Goal: Task Accomplishment & Management: Use online tool/utility

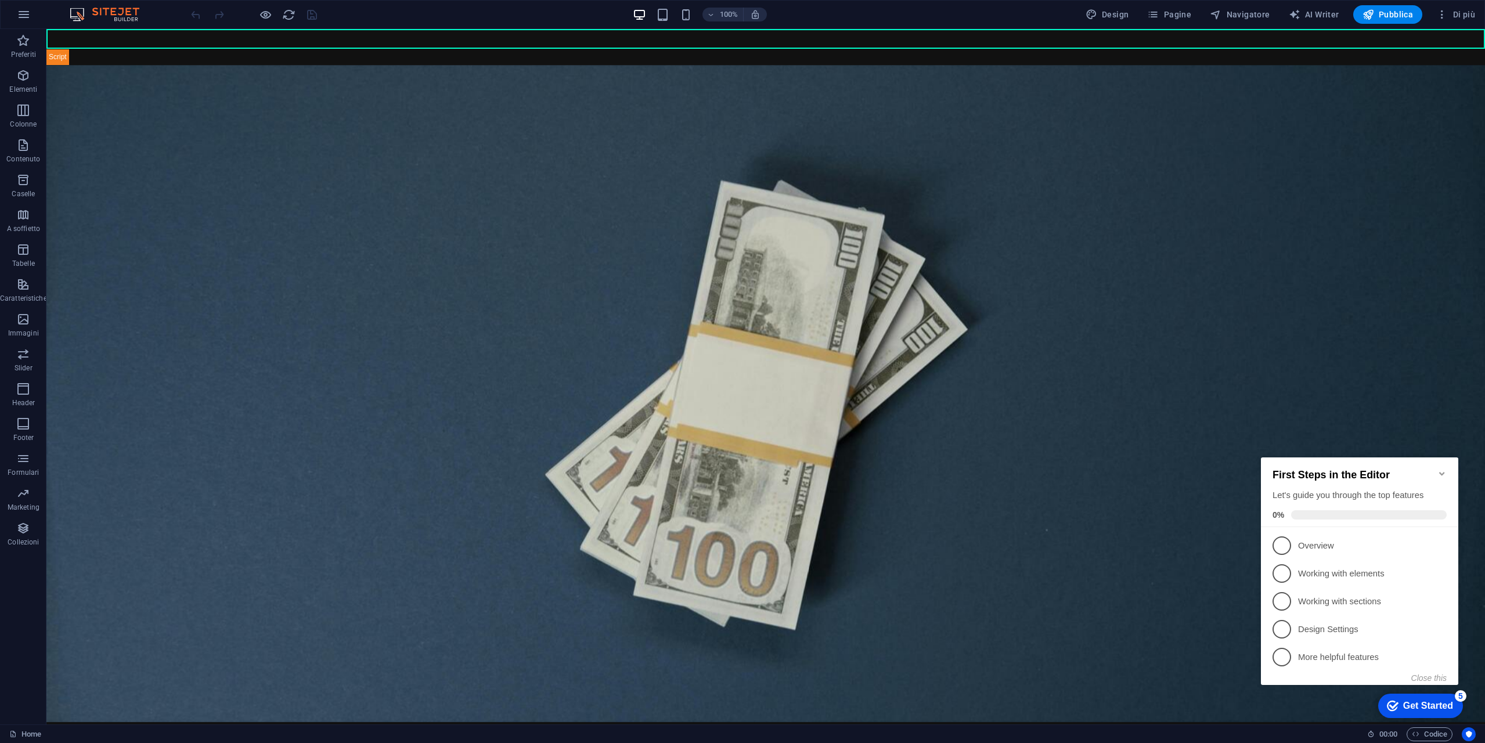
click at [1443, 469] on icon "Minimize checklist" at bounding box center [1441, 473] width 9 height 9
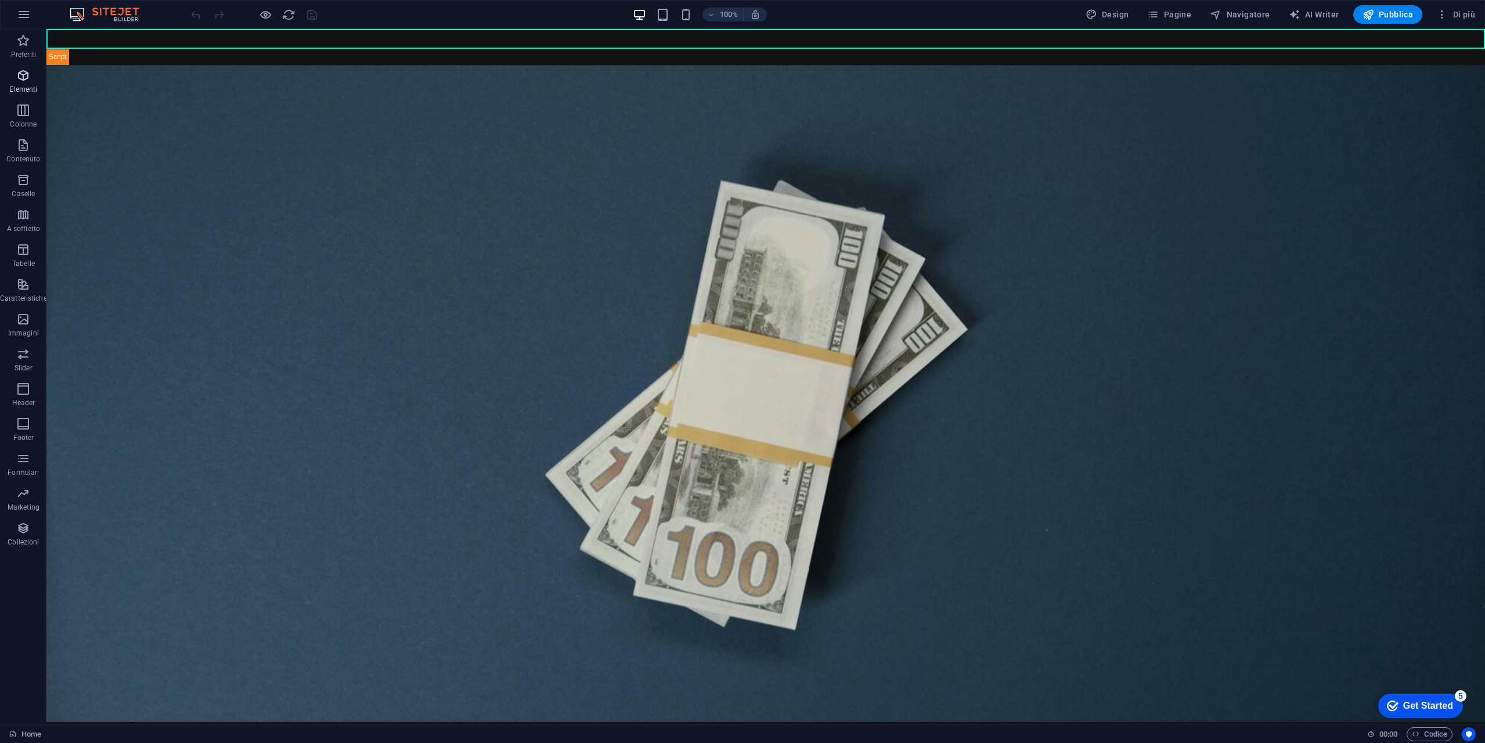
click at [25, 82] on span "Elementi" at bounding box center [23, 82] width 47 height 28
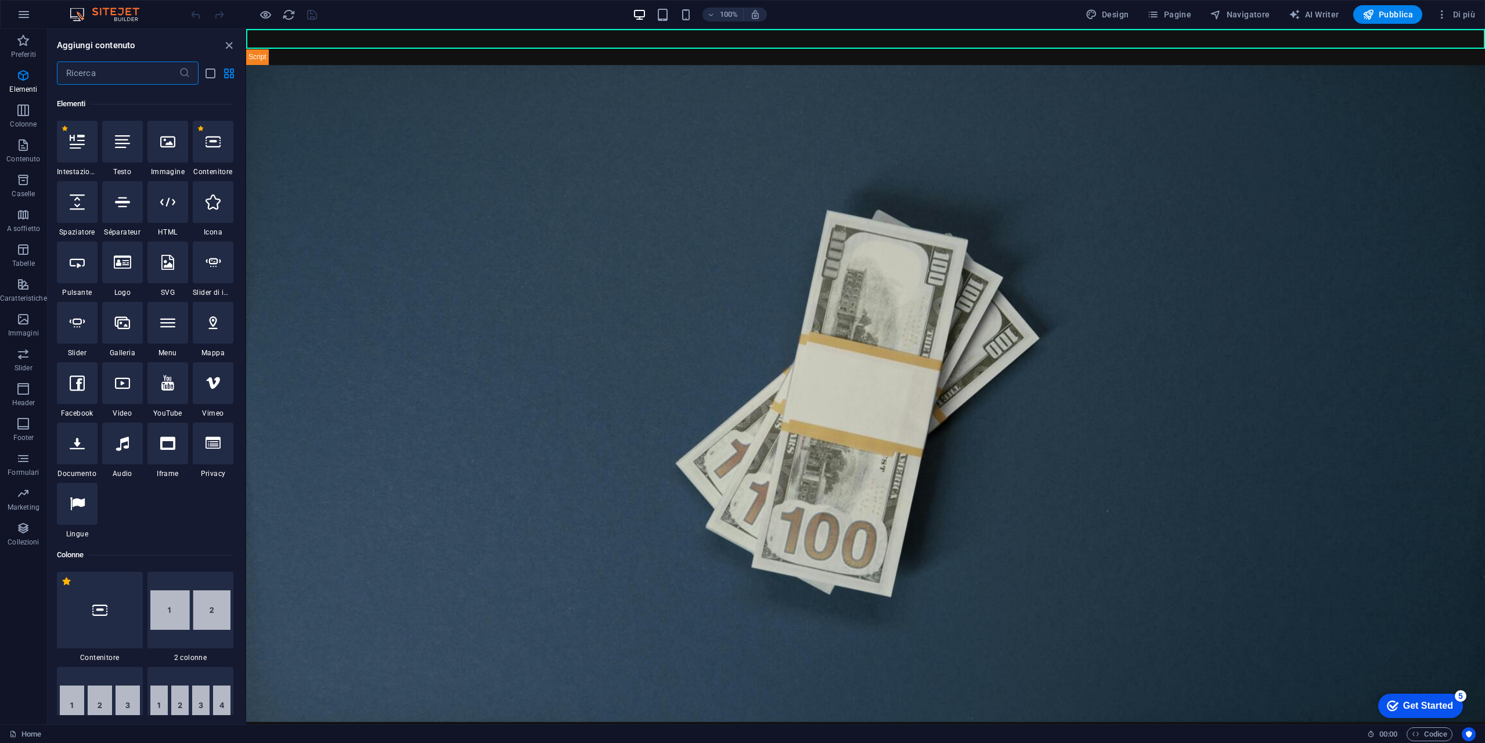
scroll to position [124, 0]
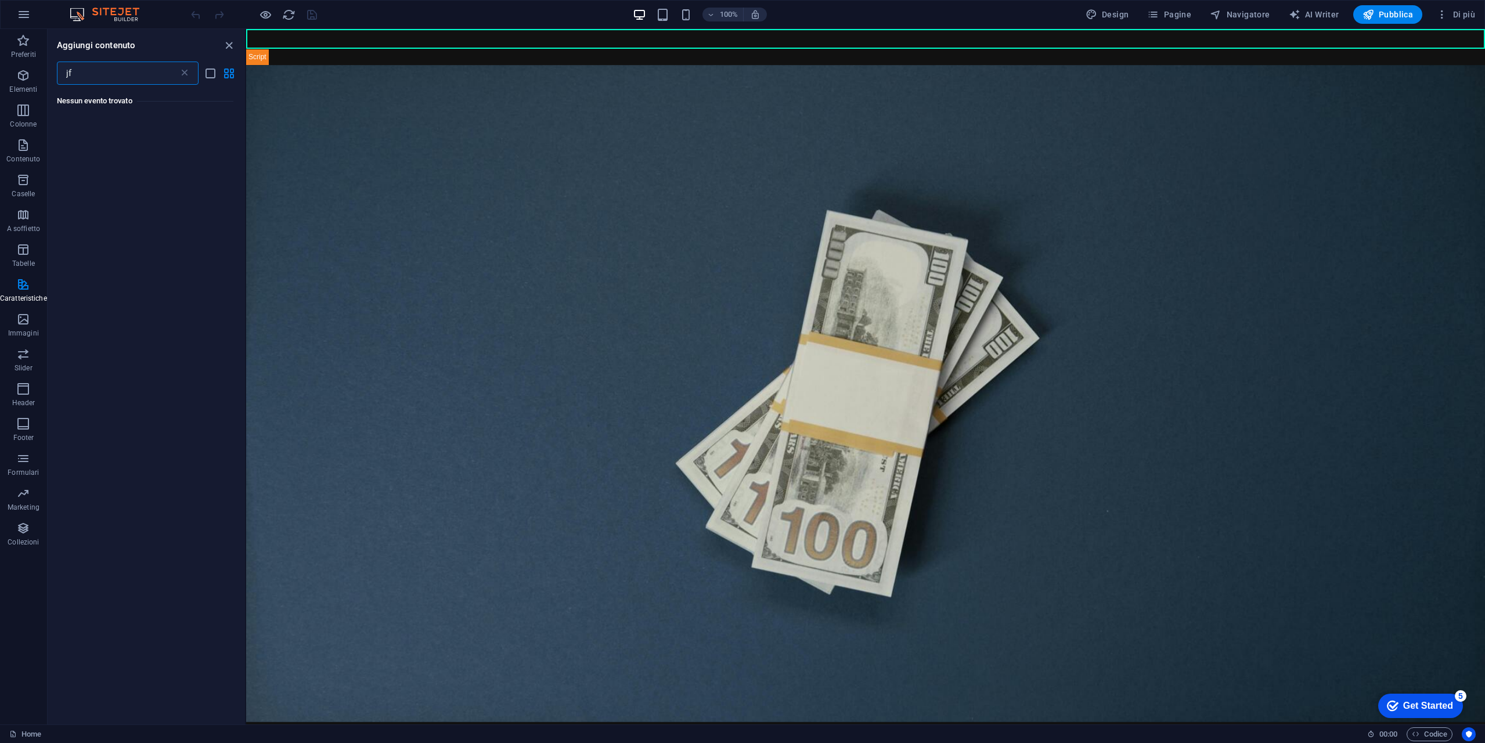
type input "jfr"
type input "fra"
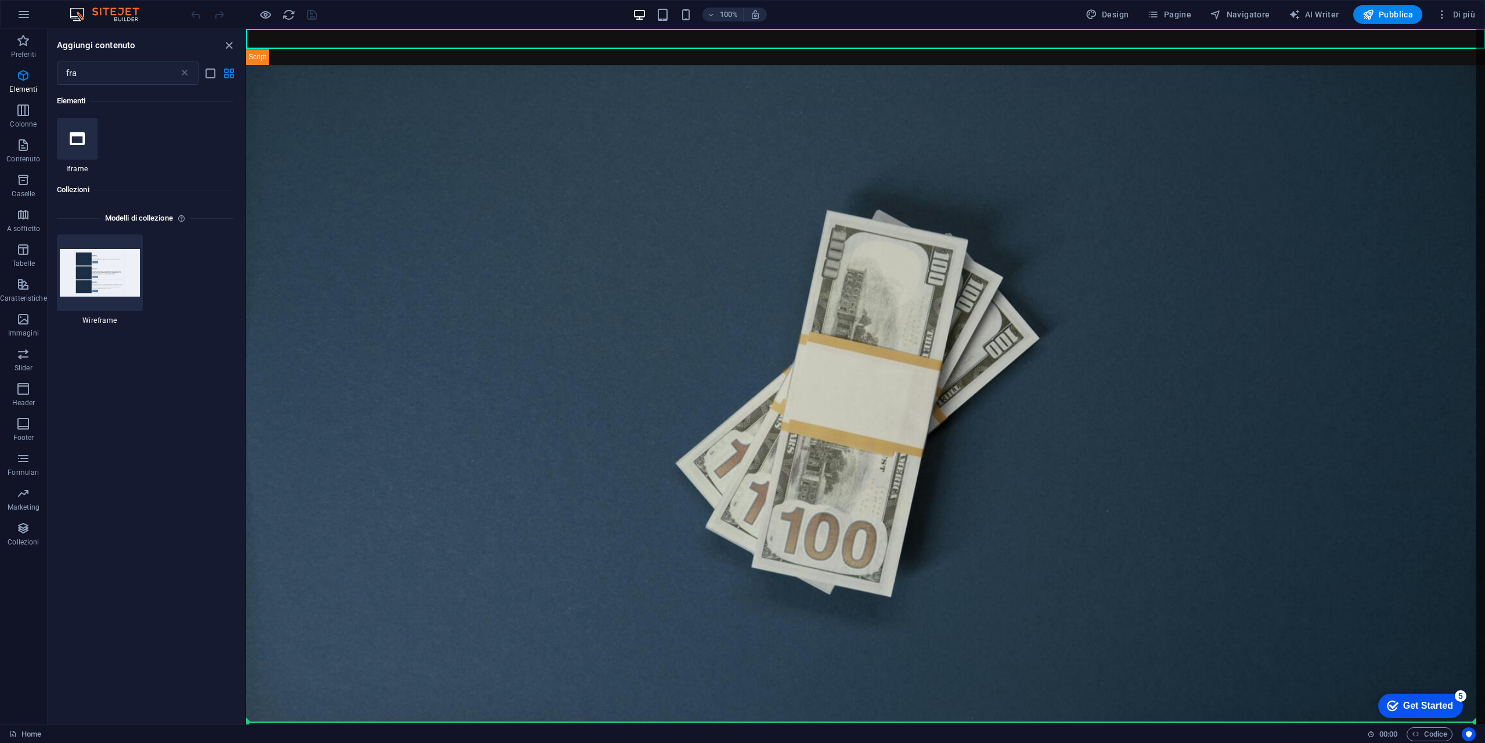
select select "%"
select select "px"
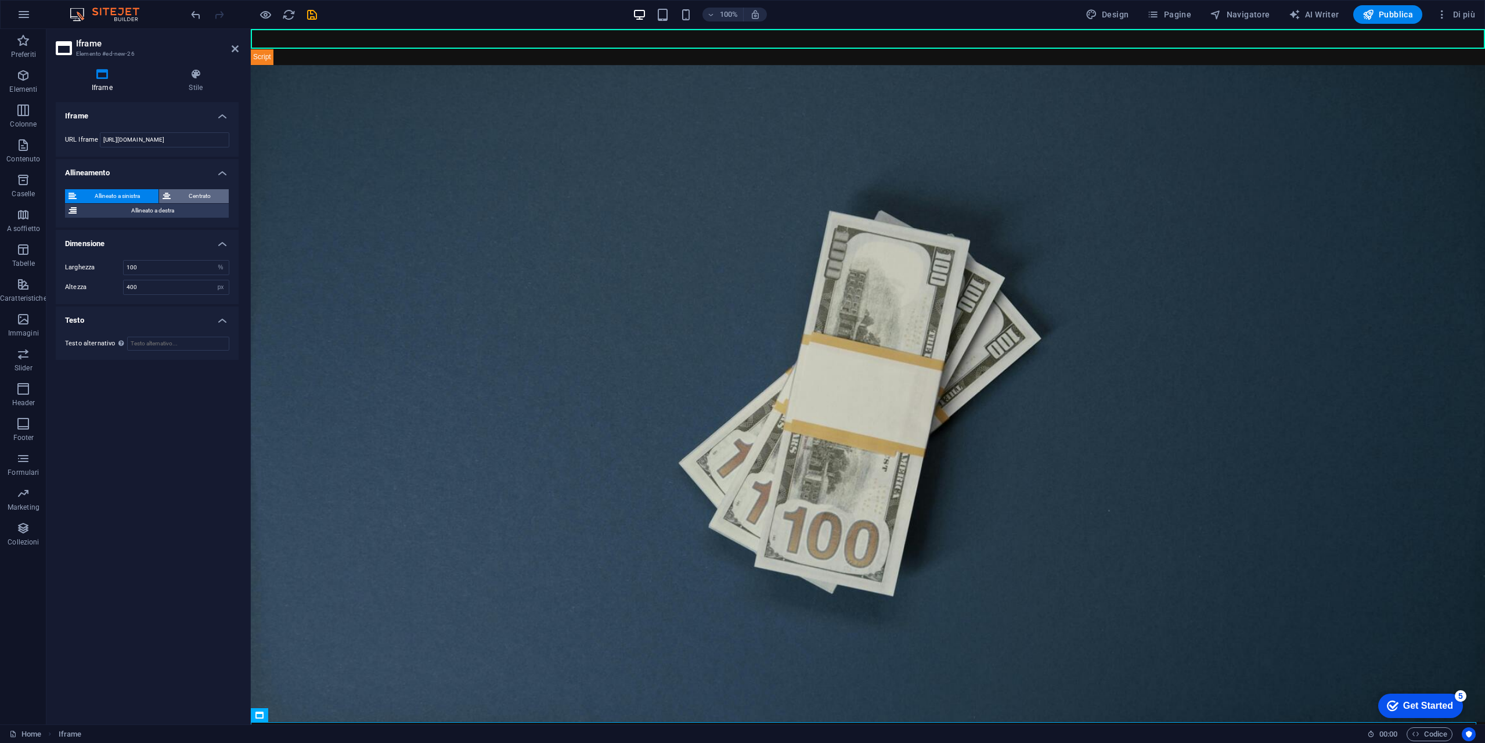
click at [206, 189] on span "Centrato" at bounding box center [200, 196] width 52 height 14
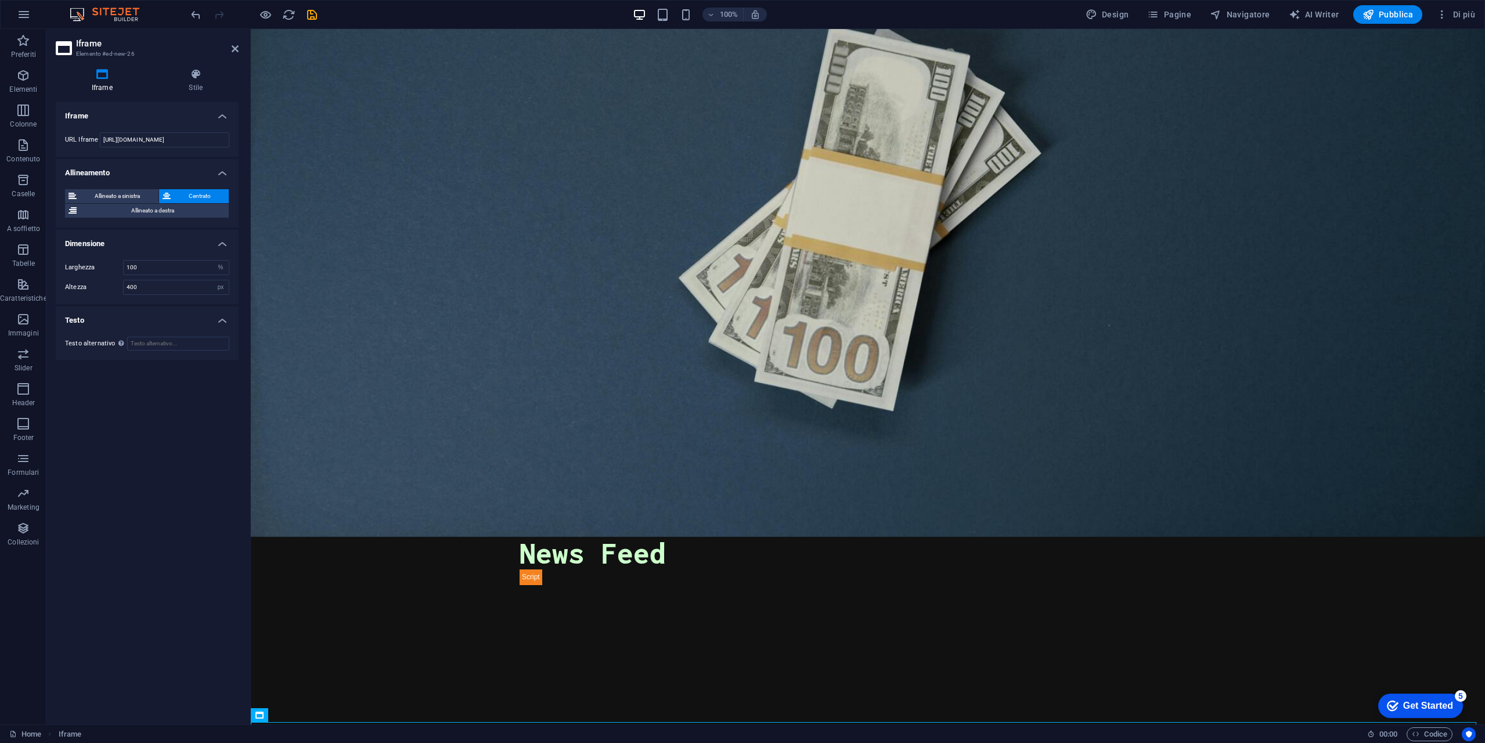
scroll to position [245, 0]
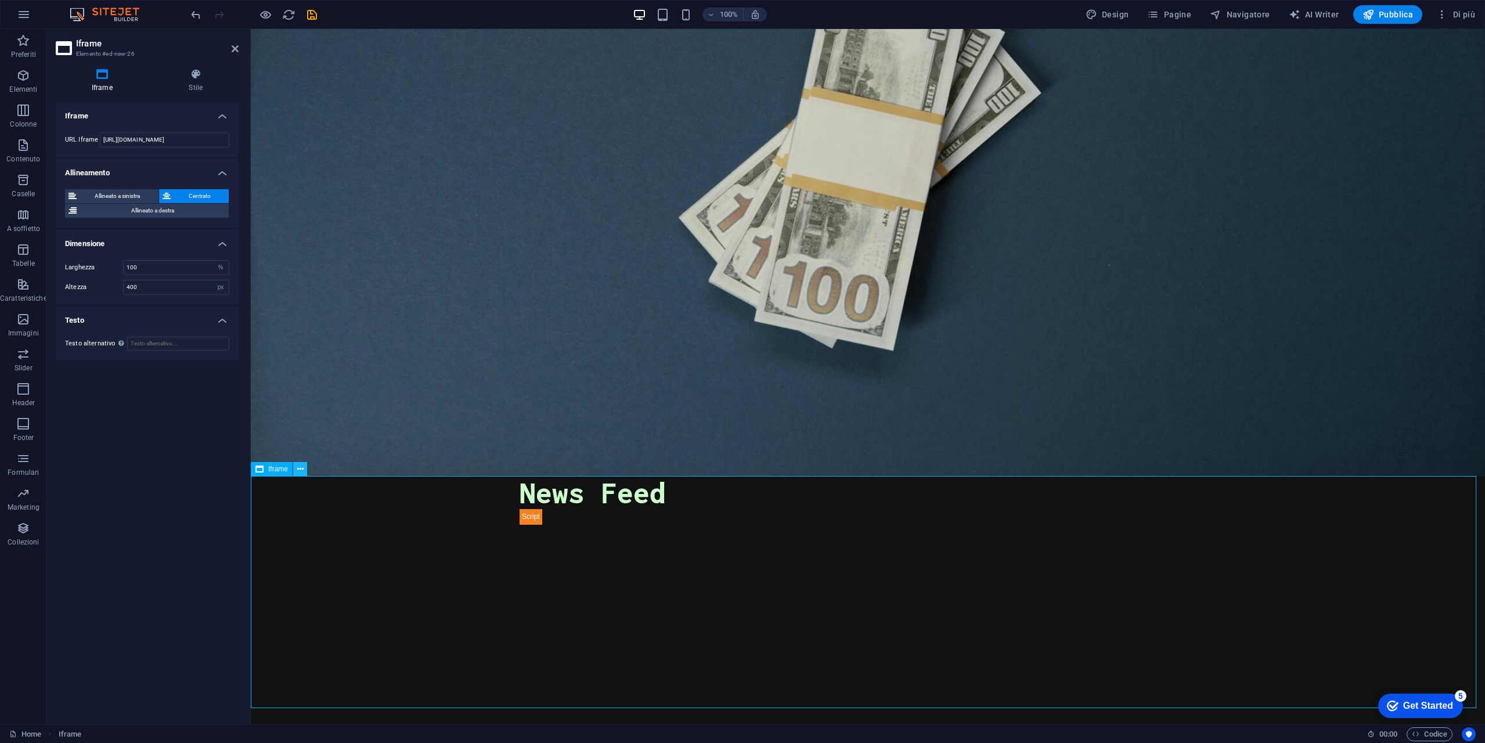
click at [299, 473] on icon at bounding box center [300, 469] width 6 height 12
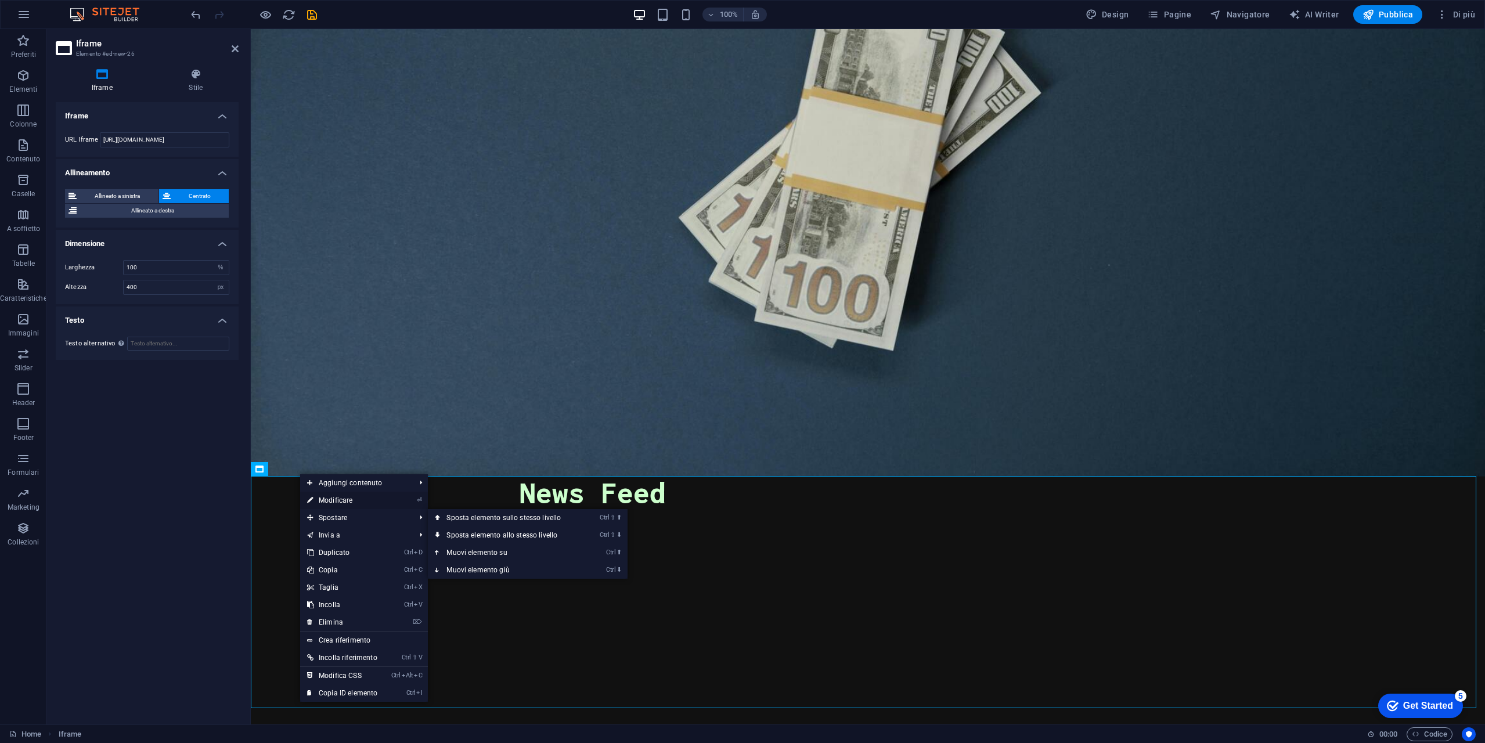
click at [356, 495] on link "⏎ Modificare" at bounding box center [342, 500] width 84 height 17
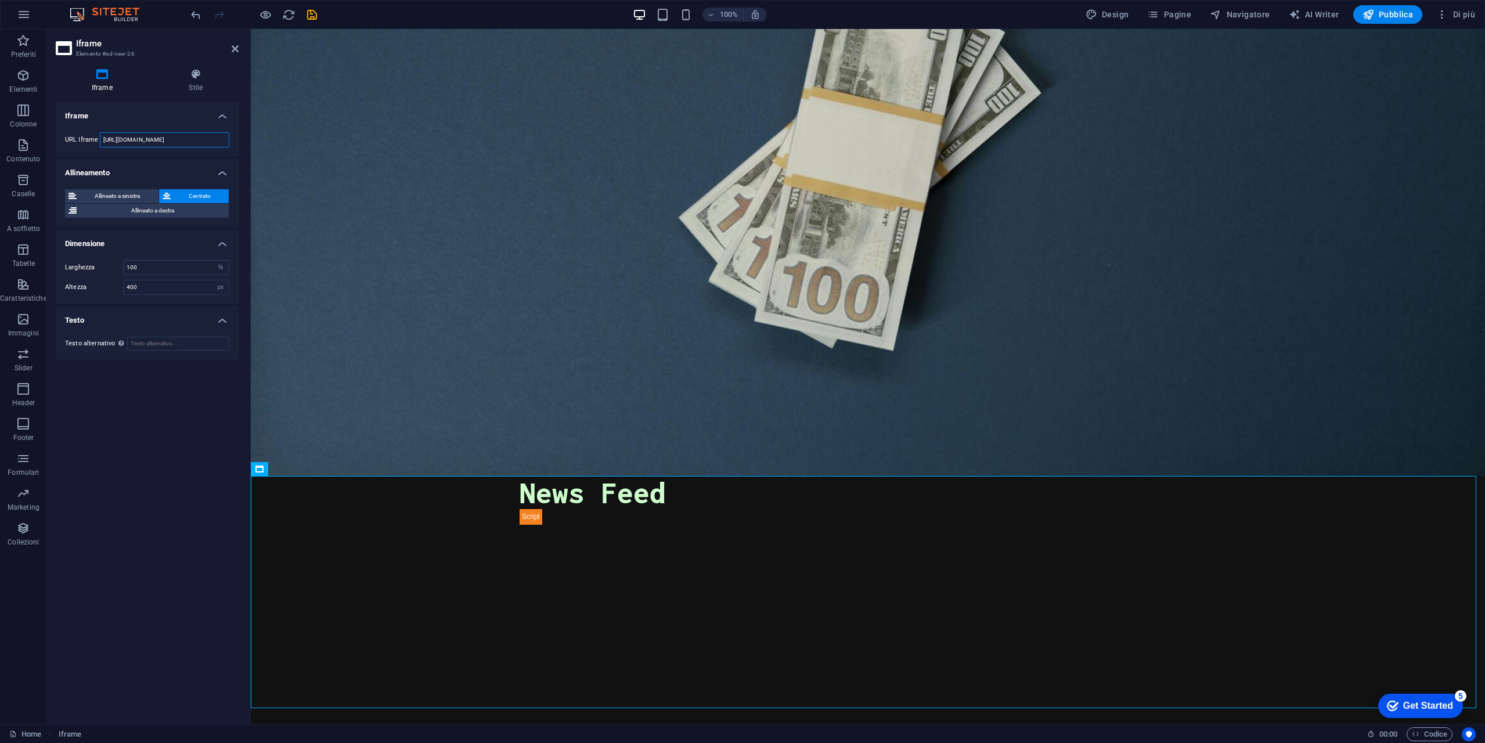
drag, startPoint x: 212, startPoint y: 138, endPoint x: 59, endPoint y: 145, distance: 152.8
click at [60, 145] on div "URL Iframe [URL][DOMAIN_NAME]" at bounding box center [147, 140] width 183 height 34
paste input "<iframe src="[URL][DOMAIN_NAME]" width="100%" height="800px" style="border:none…"
type input "[URL][DOMAIN_NAME]"
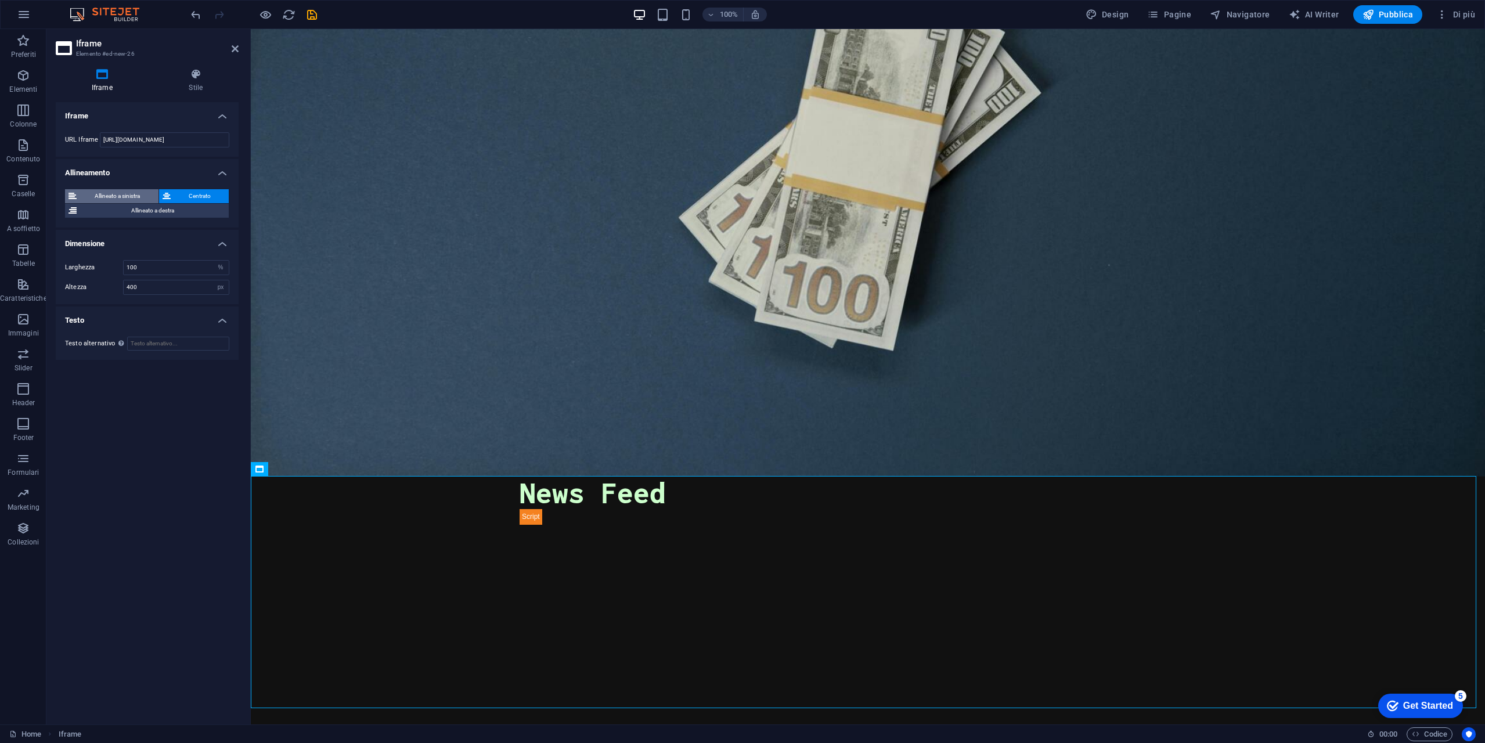
click at [132, 194] on span "Allineato a sinistra" at bounding box center [117, 196] width 75 height 14
click at [189, 192] on span "Centrato" at bounding box center [200, 196] width 52 height 14
click at [208, 80] on icon at bounding box center [195, 74] width 85 height 12
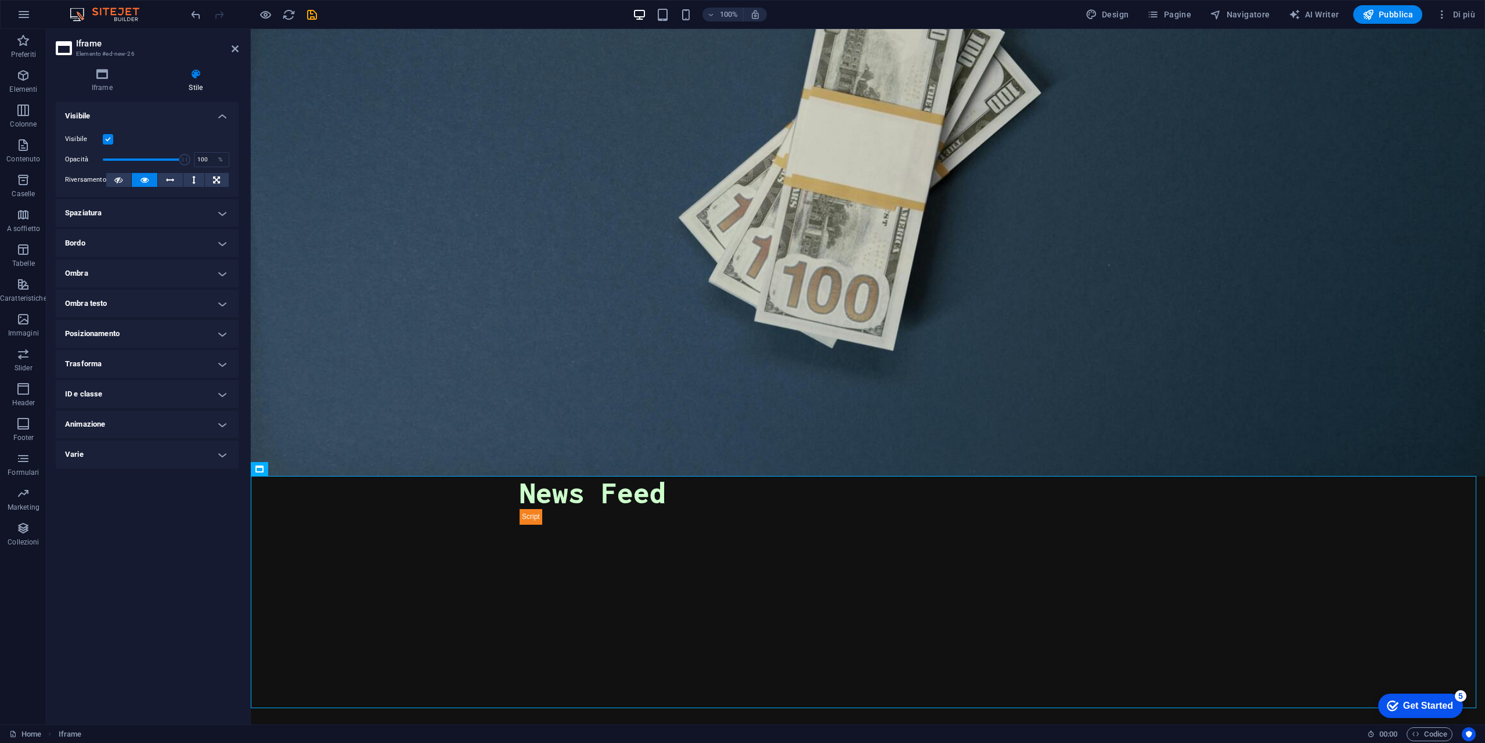
click at [219, 243] on h4 "Bordo" at bounding box center [147, 243] width 183 height 28
click at [213, 265] on button at bounding box center [217, 267] width 21 height 14
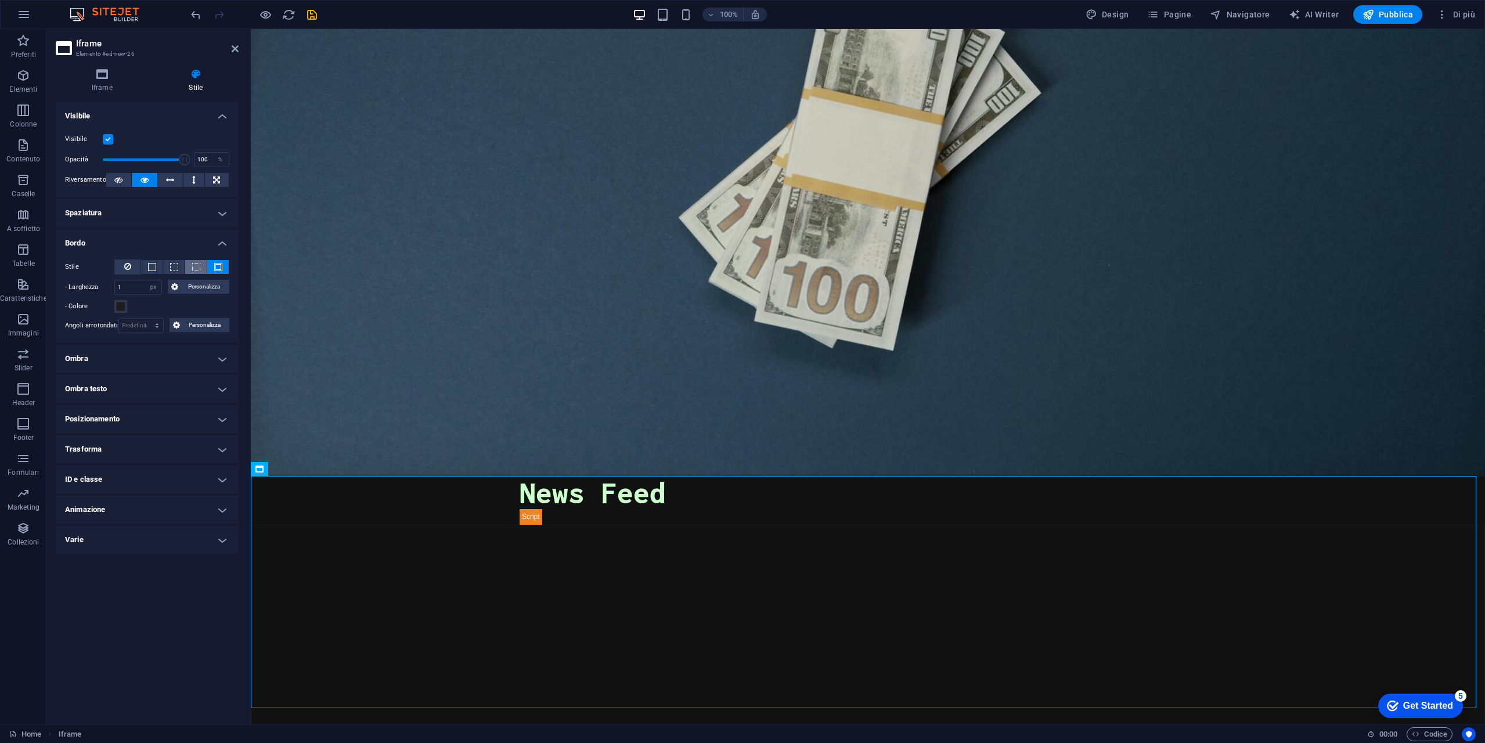
click at [193, 265] on span at bounding box center [196, 267] width 8 height 8
click at [126, 264] on icon at bounding box center [127, 266] width 7 height 14
click at [171, 321] on h4 "Ombra" at bounding box center [147, 320] width 183 height 28
click at [144, 341] on span "Nessuno" at bounding box center [132, 344] width 23 height 14
click at [181, 338] on span "Esterno" at bounding box center [173, 344] width 20 height 14
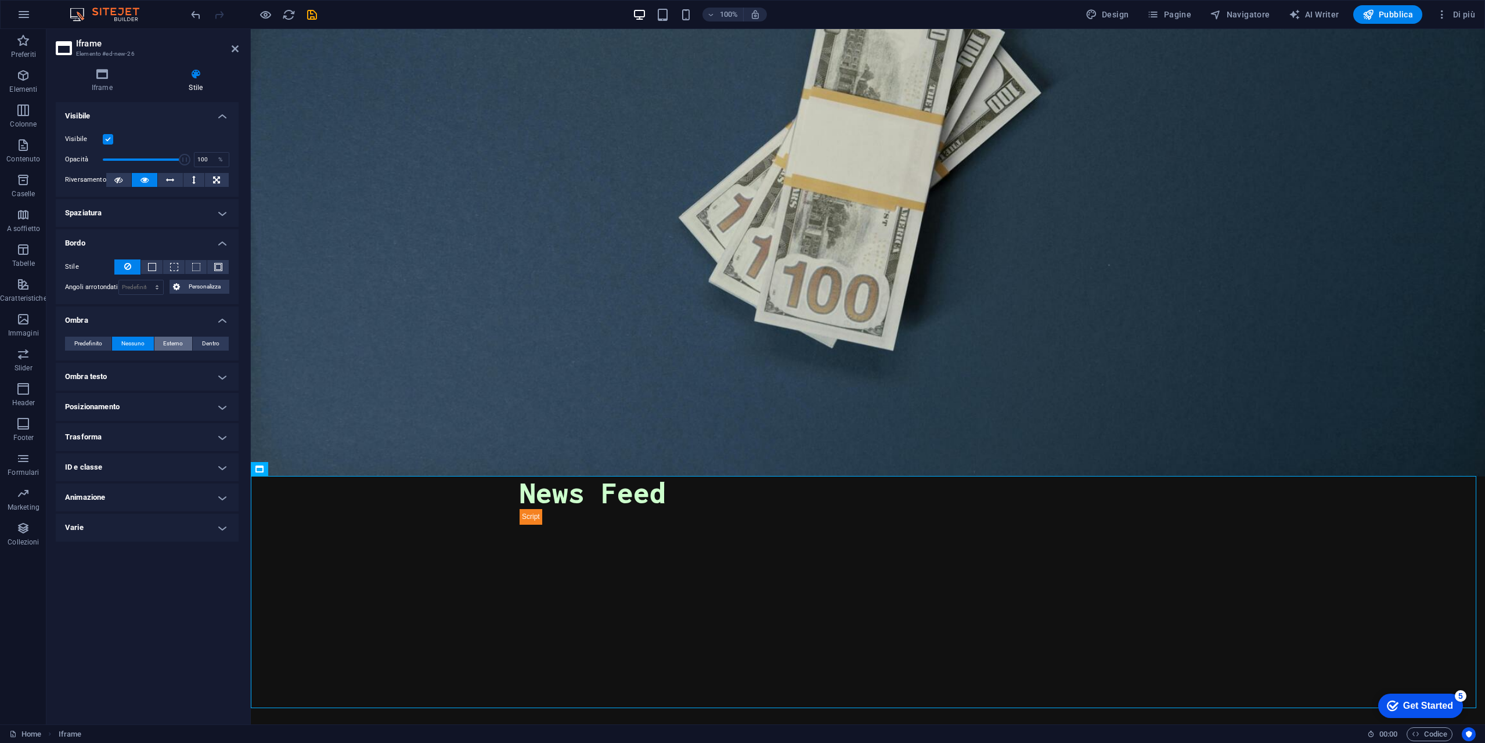
type input "2"
type input "4"
click at [213, 339] on span "Dentro" at bounding box center [210, 344] width 17 height 14
click at [107, 338] on button "Predefinito" at bounding box center [88, 344] width 46 height 14
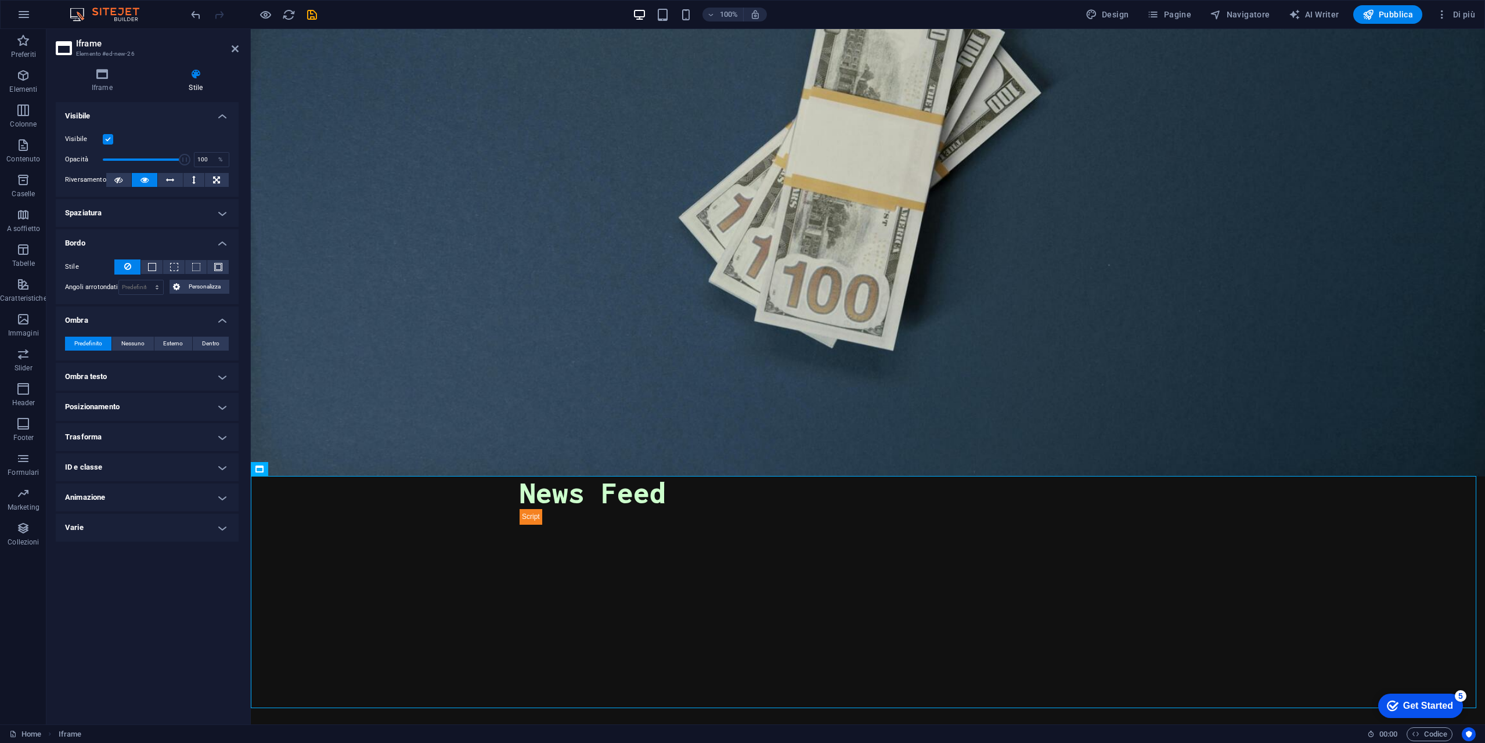
click at [149, 494] on h4 "Animazione" at bounding box center [147, 497] width 183 height 28
click at [115, 531] on select "Non animare Mostra/Nascondi Scorrimento verso l'alto/basso Zoom avanti/indietro…" at bounding box center [147, 533] width 164 height 14
select select "slide"
click at [65, 526] on select "Non animare Mostra/Nascondi Scorrimento verso l'alto/basso Zoom avanti/indietro…" at bounding box center [147, 533] width 164 height 14
select select "scroll"
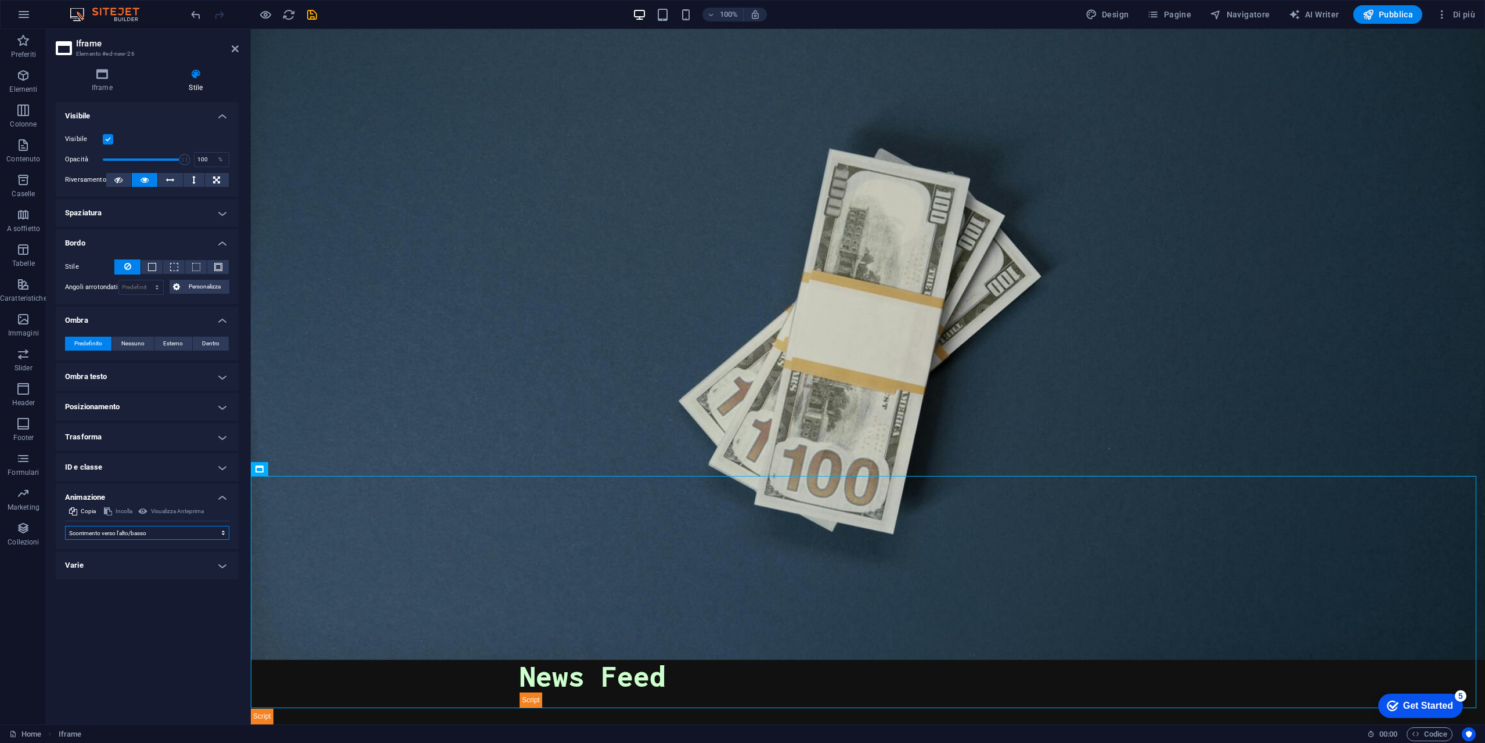
scroll to position [13, 0]
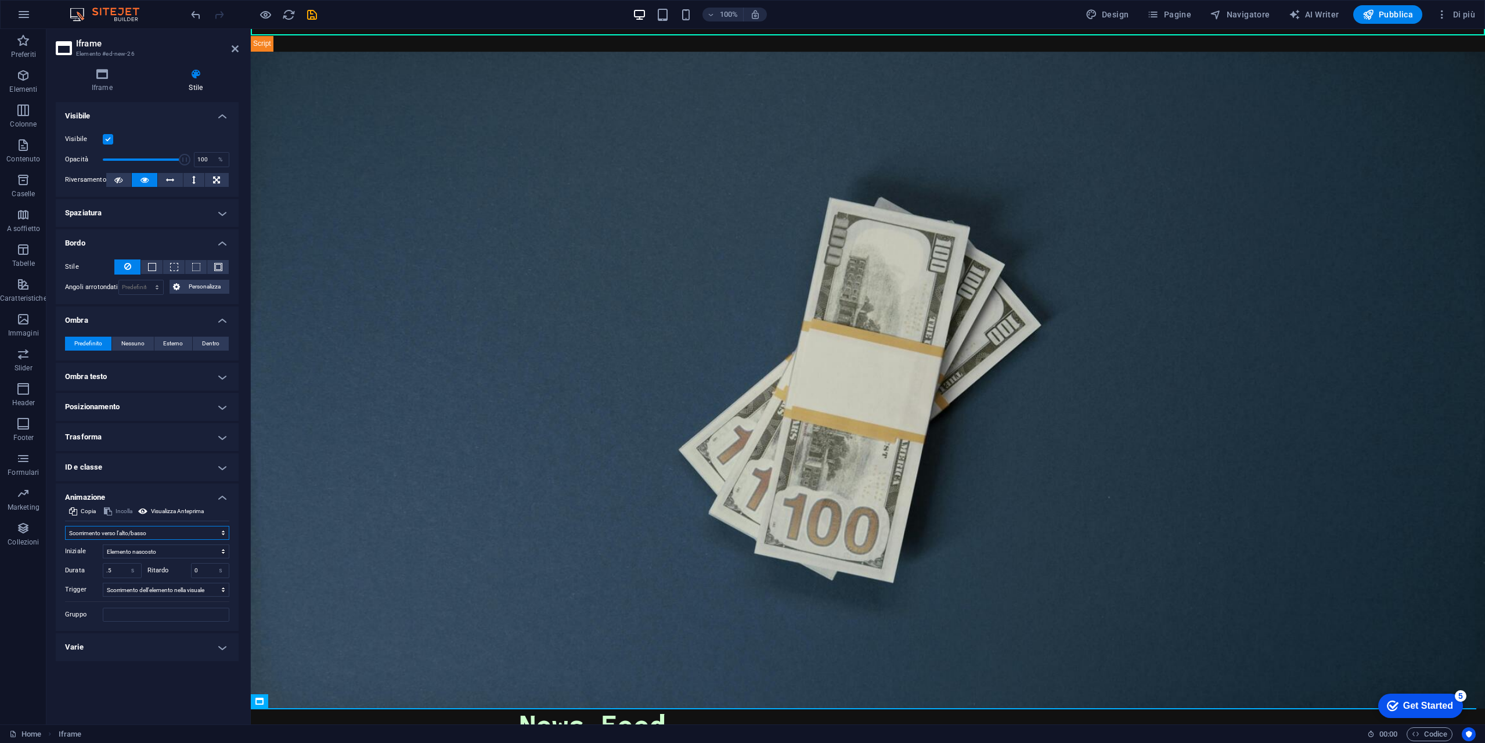
click at [149, 533] on select "Non animare Mostra/Nascondi Scorrimento verso l'alto/basso Zoom avanti/indietro…" at bounding box center [147, 533] width 164 height 14
select select "none"
click at [65, 526] on select "Non animare Mostra/Nascondi Scorrimento verso l'alto/basso Zoom avanti/indietro…" at bounding box center [147, 533] width 164 height 14
click at [151, 582] on div "Layout Come gli elementi si espandono nel layout (Flexbox). Dimensione Predefin…" at bounding box center [147, 408] width 183 height 613
click at [148, 562] on h4 "Varie" at bounding box center [147, 565] width 183 height 28
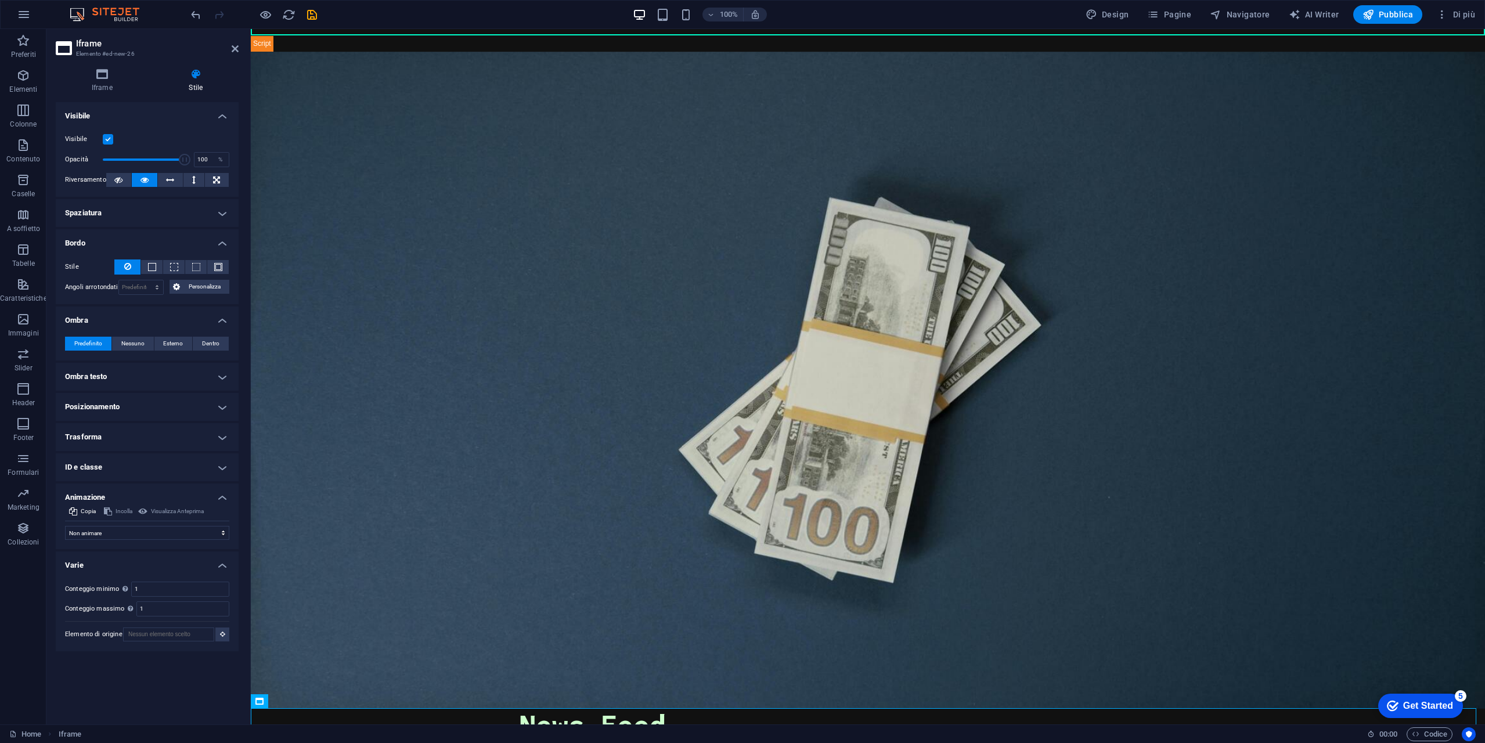
click at [148, 562] on h4 "Varie" at bounding box center [147, 561] width 183 height 21
click at [312, 13] on icon "save" at bounding box center [311, 14] width 13 height 13
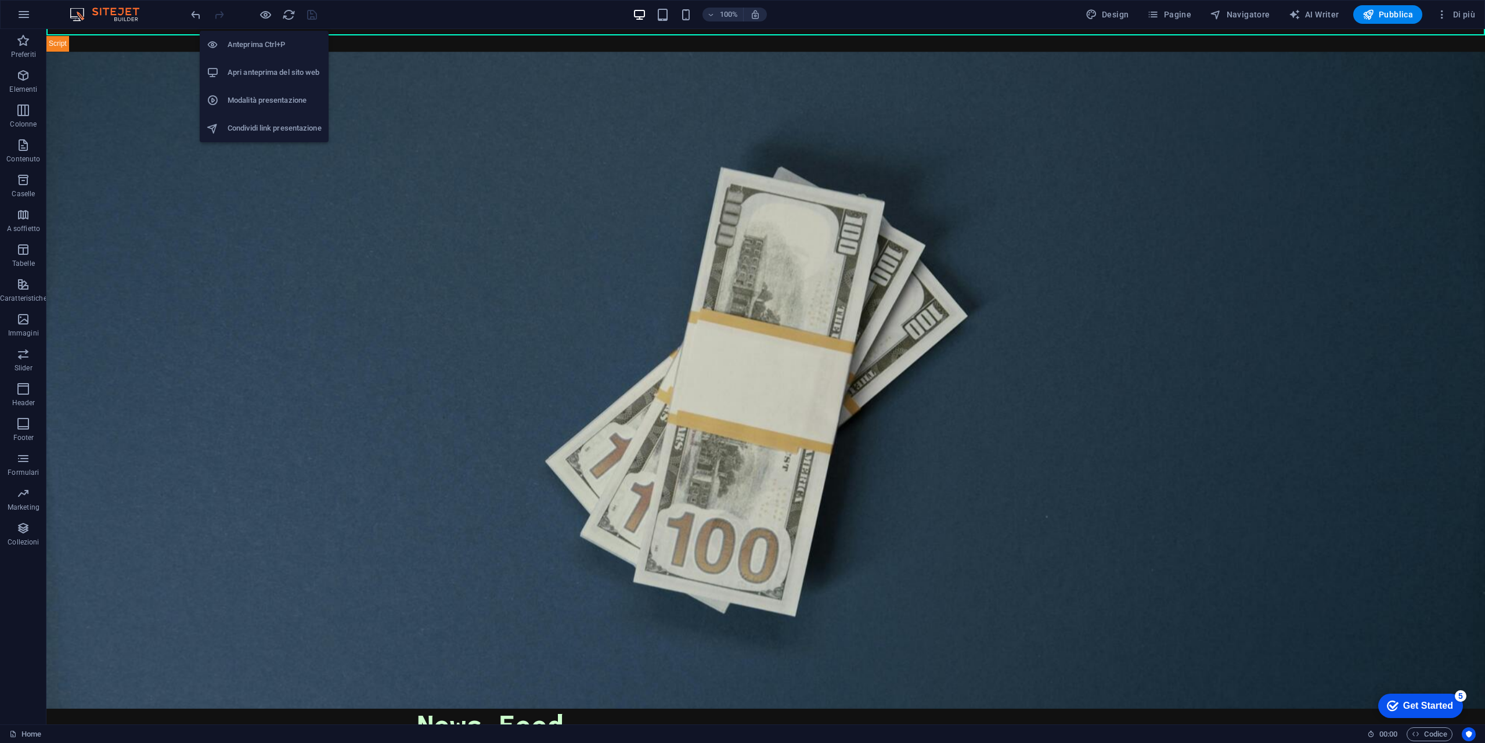
click at [275, 76] on h6 "Apri anteprima del sito web" at bounding box center [275, 73] width 94 height 14
click at [268, 15] on icon "button" at bounding box center [265, 14] width 13 height 13
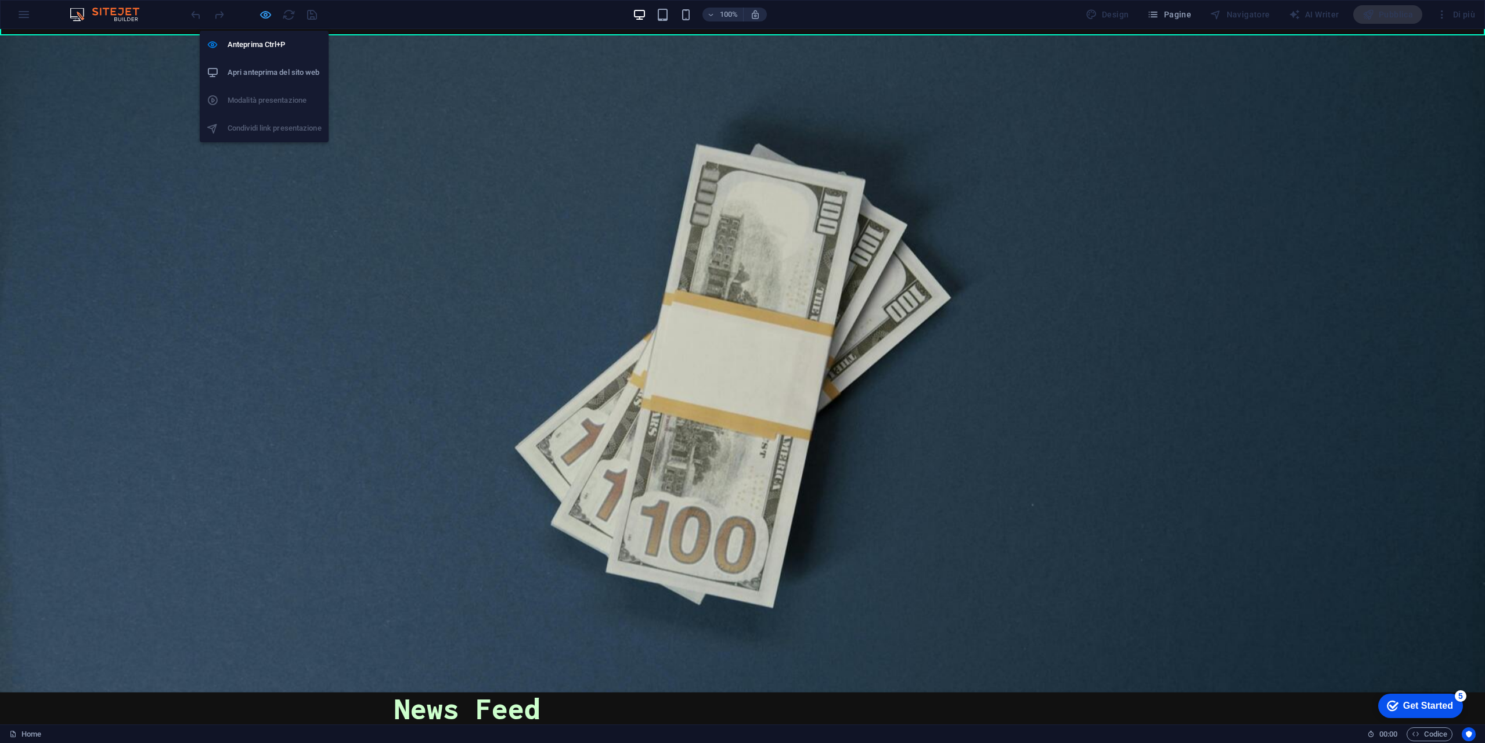
click at [267, 16] on icon "button" at bounding box center [265, 14] width 13 height 13
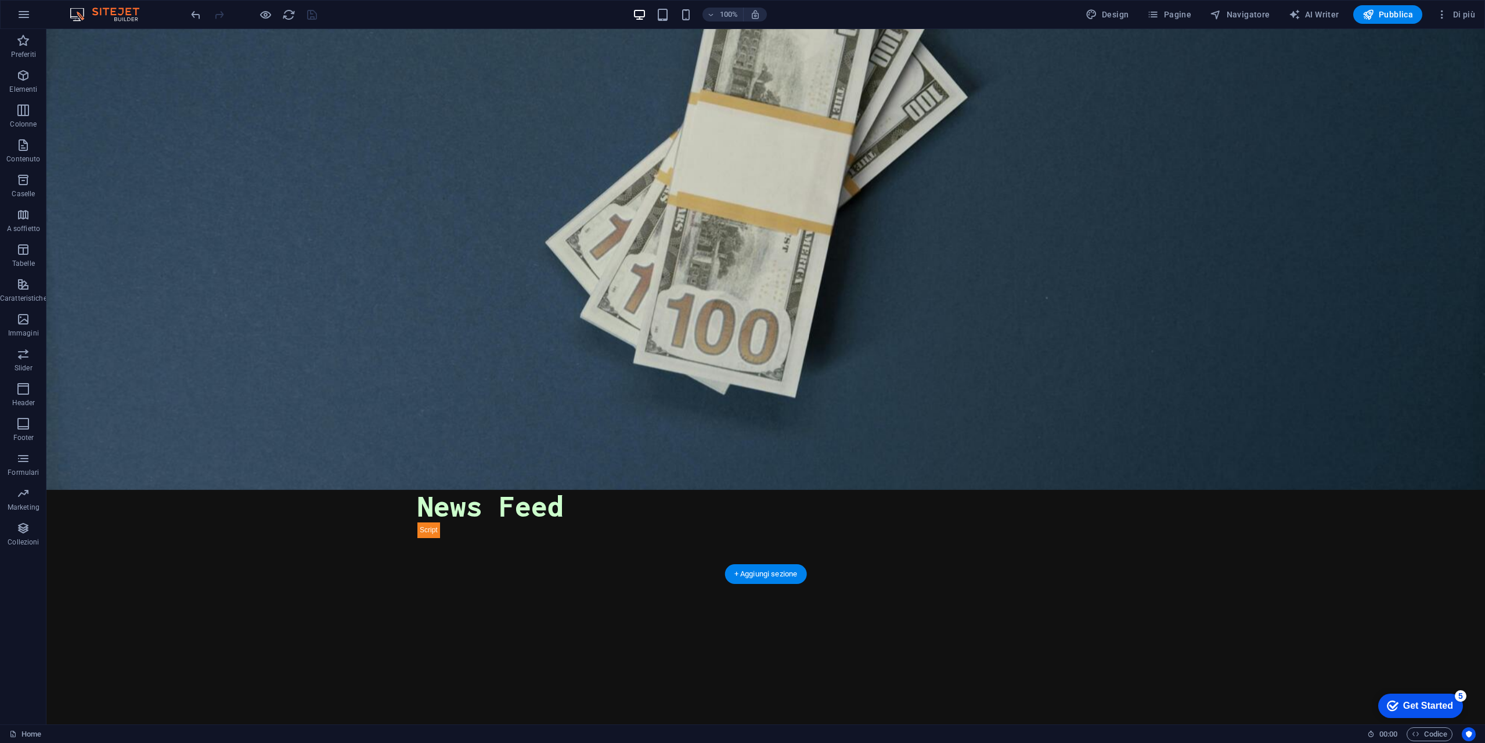
scroll to position [245, 0]
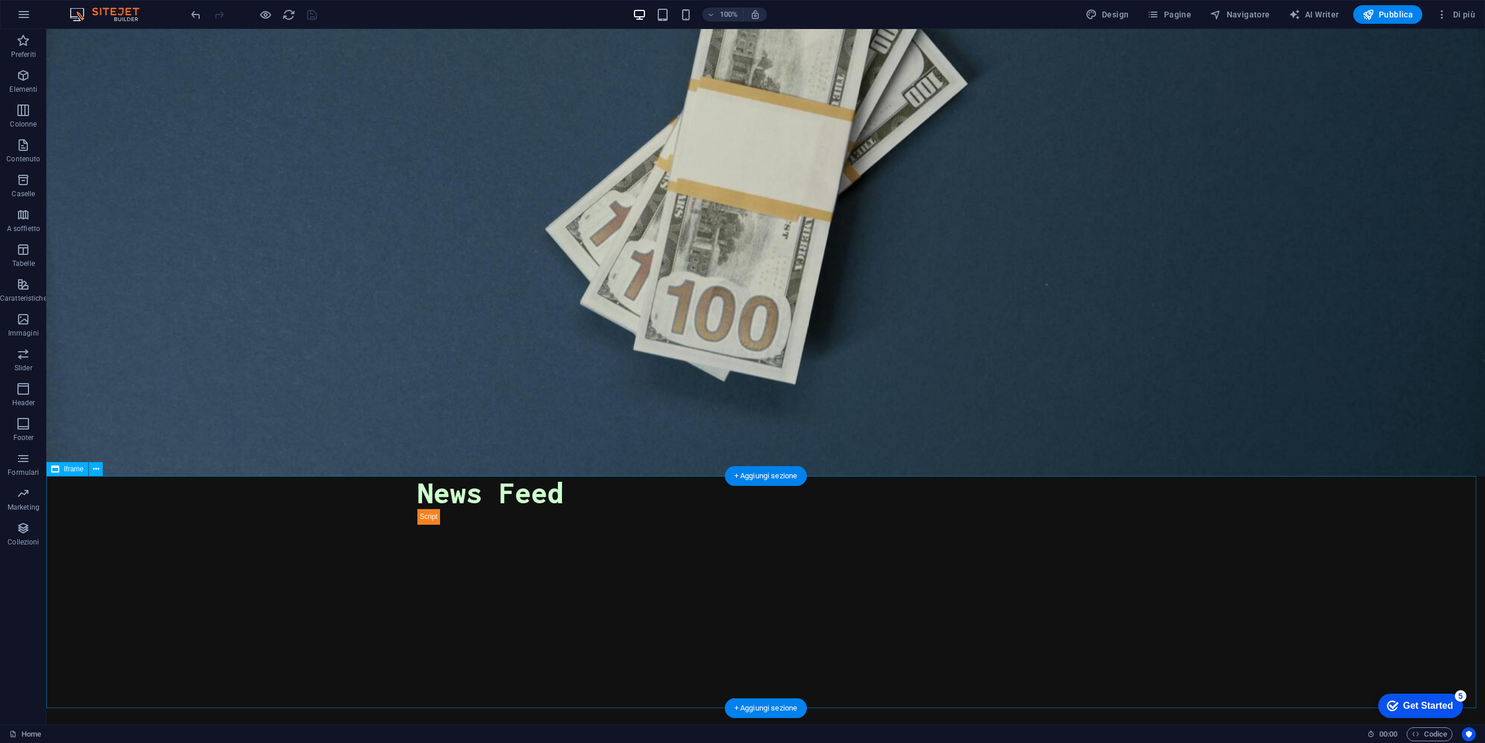
click at [711, 525] on div "</div>" at bounding box center [765, 641] width 1438 height 232
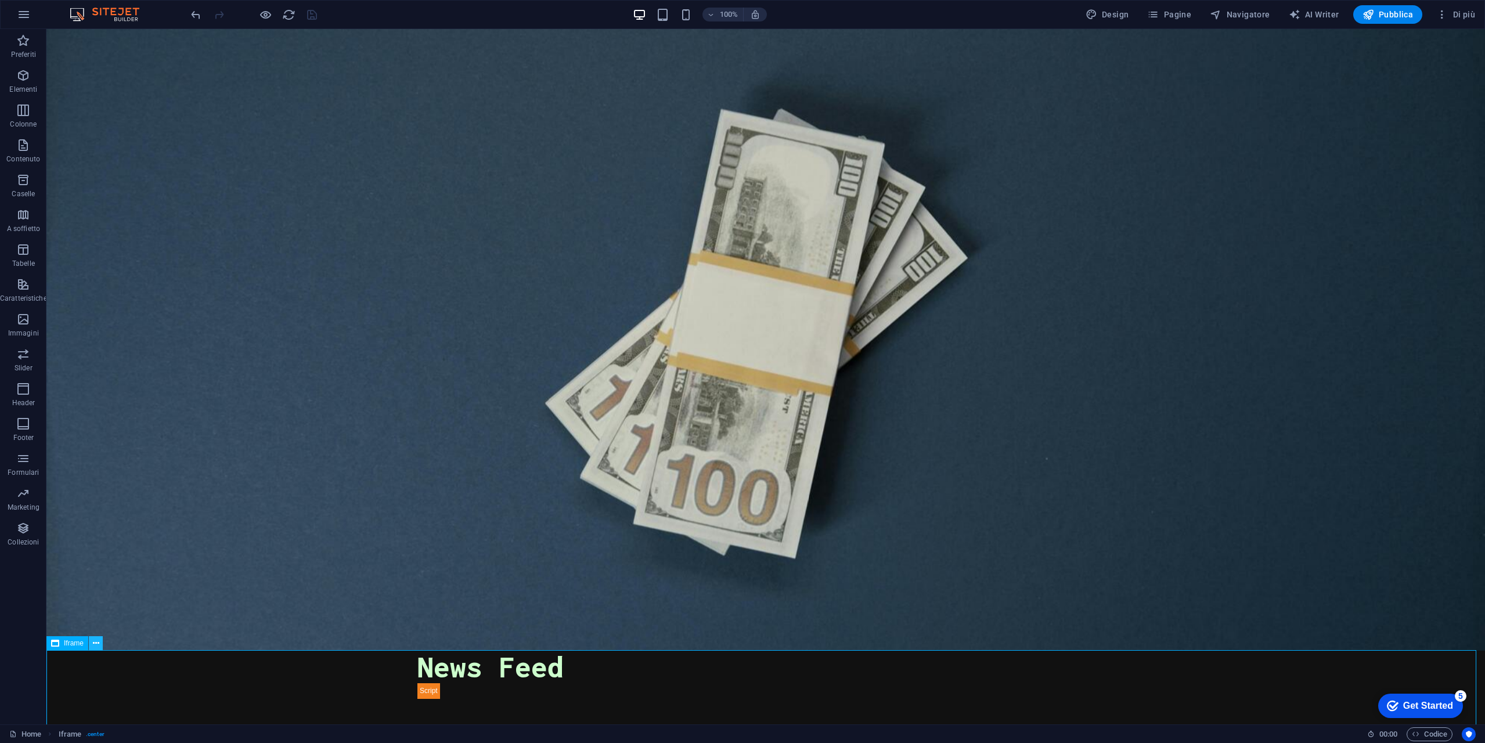
click at [96, 642] on icon at bounding box center [96, 643] width 6 height 12
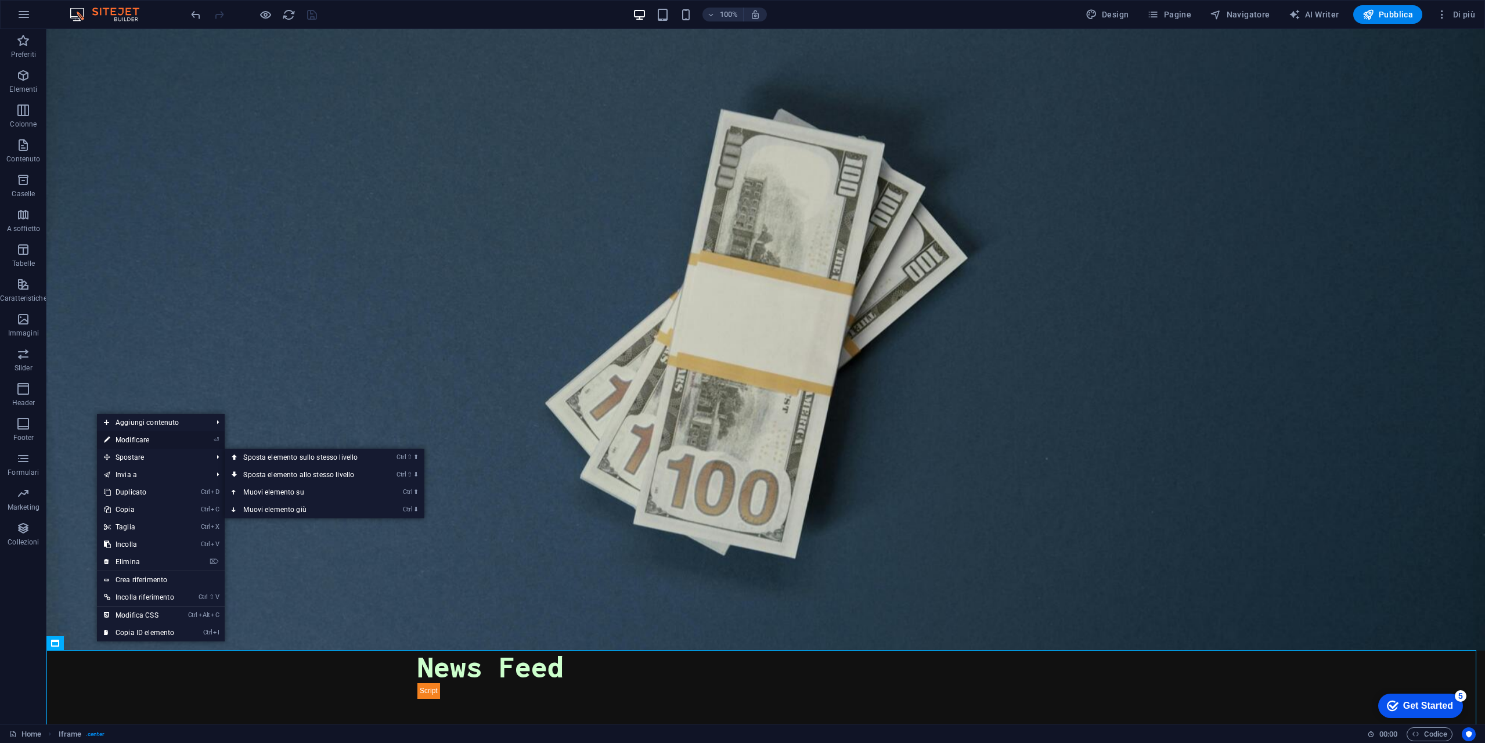
click at [165, 442] on link "⏎ Modificare" at bounding box center [139, 439] width 84 height 17
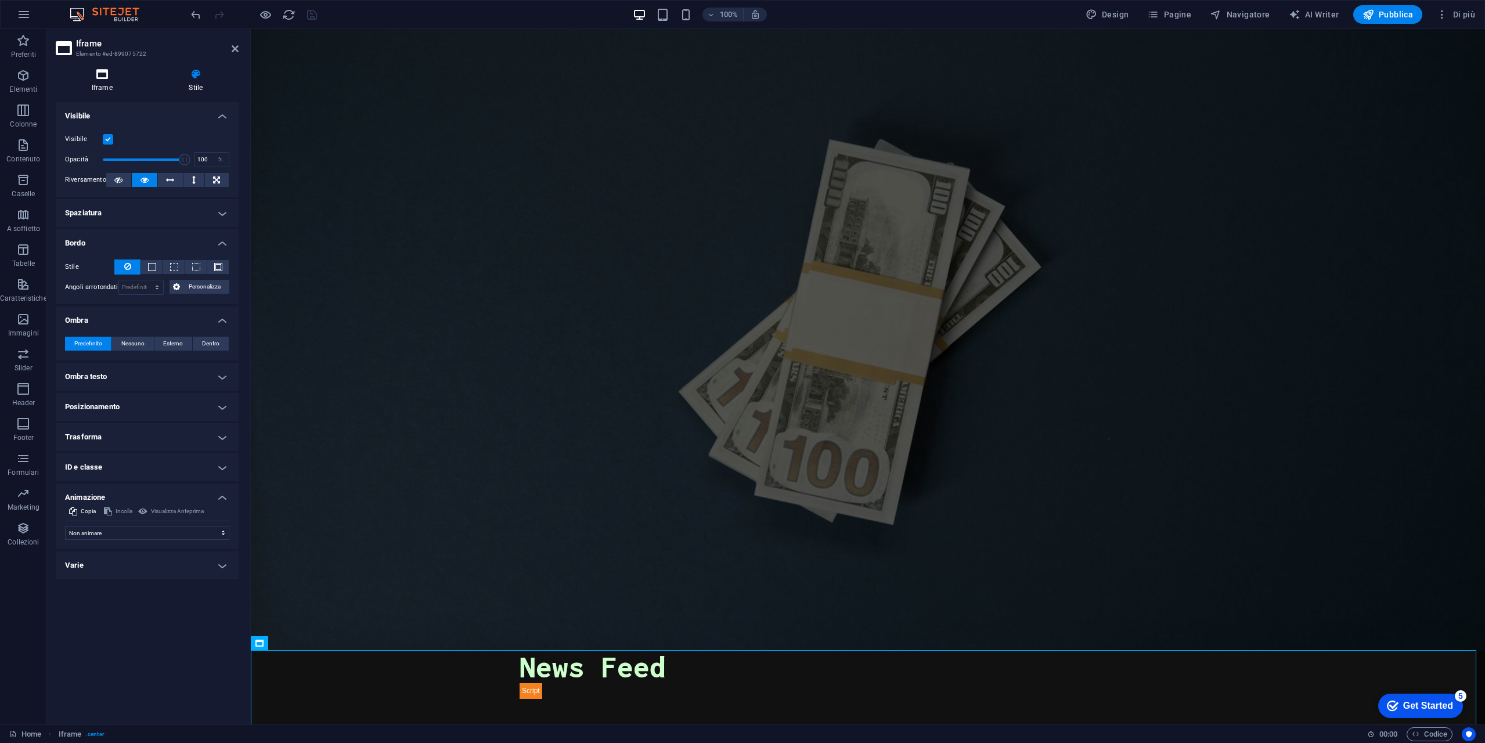
click at [107, 79] on icon at bounding box center [102, 74] width 93 height 12
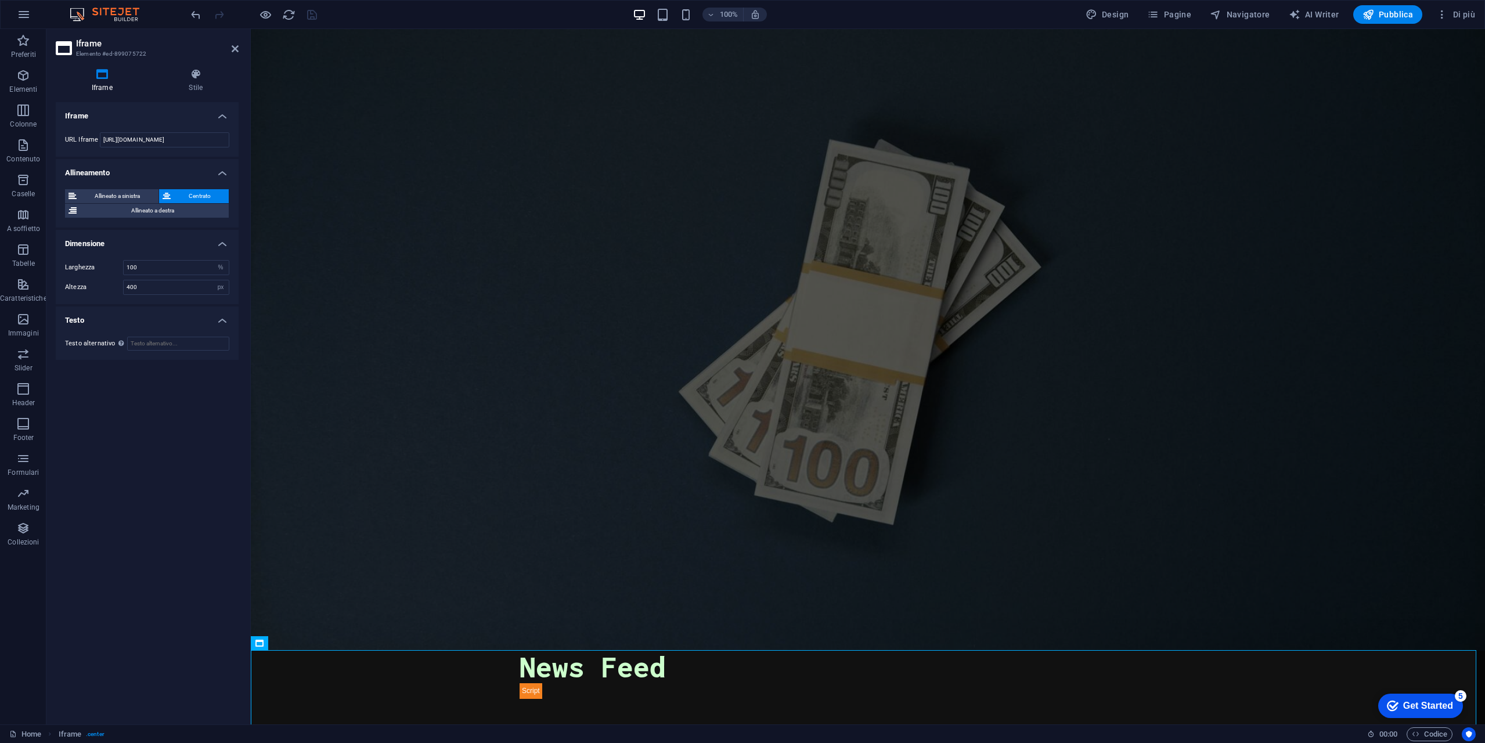
click at [176, 255] on div "Larghezza 100 px % Altezza 400 px %" at bounding box center [147, 277] width 183 height 53
click at [176, 258] on div "Larghezza 100 px % Altezza 400 px %" at bounding box center [147, 277] width 183 height 53
click at [175, 262] on input "100" at bounding box center [176, 268] width 105 height 14
type input "50"
click at [132, 195] on span "Allineato a sinistra" at bounding box center [117, 196] width 75 height 14
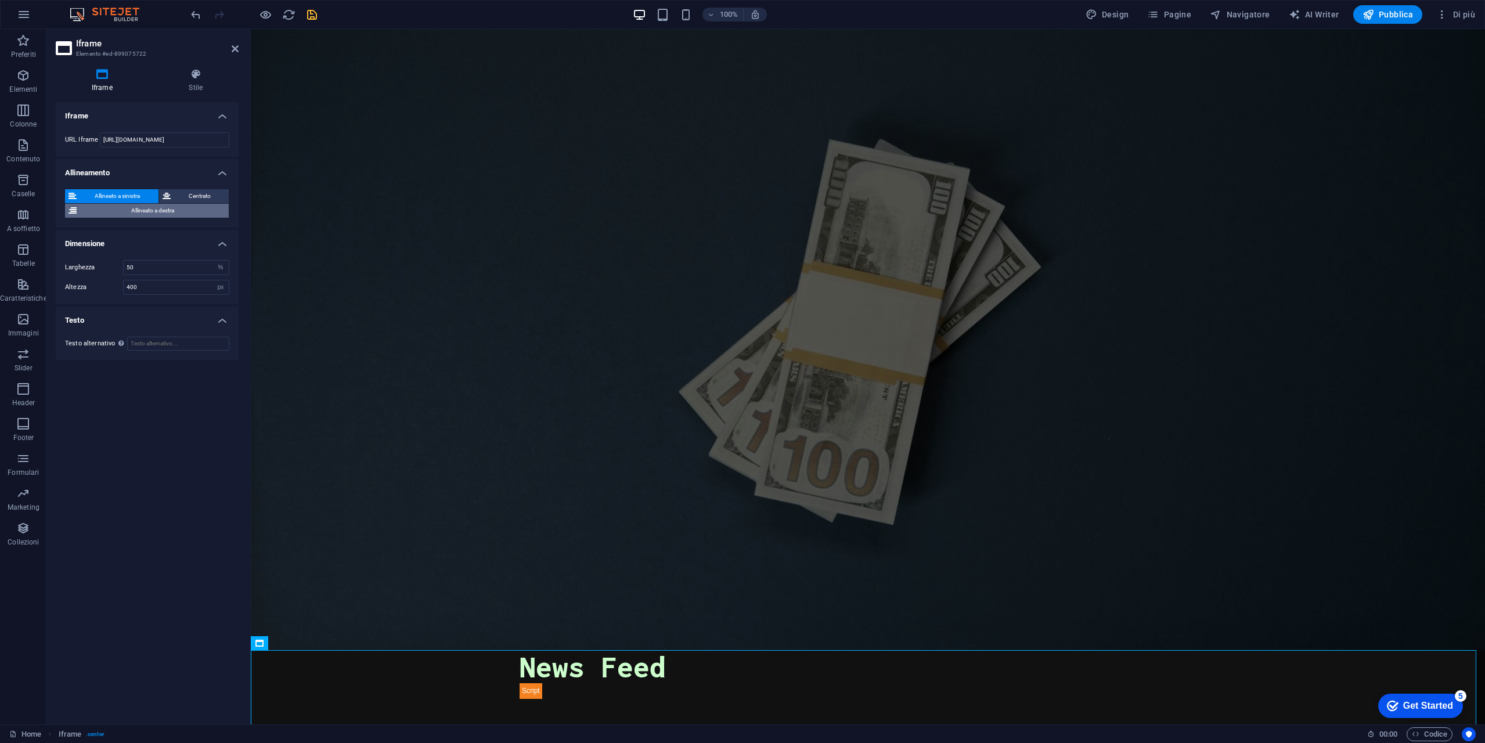
click at [138, 210] on span "Allineato a destra" at bounding box center [152, 211] width 145 height 14
click at [133, 195] on span "Allineato a sinistra" at bounding box center [117, 196] width 75 height 14
click at [136, 143] on input "[URL][DOMAIN_NAME]" at bounding box center [164, 139] width 129 height 15
click at [203, 142] on input "[URL][DOMAIN_NAME]" at bounding box center [164, 139] width 129 height 15
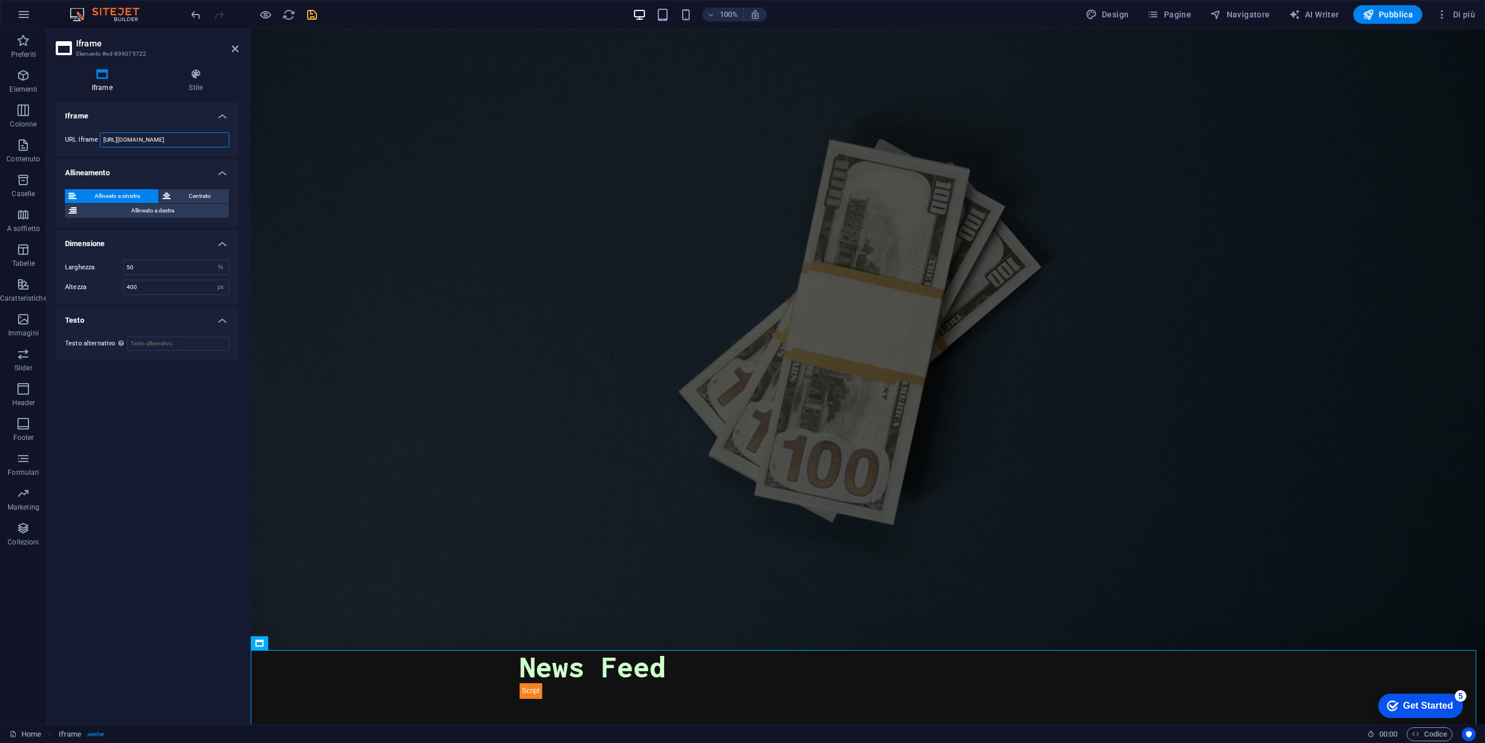
type input "[URL][DOMAIN_NAME]"
click at [313, 10] on icon "save" at bounding box center [311, 14] width 13 height 13
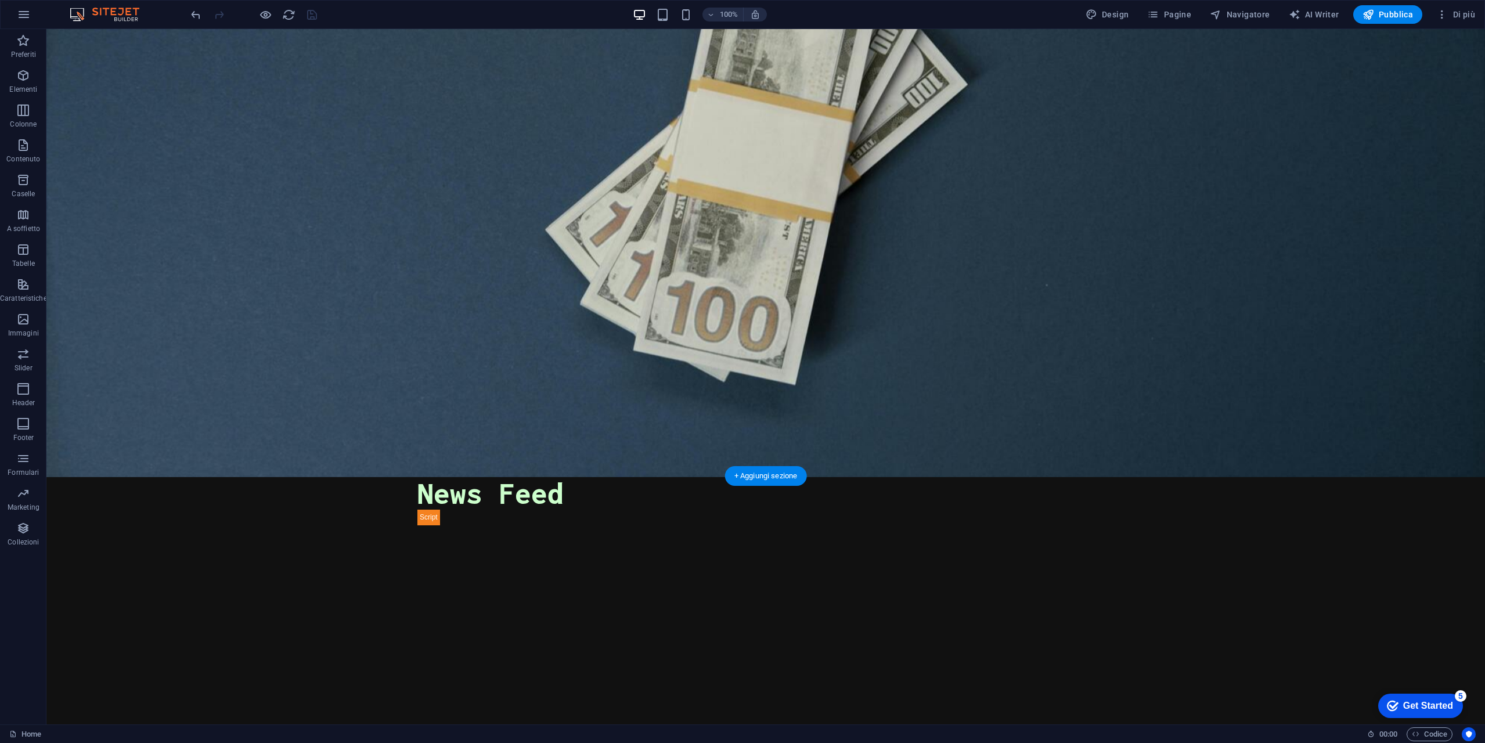
scroll to position [245, 0]
click at [98, 470] on icon at bounding box center [96, 469] width 6 height 12
click at [678, 547] on div "</div>" at bounding box center [765, 641] width 1438 height 232
click at [96, 471] on icon at bounding box center [96, 469] width 6 height 12
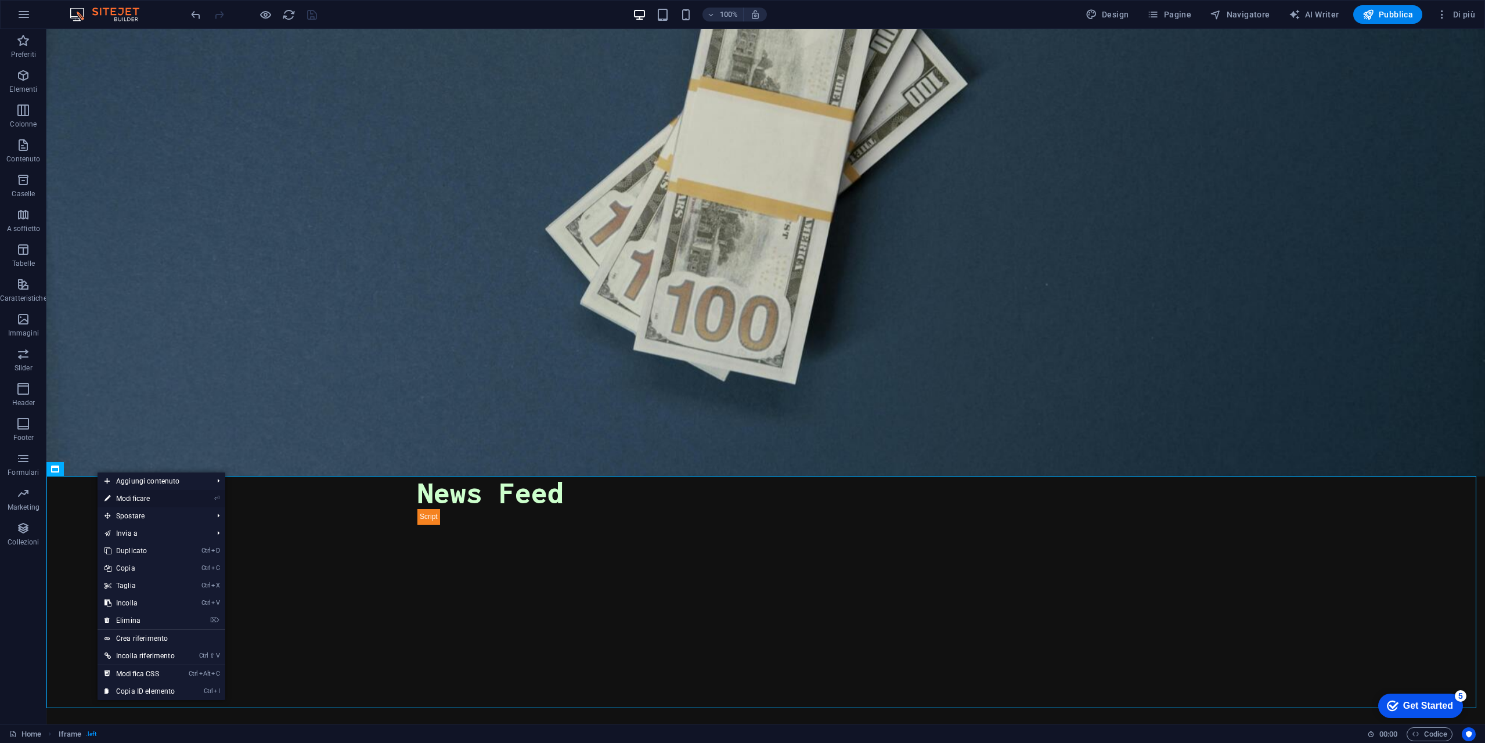
click at [152, 501] on link "⏎ Modificare" at bounding box center [140, 498] width 84 height 17
select select "%"
select select "px"
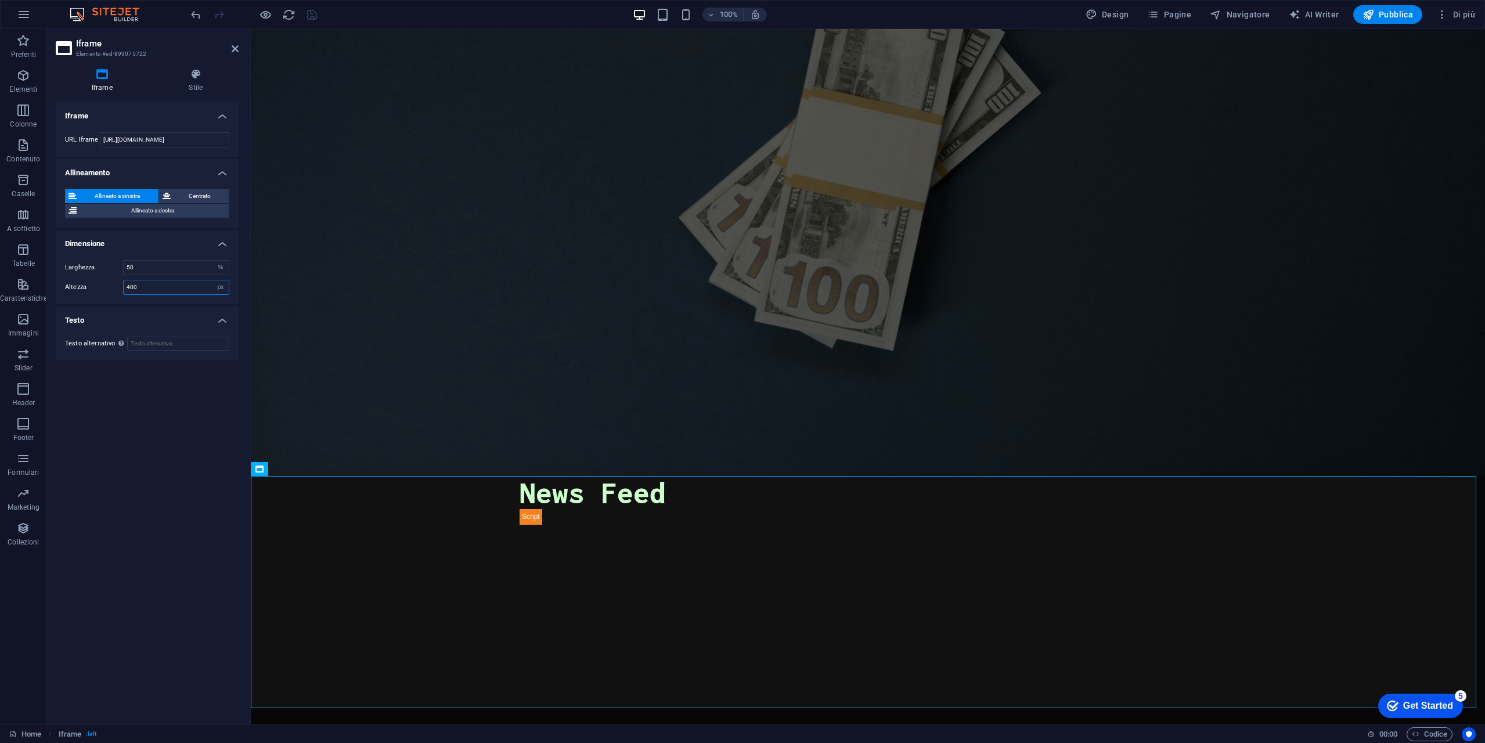
drag, startPoint x: 163, startPoint y: 288, endPoint x: 113, endPoint y: 287, distance: 49.9
click at [113, 287] on div "Altezza 400 px %" at bounding box center [147, 287] width 164 height 15
type input "800"
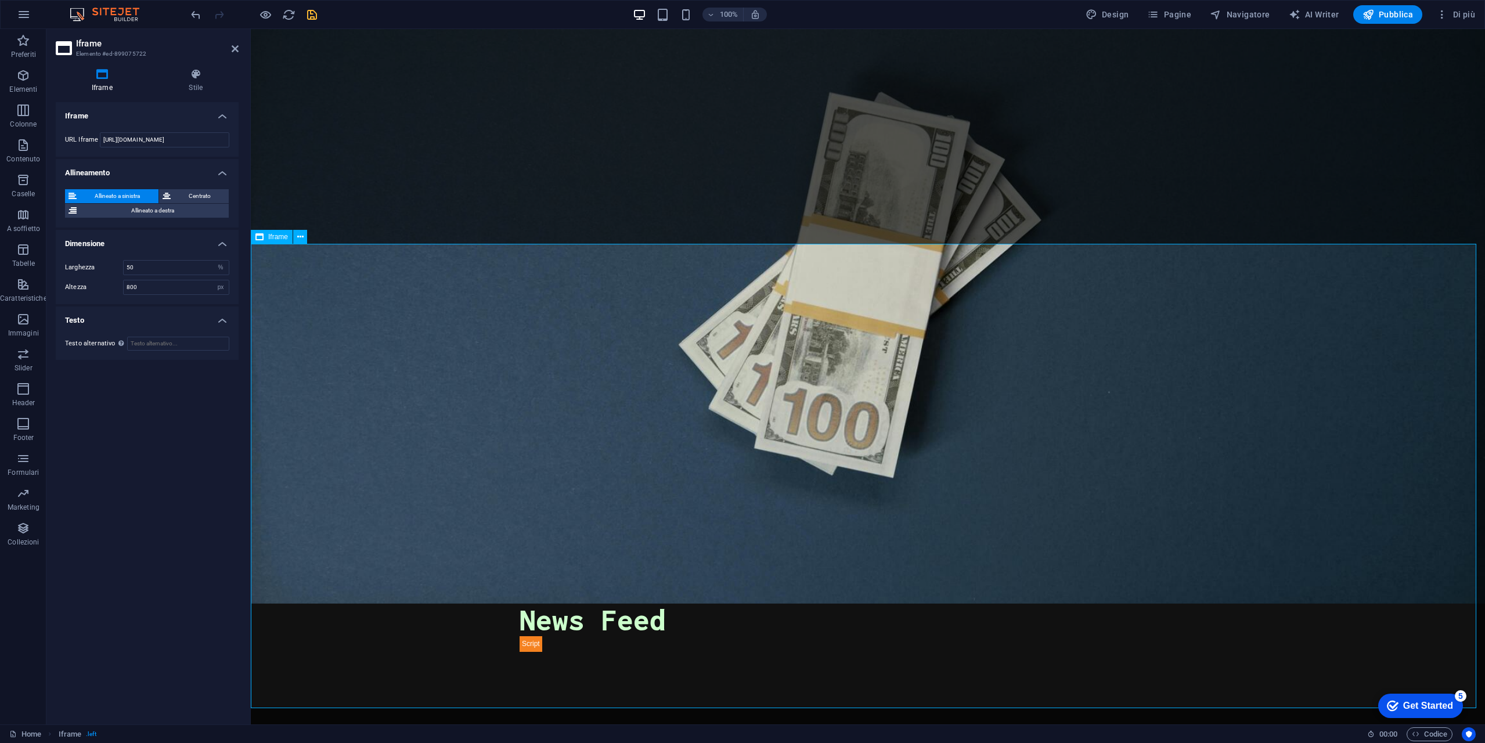
scroll to position [0, 0]
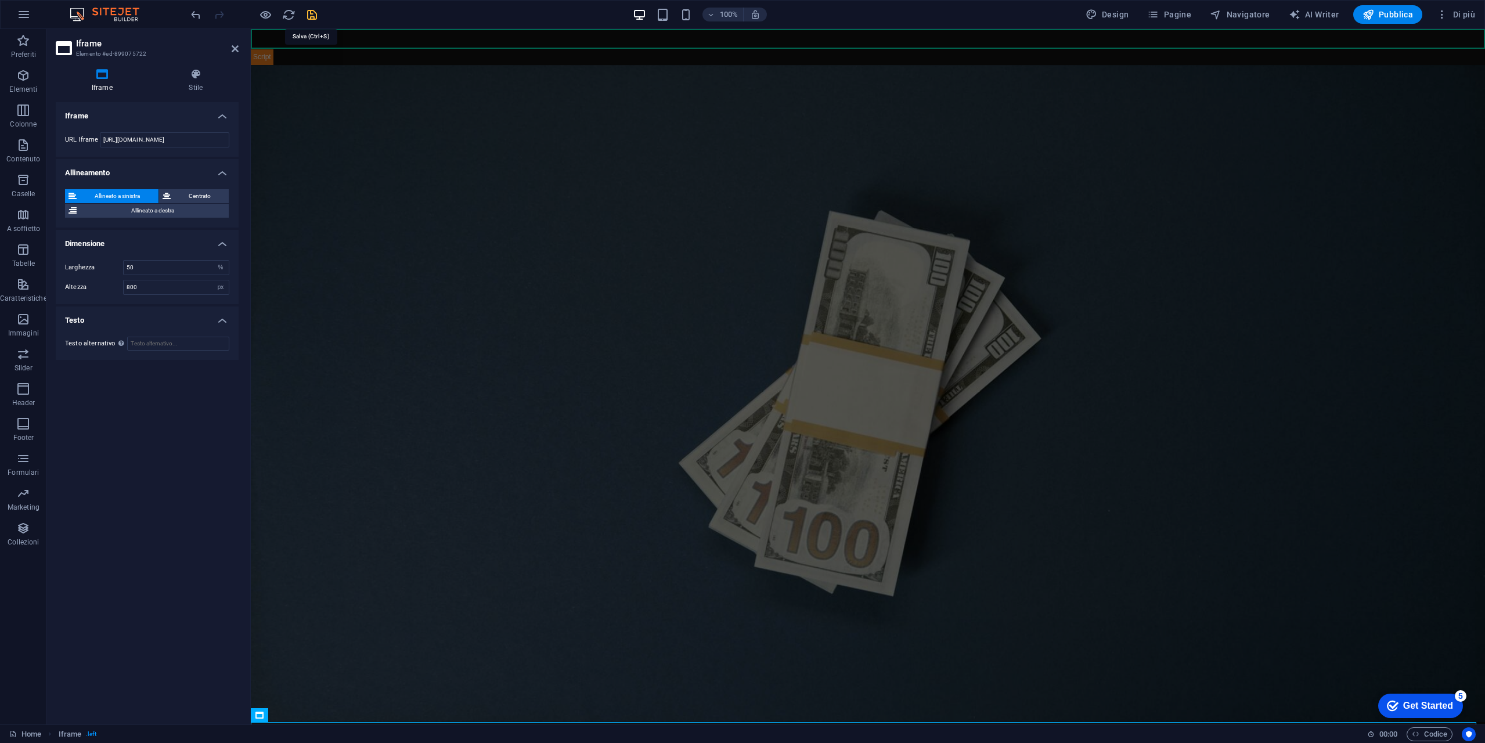
click at [313, 15] on icon "save" at bounding box center [311, 14] width 13 height 13
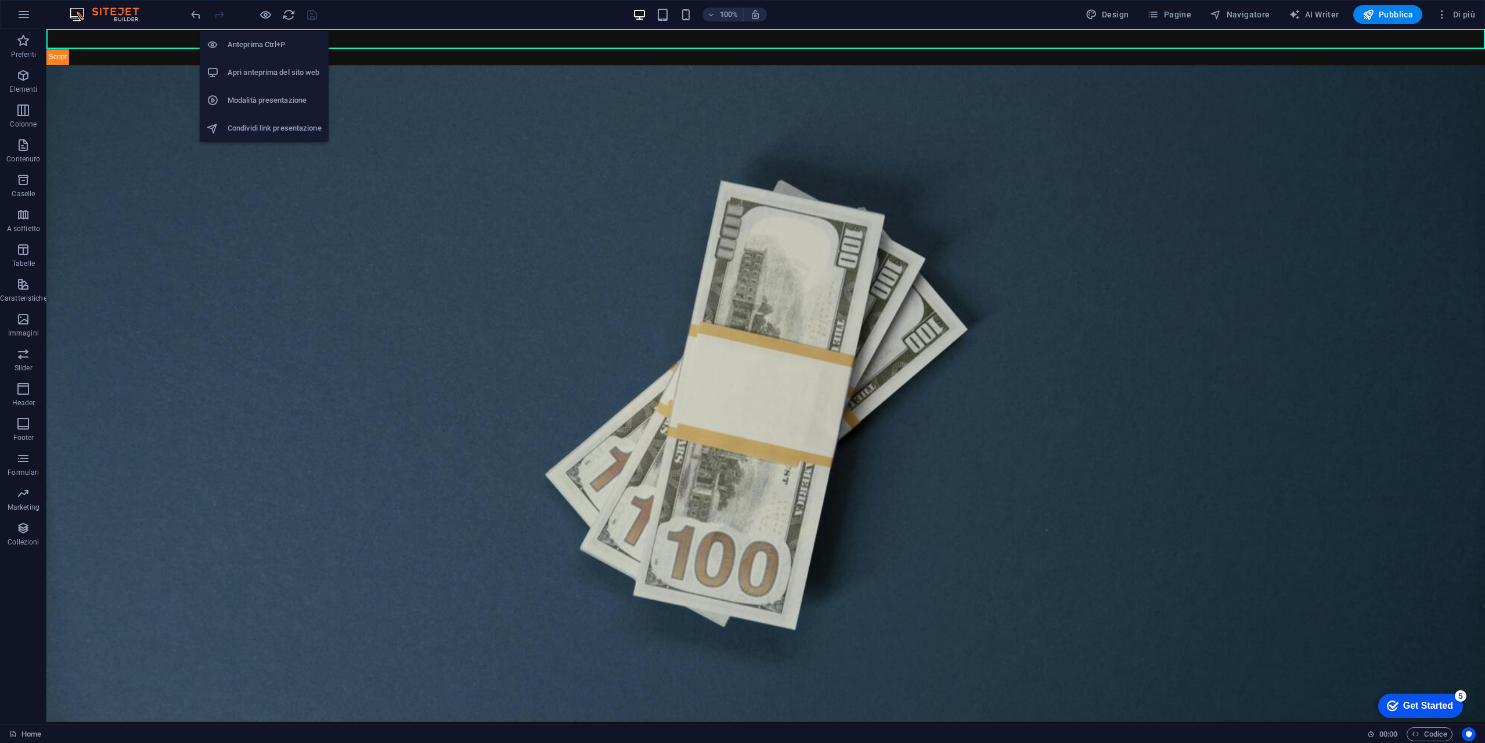
drag, startPoint x: 312, startPoint y: 47, endPoint x: 212, endPoint y: 146, distance: 140.4
click at [203, 161] on figure at bounding box center [765, 393] width 1438 height 657
click at [280, 73] on h6 "Apri anteprima del sito web" at bounding box center [275, 73] width 94 height 14
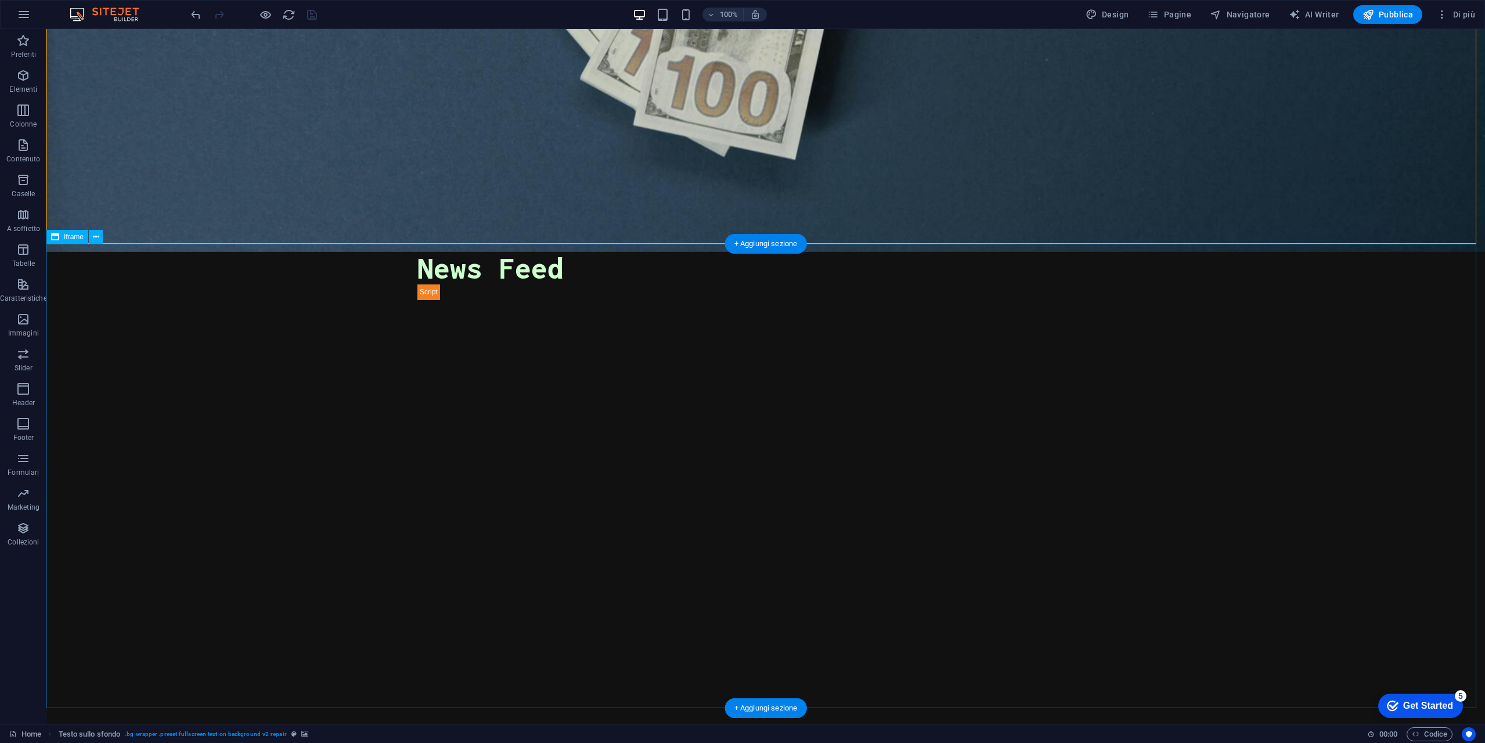
scroll to position [478, 0]
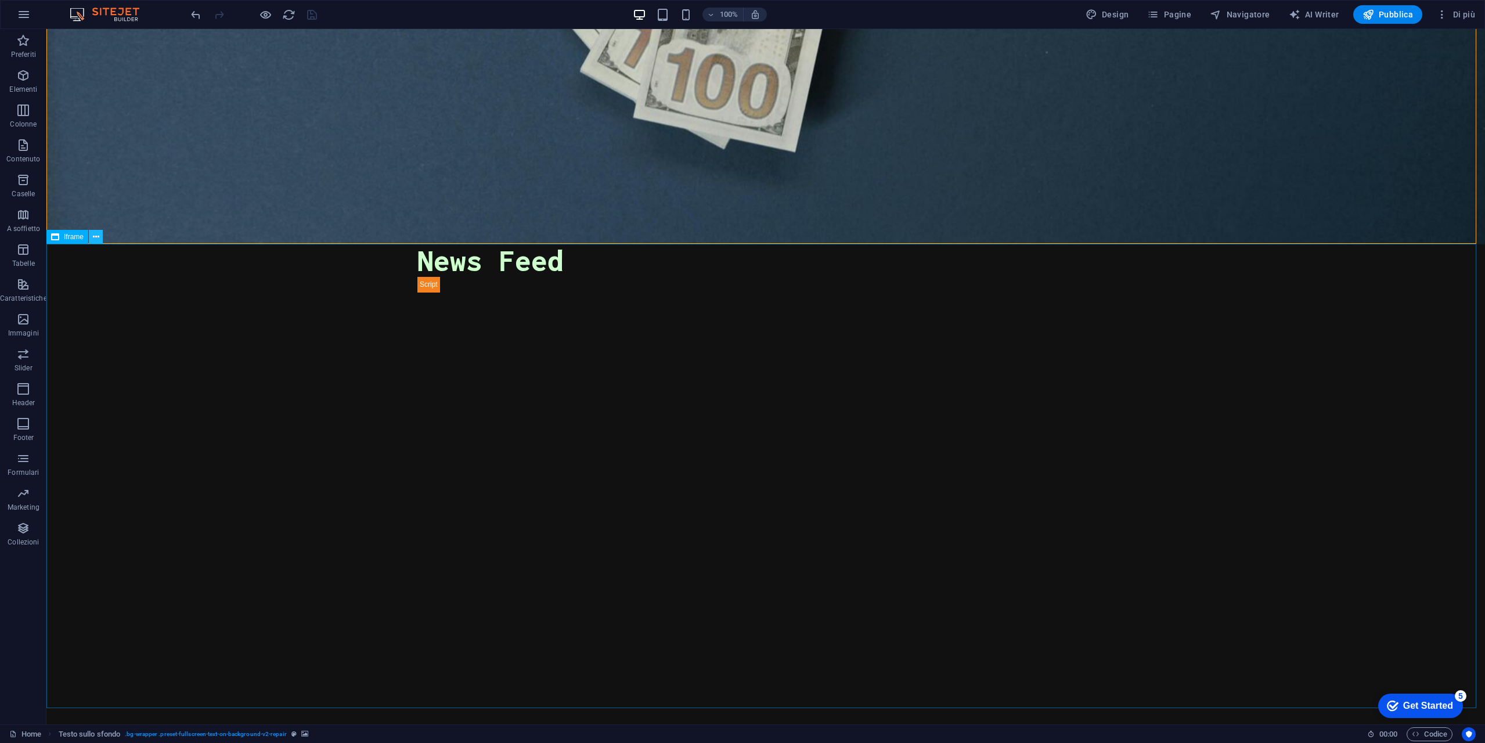
click at [97, 236] on icon at bounding box center [96, 237] width 6 height 12
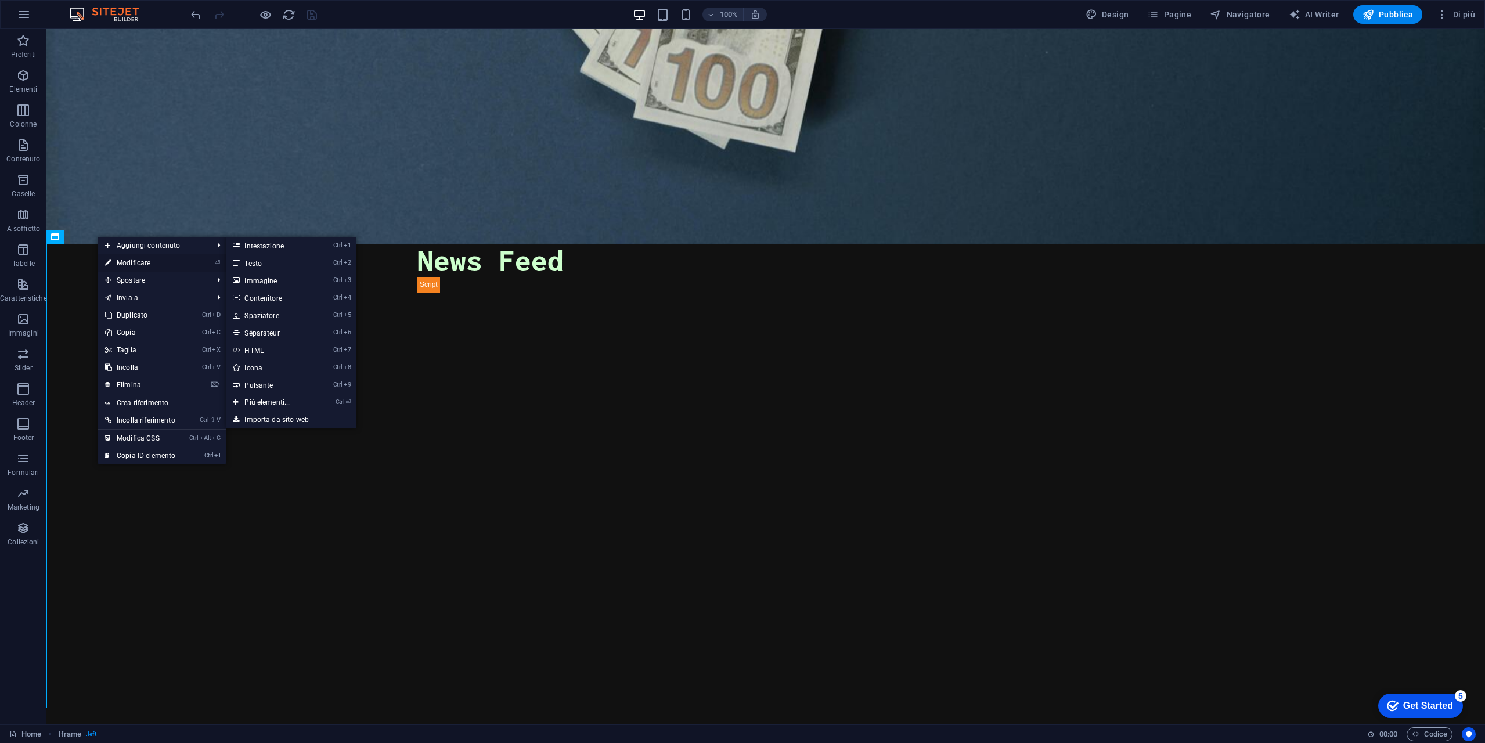
click at [147, 263] on link "⏎ Modificare" at bounding box center [140, 262] width 84 height 17
select select "%"
select select "px"
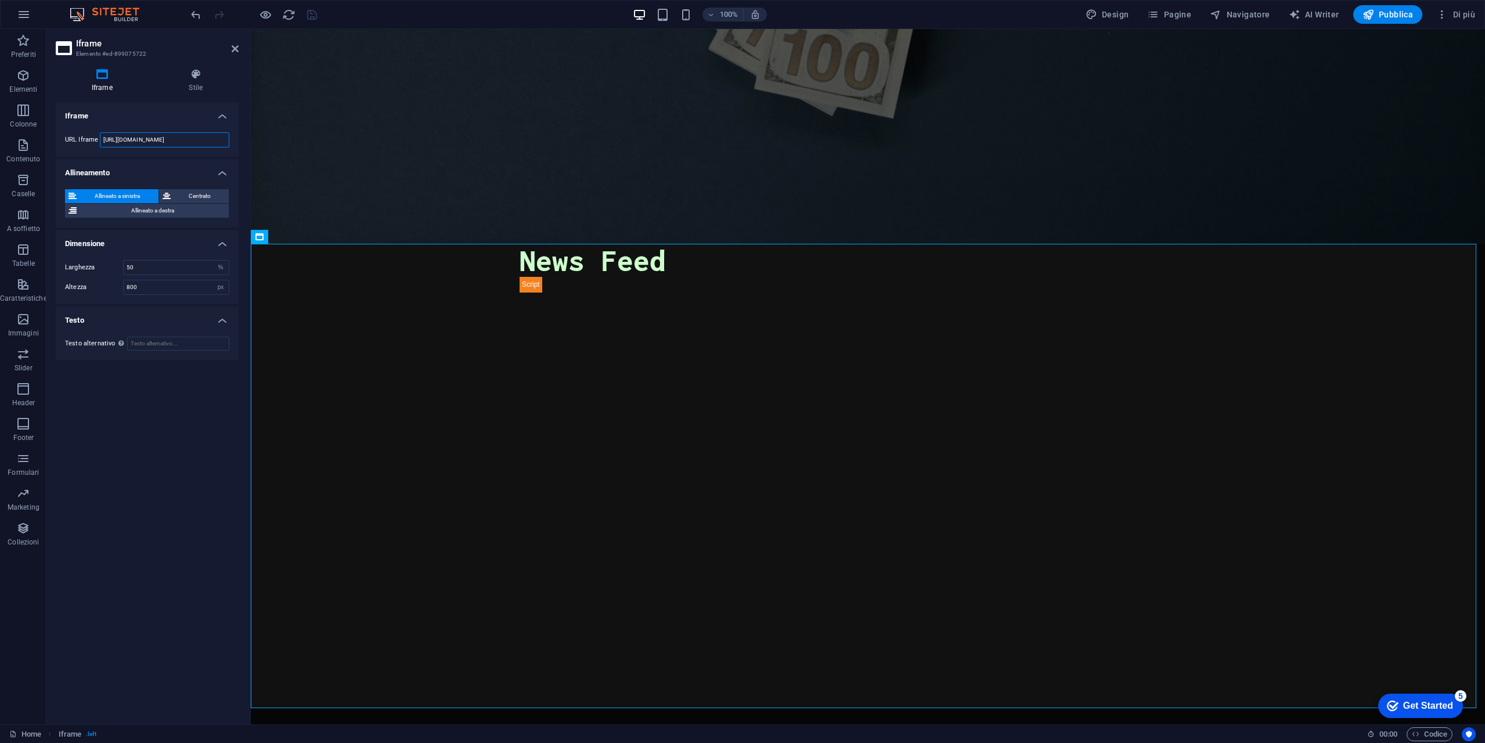
click at [132, 134] on input "[URL][DOMAIN_NAME]" at bounding box center [164, 139] width 129 height 15
type input "[URL][DOMAIN_NAME]"
click at [312, 17] on icon "save" at bounding box center [311, 14] width 13 height 13
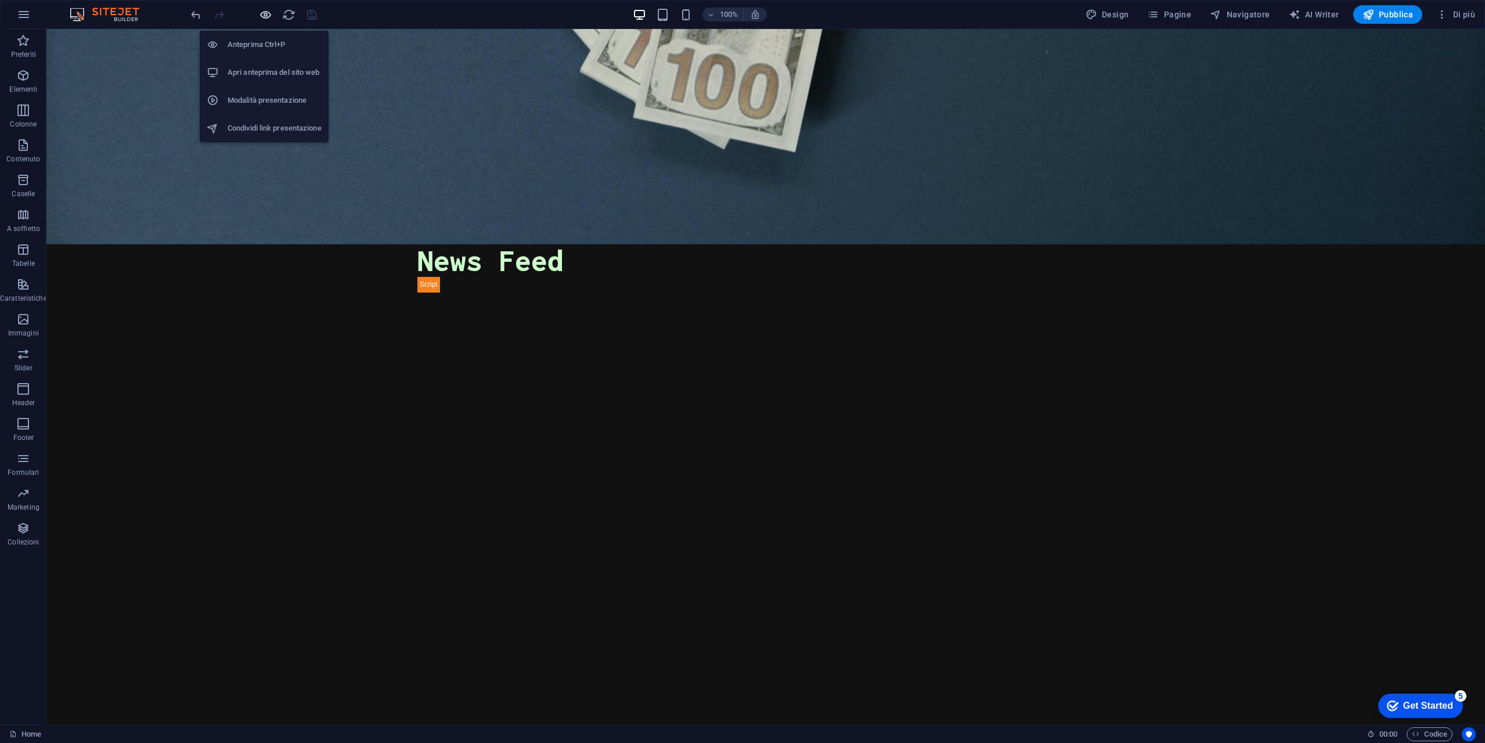
click at [266, 18] on icon "button" at bounding box center [265, 14] width 13 height 13
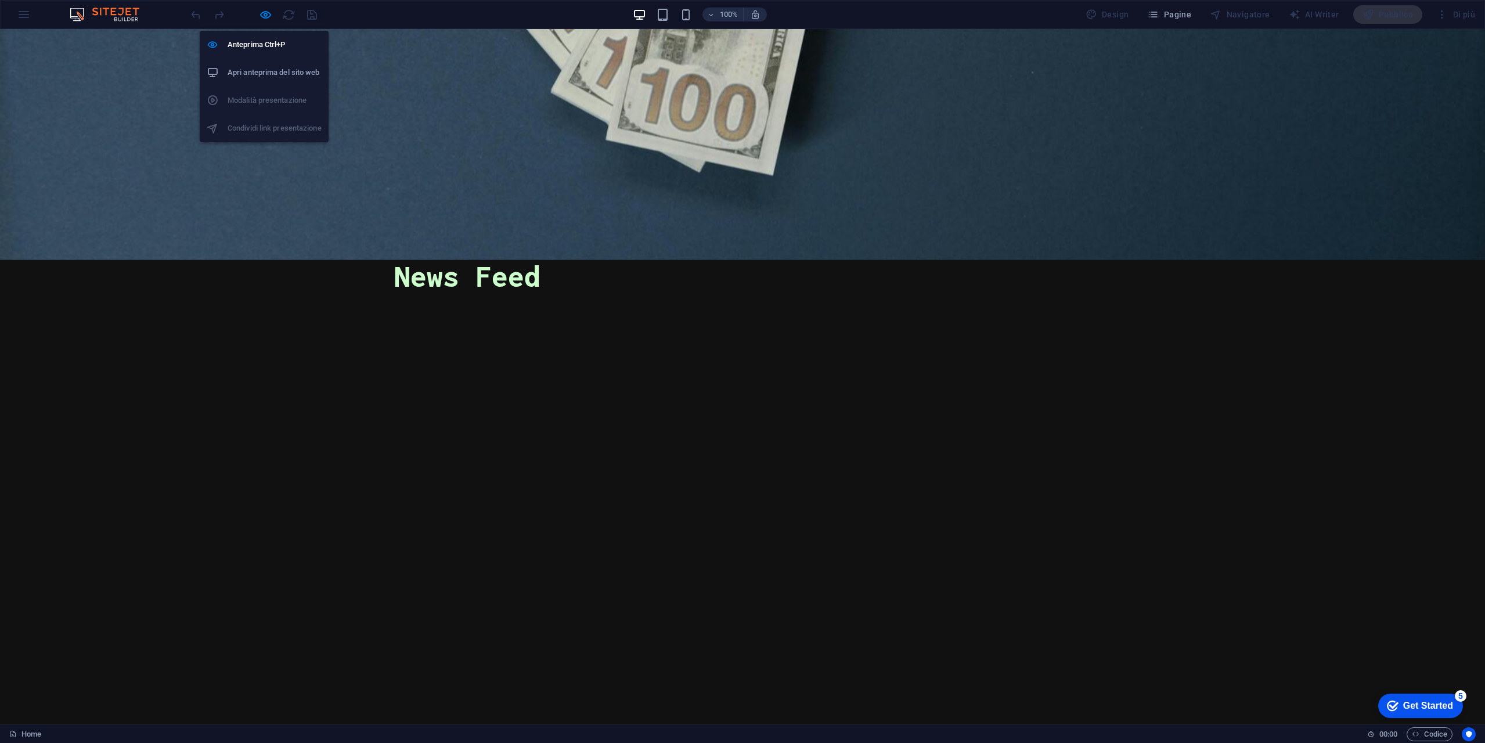
click at [281, 70] on h6 "Apri anteprima del sito web" at bounding box center [275, 73] width 94 height 14
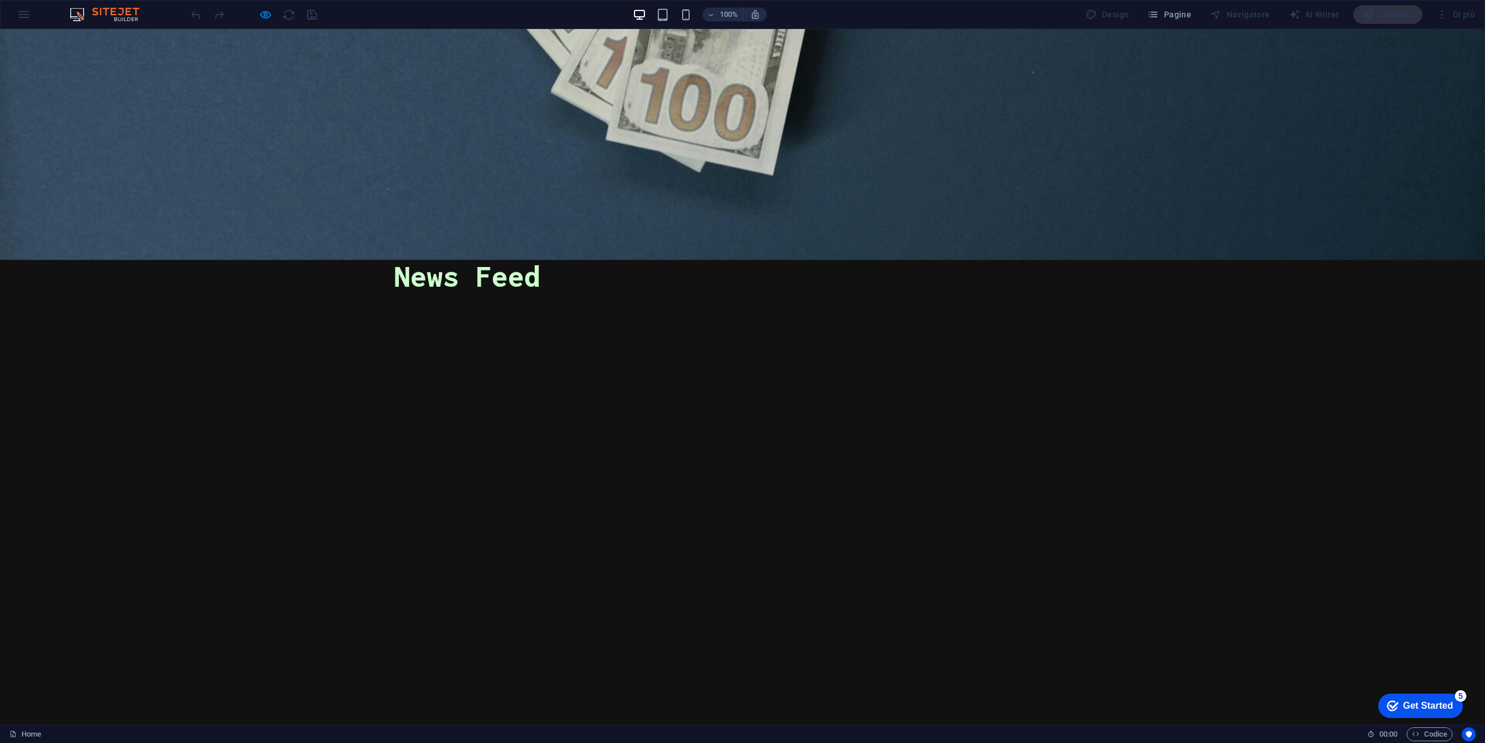
scroll to position [272, 0]
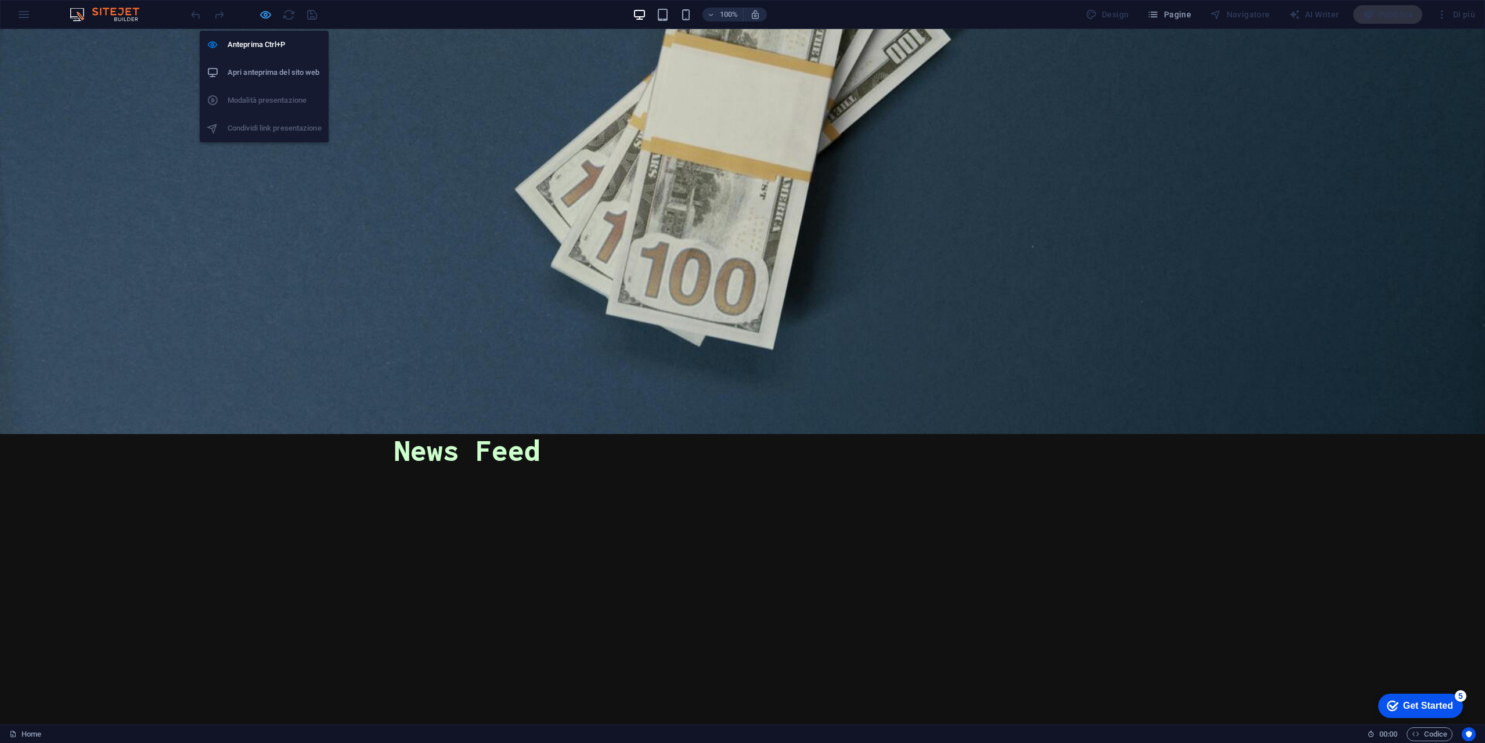
click at [265, 16] on icon "button" at bounding box center [265, 14] width 13 height 13
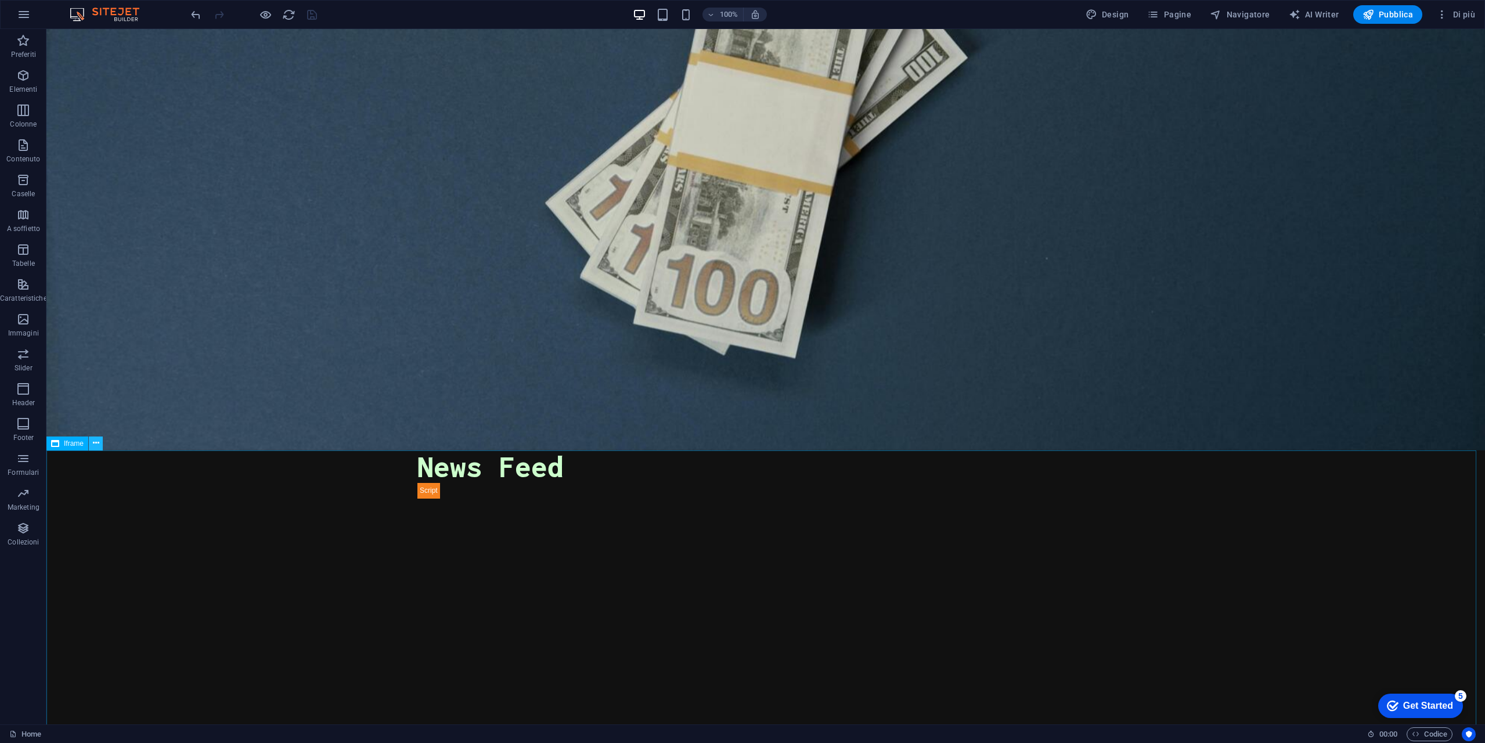
click at [100, 443] on button at bounding box center [96, 443] width 14 height 14
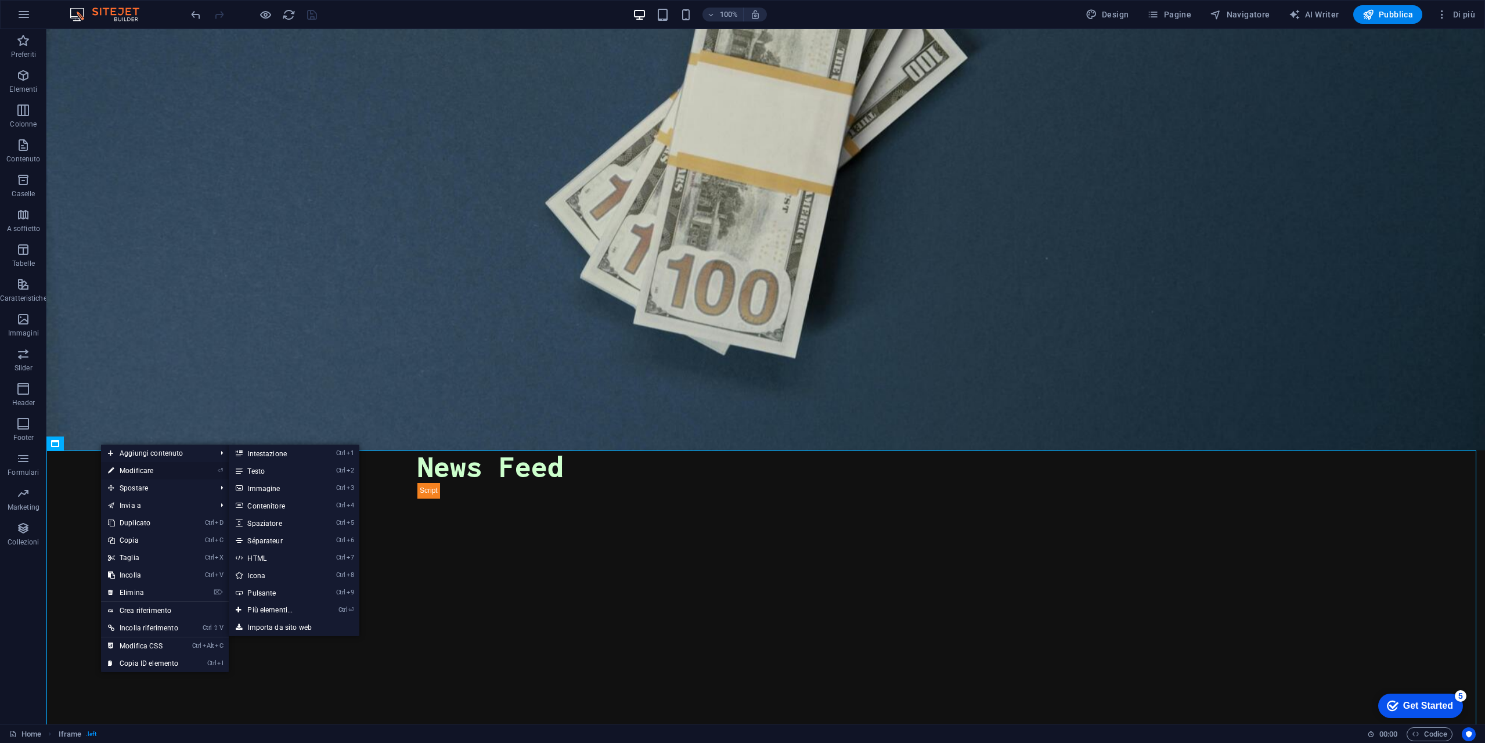
click at [156, 471] on link "⏎ Modificare" at bounding box center [143, 470] width 84 height 17
select select "%"
select select "px"
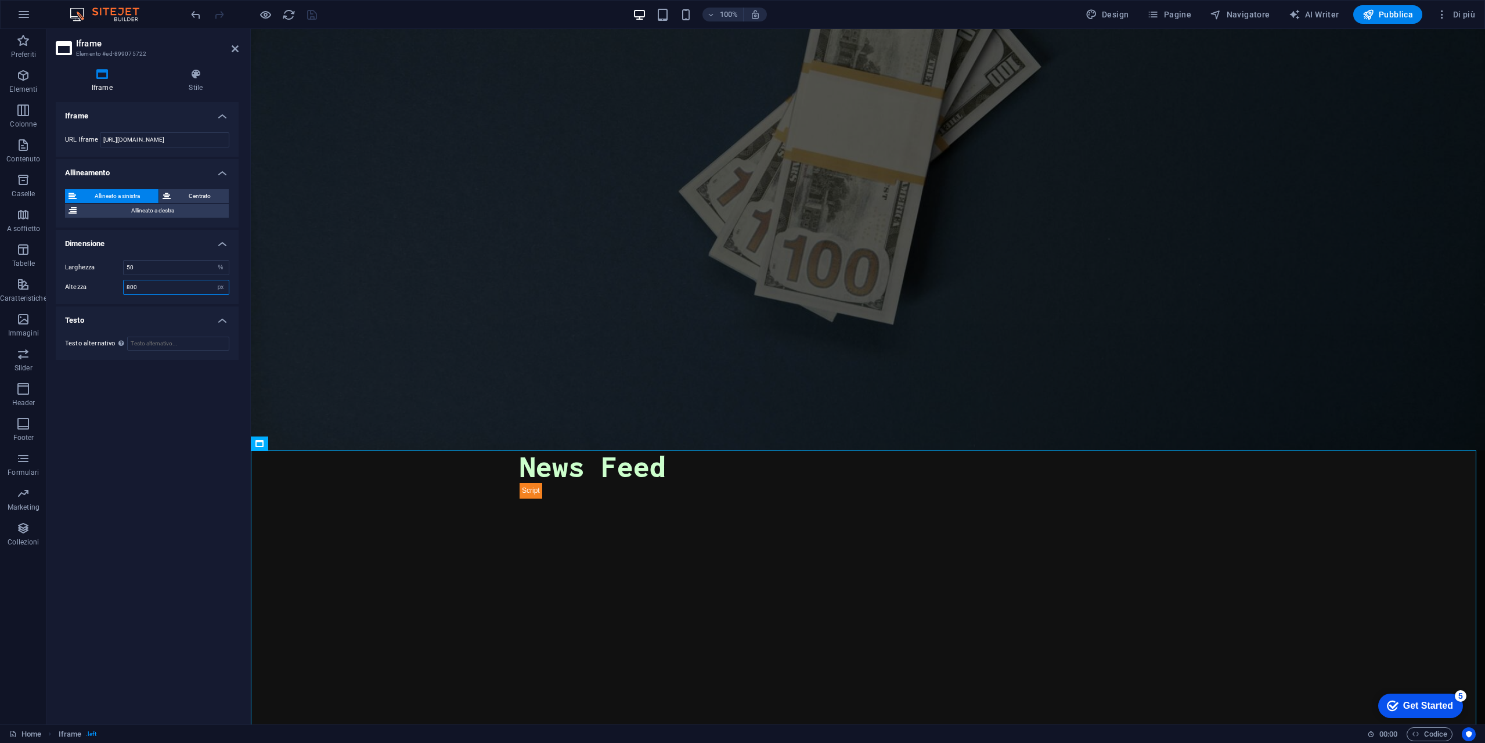
drag, startPoint x: 153, startPoint y: 287, endPoint x: 93, endPoint y: 287, distance: 59.2
click at [97, 287] on div "Altezza 800 px %" at bounding box center [147, 287] width 164 height 15
type input "1000"
click at [316, 15] on icon "save" at bounding box center [311, 14] width 13 height 13
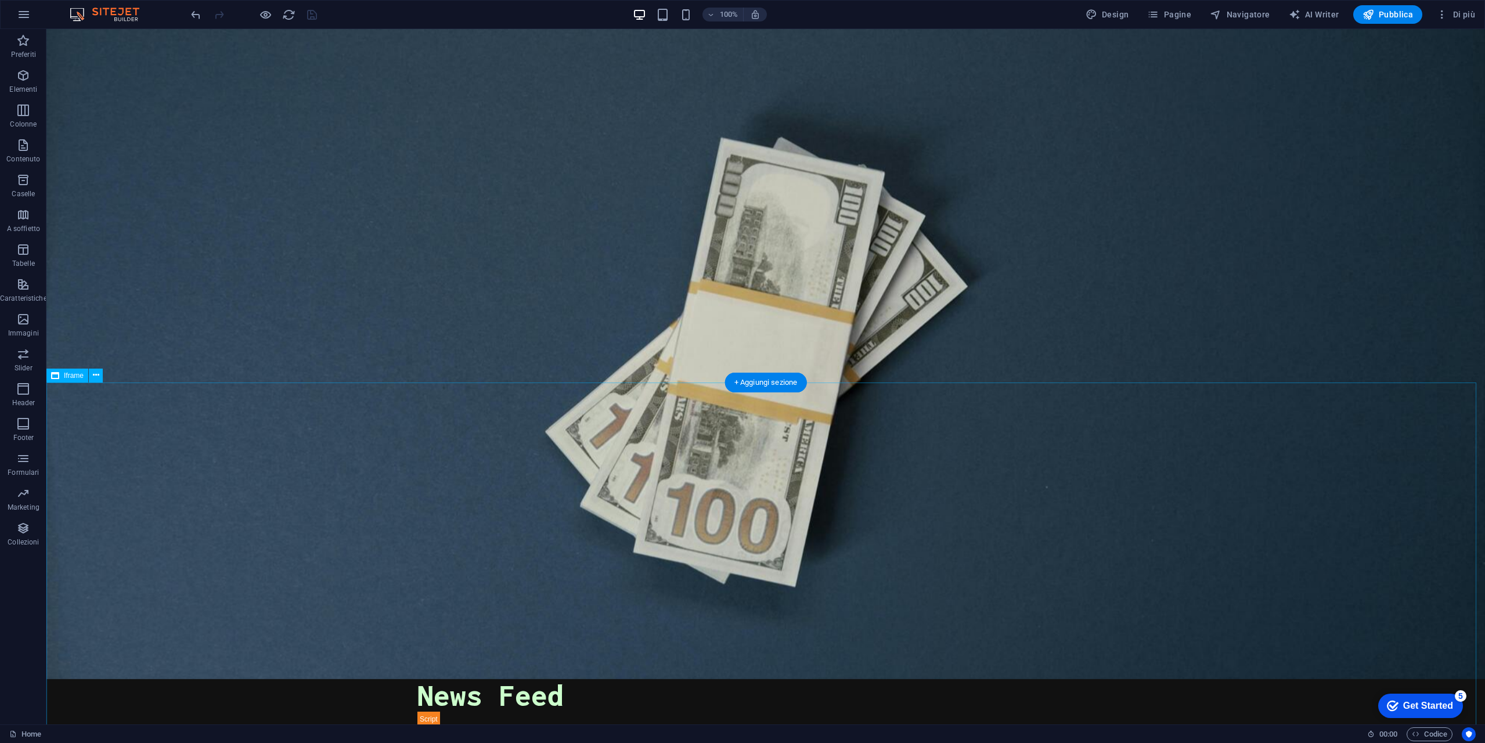
scroll to position [0, 0]
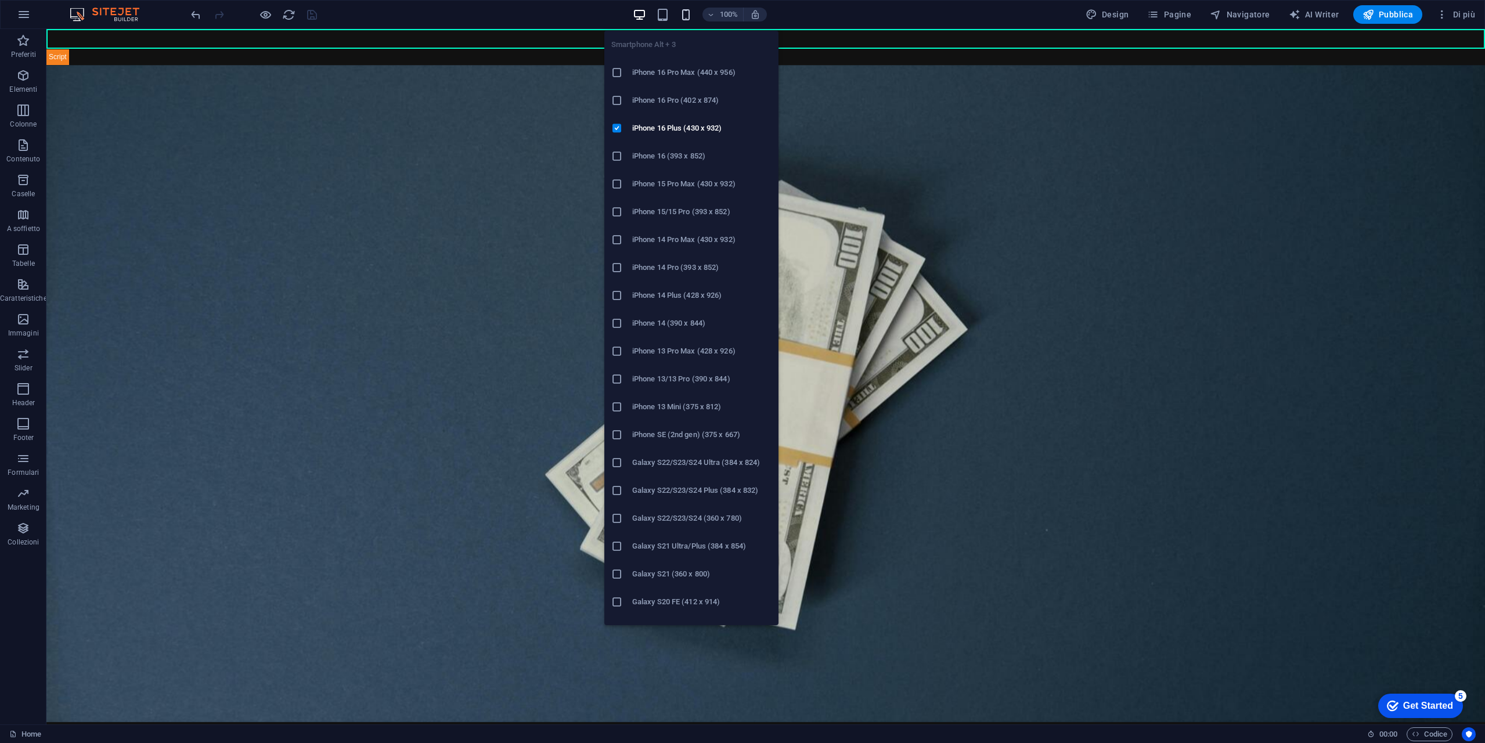
click at [687, 12] on icon "button" at bounding box center [685, 14] width 13 height 13
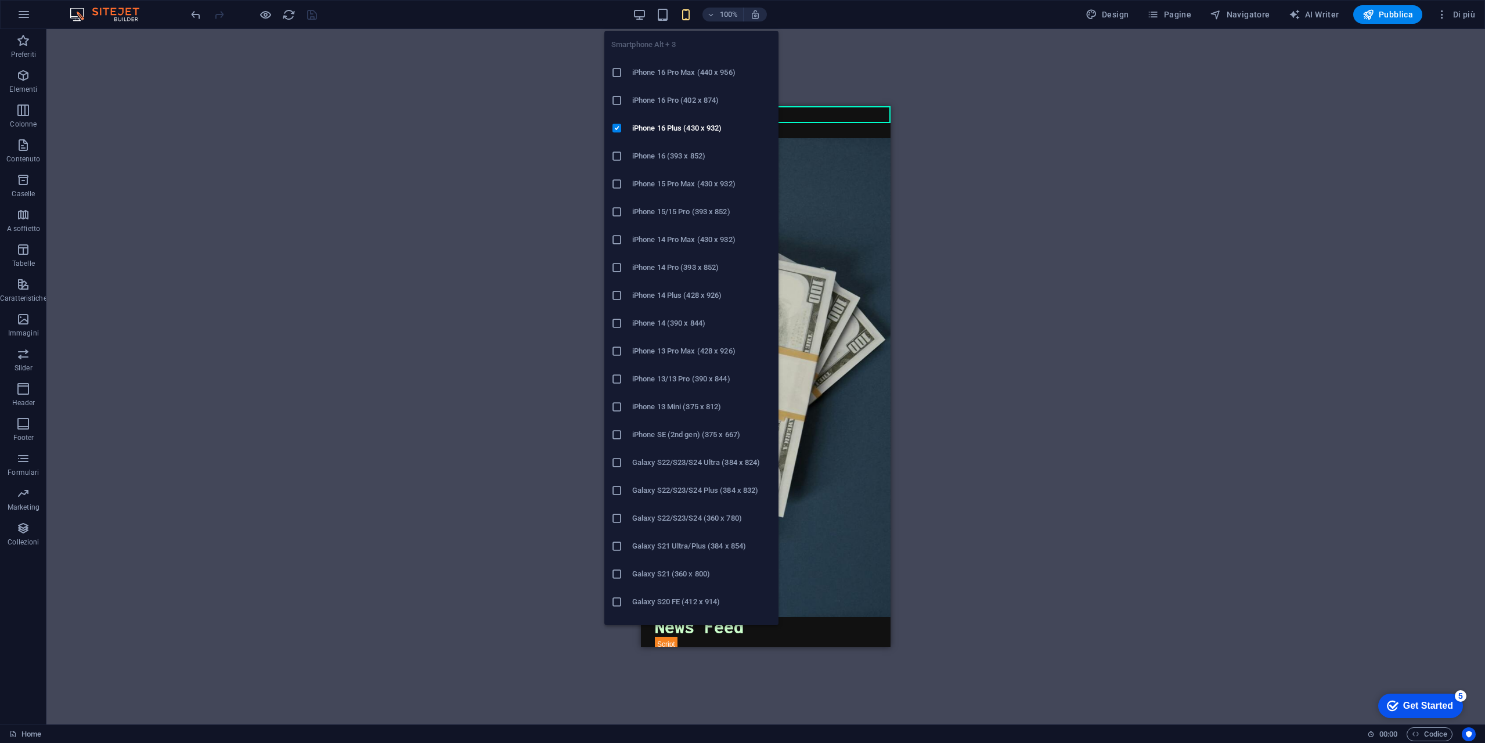
click at [690, 13] on icon "button" at bounding box center [685, 14] width 13 height 13
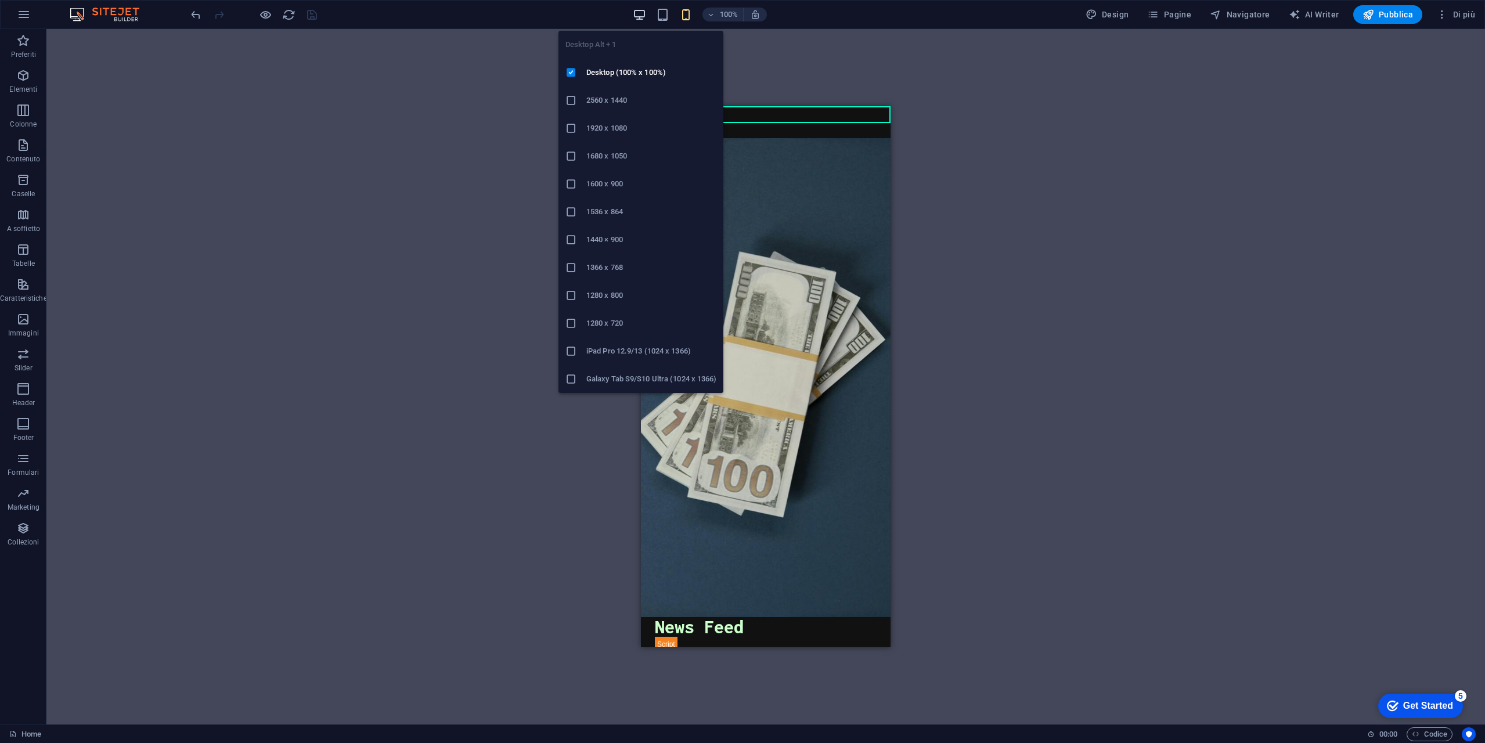
click at [644, 16] on icon "button" at bounding box center [639, 14] width 13 height 13
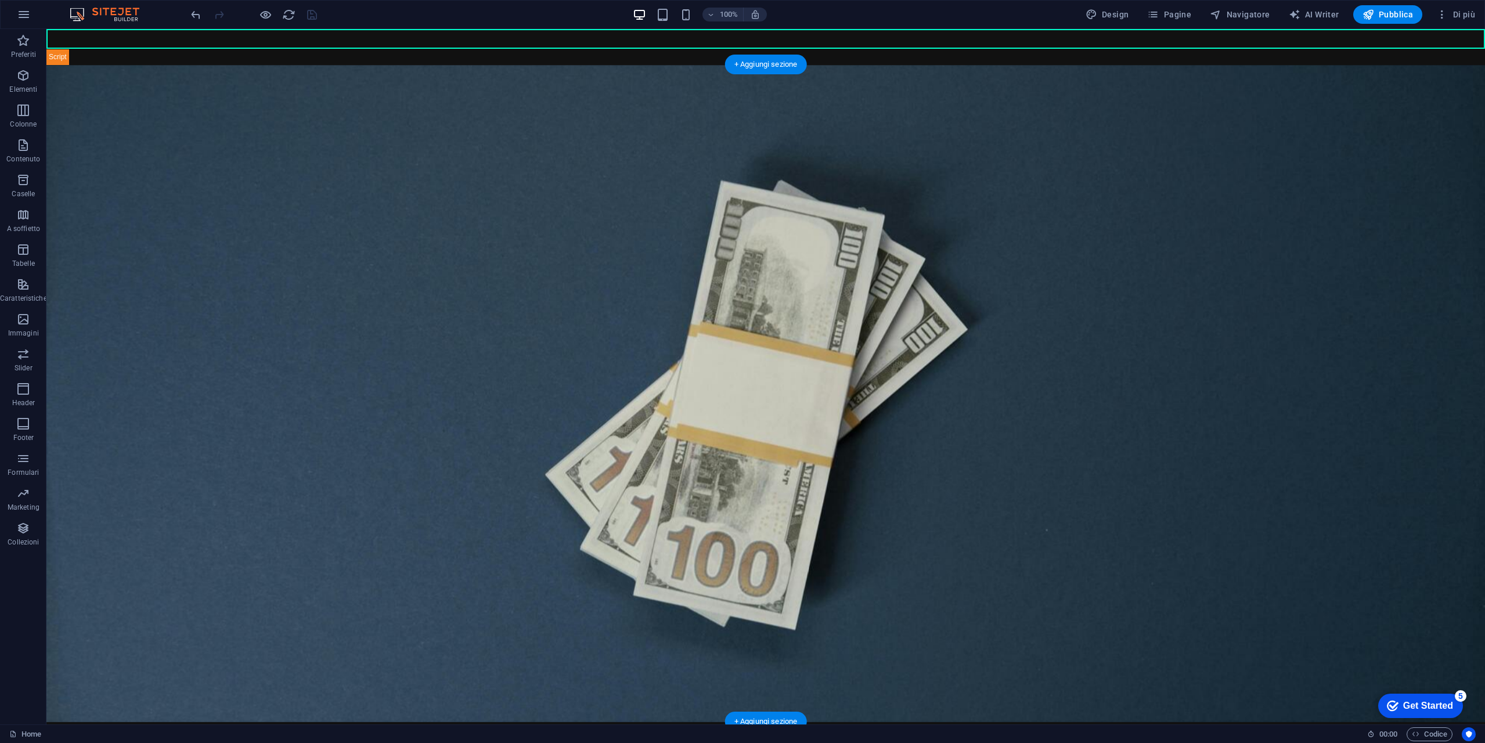
click at [298, 158] on figure at bounding box center [765, 393] width 1438 height 657
click at [29, 472] on p "Formulari" at bounding box center [23, 472] width 31 height 9
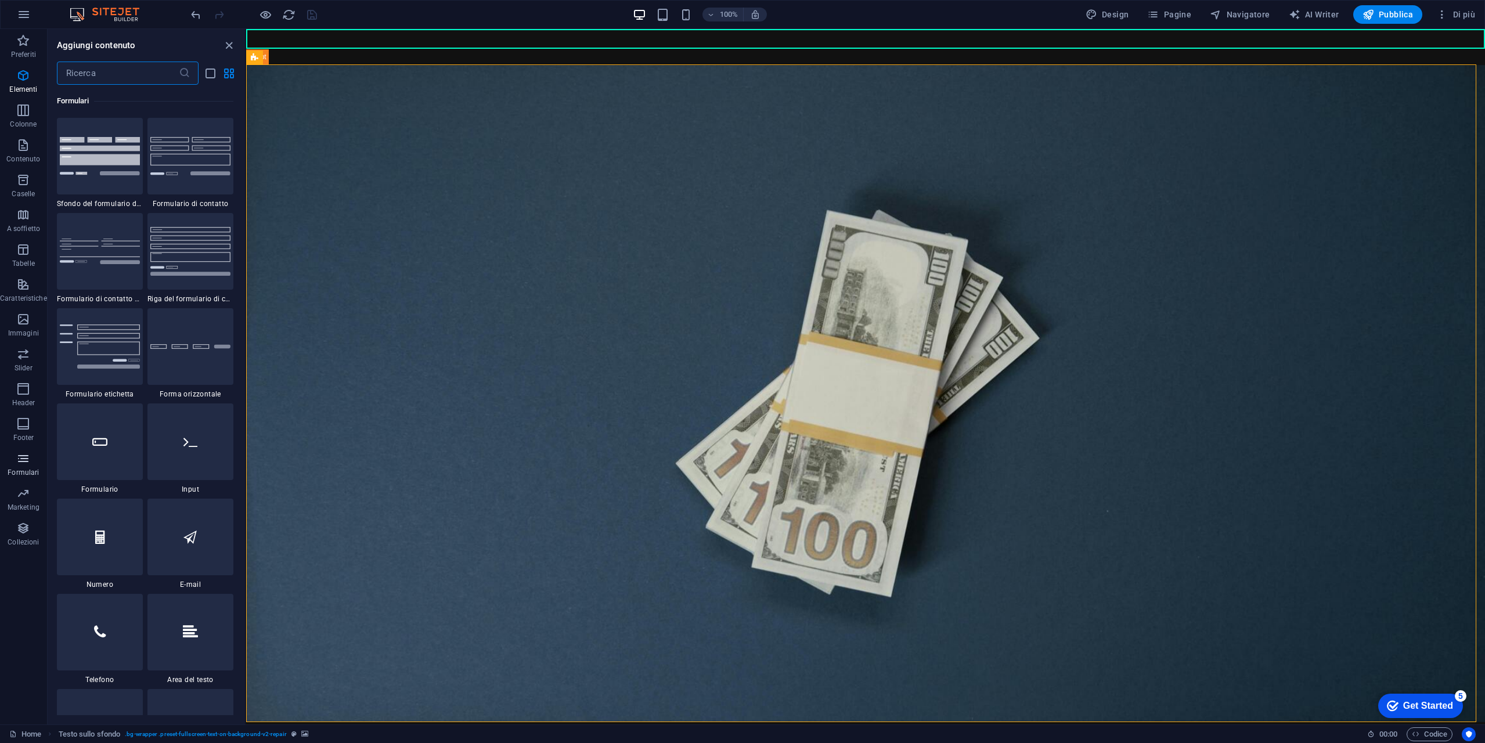
scroll to position [8473, 0]
click at [25, 532] on icon "button" at bounding box center [23, 528] width 14 height 14
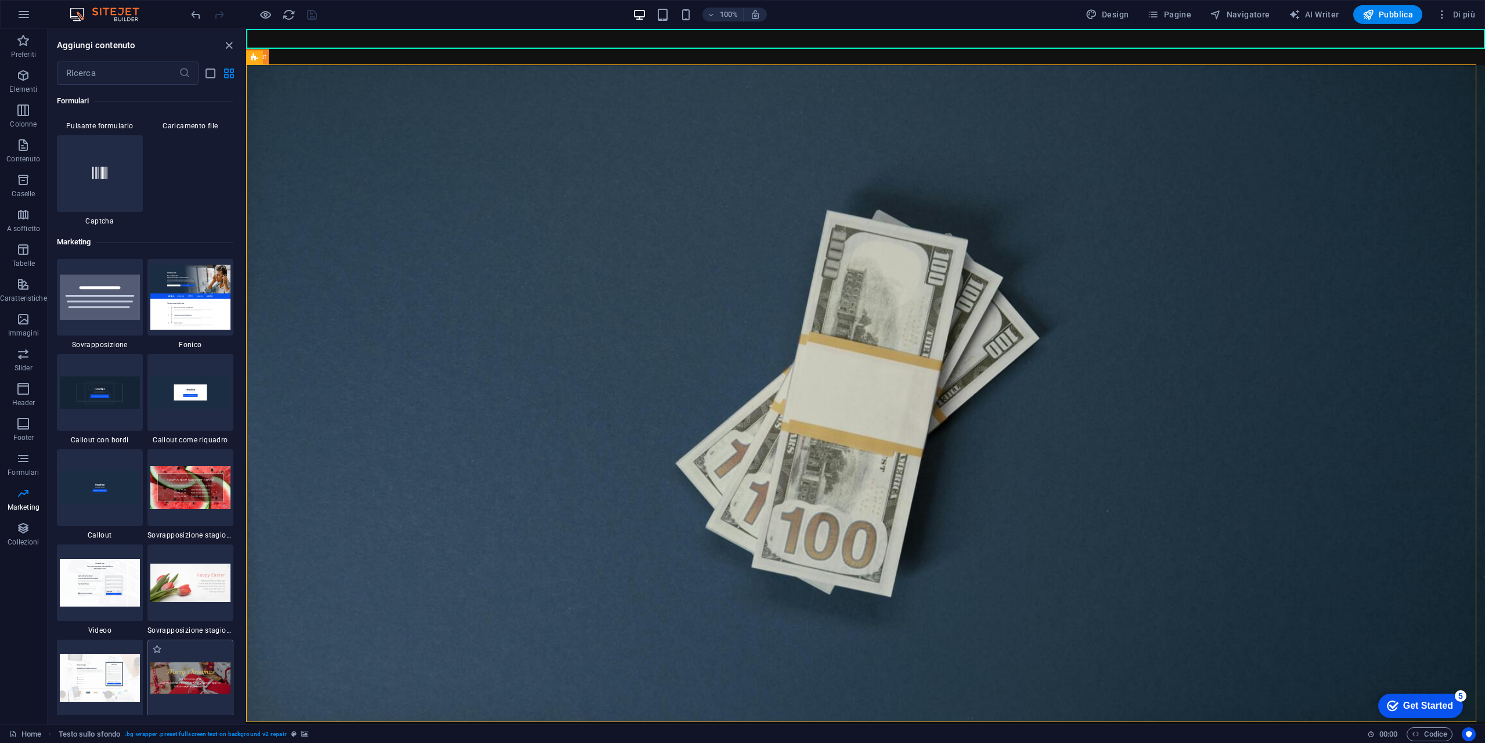
scroll to position [9580, 0]
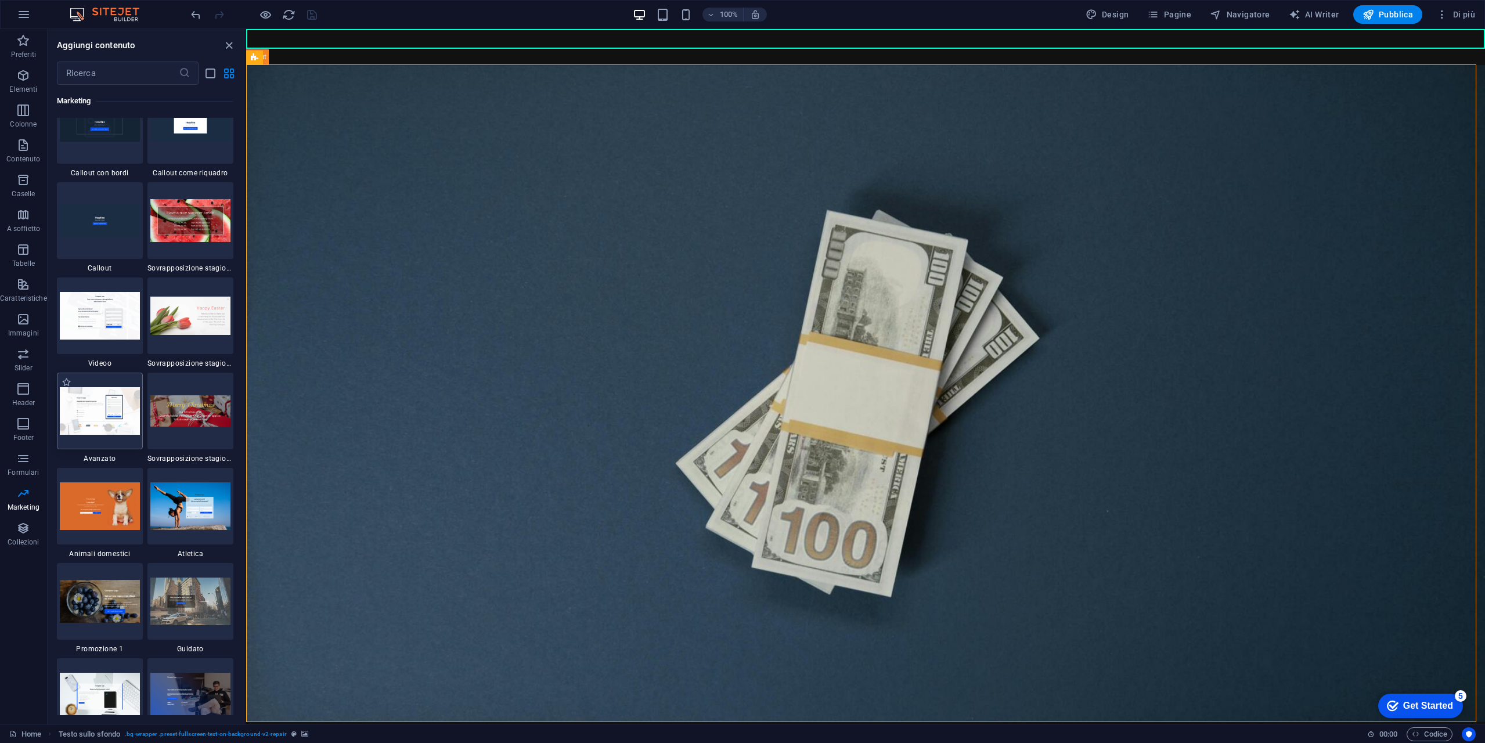
click at [110, 410] on img at bounding box center [100, 410] width 80 height 47
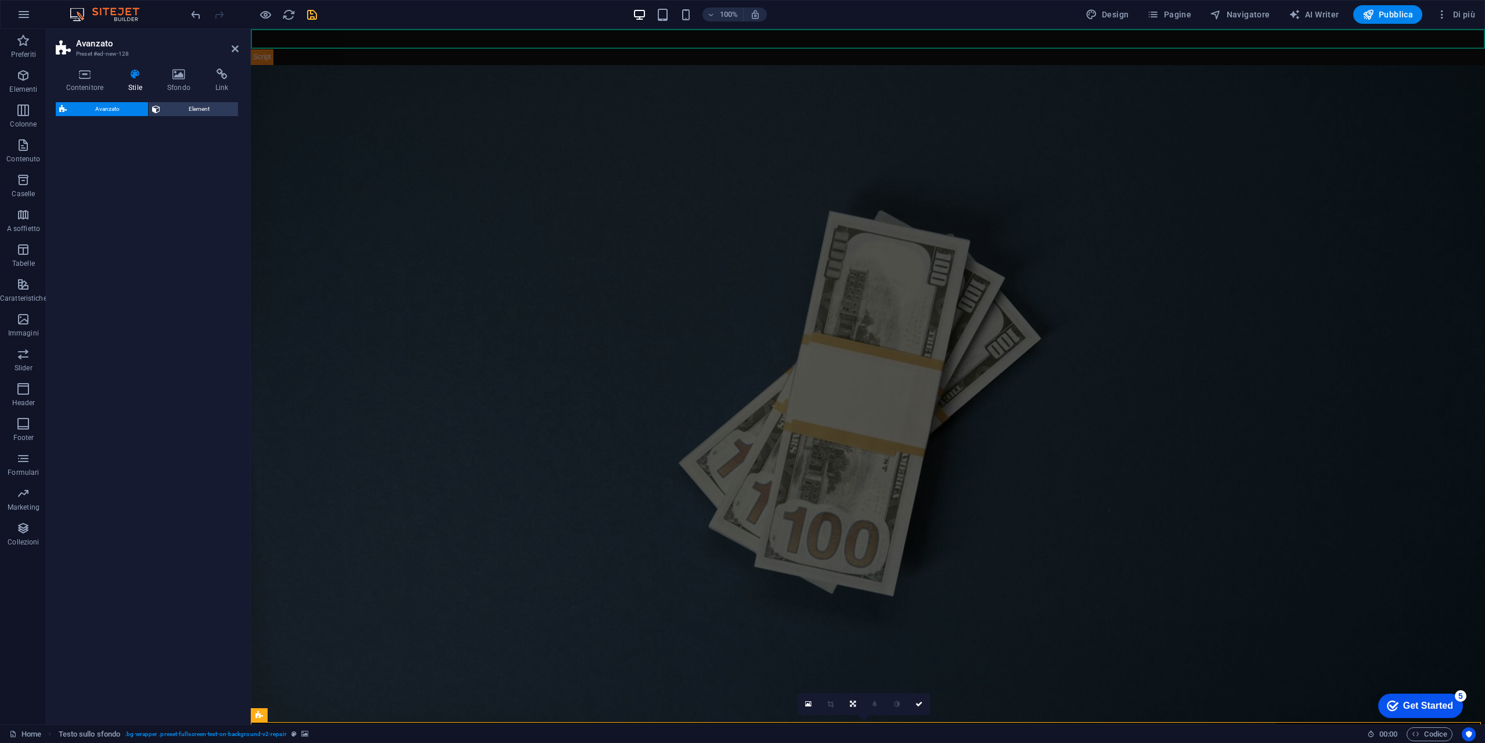
select select "%"
select select "rem"
select select "px"
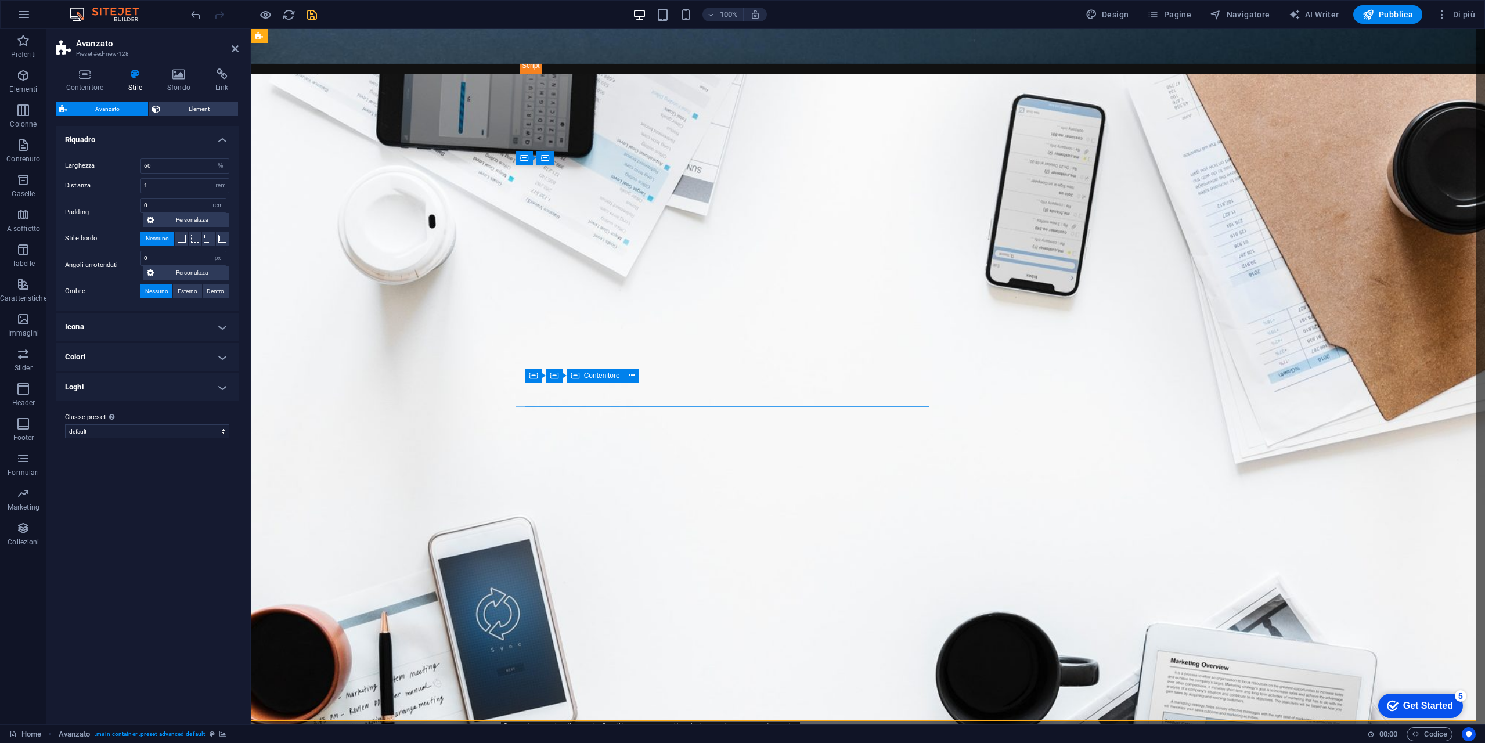
scroll to position [522, 0]
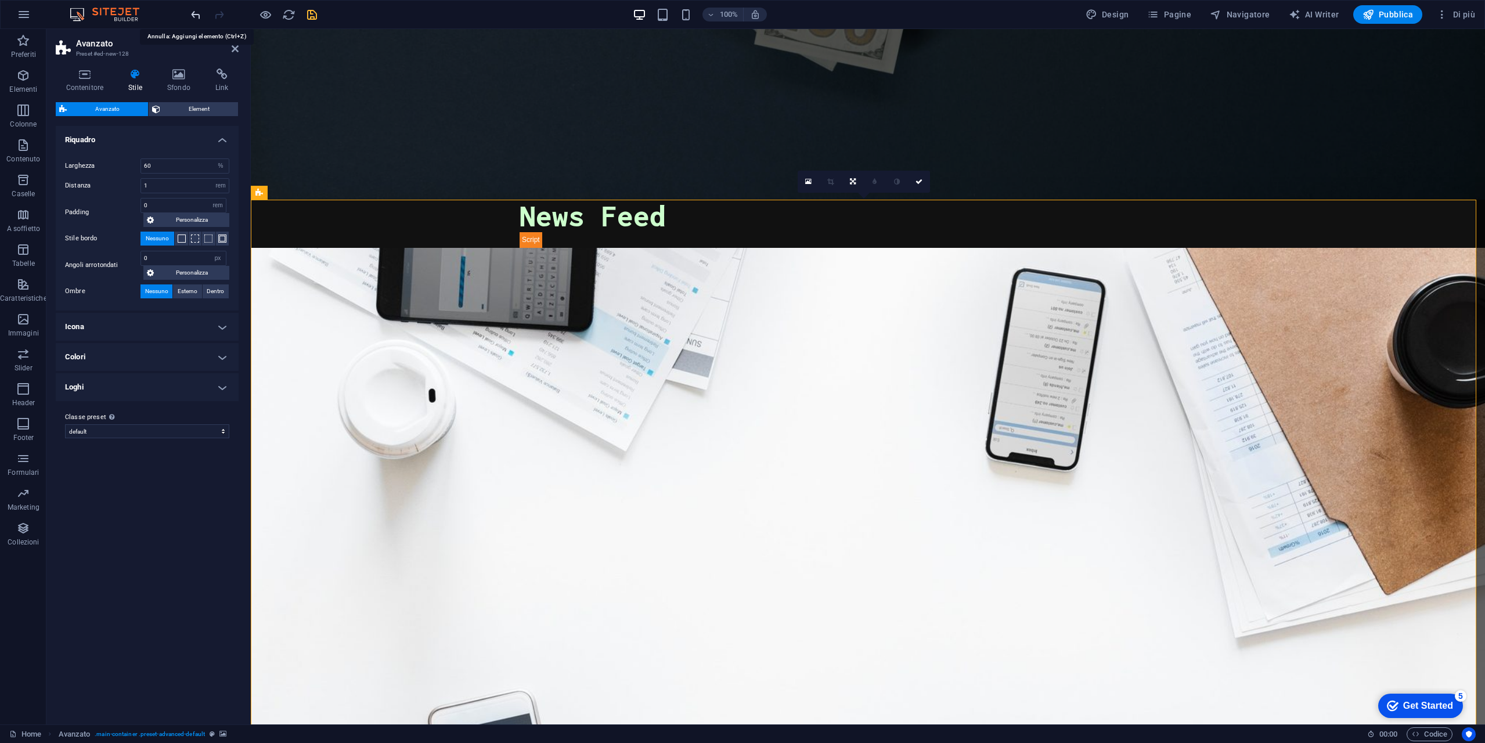
click at [197, 12] on icon "undo" at bounding box center [195, 14] width 13 height 13
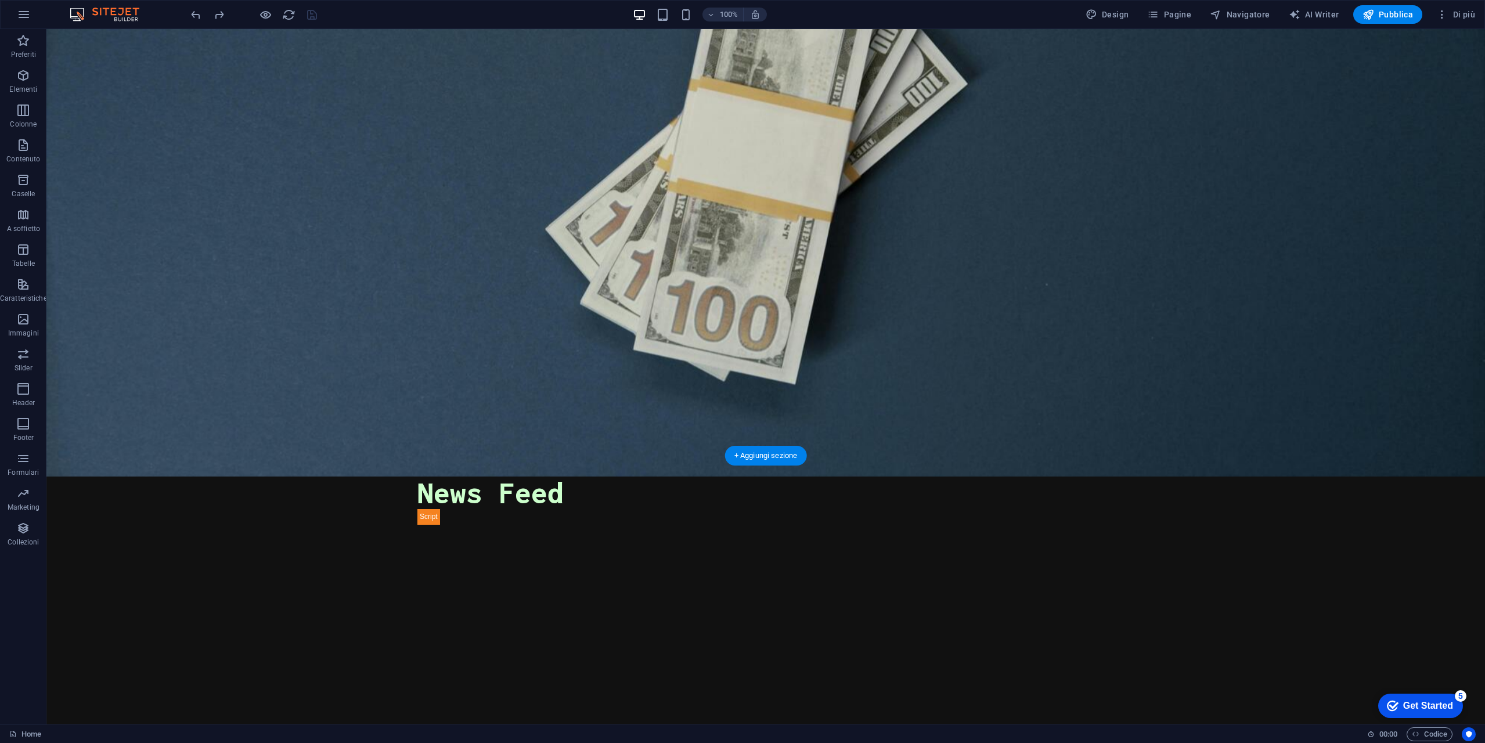
scroll to position [594, 0]
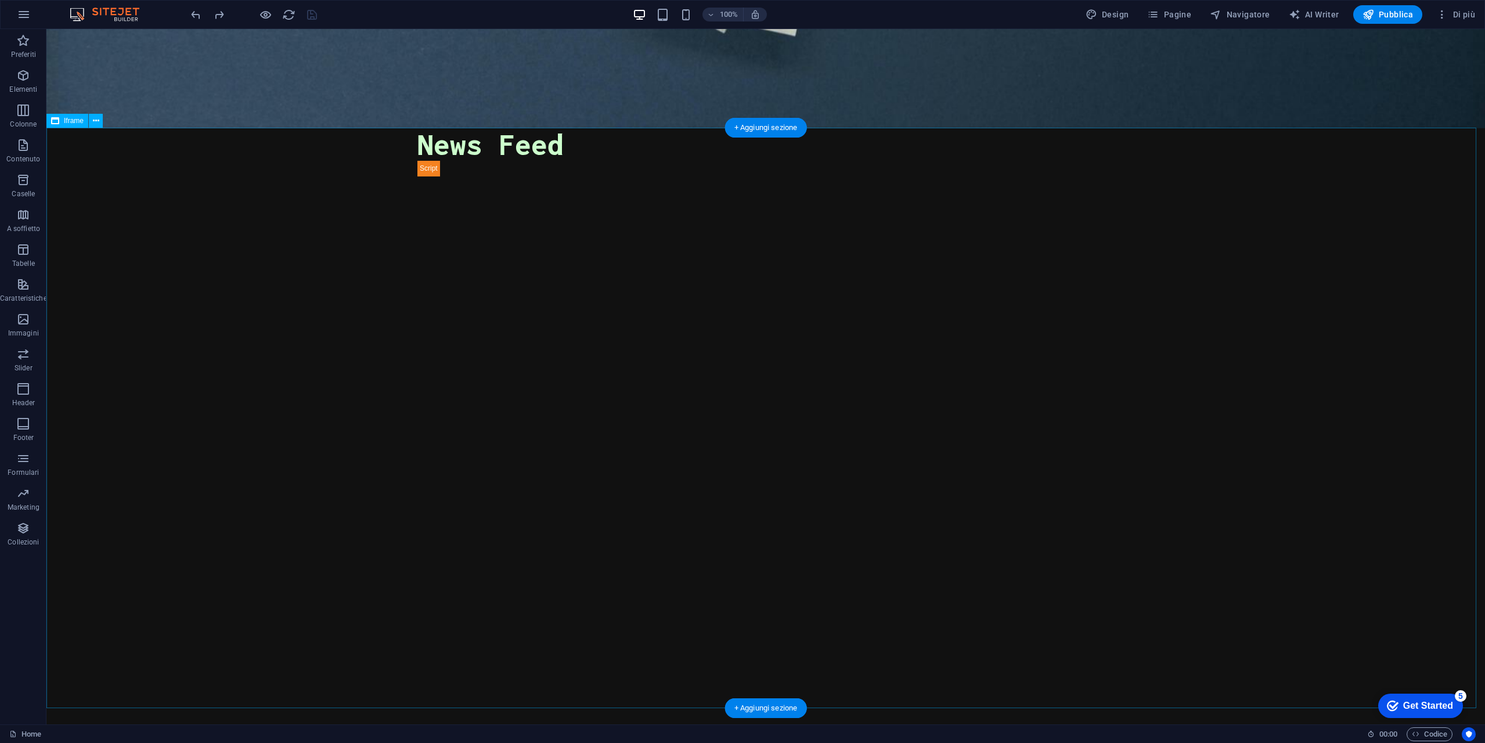
click at [713, 406] on div "</div>" at bounding box center [765, 466] width 1438 height 580
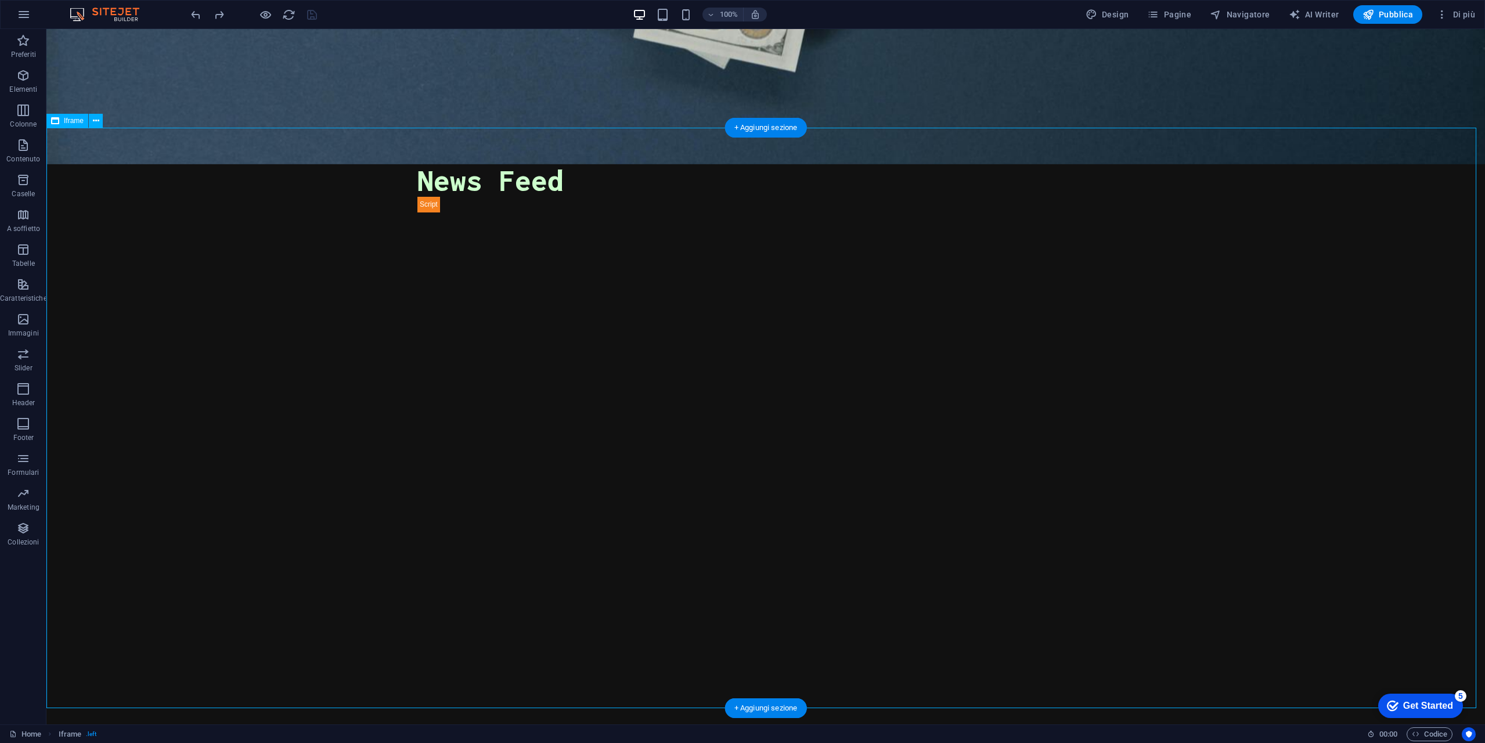
scroll to position [420, 0]
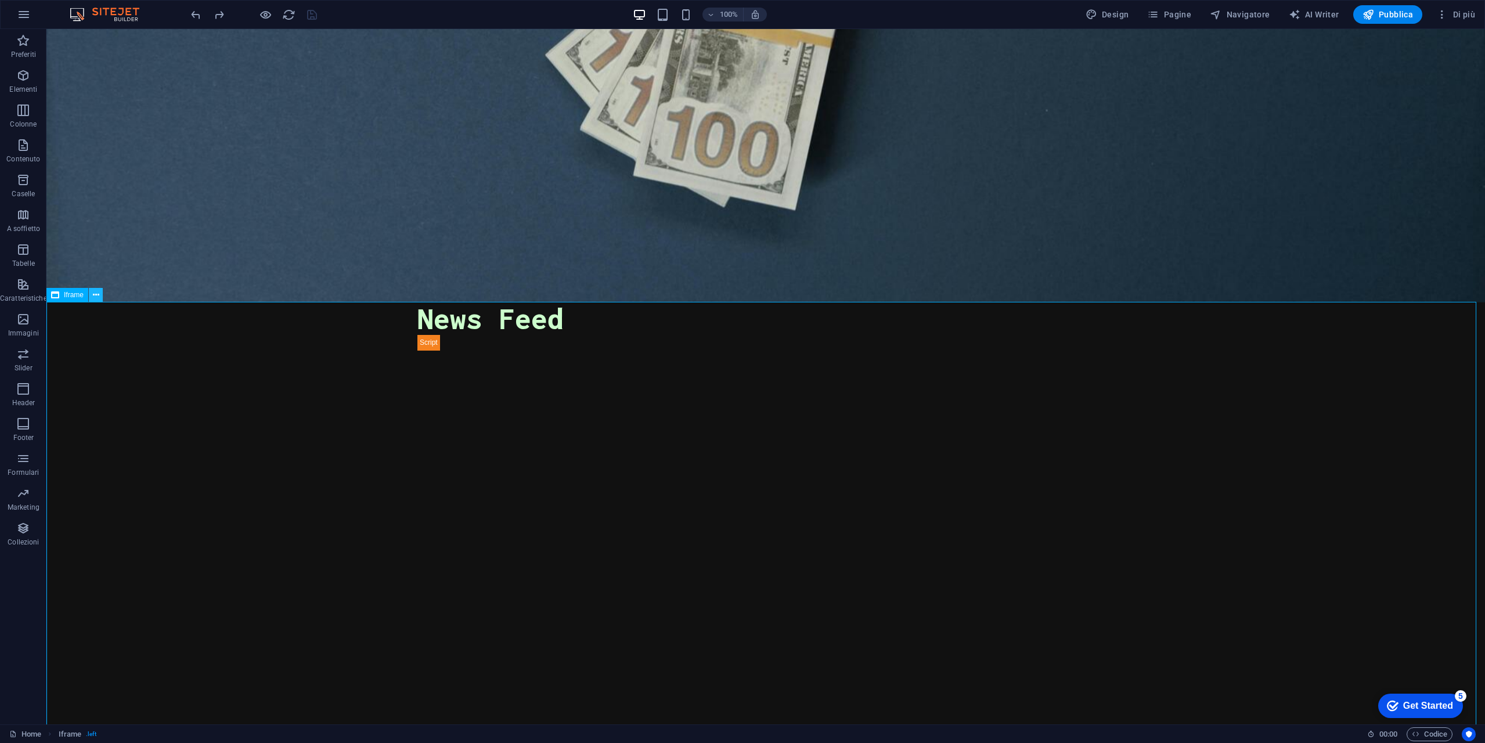
click at [94, 291] on icon at bounding box center [96, 295] width 6 height 12
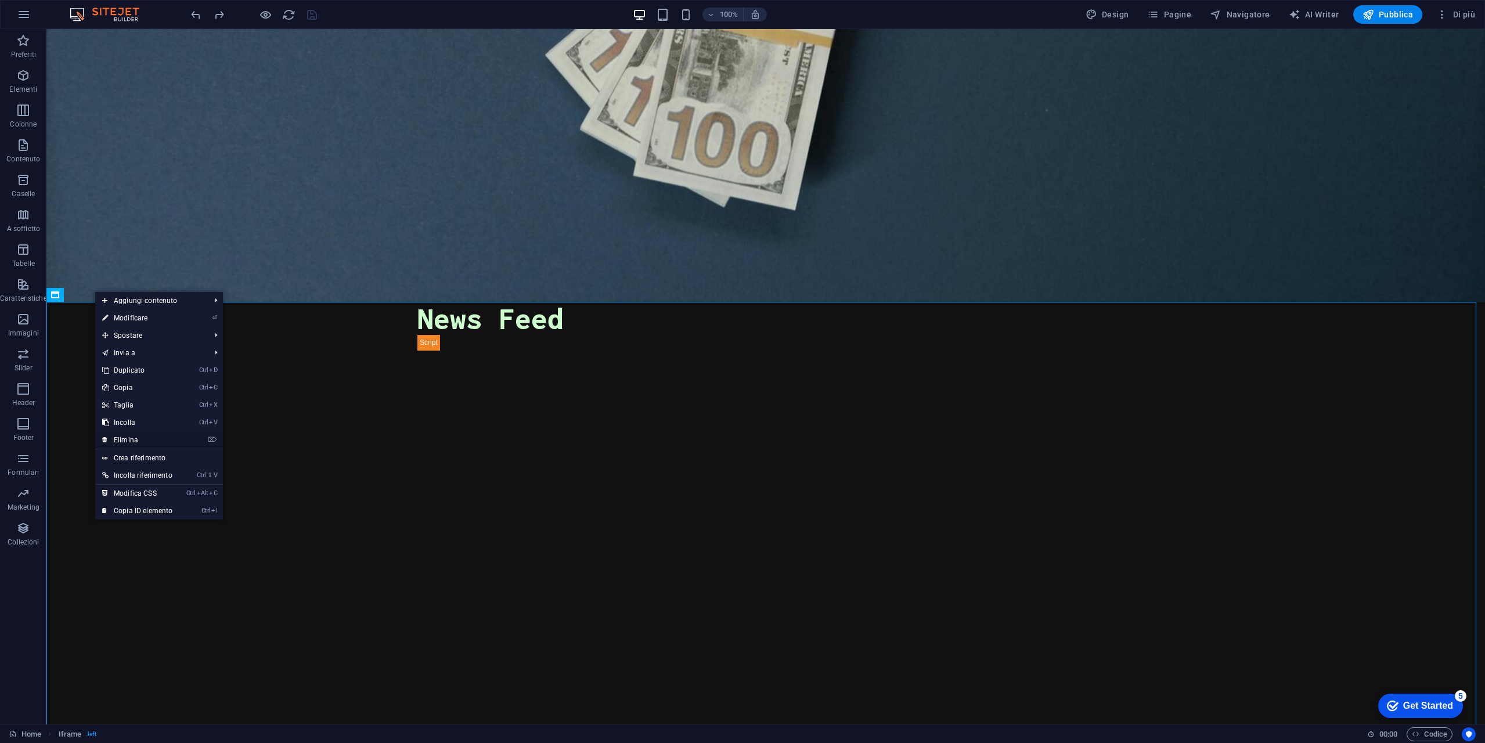
click at [173, 439] on link "⌦ Elimina" at bounding box center [137, 439] width 84 height 17
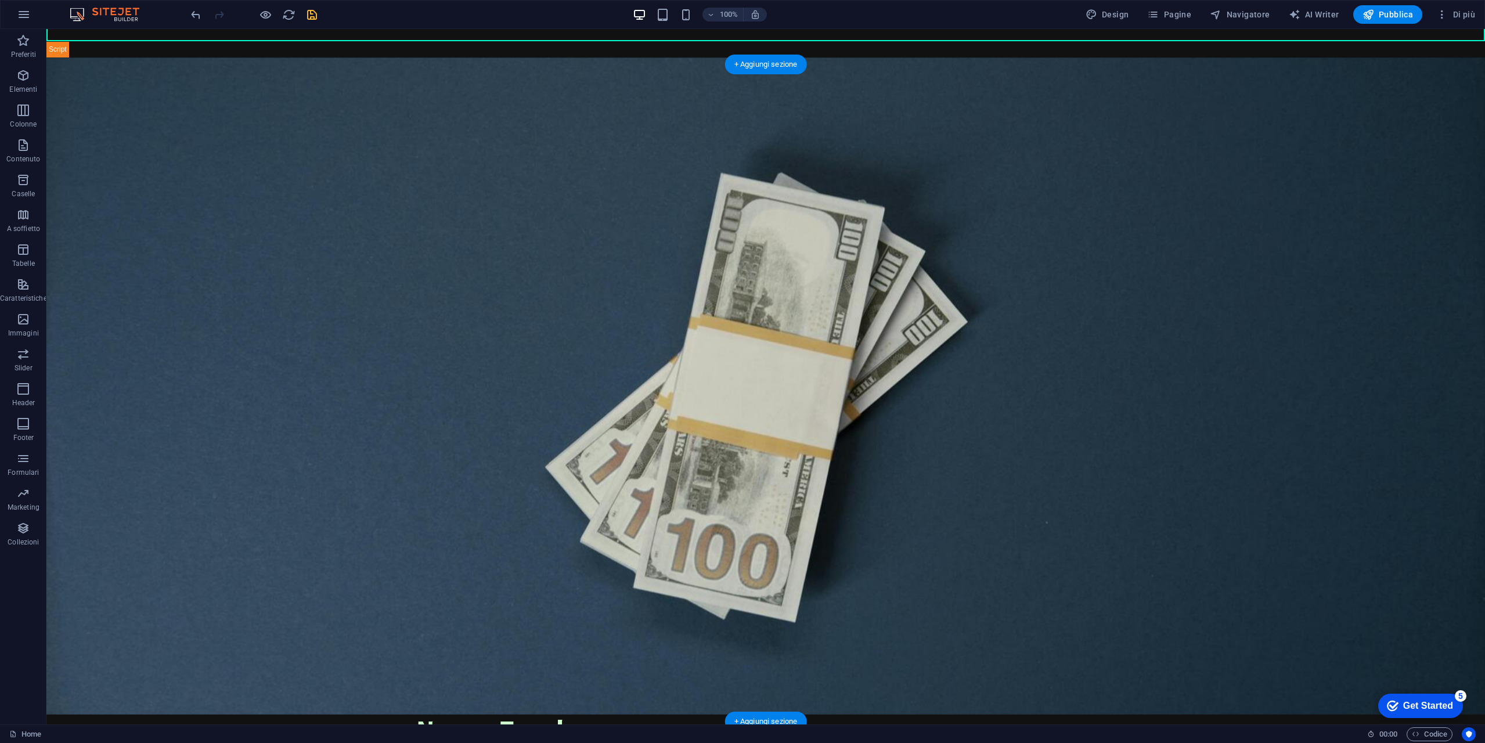
scroll to position [13, 0]
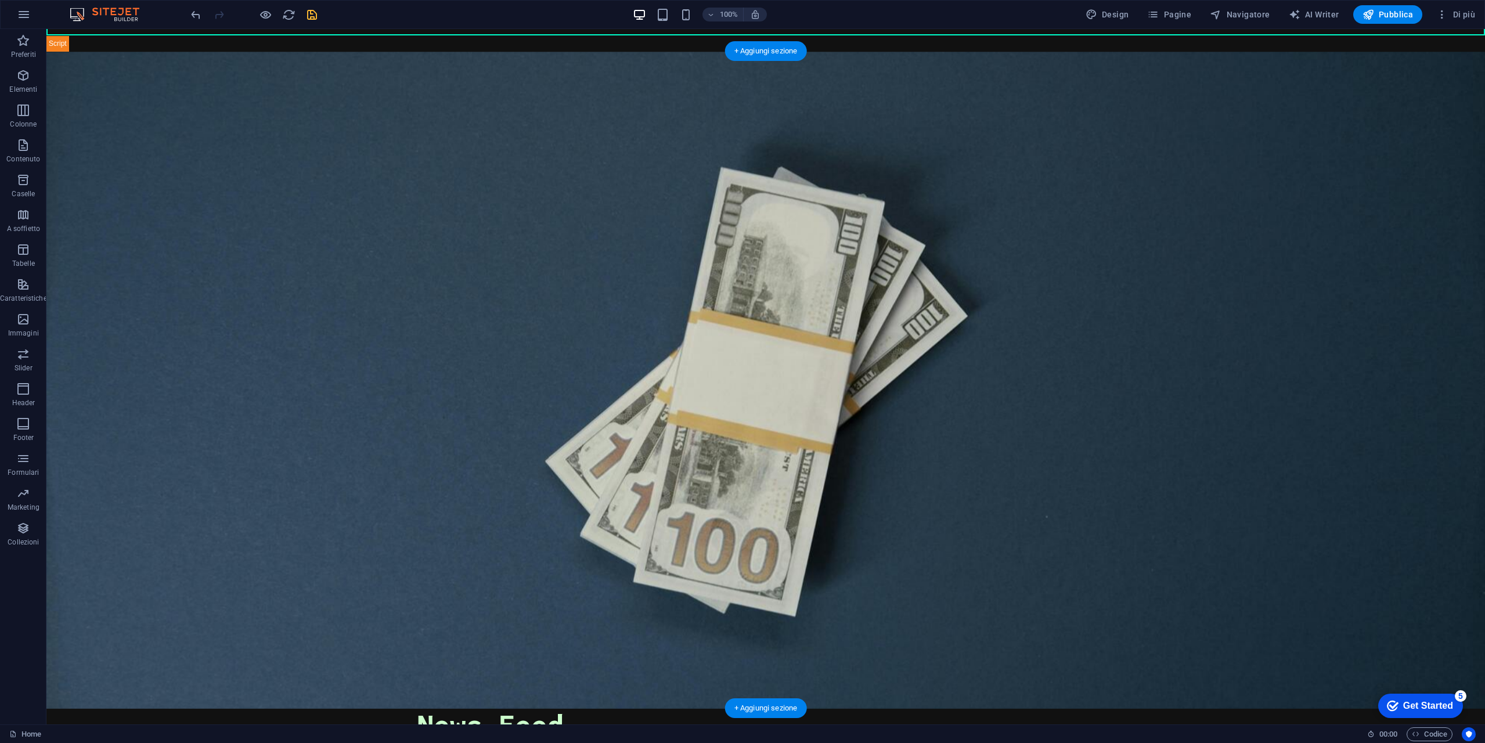
click at [151, 148] on figure at bounding box center [765, 380] width 1438 height 657
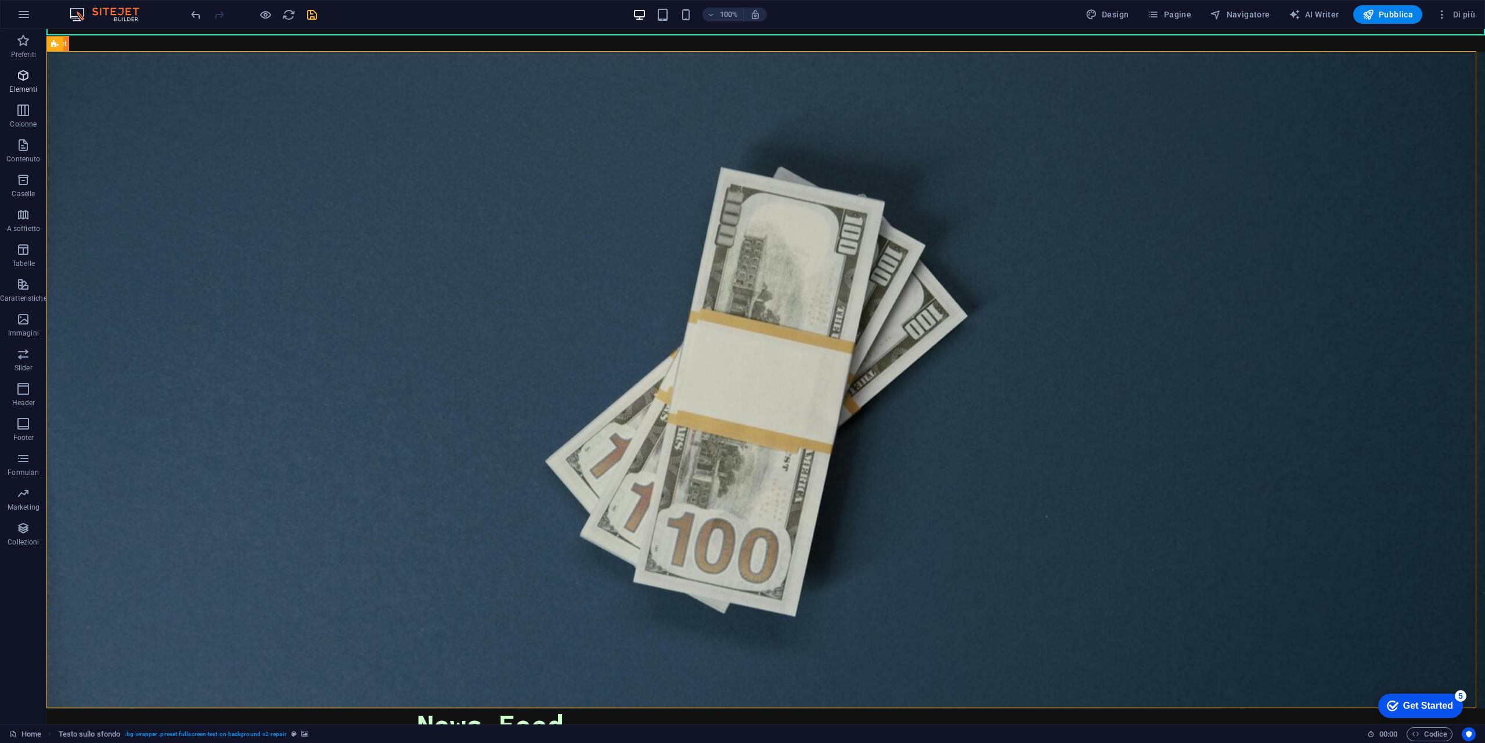
drag, startPoint x: 31, startPoint y: 73, endPoint x: 45, endPoint y: 91, distance: 22.8
click at [31, 74] on span "Elementi" at bounding box center [23, 82] width 47 height 28
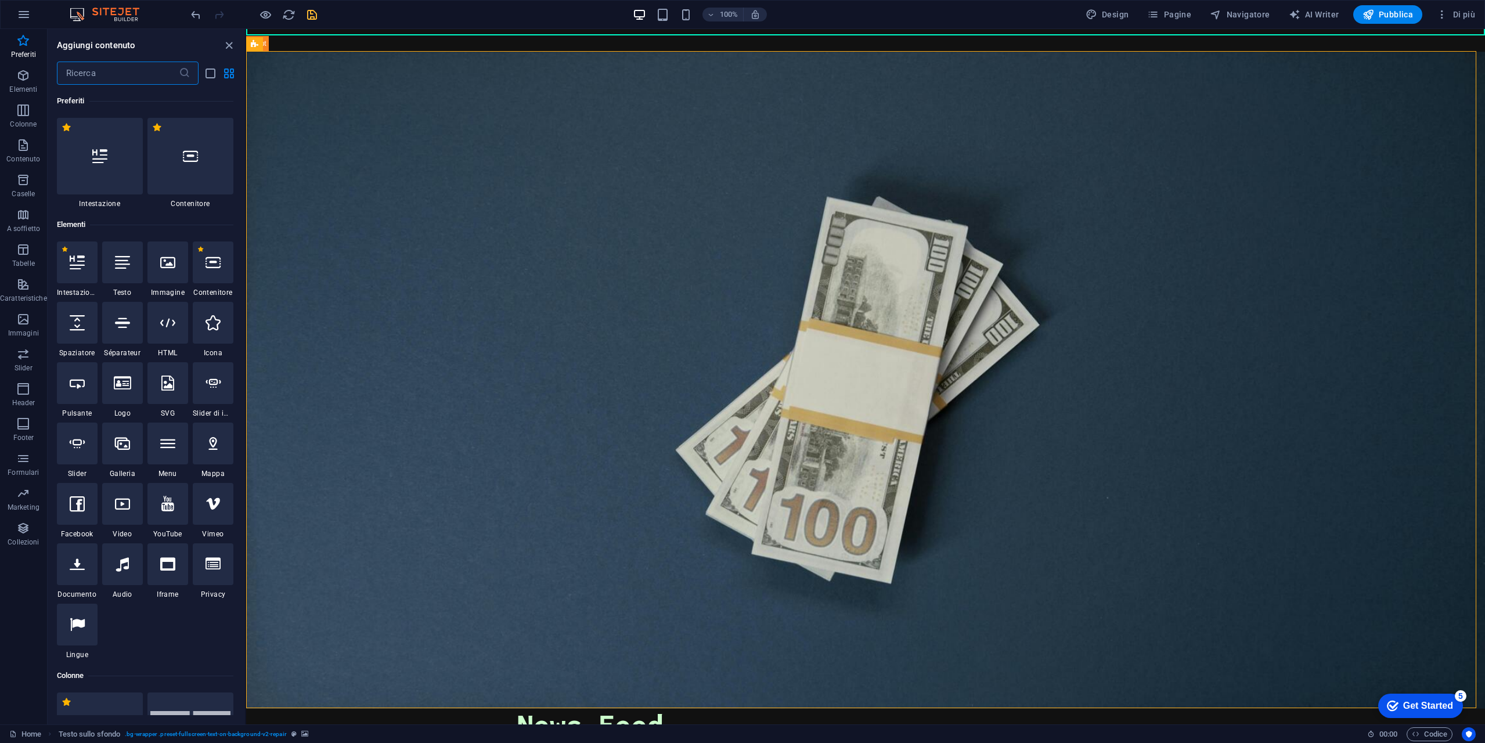
scroll to position [174, 0]
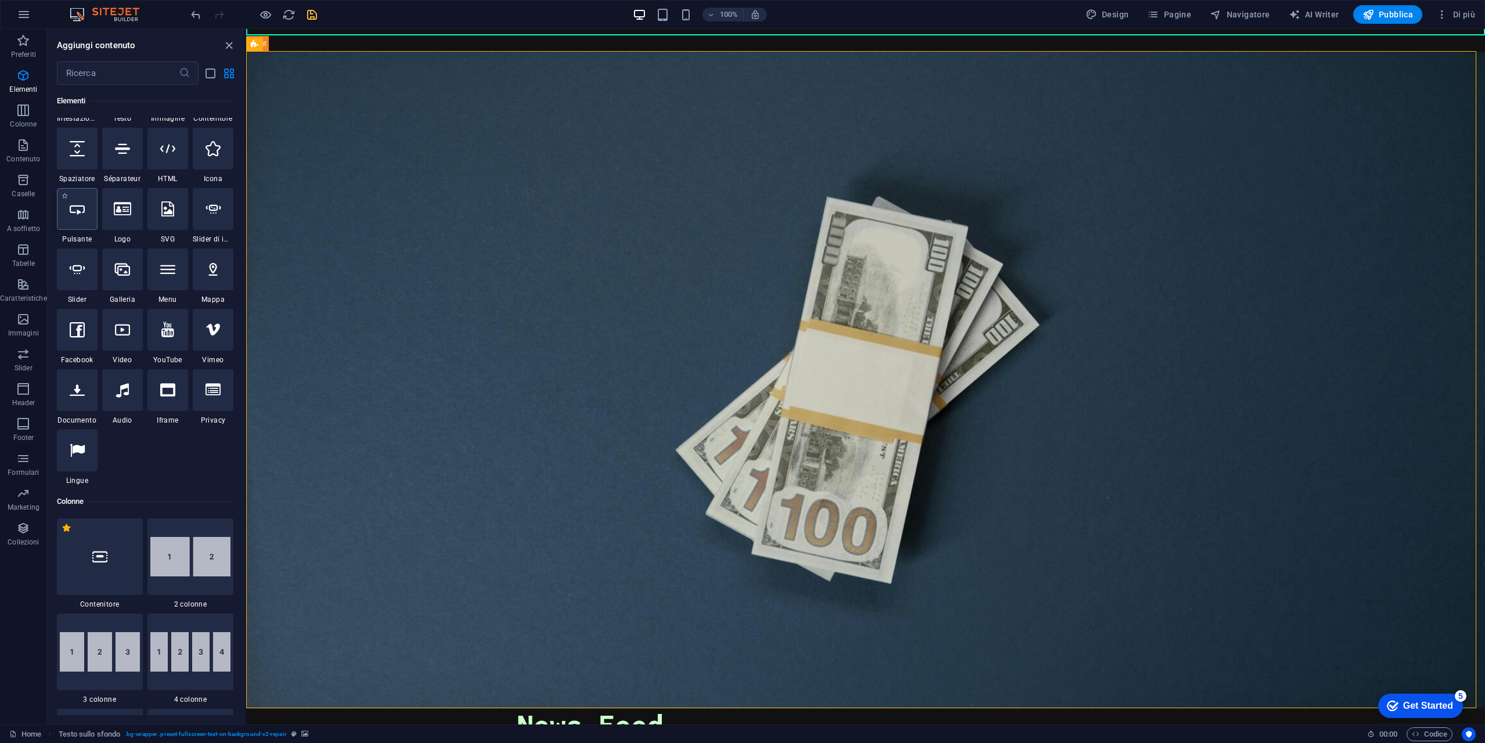
click at [84, 219] on div at bounding box center [77, 209] width 41 height 42
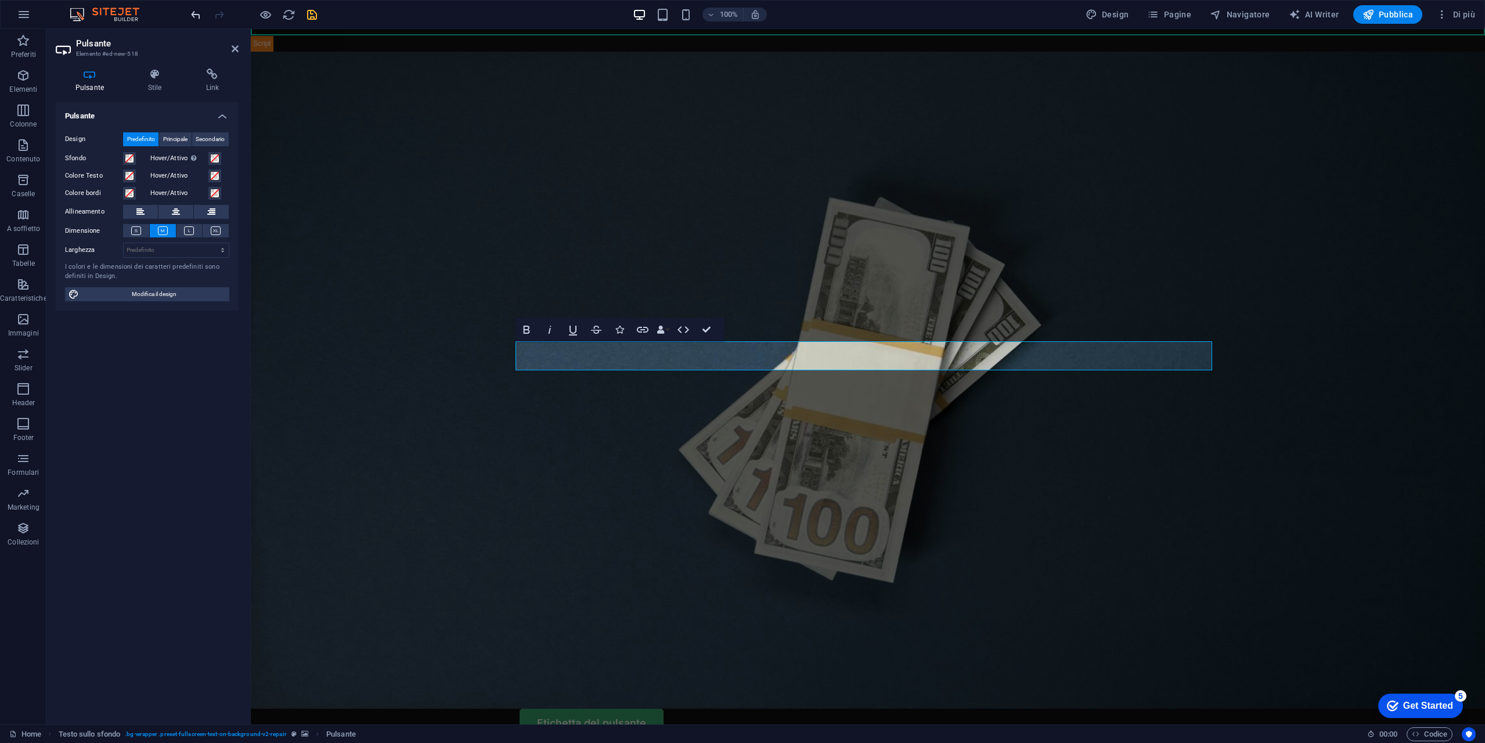
click at [191, 12] on icon "undo" at bounding box center [195, 14] width 13 height 13
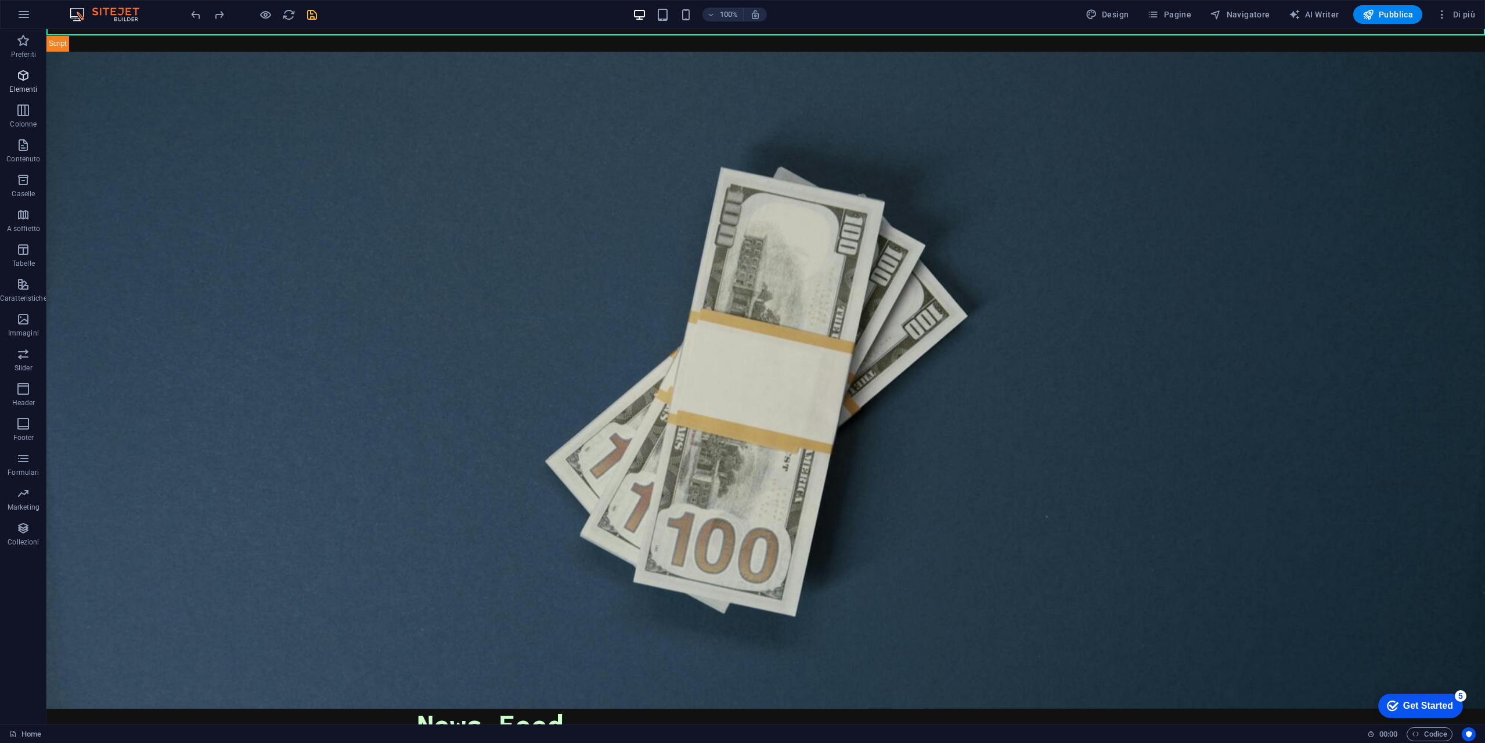
click at [28, 89] on p "Elementi" at bounding box center [23, 89] width 28 height 9
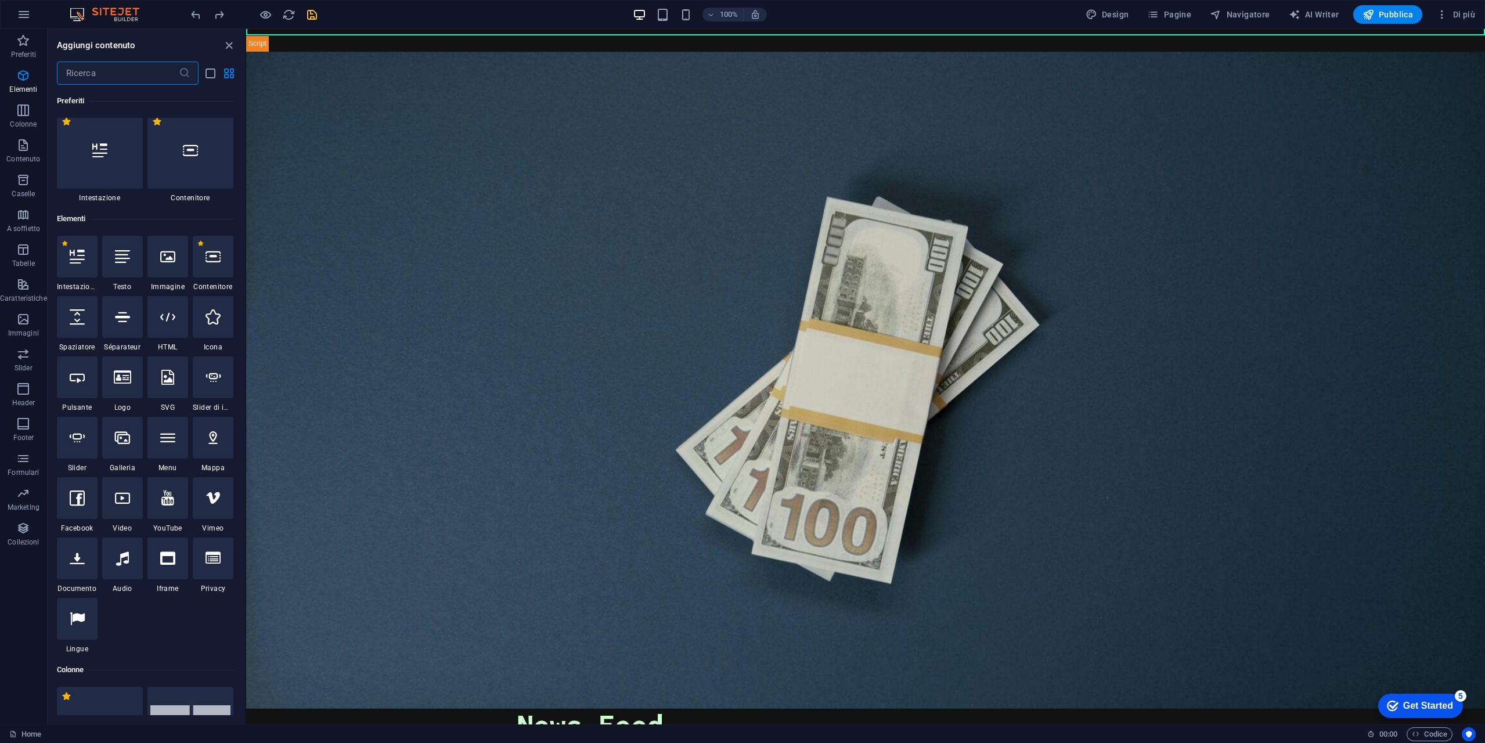
scroll to position [0, 0]
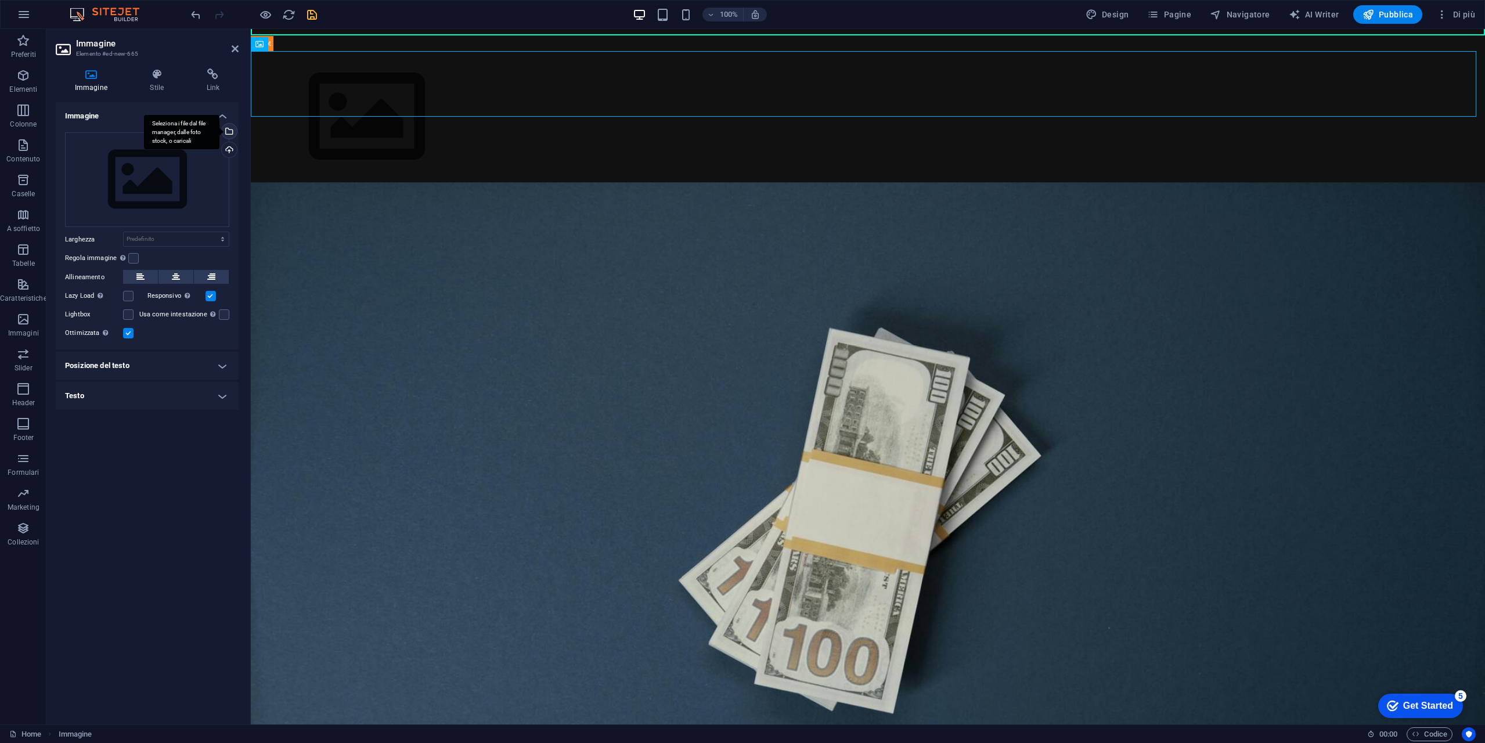
click at [232, 131] on div "Seleziona i file dal file manager, dalle foto stock, o caricali" at bounding box center [227, 132] width 17 height 17
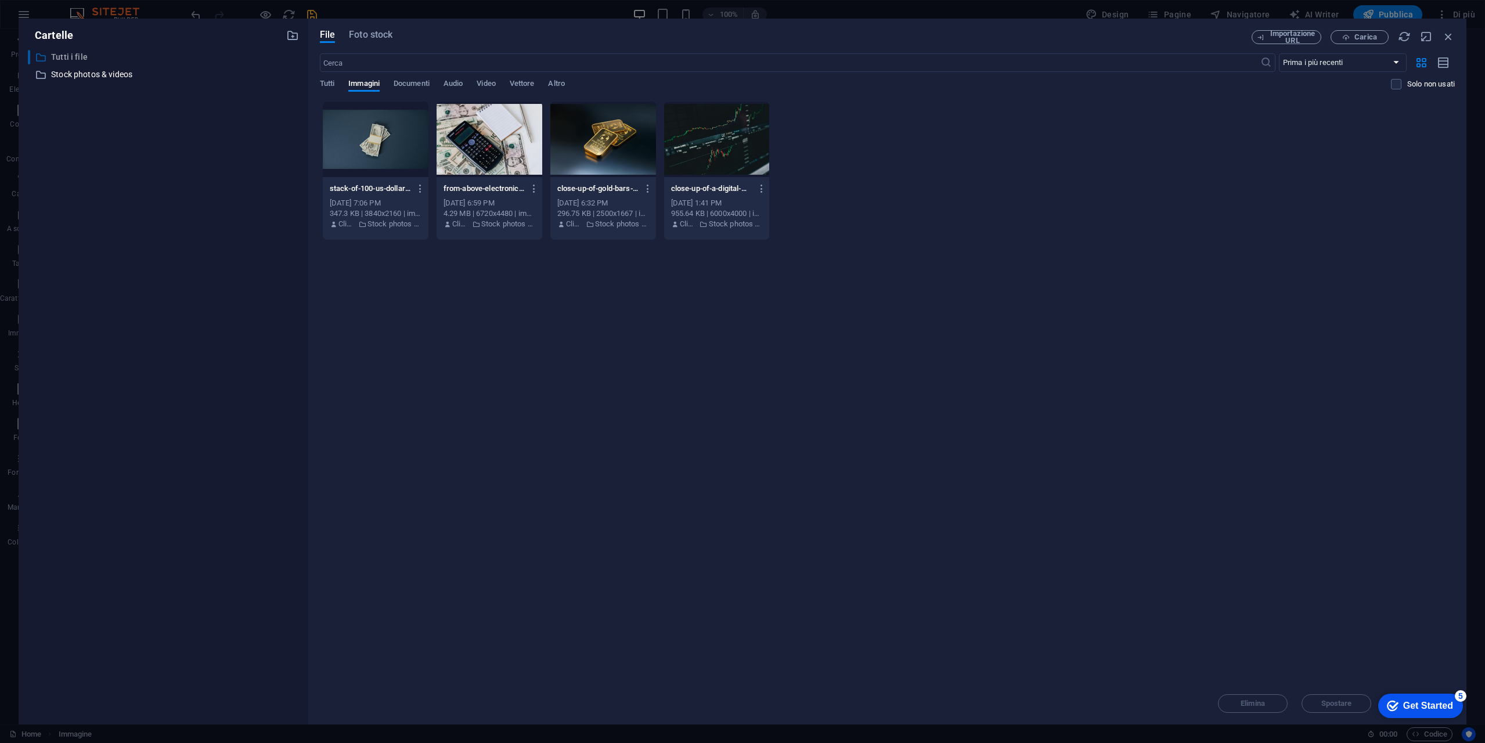
click at [72, 57] on p "Tutti i file" at bounding box center [164, 56] width 226 height 13
click at [292, 36] on icon "button" at bounding box center [292, 35] width 13 height 13
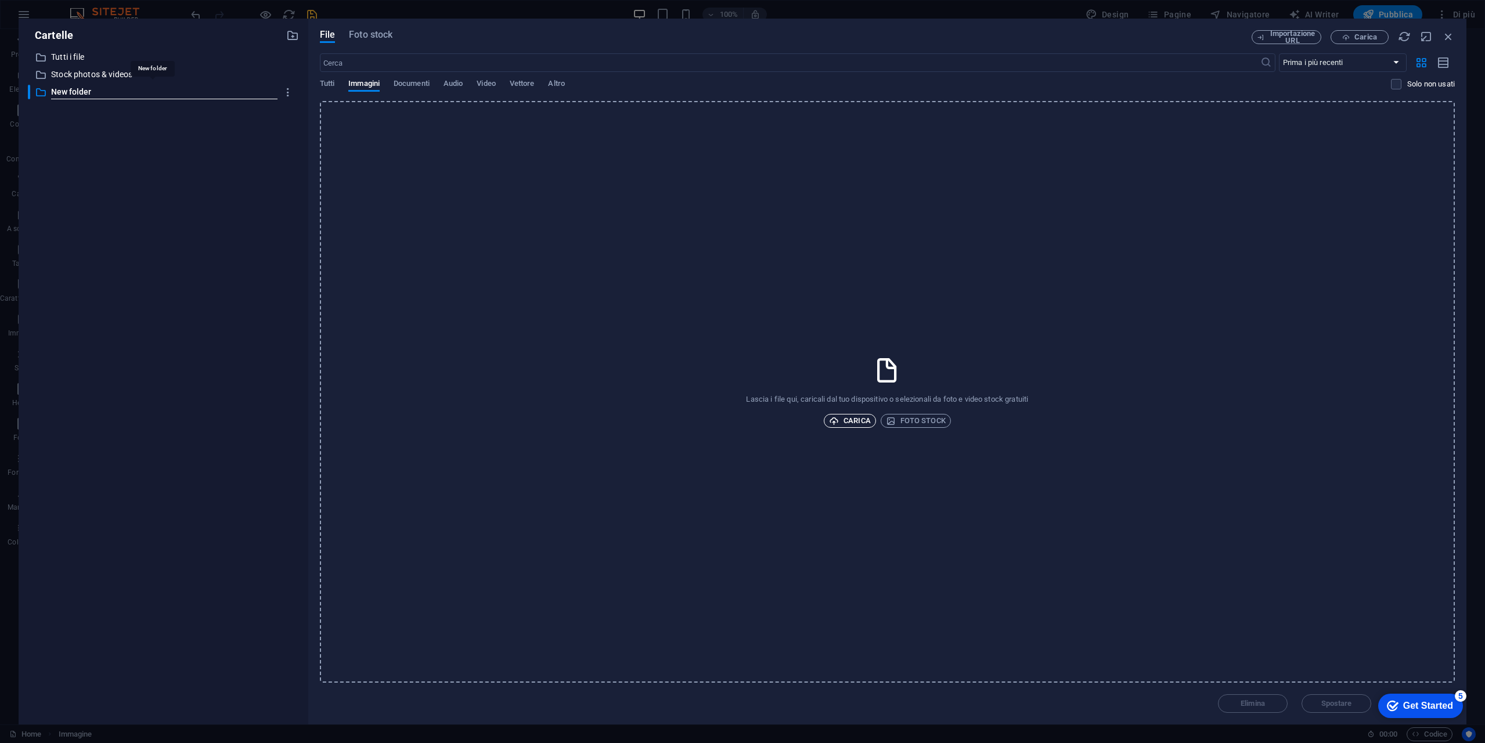
click at [866, 420] on span "Carica" at bounding box center [850, 421] width 42 height 14
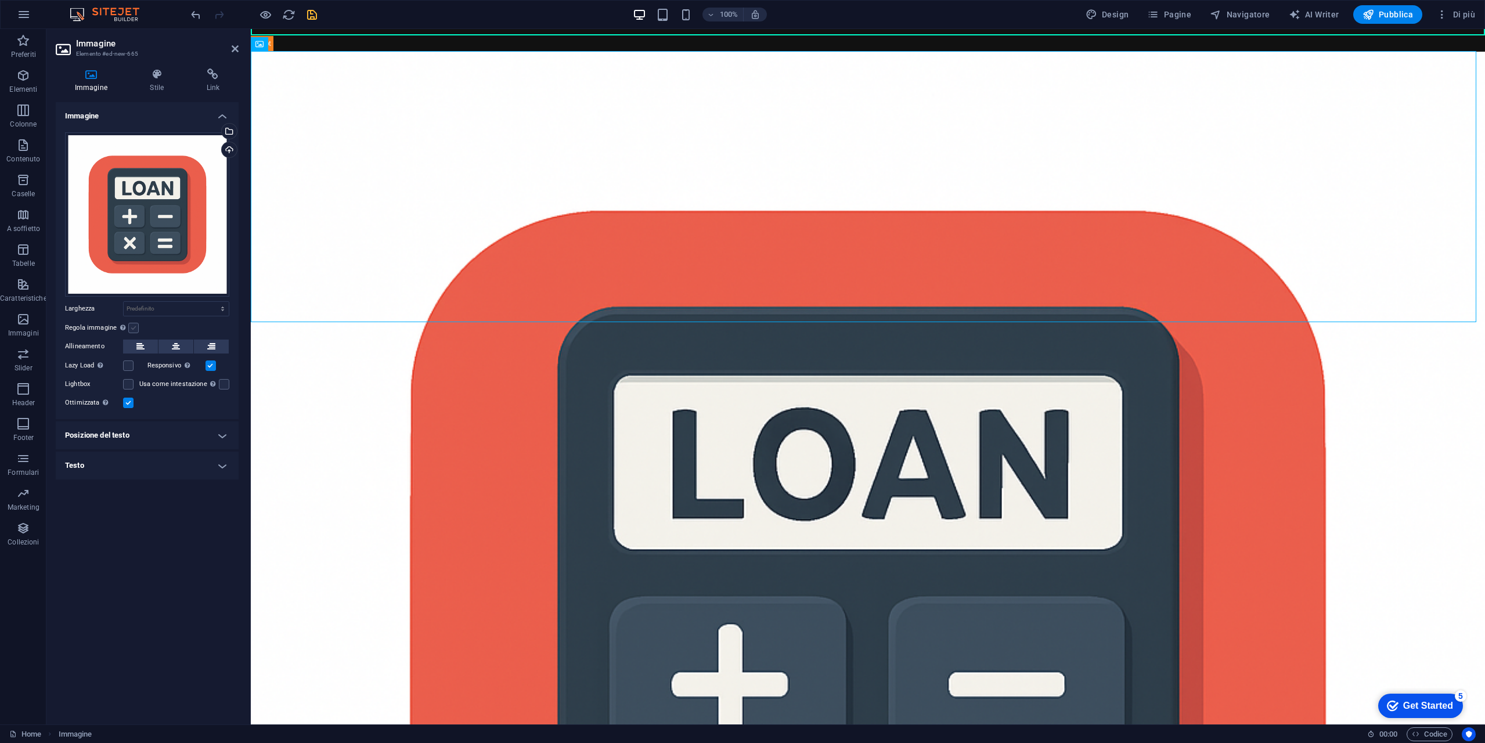
click at [134, 327] on label at bounding box center [133, 328] width 10 height 10
click at [0, 0] on input "Regola immagine Regola automaticamente l'immagine ad altezza e larghezza fisse" at bounding box center [0, 0] width 0 height 0
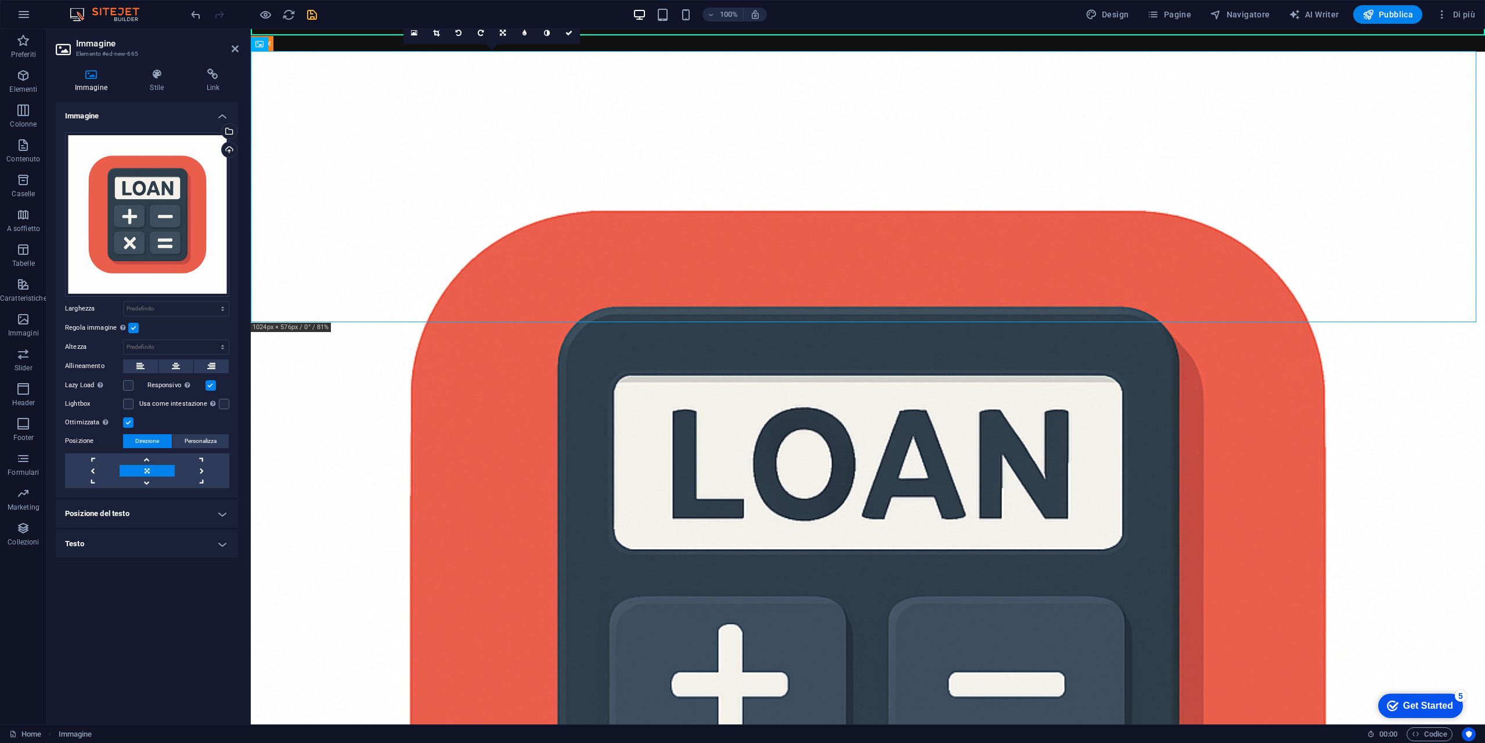
click at [134, 327] on label at bounding box center [133, 328] width 10 height 10
click at [0, 0] on input "Regola immagine Regola automaticamente l'immagine ad altezza e larghezza fisse" at bounding box center [0, 0] width 0 height 0
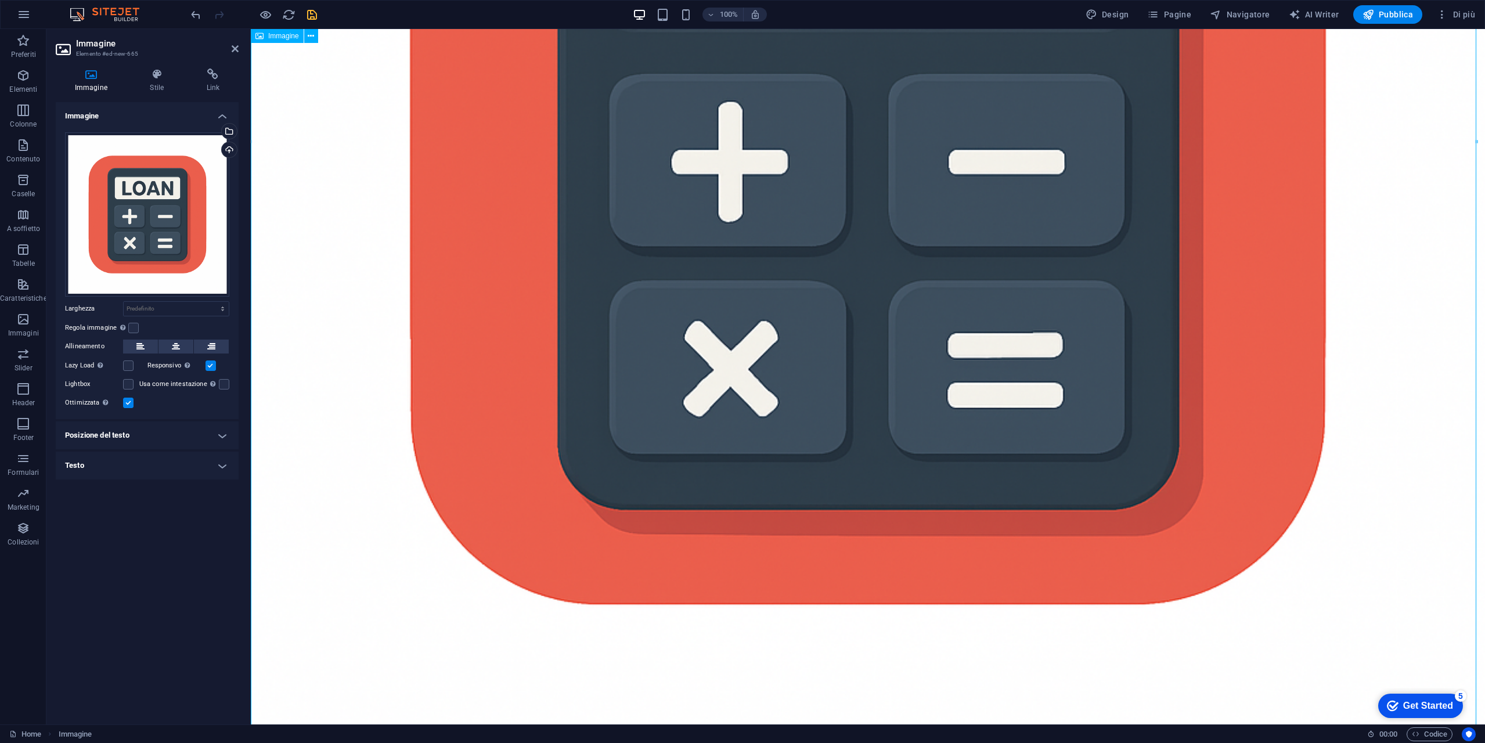
scroll to position [362, 0]
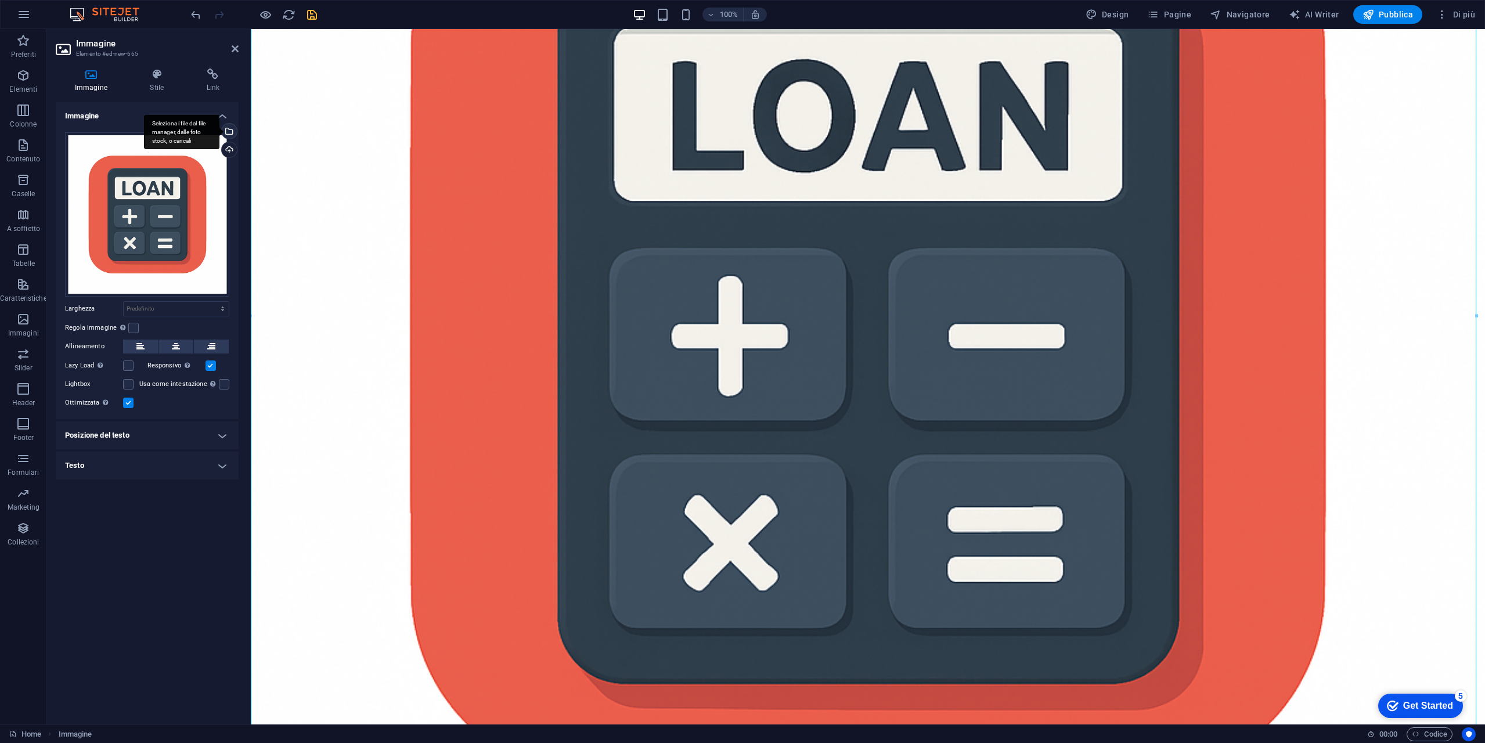
click at [234, 128] on div "Seleziona i file dal file manager, dalle foto stock, o caricali" at bounding box center [227, 132] width 17 height 17
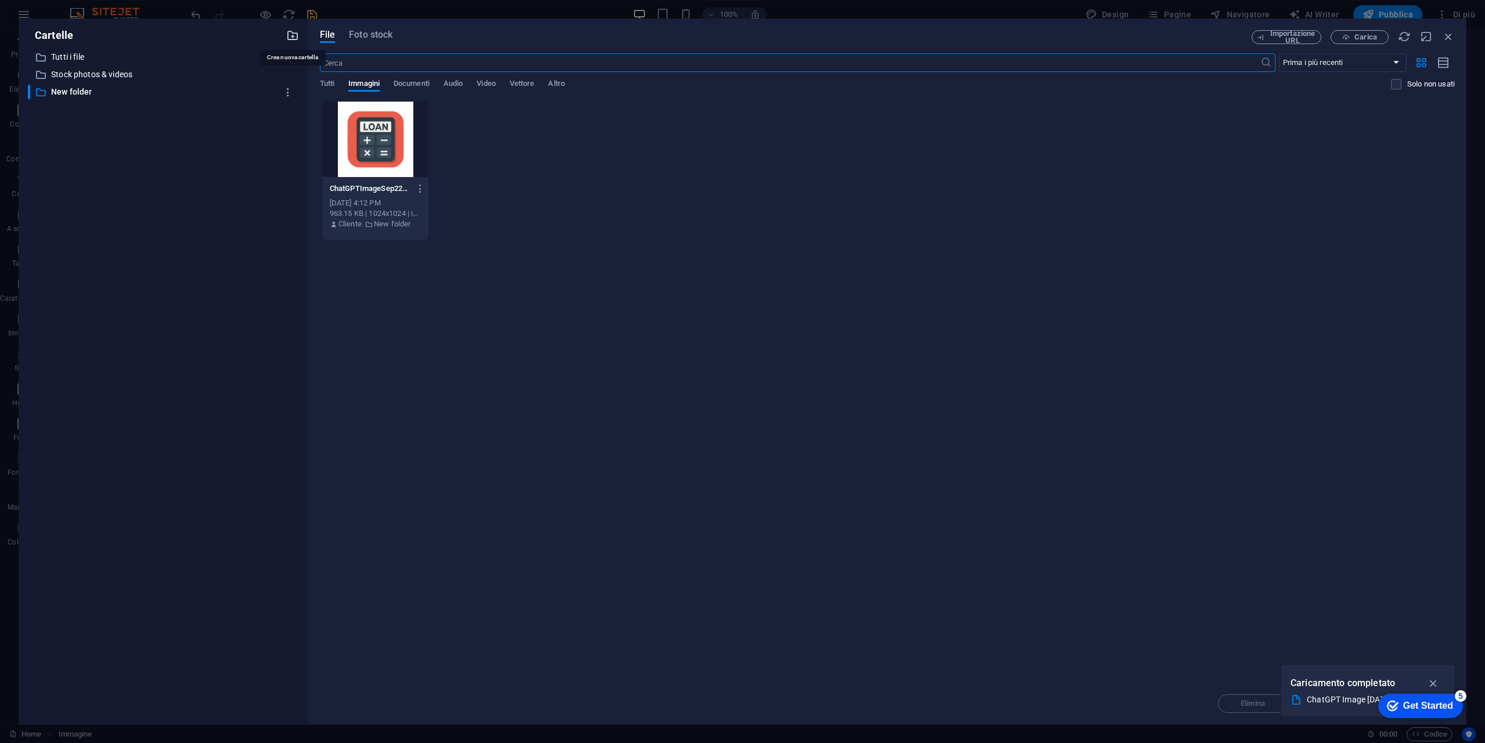
click at [296, 35] on icon "button" at bounding box center [292, 35] width 13 height 13
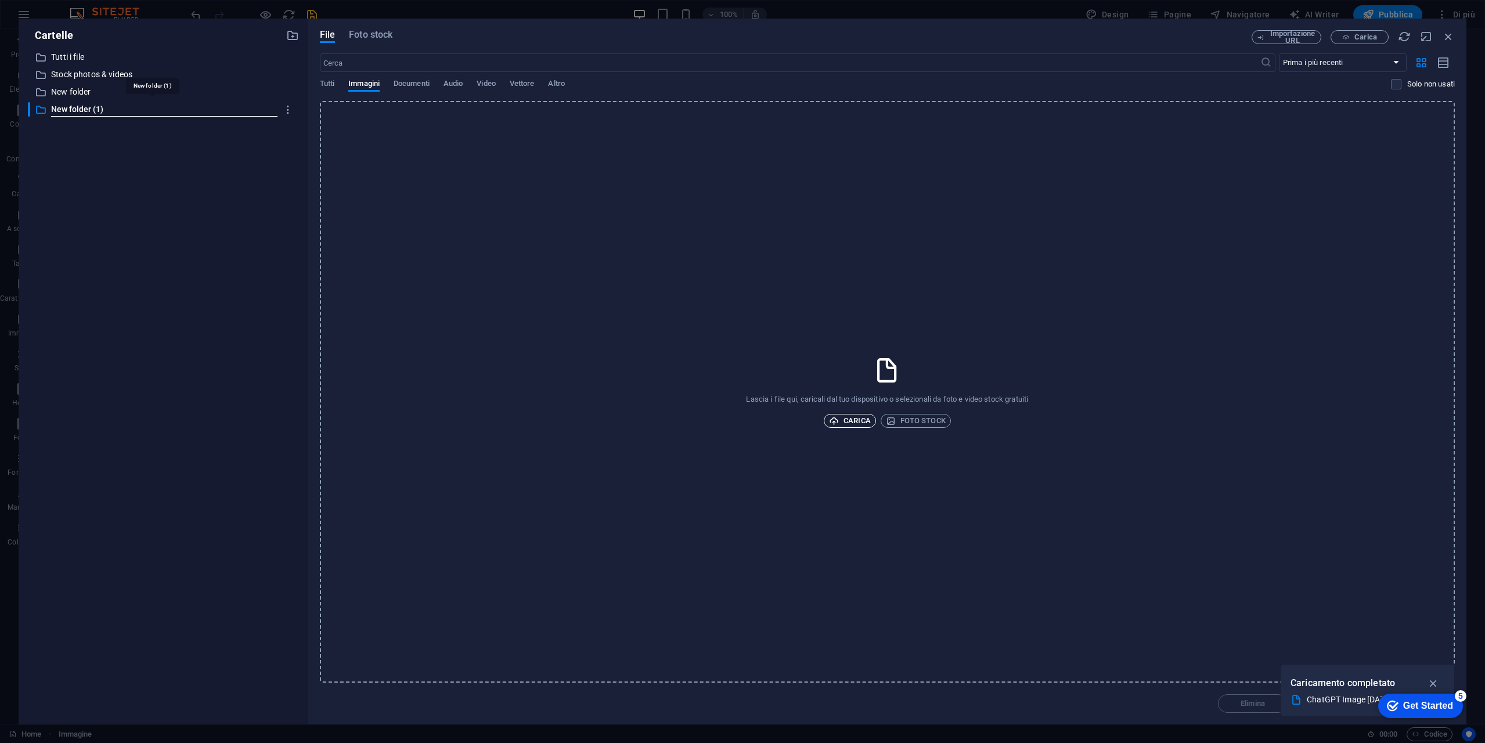
click at [853, 417] on span "Carica" at bounding box center [850, 421] width 42 height 14
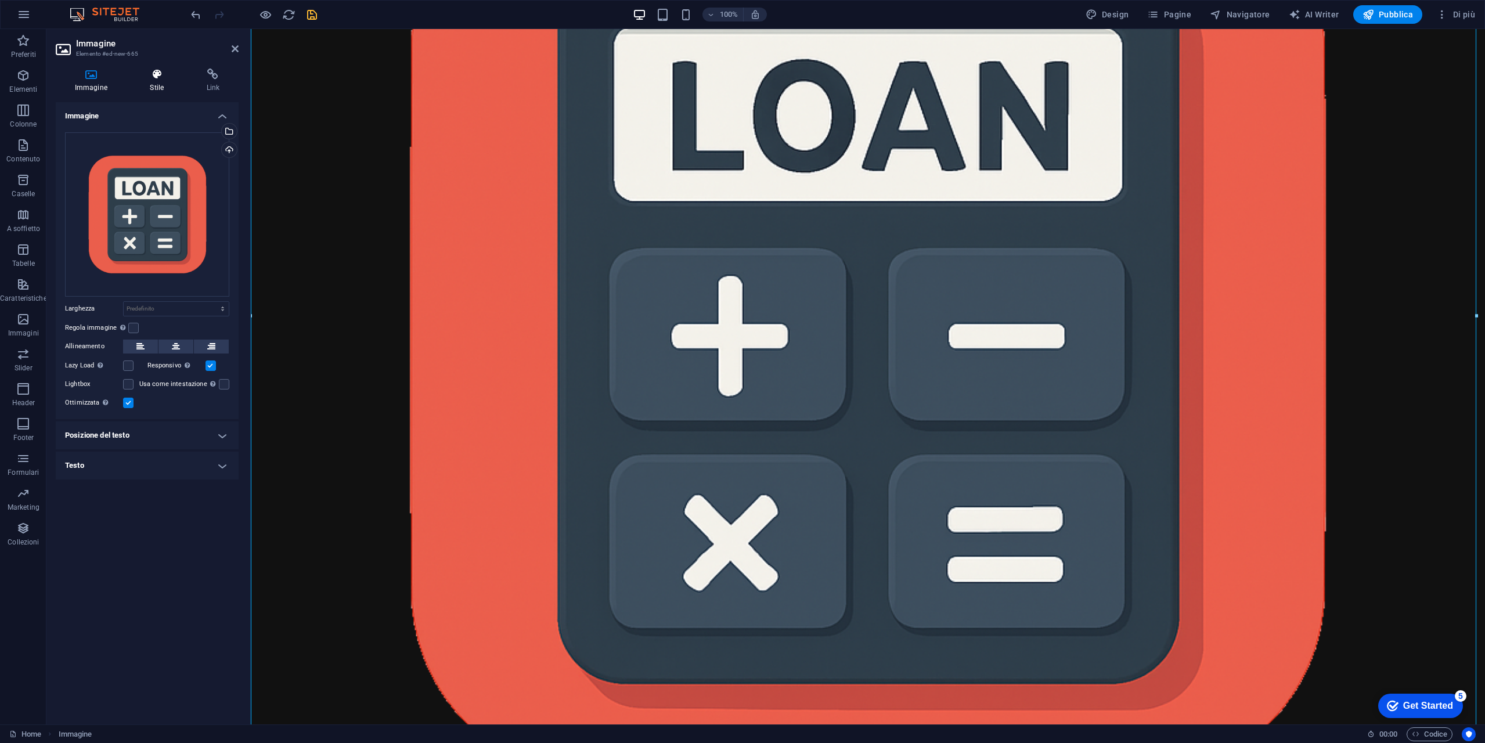
click at [157, 78] on icon at bounding box center [157, 74] width 52 height 12
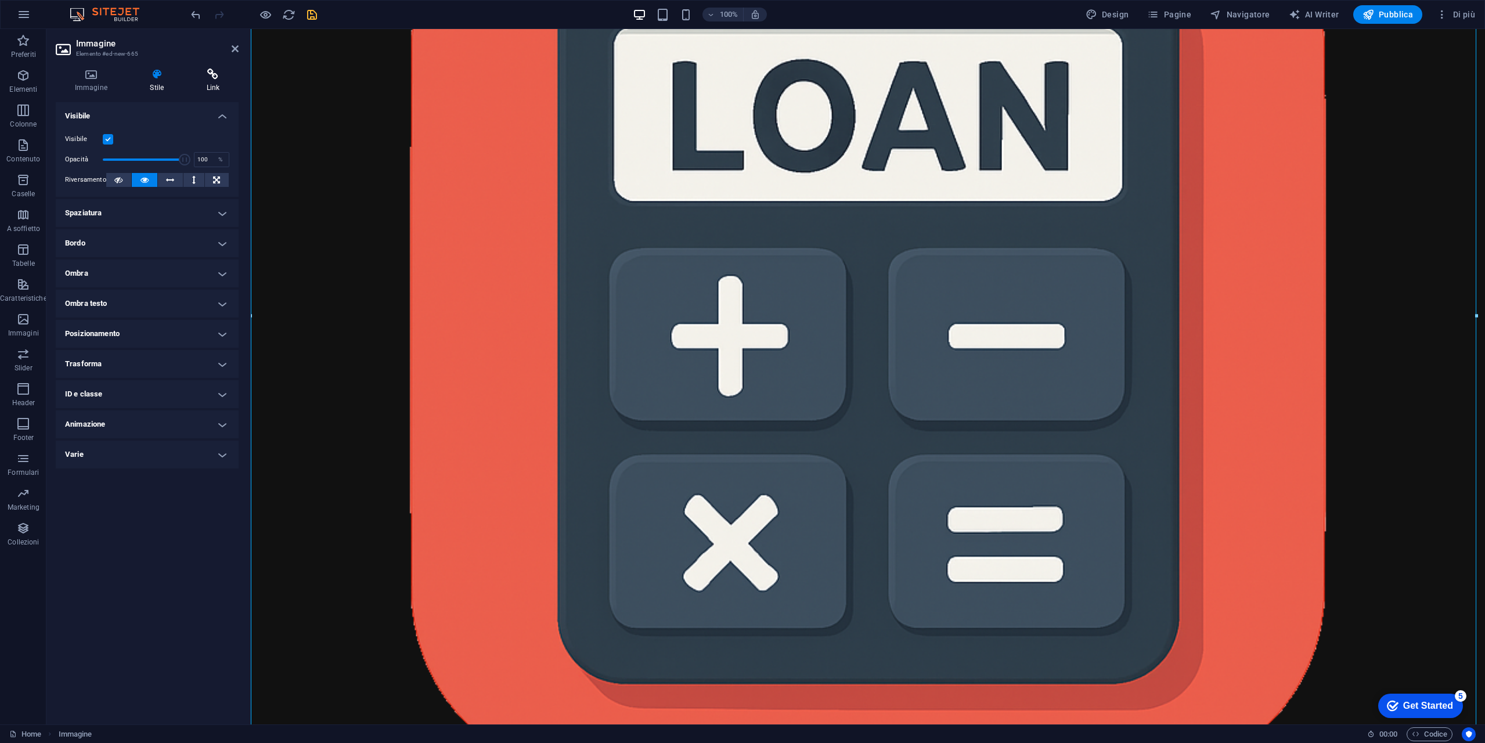
click at [212, 79] on icon at bounding box center [212, 74] width 51 height 12
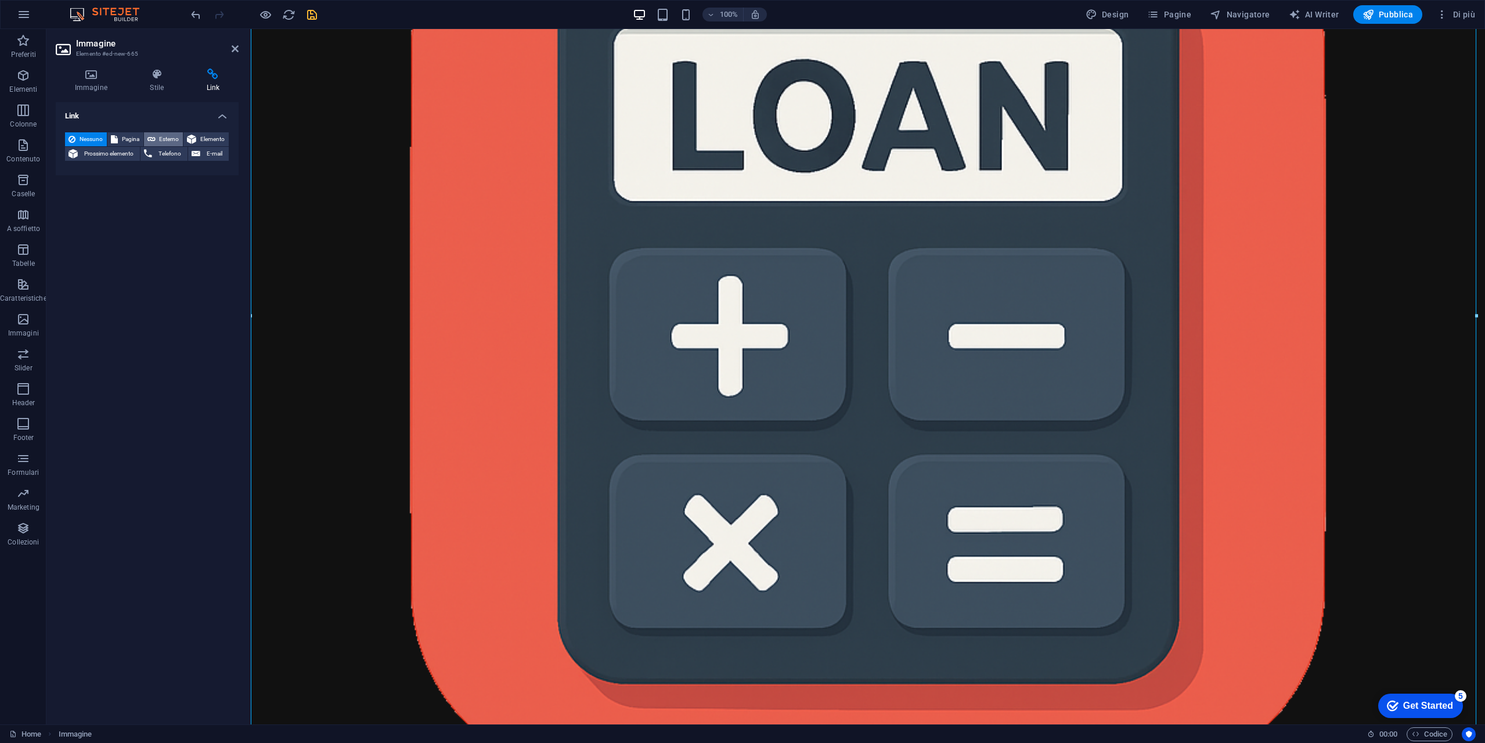
click at [153, 137] on icon at bounding box center [151, 139] width 8 height 14
select select "blank"
paste input "[URL][DOMAIN_NAME]"
type input "[URL][DOMAIN_NAME]"
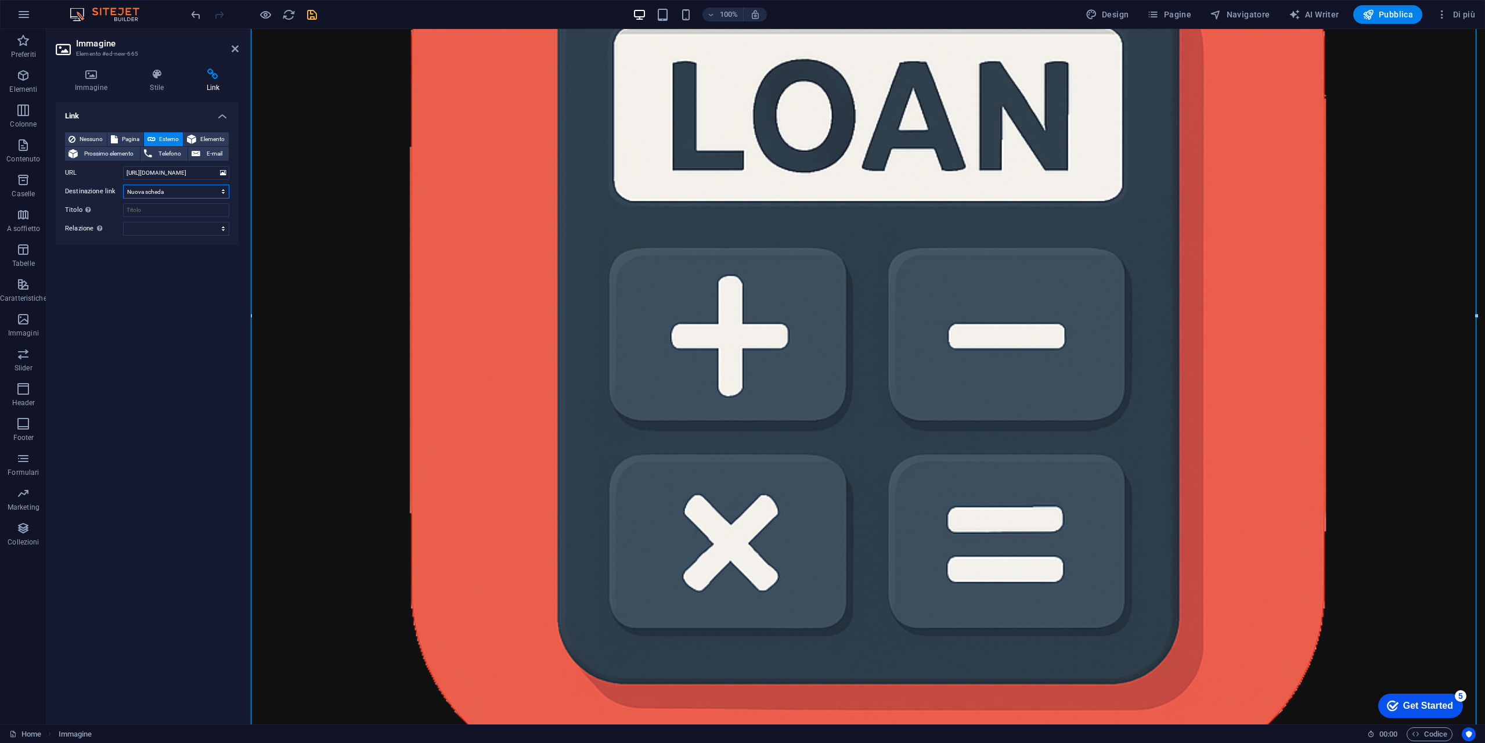
click at [180, 189] on select "Nuova scheda Stessa scheda Sovrapposizione" at bounding box center [176, 192] width 106 height 14
select select "overlay"
click at [123, 185] on select "Nuova scheda Stessa scheda Sovrapposizione" at bounding box center [176, 192] width 106 height 14
click at [310, 11] on icon "save" at bounding box center [311, 14] width 13 height 13
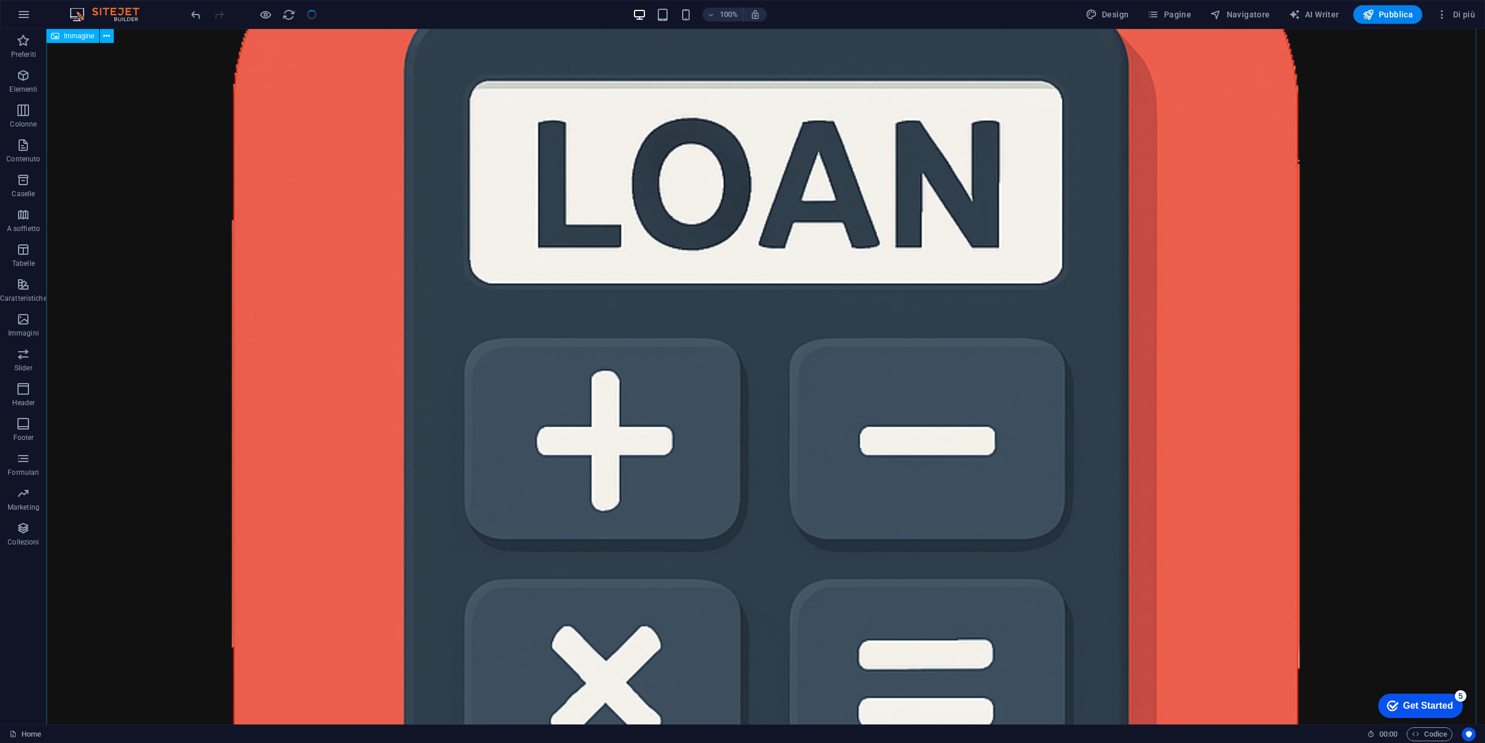
click at [851, 313] on figure at bounding box center [765, 422] width 1438 height 1438
click at [109, 36] on icon at bounding box center [106, 36] width 6 height 12
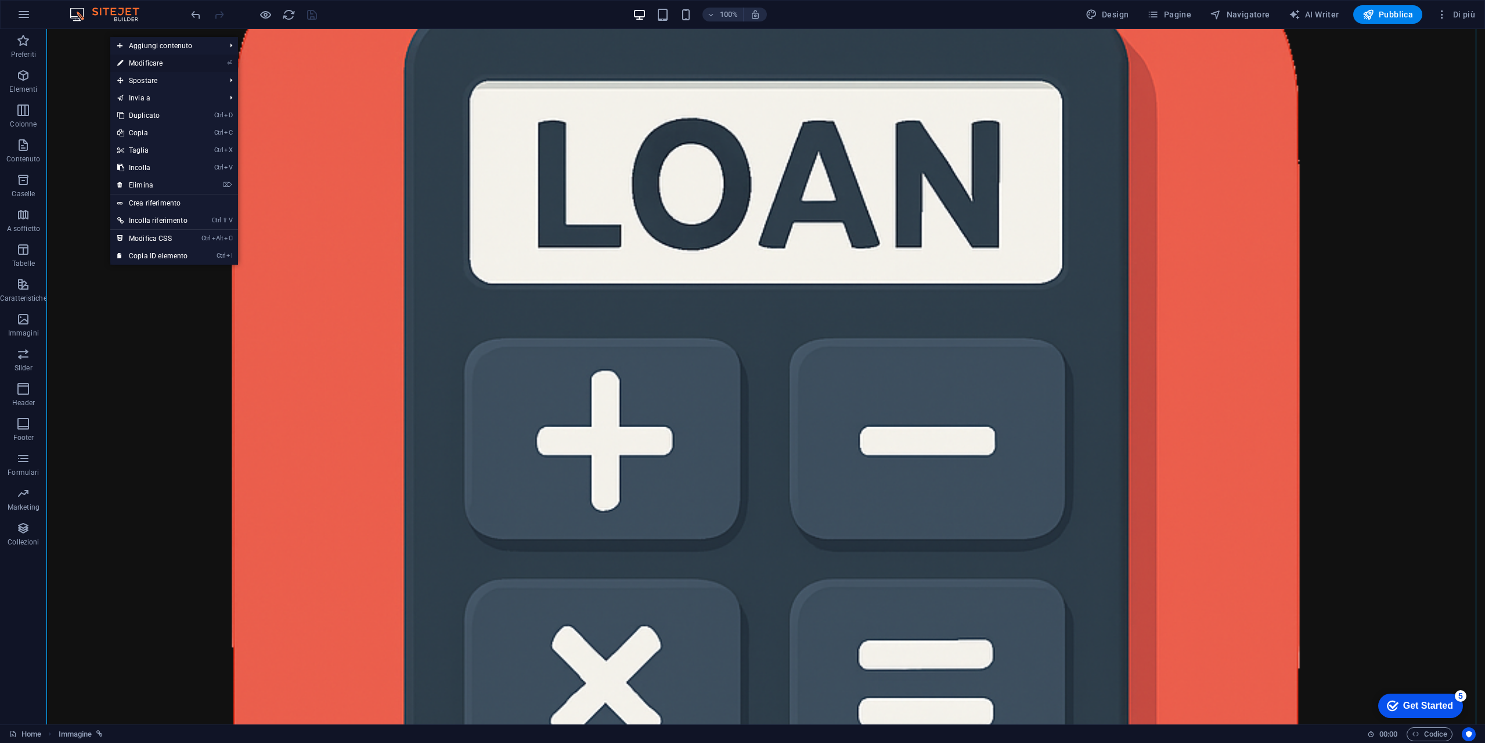
click at [165, 59] on link "⏎ Modificare" at bounding box center [152, 63] width 84 height 17
select select "overlay"
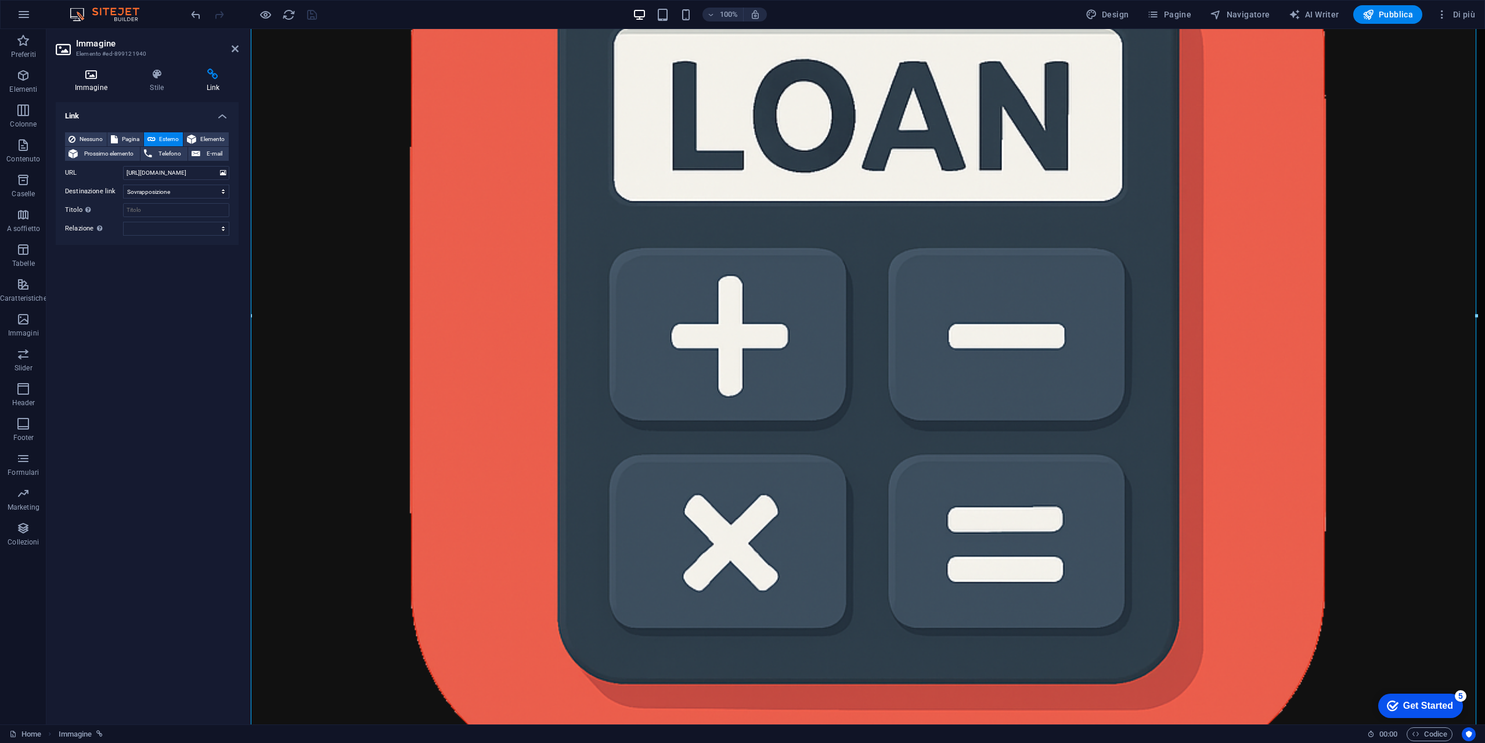
click at [105, 80] on icon at bounding box center [91, 74] width 71 height 12
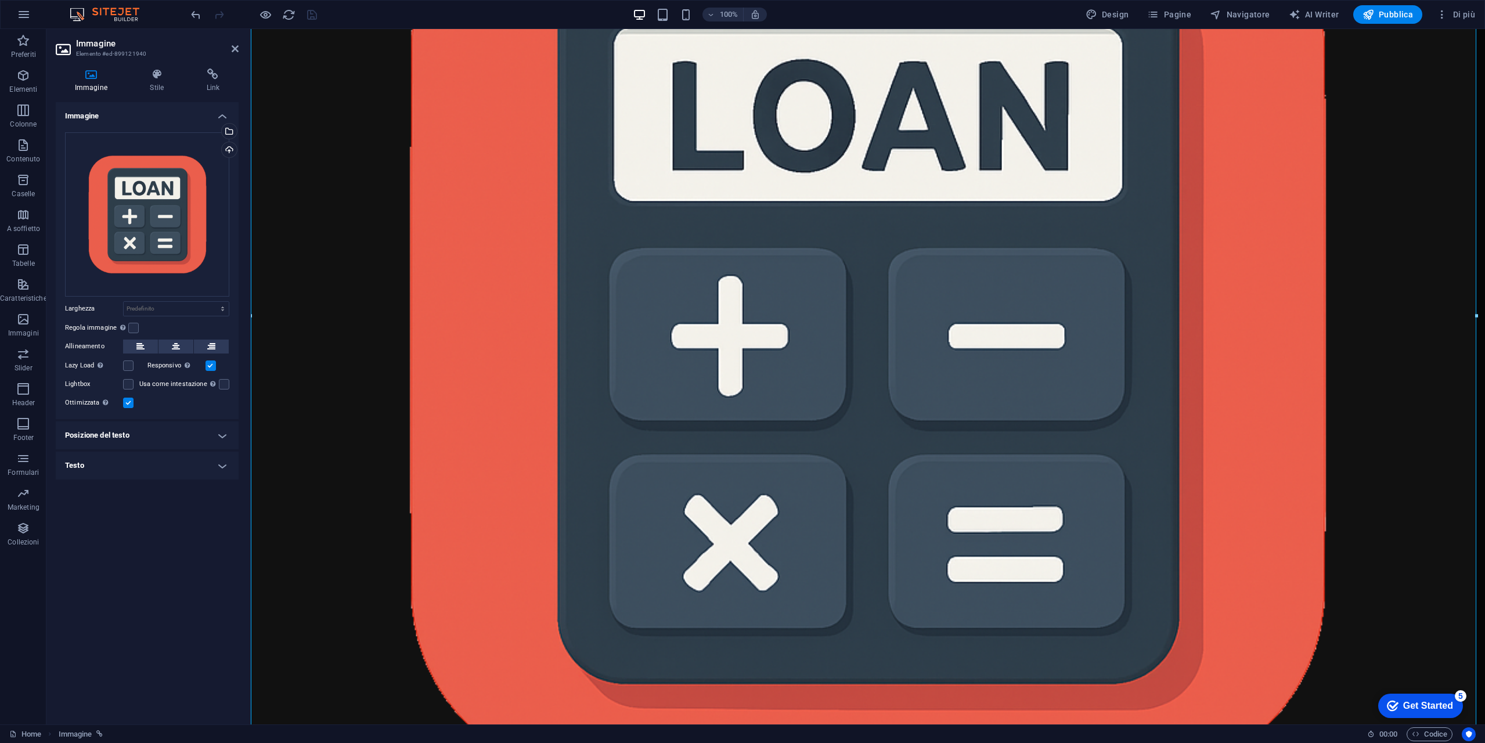
click at [182, 353] on div "Allineamento" at bounding box center [147, 347] width 164 height 15
click at [185, 351] on button at bounding box center [175, 347] width 35 height 14
click at [179, 346] on icon at bounding box center [176, 347] width 8 height 14
click at [133, 324] on label at bounding box center [133, 328] width 10 height 10
click at [0, 0] on input "Regola immagine Regola automaticamente l'immagine ad altezza e larghezza fisse" at bounding box center [0, 0] width 0 height 0
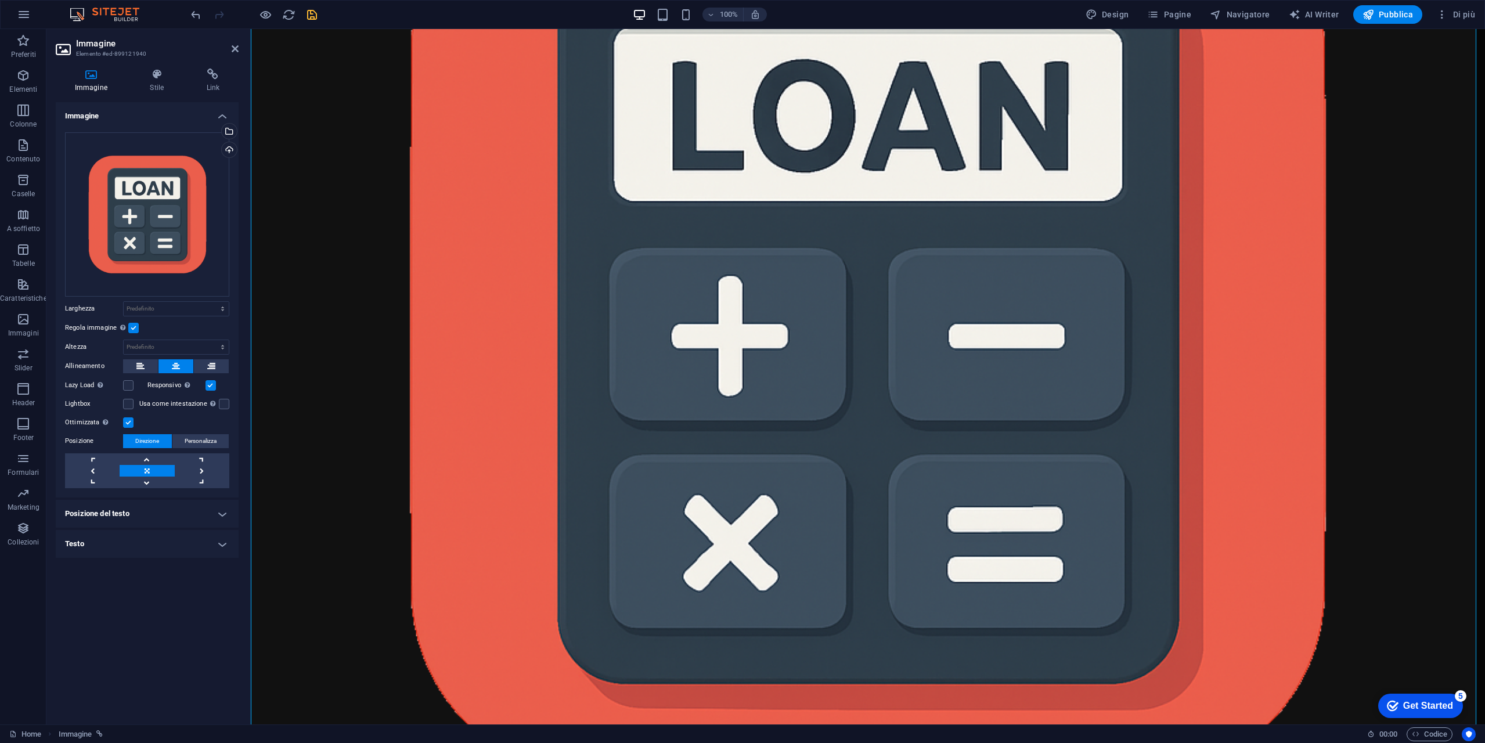
click at [135, 326] on label at bounding box center [133, 328] width 10 height 10
click at [0, 0] on input "Regola immagine Regola automaticamente l'immagine ad altezza e larghezza fisse" at bounding box center [0, 0] width 0 height 0
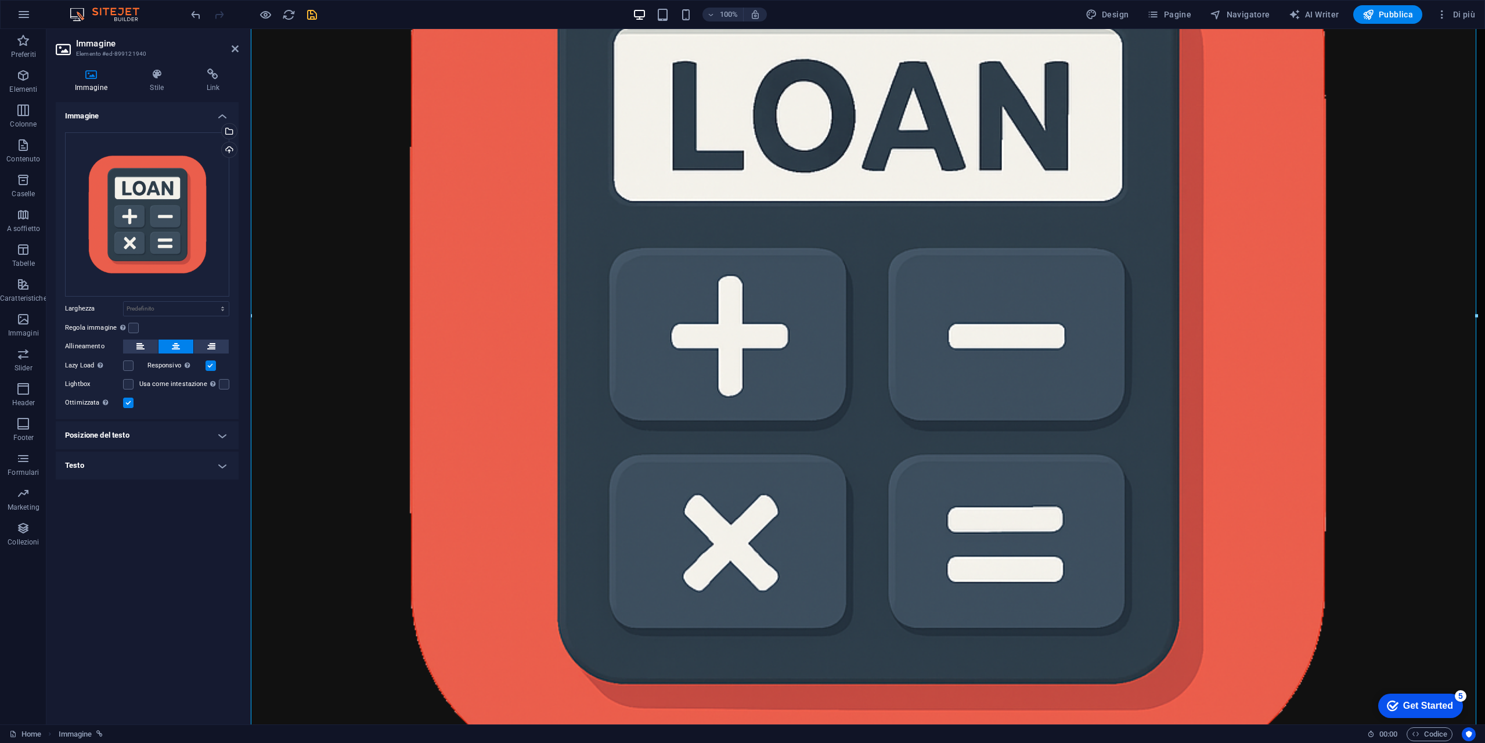
click at [146, 460] on h4 "Testo" at bounding box center [147, 466] width 183 height 28
click at [153, 432] on h4 "Posizione del testo" at bounding box center [147, 435] width 183 height 28
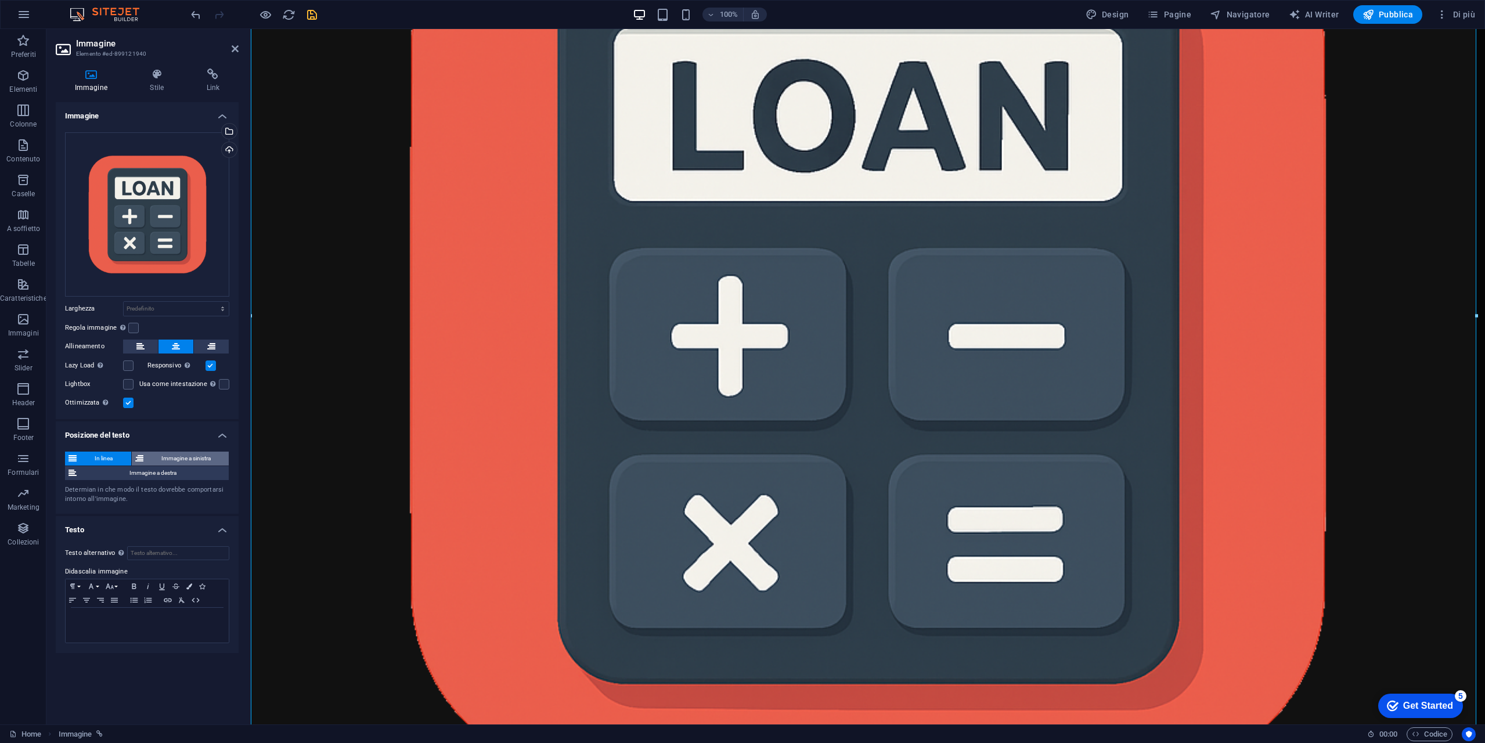
click at [153, 457] on span "Immagine a sinistra" at bounding box center [186, 459] width 79 height 14
click at [154, 468] on span "Immagine a destra" at bounding box center [152, 473] width 145 height 14
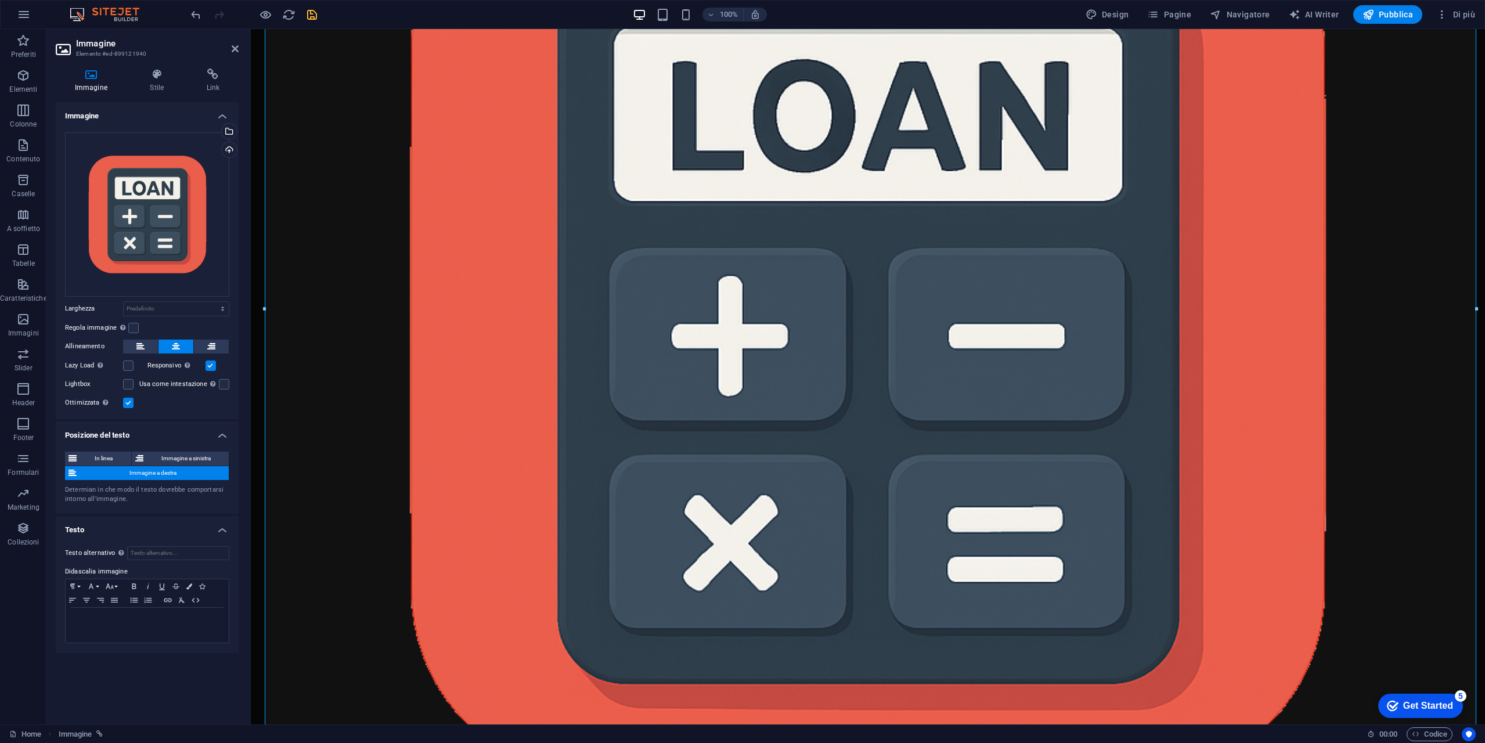
click at [84, 470] on span "Immagine a destra" at bounding box center [152, 473] width 145 height 14
click at [96, 457] on span "In linea" at bounding box center [104, 459] width 48 height 14
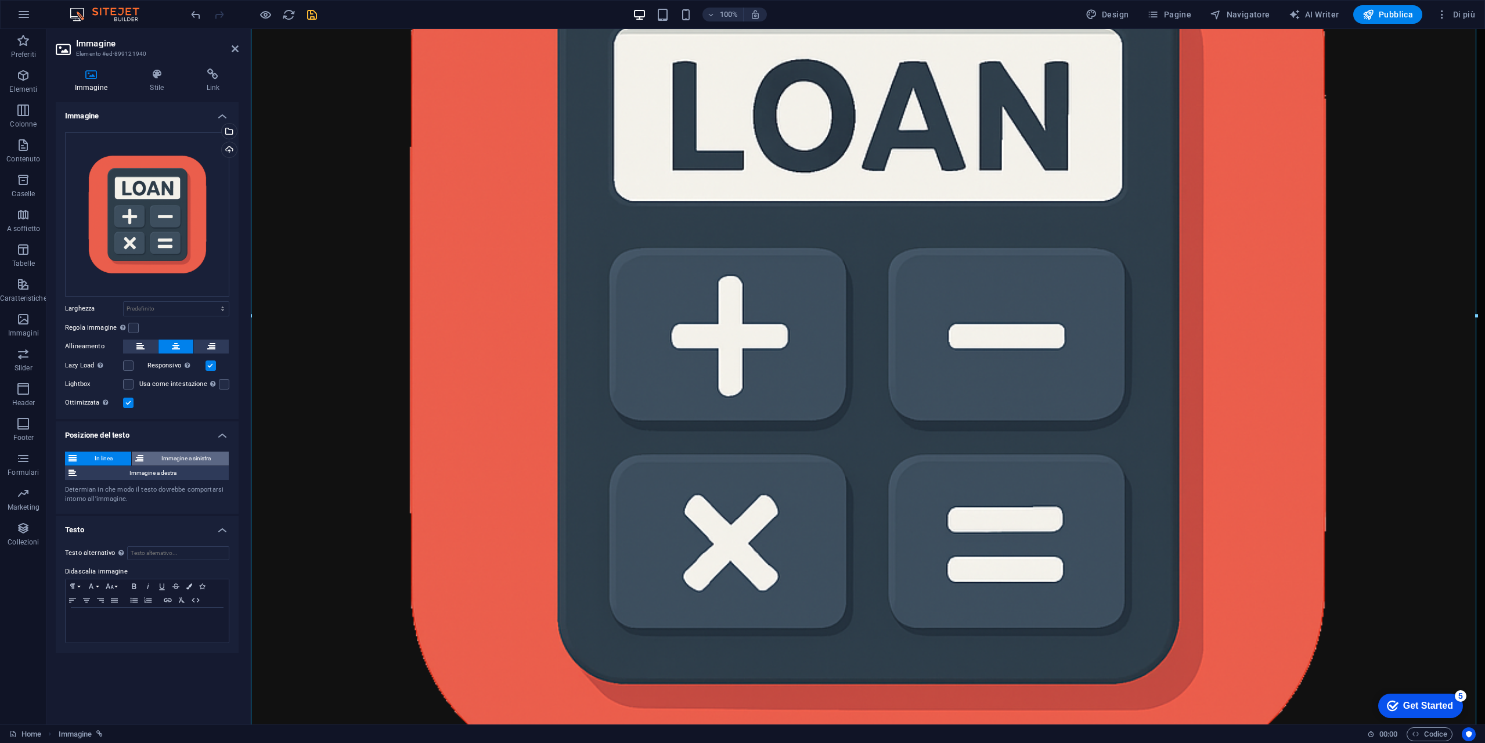
click at [166, 453] on span "Immagine a sinistra" at bounding box center [186, 459] width 79 height 14
click at [154, 473] on span "Immagine a destra" at bounding box center [152, 473] width 145 height 14
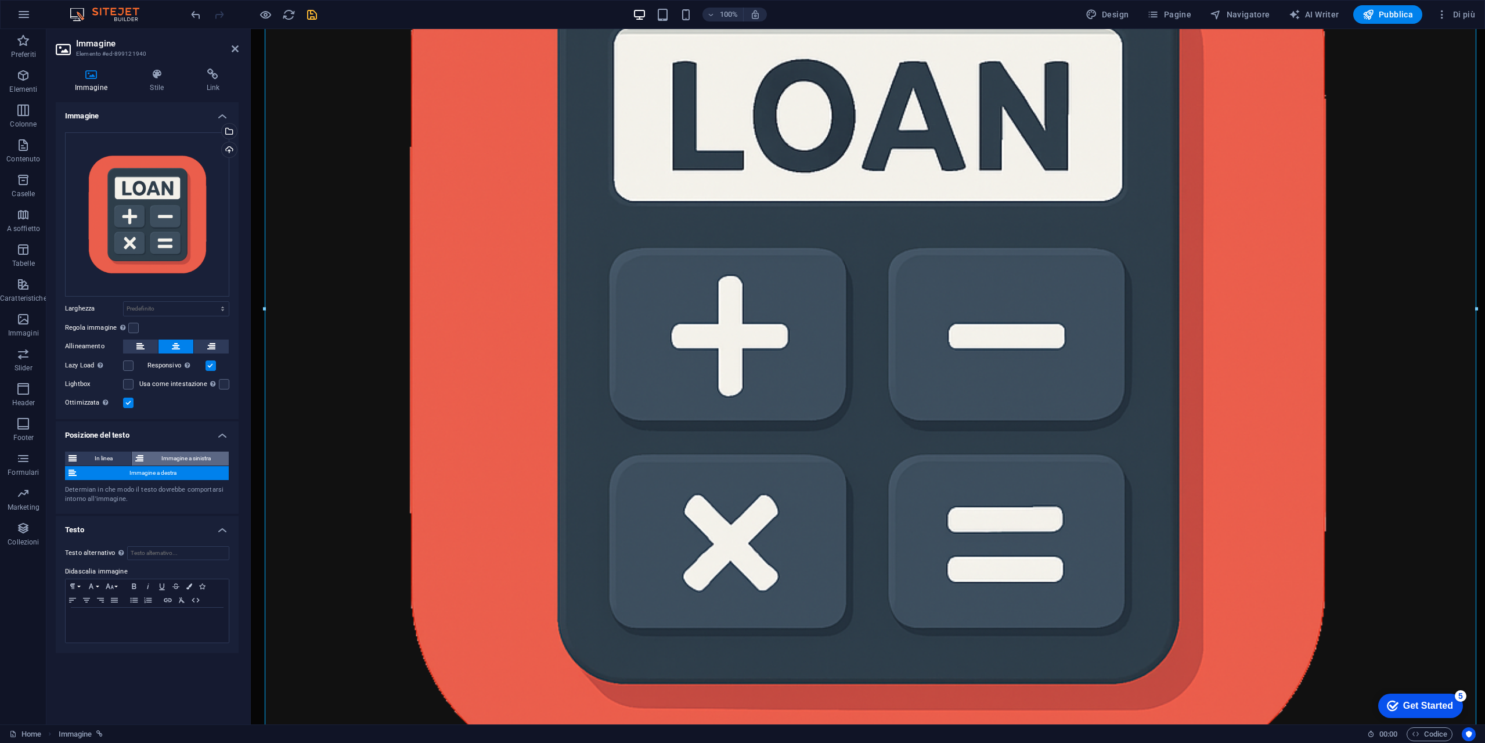
click at [165, 458] on span "Immagine a sinistra" at bounding box center [186, 459] width 79 height 14
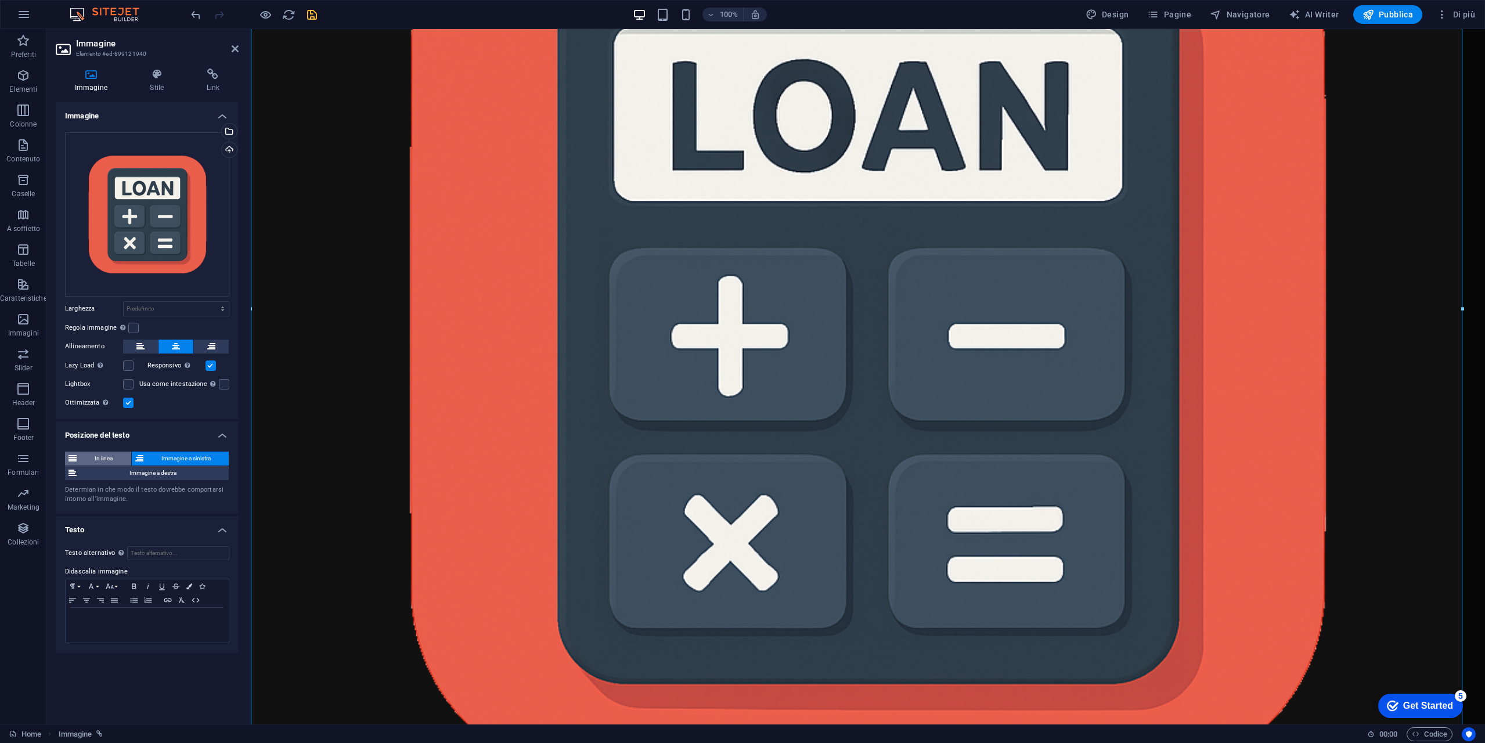
click at [102, 457] on span "In linea" at bounding box center [104, 459] width 48 height 14
click at [164, 308] on select "Predefinito automatico px rem % em vh vw" at bounding box center [176, 309] width 105 height 14
select select "px"
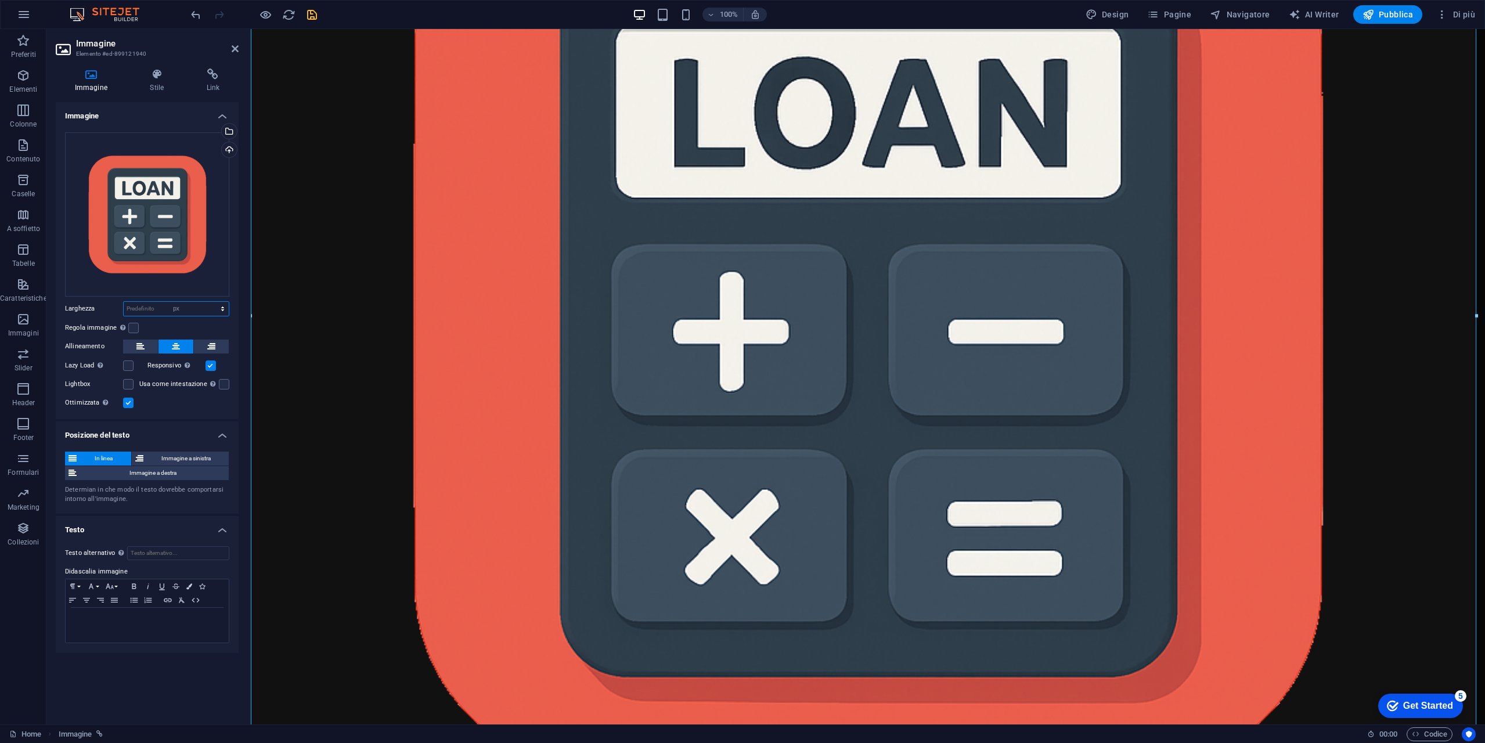
click at [212, 302] on select "Predefinito automatico px rem % em vh vw" at bounding box center [176, 309] width 105 height 14
type input "128"
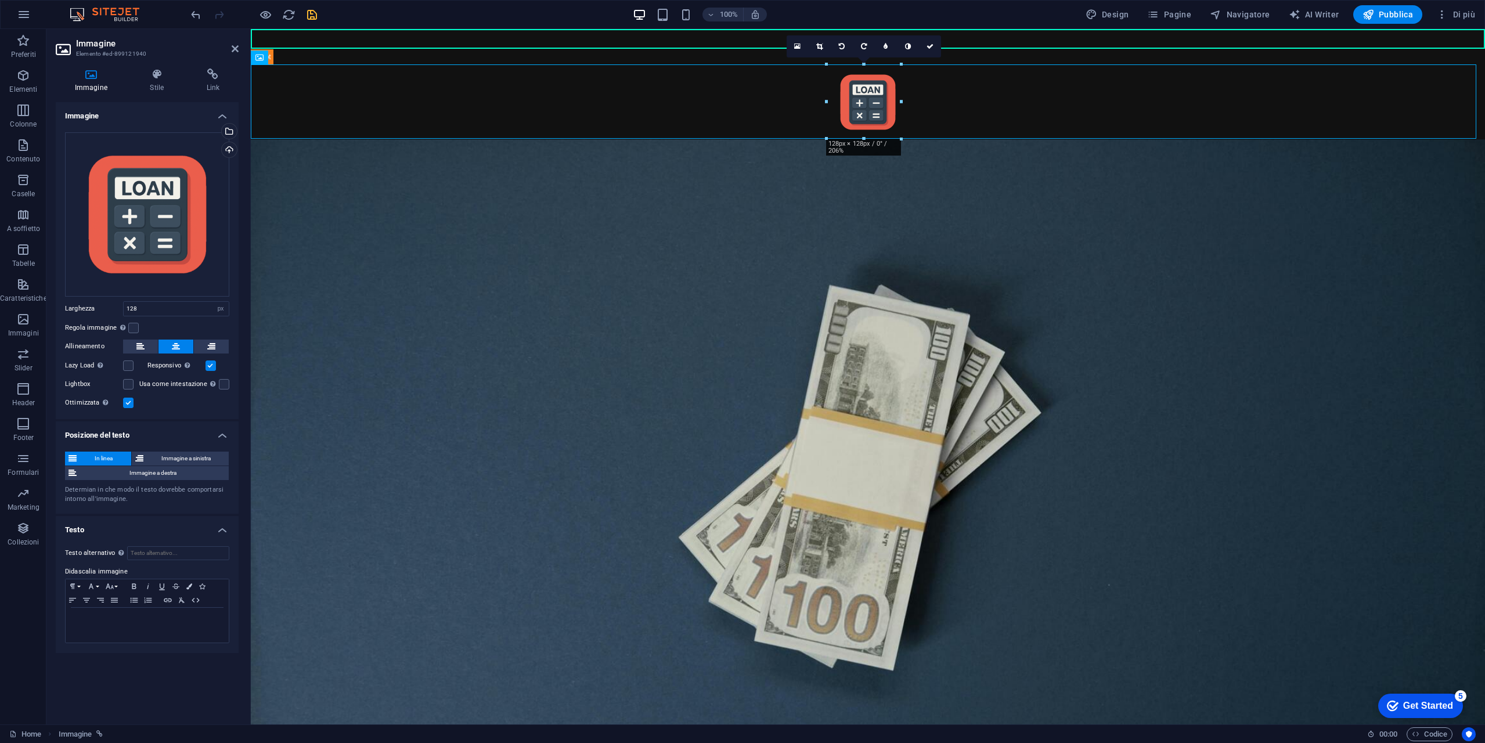
drag, startPoint x: 875, startPoint y: 102, endPoint x: 1075, endPoint y: 153, distance: 206.6
click at [832, 133] on figure at bounding box center [868, 102] width 1234 height 74
click at [854, 121] on figure at bounding box center [868, 102] width 1234 height 74
click at [503, 229] on figure at bounding box center [868, 467] width 1234 height 657
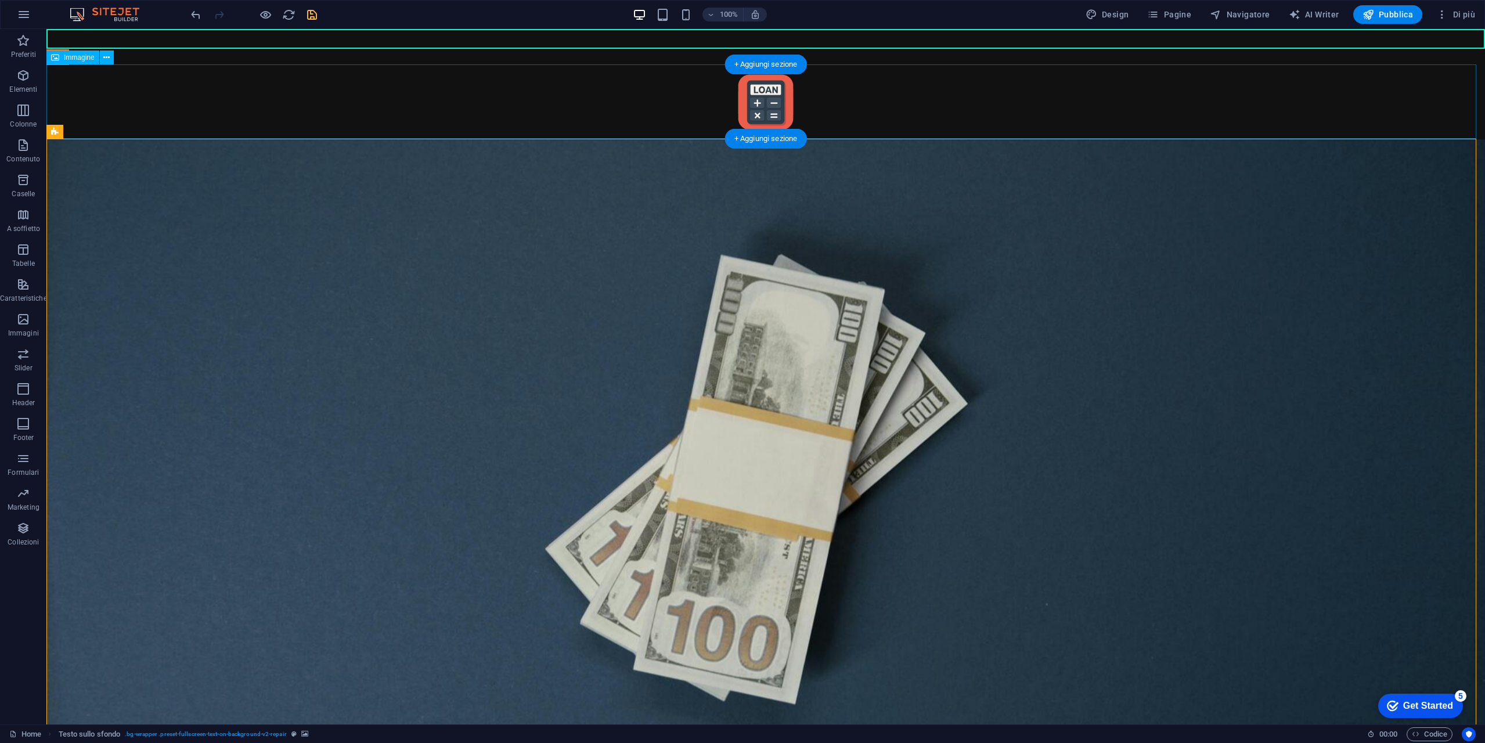
click at [776, 99] on figure at bounding box center [765, 102] width 1438 height 74
click at [767, 106] on figure at bounding box center [765, 102] width 1438 height 74
click at [109, 56] on icon at bounding box center [106, 58] width 6 height 12
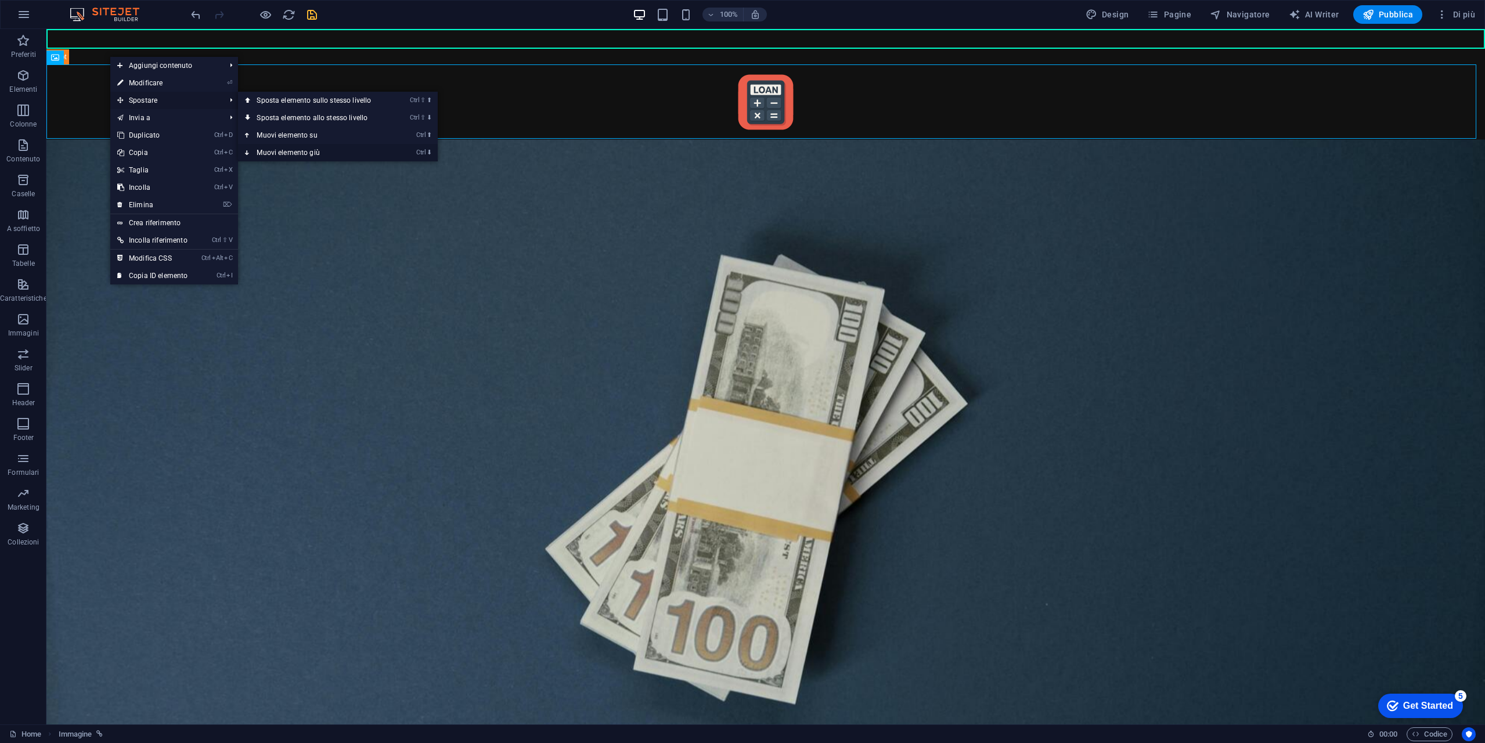
click at [350, 151] on link "Ctrl ⬇ Muovi elemento giù" at bounding box center [316, 152] width 156 height 17
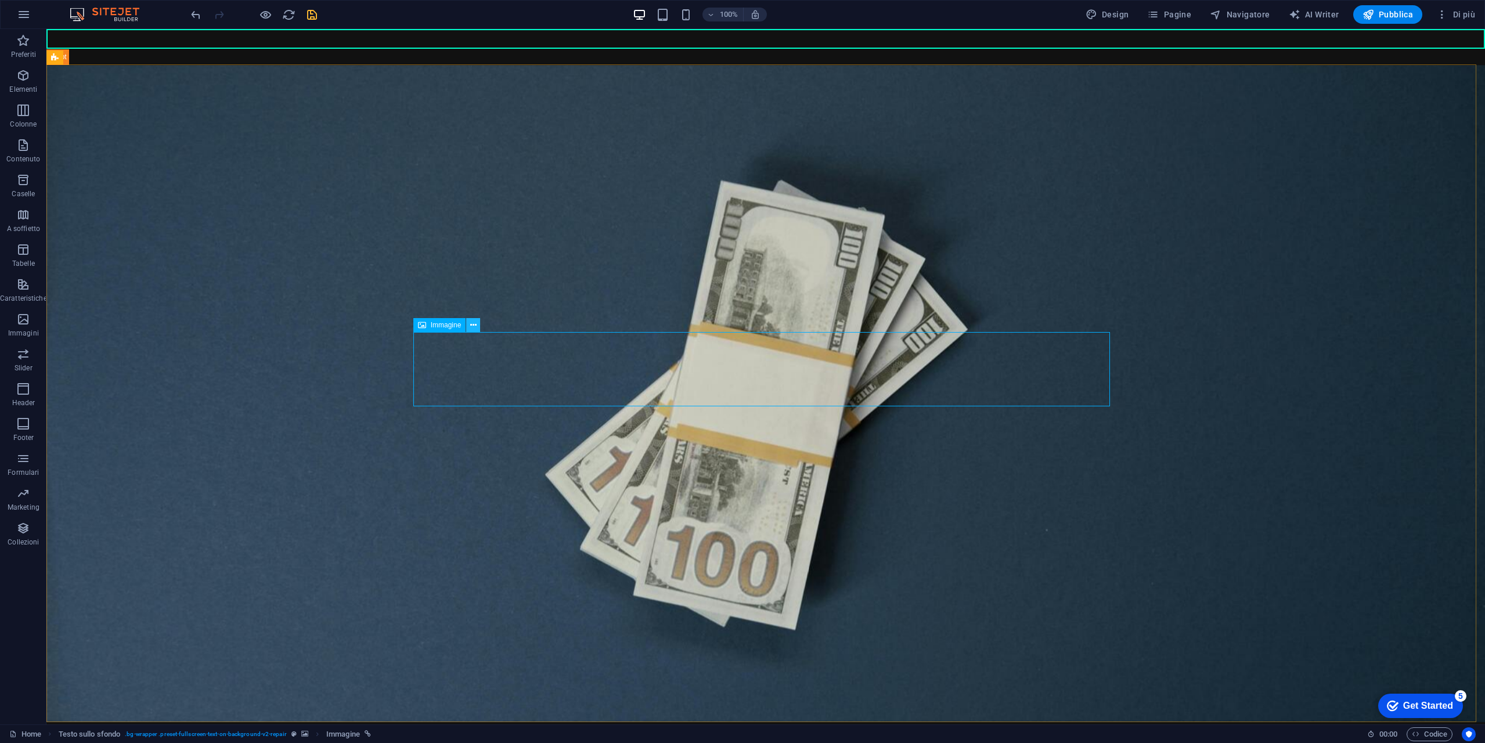
click at [475, 324] on icon at bounding box center [473, 325] width 6 height 12
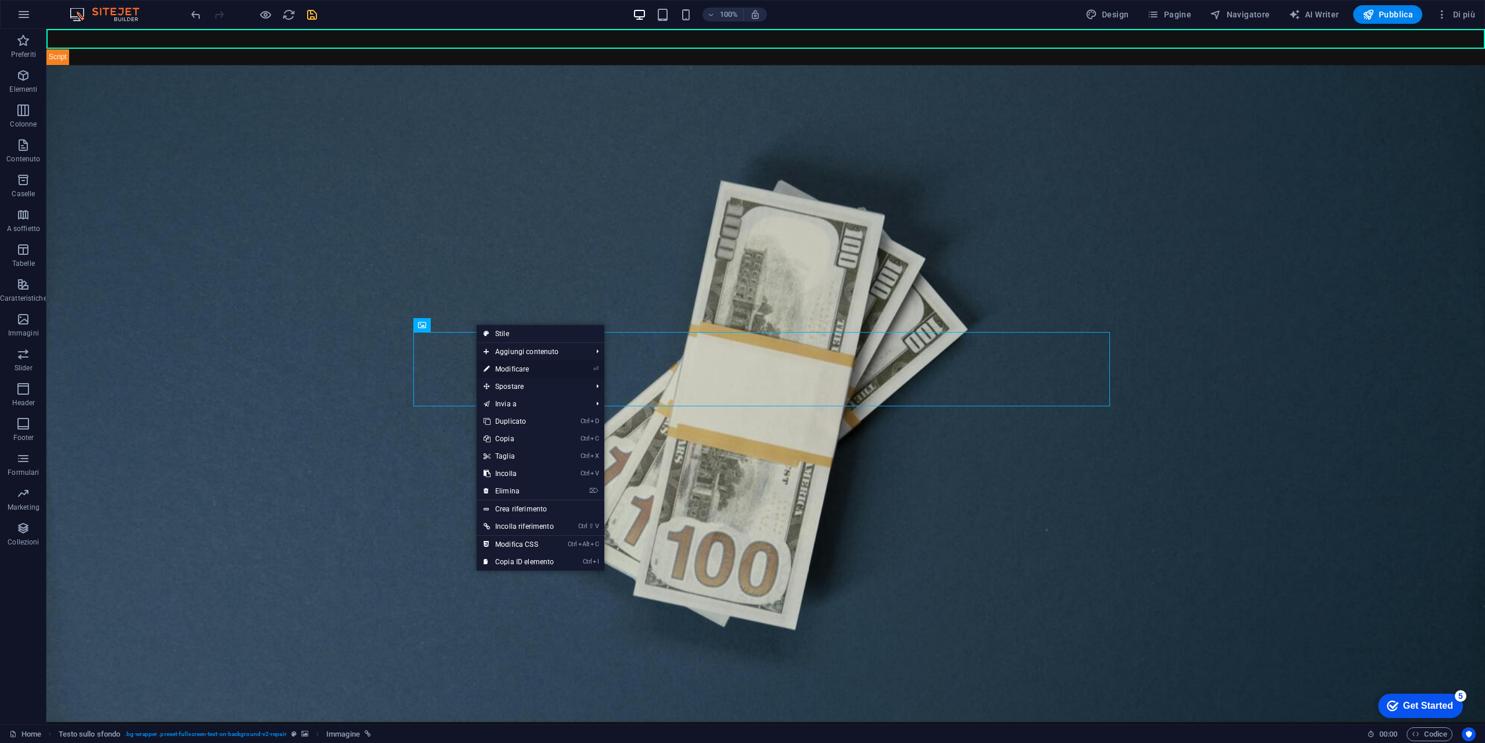
click at [539, 371] on link "⏎ Modificare" at bounding box center [518, 368] width 84 height 17
select select "px"
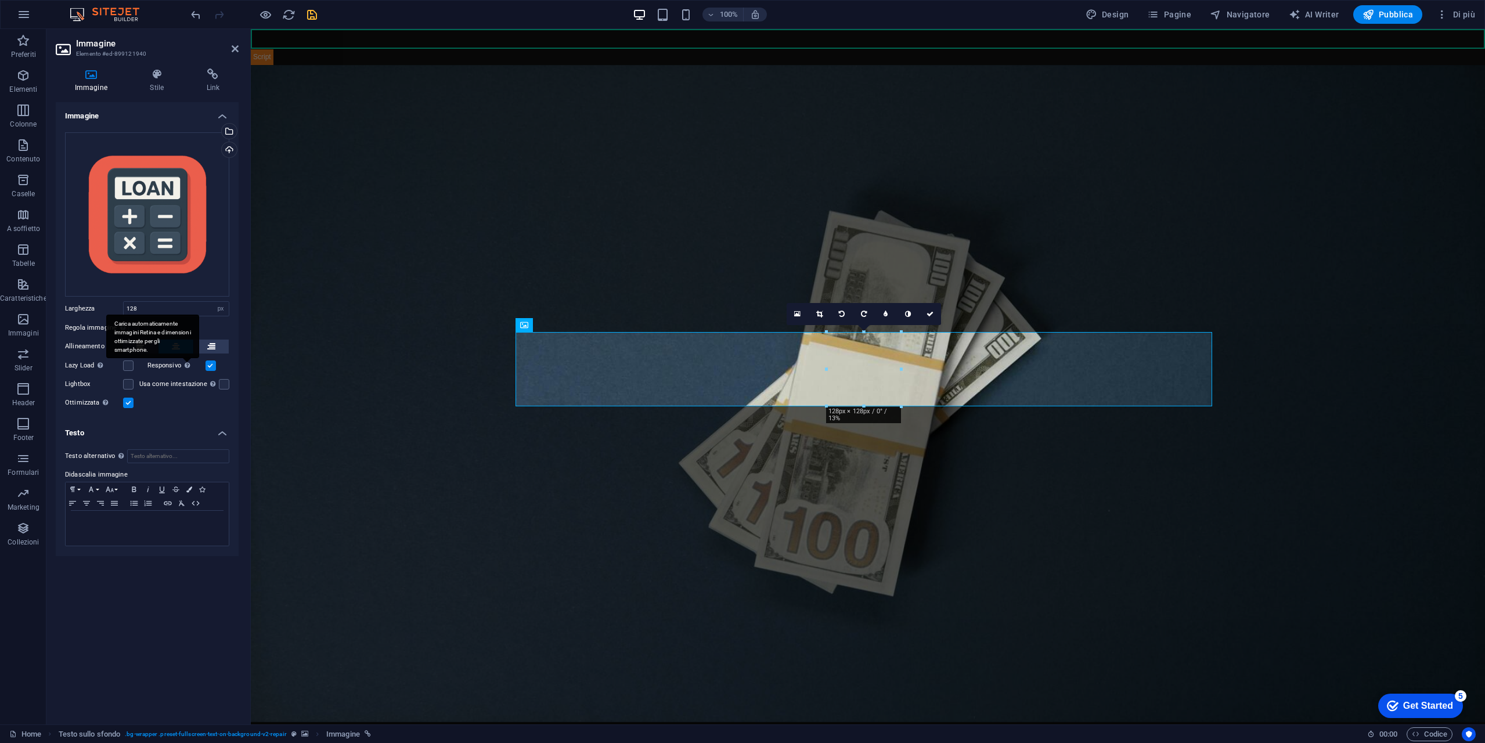
click at [144, 352] on div "Carica automaticamente immagini Retina e dimensioni ottimizzate per gli smartph…" at bounding box center [152, 337] width 93 height 44
click at [0, 0] on input "Responsivo Carica automaticamente immagini Retina e dimensioni ottimizzate per …" at bounding box center [0, 0] width 0 height 0
click at [138, 341] on icon at bounding box center [140, 347] width 8 height 14
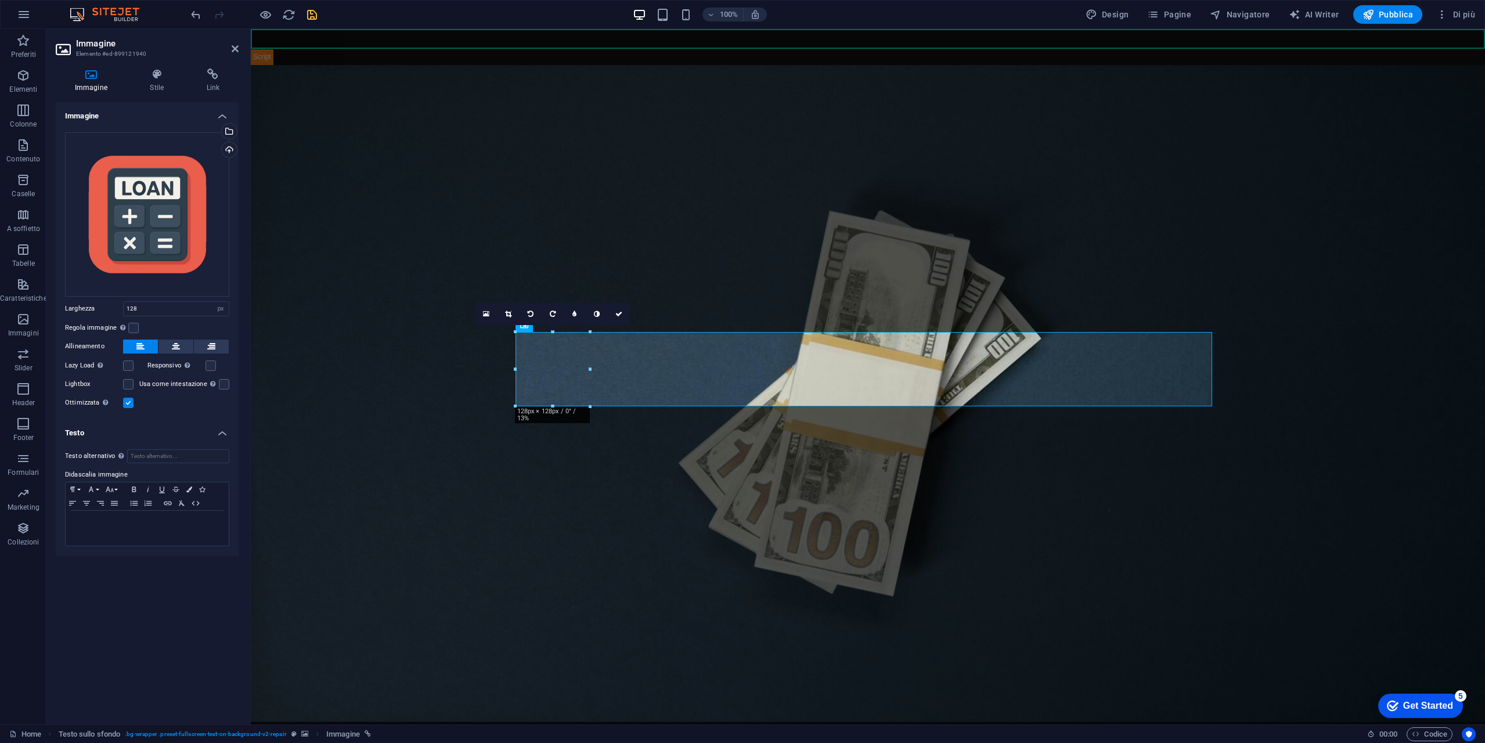
click at [293, 409] on figure at bounding box center [868, 393] width 1234 height 657
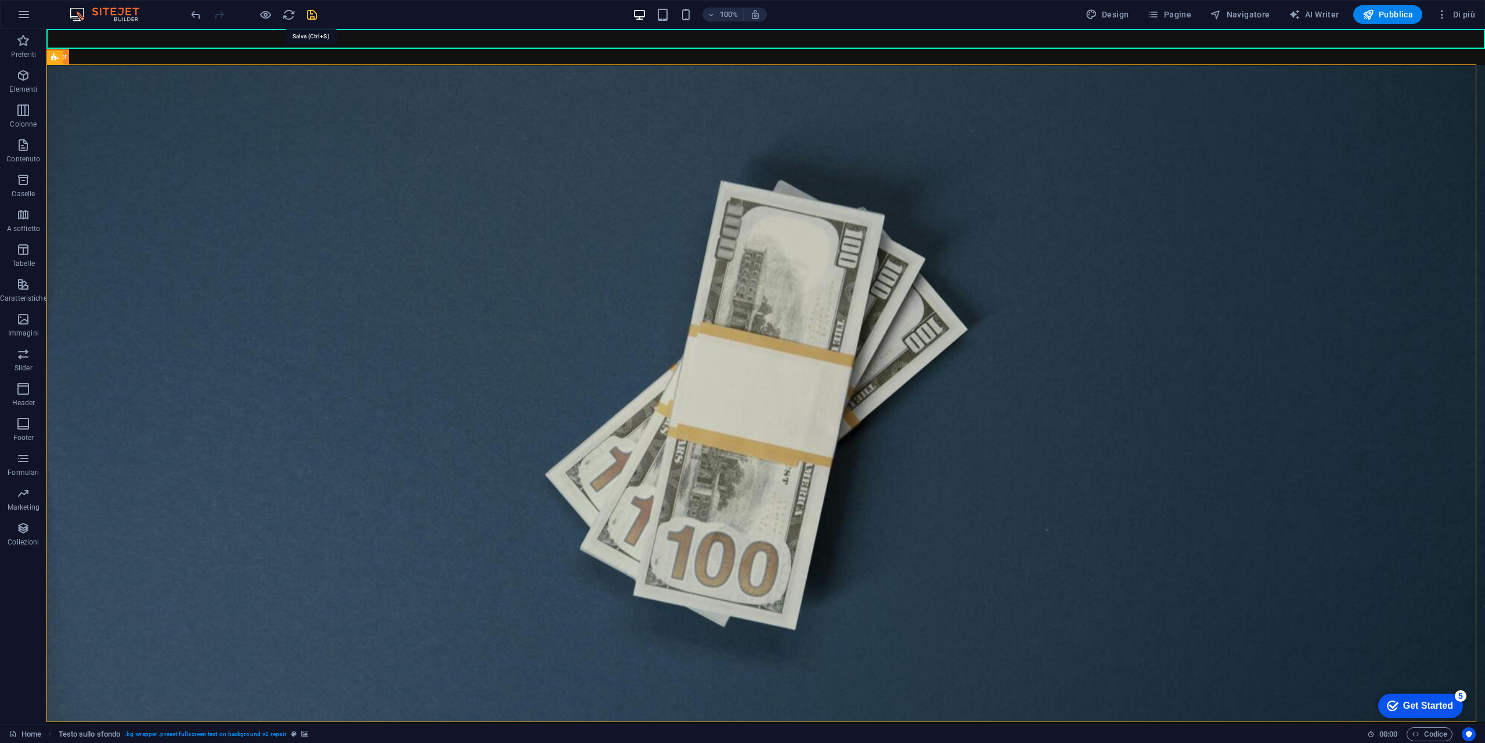
click at [312, 9] on icon "save" at bounding box center [311, 14] width 13 height 13
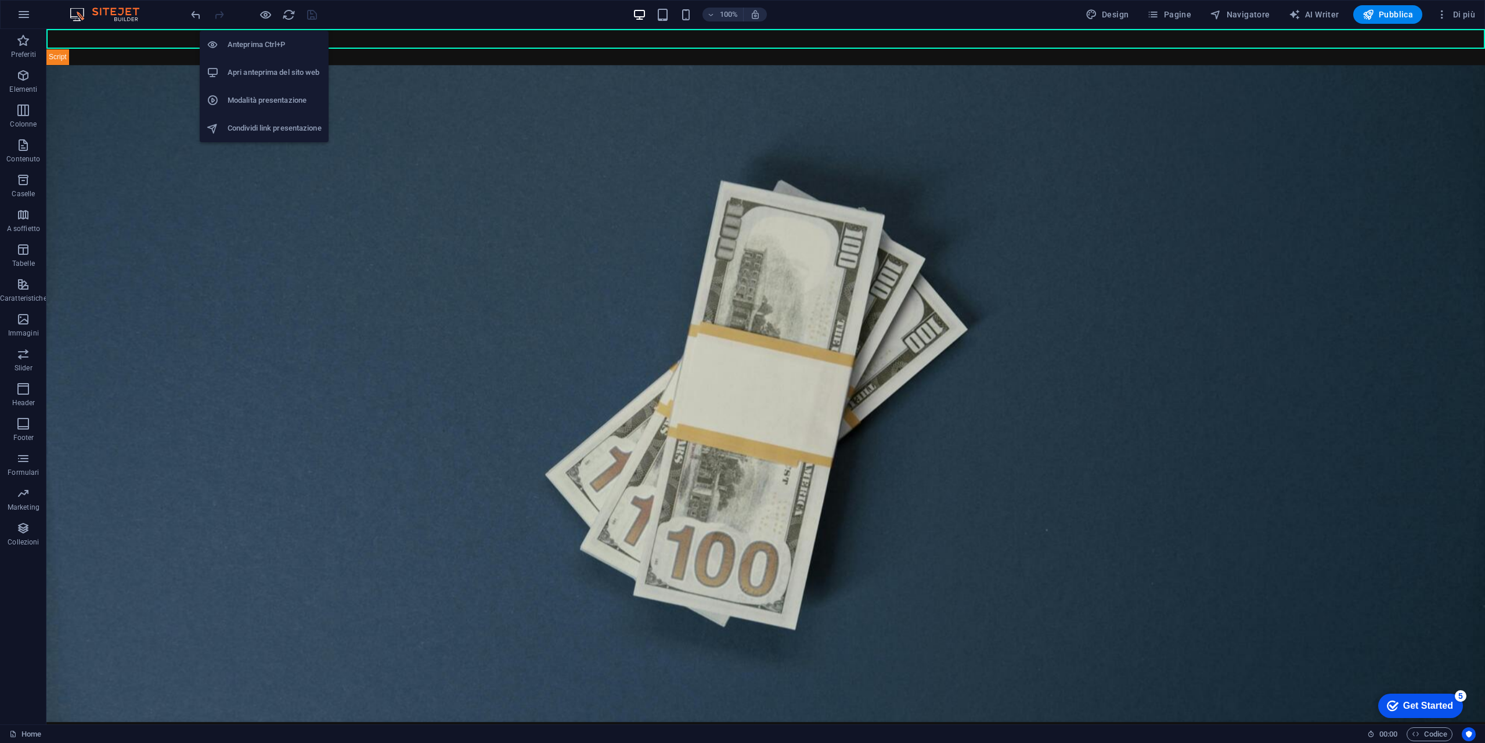
click at [280, 73] on h6 "Apri anteprima del sito web" at bounding box center [275, 73] width 94 height 14
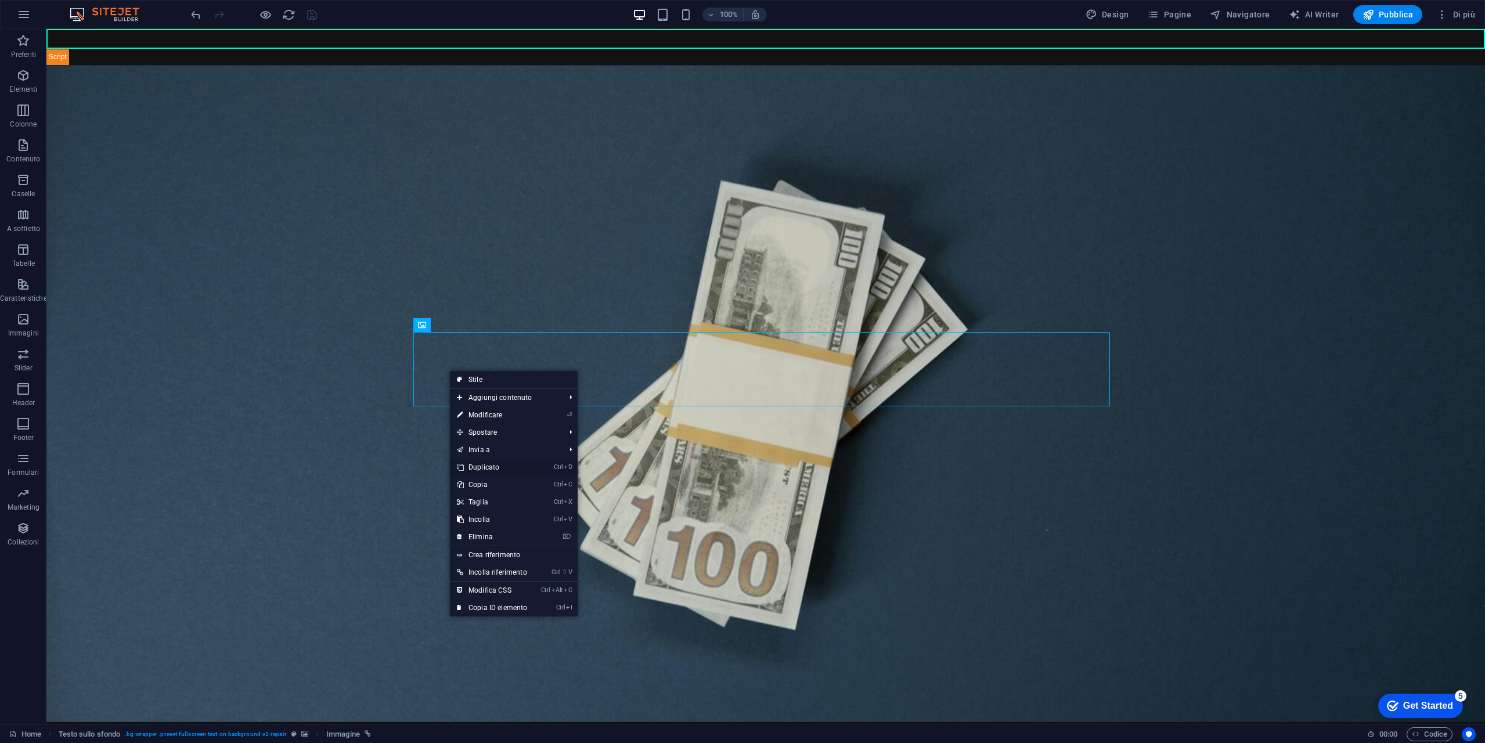
click at [496, 471] on link "Ctrl D Duplicato" at bounding box center [492, 466] width 84 height 17
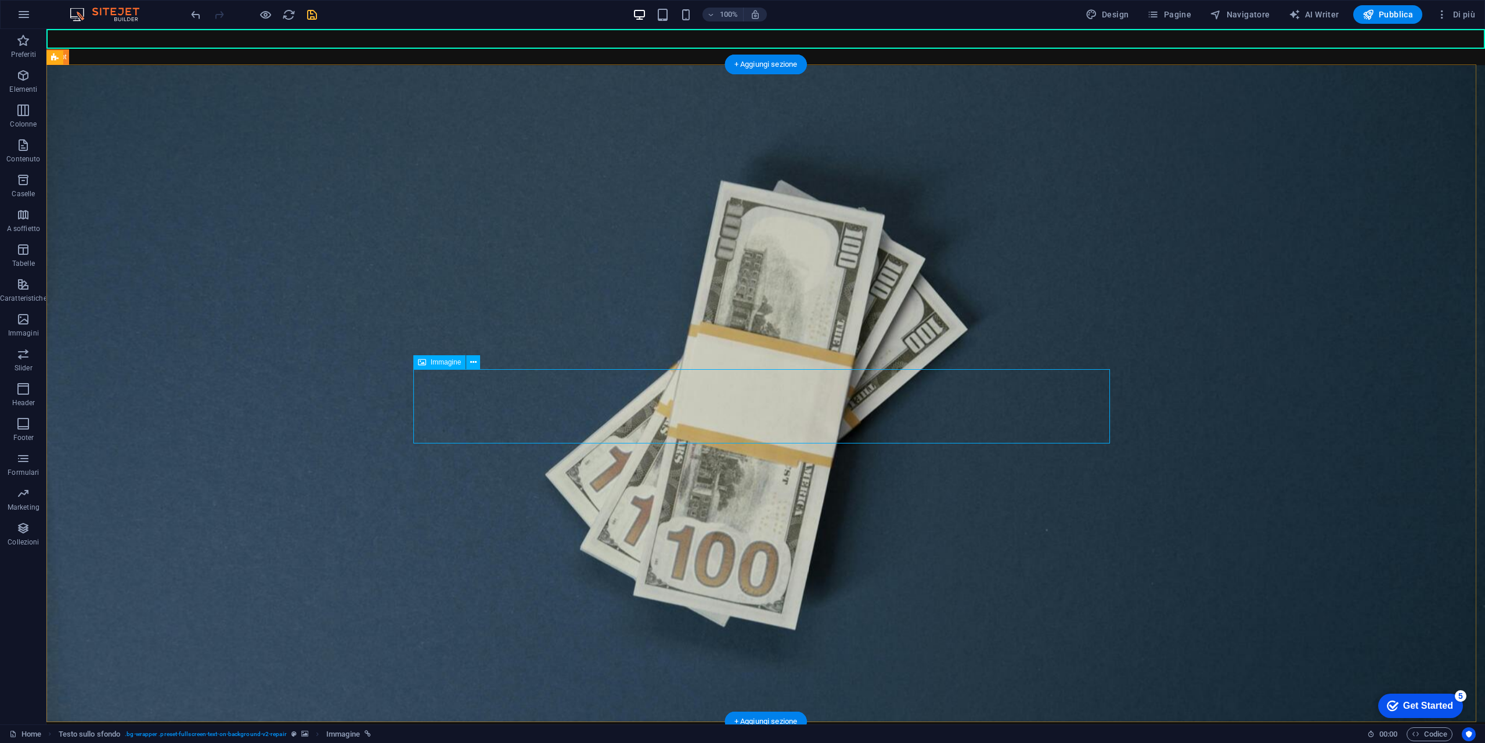
click at [475, 362] on icon at bounding box center [473, 362] width 6 height 12
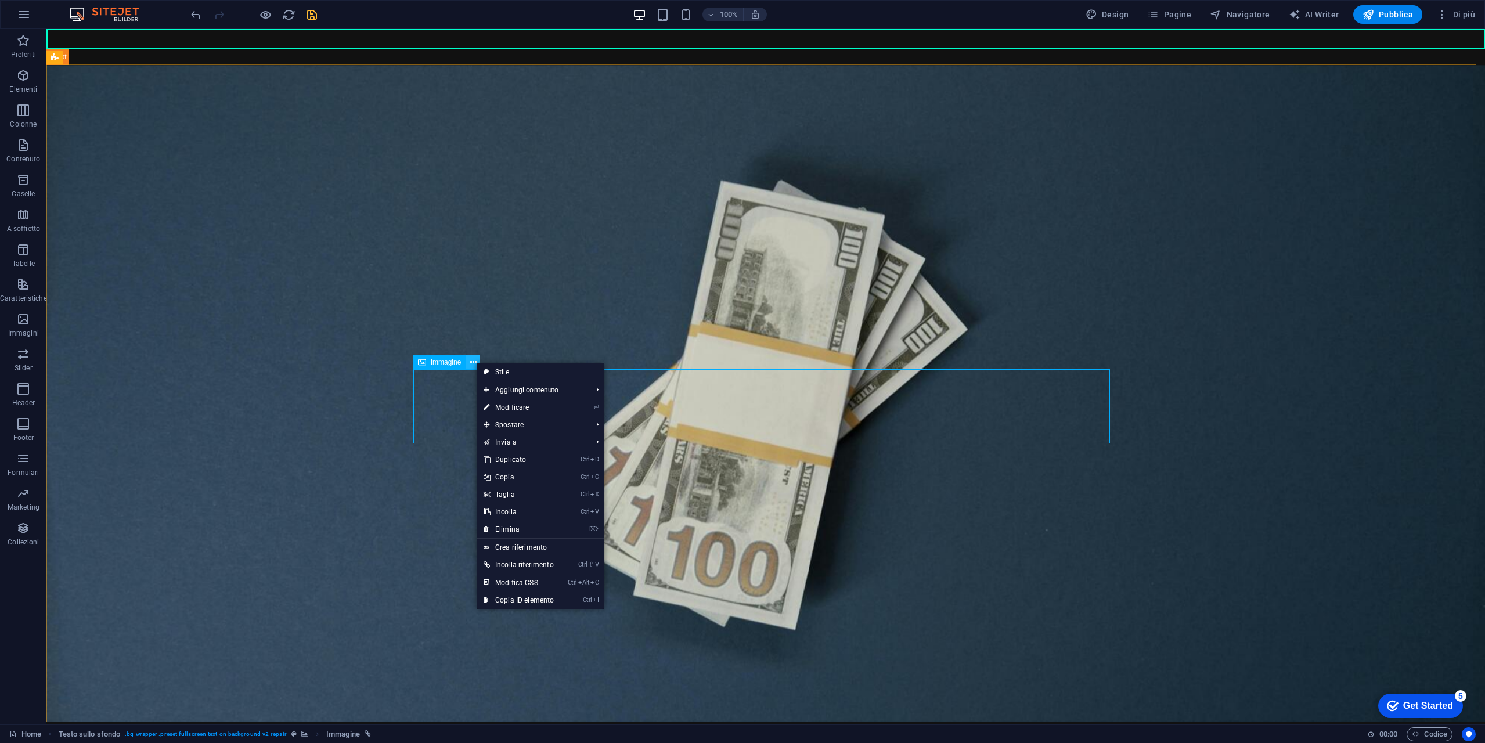
click at [475, 362] on icon at bounding box center [473, 362] width 6 height 12
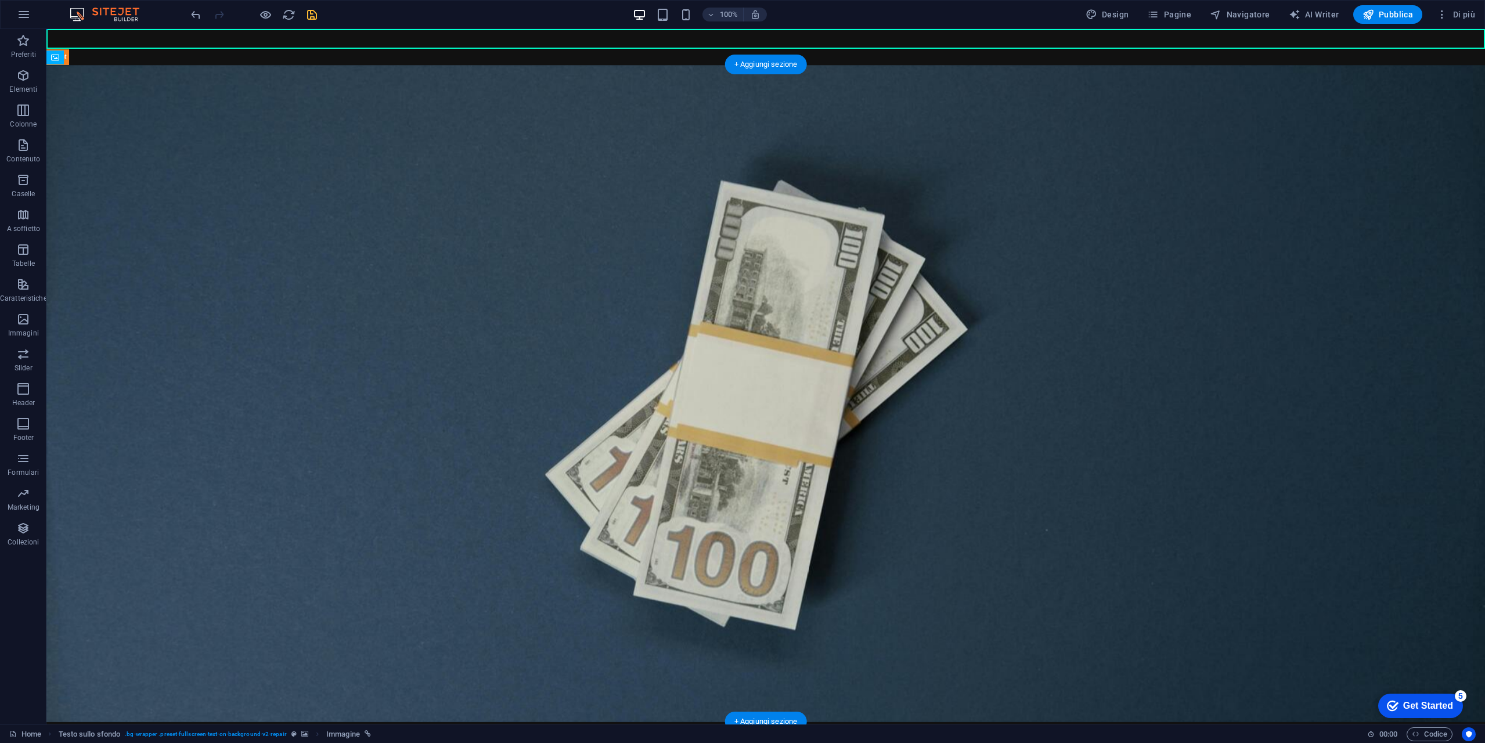
drag, startPoint x: 494, startPoint y: 393, endPoint x: 510, endPoint y: 324, distance: 71.0
click at [472, 364] on icon at bounding box center [473, 362] width 6 height 12
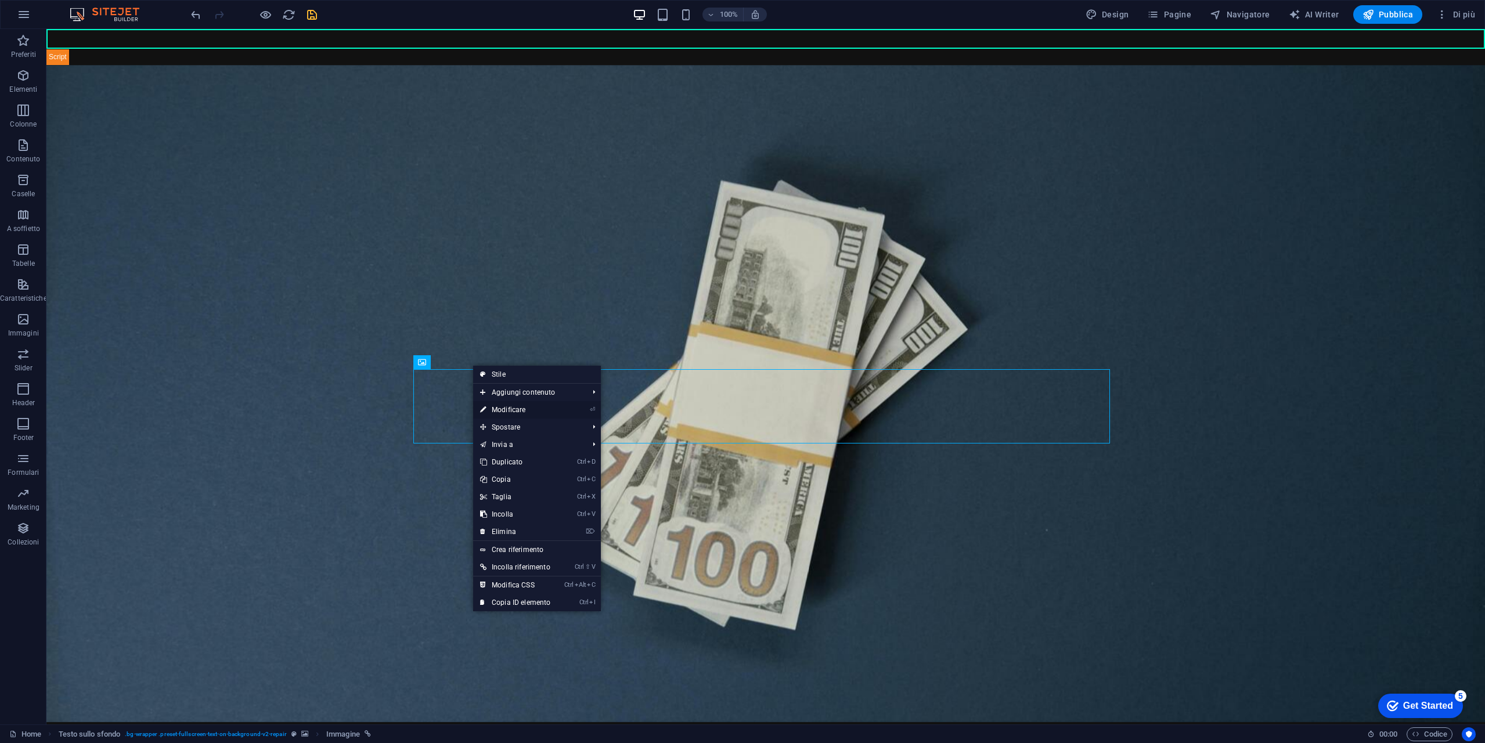
click at [500, 410] on link "⏎ Modificare" at bounding box center [515, 409] width 84 height 17
select select "px"
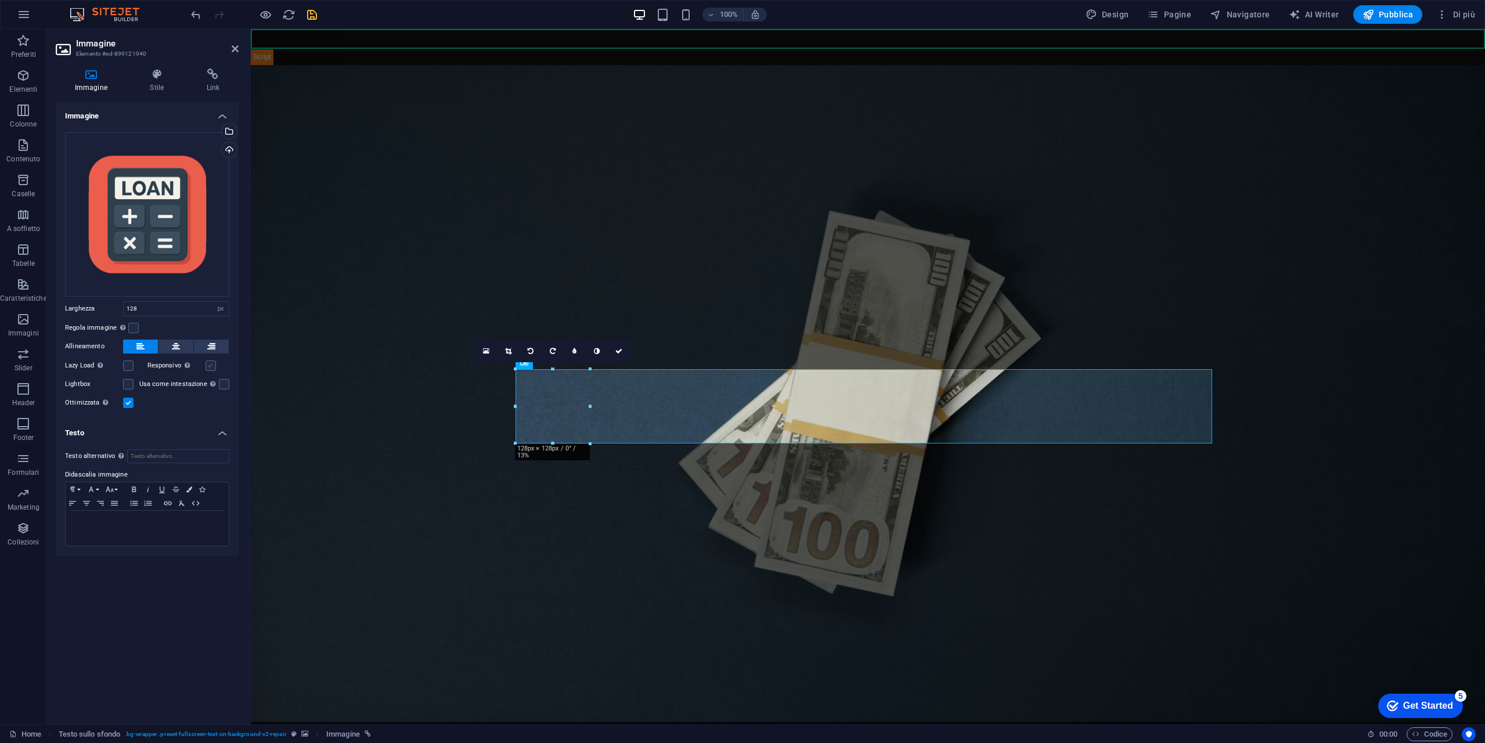
click at [210, 365] on label at bounding box center [210, 365] width 10 height 10
click at [0, 0] on input "Responsivo Carica automaticamente immagini Retina e dimensioni ottimizzate per …" at bounding box center [0, 0] width 0 height 0
click at [174, 80] on icon at bounding box center [157, 74] width 52 height 12
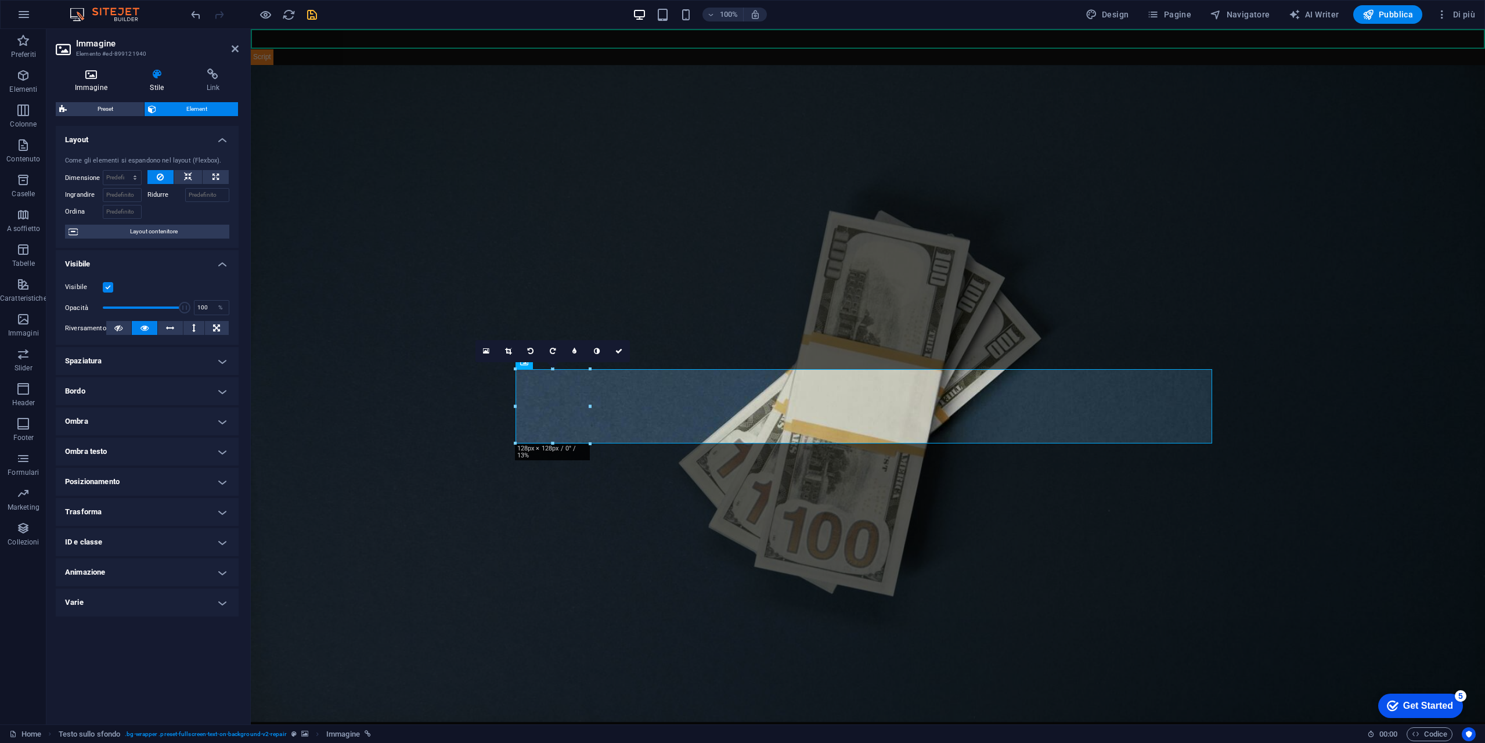
click at [86, 82] on h4 "Immagine" at bounding box center [93, 80] width 75 height 24
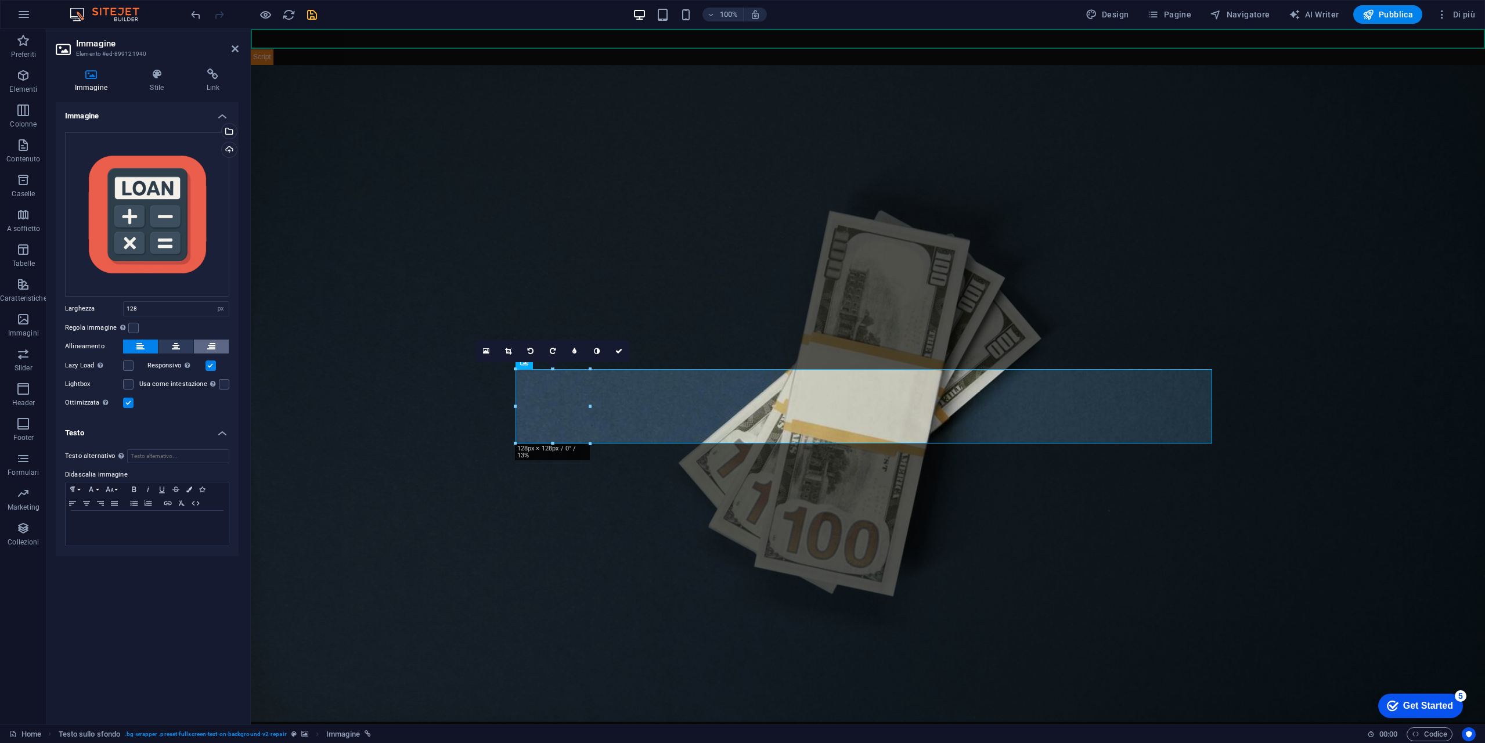
click at [210, 350] on icon at bounding box center [211, 347] width 8 height 14
click at [169, 341] on button at bounding box center [175, 347] width 35 height 14
click at [145, 342] on button at bounding box center [140, 347] width 35 height 14
click at [176, 342] on icon at bounding box center [176, 347] width 8 height 14
click at [177, 341] on icon at bounding box center [176, 347] width 8 height 14
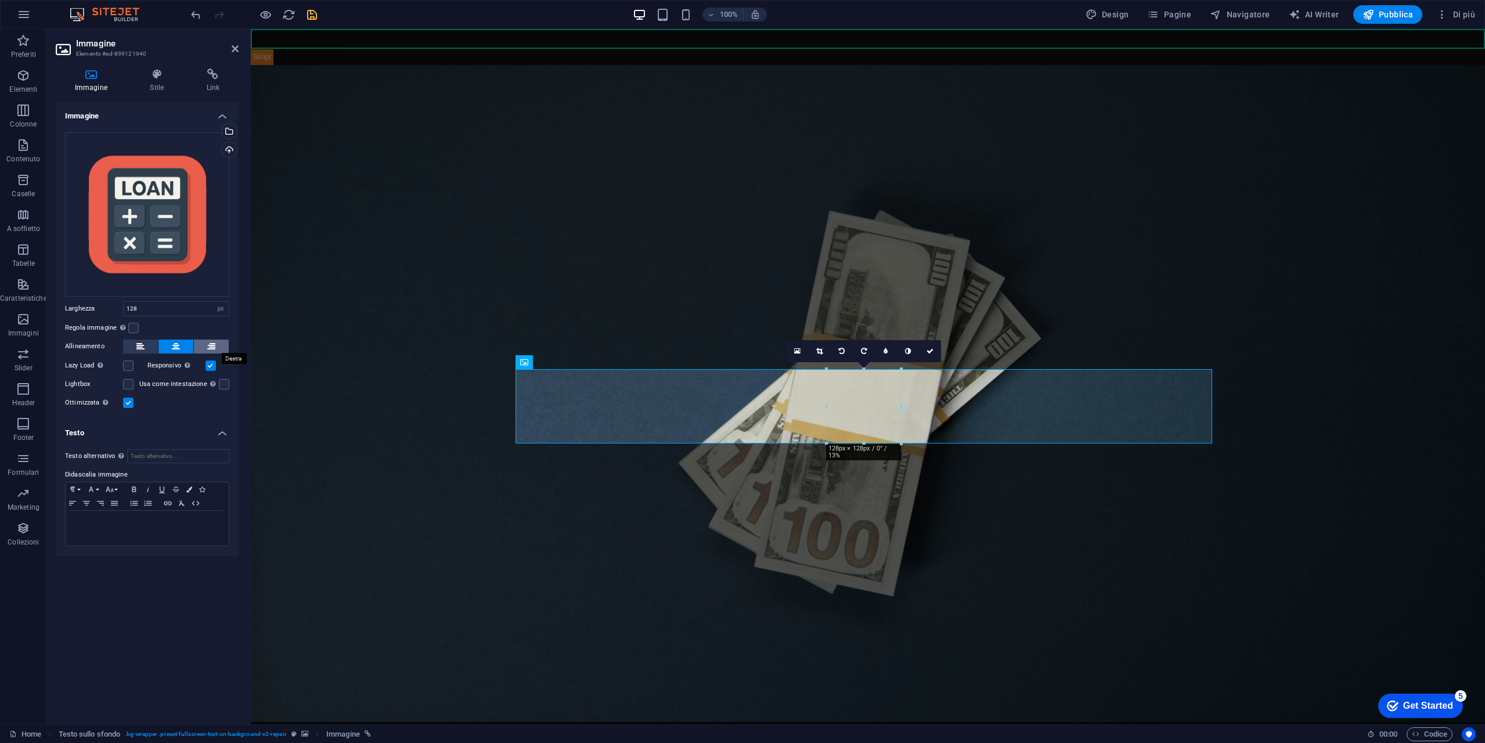
click at [220, 343] on button at bounding box center [211, 347] width 35 height 14
click at [168, 344] on button at bounding box center [175, 347] width 35 height 14
click at [143, 344] on icon at bounding box center [140, 347] width 8 height 14
click at [235, 42] on h2 "Immagine" at bounding box center [157, 43] width 163 height 10
click at [237, 47] on icon at bounding box center [235, 48] width 7 height 9
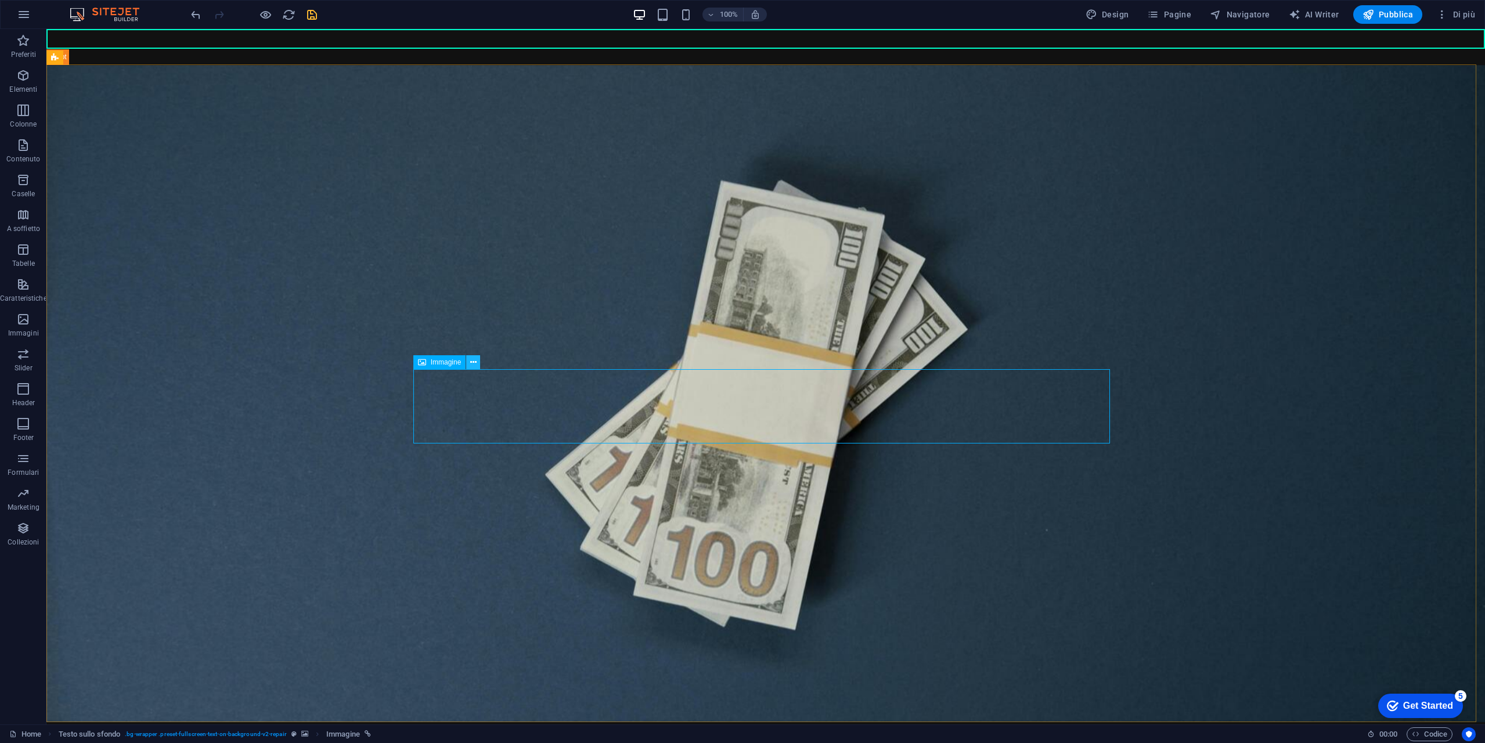
click at [474, 362] on icon at bounding box center [473, 362] width 6 height 12
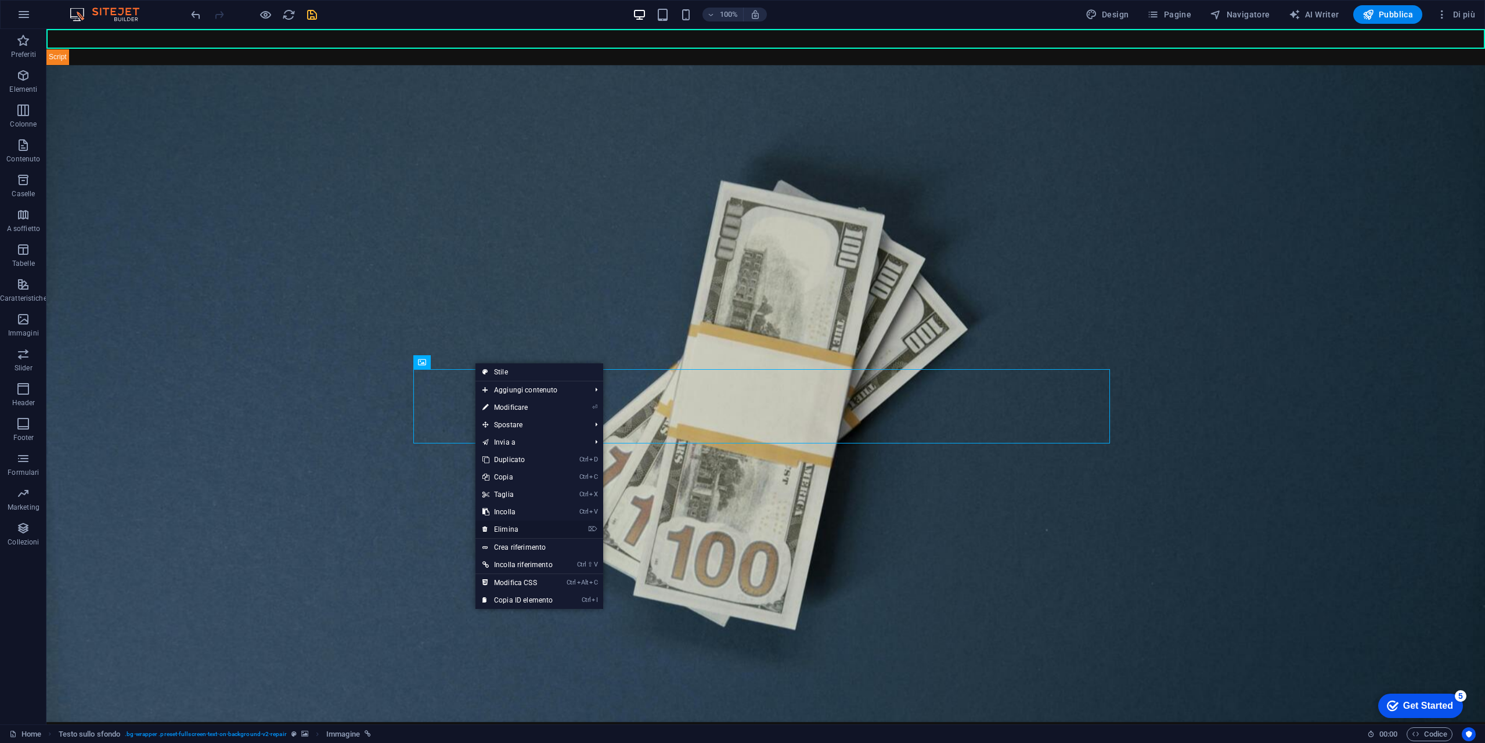
click at [528, 523] on link "⌦ Elimina" at bounding box center [517, 529] width 84 height 17
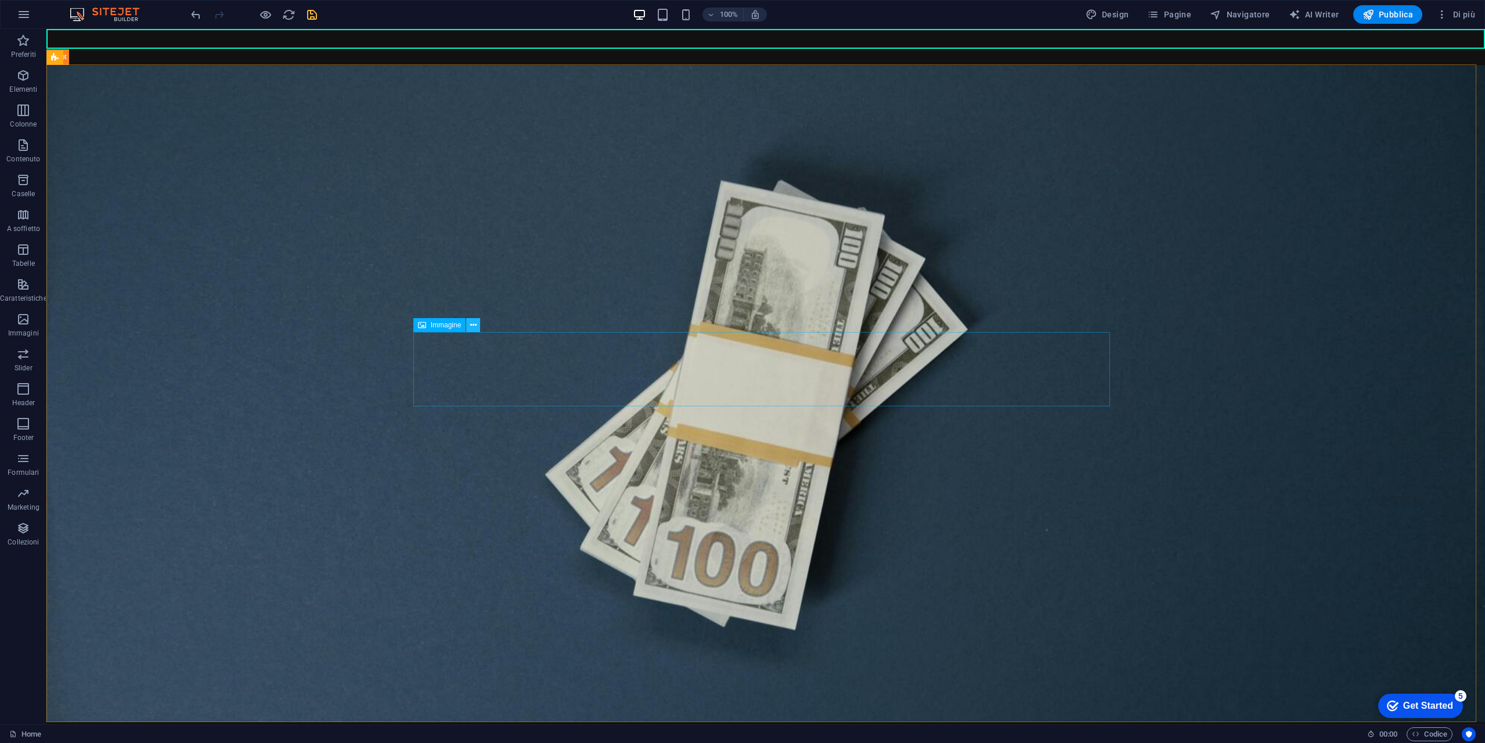
click at [478, 321] on button at bounding box center [473, 325] width 14 height 14
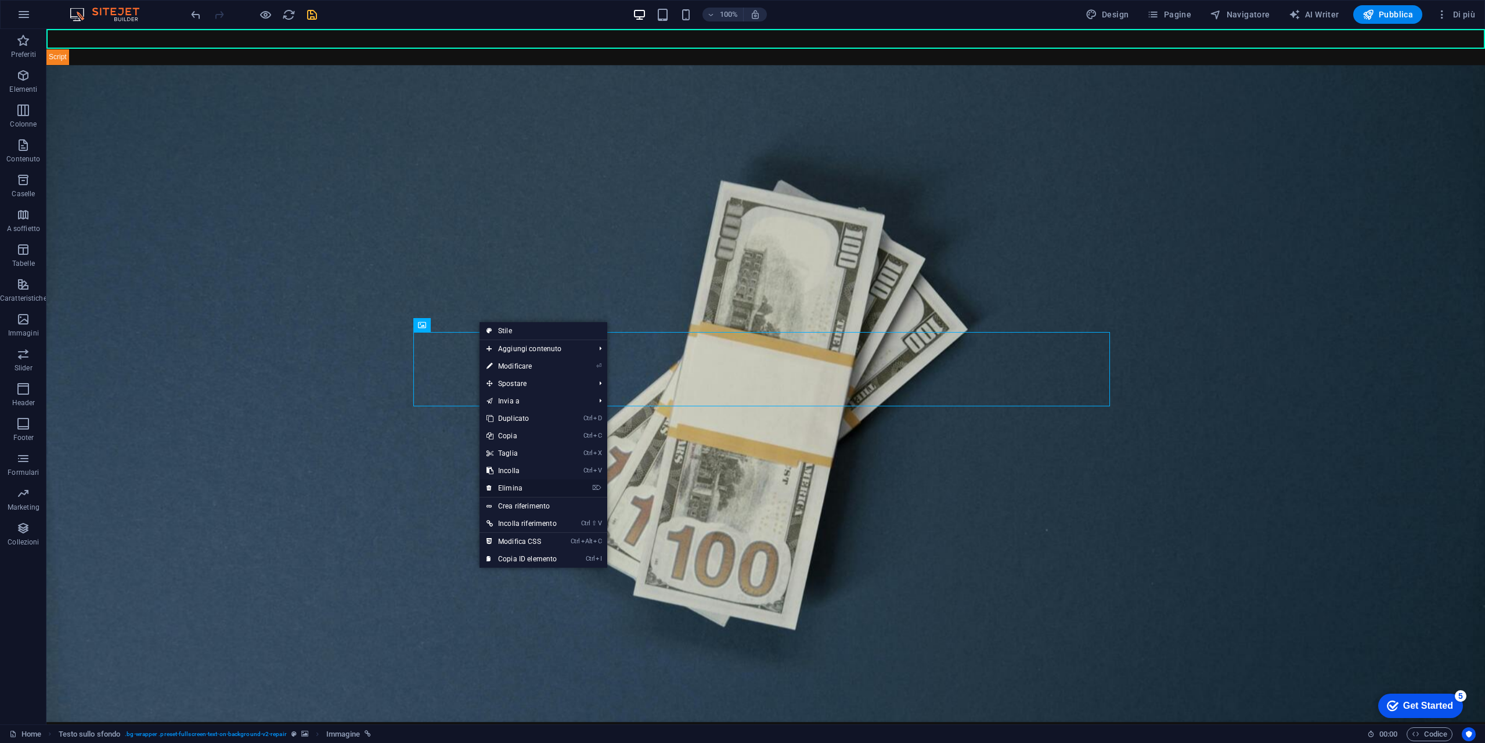
click at [531, 485] on link "⌦ Elimina" at bounding box center [521, 487] width 84 height 17
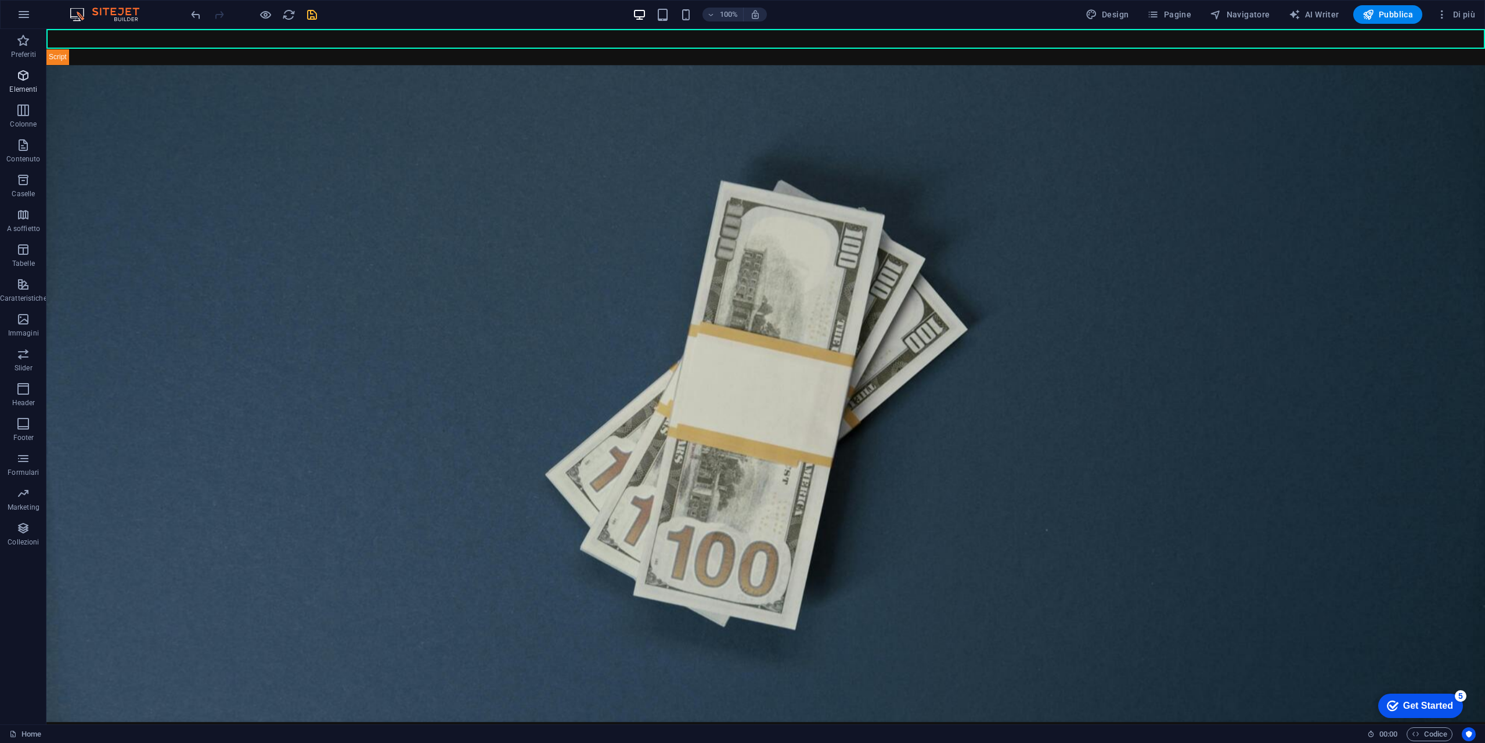
click at [32, 84] on span "Elementi" at bounding box center [23, 82] width 47 height 28
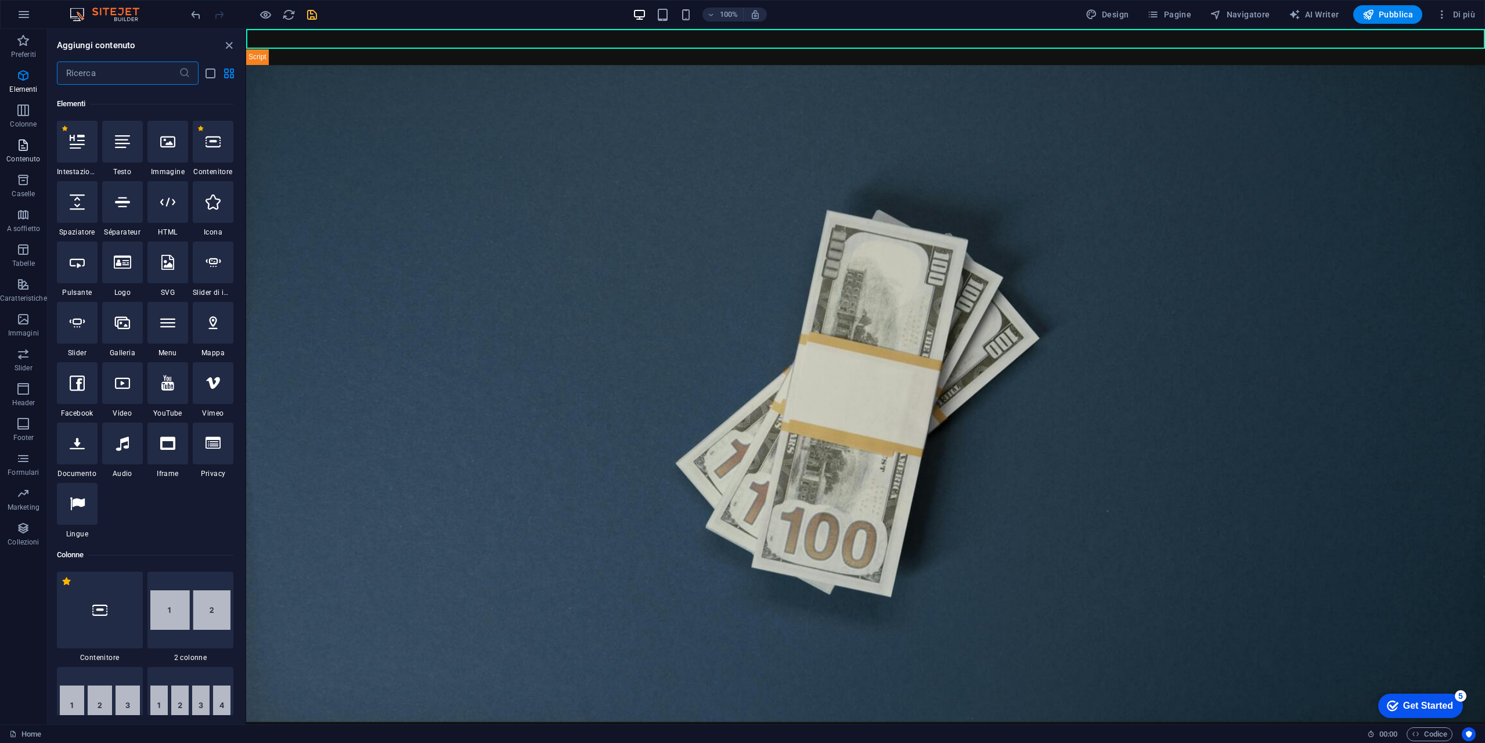
scroll to position [124, 0]
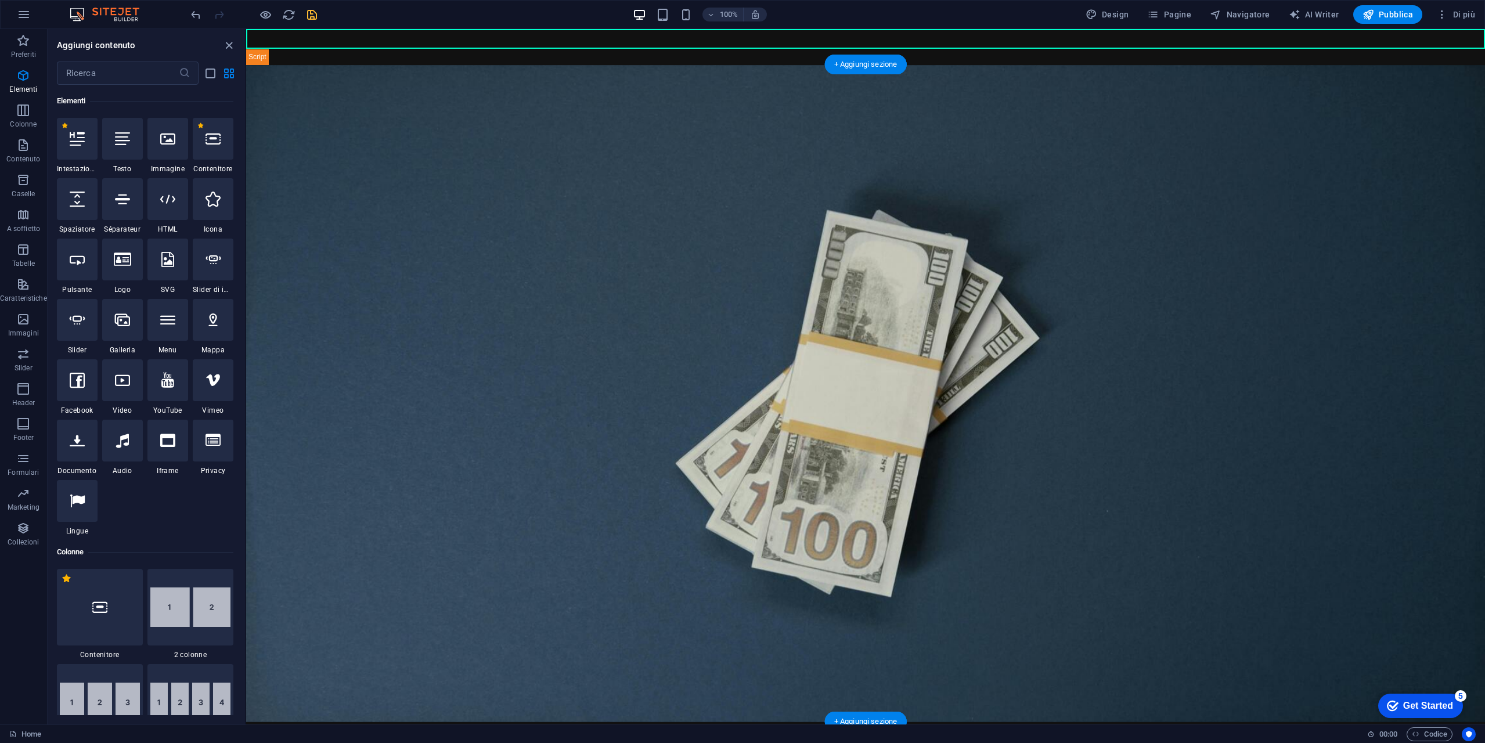
drag, startPoint x: 272, startPoint y: 355, endPoint x: 519, endPoint y: 333, distance: 247.7
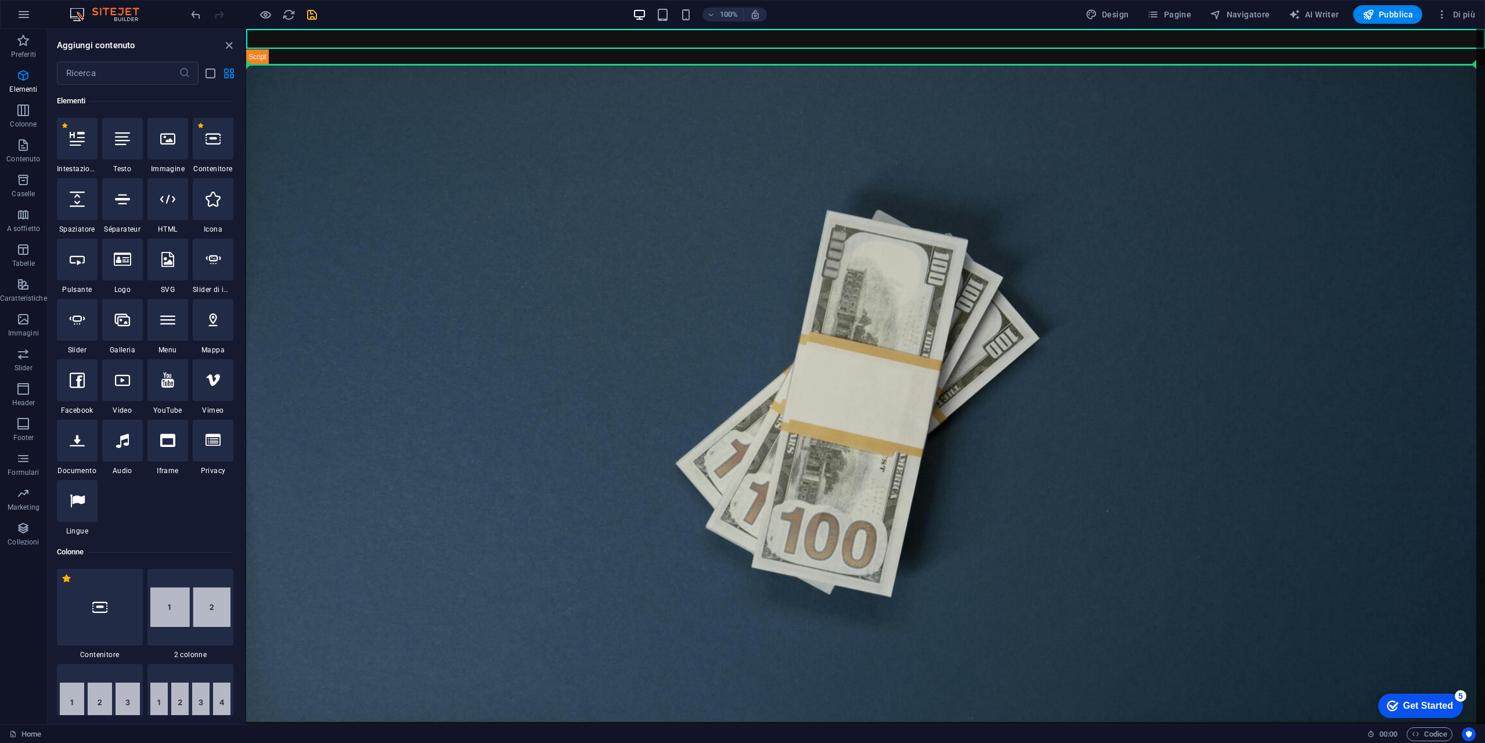
select select "4"
select select "%"
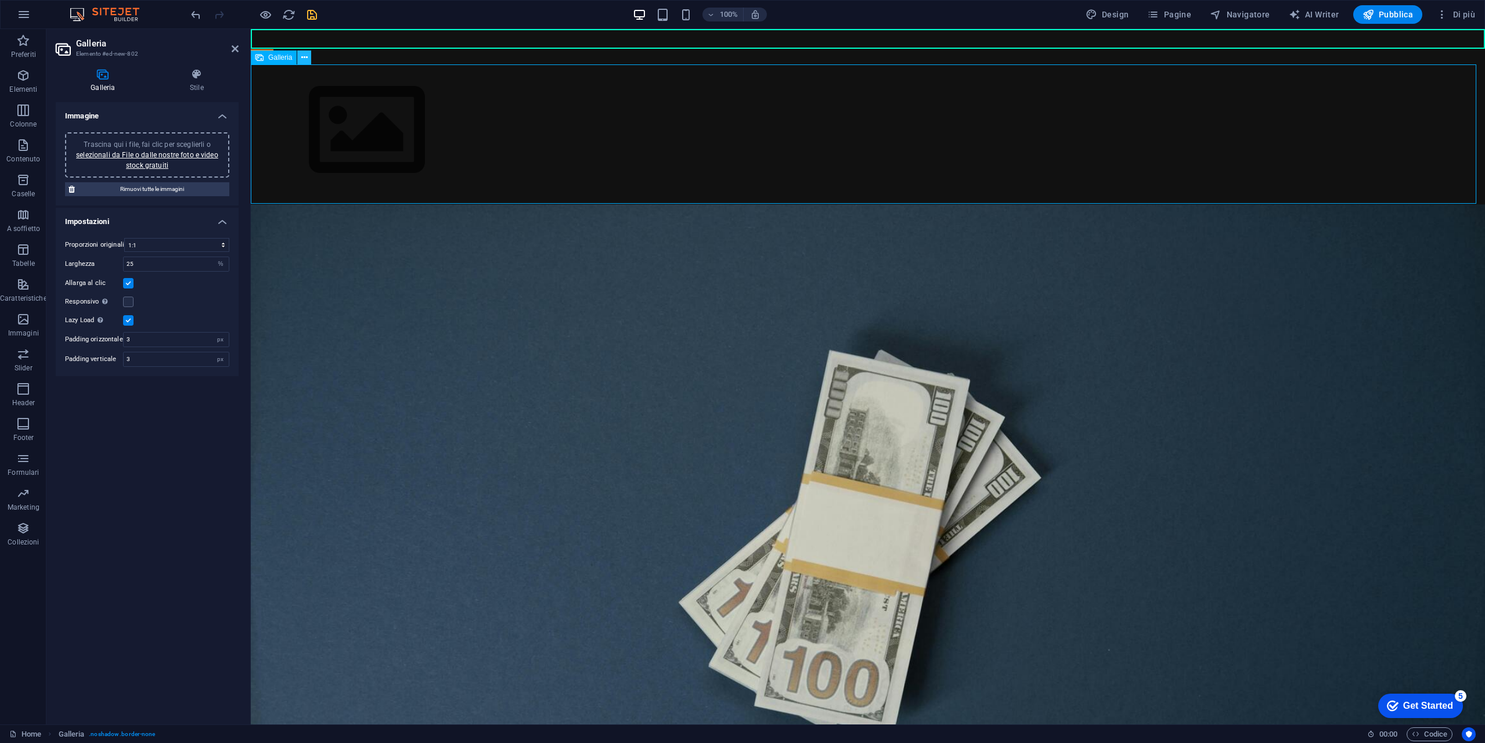
click at [305, 60] on icon at bounding box center [304, 58] width 6 height 12
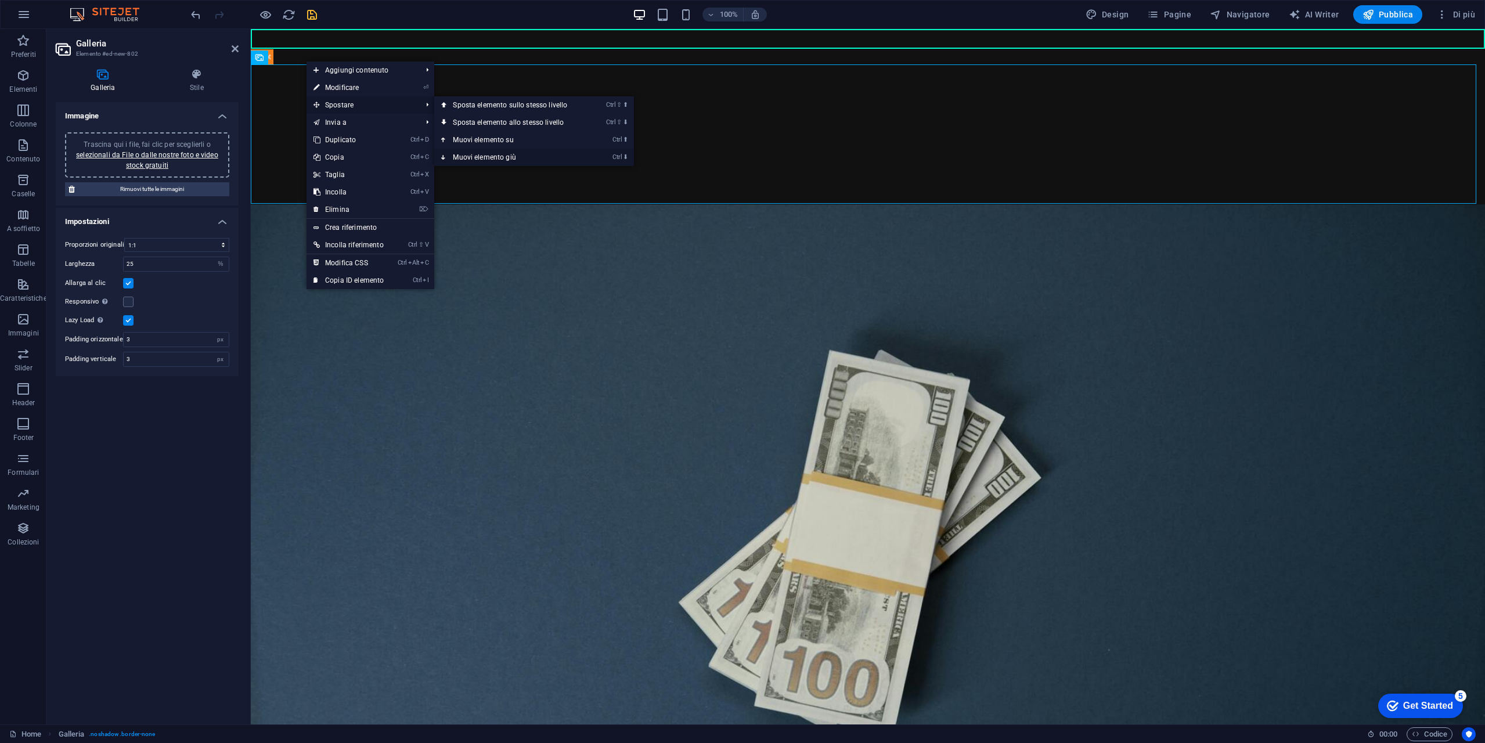
click at [508, 154] on link "Ctrl ⬇ Muovi elemento giù" at bounding box center [512, 157] width 156 height 17
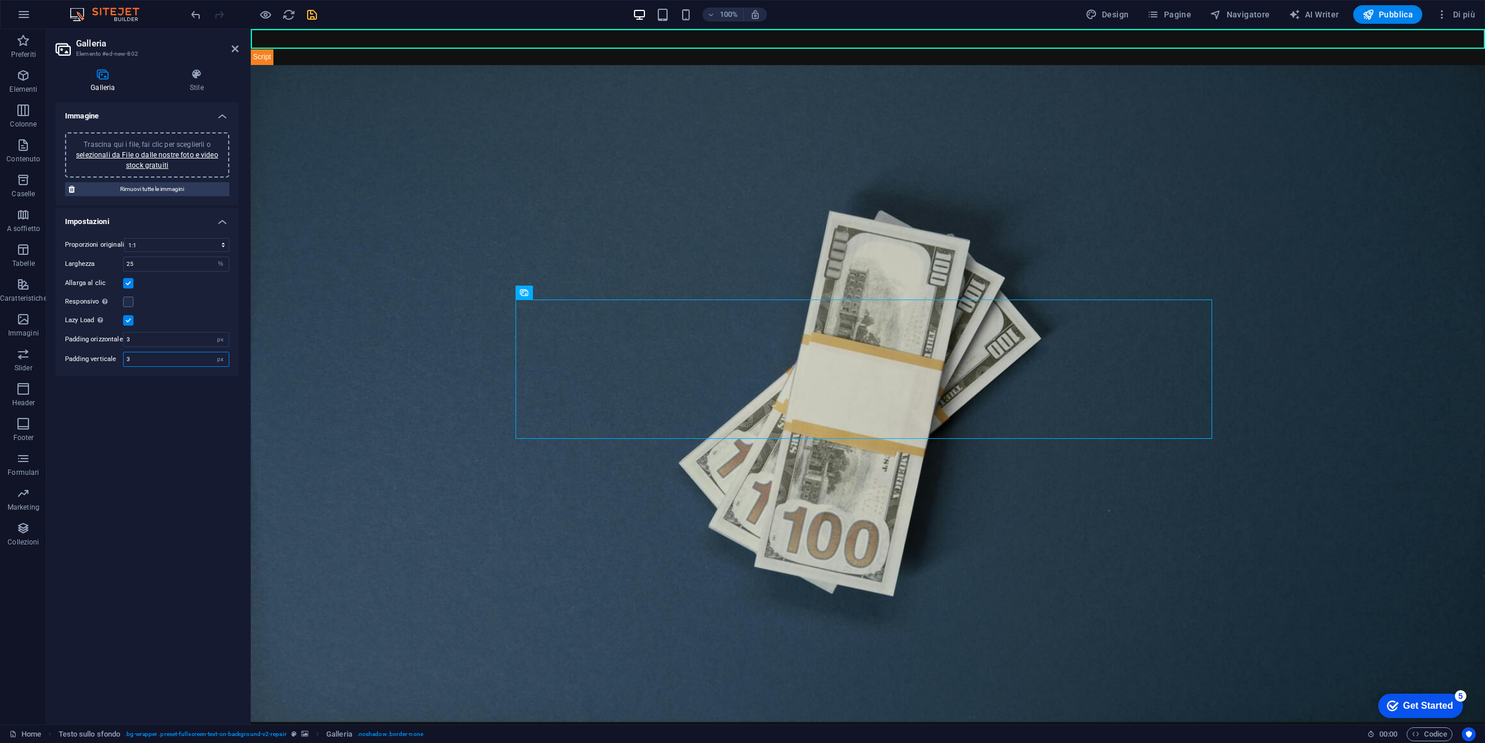
drag, startPoint x: 156, startPoint y: 362, endPoint x: 115, endPoint y: 362, distance: 40.6
click at [115, 362] on div "Padding verticale 3 px" at bounding box center [147, 359] width 164 height 15
click at [153, 342] on input "3" at bounding box center [176, 340] width 105 height 14
drag, startPoint x: 151, startPoint y: 354, endPoint x: 122, endPoint y: 358, distance: 29.9
click at [122, 358] on div "Padding verticale 1 px" at bounding box center [147, 359] width 164 height 15
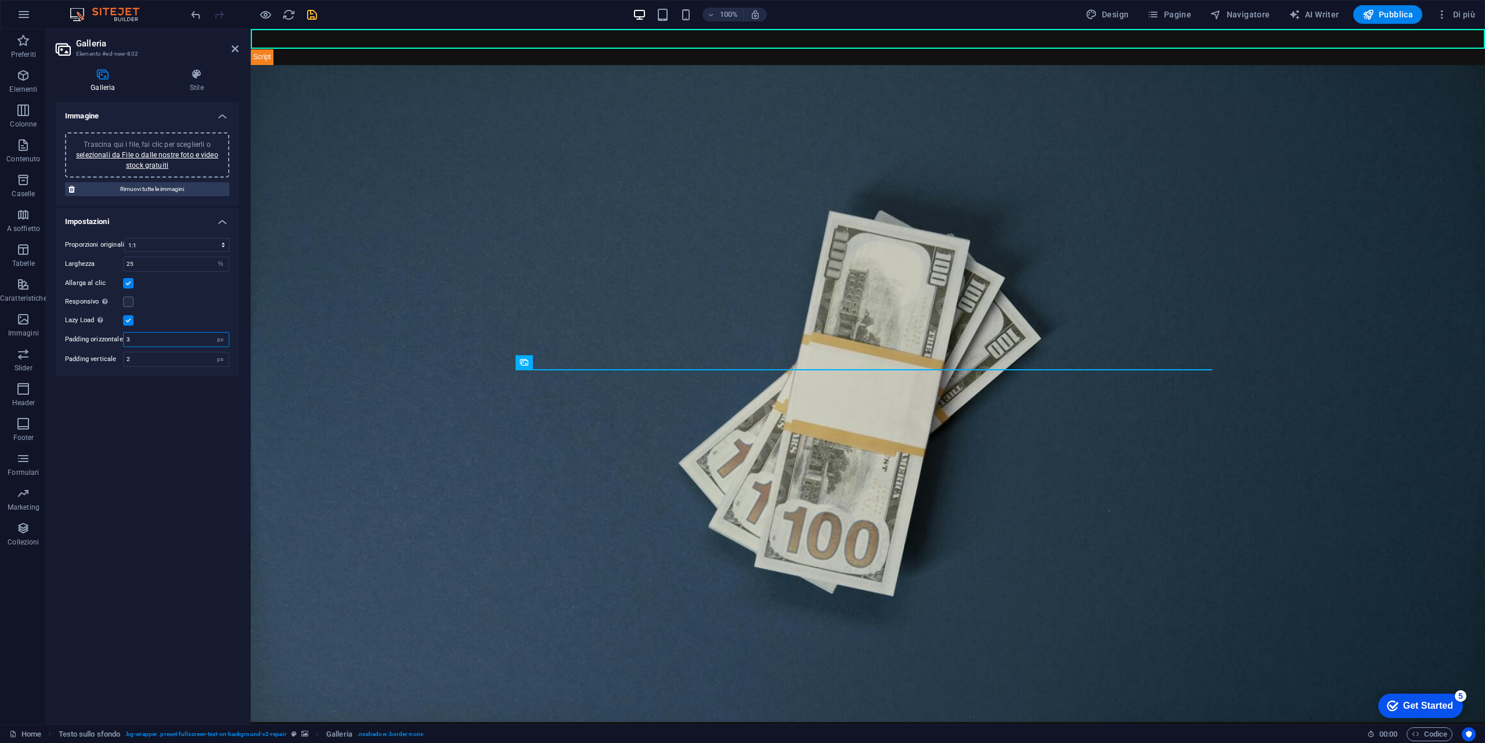
click at [157, 344] on input "3" at bounding box center [176, 340] width 105 height 14
drag, startPoint x: 155, startPoint y: 356, endPoint x: 126, endPoint y: 361, distance: 29.5
click at [126, 361] on input "2" at bounding box center [176, 359] width 105 height 14
type input "3"
click at [150, 345] on input "3" at bounding box center [176, 340] width 105 height 14
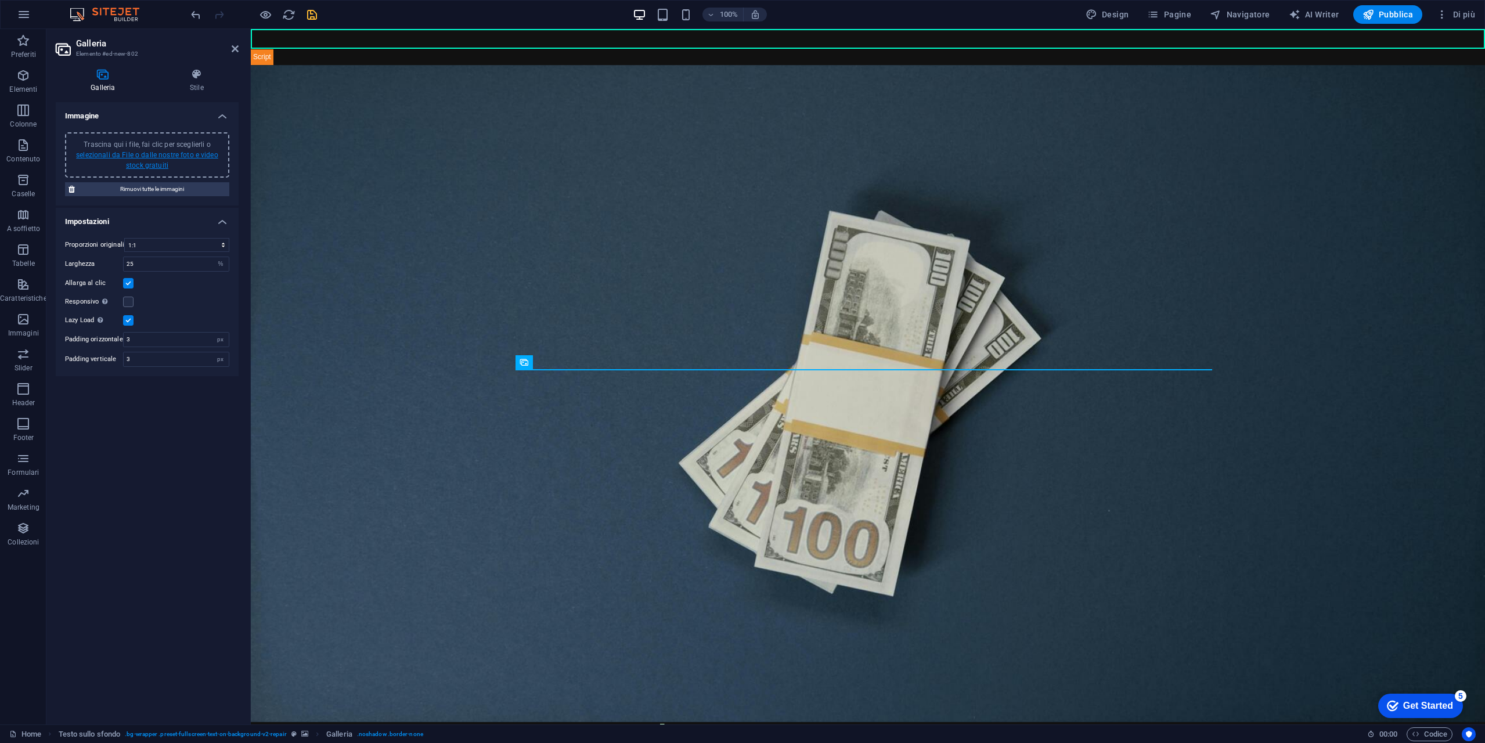
click at [161, 161] on link "selezionali da File o dalle nostre foto e video stock gratuiti" at bounding box center [147, 160] width 142 height 19
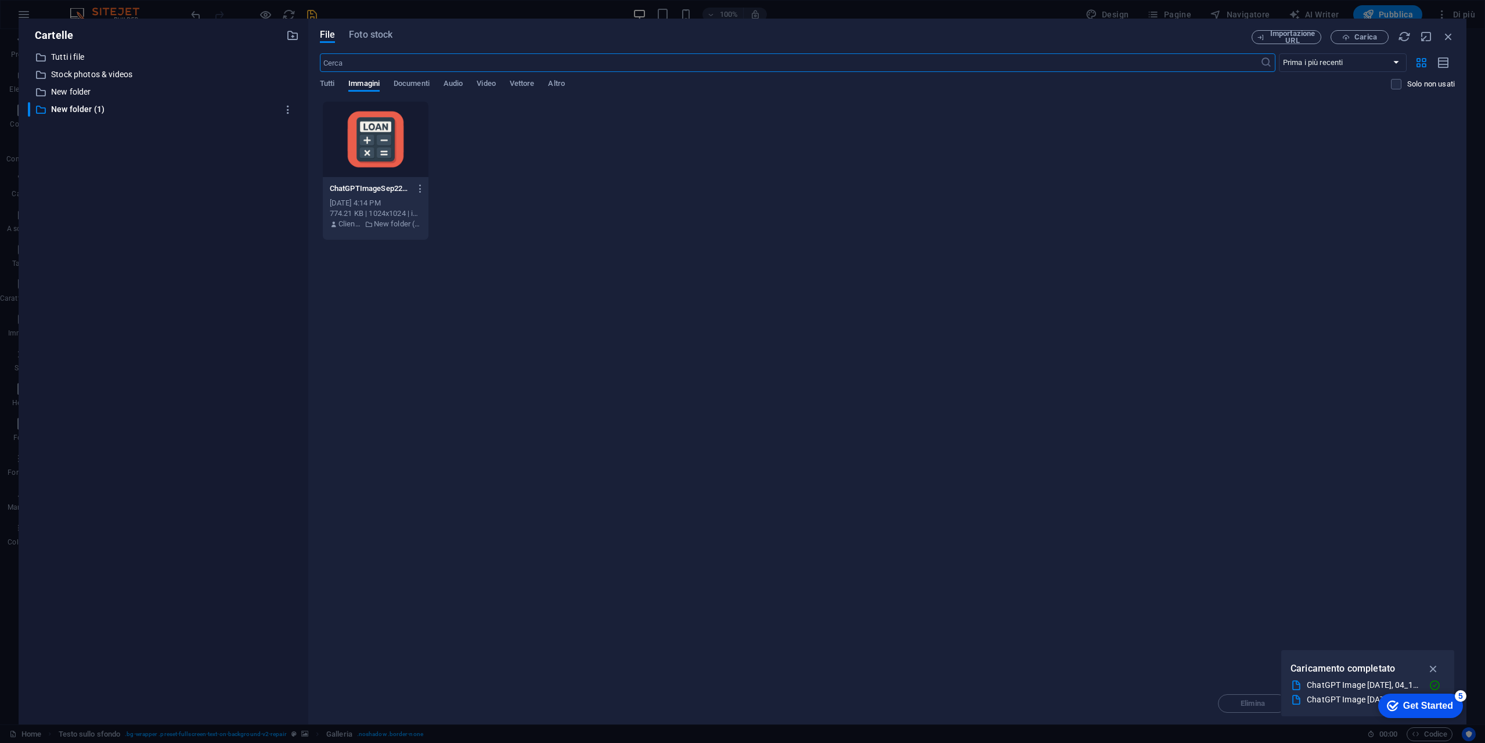
click at [371, 127] on div at bounding box center [376, 139] width 106 height 75
click at [371, 127] on div "1" at bounding box center [376, 139] width 106 height 75
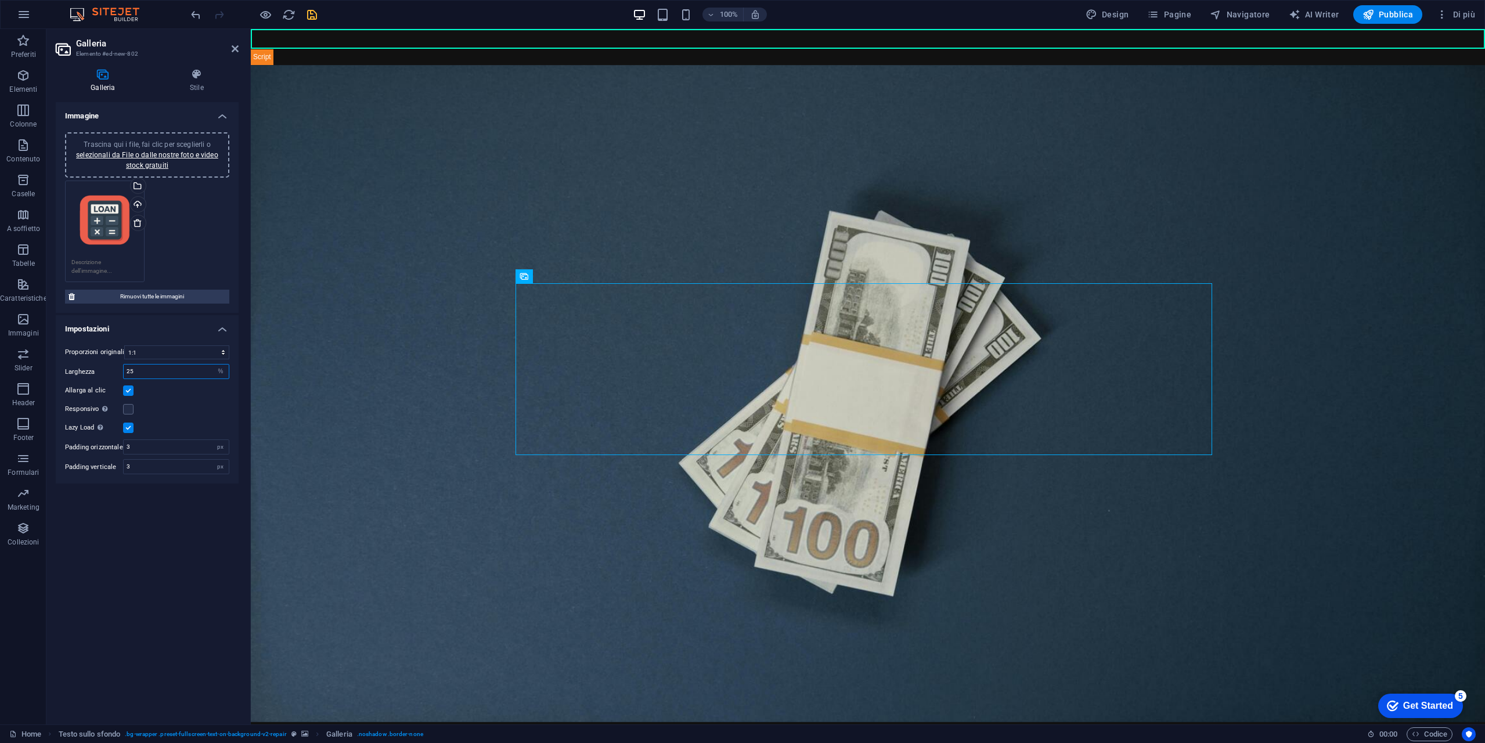
click at [151, 374] on input "25" at bounding box center [176, 371] width 105 height 14
click at [126, 406] on label at bounding box center [128, 409] width 10 height 10
click at [0, 0] on input "Responsivo Carica automaticamente immagini Retina e dimensioni ottimizzate per …" at bounding box center [0, 0] width 0 height 0
click at [110, 258] on textarea at bounding box center [104, 266] width 67 height 17
click at [570, 275] on div "0" at bounding box center [601, 263] width 176 height 22
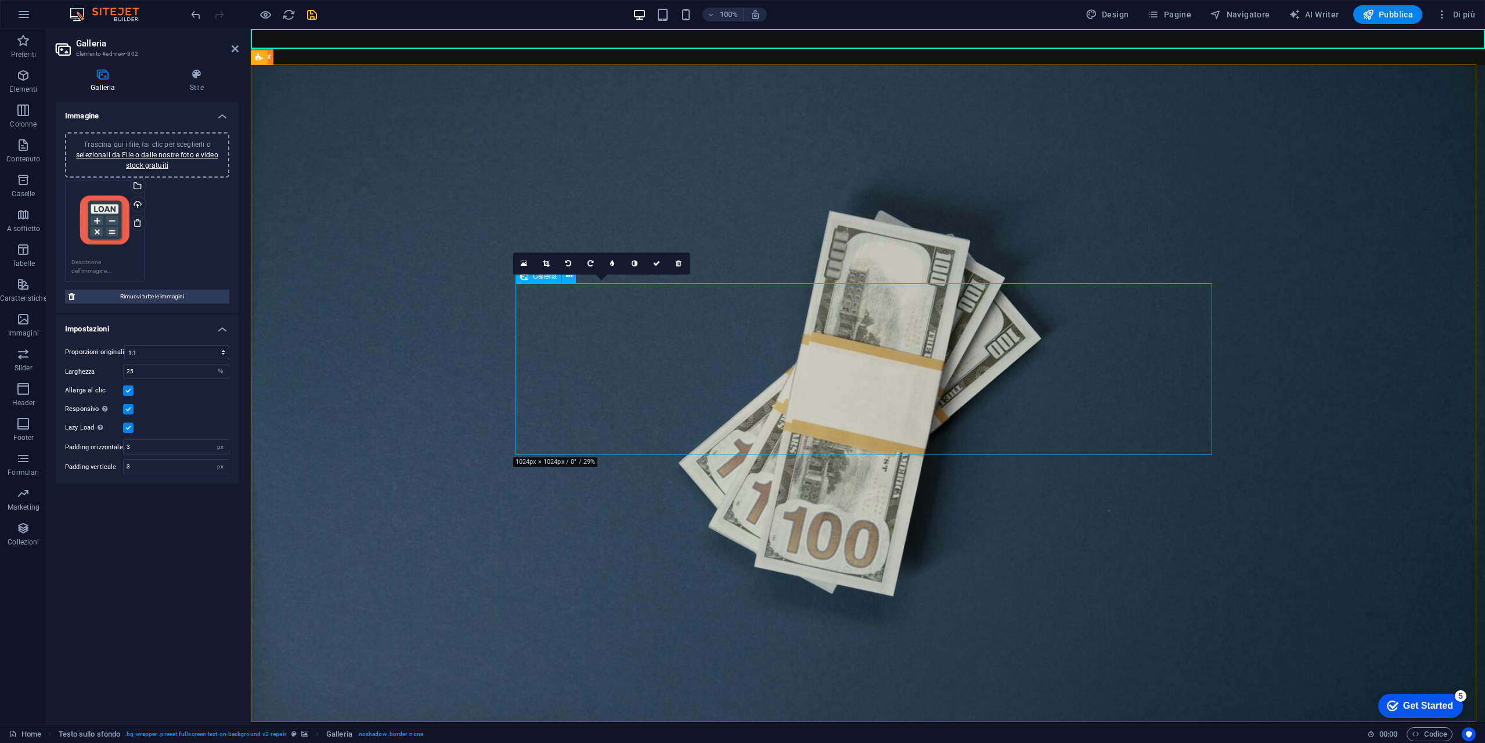
click at [158, 161] on link "selezionali da File o dalle nostre foto e video stock gratuiti" at bounding box center [147, 160] width 142 height 19
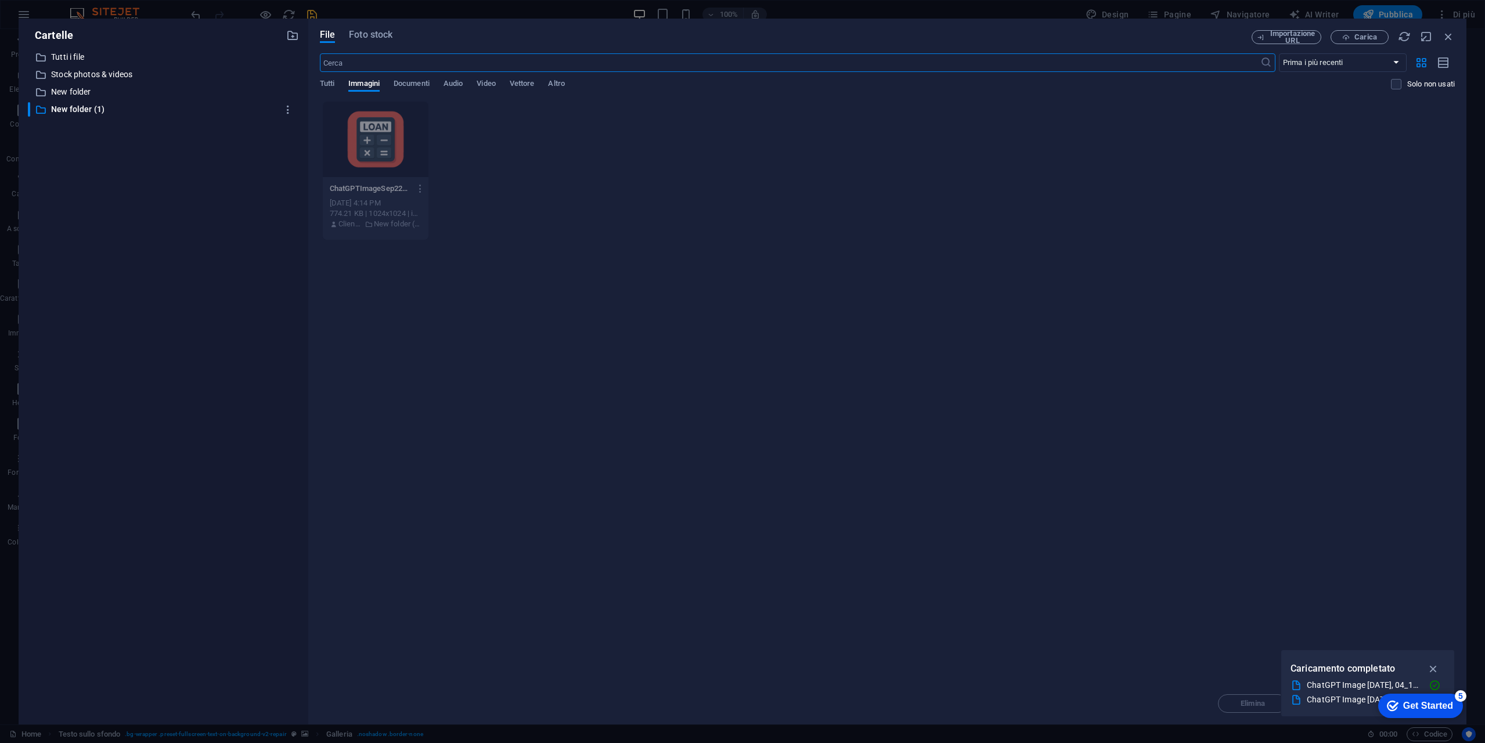
click at [409, 165] on div at bounding box center [376, 139] width 106 height 75
click at [408, 165] on div at bounding box center [376, 139] width 106 height 75
click at [488, 141] on div "ChatGPTImageSep2202504_12_05PM-DYGC6bxsEY0y7nnCDIRzHQ.png ChatGPTImageSep220250…" at bounding box center [887, 170] width 1135 height 139
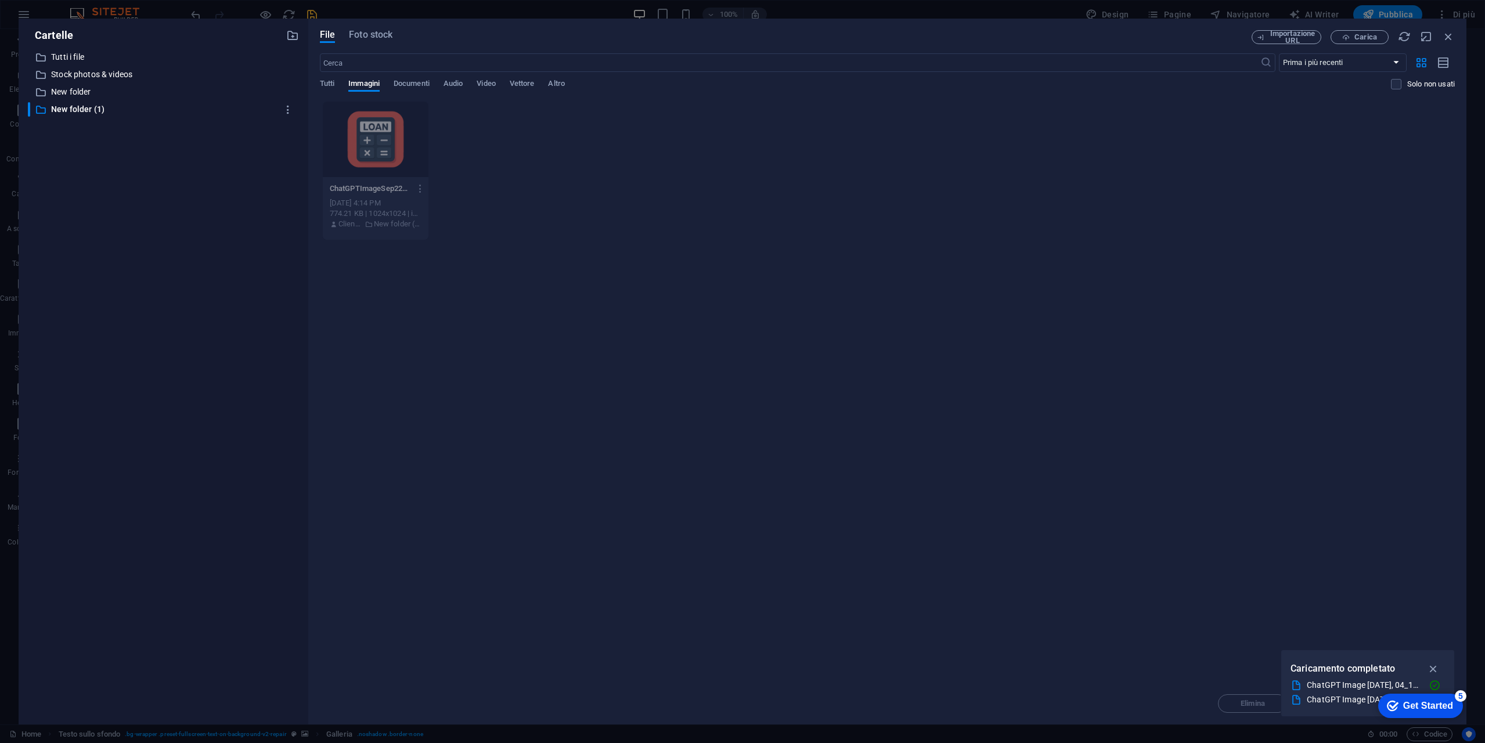
click at [456, 359] on div "Lascia i file qui per caricarli all'istante ChatGPTImageSep2202504_12_05PM-DYGC…" at bounding box center [887, 392] width 1135 height 582
click at [1443, 35] on icon "button" at bounding box center [1448, 36] width 13 height 13
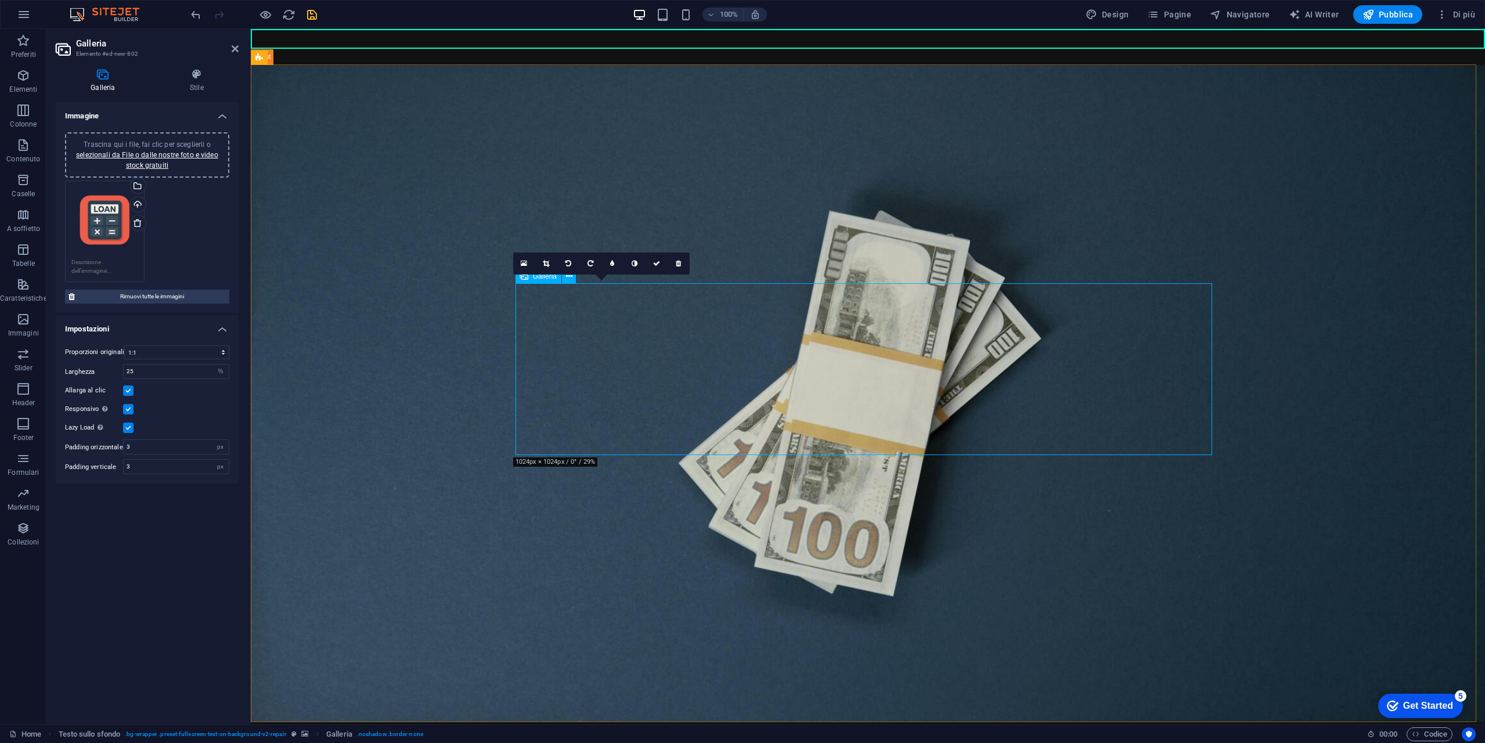
click at [546, 261] on icon at bounding box center [546, 263] width 6 height 7
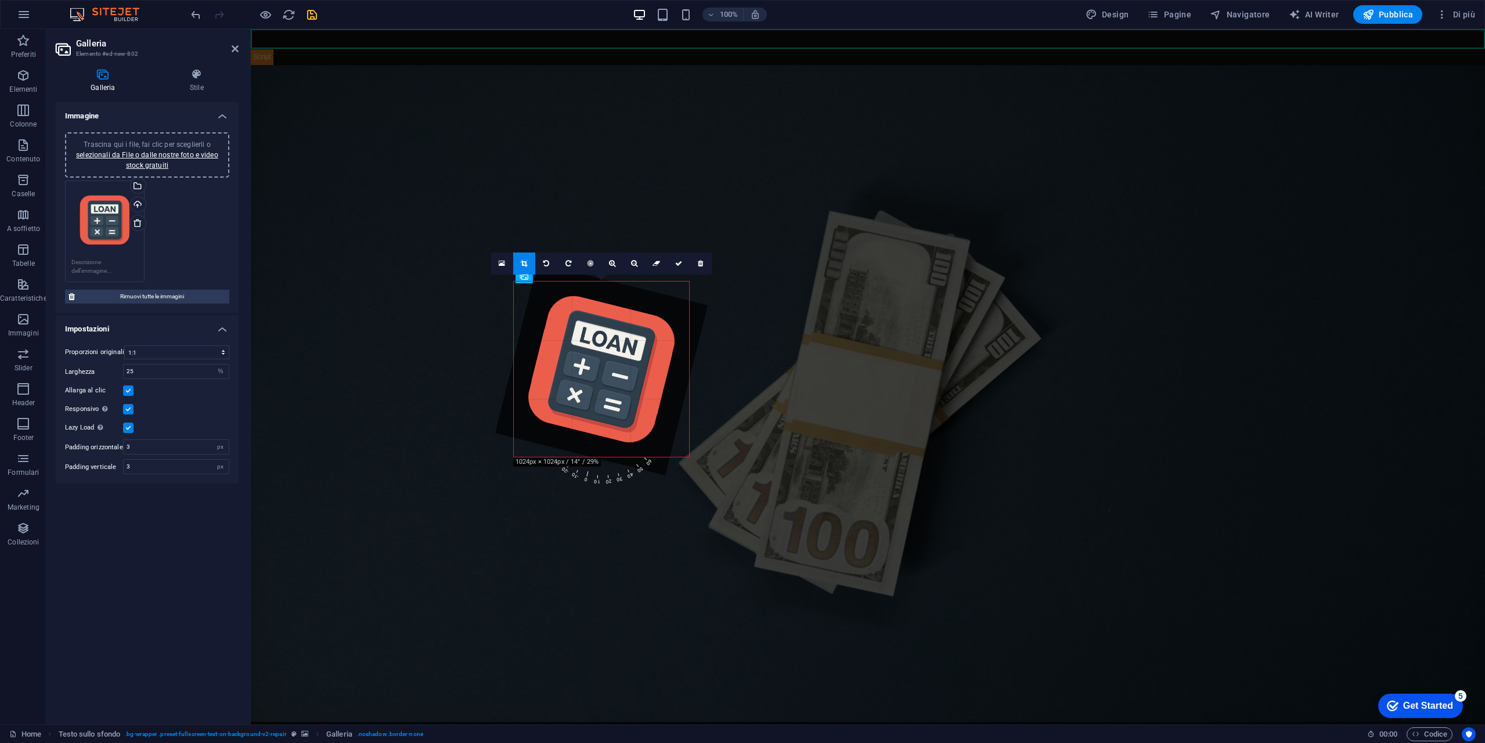
drag, startPoint x: 690, startPoint y: 460, endPoint x: 649, endPoint y: 453, distance: 41.2
click at [649, 453] on div "180 170 160 150 140 130 120 110 100 90 80 70 60 50 40 30 20 10 0 -10 -20 -30 -4…" at bounding box center [601, 368] width 175 height 175
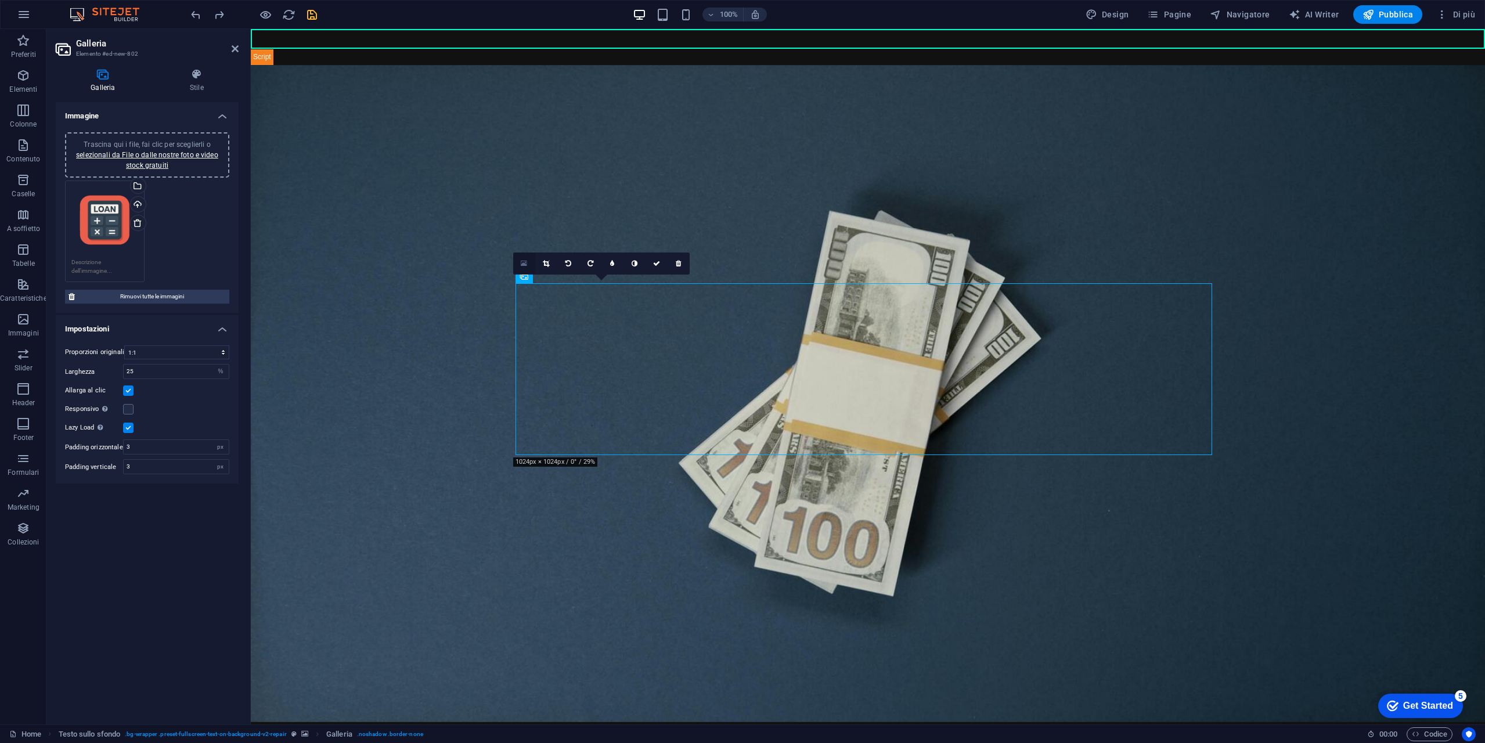
click at [529, 263] on link at bounding box center [524, 263] width 22 height 22
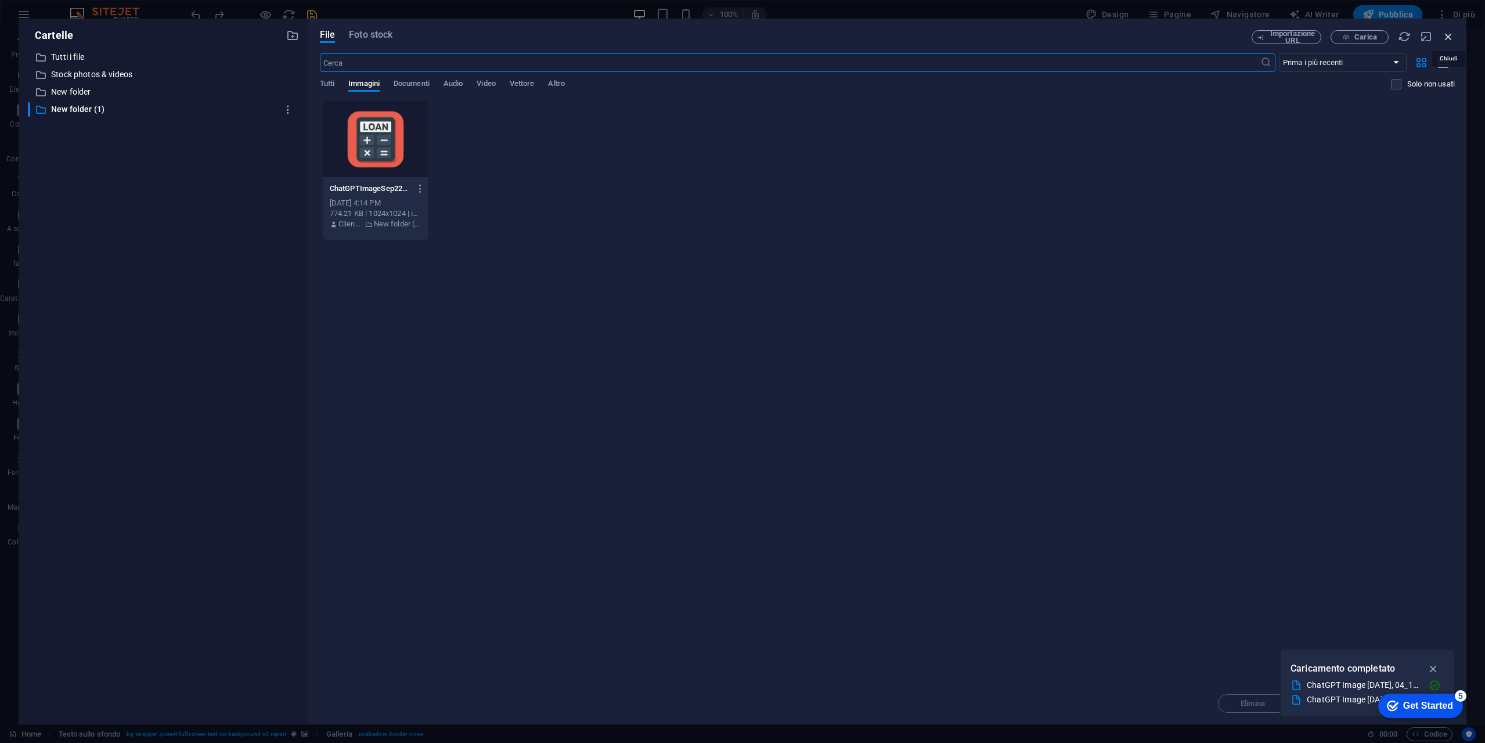
click at [1449, 39] on icon "button" at bounding box center [1448, 36] width 13 height 13
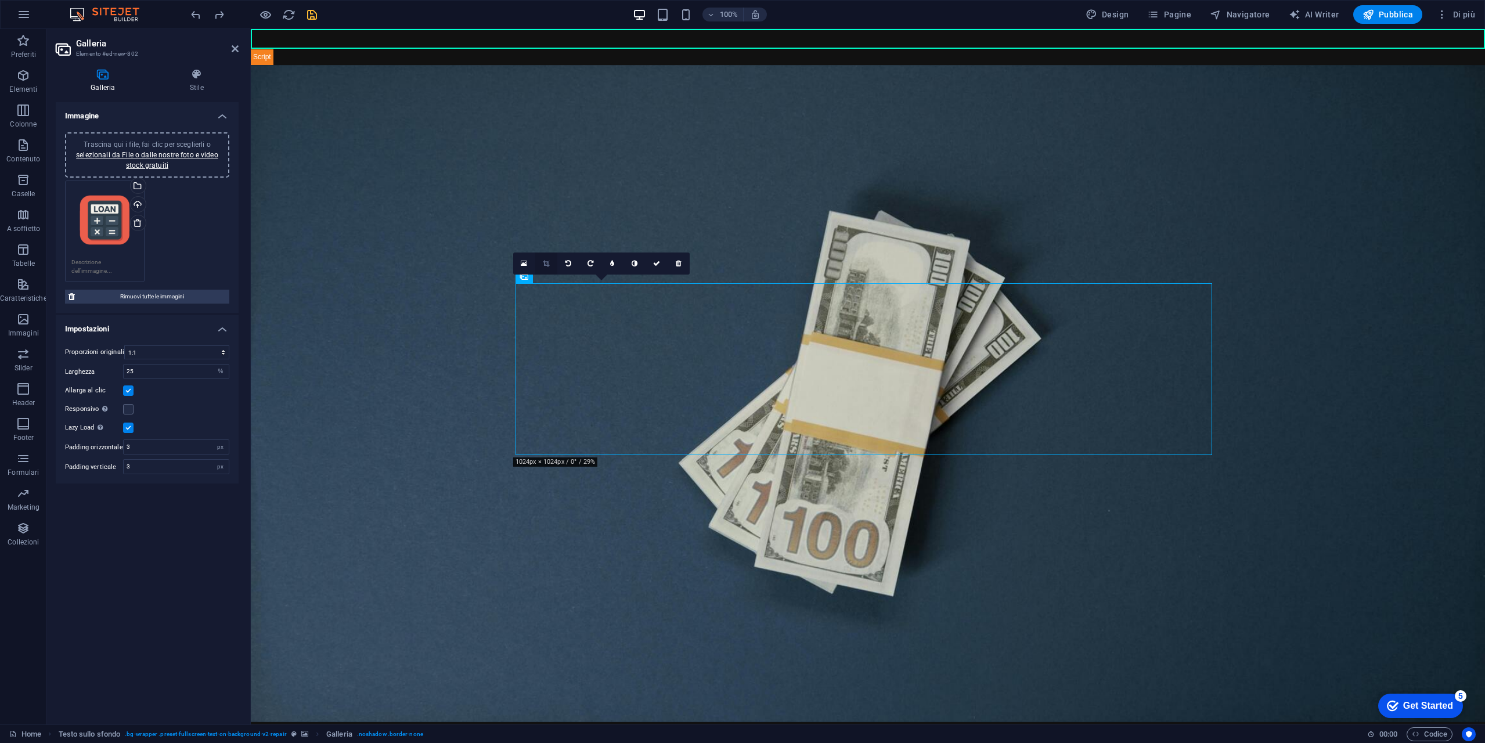
click at [551, 260] on link at bounding box center [546, 263] width 22 height 22
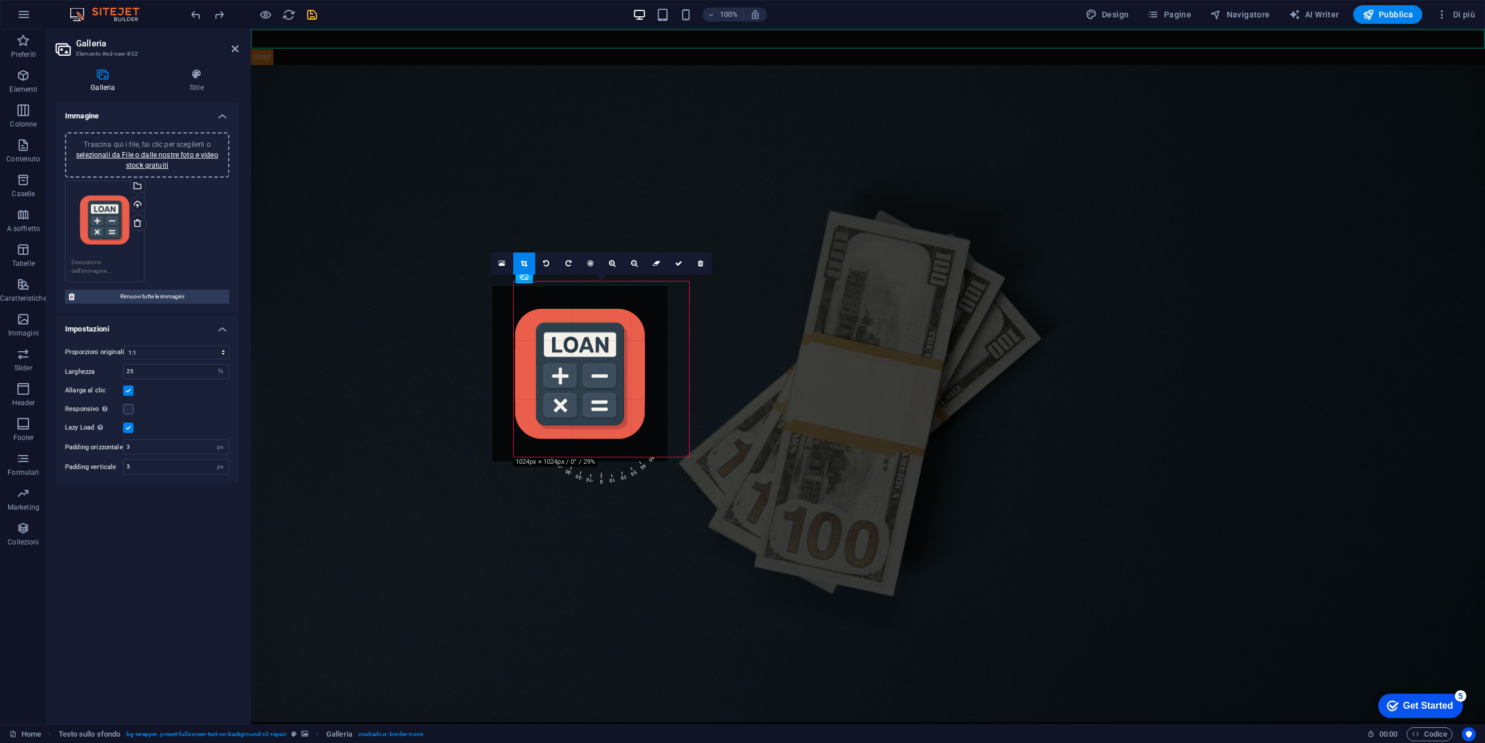
click at [587, 310] on div at bounding box center [579, 373] width 175 height 175
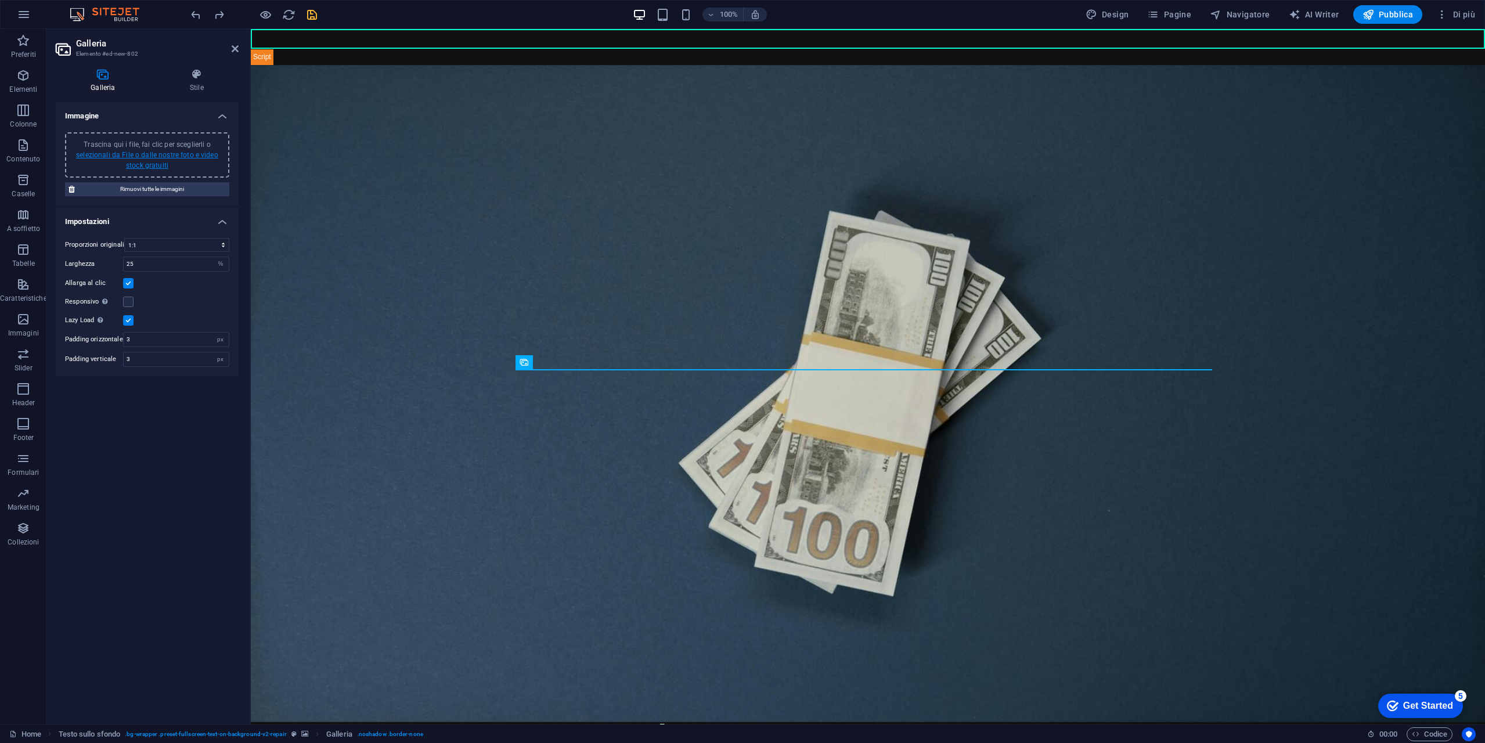
click at [160, 163] on link "selezionali da File o dalle nostre foto e video stock gratuiti" at bounding box center [147, 160] width 142 height 19
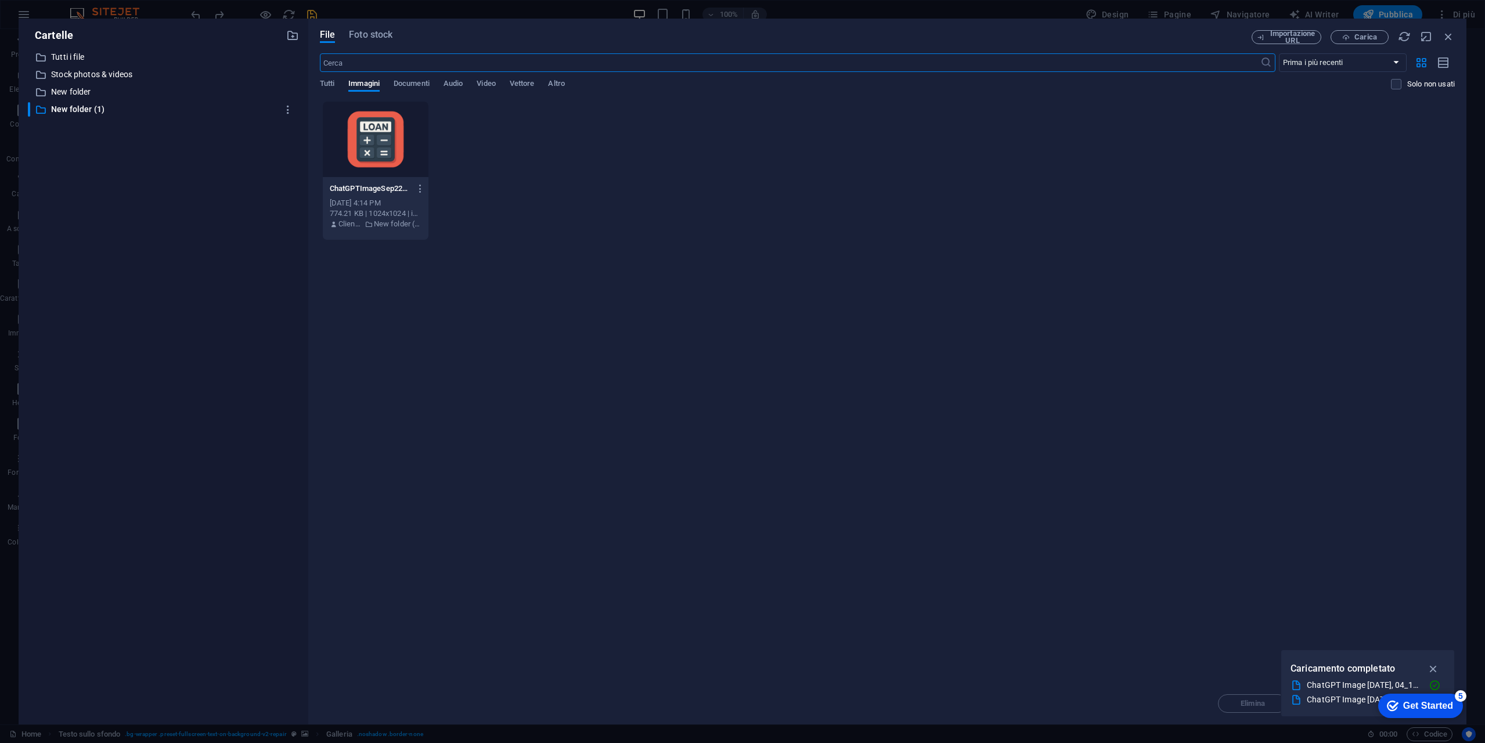
click at [368, 135] on div at bounding box center [376, 139] width 106 height 75
click at [368, 135] on div "1" at bounding box center [376, 139] width 106 height 75
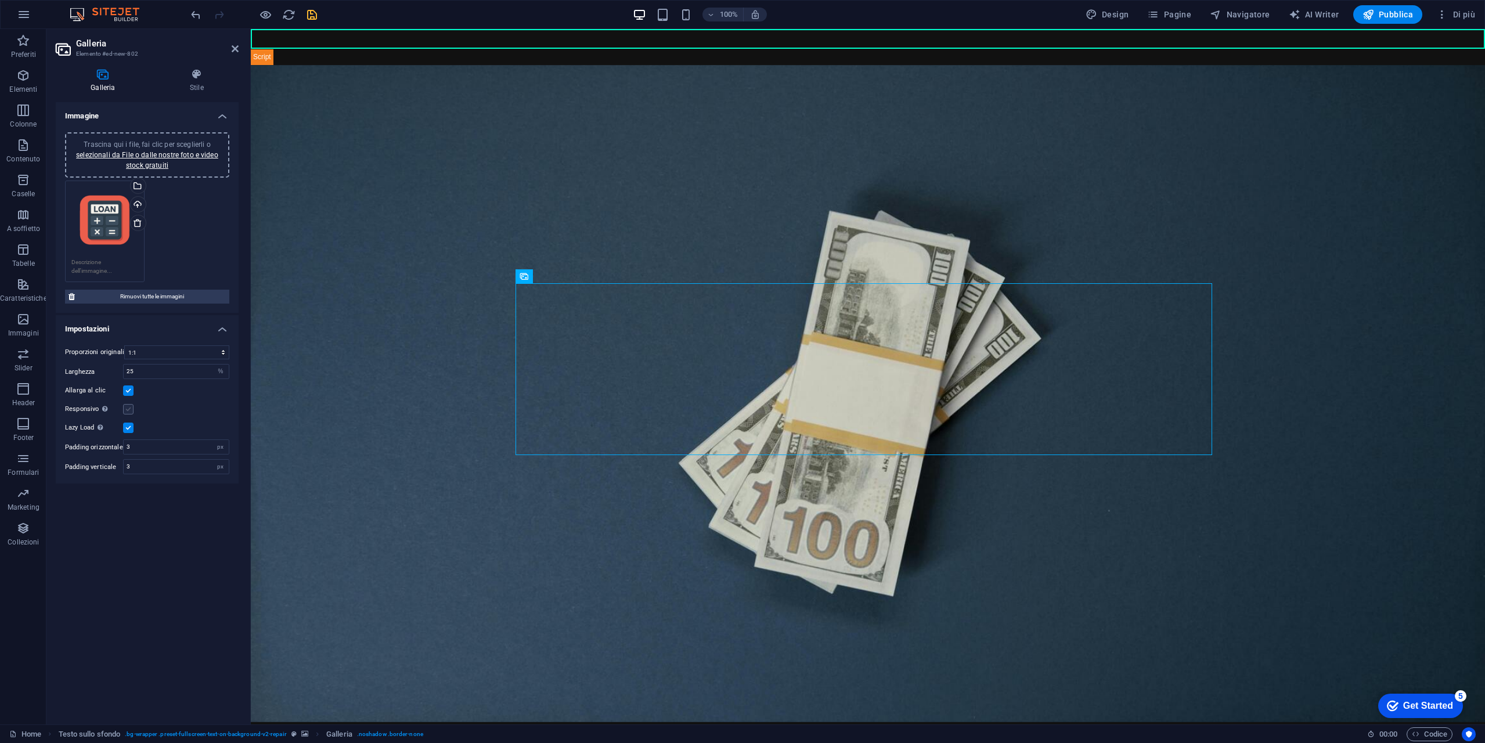
click at [130, 412] on label at bounding box center [128, 409] width 10 height 10
click at [0, 0] on input "Responsivo Carica automaticamente immagini Retina e dimensioni ottimizzate per …" at bounding box center [0, 0] width 0 height 0
click at [655, 260] on icon at bounding box center [656, 263] width 7 height 7
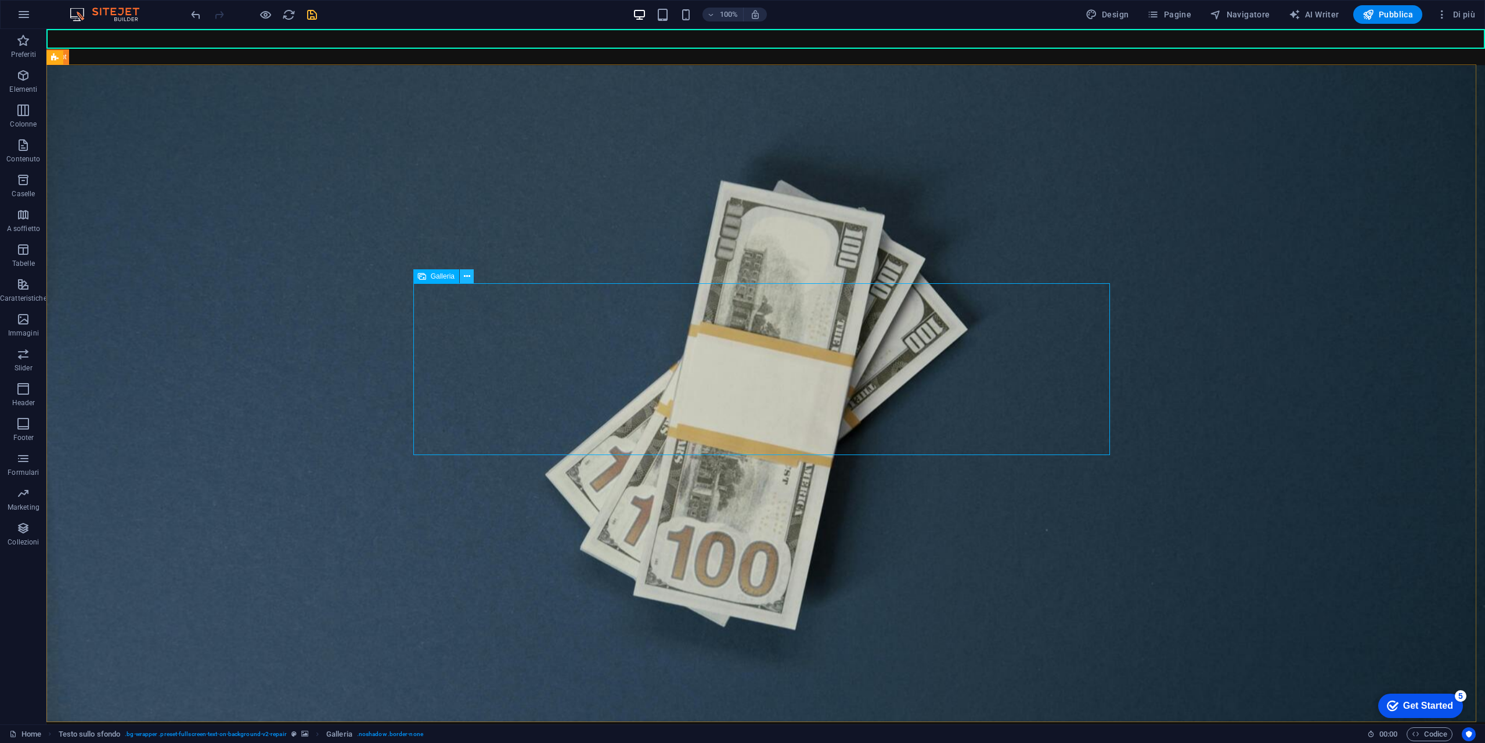
click at [470, 277] on icon at bounding box center [467, 276] width 6 height 12
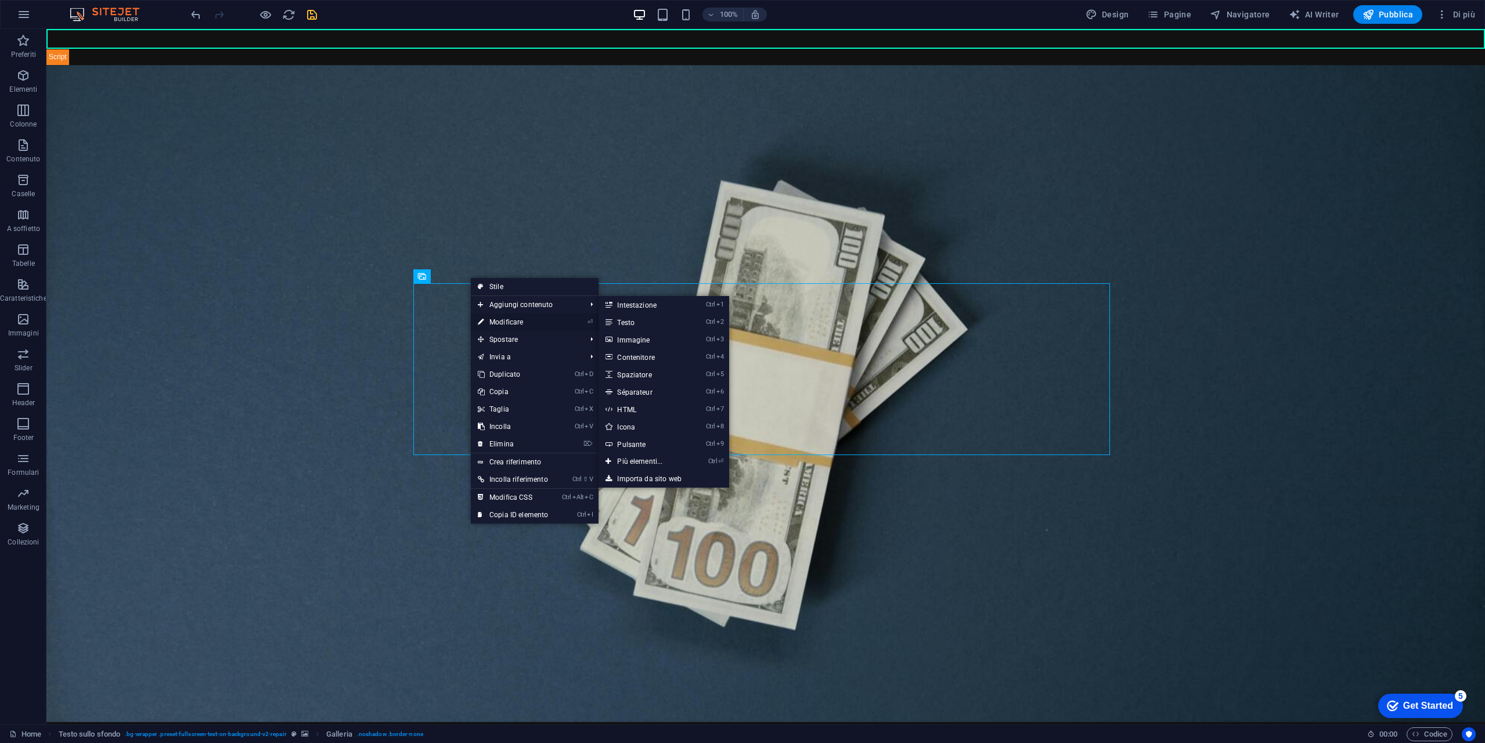
click at [525, 323] on link "⏎ Modificare" at bounding box center [513, 321] width 84 height 17
select select "4"
select select "%"
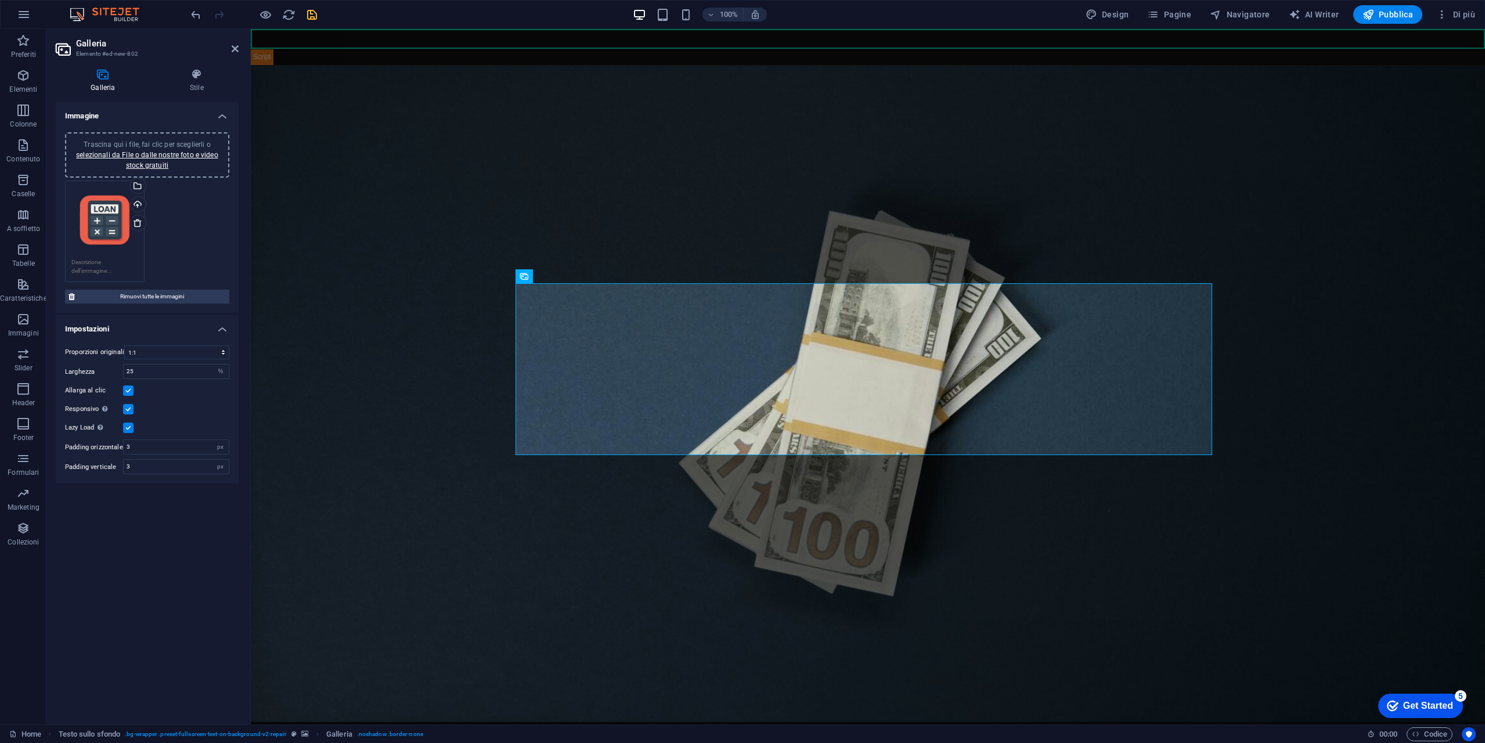
click at [107, 226] on div "Trascina qui i file, fai clic per sceglierli o selezionali da File o dalle nost…" at bounding box center [104, 220] width 67 height 67
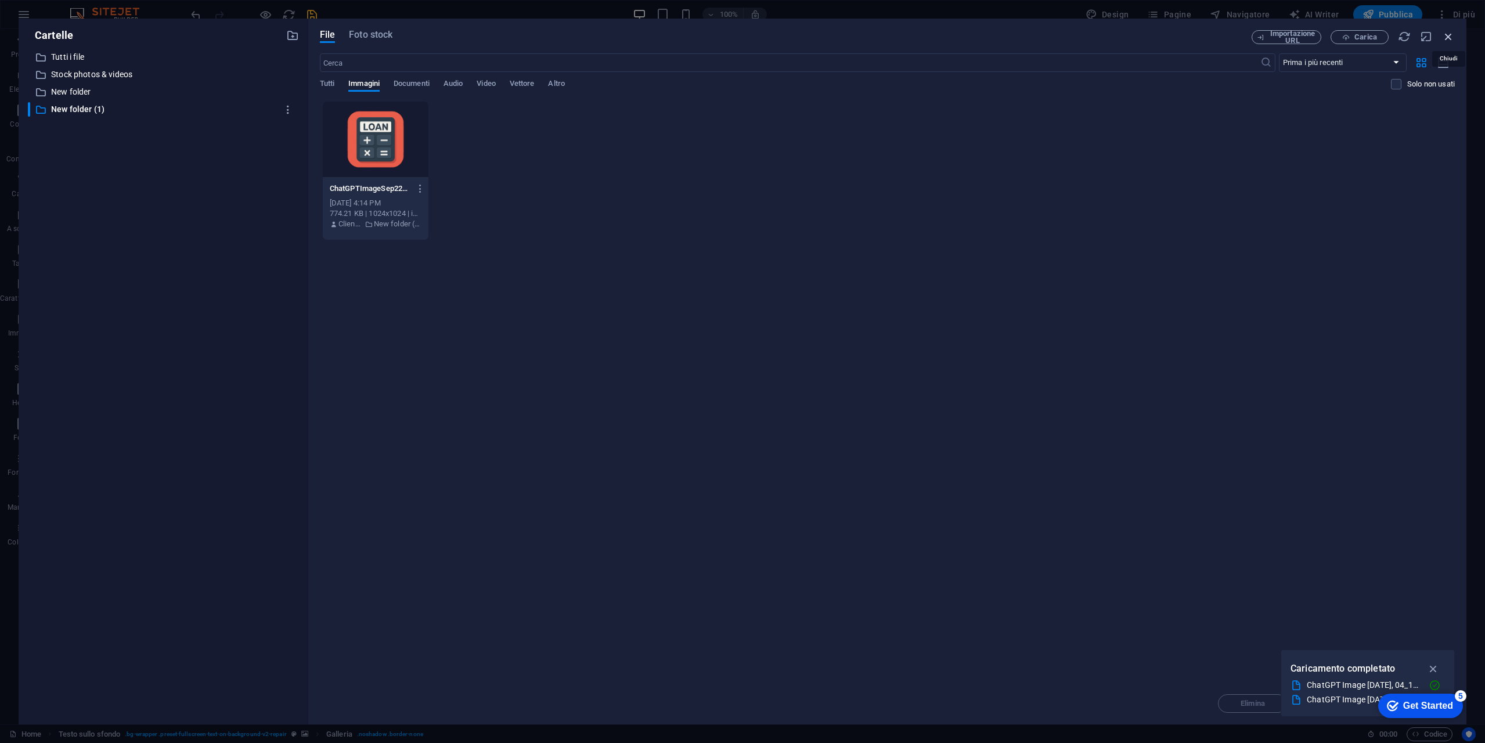
click at [1448, 33] on icon "button" at bounding box center [1448, 36] width 13 height 13
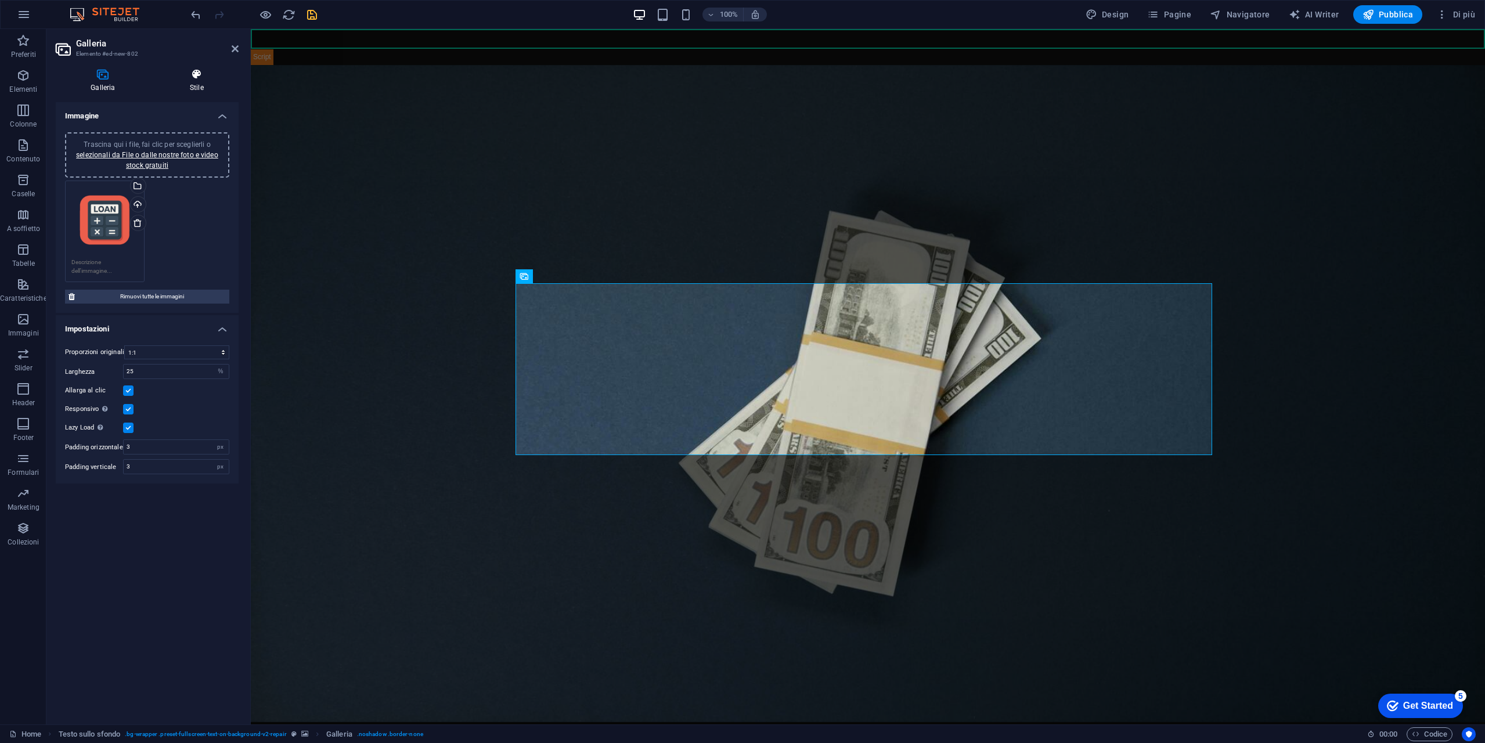
click at [197, 80] on h4 "Stile" at bounding box center [197, 80] width 84 height 24
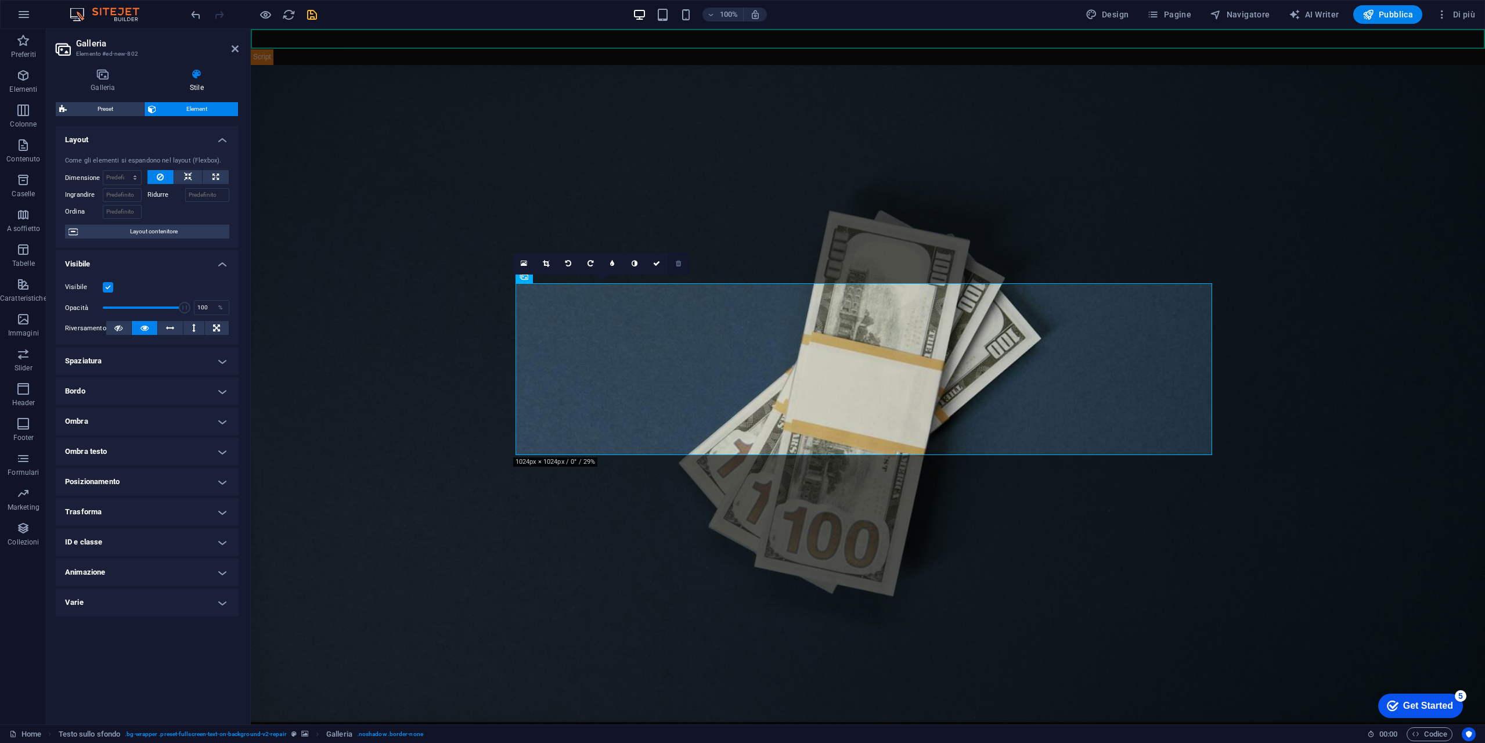
click at [680, 262] on icon at bounding box center [678, 263] width 5 height 7
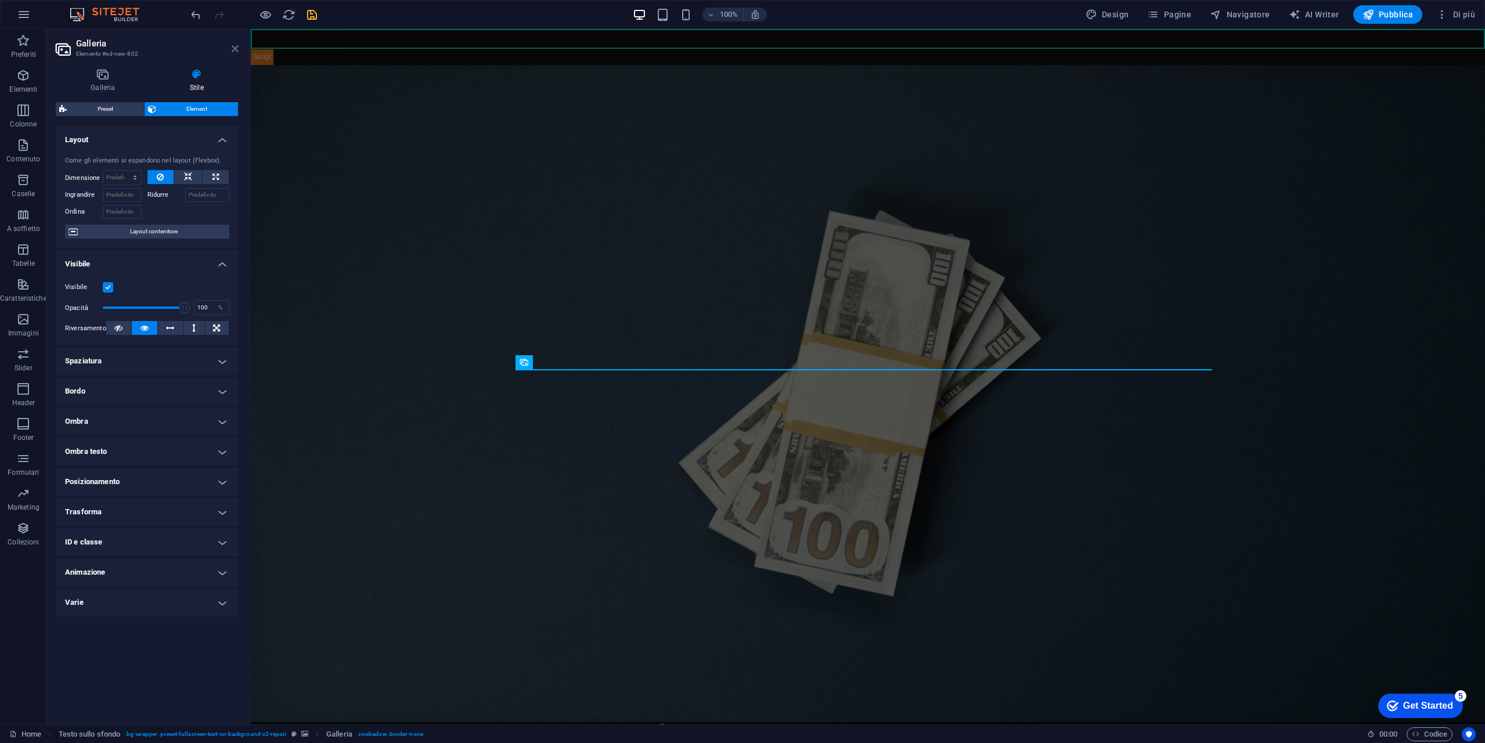
click at [233, 47] on icon at bounding box center [235, 48] width 7 height 9
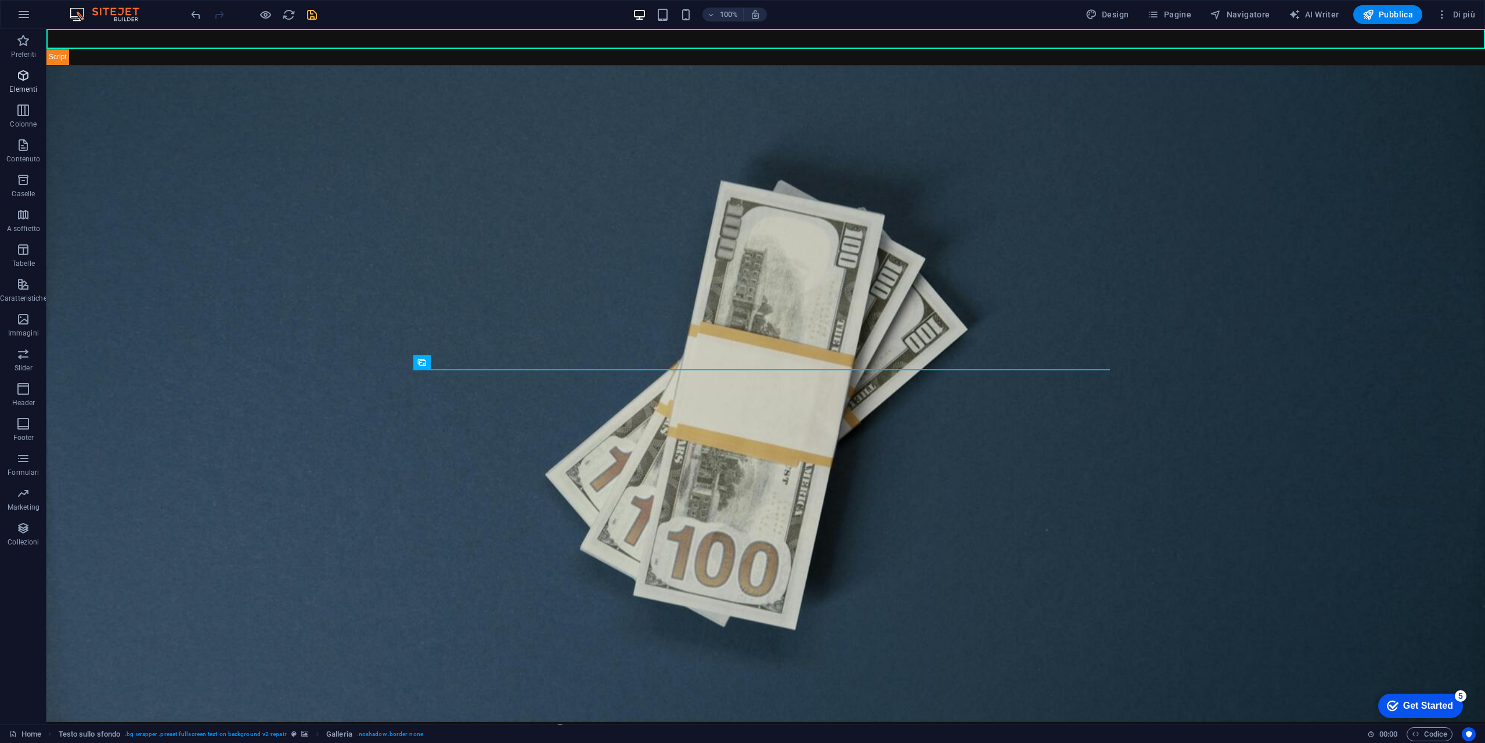
click at [31, 77] on span "Elementi" at bounding box center [23, 82] width 47 height 28
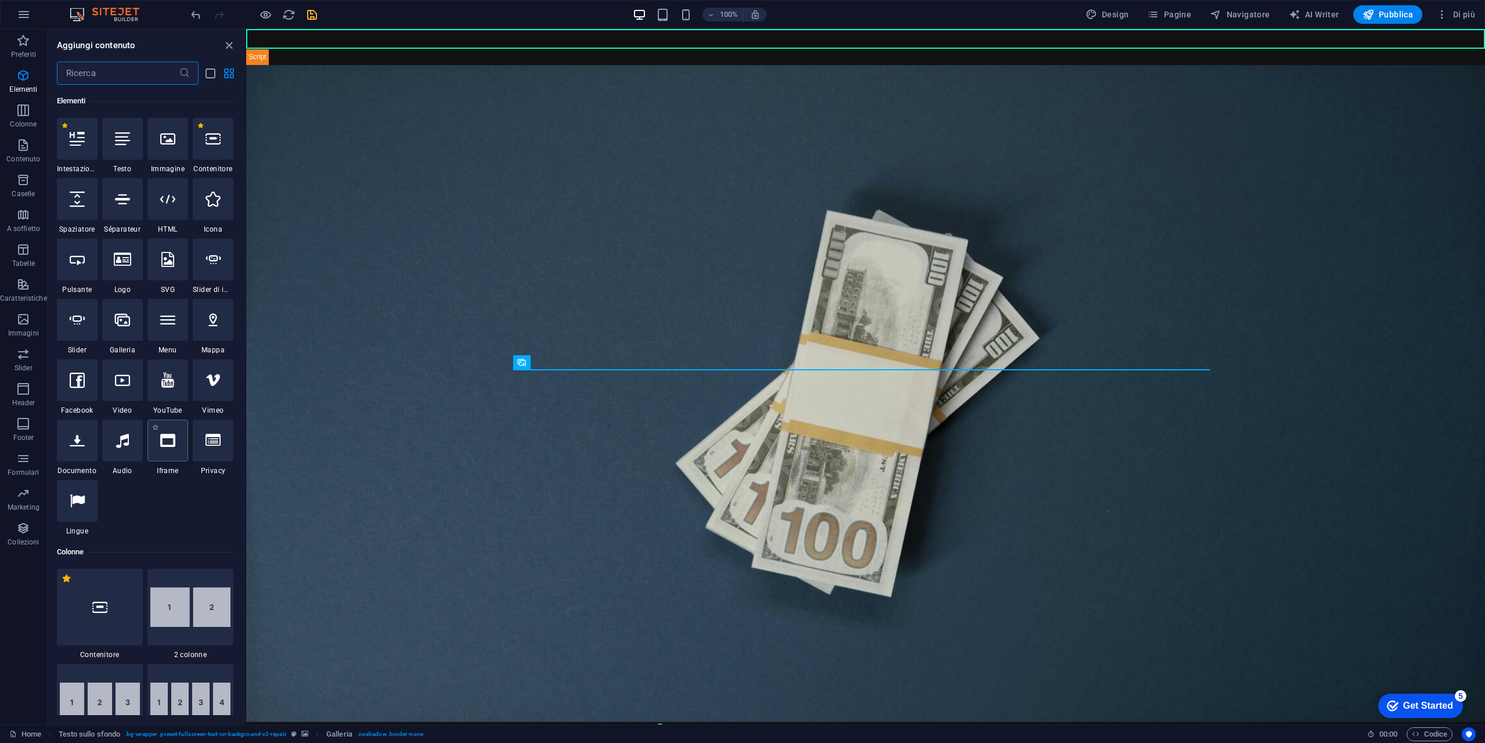
scroll to position [0, 0]
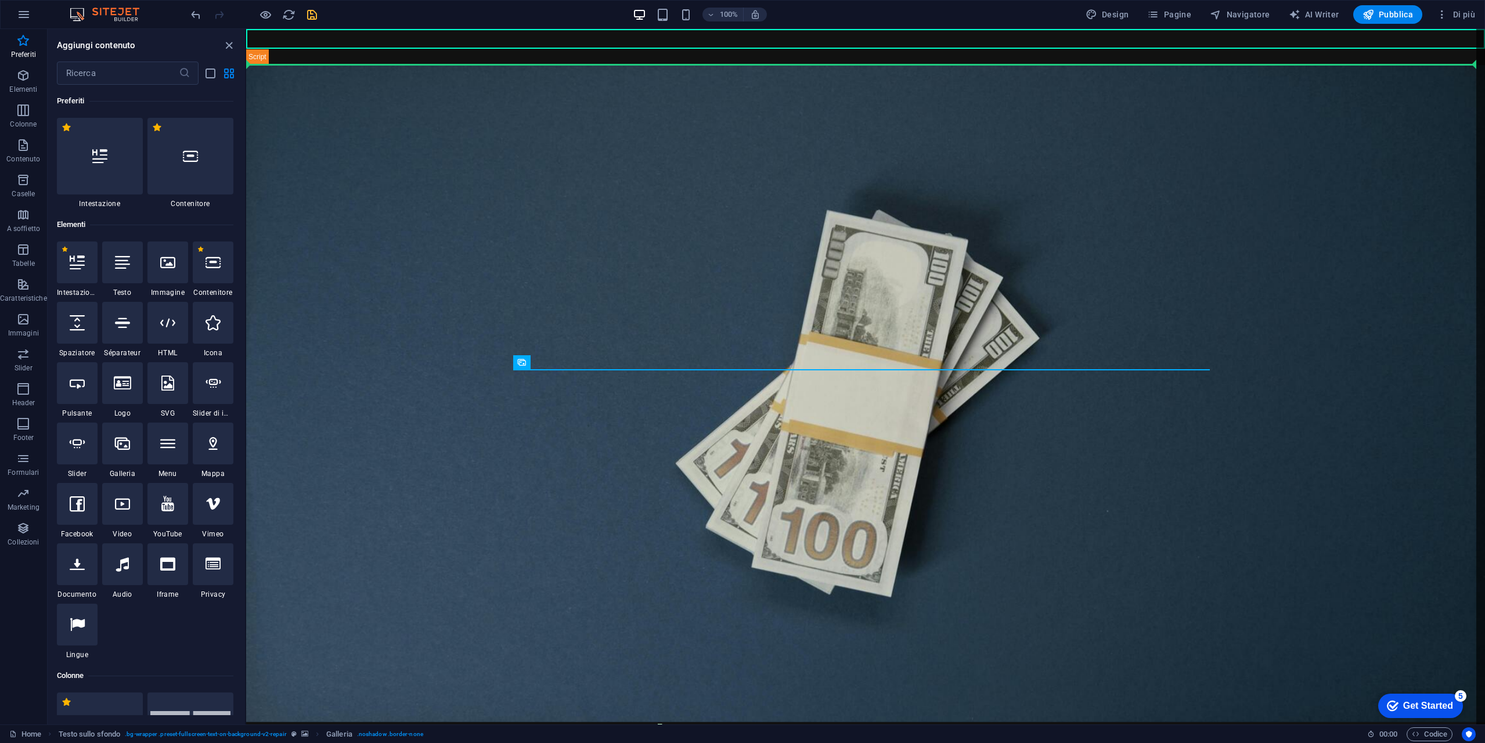
select select "ms"
select select "s"
select select "progressive"
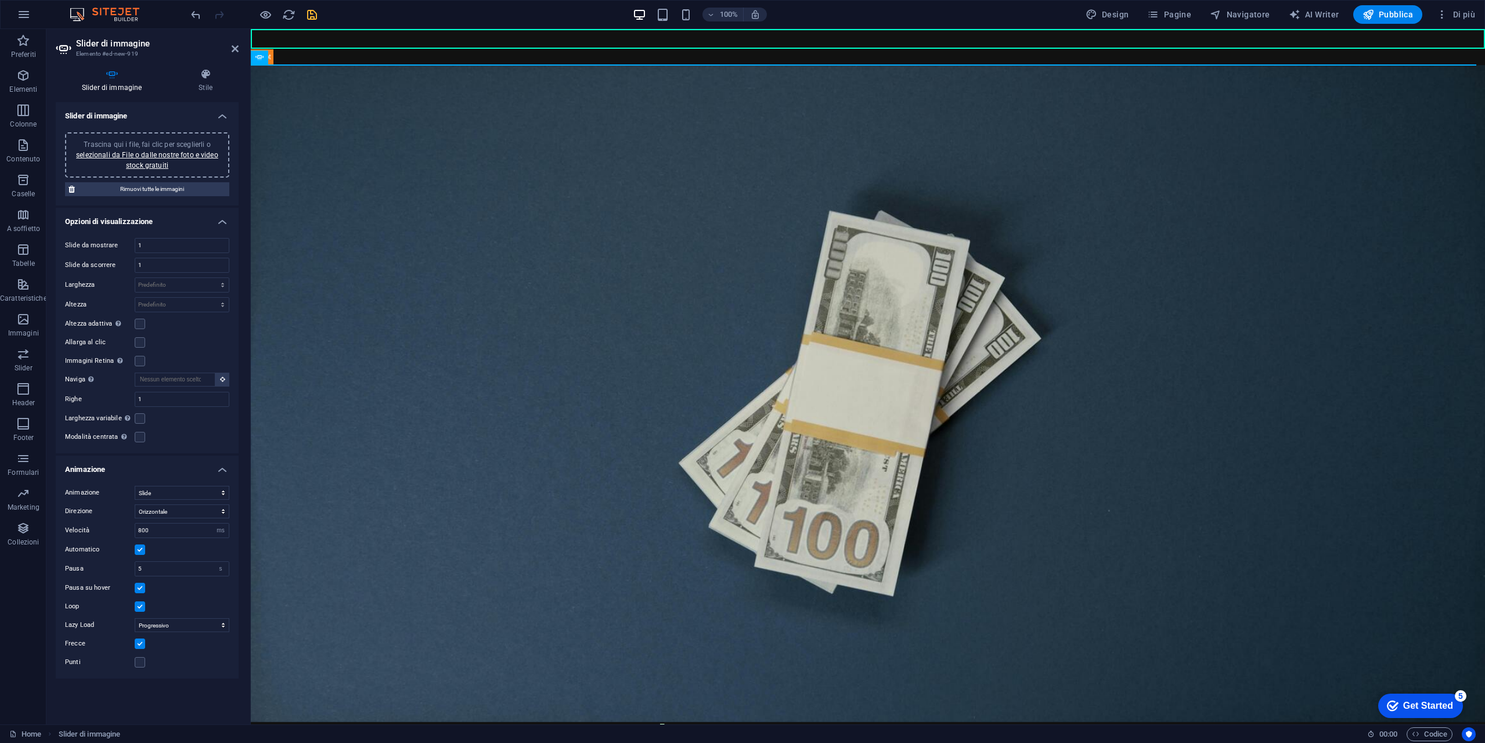
click at [153, 160] on div "Trascina qui i file, fai clic per sceglierli o selezionali da File o dalle nost…" at bounding box center [147, 154] width 150 height 31
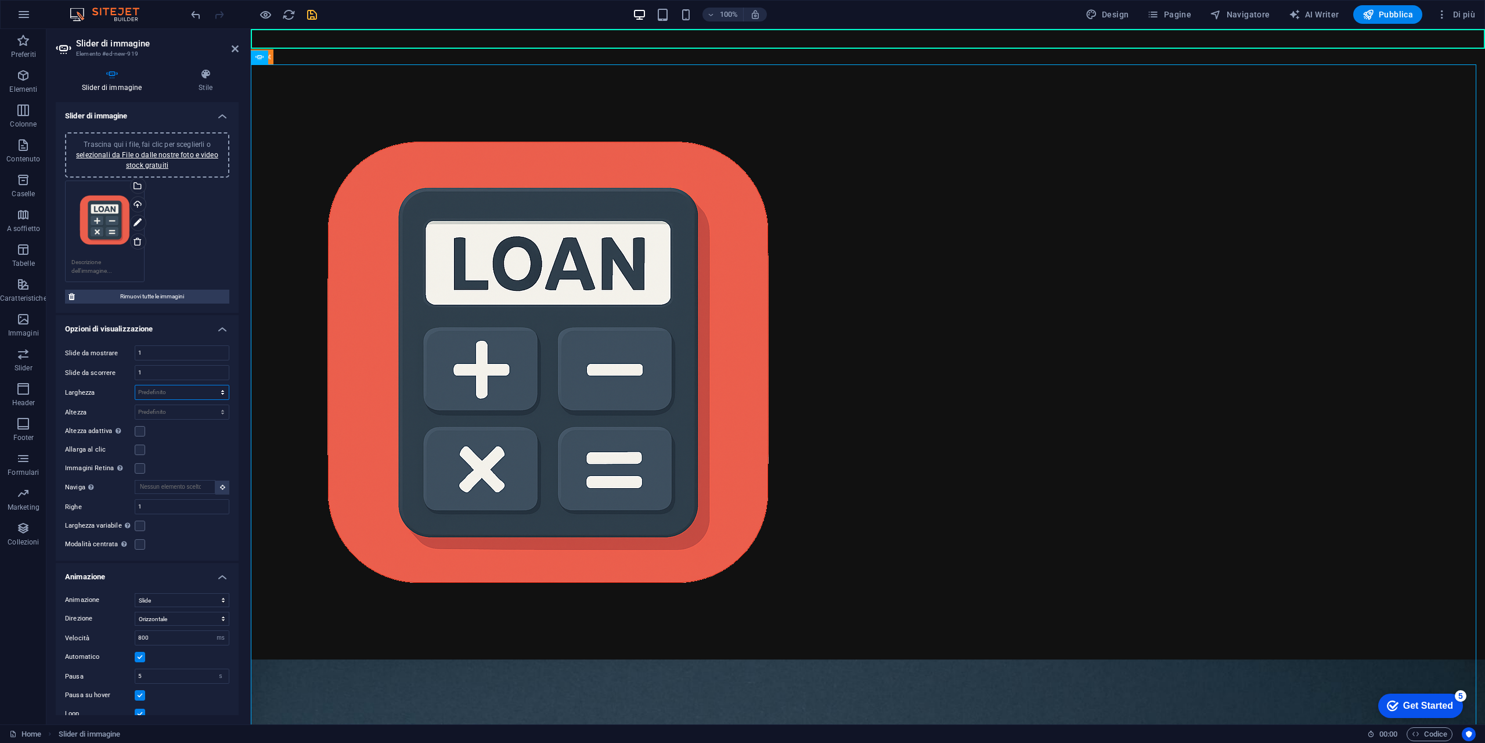
click at [179, 391] on select "Predefinito px % rem em vw vh" at bounding box center [181, 392] width 93 height 14
select select "px"
click at [210, 385] on select "Predefinito px % rem em vw vh" at bounding box center [181, 392] width 93 height 14
type input "0"
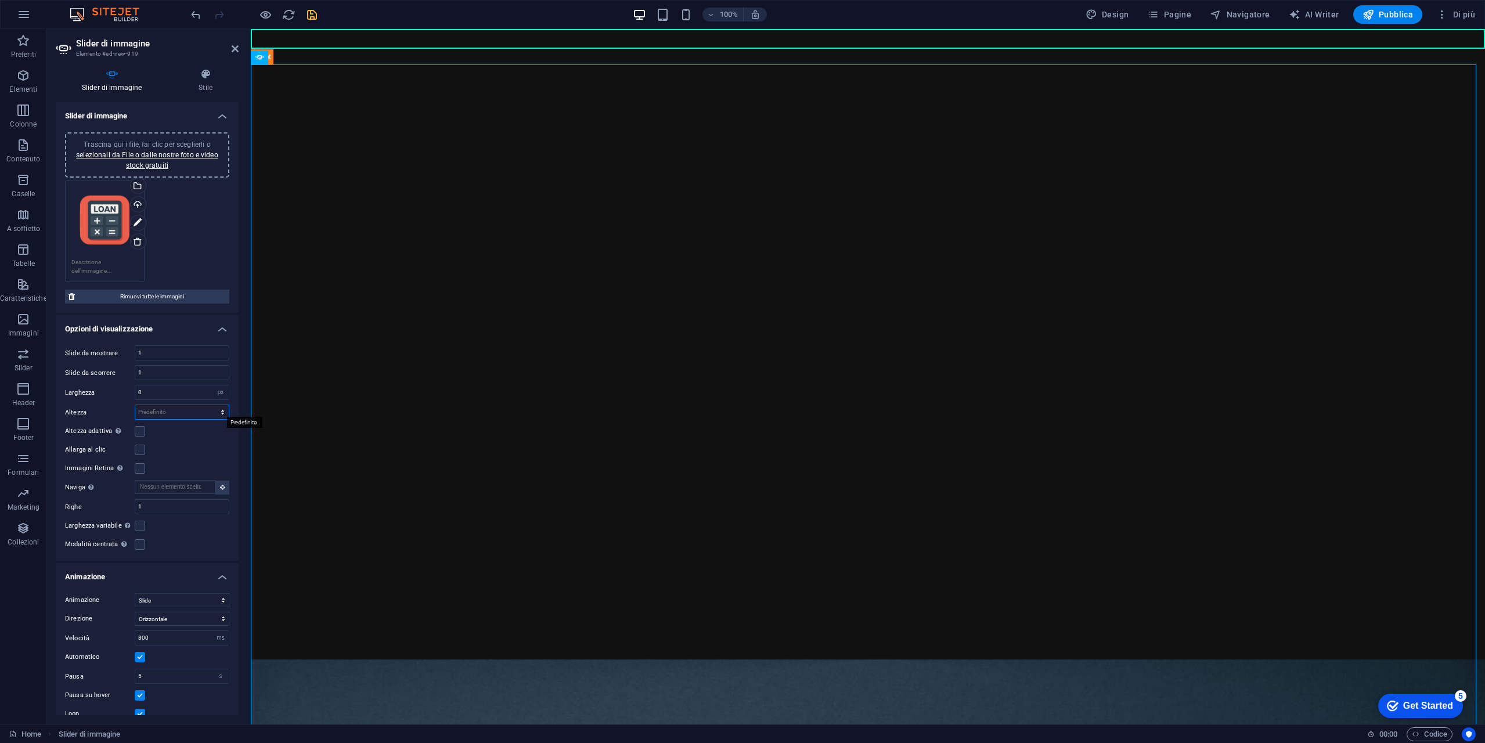
click at [172, 407] on select "Predefinito px rem em vw vh" at bounding box center [181, 412] width 93 height 14
select select "px"
click at [210, 405] on select "Predefinito px rem em vw vh" at bounding box center [181, 412] width 93 height 14
type input "0"
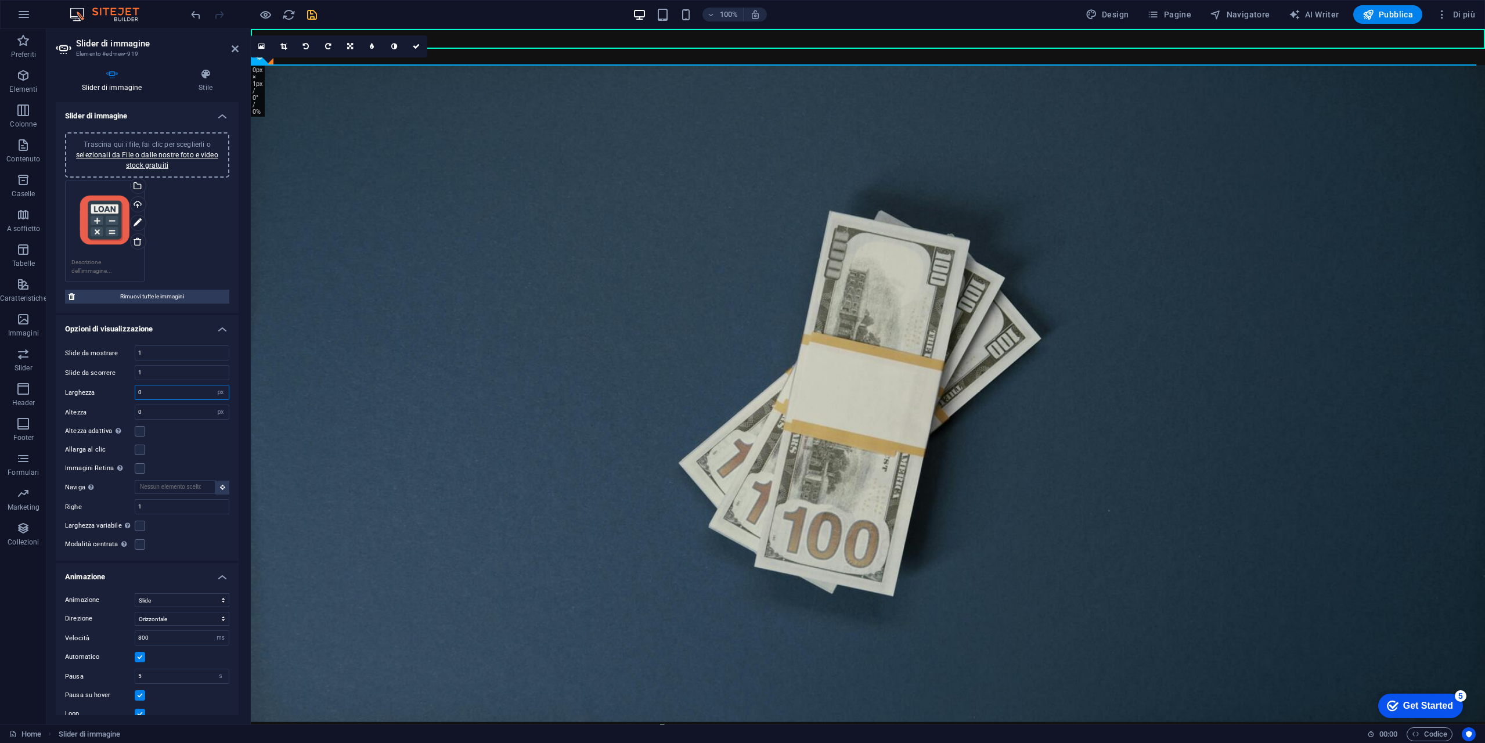
click at [165, 389] on input "0" at bounding box center [181, 392] width 93 height 14
drag, startPoint x: 160, startPoint y: 389, endPoint x: 127, endPoint y: 393, distance: 33.8
click at [127, 393] on div "Larghezza 0 Predefinito px % rem em vw vh" at bounding box center [147, 392] width 164 height 15
type input "2"
type input "128"
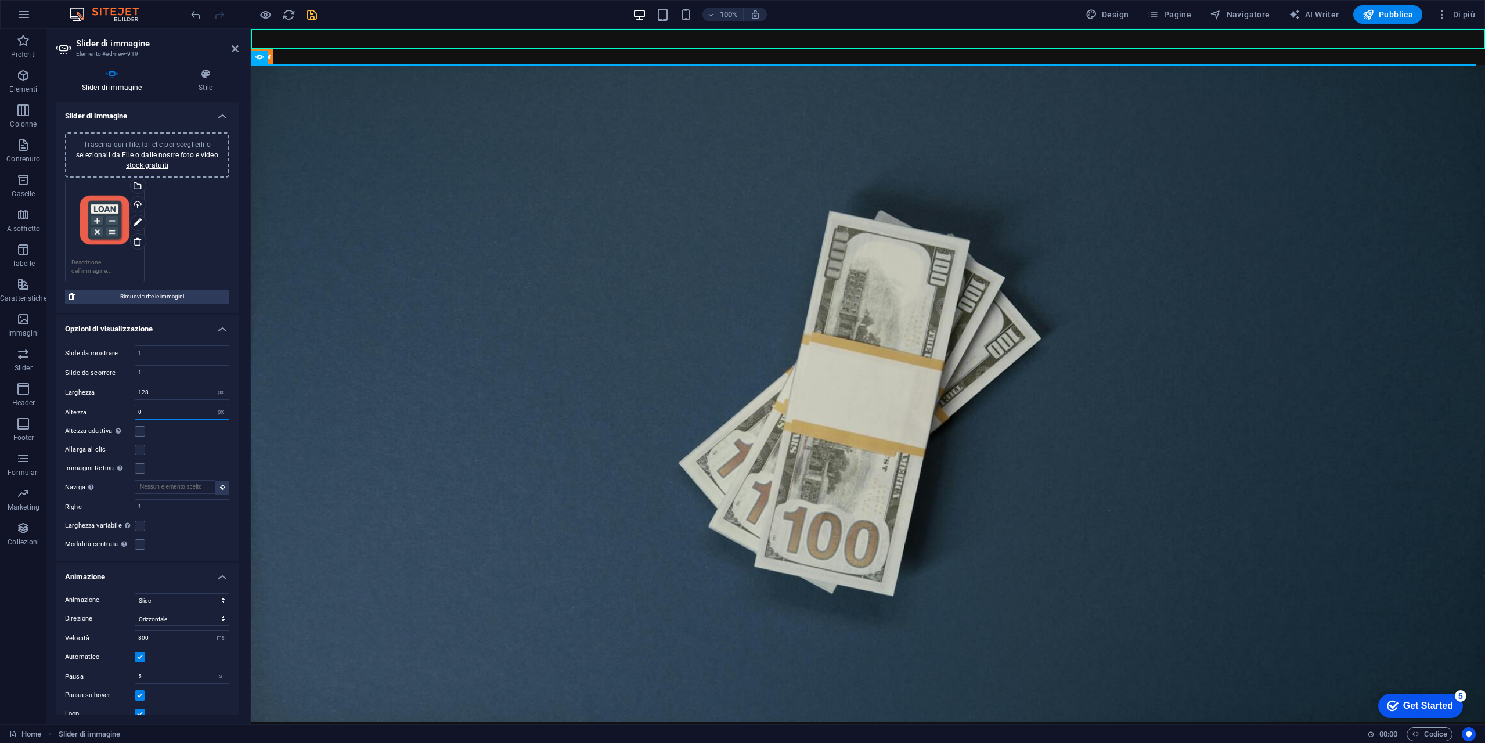
click at [165, 406] on input "0" at bounding box center [181, 412] width 93 height 14
type input "128"
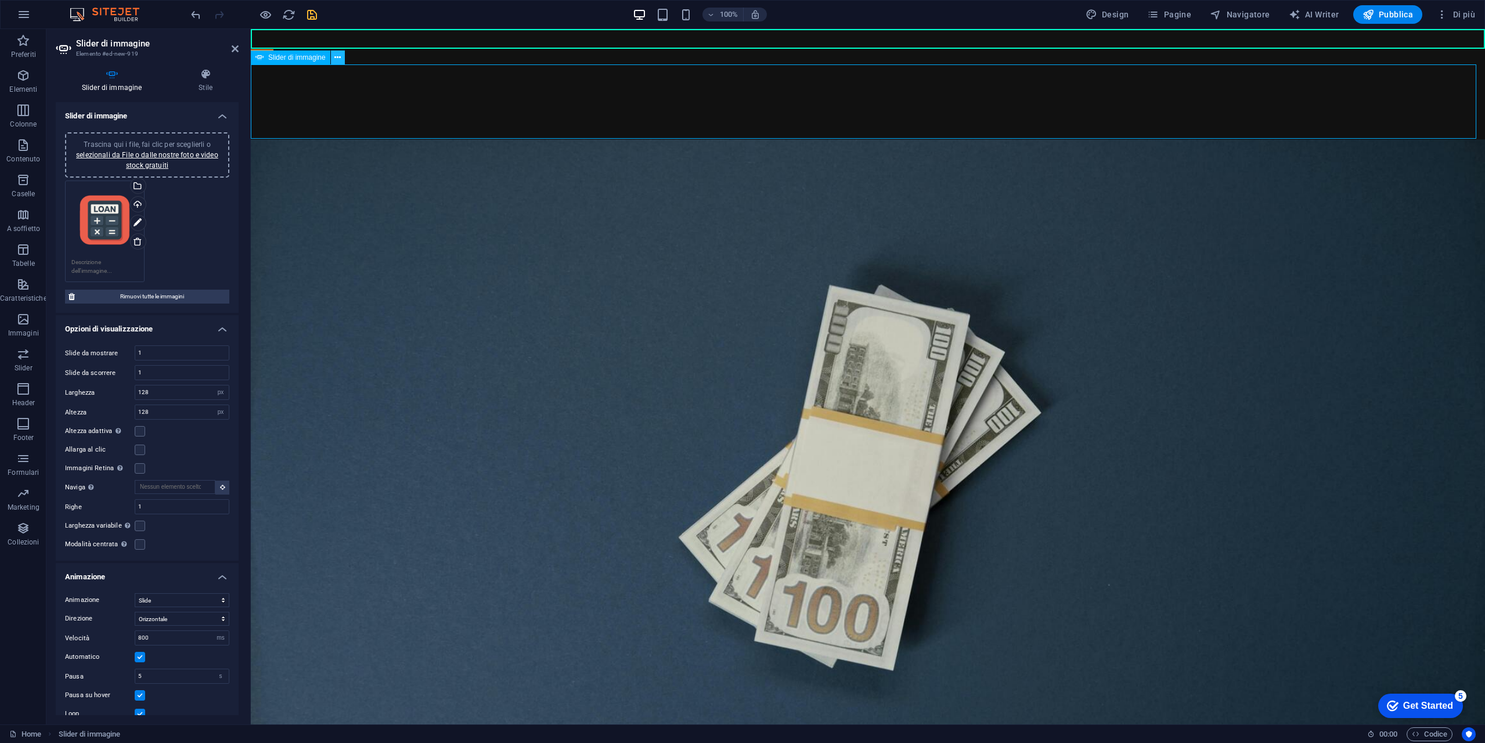
click at [337, 58] on icon at bounding box center [337, 58] width 6 height 12
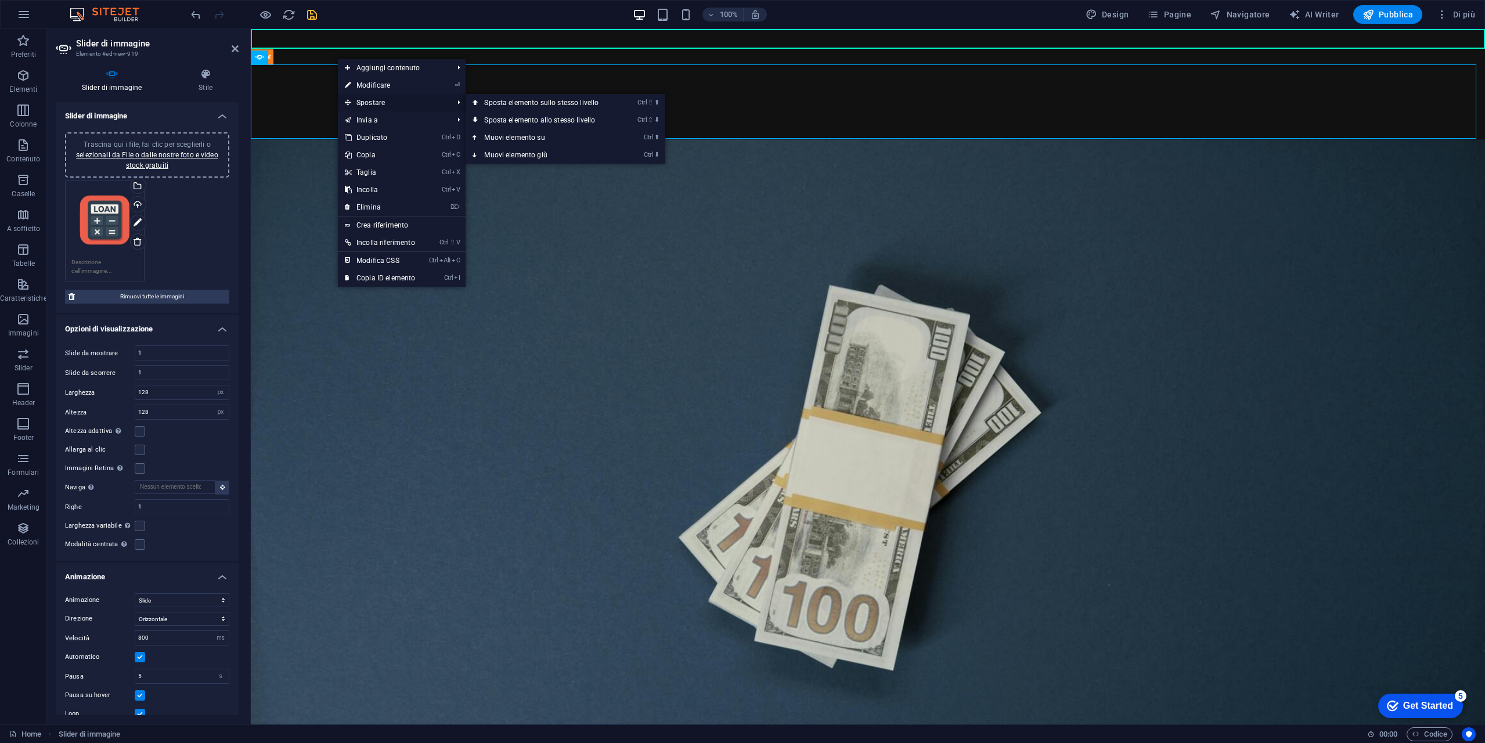
click at [414, 102] on span "Spostare" at bounding box center [393, 102] width 110 height 17
click at [549, 156] on link "Ctrl ⬇ Muovi elemento giù" at bounding box center [543, 154] width 156 height 17
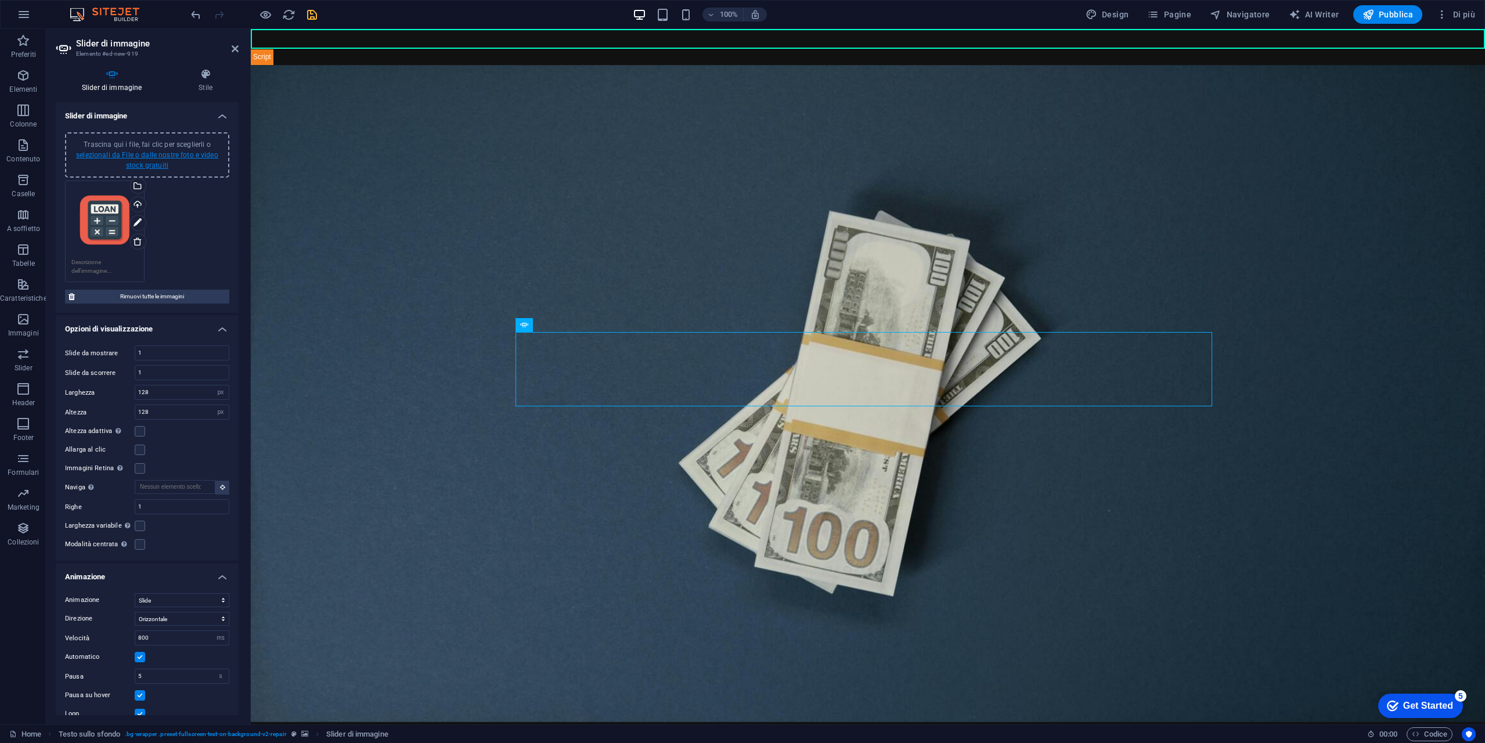
click at [161, 157] on link "selezionali da File o dalle nostre foto e video stock gratuiti" at bounding box center [147, 160] width 142 height 19
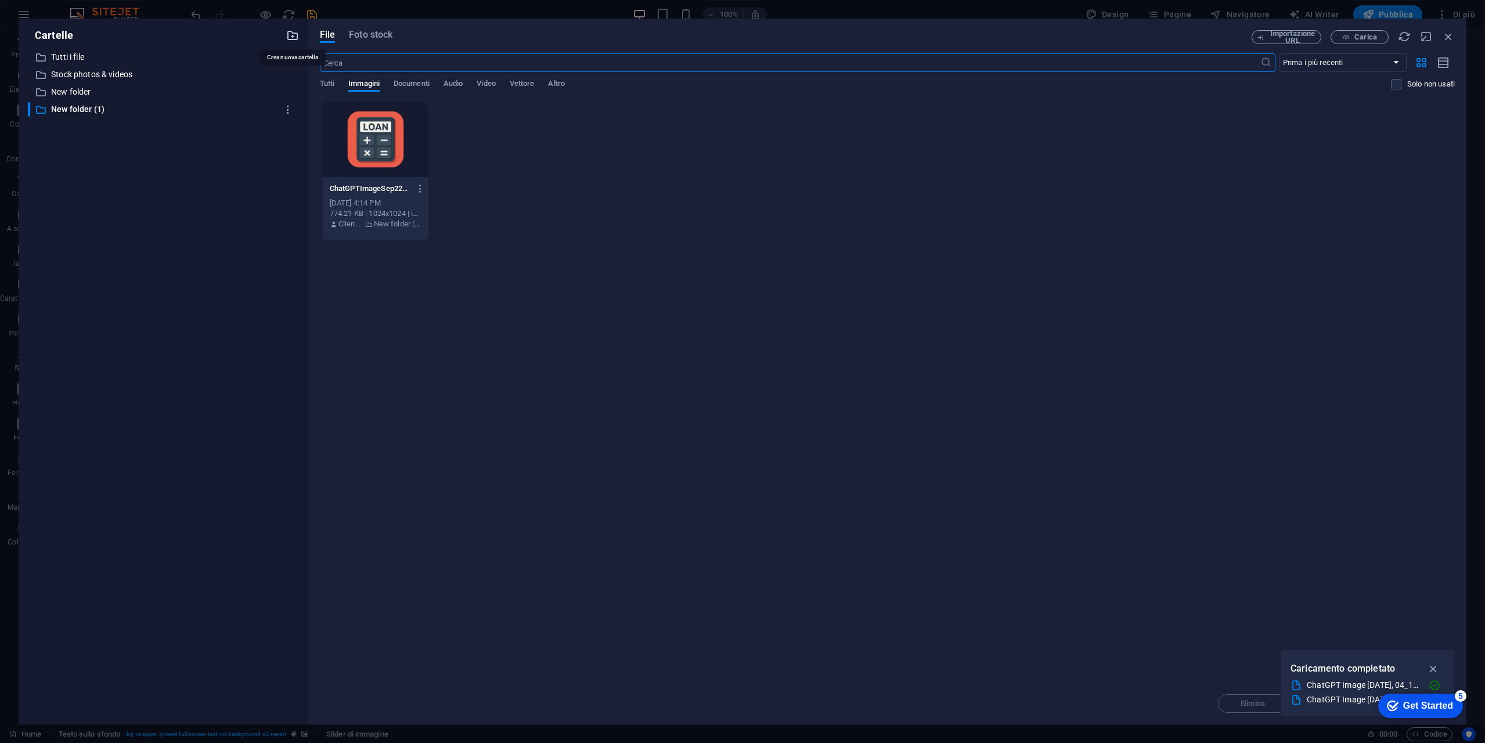
click at [297, 35] on icon "button" at bounding box center [292, 35] width 13 height 13
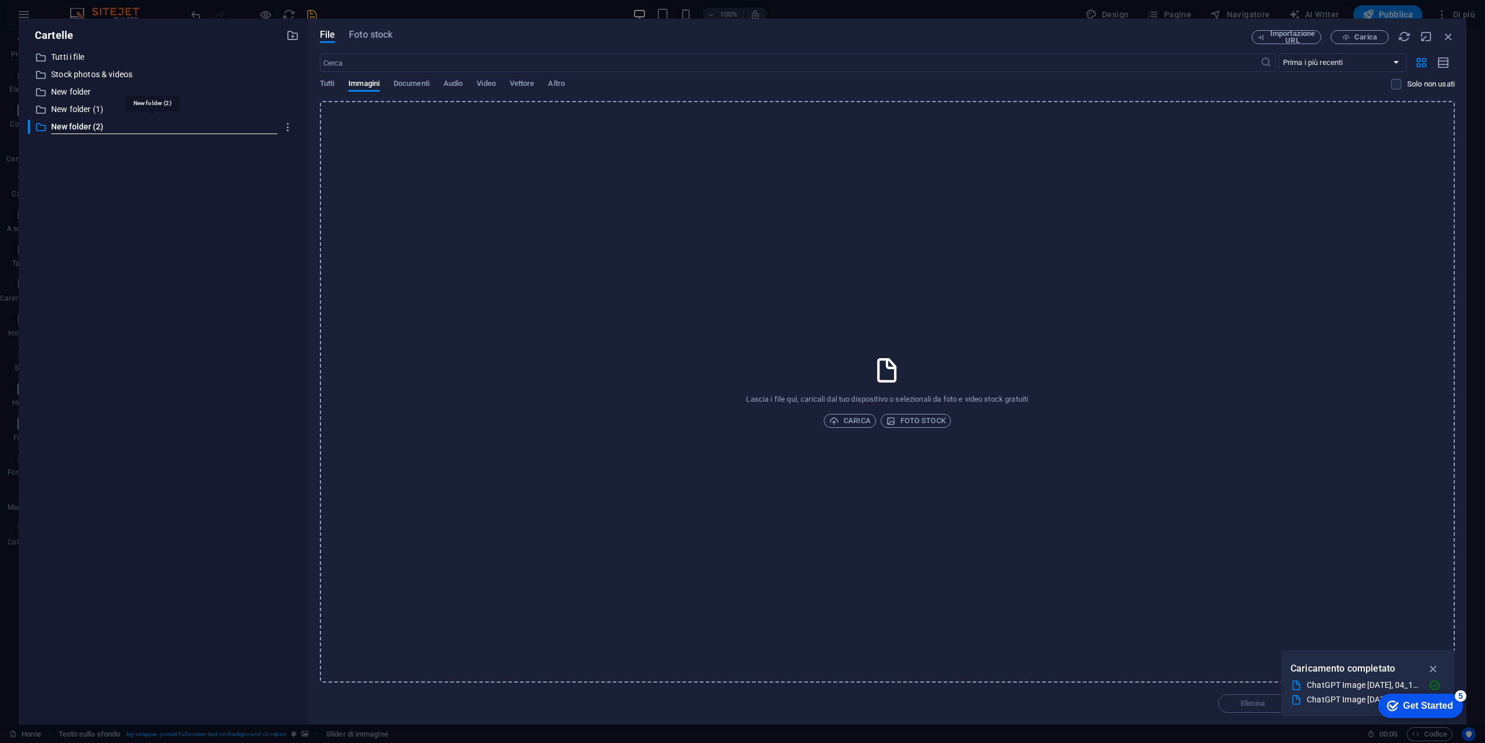
click at [847, 411] on div "Lascia i file qui, caricali dal tuo dispositivo o selezionali da foto e video s…" at bounding box center [887, 392] width 1135 height 582
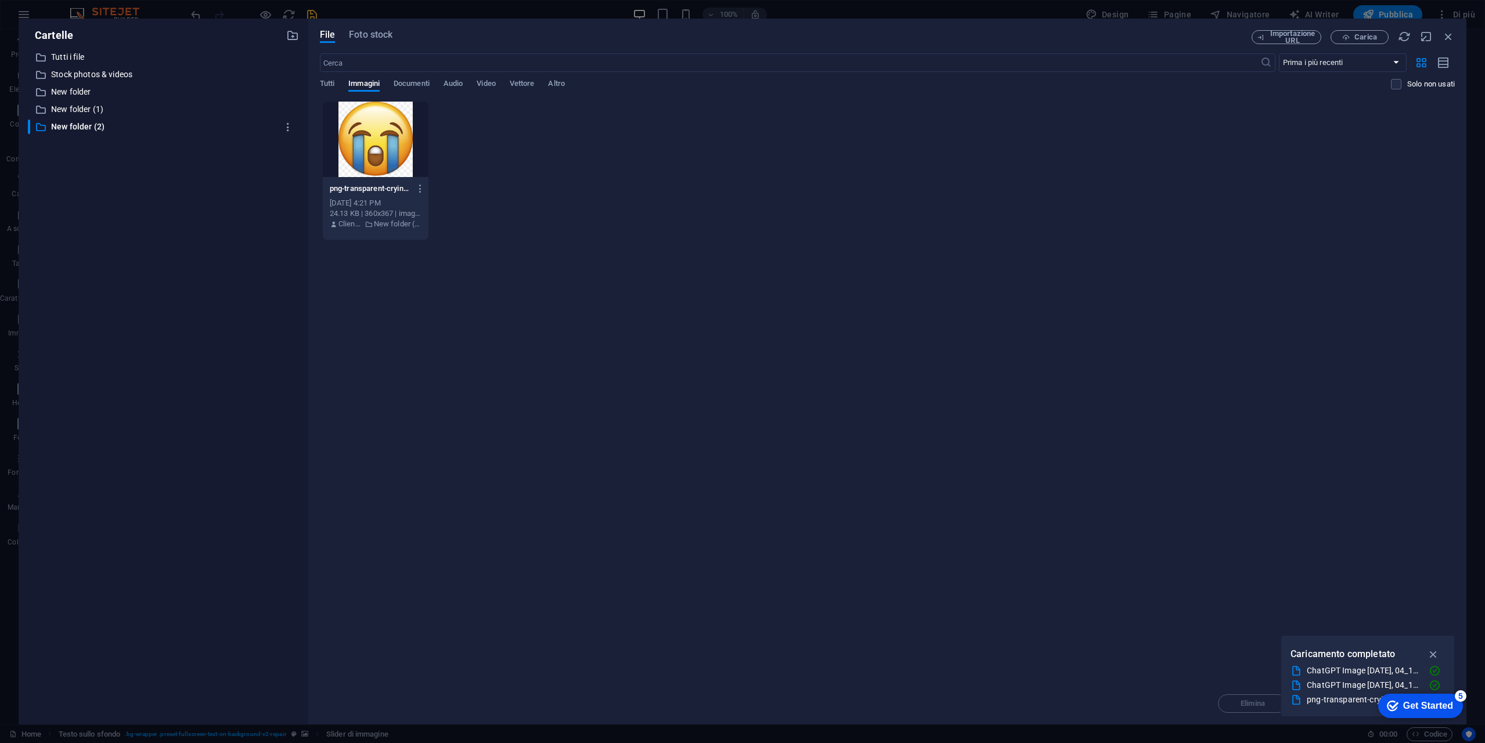
click at [382, 149] on div at bounding box center [376, 139] width 106 height 75
click at [382, 149] on div "1" at bounding box center [376, 139] width 106 height 75
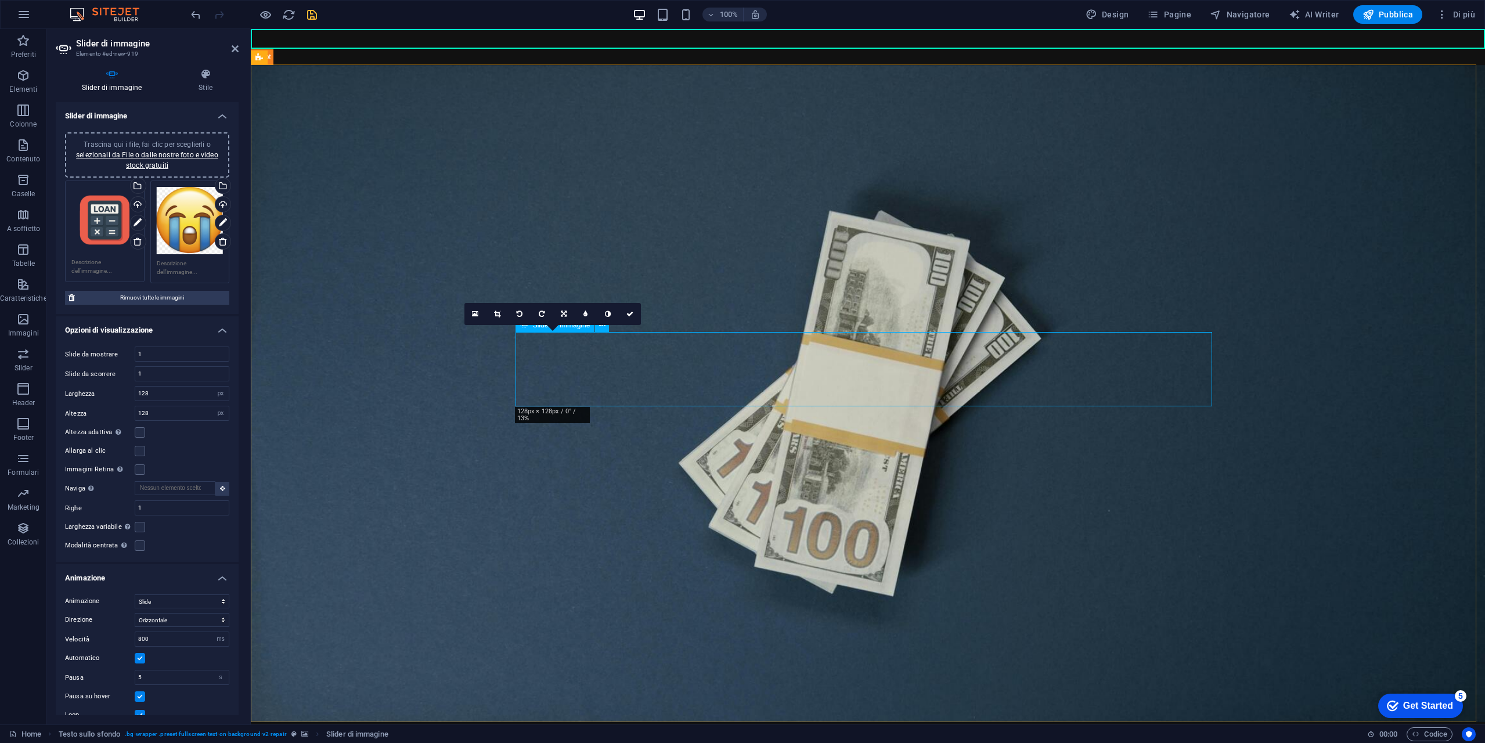
click at [519, 732] on button "button" at bounding box center [519, 732] width 0 height 0
drag, startPoint x: 167, startPoint y: 350, endPoint x: 122, endPoint y: 349, distance: 44.7
click at [122, 349] on div "Slide da mostrare 1" at bounding box center [147, 353] width 164 height 15
type input "2"
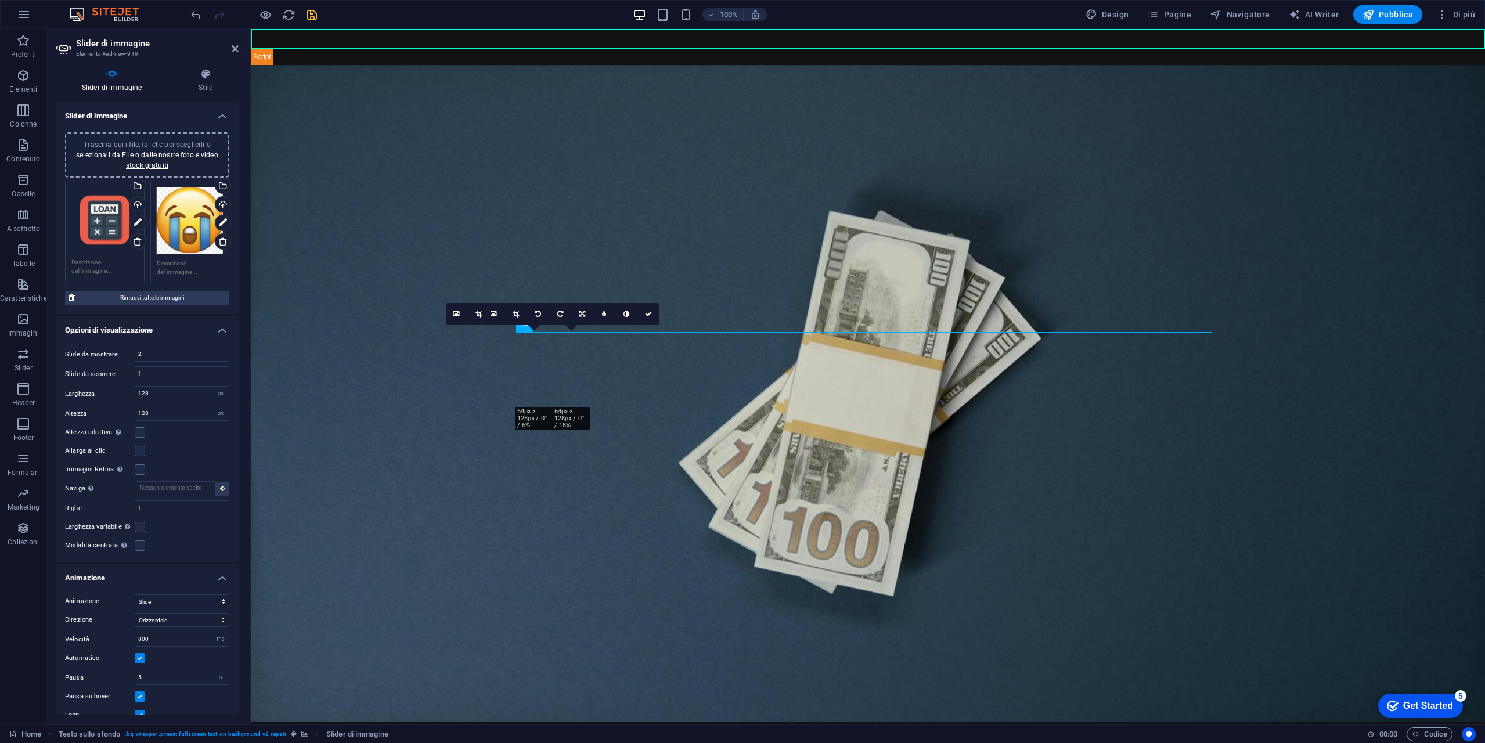
click at [341, 340] on figure at bounding box center [868, 393] width 1234 height 657
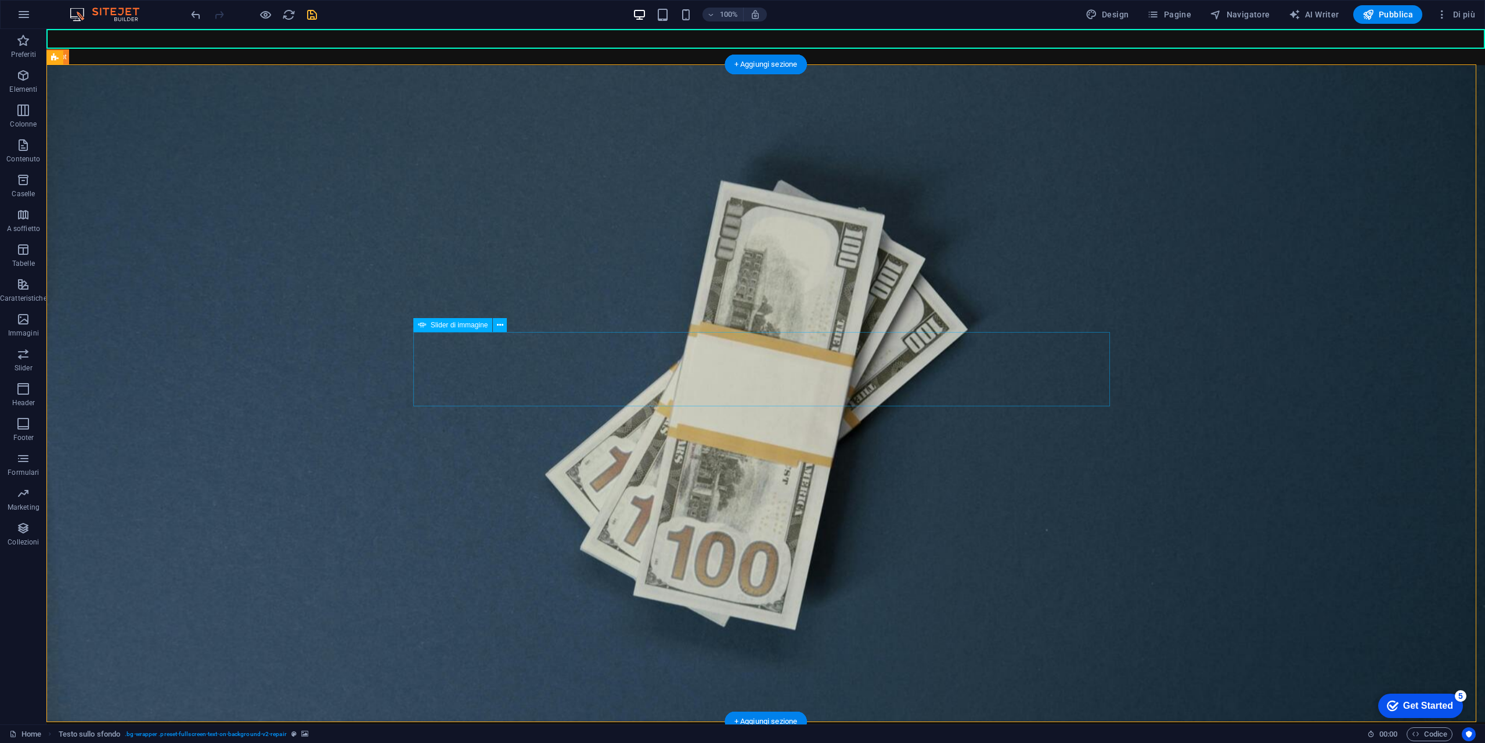
click at [500, 328] on icon at bounding box center [500, 325] width 6 height 12
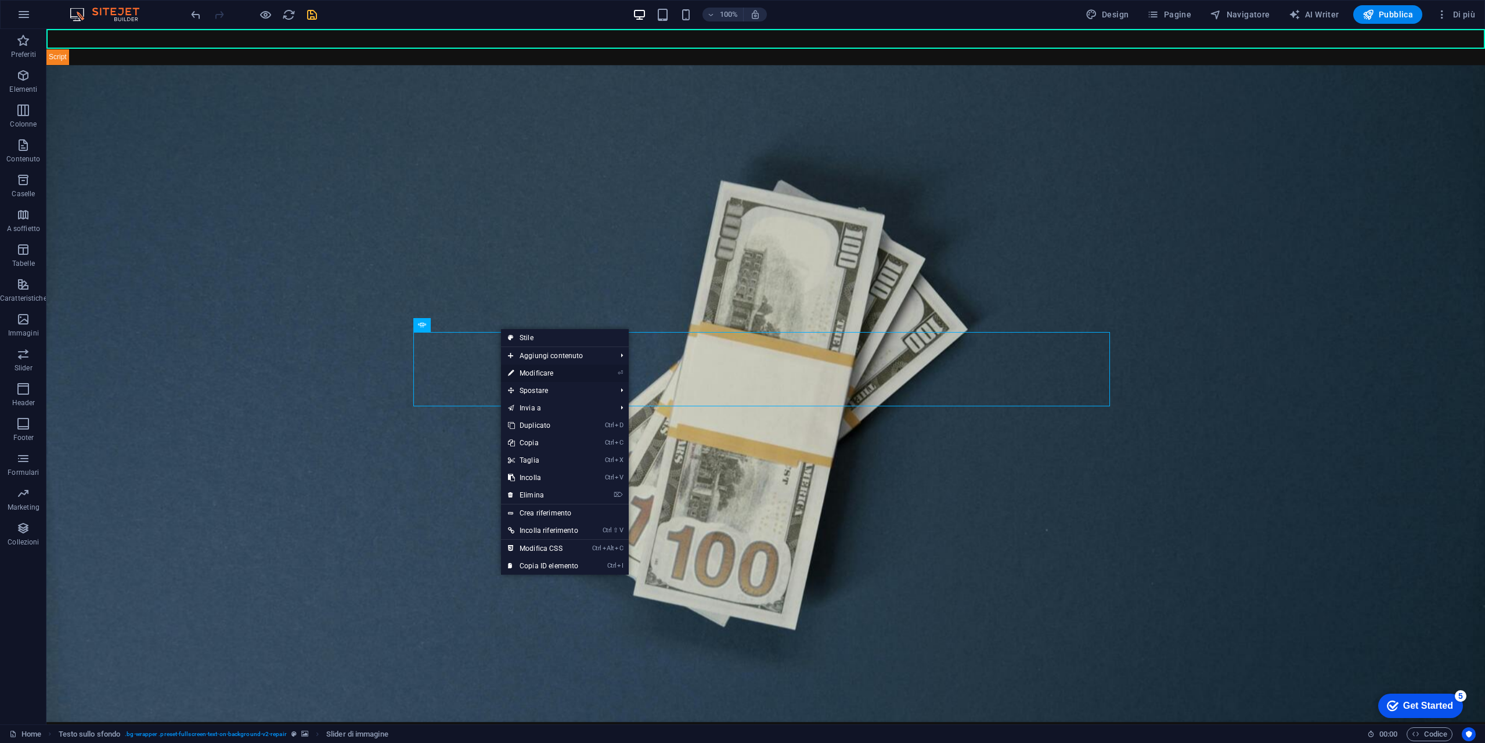
click at [551, 377] on link "⏎ Modificare" at bounding box center [543, 372] width 84 height 17
select select "px"
select select "ms"
select select "s"
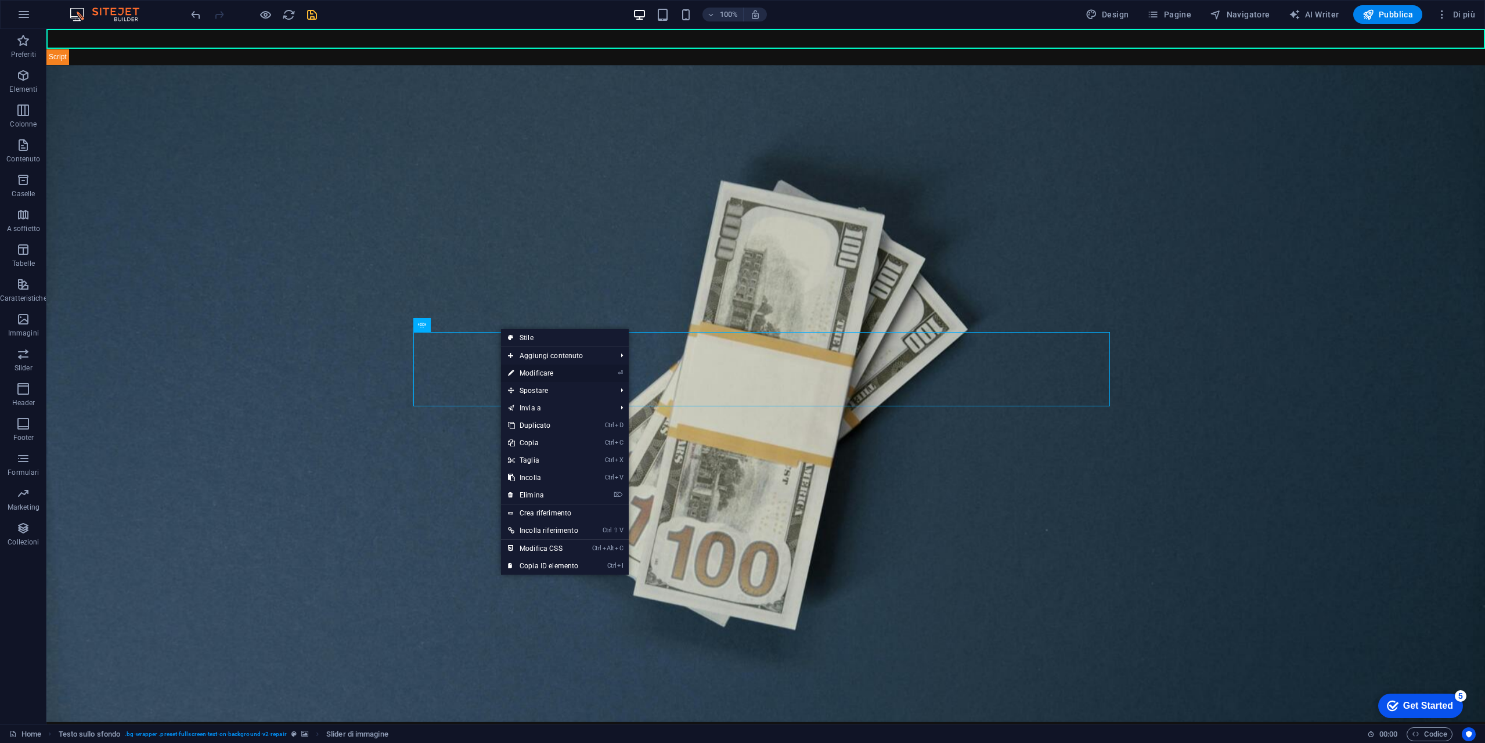
select select "progressive"
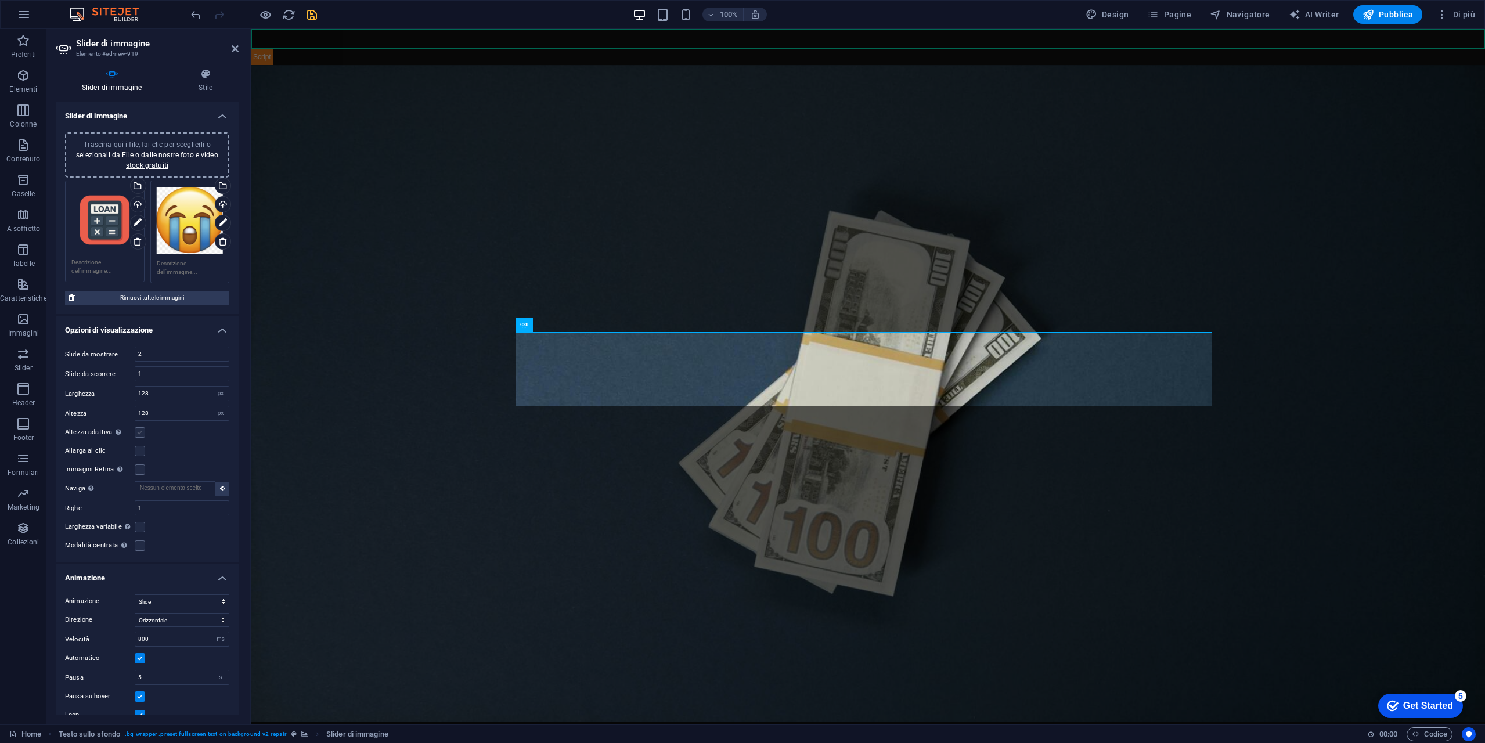
click at [138, 429] on label at bounding box center [140, 432] width 10 height 10
click at [0, 0] on input "Altezza adattiva Regola automaticamente l'altezza per i cursori orizzontali a s…" at bounding box center [0, 0] width 0 height 0
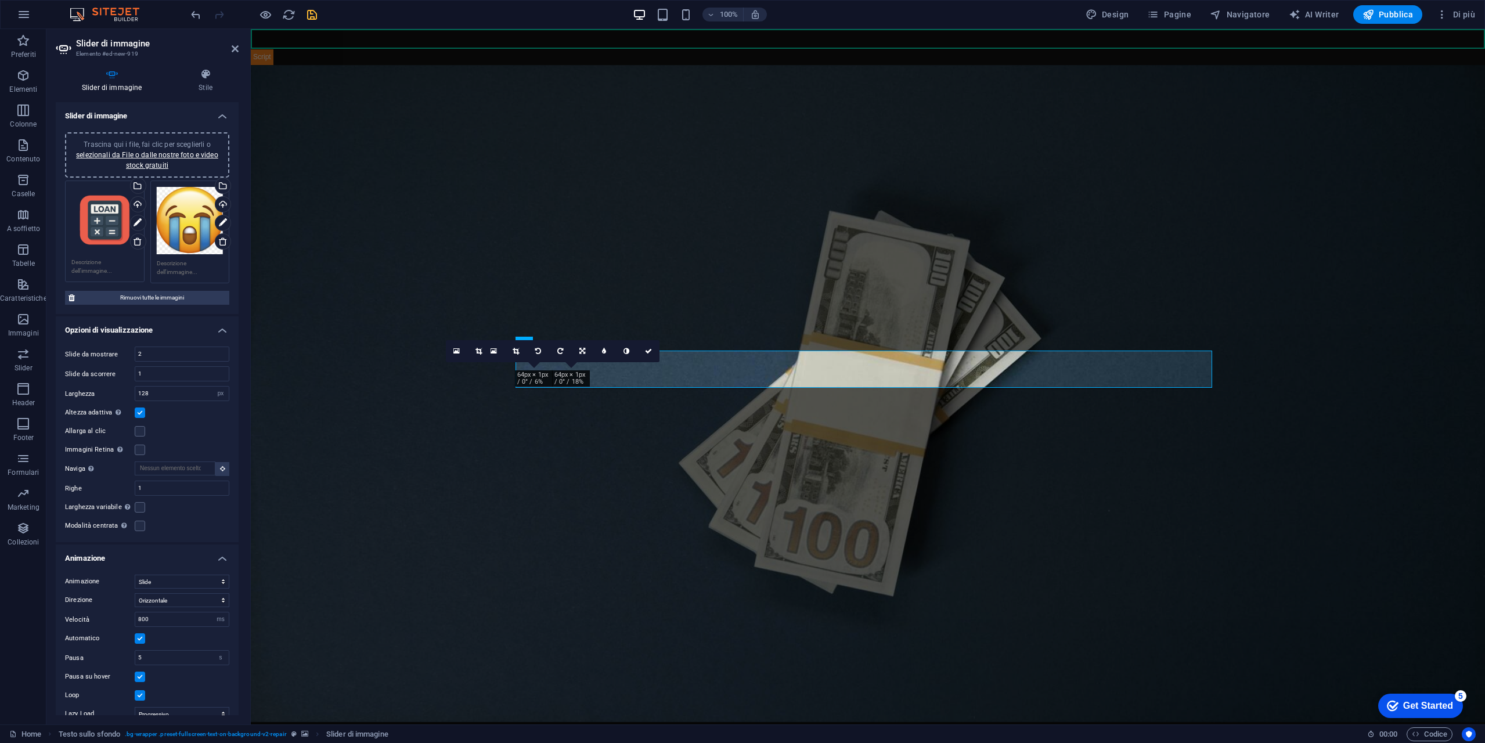
click at [140, 416] on label at bounding box center [140, 412] width 10 height 10
click at [0, 0] on input "Altezza adattiva Regola automaticamente l'altezza per i cursori orizzontali a s…" at bounding box center [0, 0] width 0 height 0
click at [144, 449] on label at bounding box center [140, 451] width 10 height 10
click at [0, 0] on input "Allarga al clic" at bounding box center [0, 0] width 0 height 0
click at [142, 468] on label at bounding box center [140, 469] width 10 height 10
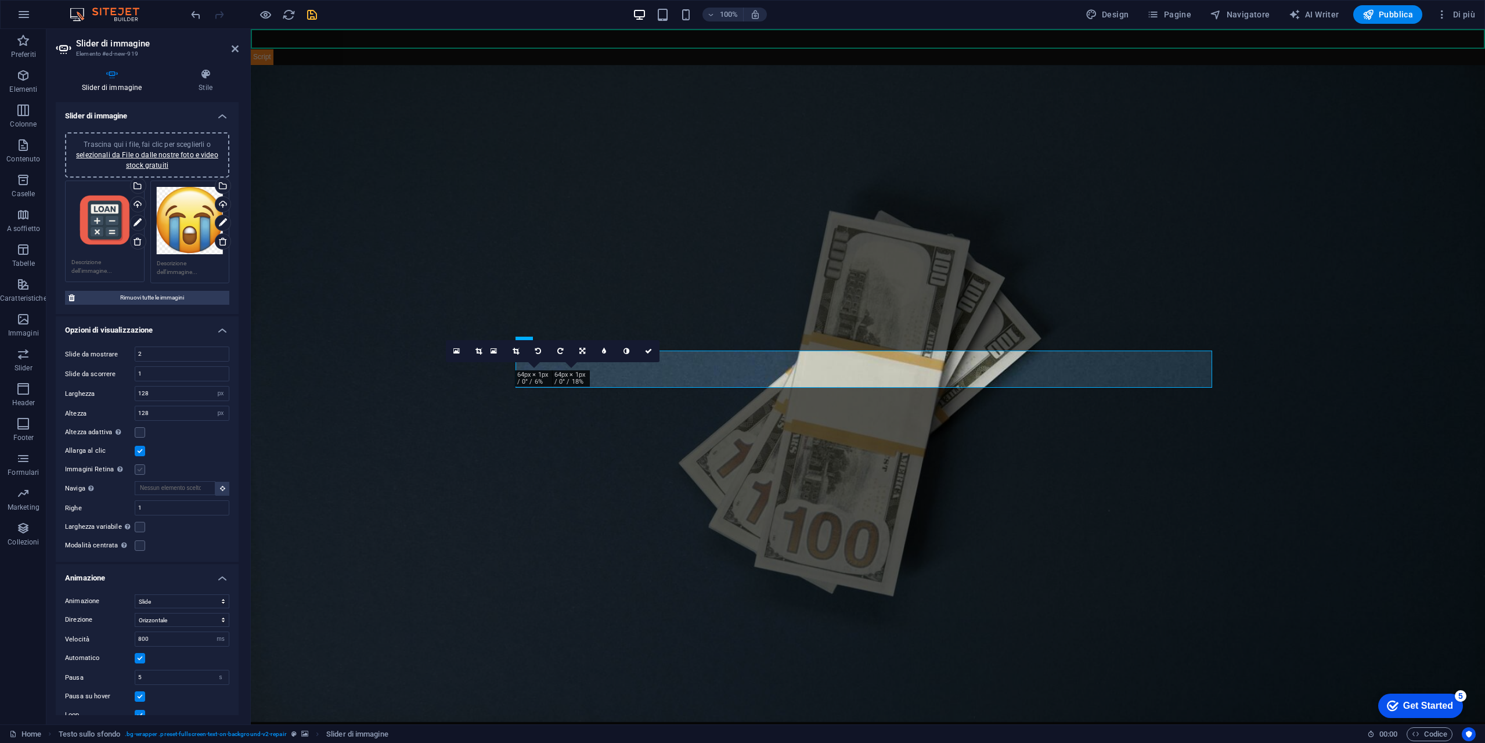
click at [0, 0] on input "Immagini Retina Carica automaticamente immagini Retina e dimensioni ottimizzate…" at bounding box center [0, 0] width 0 height 0
click at [143, 528] on label at bounding box center [140, 527] width 10 height 10
click at [0, 0] on input "Larghezza variabile Regola automaticamente la larghezza della slide visibile." at bounding box center [0, 0] width 0 height 0
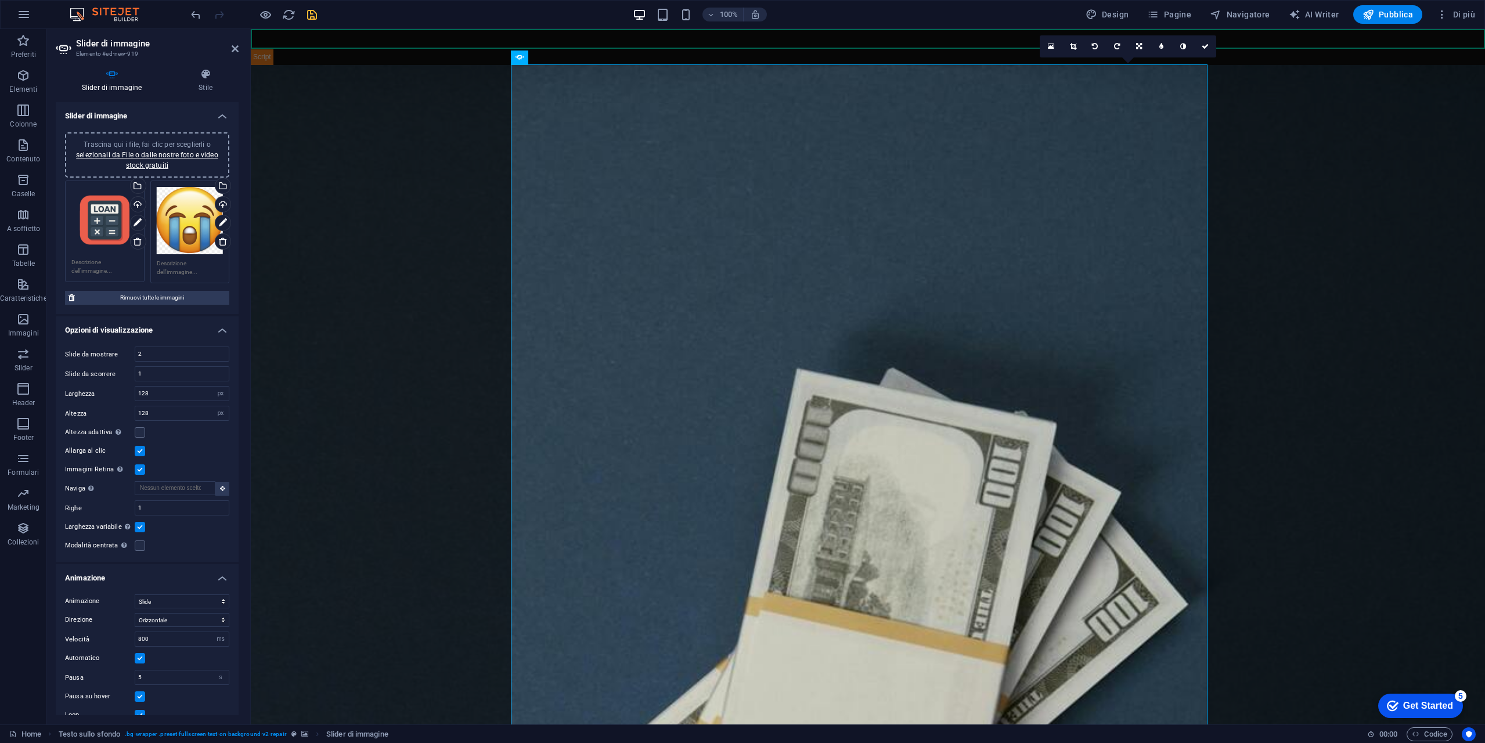
click at [143, 528] on label at bounding box center [140, 527] width 10 height 10
click at [0, 0] on input "Larghezza variabile Regola automaticamente la larghezza della slide visibile." at bounding box center [0, 0] width 0 height 0
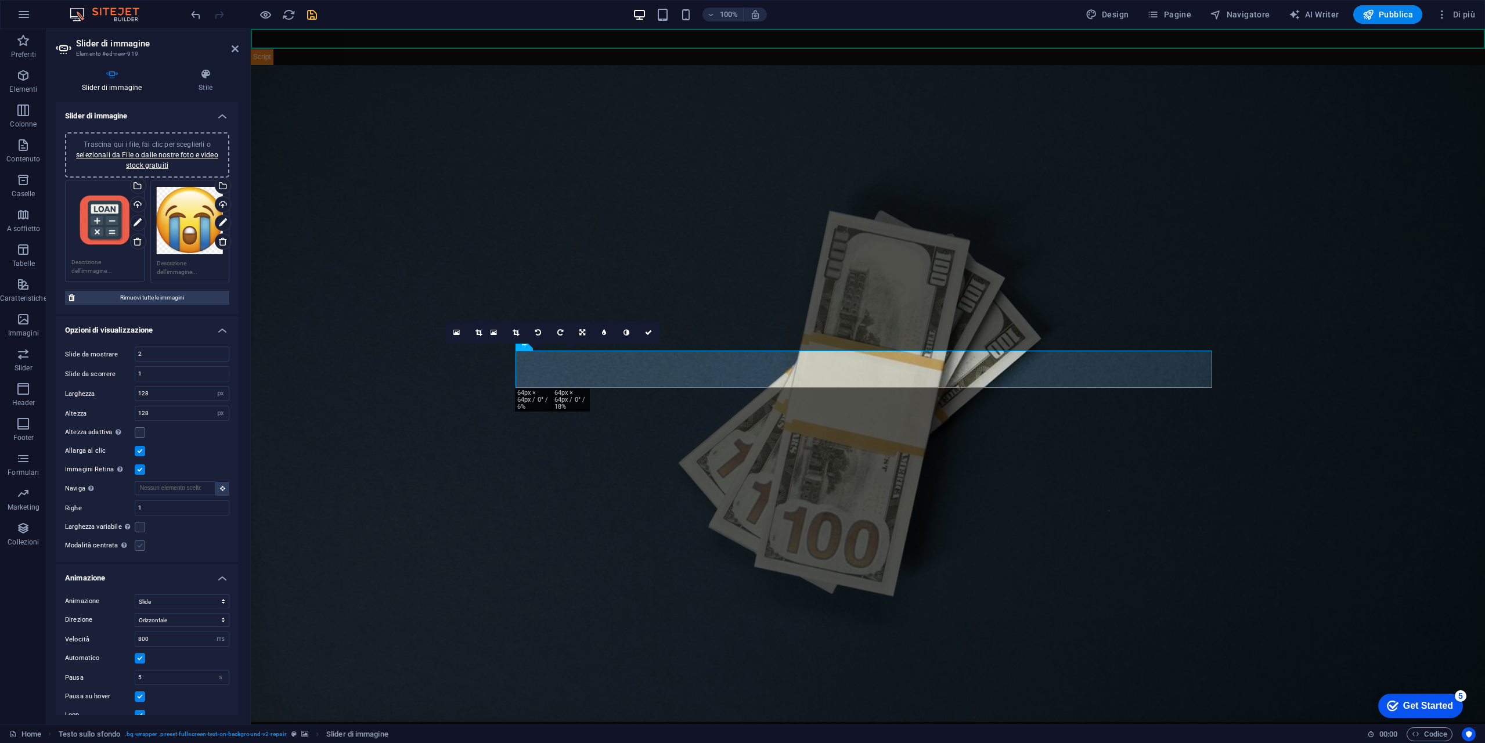
click at [141, 544] on label at bounding box center [140, 545] width 10 height 10
click at [0, 0] on input "Modalità centrata Abilita la visualizzazione centrata con slide precedente/succ…" at bounding box center [0, 0] width 0 height 0
click at [141, 544] on label at bounding box center [140, 545] width 10 height 10
click at [0, 0] on input "Modalità centrata Abilita la visualizzazione centrata con slide precedente/succ…" at bounding box center [0, 0] width 0 height 0
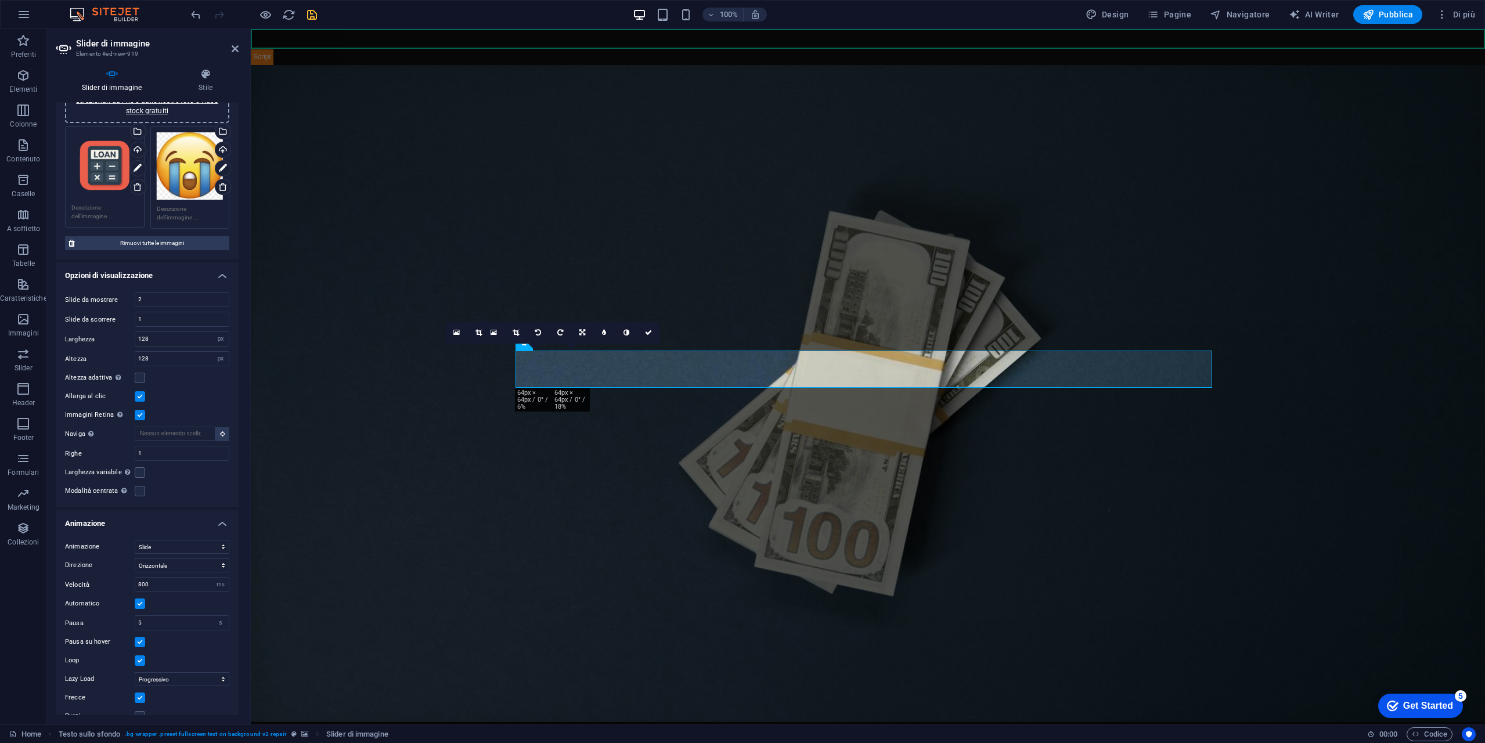
scroll to position [68, 0]
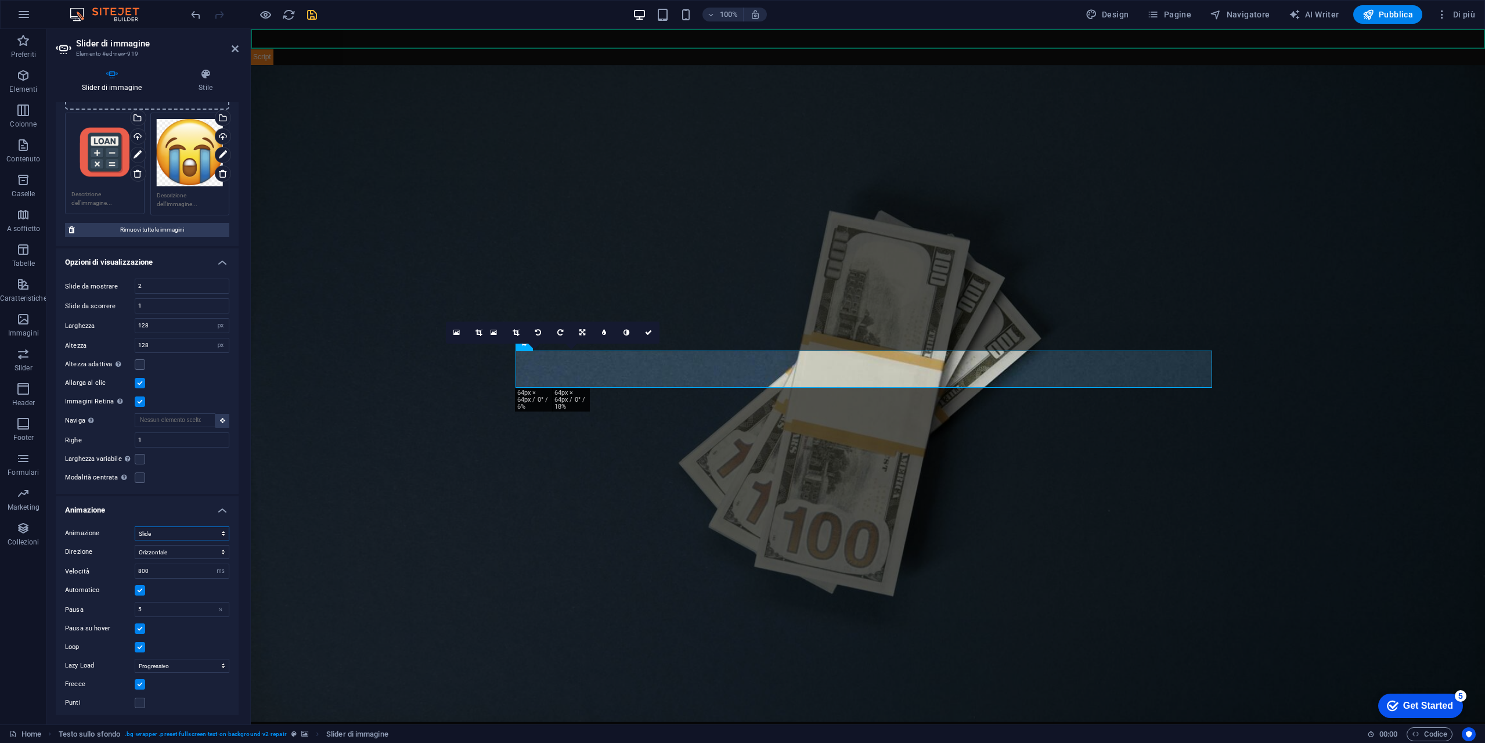
click at [178, 533] on select "Slide Dissolvenza" at bounding box center [182, 533] width 95 height 14
click at [135, 540] on select "Slide Dissolvenza" at bounding box center [182, 533] width 95 height 14
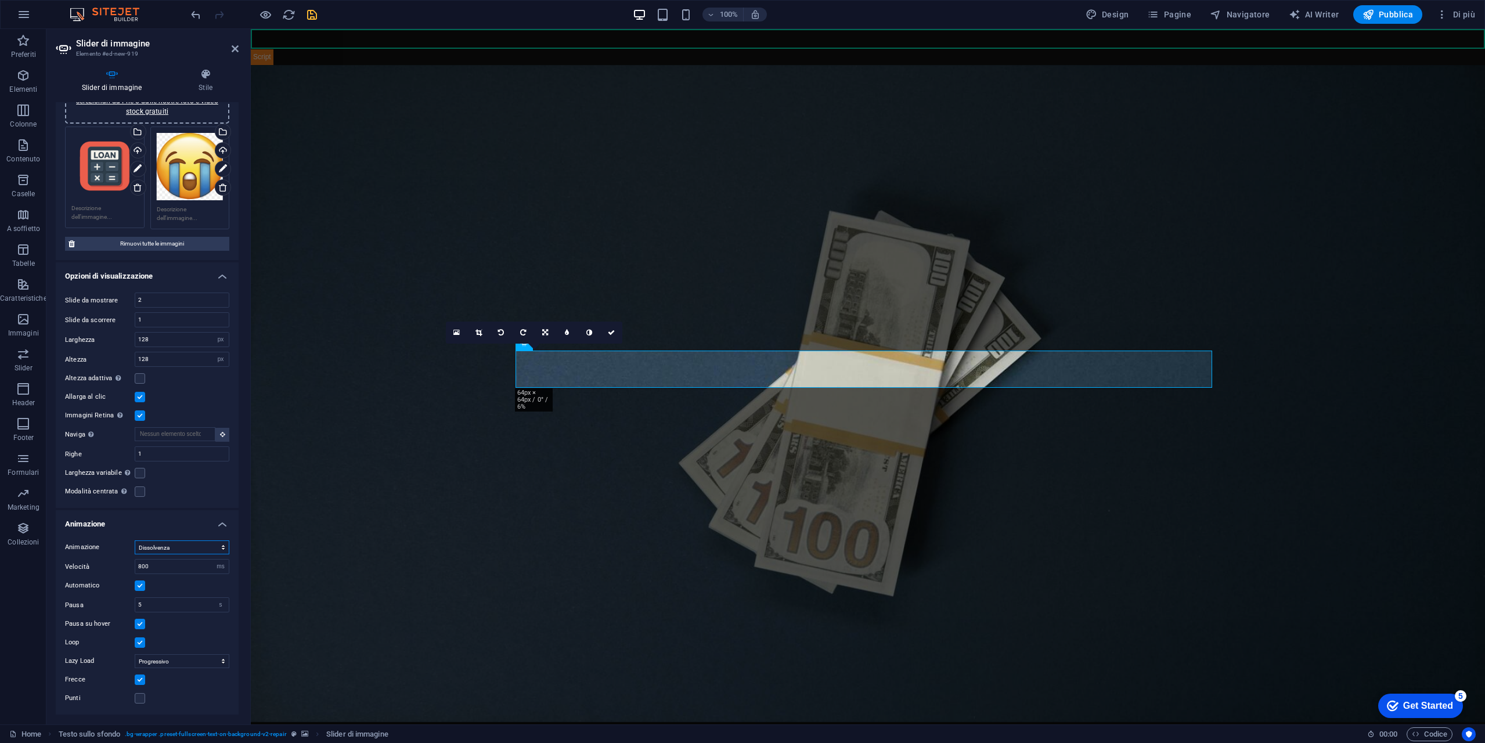
scroll to position [49, 0]
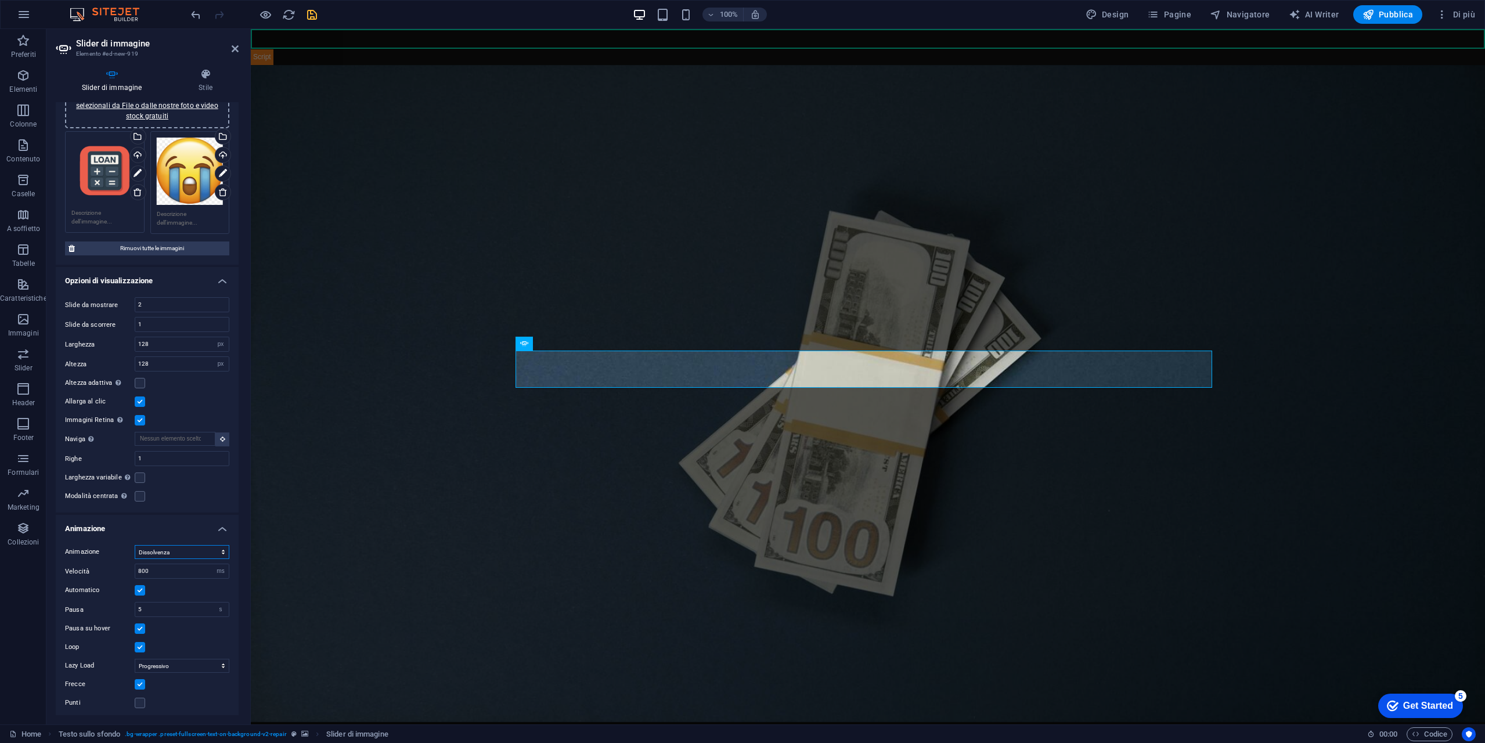
click at [156, 552] on select "Slide Dissolvenza" at bounding box center [182, 552] width 95 height 14
select select "slide"
click at [135, 545] on select "Slide Dissolvenza" at bounding box center [182, 552] width 95 height 14
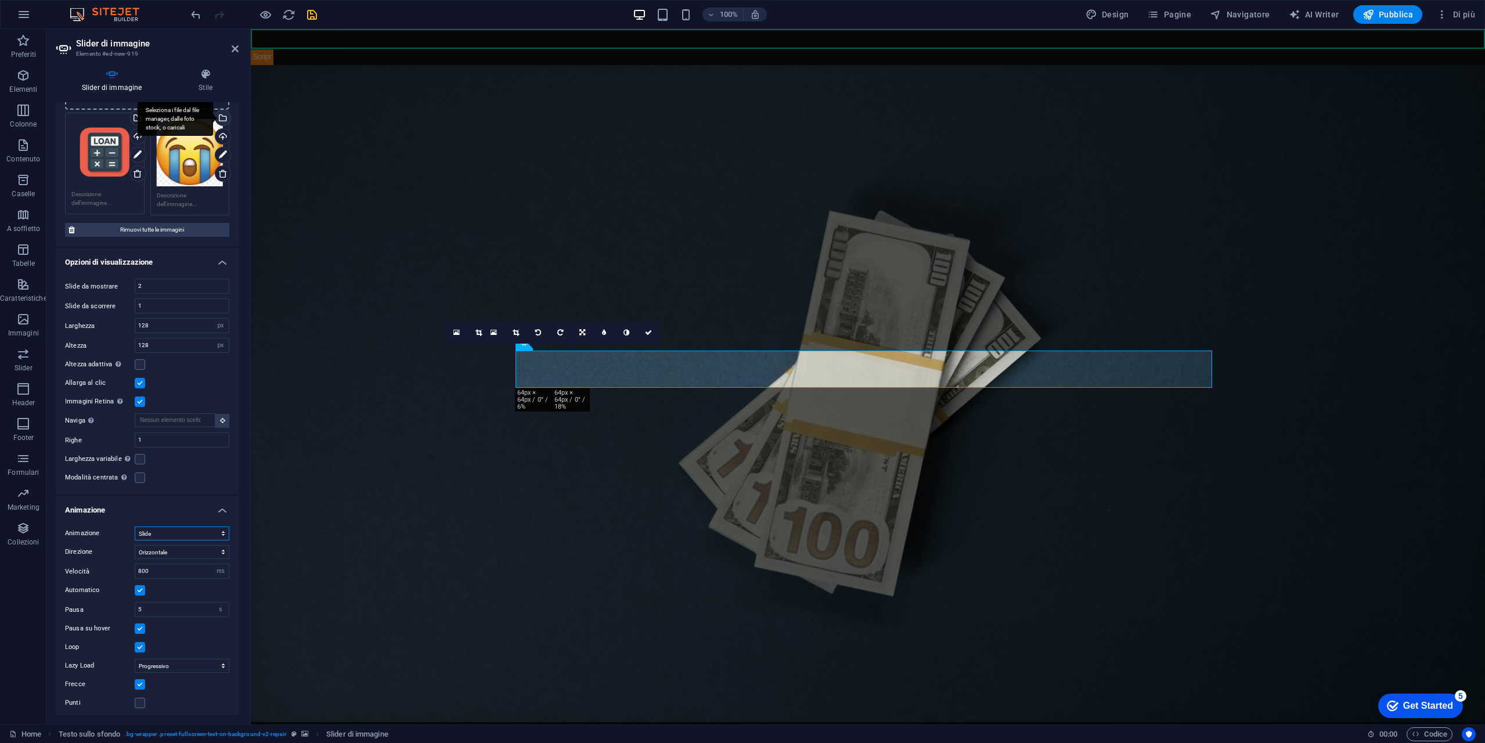
scroll to position [0, 0]
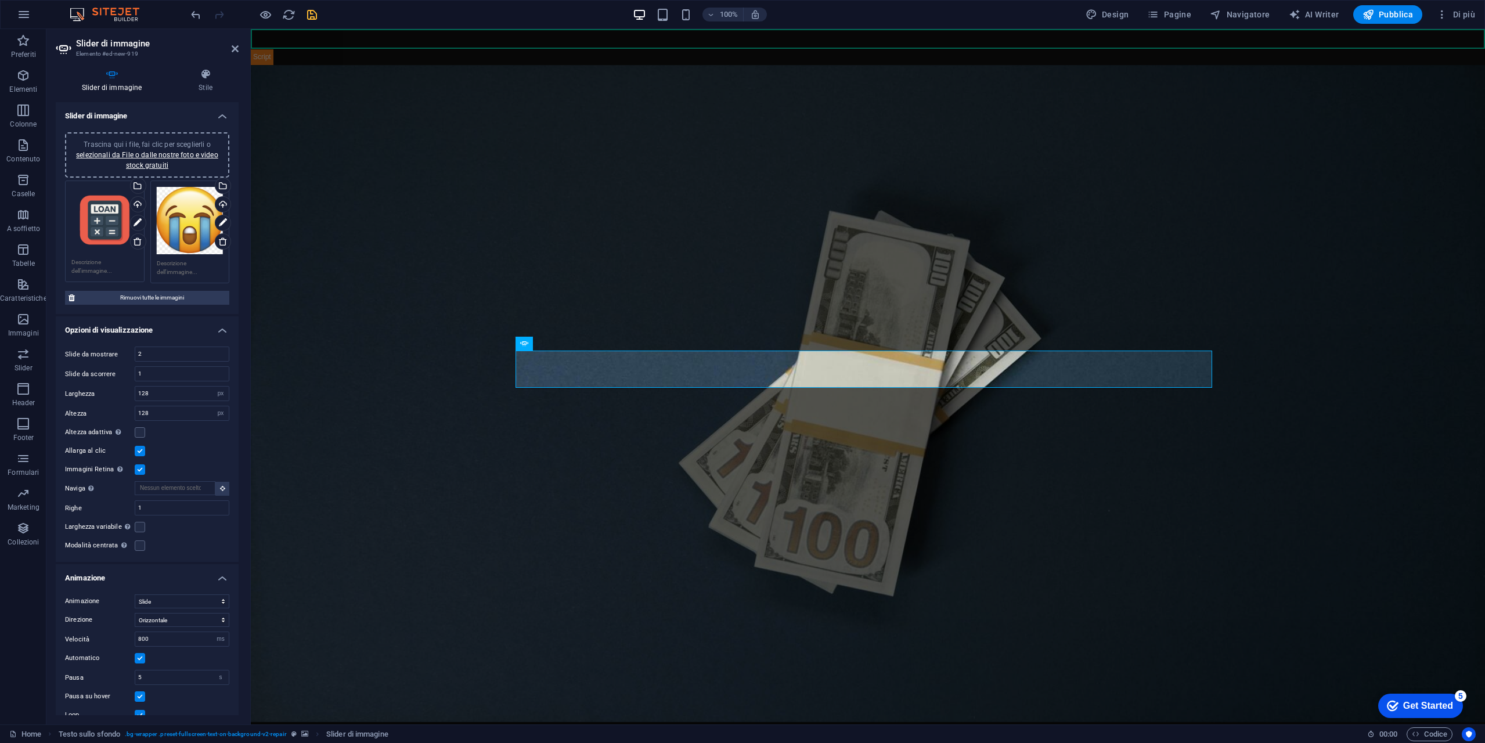
click at [312, 16] on icon "save" at bounding box center [311, 14] width 13 height 13
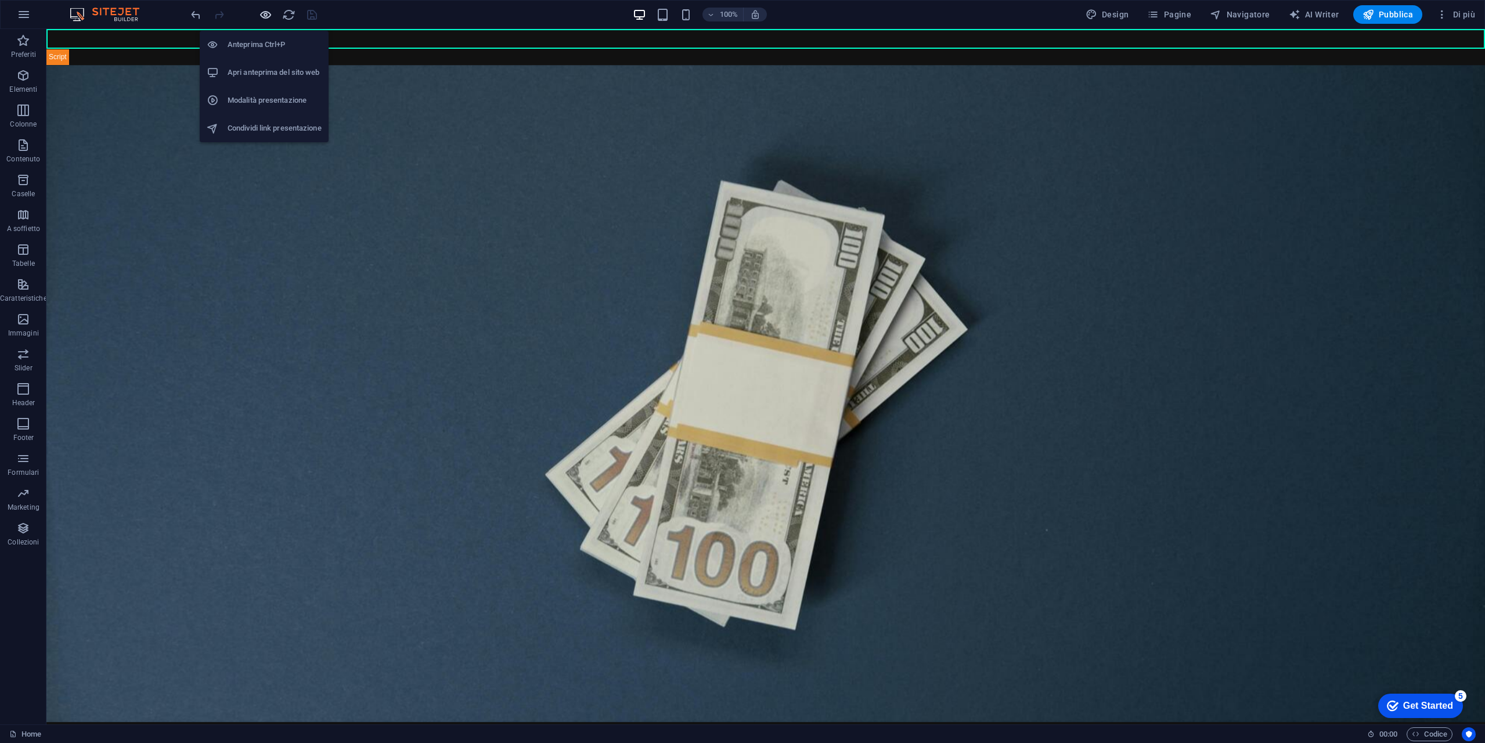
click at [266, 18] on icon "button" at bounding box center [265, 14] width 13 height 13
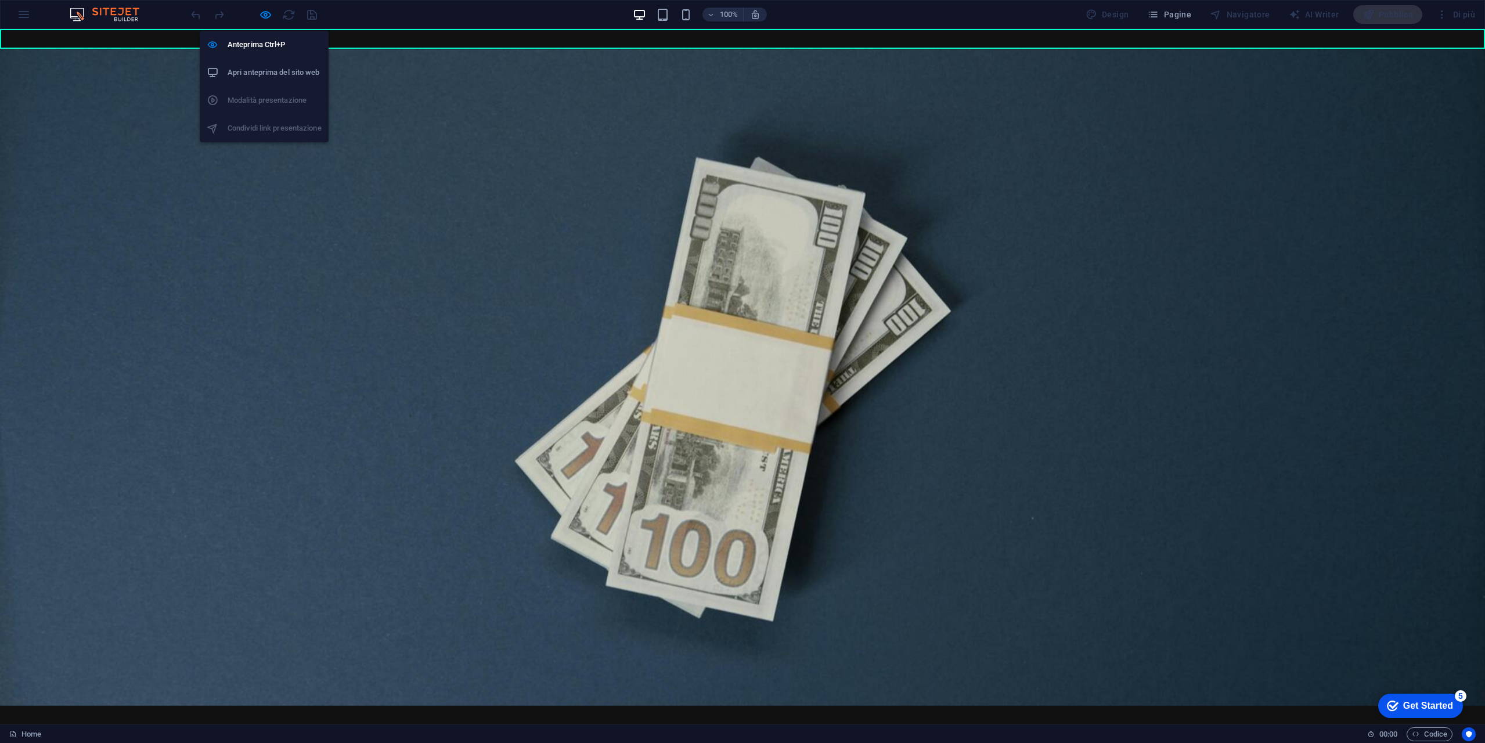
click at [283, 79] on h6 "Apri anteprima del sito web" at bounding box center [275, 73] width 94 height 14
click at [262, 20] on icon "button" at bounding box center [265, 14] width 13 height 13
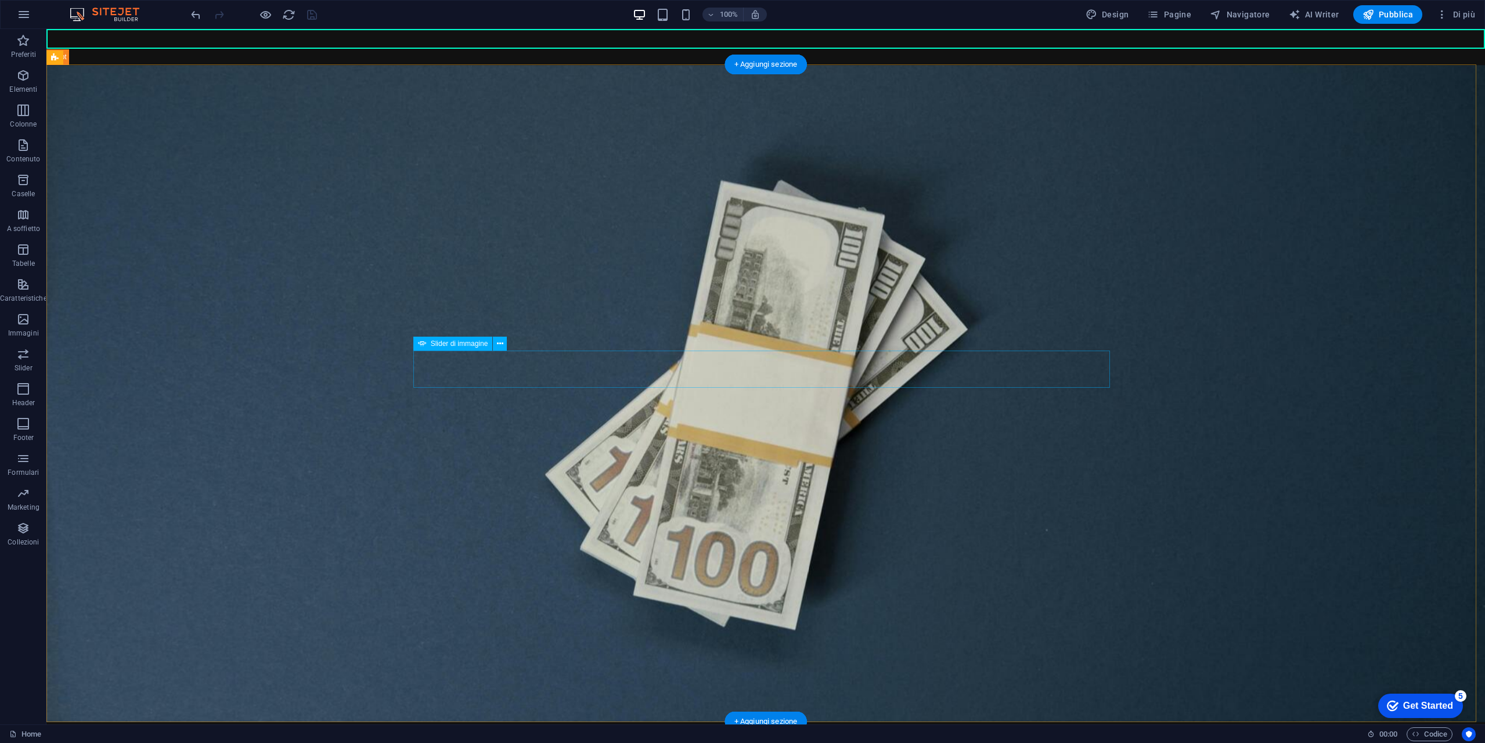
click at [503, 345] on button at bounding box center [500, 344] width 14 height 14
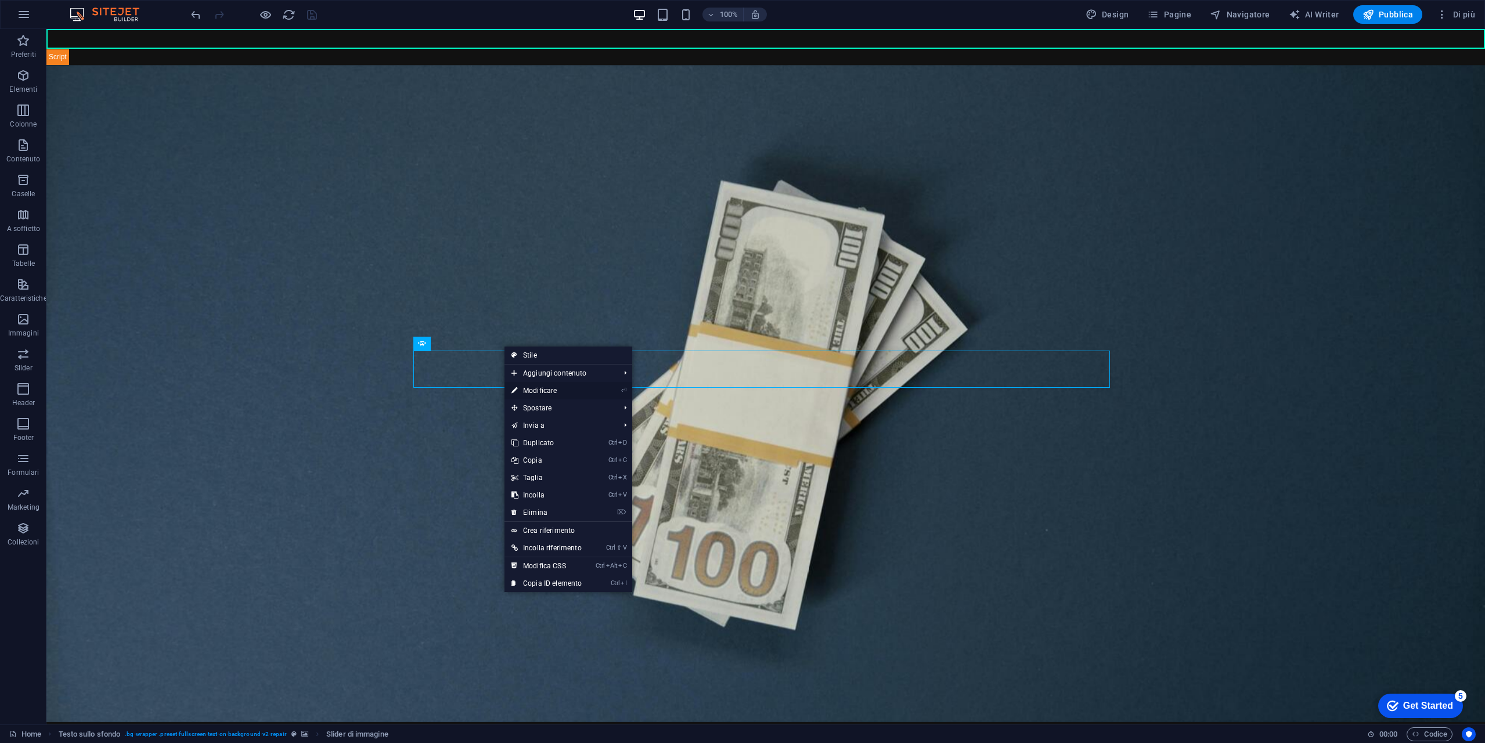
click at [555, 387] on link "⏎ Modificare" at bounding box center [546, 390] width 84 height 17
select select "px"
select select "ms"
select select "s"
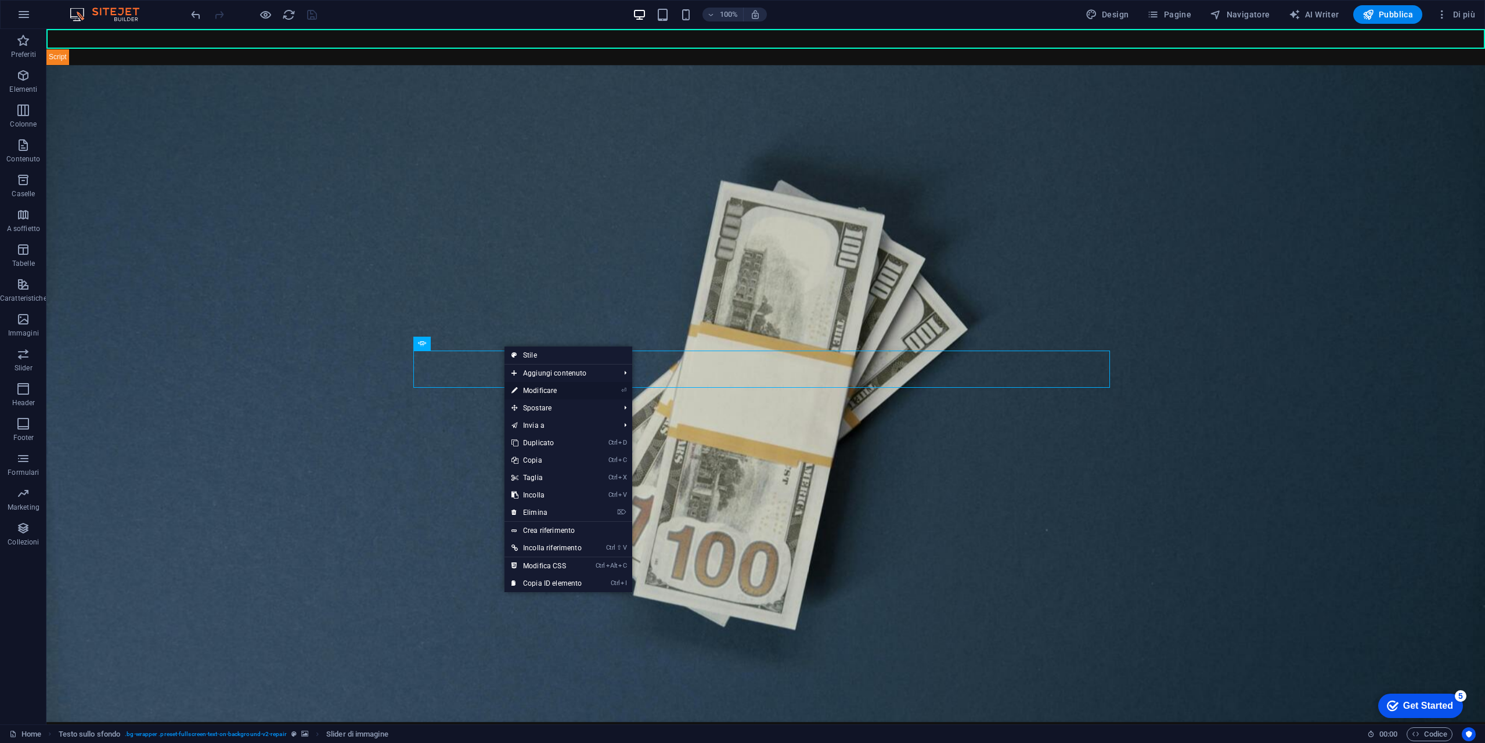
select select "progressive"
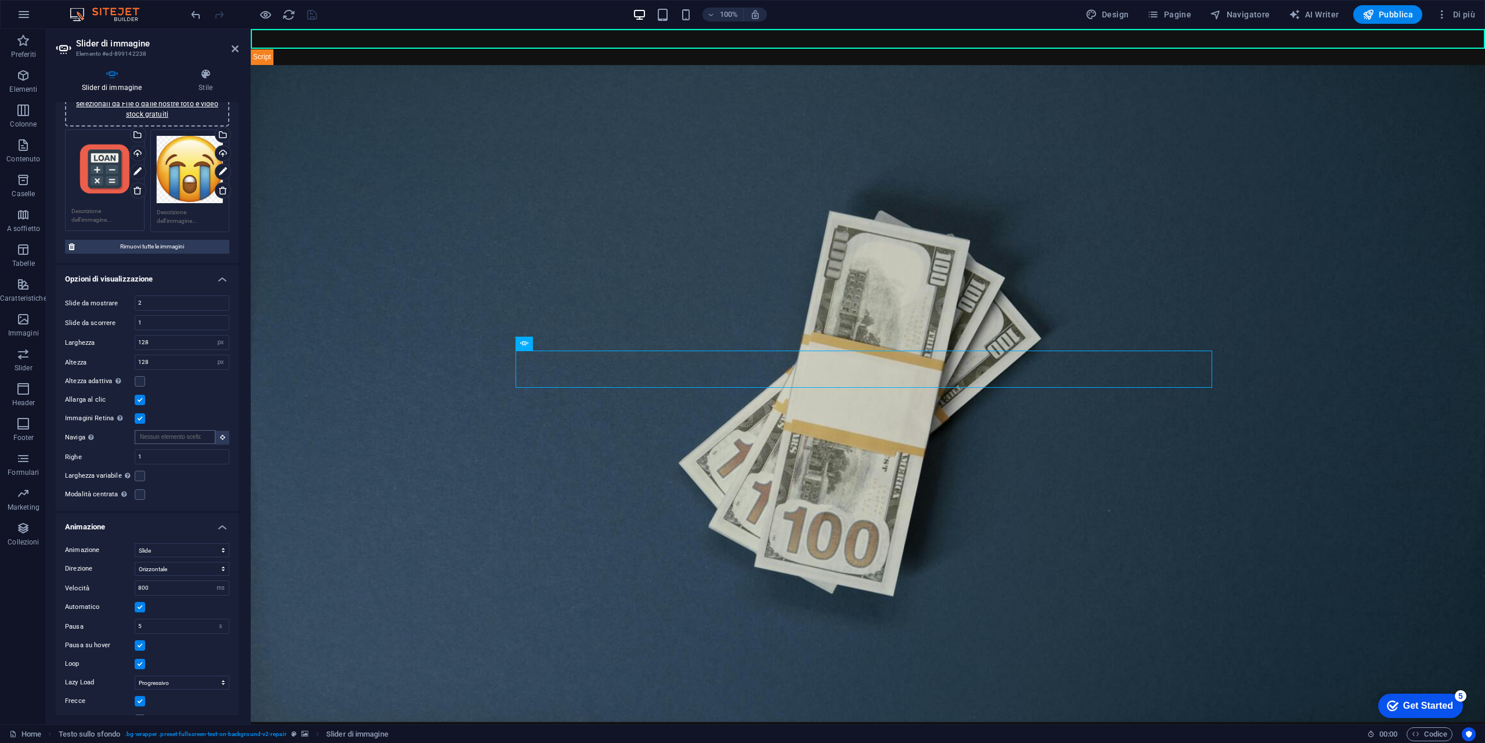
scroll to position [68, 0]
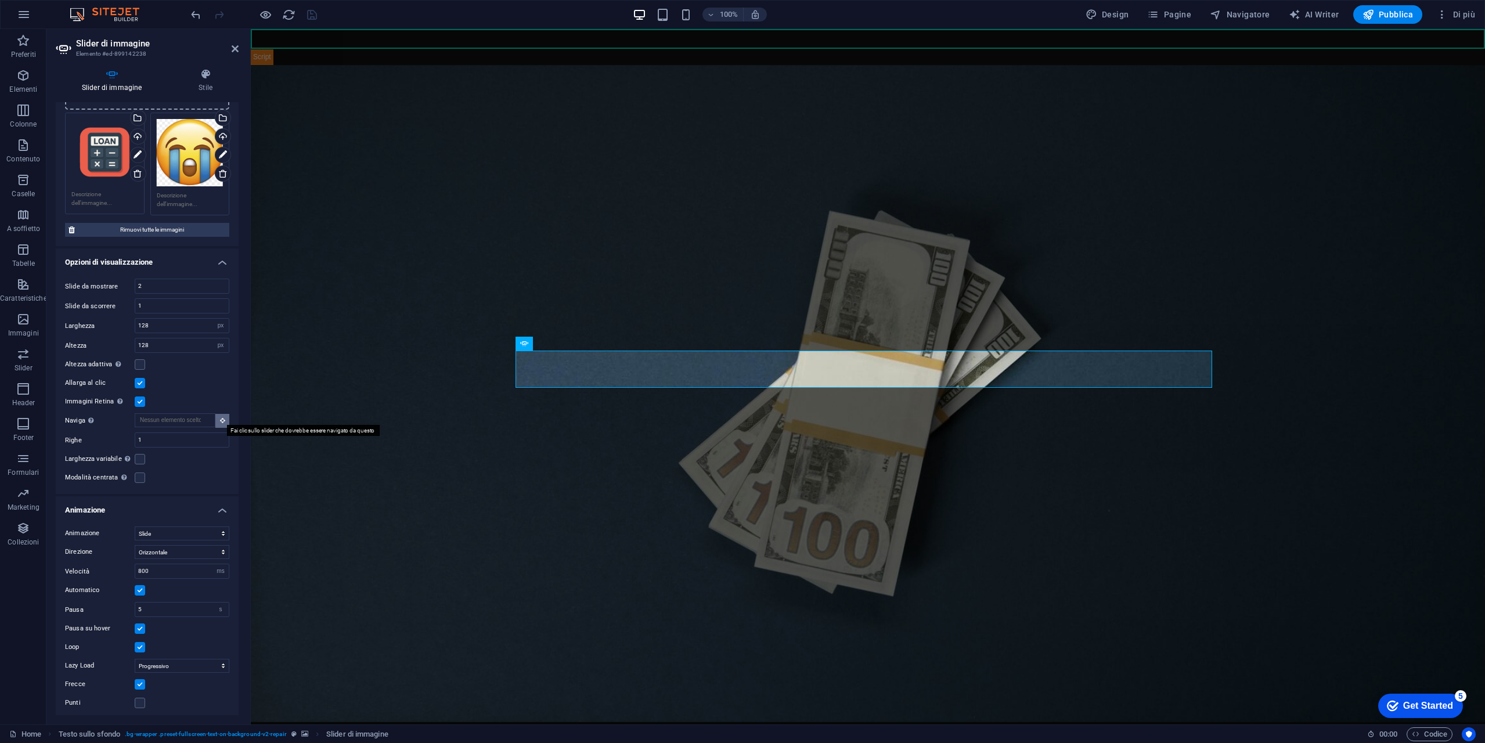
click at [220, 418] on icon at bounding box center [222, 420] width 5 height 6
type input "#ed-899142238"
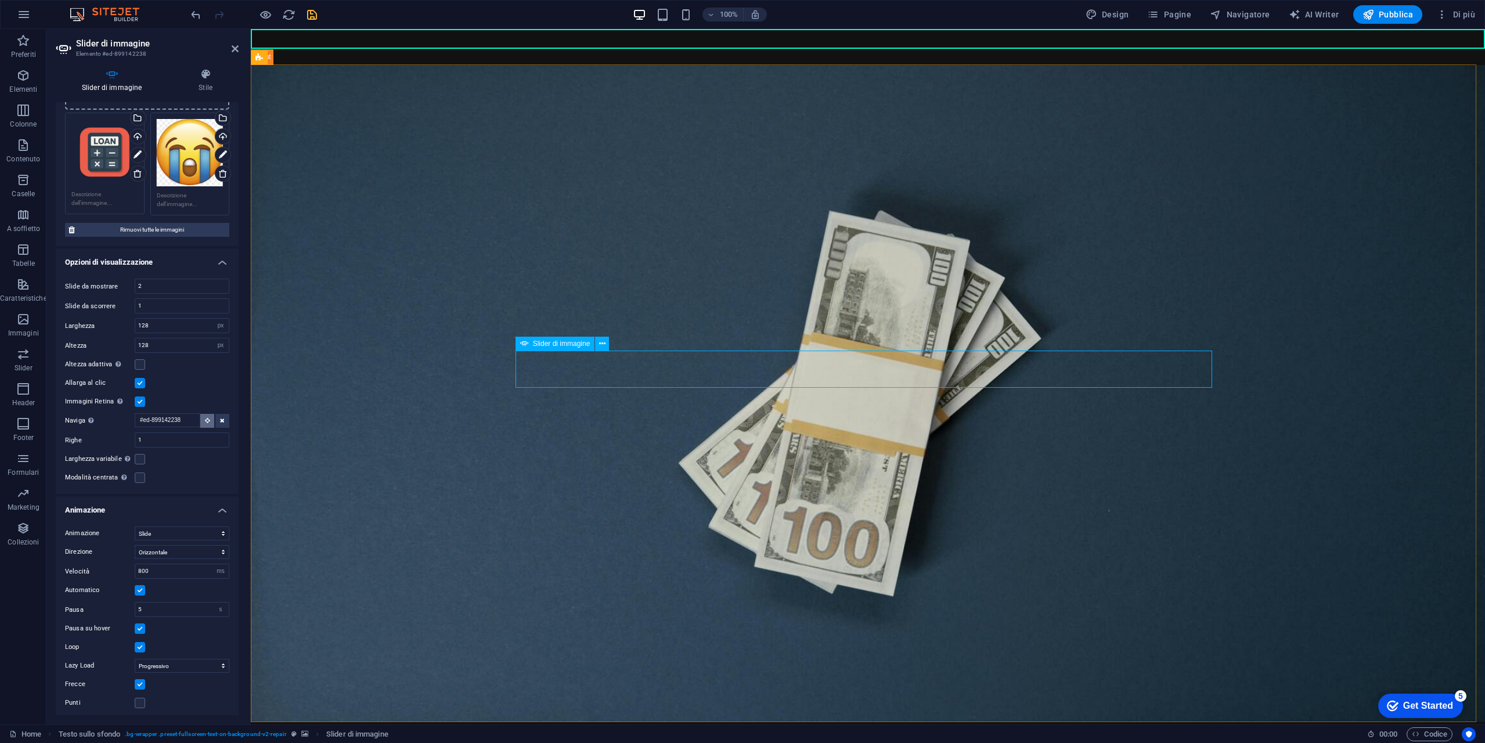
drag, startPoint x: 457, startPoint y: 451, endPoint x: 610, endPoint y: 369, distance: 173.5
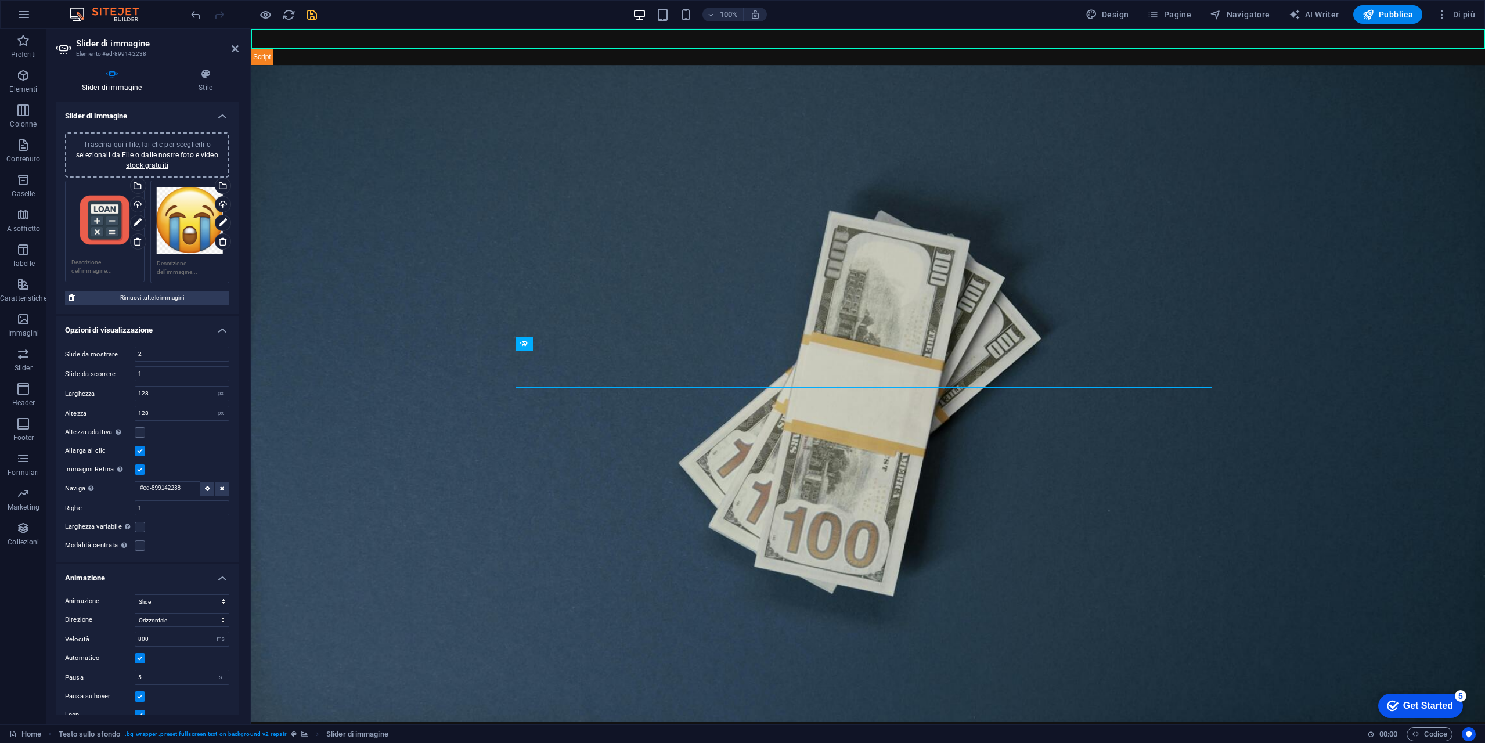
click at [194, 330] on h4 "Opzioni di visualizzazione" at bounding box center [147, 326] width 183 height 21
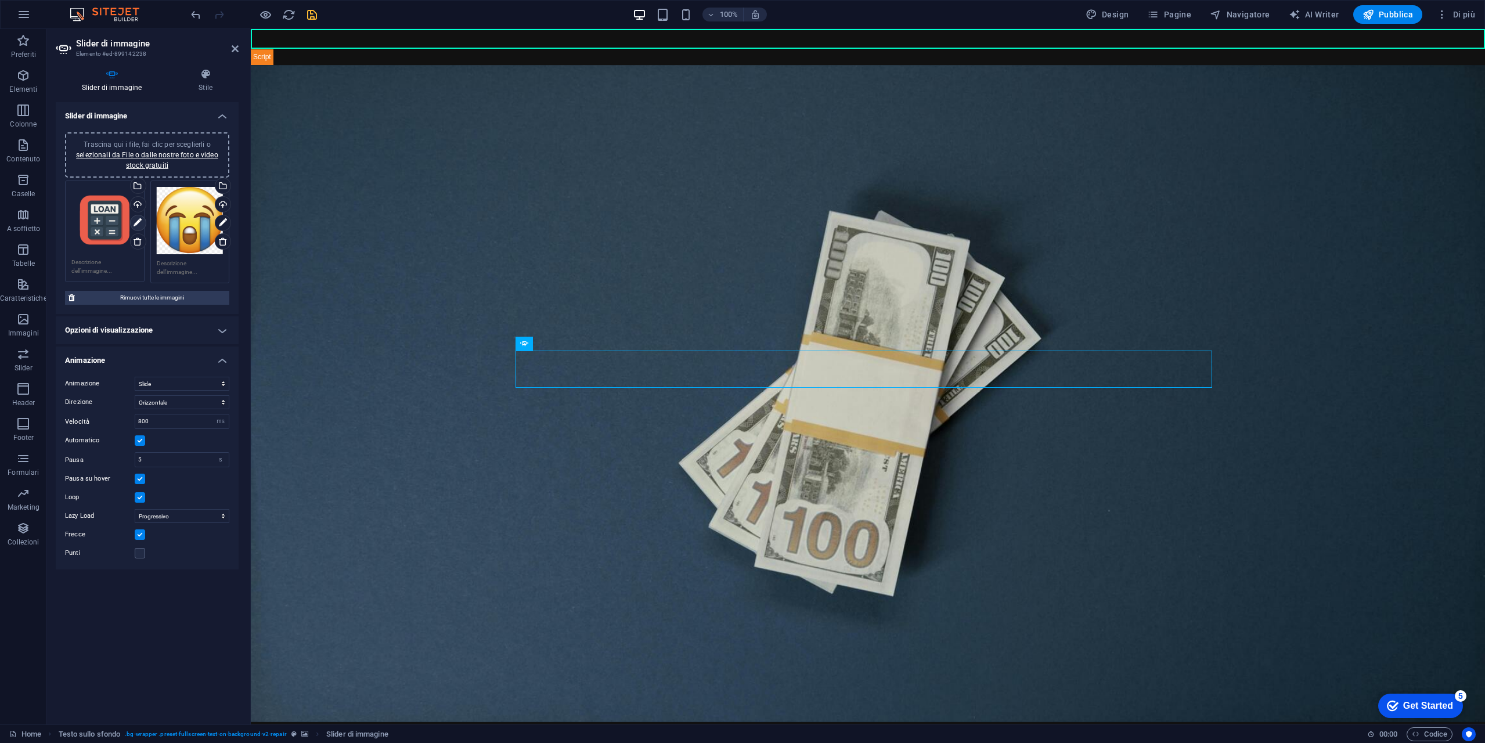
click at [138, 221] on icon at bounding box center [137, 223] width 8 height 14
click at [140, 222] on icon at bounding box center [137, 223] width 8 height 14
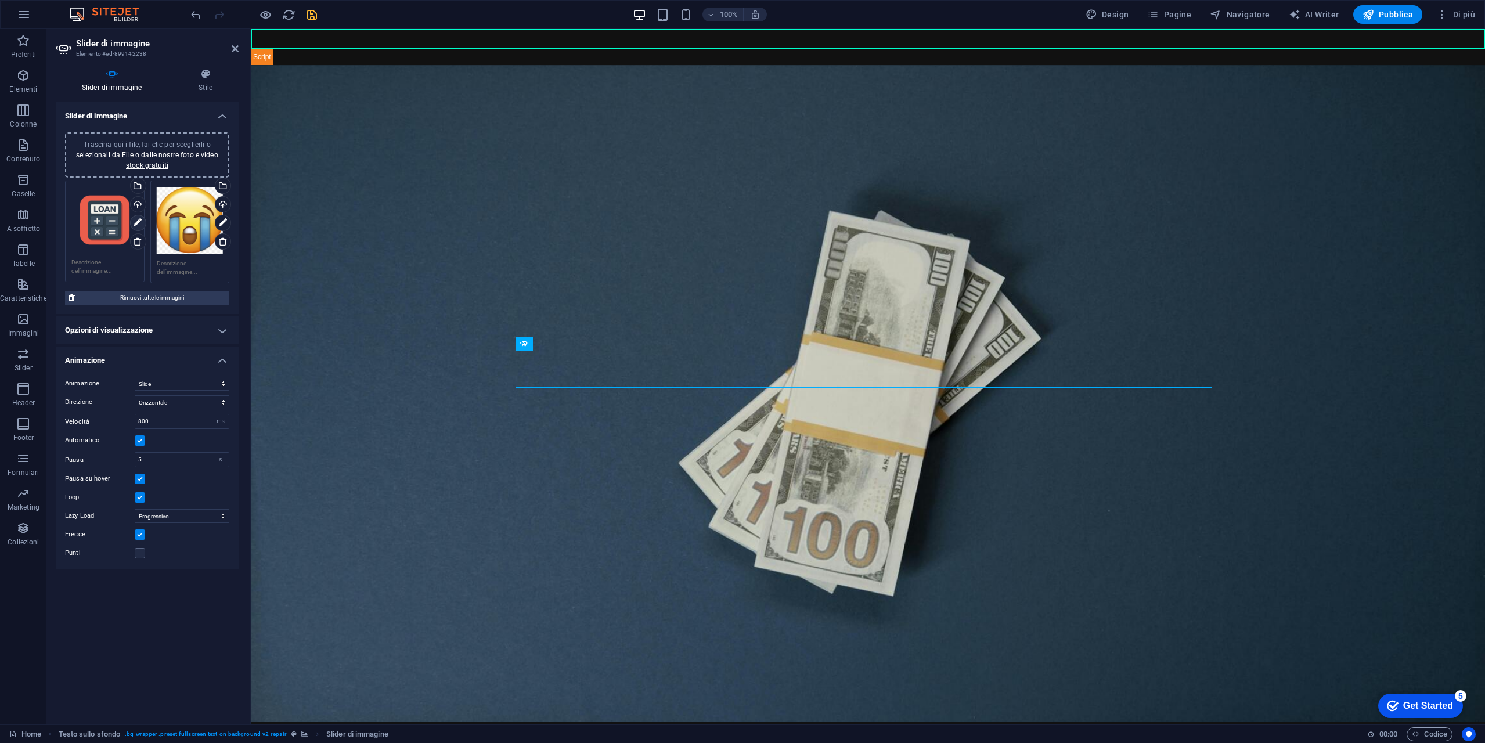
click at [140, 222] on icon at bounding box center [137, 223] width 8 height 14
click at [121, 224] on div "Trascina qui i file, fai clic per sceglierli o selezionali da File o dalle nost…" at bounding box center [104, 220] width 67 height 67
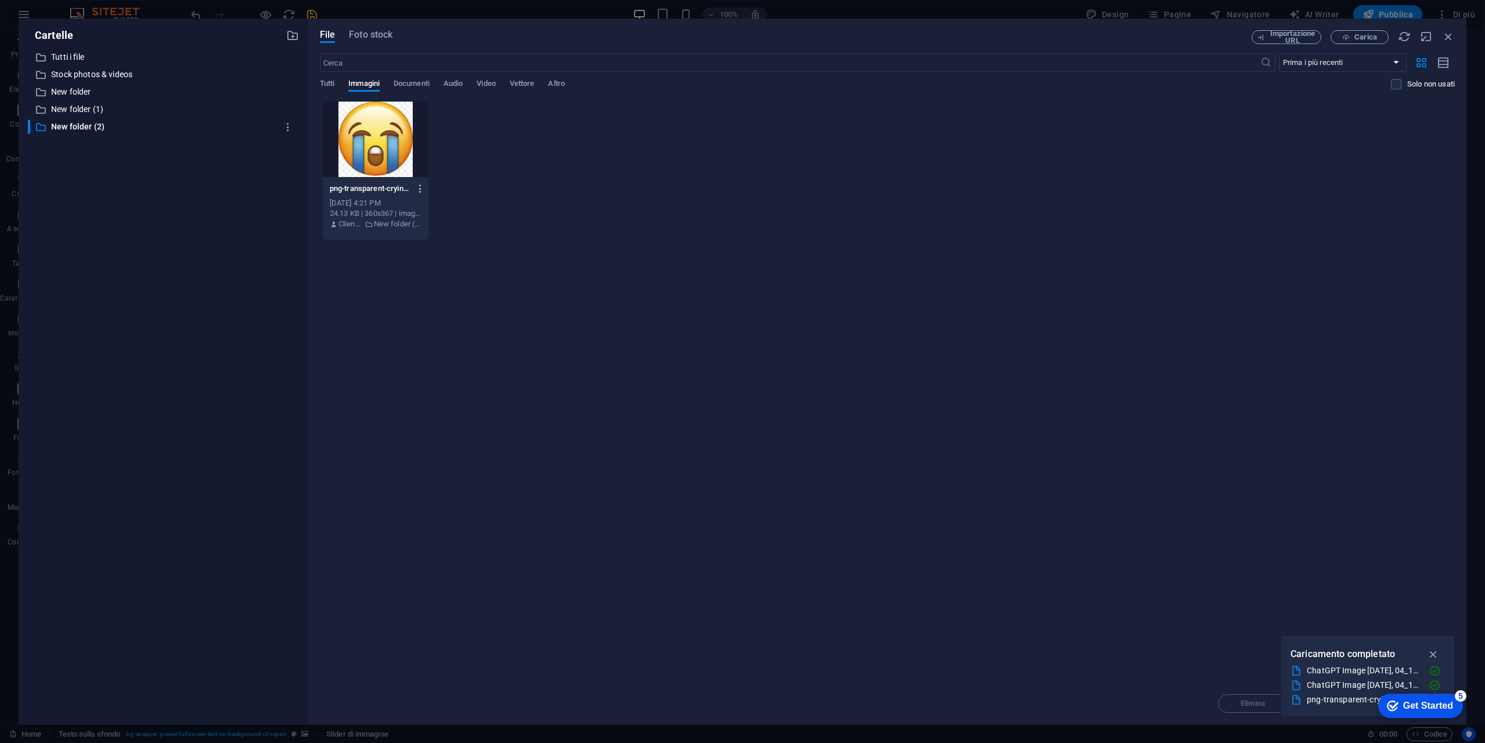
click at [421, 190] on icon "button" at bounding box center [420, 188] width 11 height 10
click at [428, 242] on h6 "Ottieni collegamento" at bounding box center [427, 247] width 69 height 14
click at [420, 189] on icon "button" at bounding box center [420, 188] width 11 height 10
click at [611, 258] on div at bounding box center [742, 371] width 1485 height 743
click at [1452, 34] on icon "button" at bounding box center [1448, 36] width 13 height 13
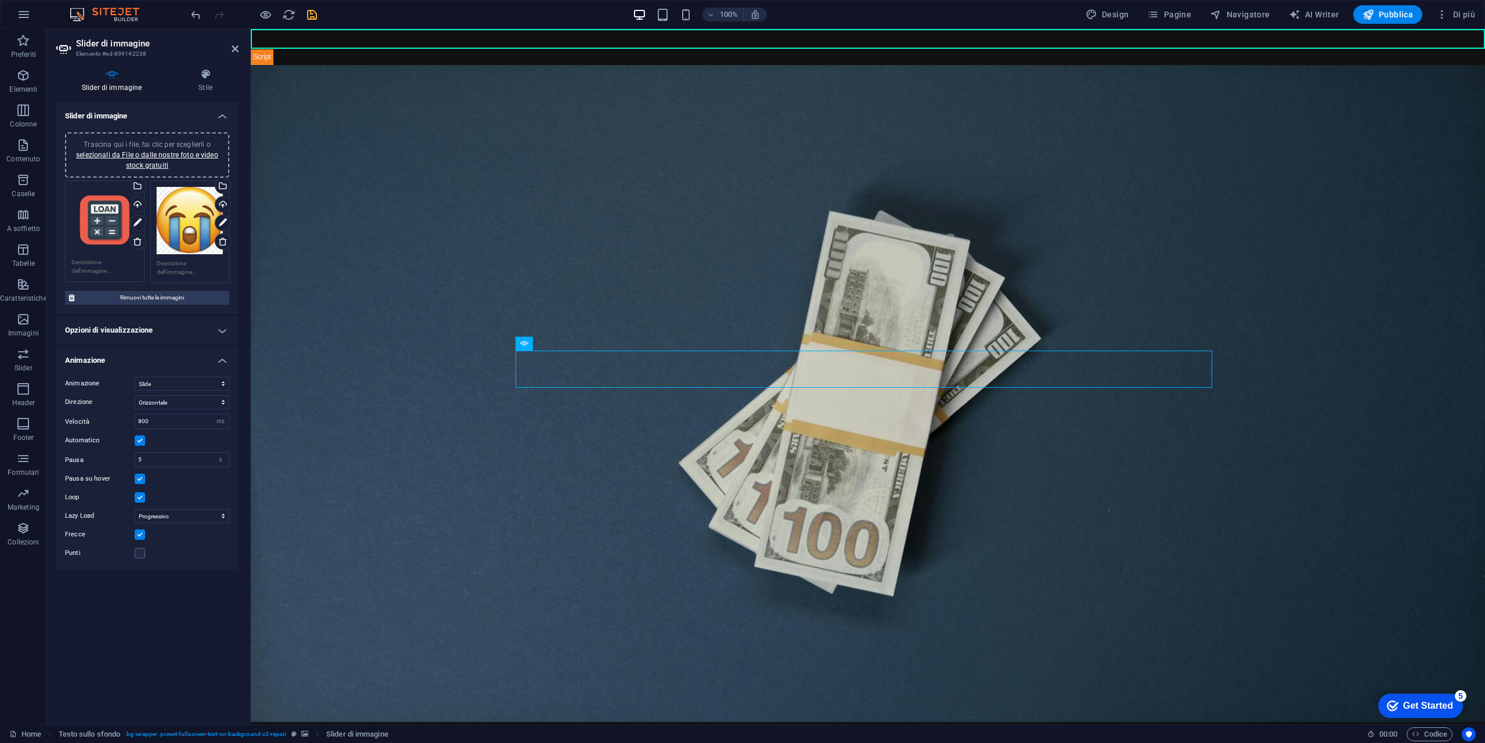
click at [97, 226] on div "Trascina qui i file, fai clic per sceglierli o selezionali da File o dalle nost…" at bounding box center [104, 220] width 67 height 67
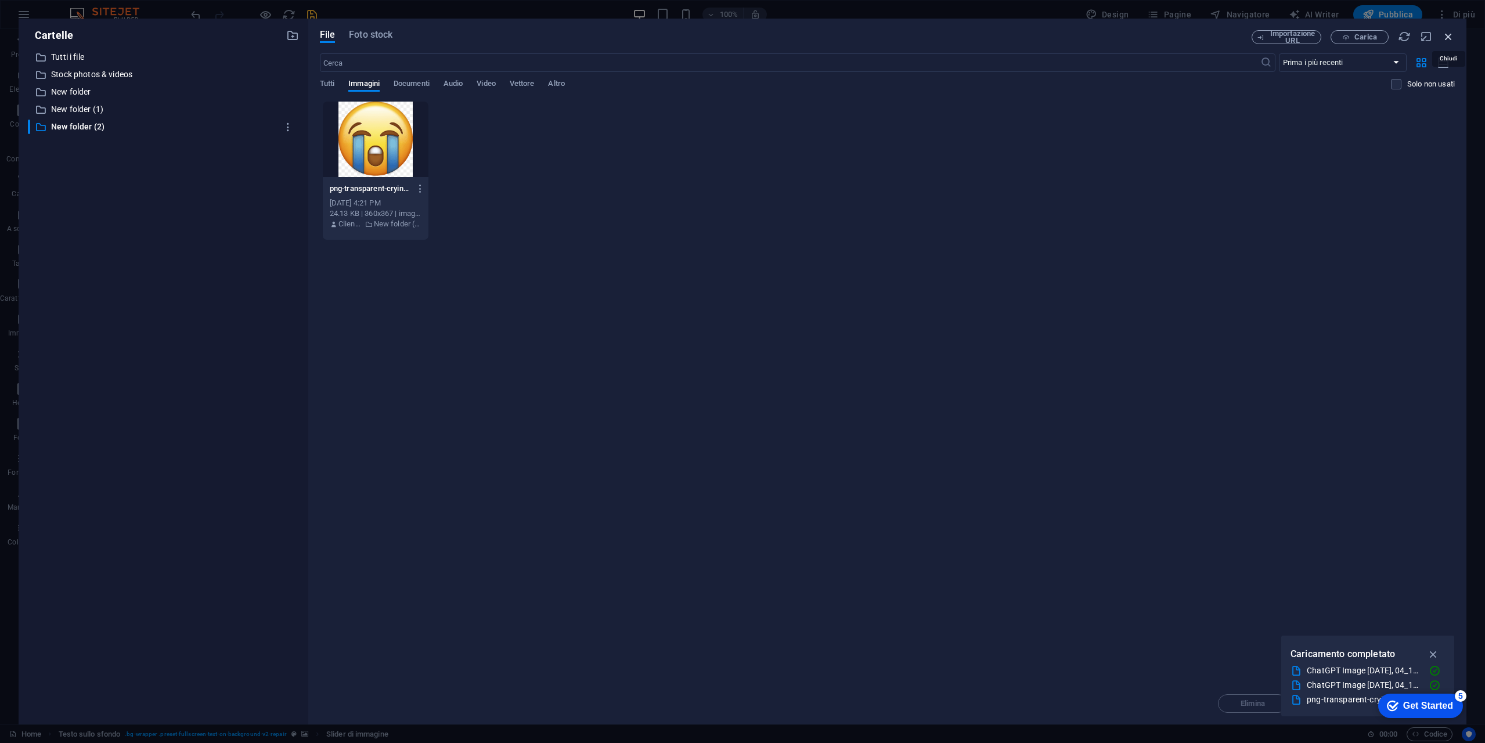
drag, startPoint x: 1449, startPoint y: 31, endPoint x: 1197, endPoint y: 2, distance: 253.6
click at [1448, 31] on icon "button" at bounding box center [1448, 36] width 13 height 13
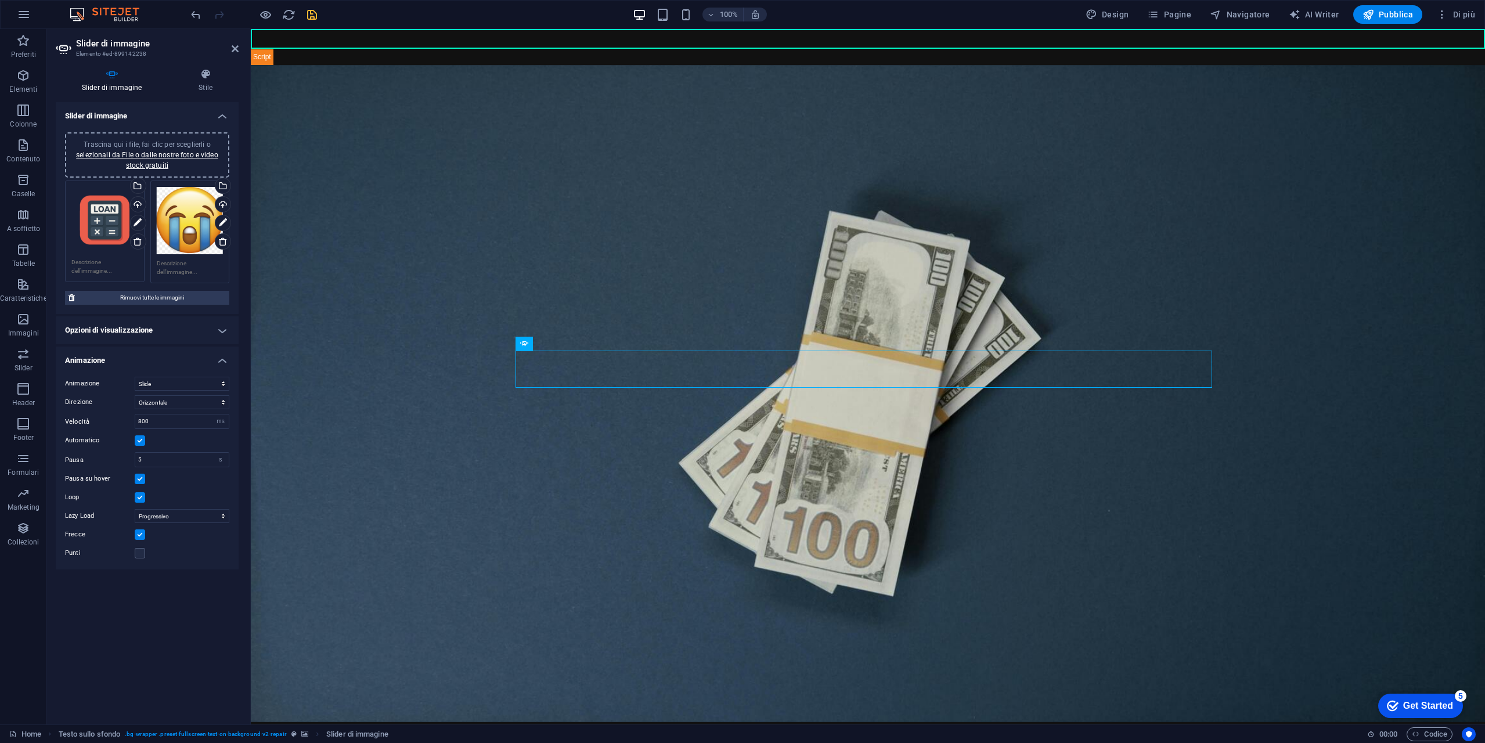
click at [196, 227] on div "Trascina qui i file, fai clic per sceglierli o selezionali da File o dalle nost…" at bounding box center [190, 221] width 67 height 68
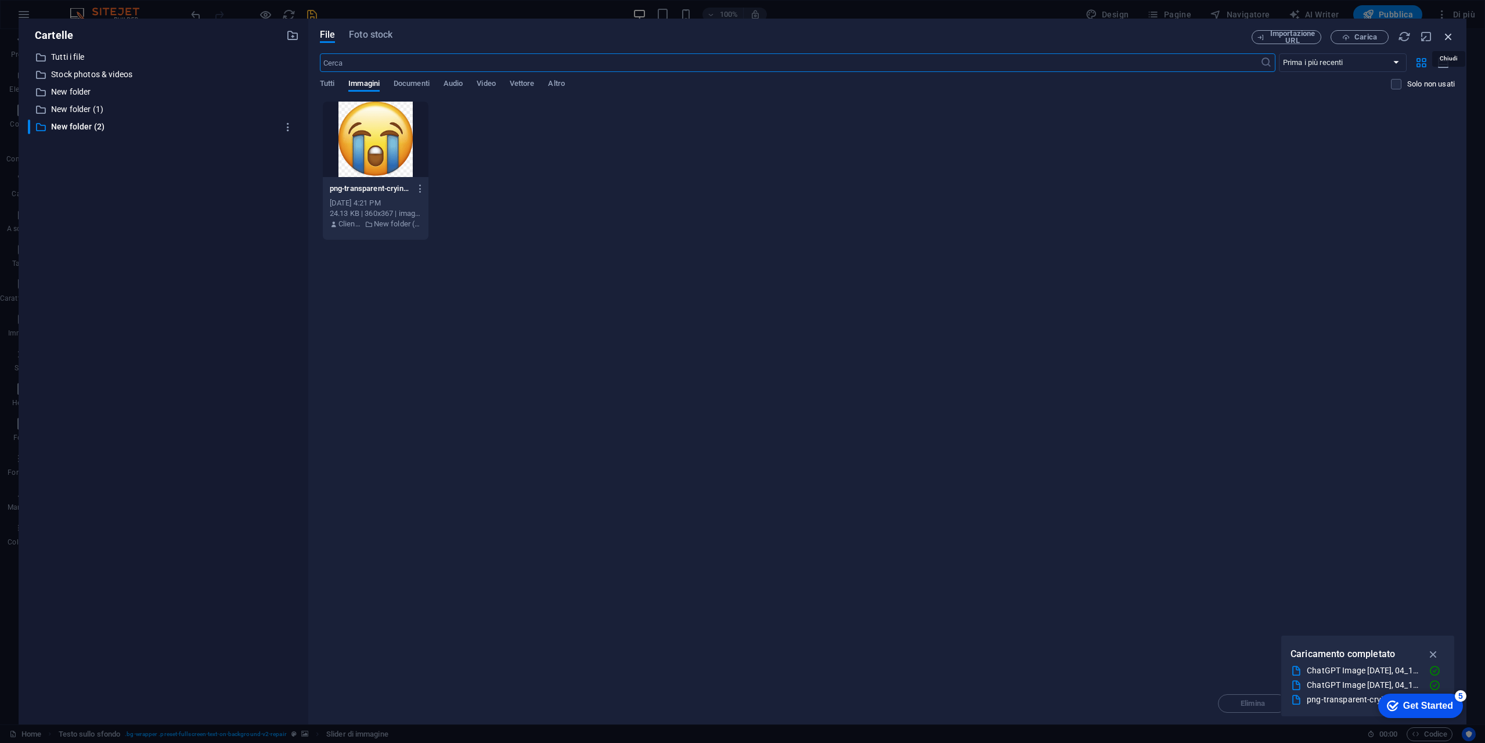
click at [1447, 37] on icon "button" at bounding box center [1448, 36] width 13 height 13
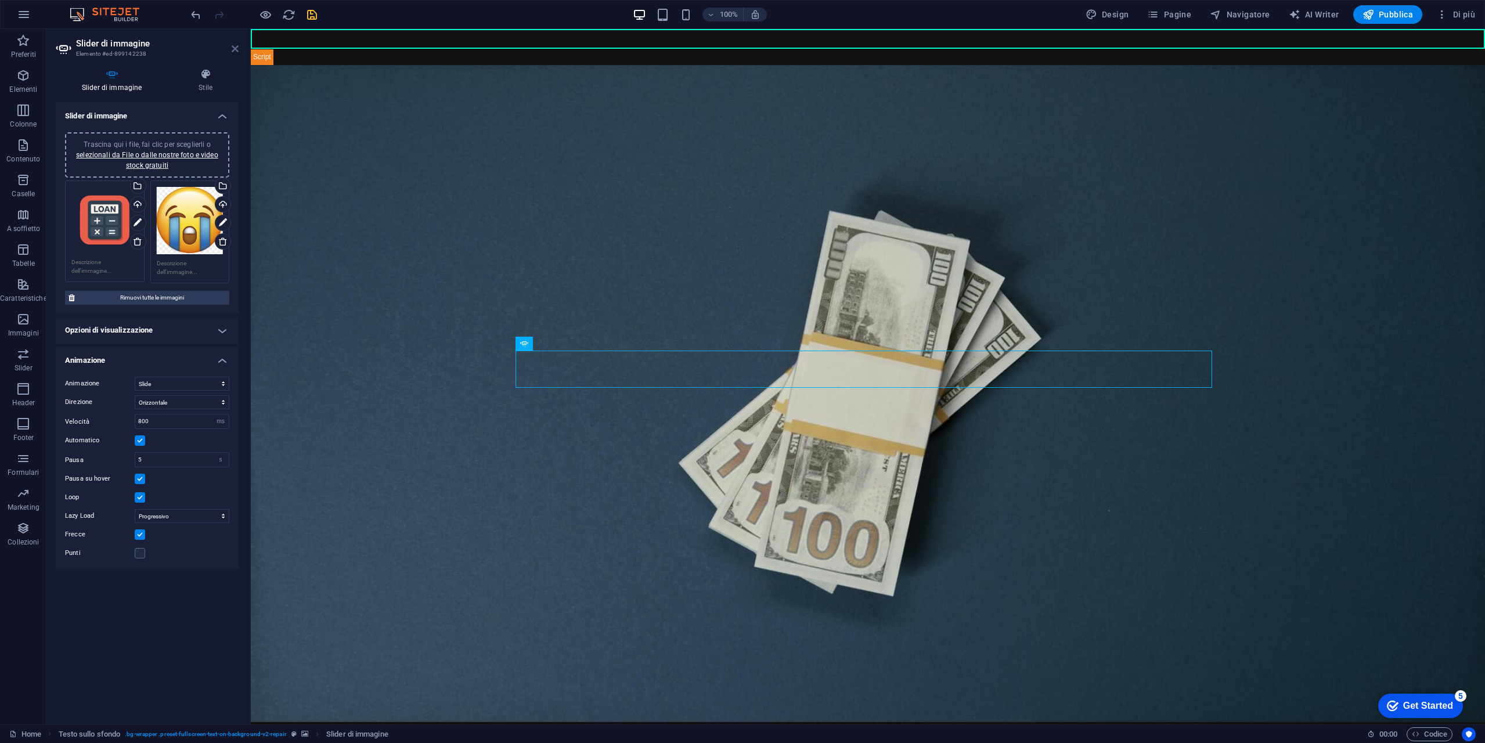
click at [232, 49] on icon at bounding box center [235, 48] width 7 height 9
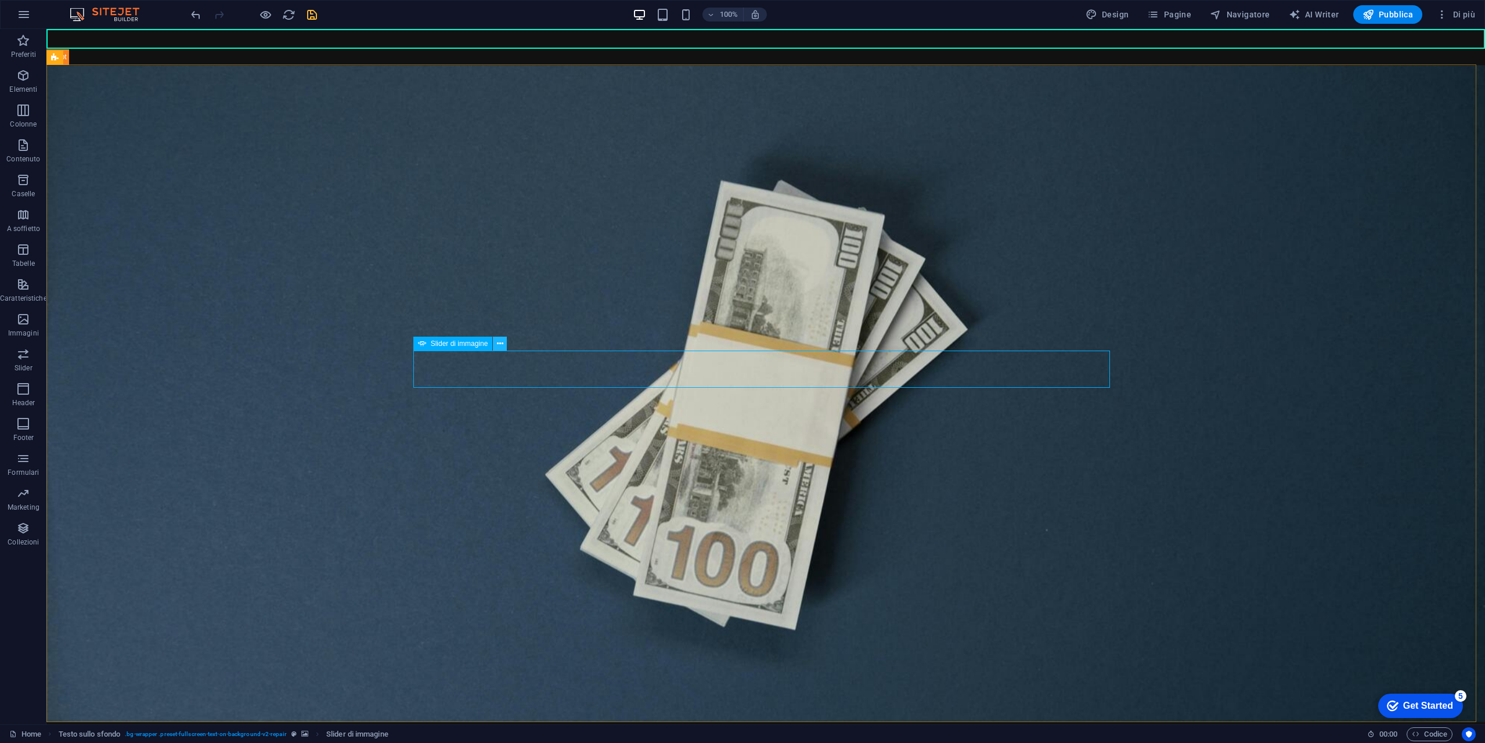
click at [503, 342] on icon at bounding box center [500, 344] width 6 height 12
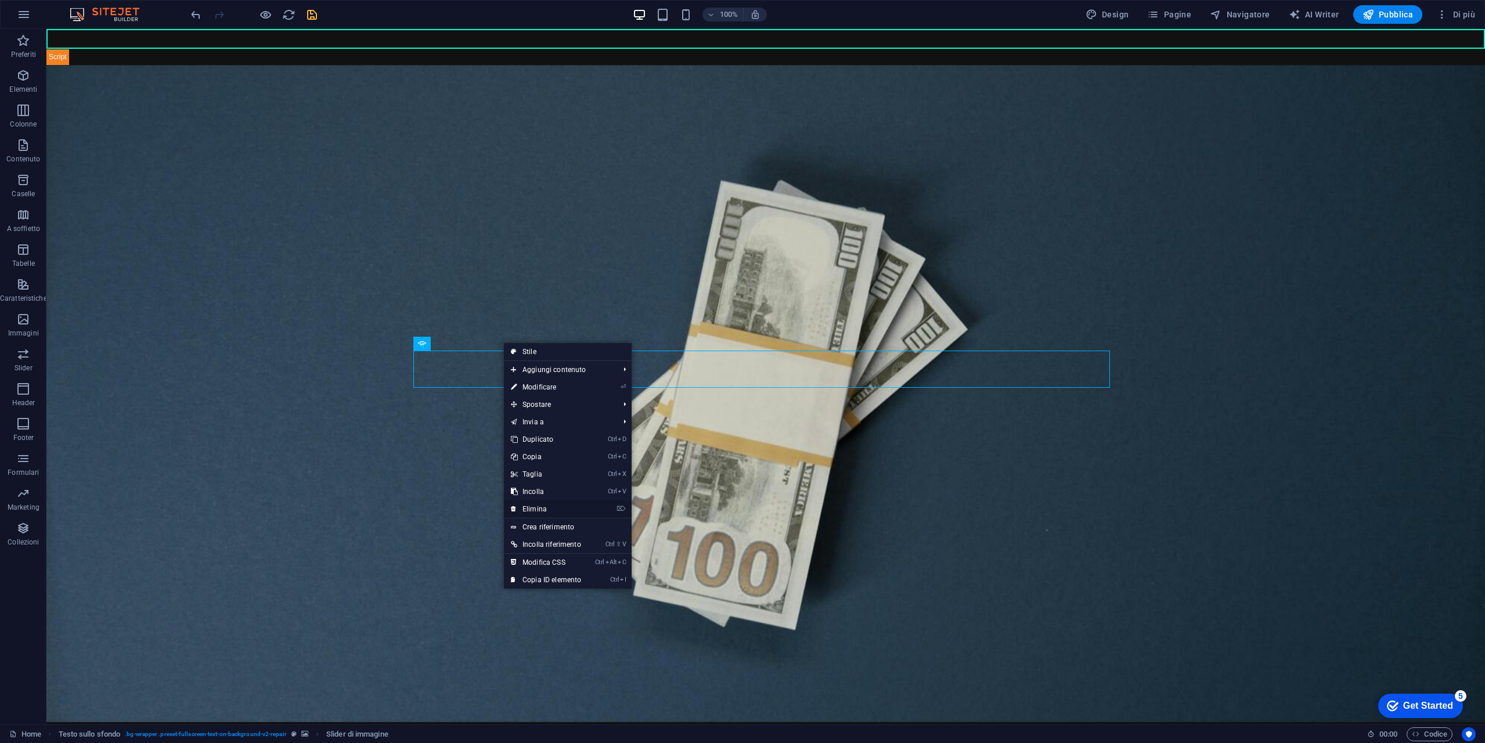
click at [560, 511] on link "⌦ Elimina" at bounding box center [546, 508] width 84 height 17
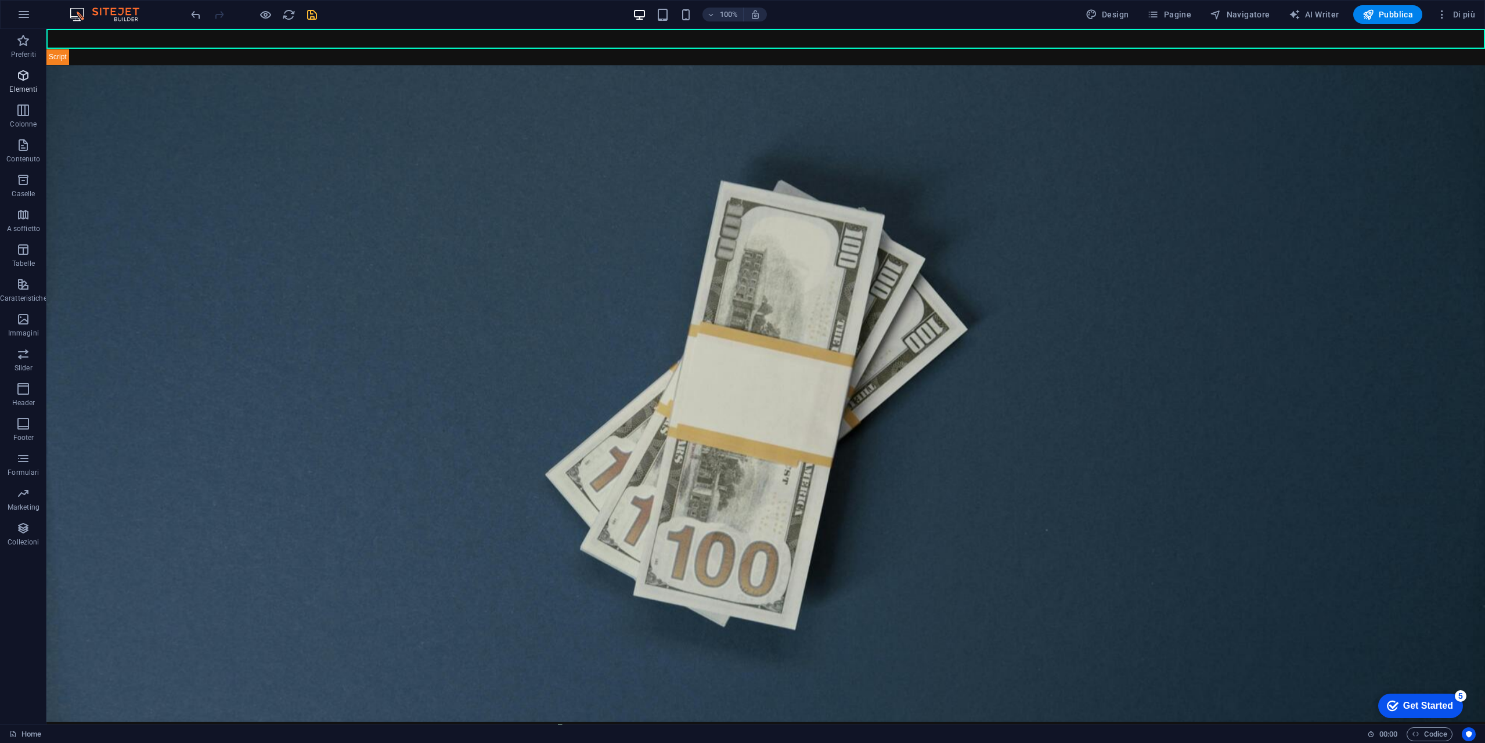
click at [32, 76] on span "Elementi" at bounding box center [23, 82] width 47 height 28
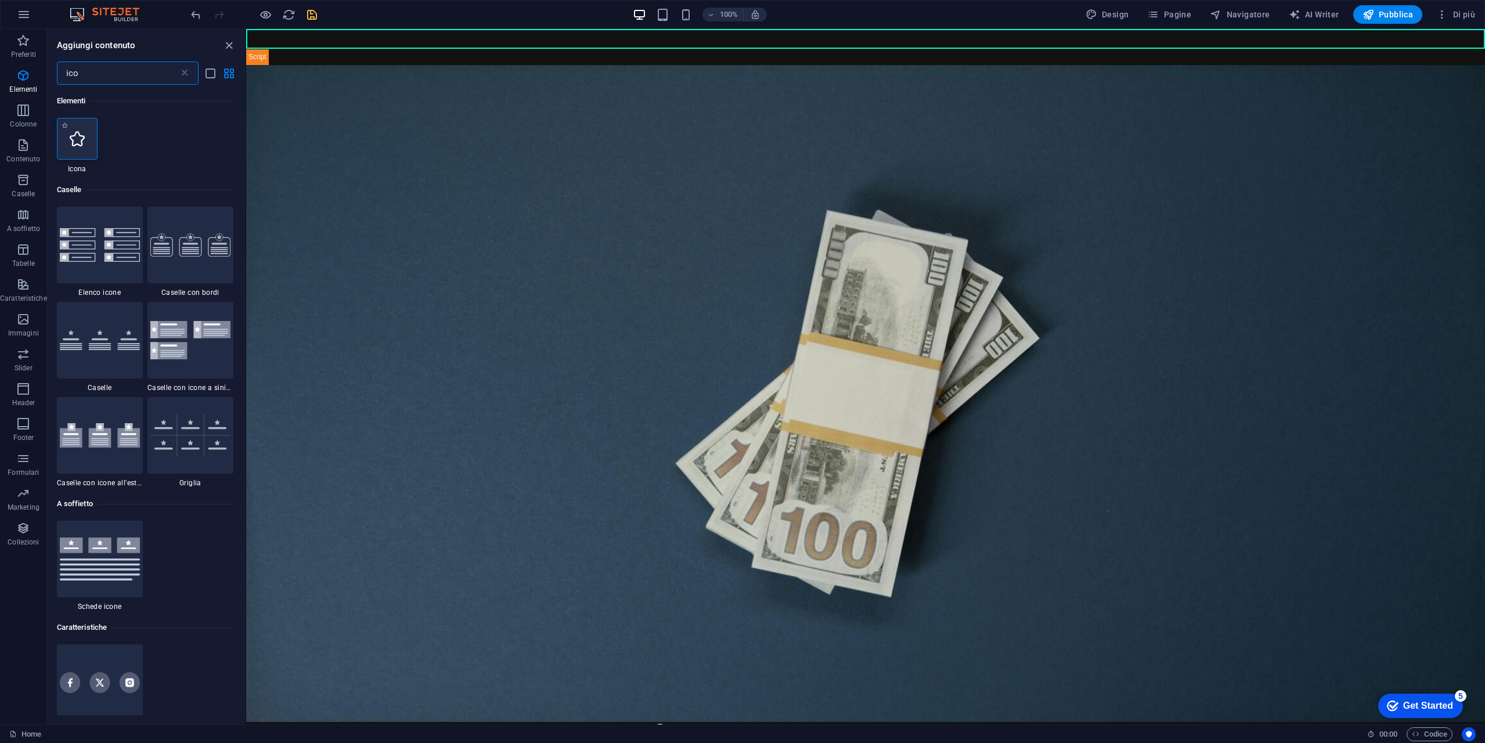
type input "ico"
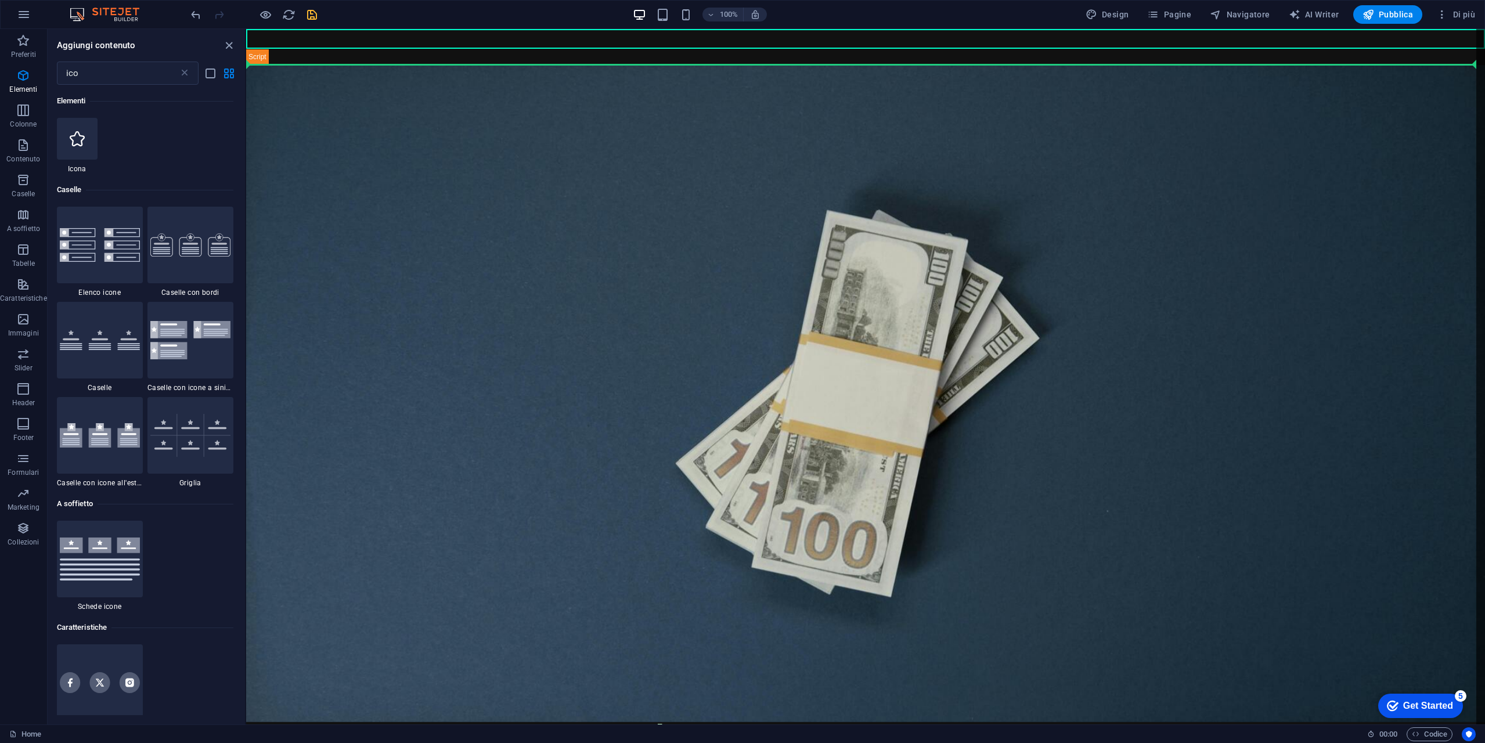
select select "xMidYMid"
select select "px"
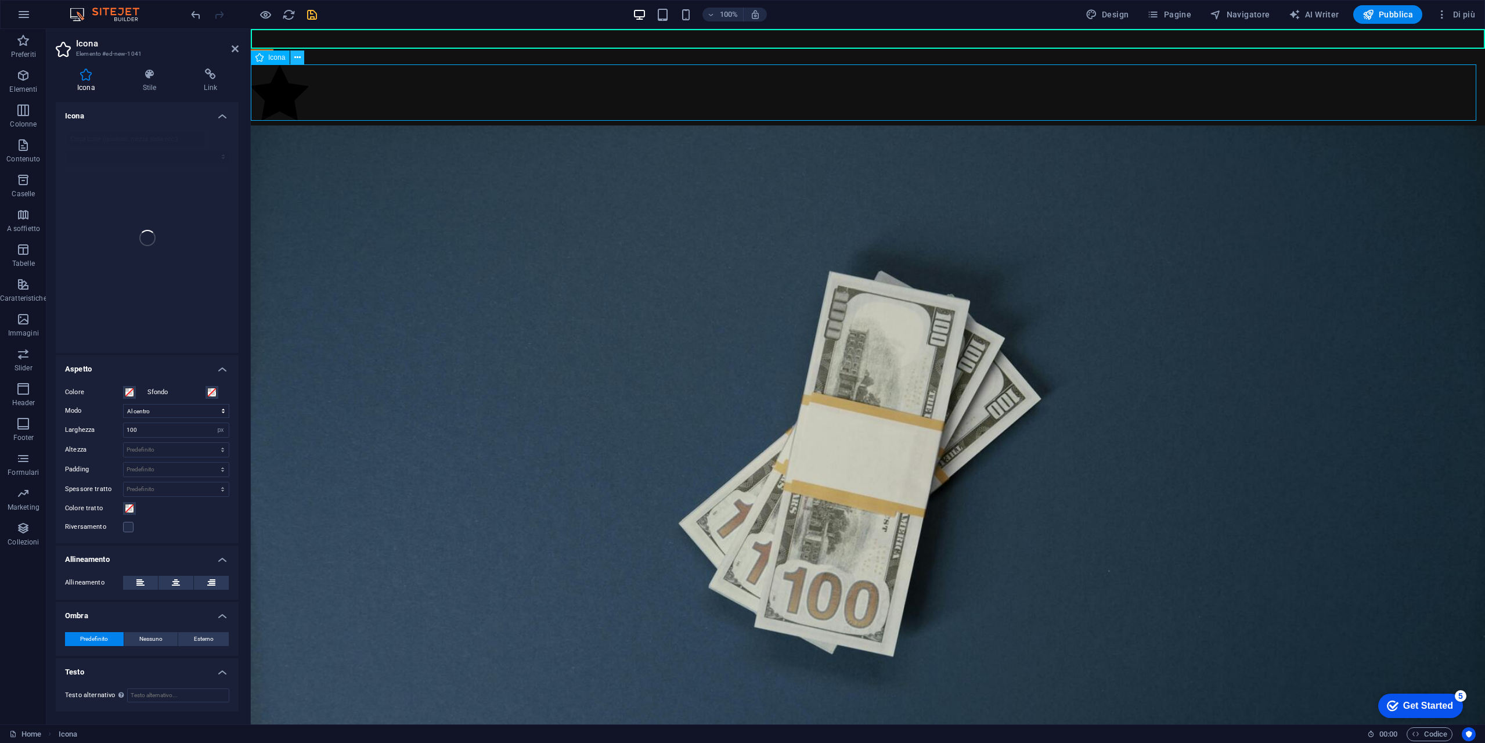
click at [298, 60] on icon at bounding box center [297, 58] width 6 height 12
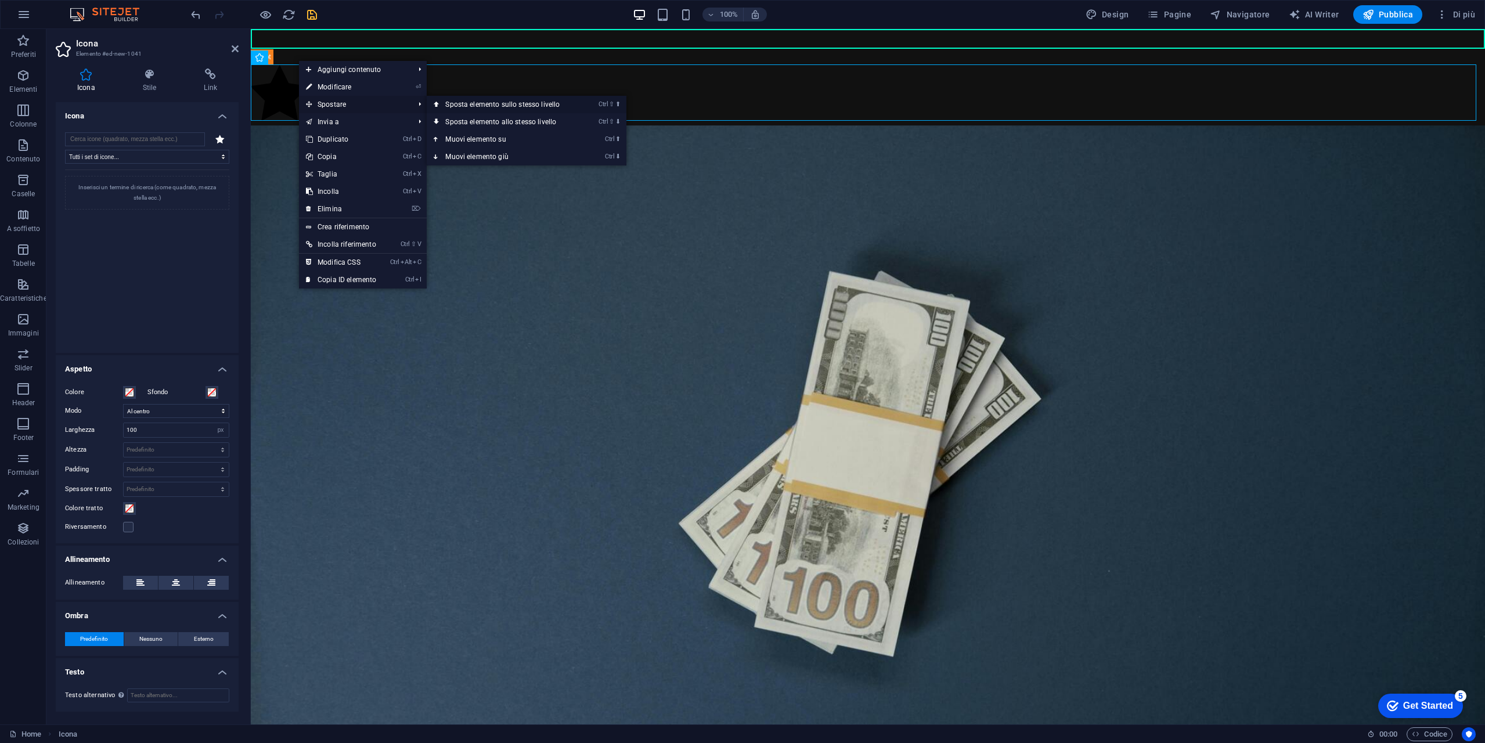
click at [499, 106] on link "Ctrl ⇧ ⬆ Sposta elemento sullo stesso livello" at bounding box center [505, 104] width 156 height 17
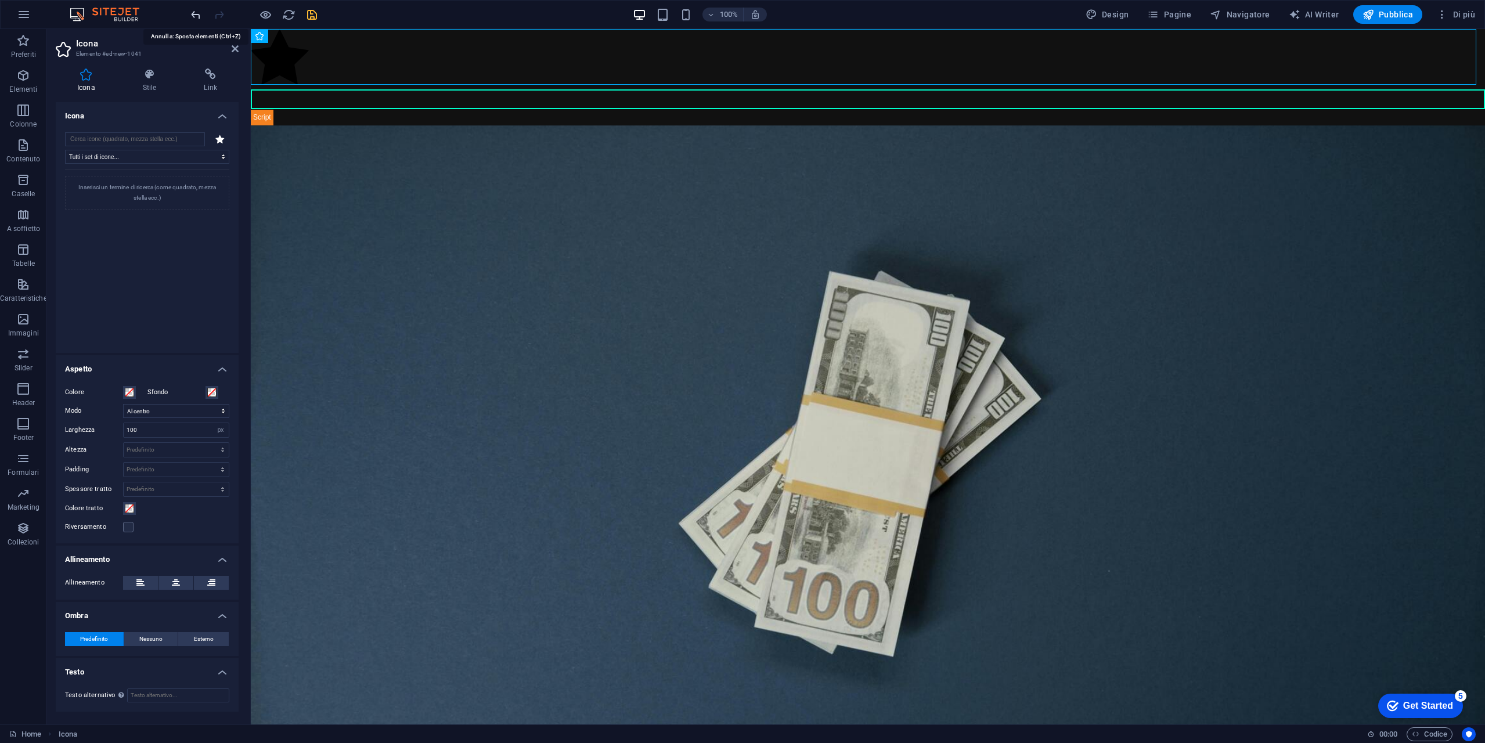
click at [196, 12] on icon "undo" at bounding box center [195, 14] width 13 height 13
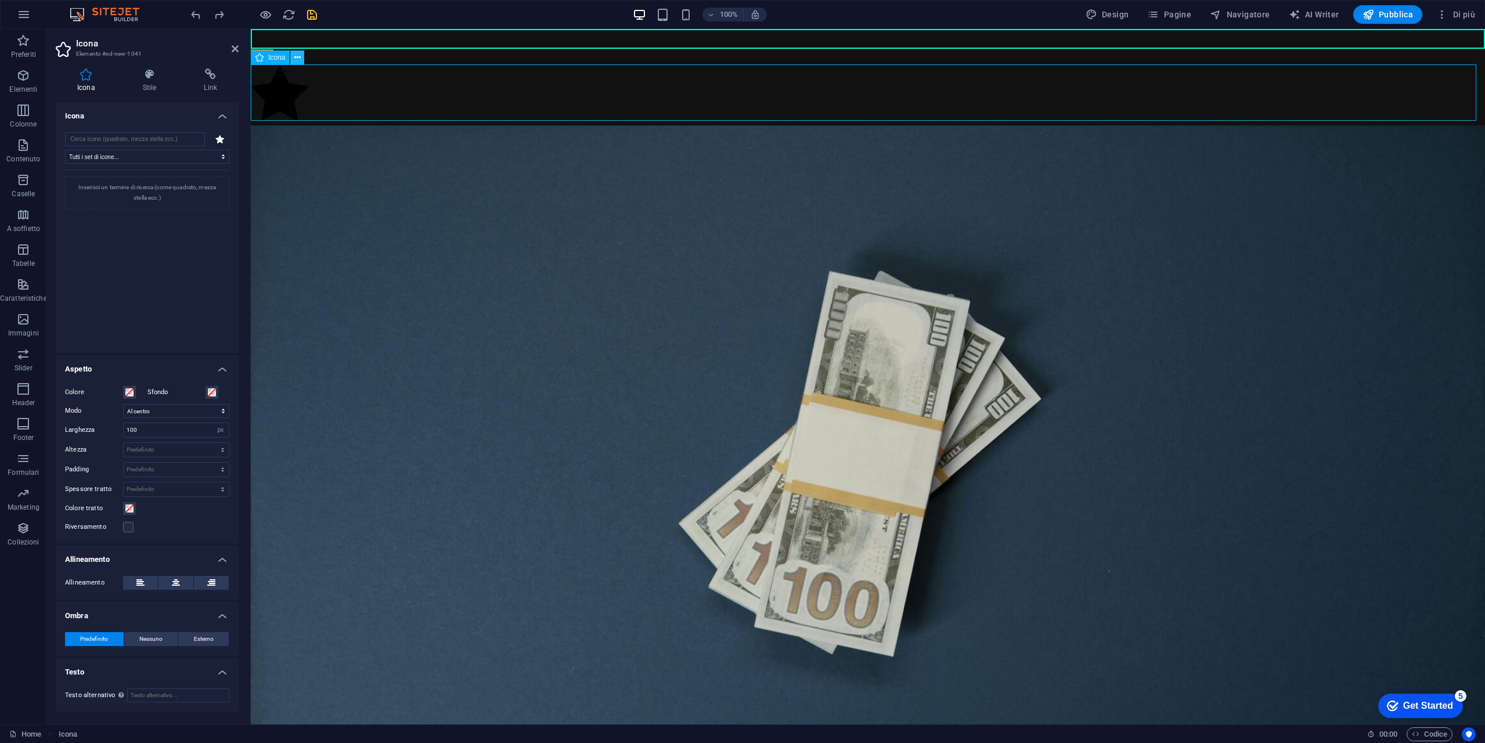
click at [297, 56] on icon at bounding box center [297, 58] width 6 height 12
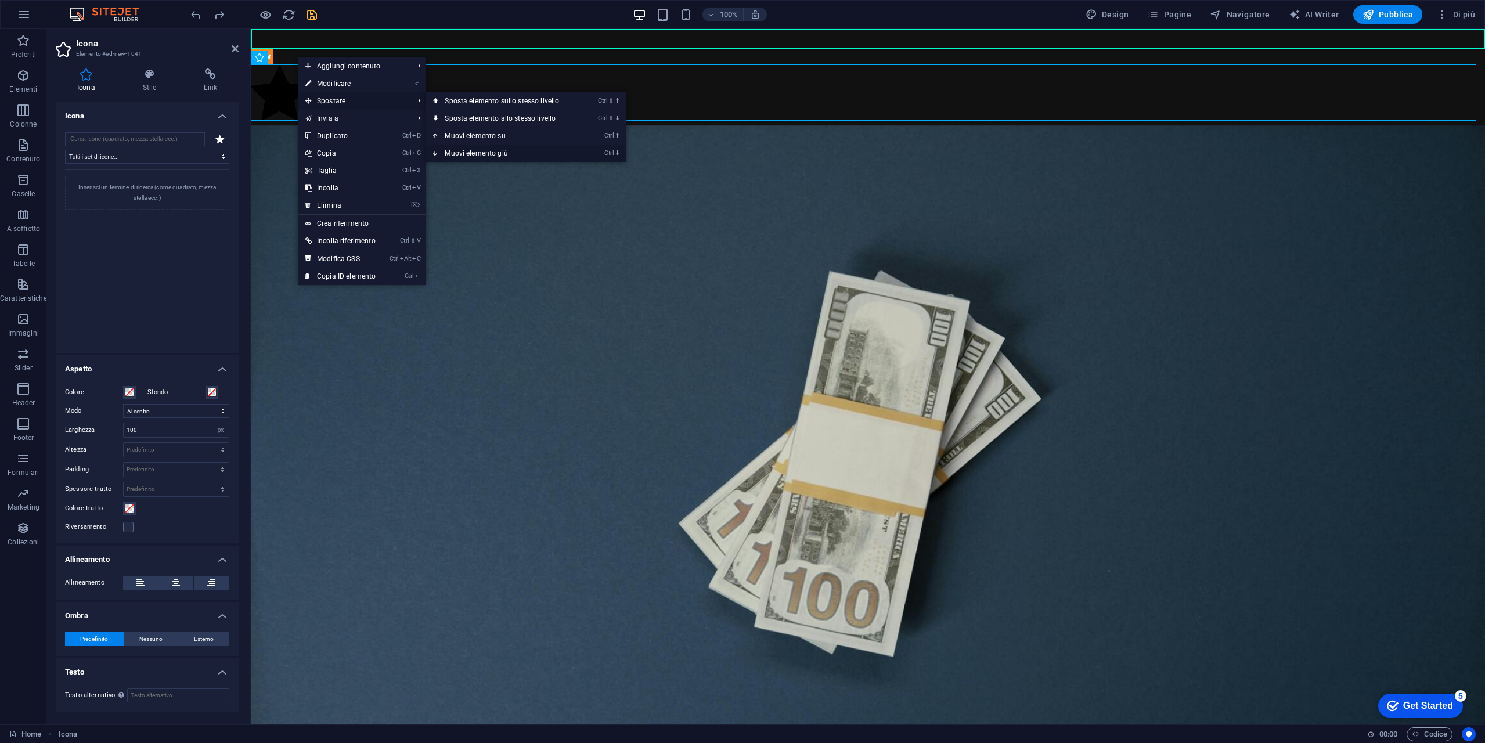
click at [517, 149] on link "Ctrl ⬇ Muovi elemento giù" at bounding box center [504, 153] width 156 height 17
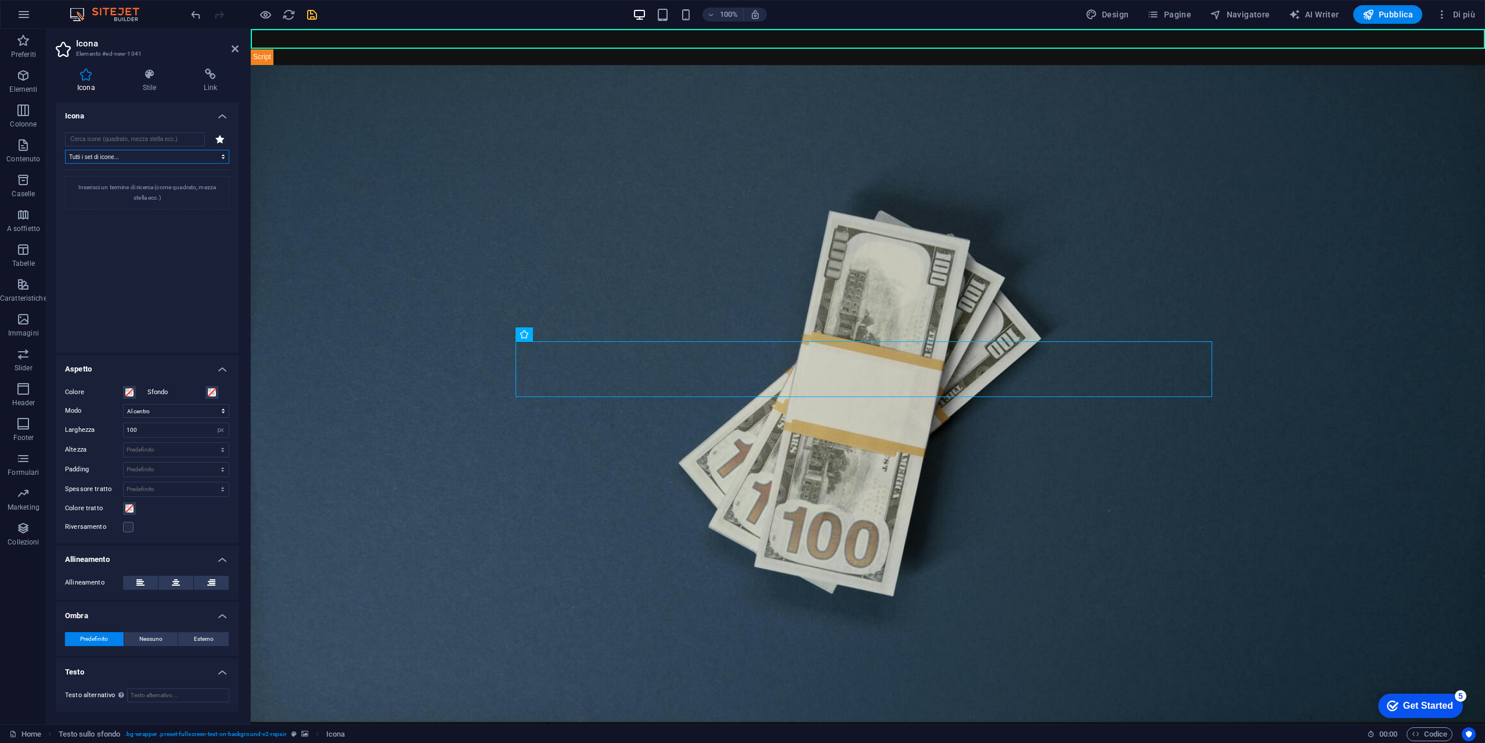
click at [145, 155] on select "Tutti i set di icone... IcoFont Ionicons FontAwesome Brands FontAwesome Duotone…" at bounding box center [147, 157] width 164 height 14
click at [136, 143] on input "search" at bounding box center [135, 139] width 140 height 14
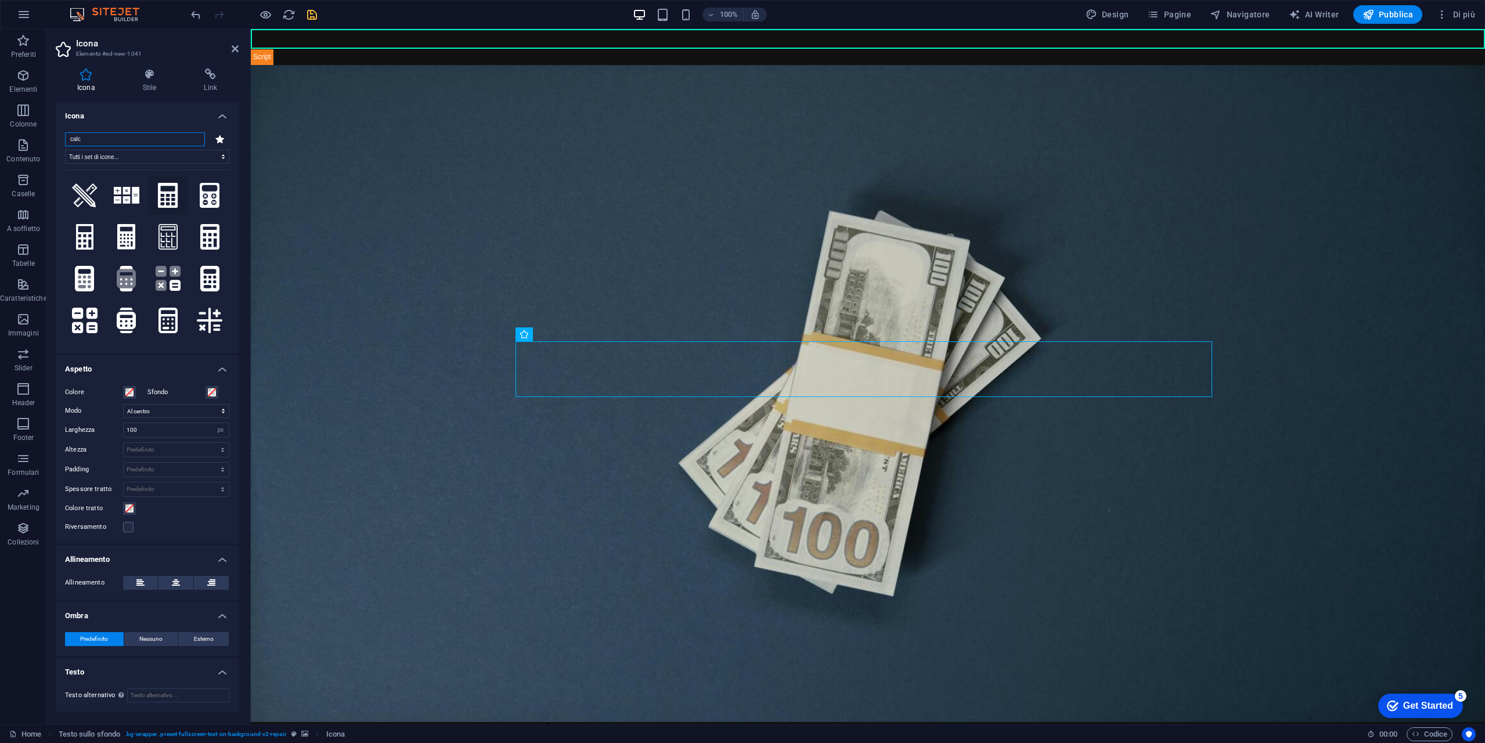
type input "calc"
click at [163, 195] on icon at bounding box center [168, 196] width 20 height 26
click at [129, 395] on span at bounding box center [129, 392] width 9 height 9
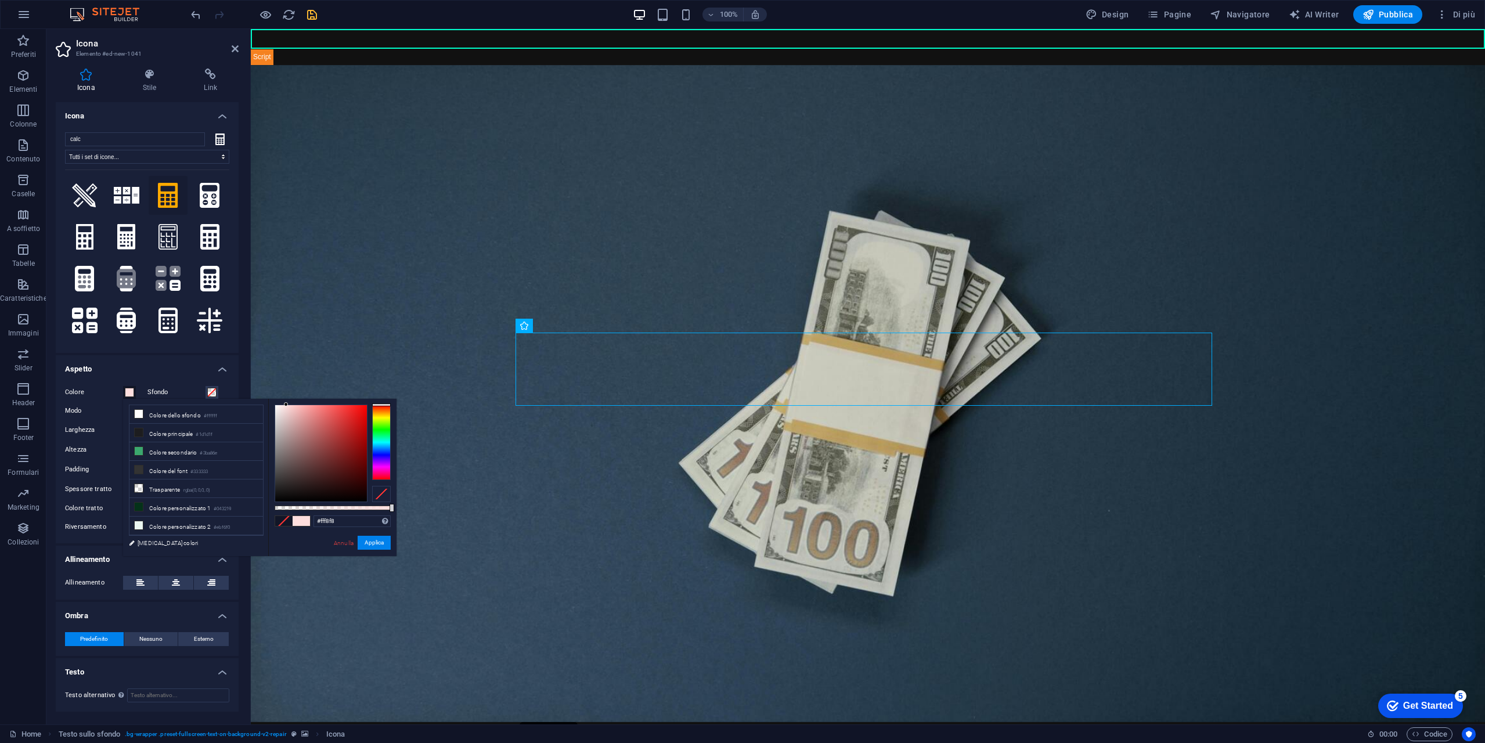
type input "#ffffff"
drag, startPoint x: 314, startPoint y: 445, endPoint x: 216, endPoint y: 373, distance: 121.3
click at [216, 373] on body "[DOMAIN_NAME] Home Preferiti Elementi Colonne Contenuto Caselle A soffietto Tab…" at bounding box center [742, 371] width 1485 height 743
click at [337, 338] on figure at bounding box center [868, 393] width 1234 height 657
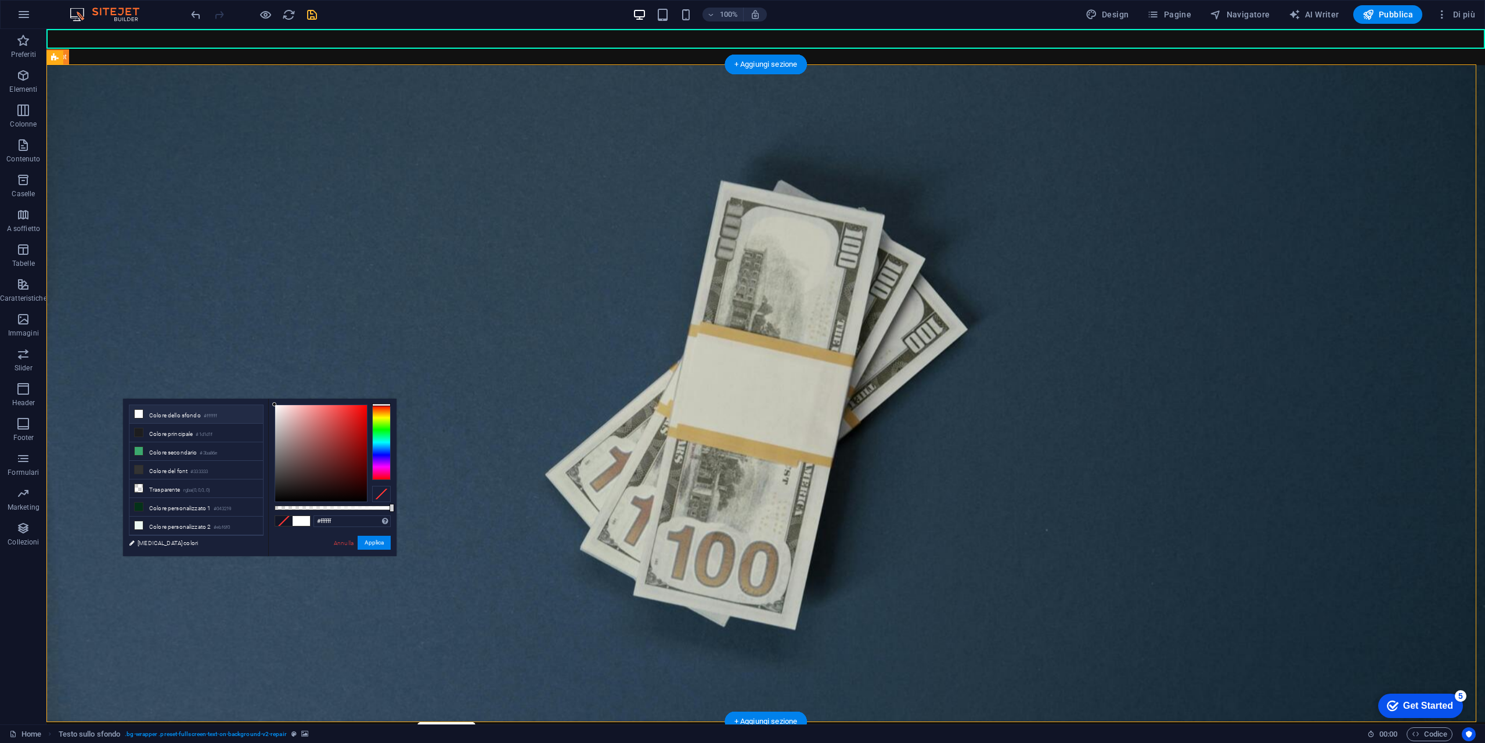
click at [579, 293] on figure at bounding box center [765, 393] width 1438 height 657
click at [465, 319] on button at bounding box center [460, 326] width 14 height 14
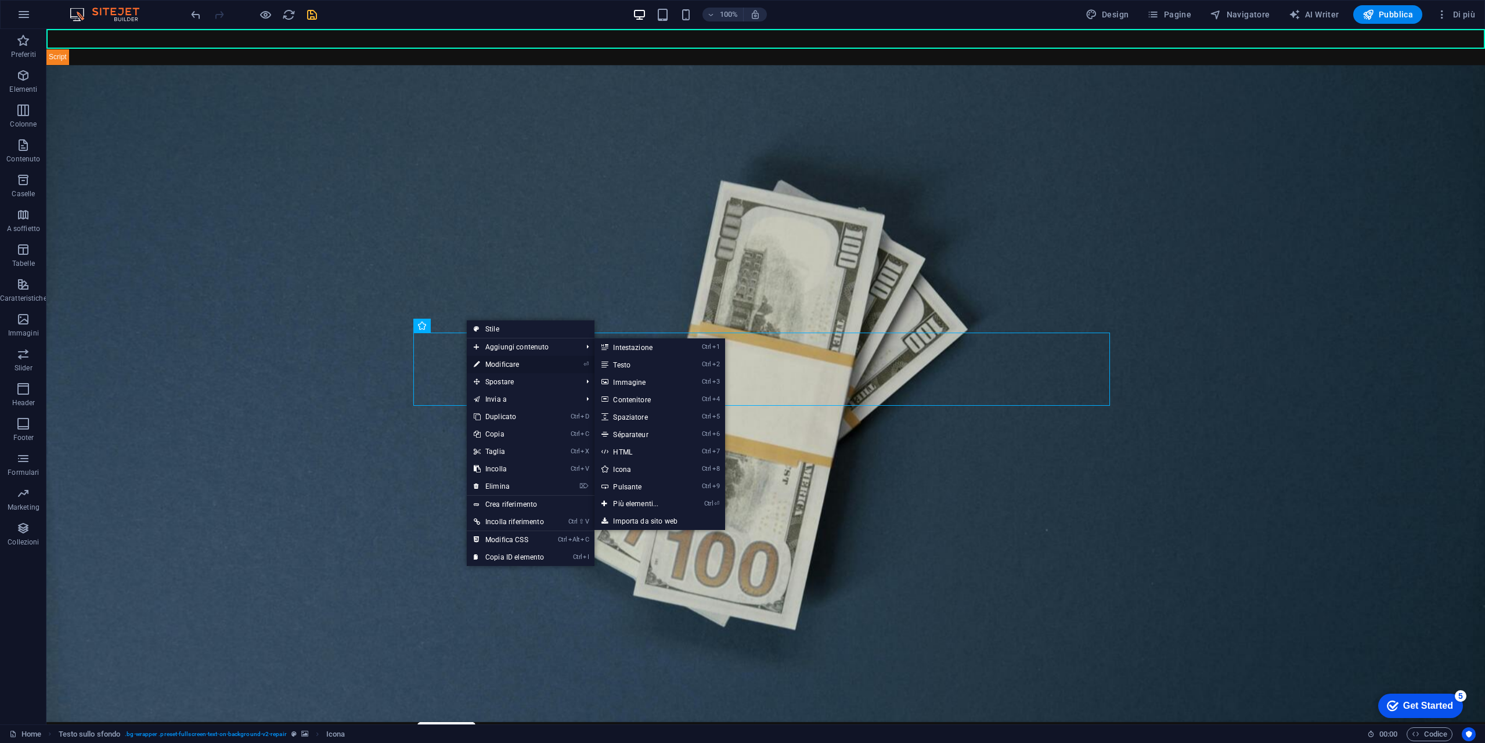
click at [524, 363] on link "⏎ Modificare" at bounding box center [509, 364] width 84 height 17
select select "xMidYMid"
select select "px"
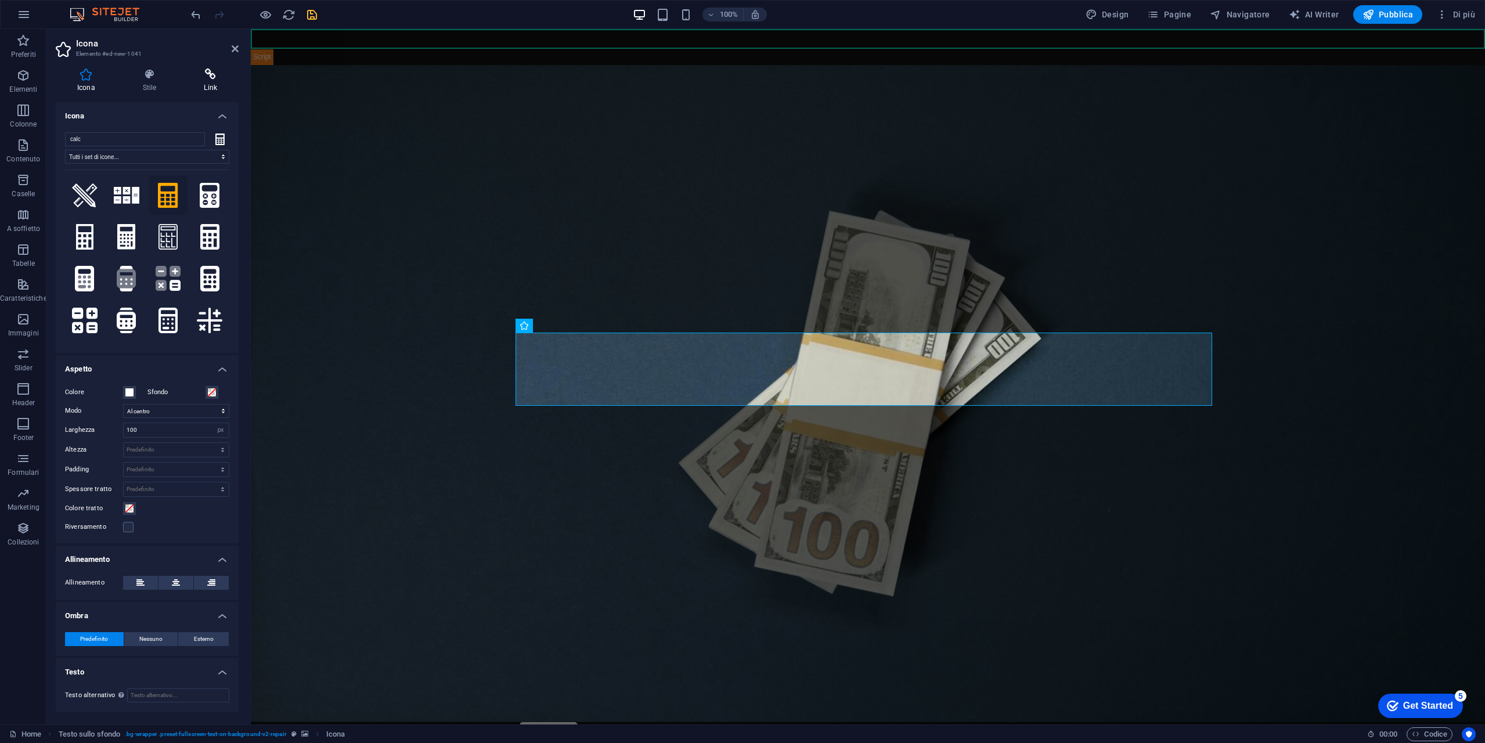
click at [222, 79] on icon at bounding box center [210, 74] width 56 height 12
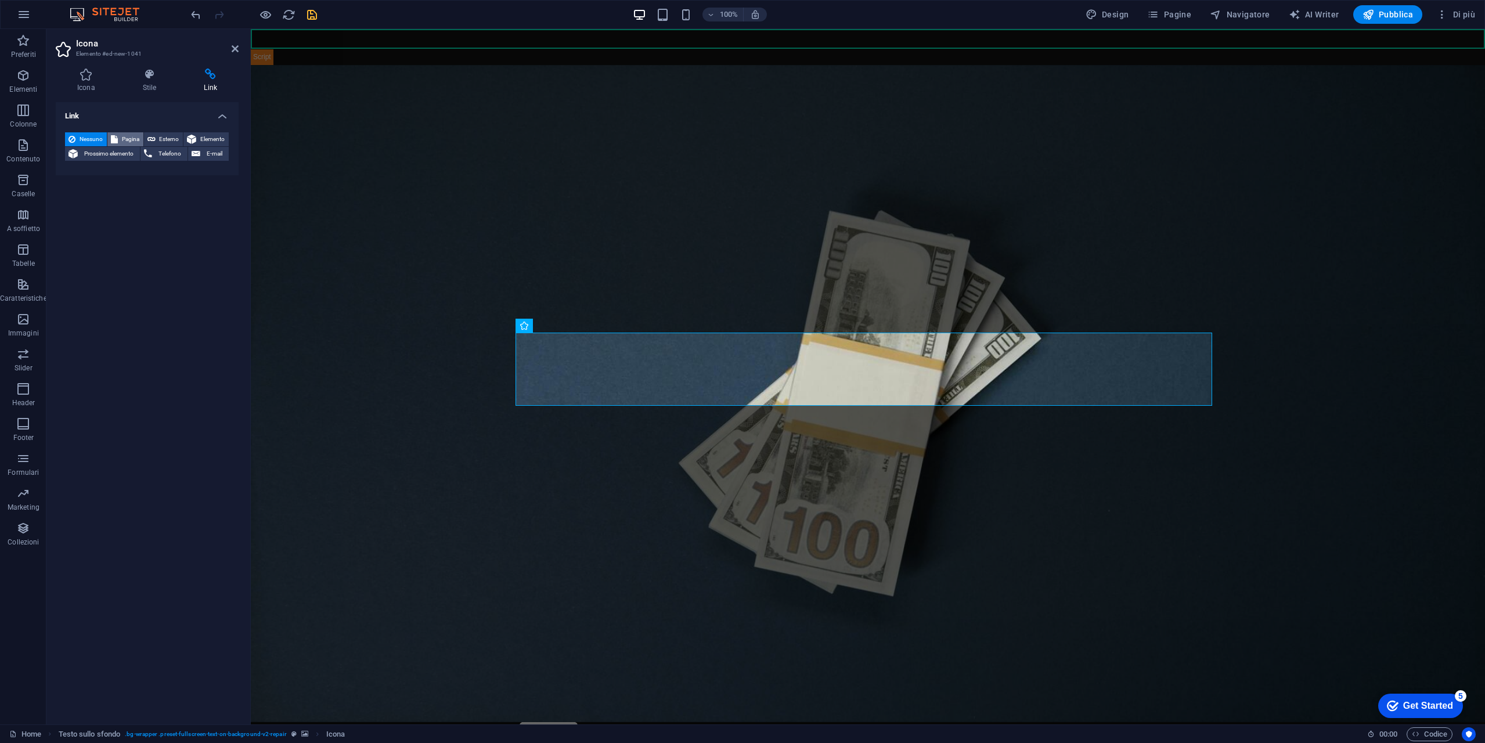
click at [134, 140] on span "Pagina" at bounding box center [130, 139] width 19 height 14
select select
click at [145, 176] on select "Home Blog Subpage Legal Notice Privacy" at bounding box center [176, 173] width 106 height 14
click at [147, 169] on select "Home Blog Subpage Legal Notice Privacy" at bounding box center [176, 173] width 106 height 14
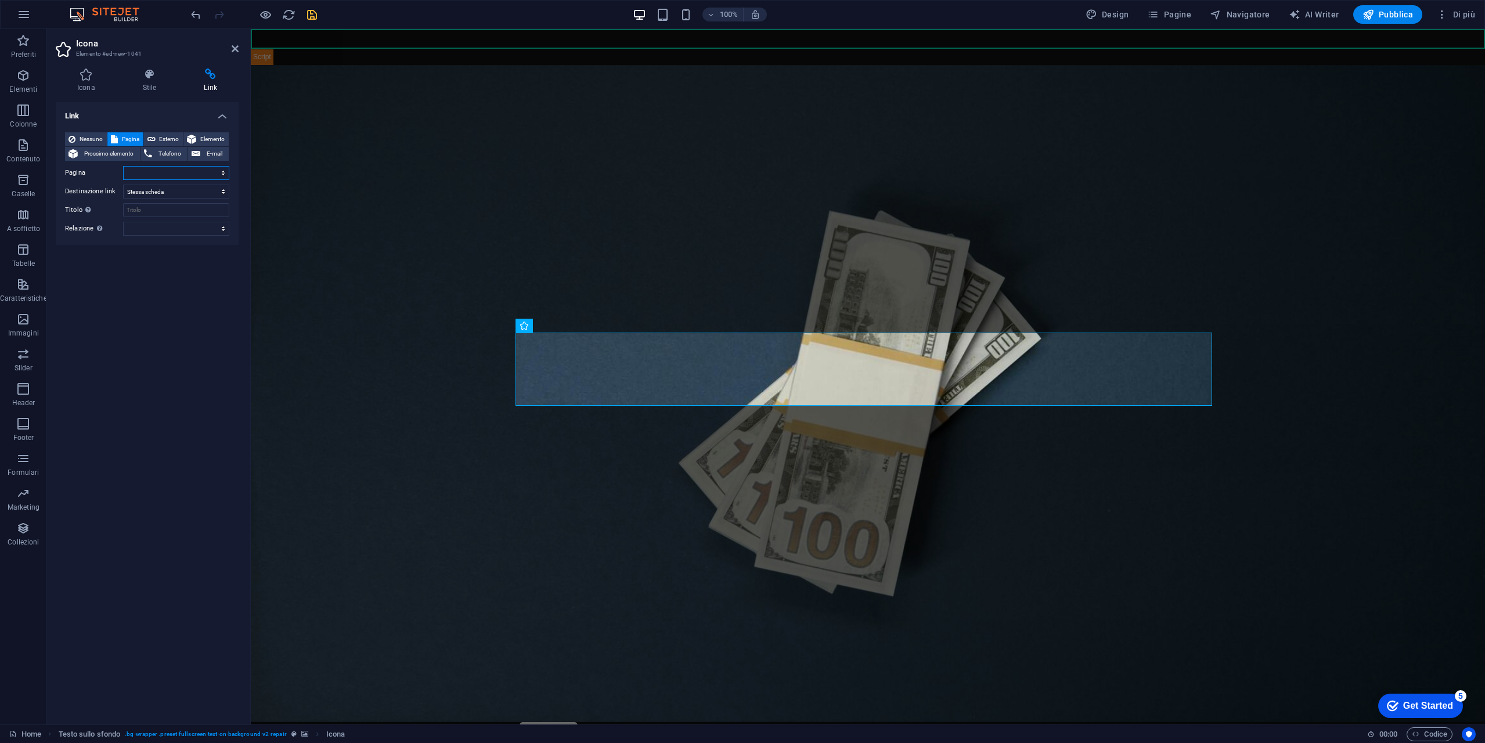
click at [147, 169] on select "Home Blog Subpage Legal Notice Privacy" at bounding box center [176, 173] width 106 height 14
click at [167, 136] on span "Esterno" at bounding box center [169, 139] width 21 height 14
select select "blank"
click at [161, 171] on input "URL" at bounding box center [176, 173] width 106 height 14
paste input "[URL][DOMAIN_NAME]"
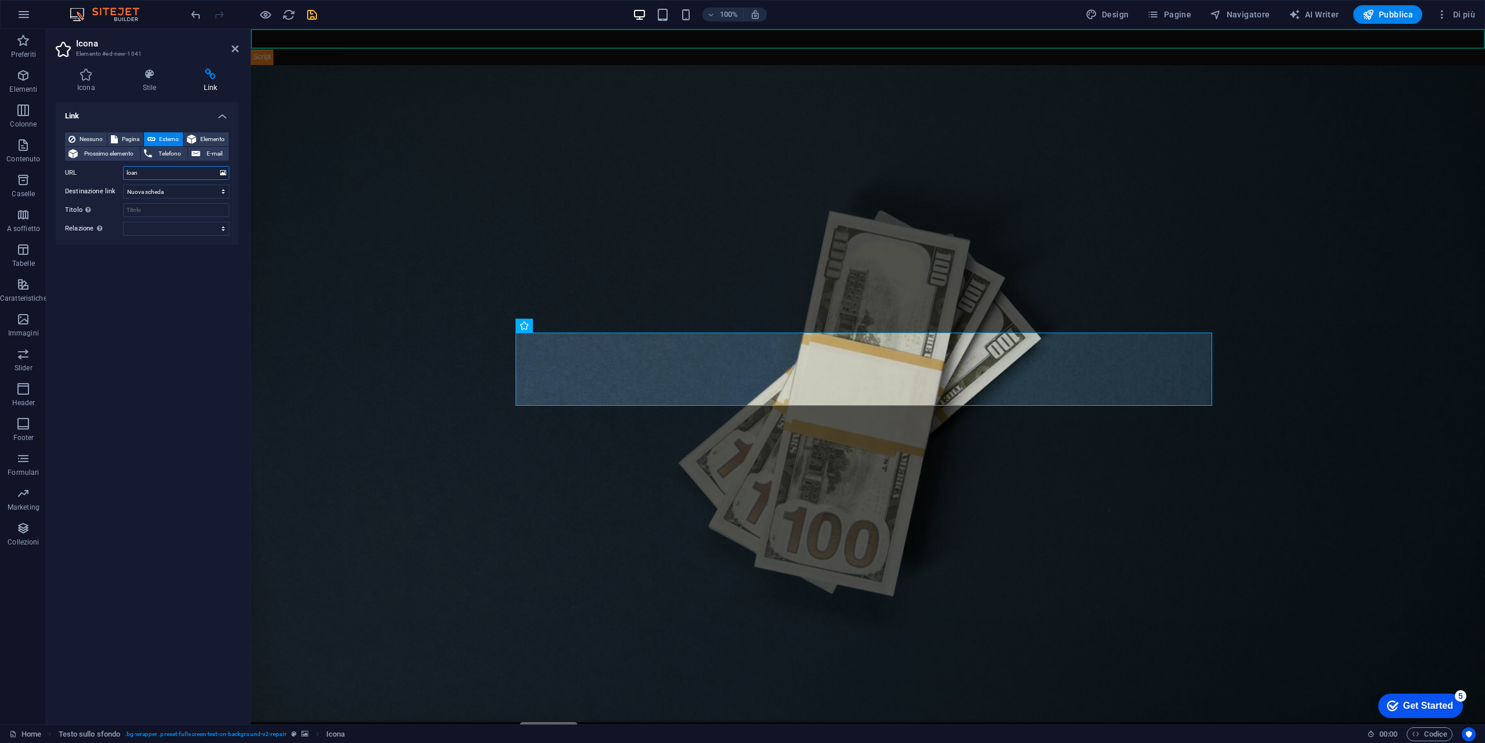
type input "[URL][DOMAIN_NAME]"
paste input "[URL][DOMAIN_NAME]"
type input "[URL][DOMAIN_NAME]"
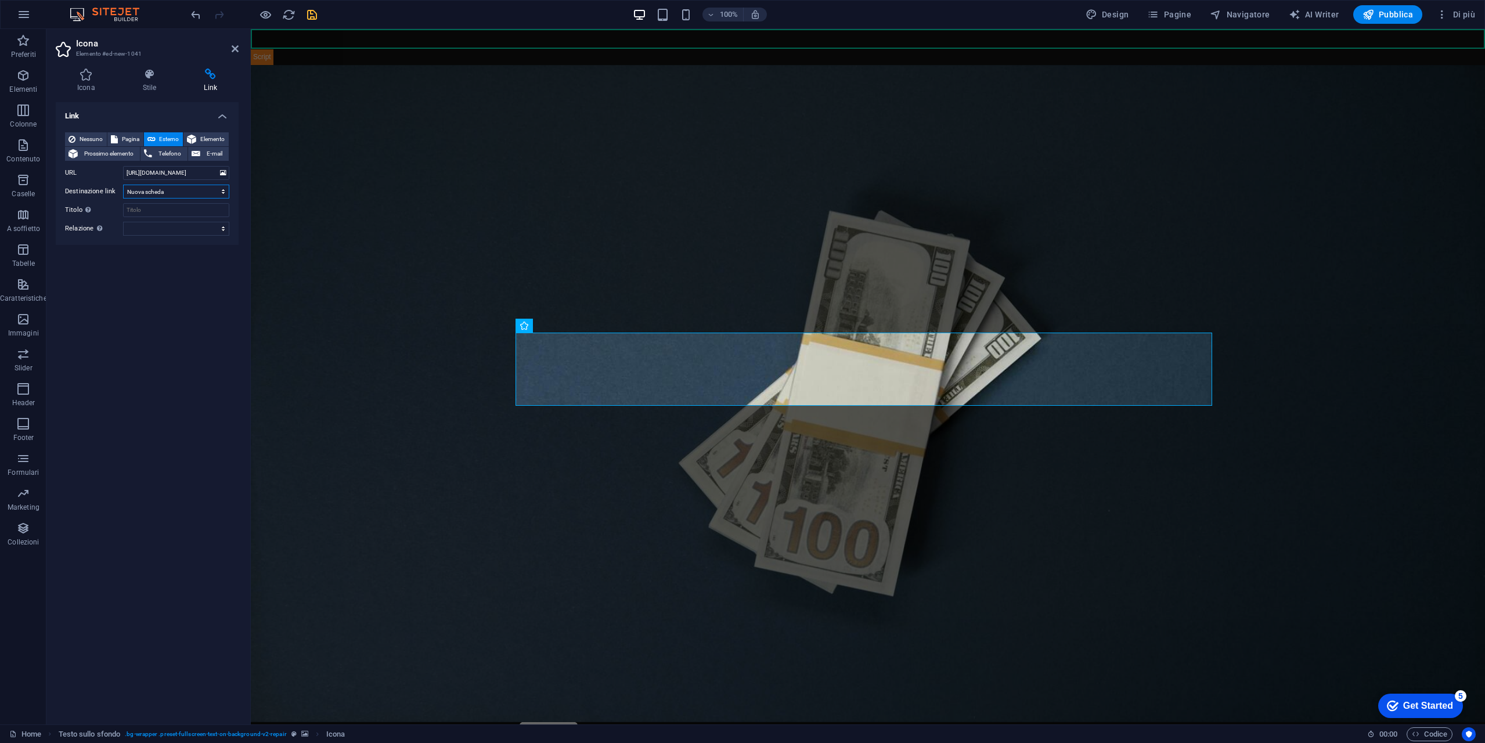
click at [184, 191] on select "Nuova scheda Stessa scheda Sovrapposizione" at bounding box center [176, 192] width 106 height 14
select select "overlay"
click at [123, 185] on select "Nuova scheda Stessa scheda Sovrapposizione" at bounding box center [176, 192] width 106 height 14
click at [169, 226] on select "alternate autore bookmark esterno help licenza successivo nofollow noreferrer n…" at bounding box center [176, 229] width 106 height 14
click at [170, 226] on select "alternate autore bookmark esterno help licenza successivo nofollow noreferrer n…" at bounding box center [176, 229] width 106 height 14
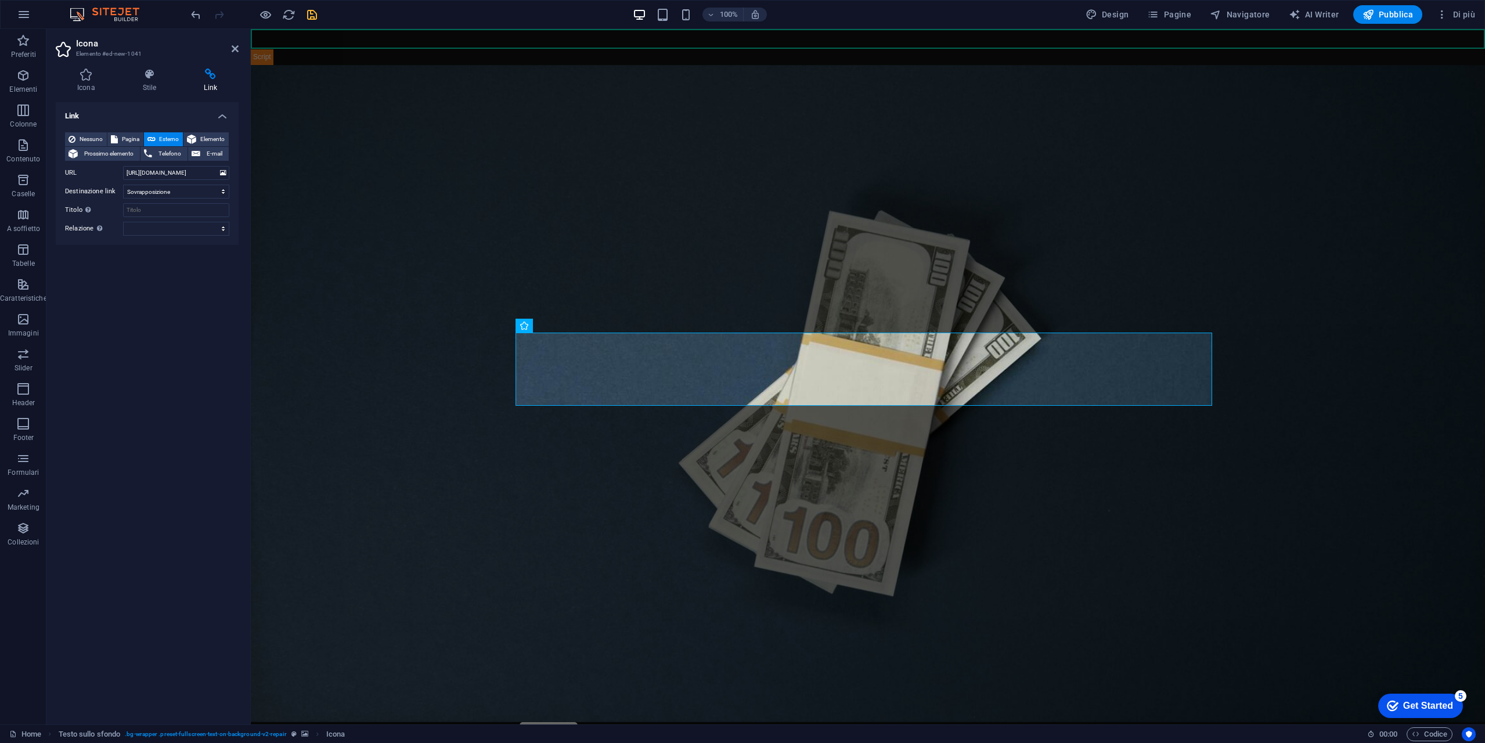
click at [309, 11] on icon "save" at bounding box center [311, 14] width 13 height 13
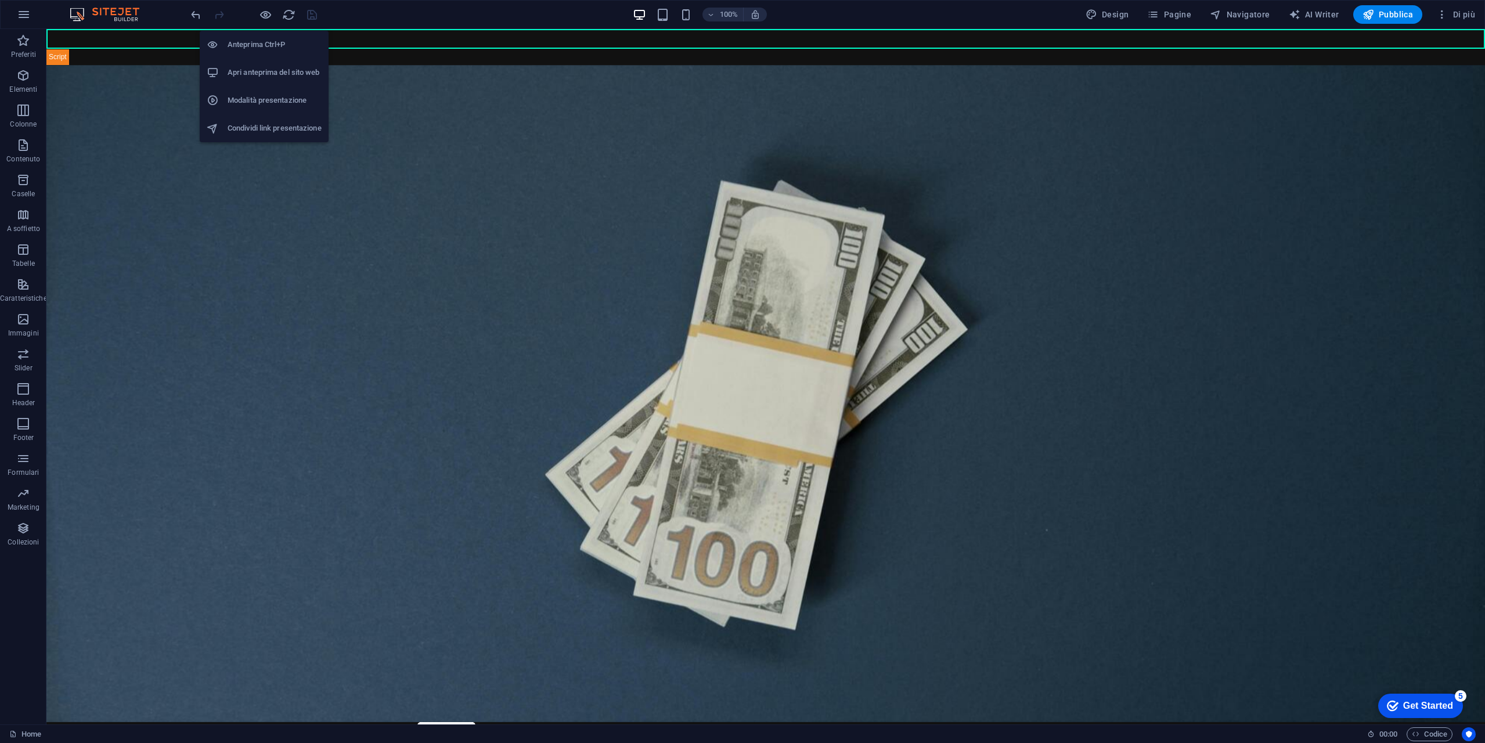
click at [302, 78] on h6 "Apri anteprima del sito web" at bounding box center [275, 73] width 94 height 14
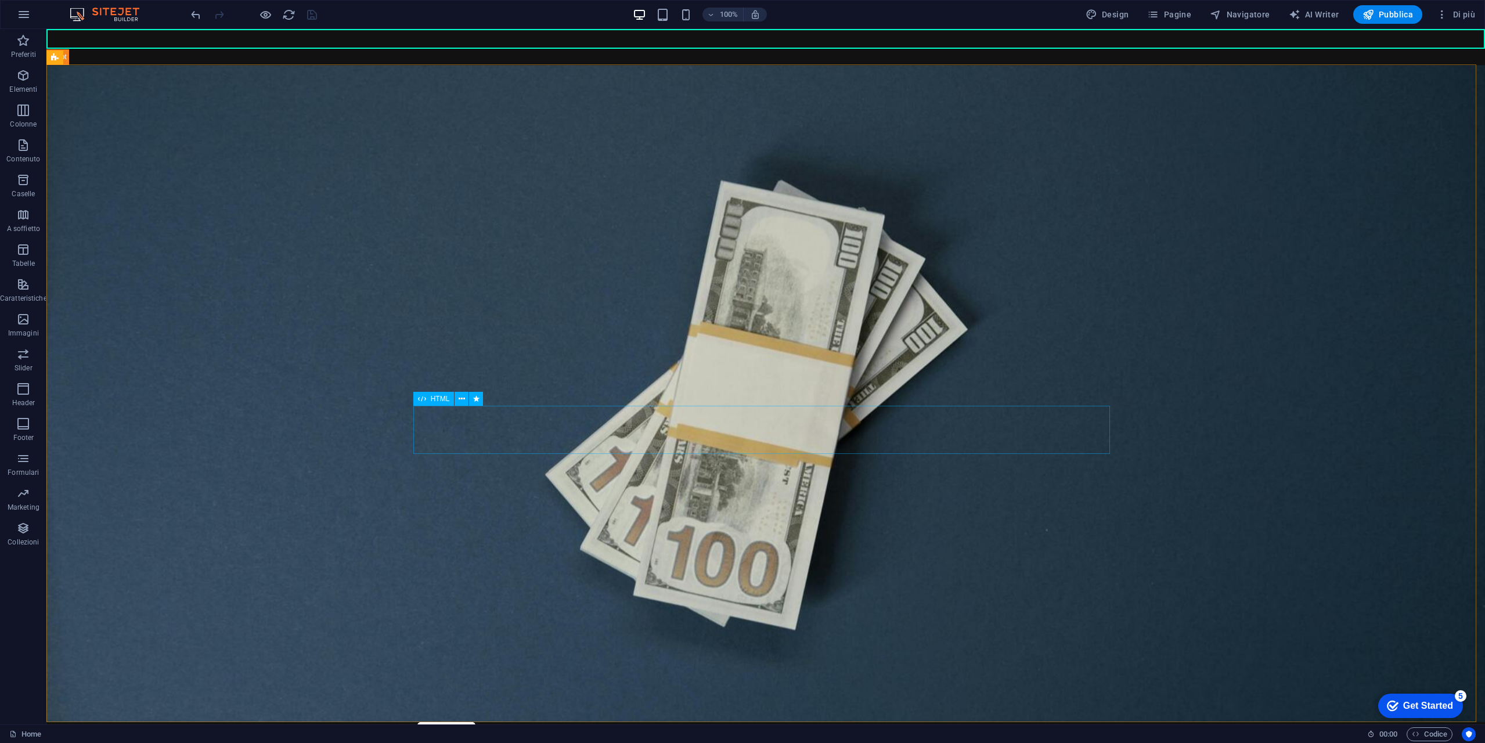
click at [429, 401] on div "HTML" at bounding box center [433, 399] width 41 height 14
click at [462, 317] on figure at bounding box center [765, 393] width 1438 height 657
click at [463, 328] on icon at bounding box center [460, 326] width 6 height 12
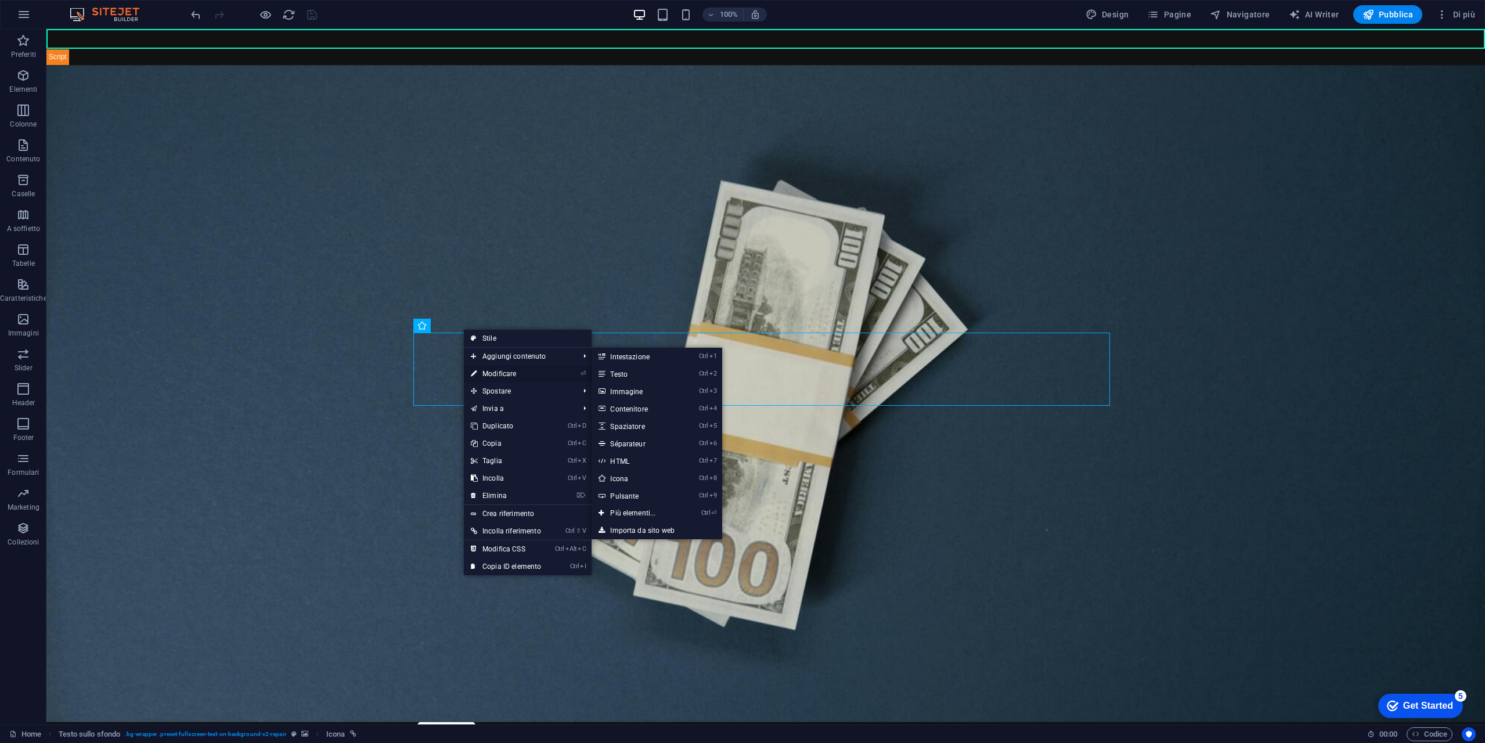
click at [507, 372] on link "⏎ Modificare" at bounding box center [506, 373] width 84 height 17
select select "xMidYMid"
select select "px"
select select "overlay"
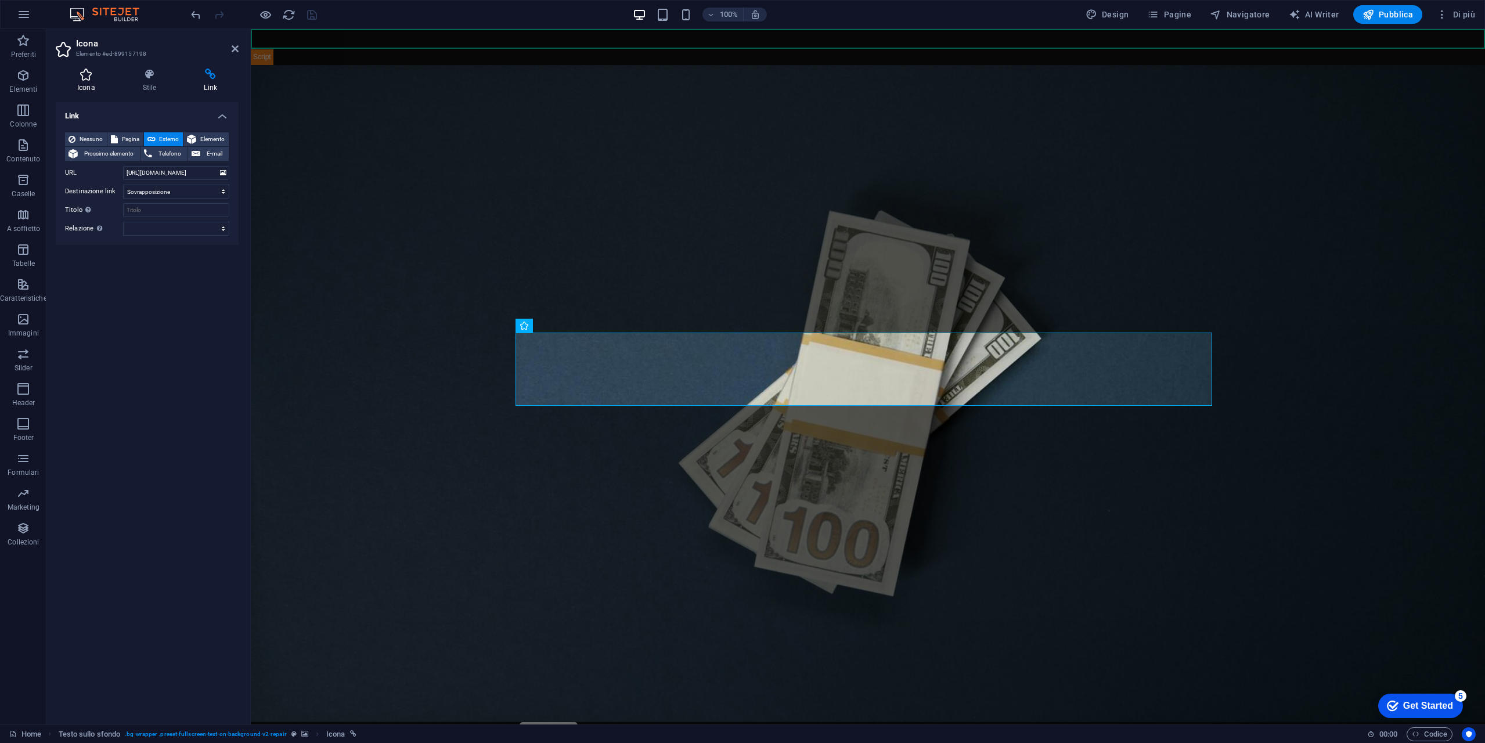
click at [90, 82] on h4 "Icona" at bounding box center [89, 80] width 66 height 24
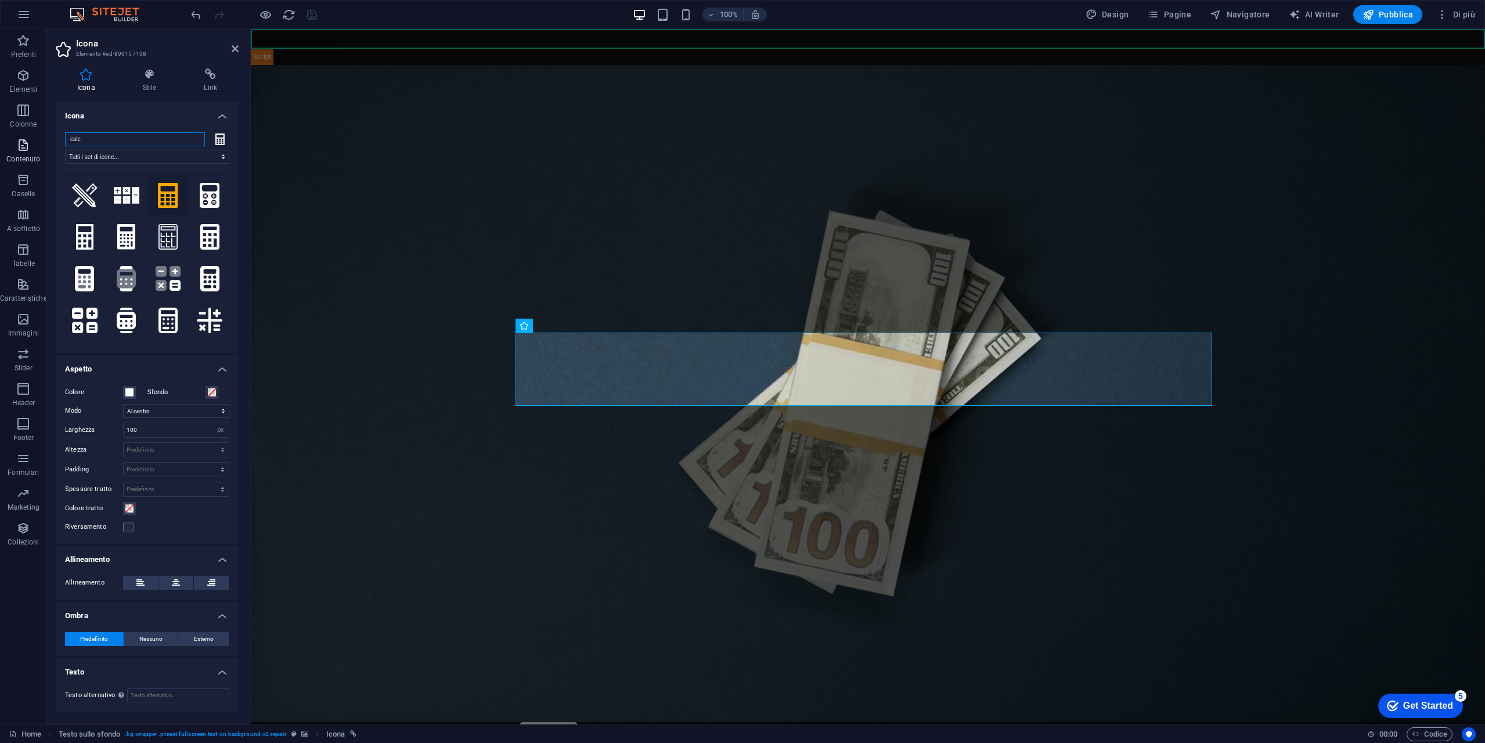
drag, startPoint x: 125, startPoint y: 138, endPoint x: 0, endPoint y: 146, distance: 125.0
click at [0, 146] on section "Preferiti Elementi Colonne Contenuto Caselle A soffietto Tabelle Caratteristich…" at bounding box center [742, 376] width 1485 height 695
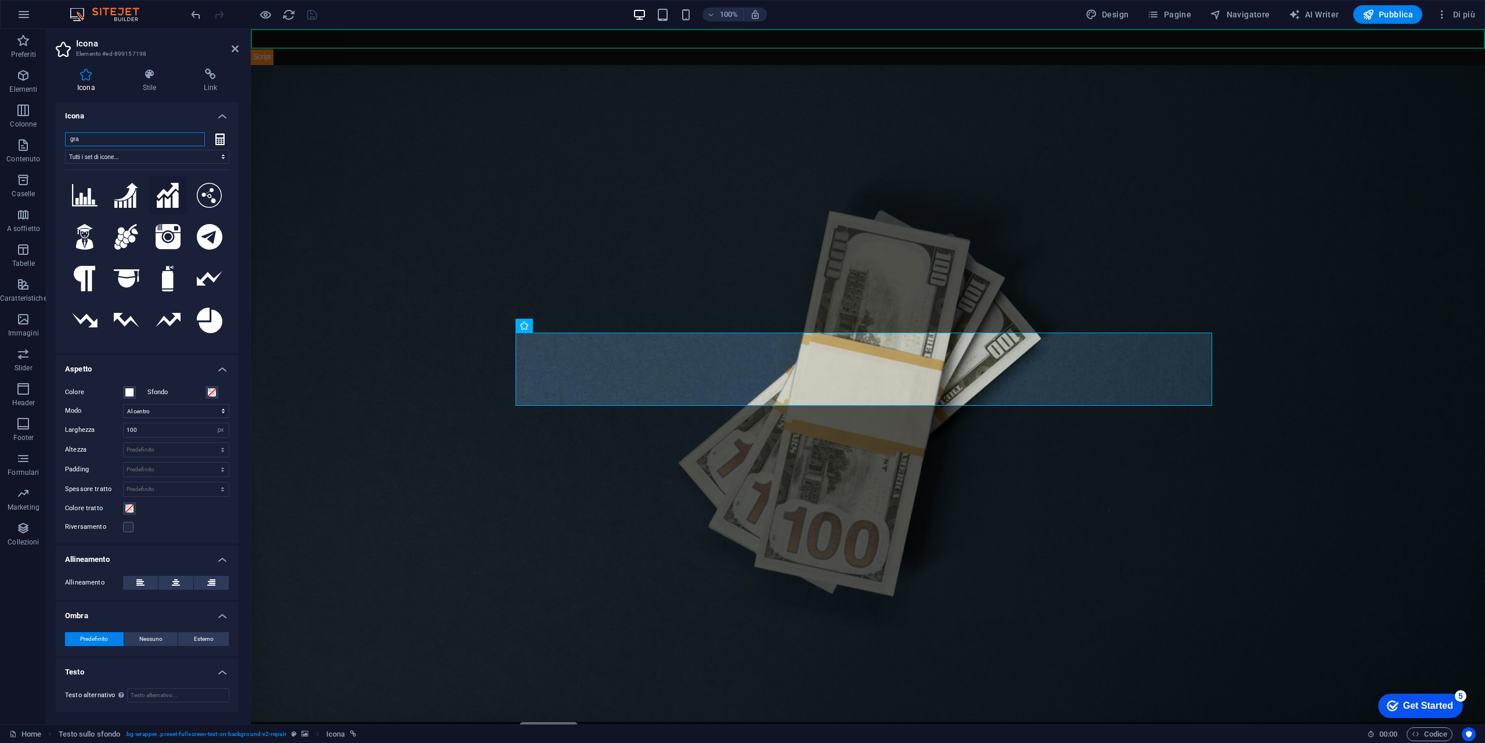
type input "gra"
click at [165, 195] on icon at bounding box center [168, 196] width 22 height 26
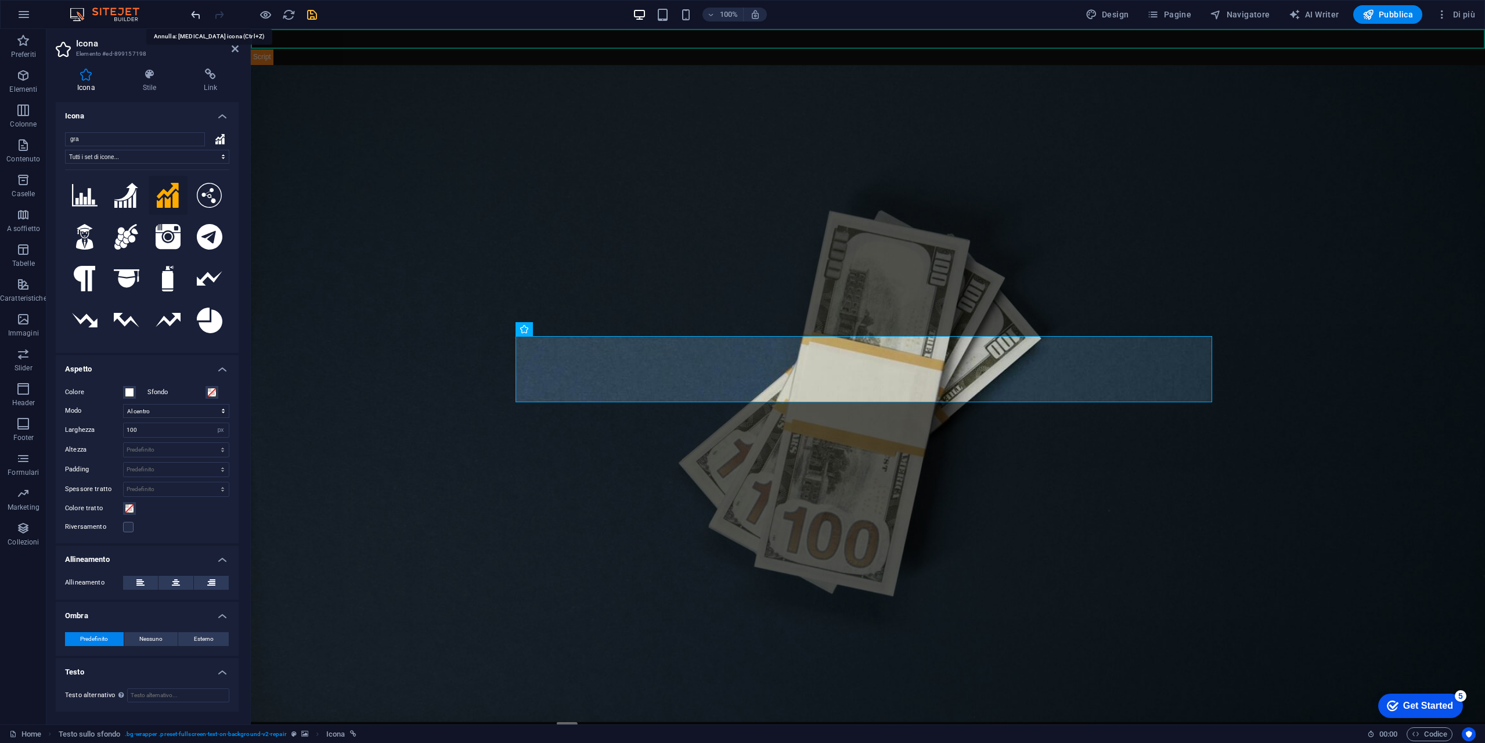
click at [194, 19] on icon "undo" at bounding box center [195, 14] width 13 height 13
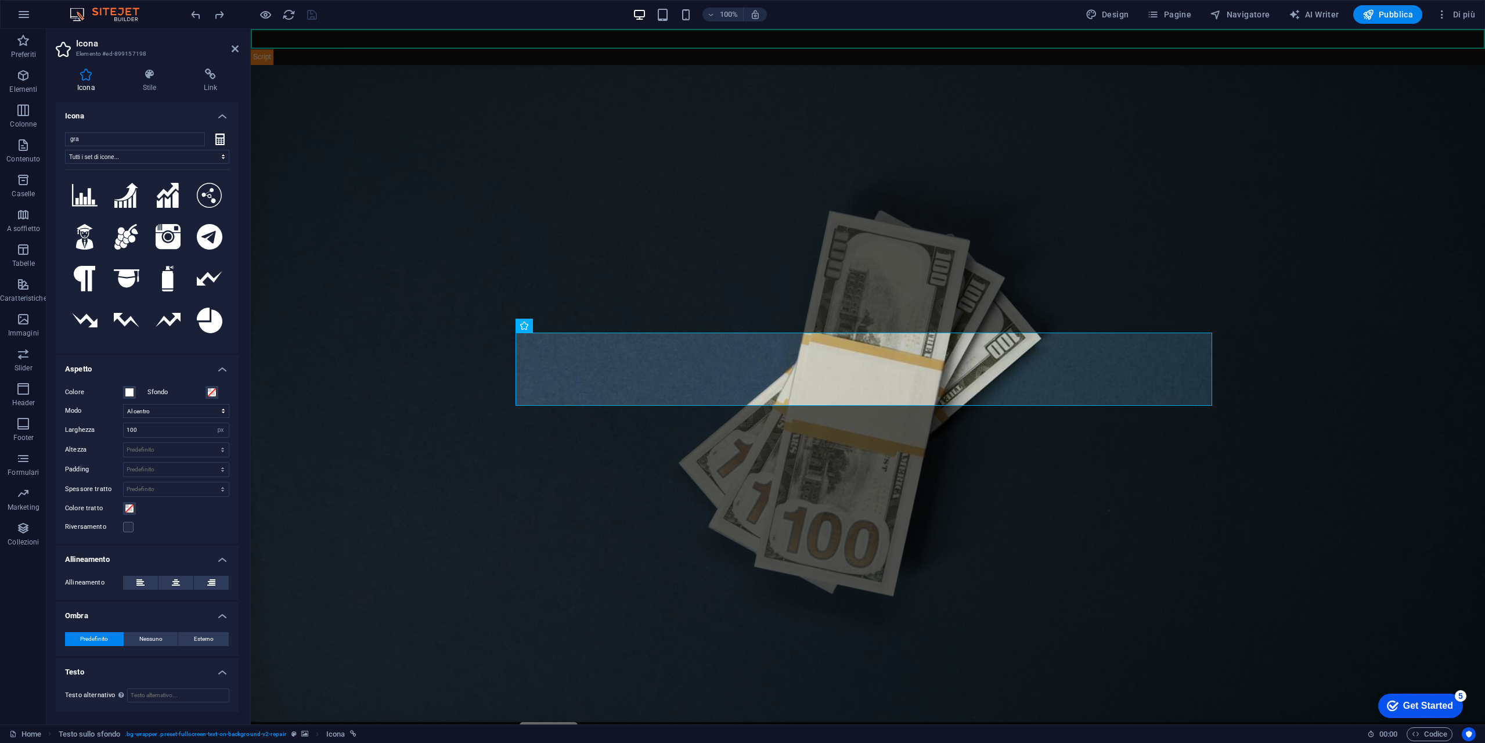
click at [239, 48] on aside "Icona Elemento #ed-899157198 Icona Stile Link Icona gra Tutti i set di icone...…" at bounding box center [148, 376] width 204 height 695
click at [236, 52] on icon at bounding box center [235, 48] width 7 height 9
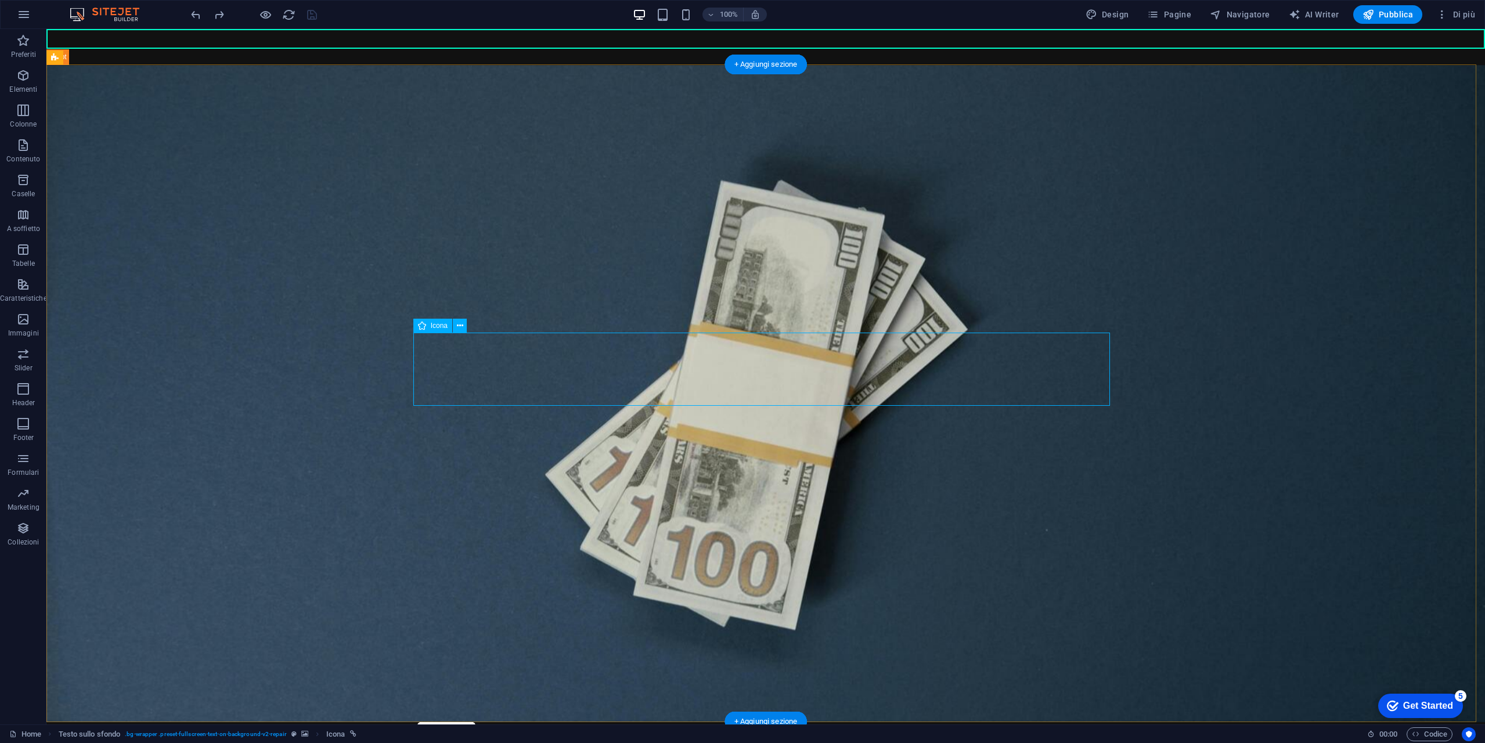
click at [462, 323] on icon at bounding box center [460, 326] width 6 height 12
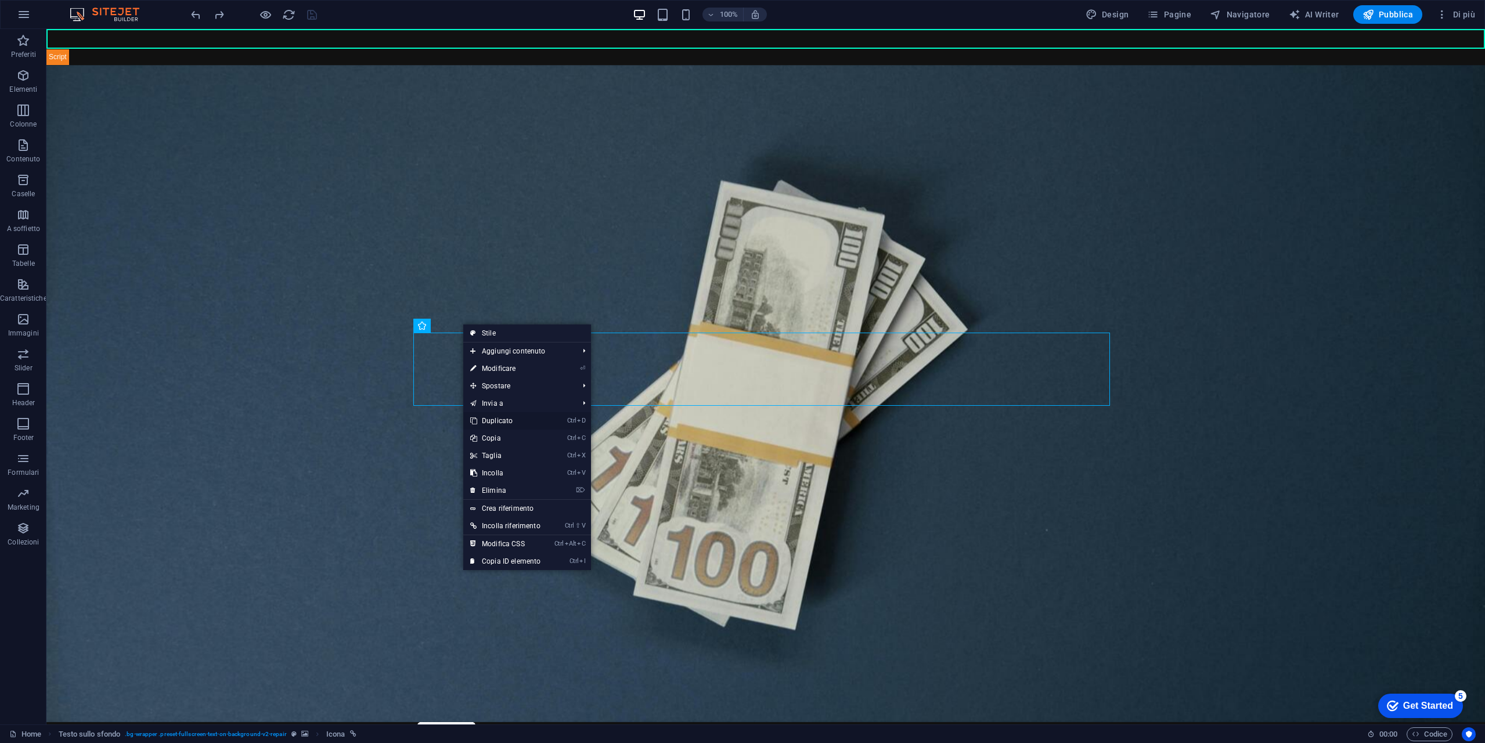
click at [505, 425] on link "Ctrl D Duplicato" at bounding box center [505, 420] width 84 height 17
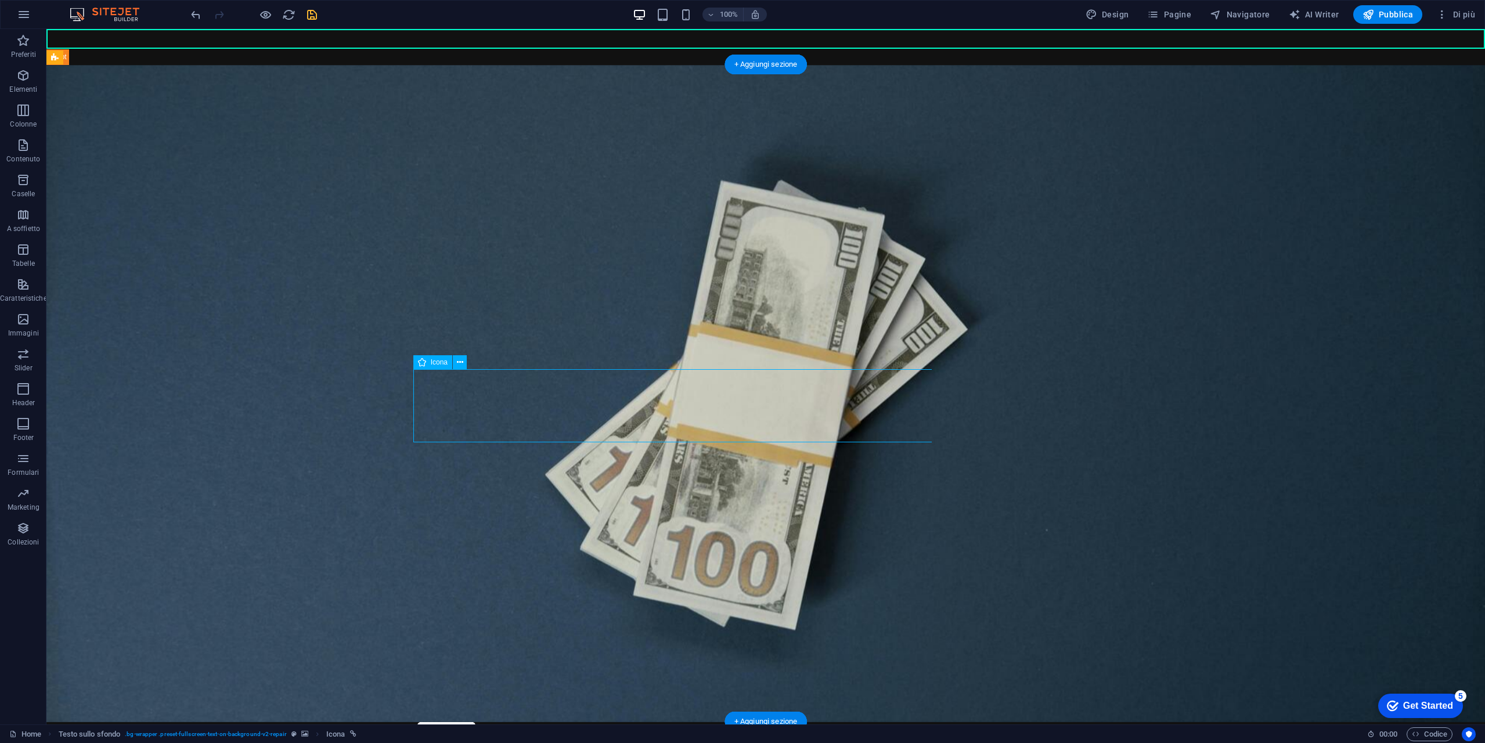
drag, startPoint x: 447, startPoint y: 407, endPoint x: 470, endPoint y: 398, distance: 24.5
drag, startPoint x: 456, startPoint y: 396, endPoint x: 458, endPoint y: 402, distance: 6.3
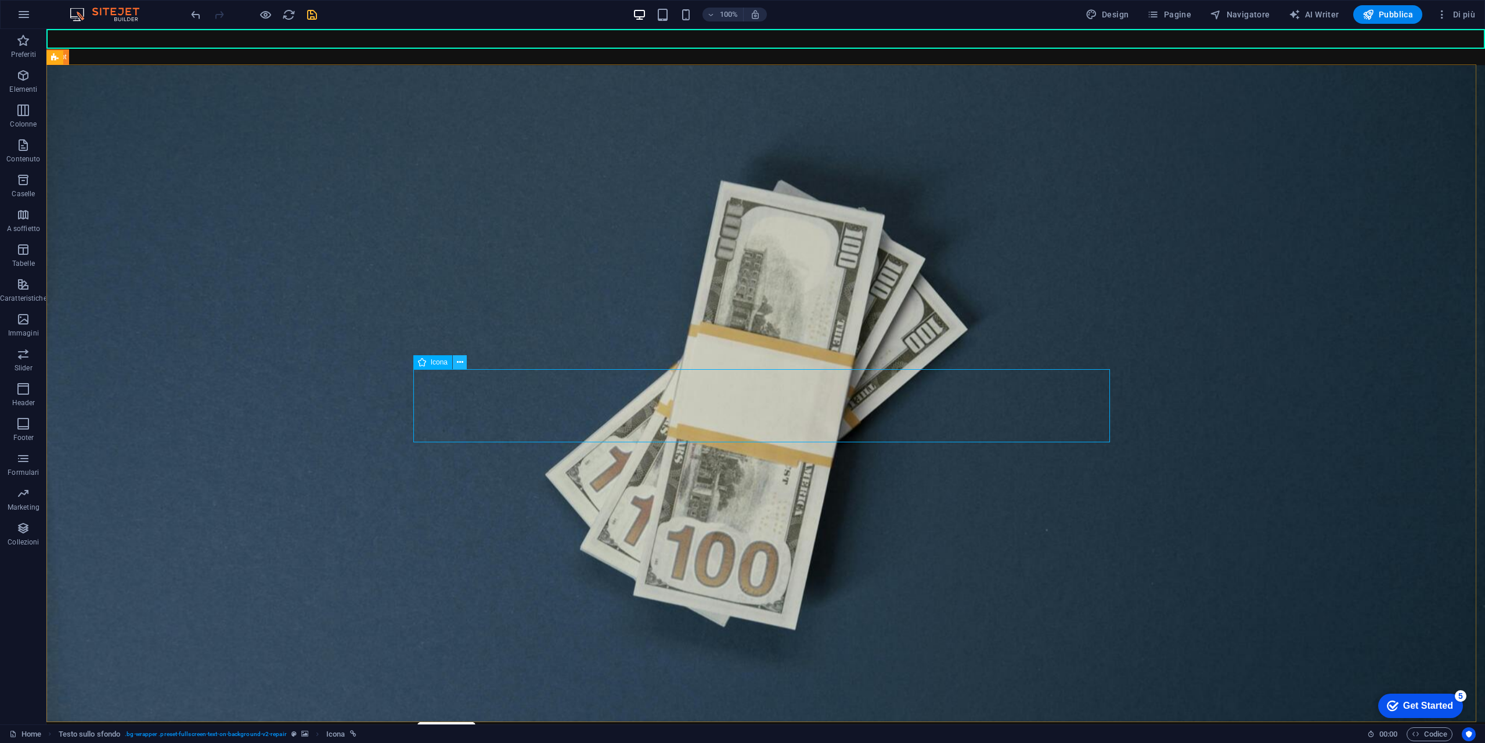
click at [464, 362] on button at bounding box center [460, 362] width 14 height 14
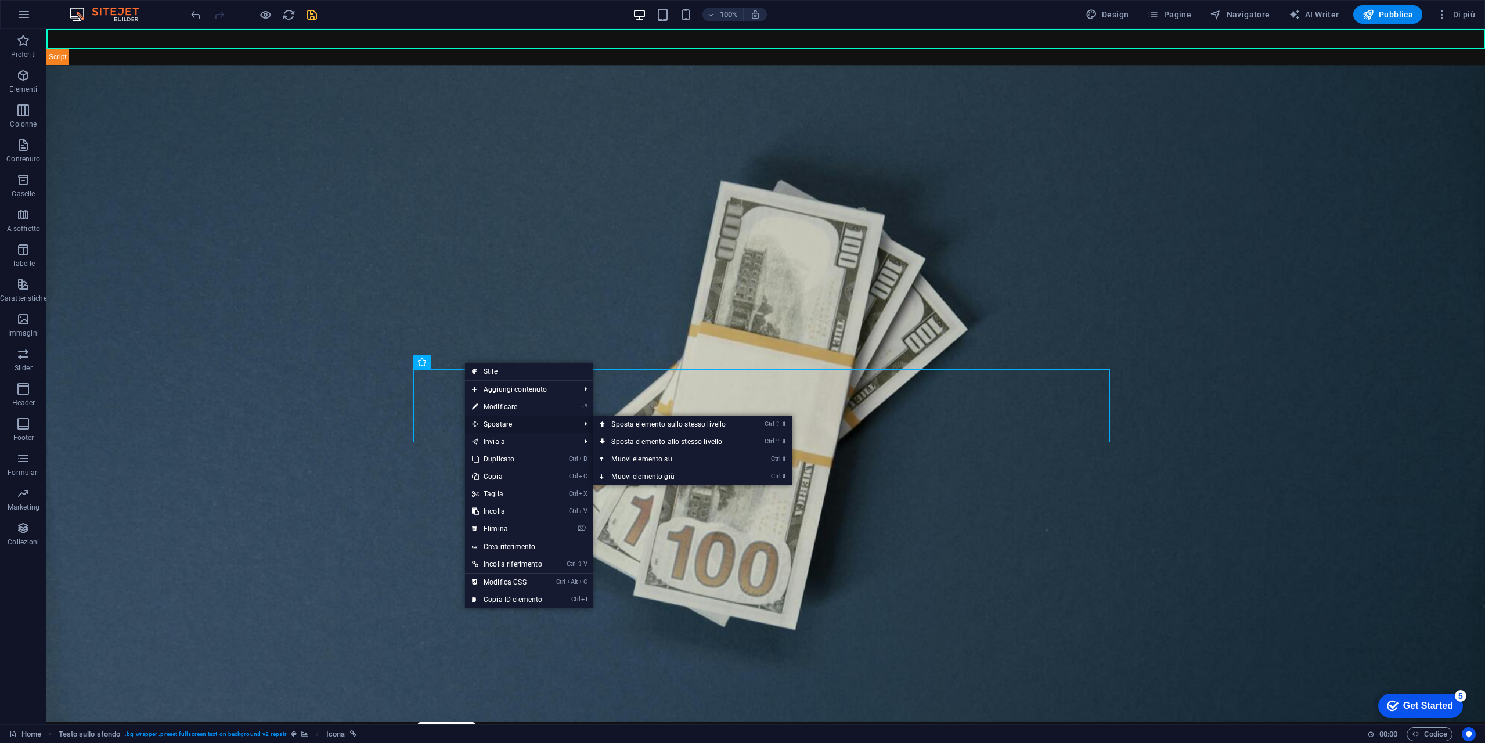
click at [497, 425] on span "Spostare" at bounding box center [520, 424] width 110 height 17
click at [665, 459] on link "Ctrl ⬆ Muovi elemento su" at bounding box center [671, 458] width 156 height 17
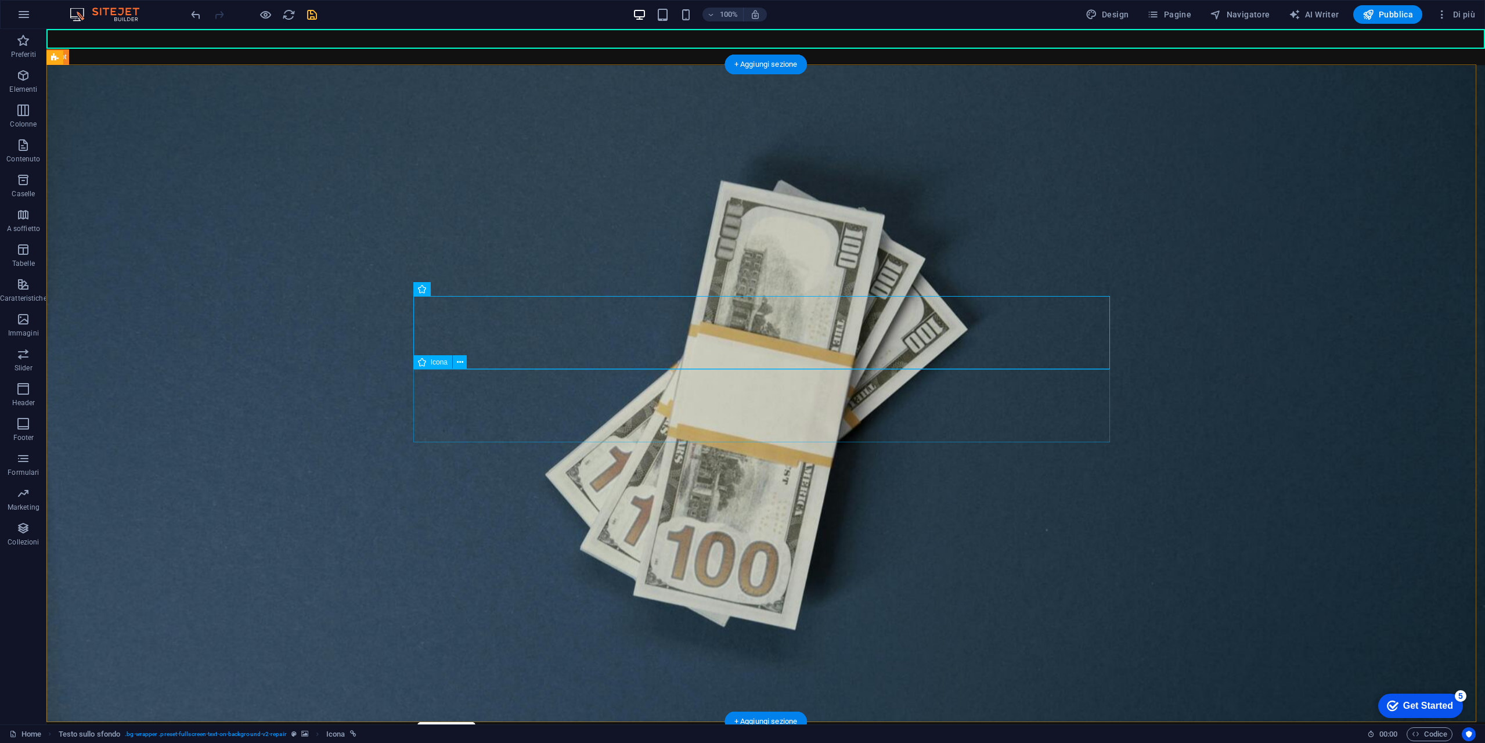
click at [460, 288] on icon at bounding box center [460, 289] width 6 height 12
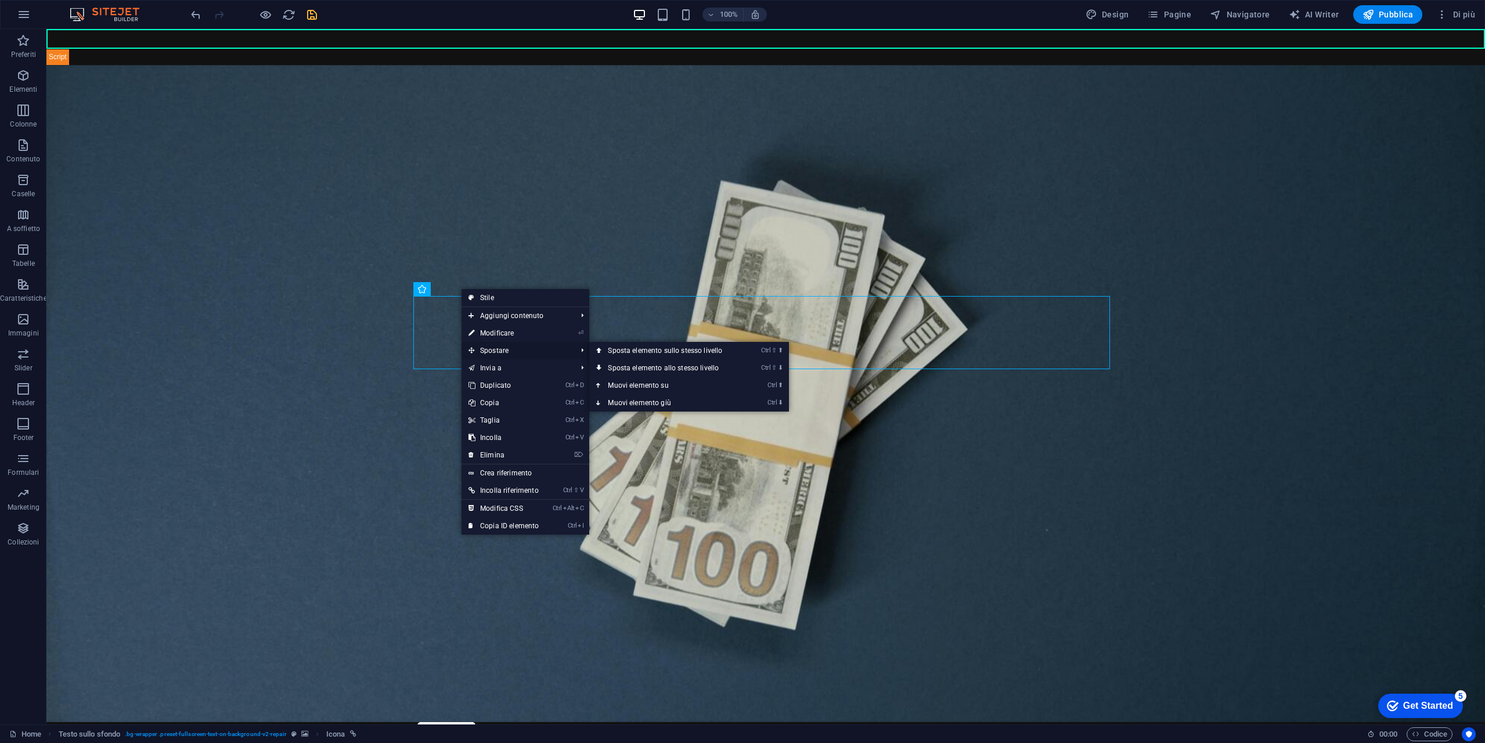
click at [533, 345] on span "Spostare" at bounding box center [516, 350] width 110 height 17
click at [646, 400] on link "Ctrl ⬇ Muovi elemento giù" at bounding box center [667, 402] width 156 height 17
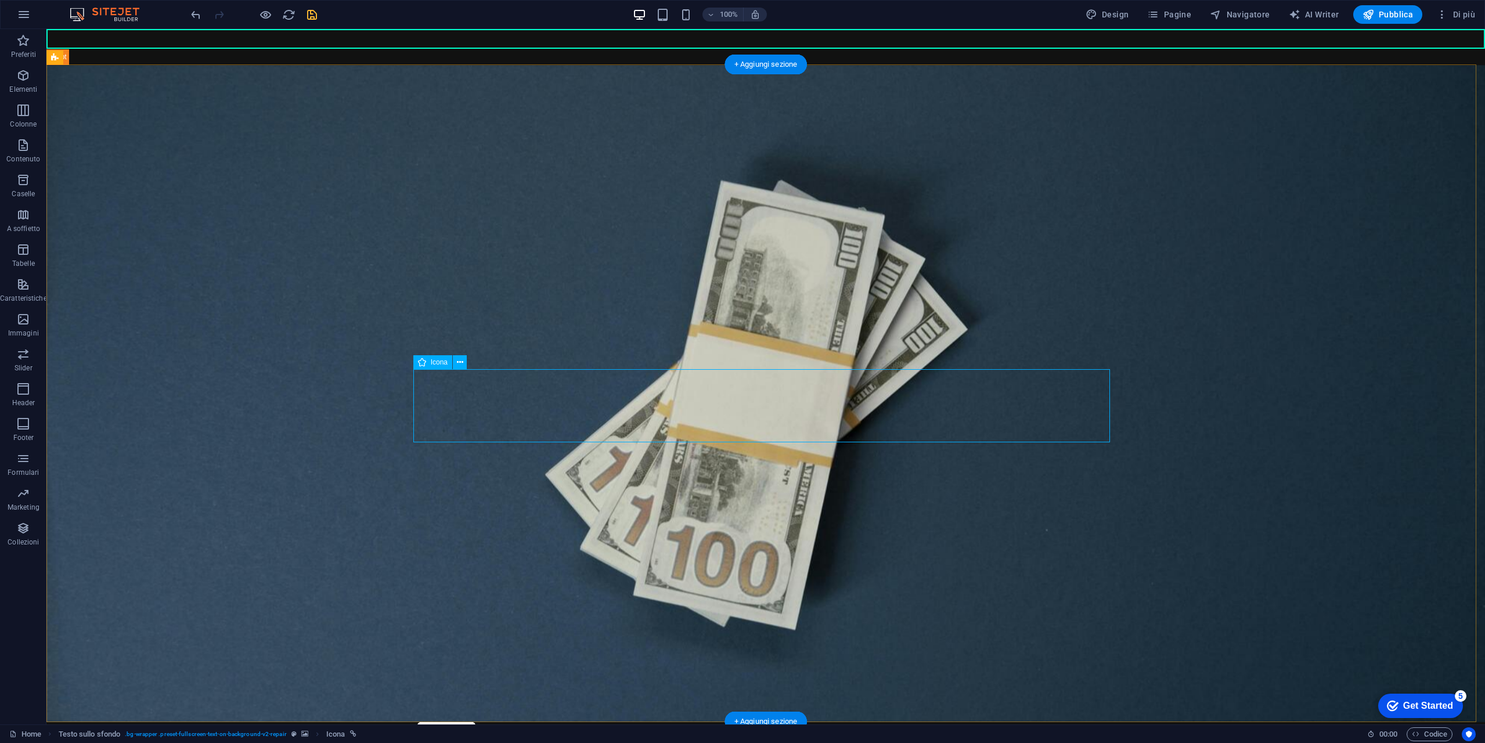
click at [460, 363] on icon at bounding box center [460, 362] width 6 height 12
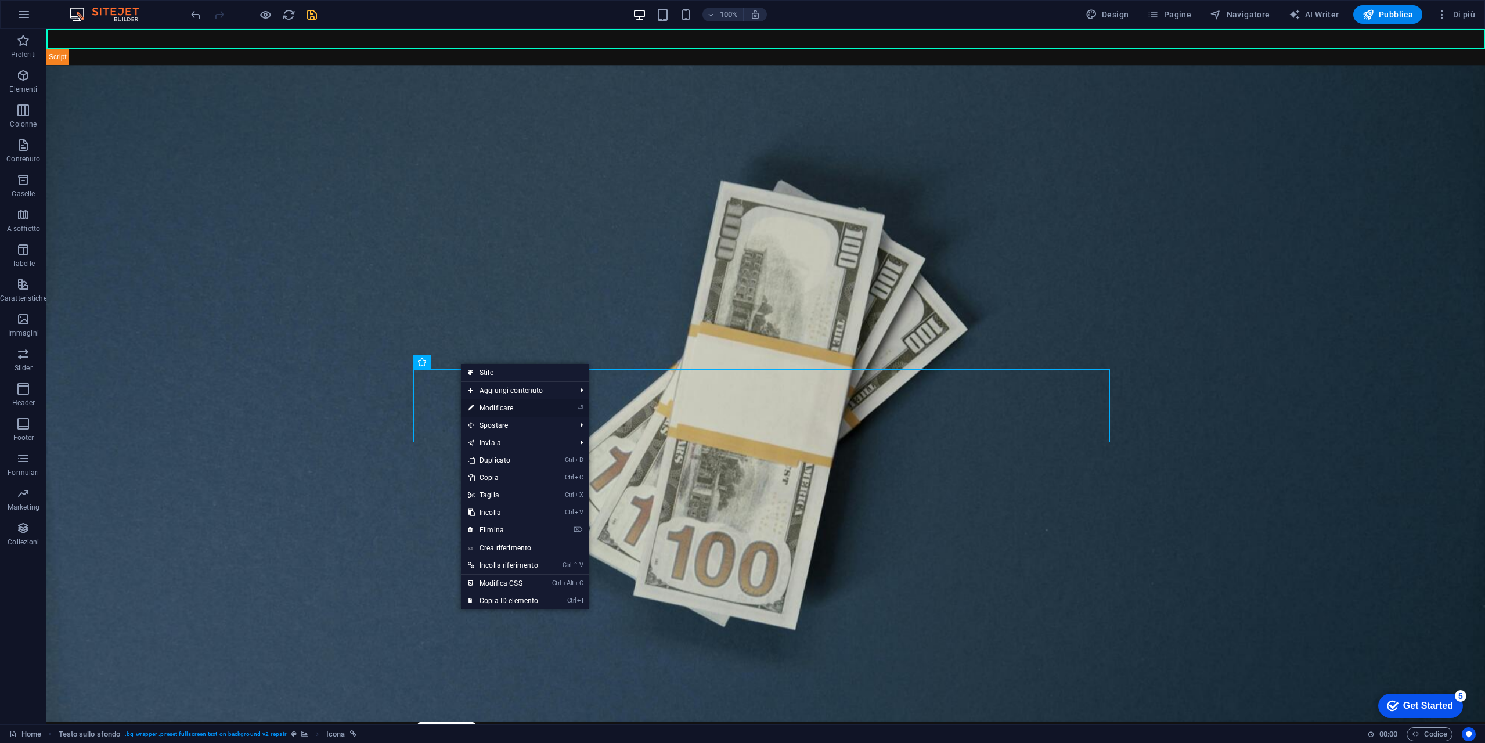
click at [514, 409] on link "⏎ Modificare" at bounding box center [503, 407] width 84 height 17
select select "xMidYMid"
select select "px"
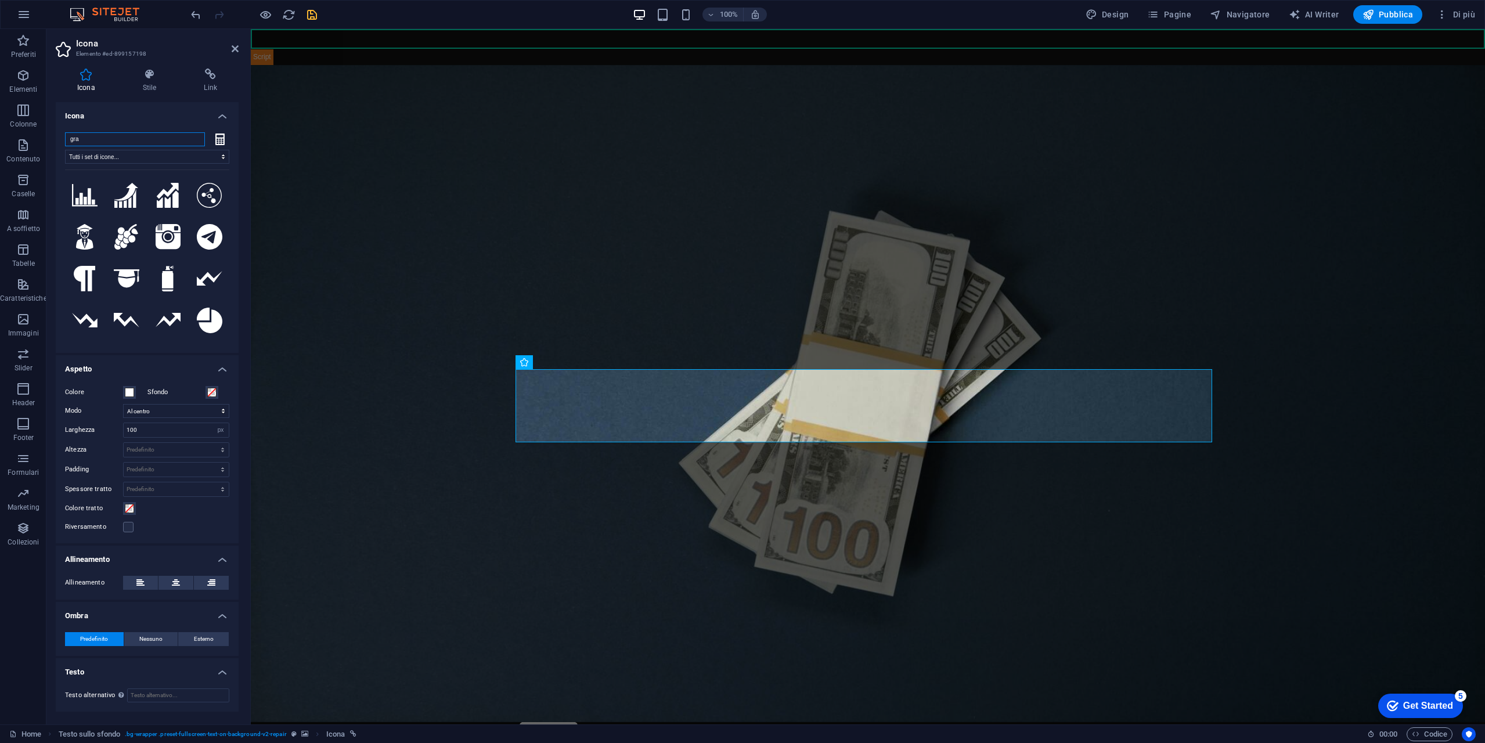
click at [169, 139] on input "gra" at bounding box center [135, 139] width 140 height 14
click at [127, 203] on icon at bounding box center [126, 196] width 24 height 26
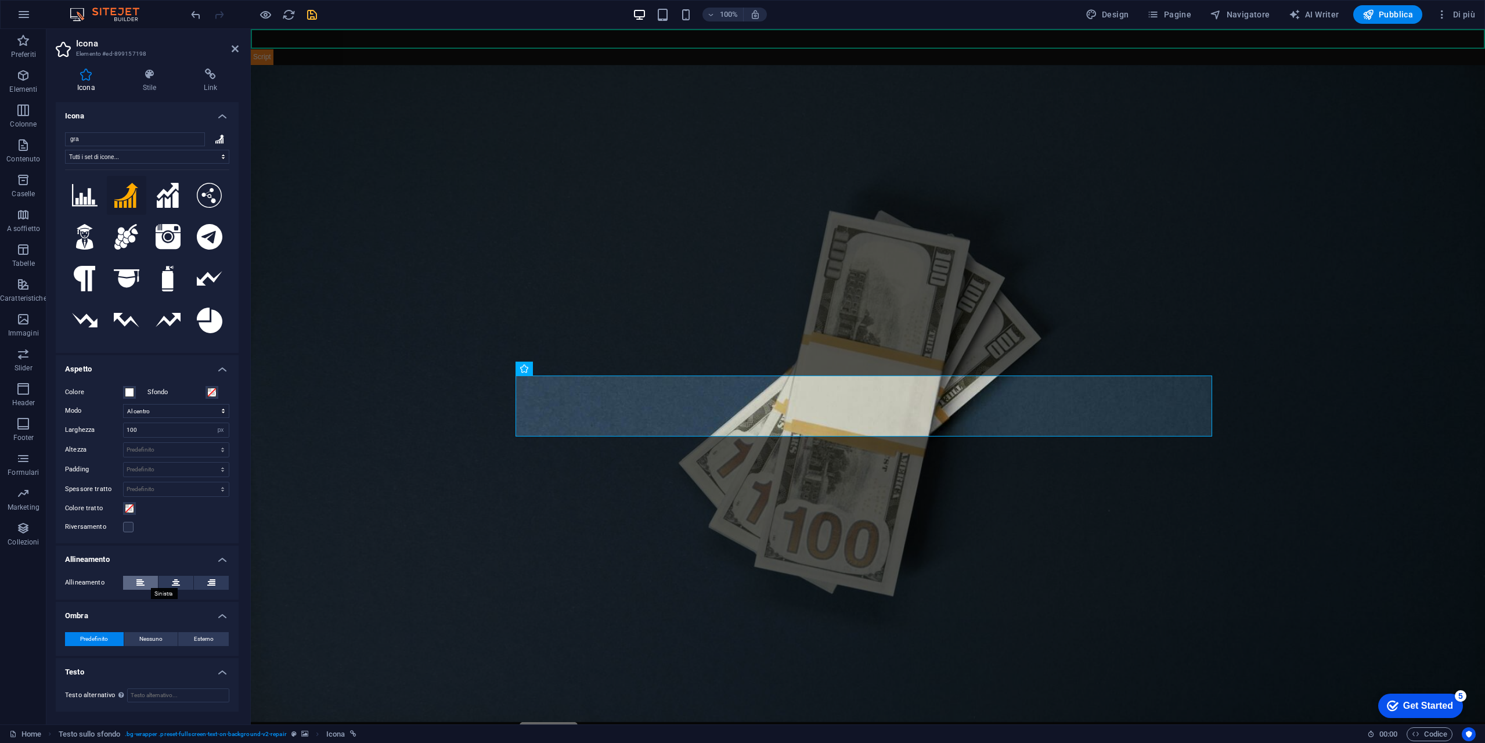
click at [149, 580] on button at bounding box center [140, 583] width 35 height 14
click at [178, 578] on icon at bounding box center [176, 583] width 8 height 14
click at [139, 576] on icon at bounding box center [140, 583] width 8 height 14
click at [156, 82] on h4 "Stile" at bounding box center [152, 80] width 62 height 24
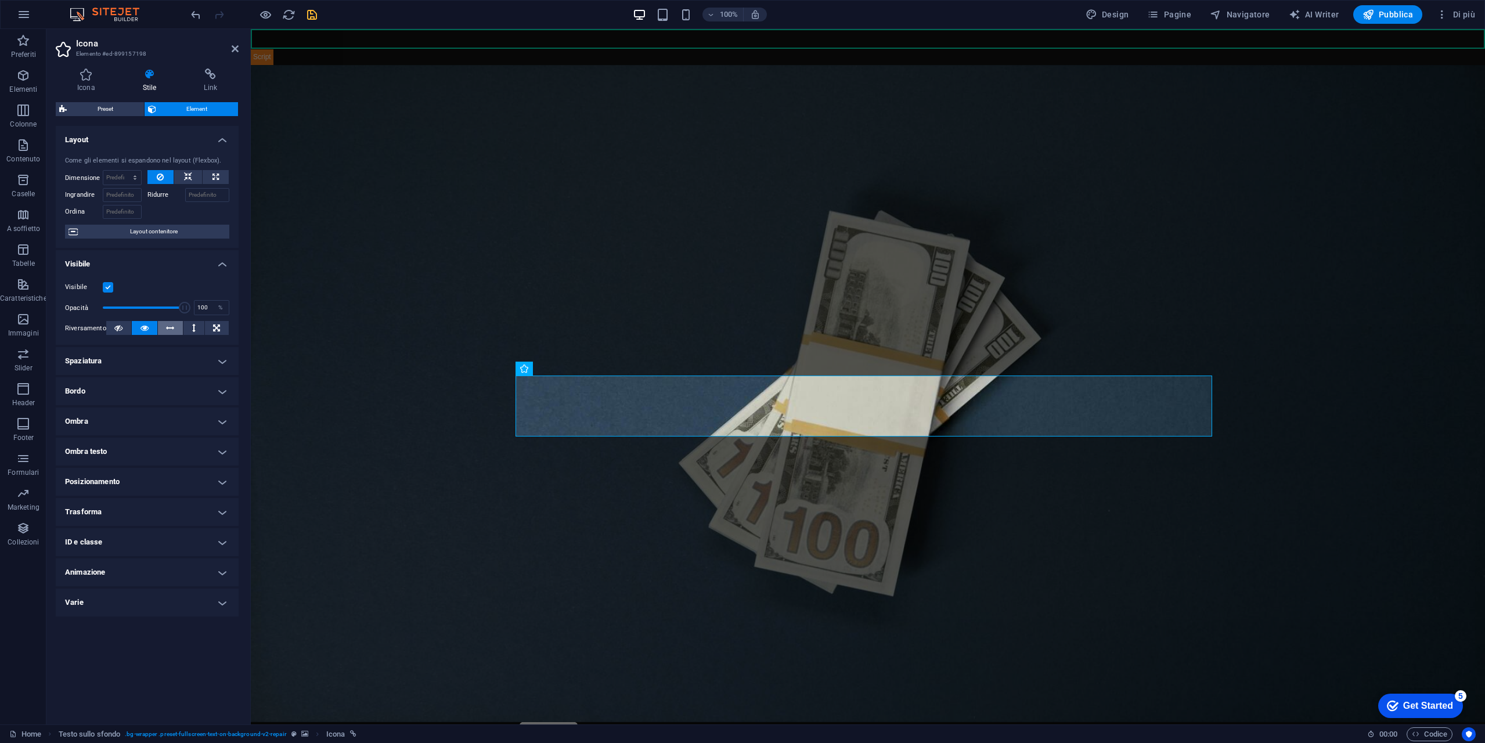
click at [169, 327] on icon at bounding box center [170, 328] width 8 height 14
click at [192, 327] on icon at bounding box center [193, 328] width 3 height 14
click at [167, 326] on icon at bounding box center [170, 328] width 8 height 14
click at [208, 327] on button at bounding box center [217, 328] width 24 height 14
click at [147, 328] on icon at bounding box center [144, 328] width 8 height 14
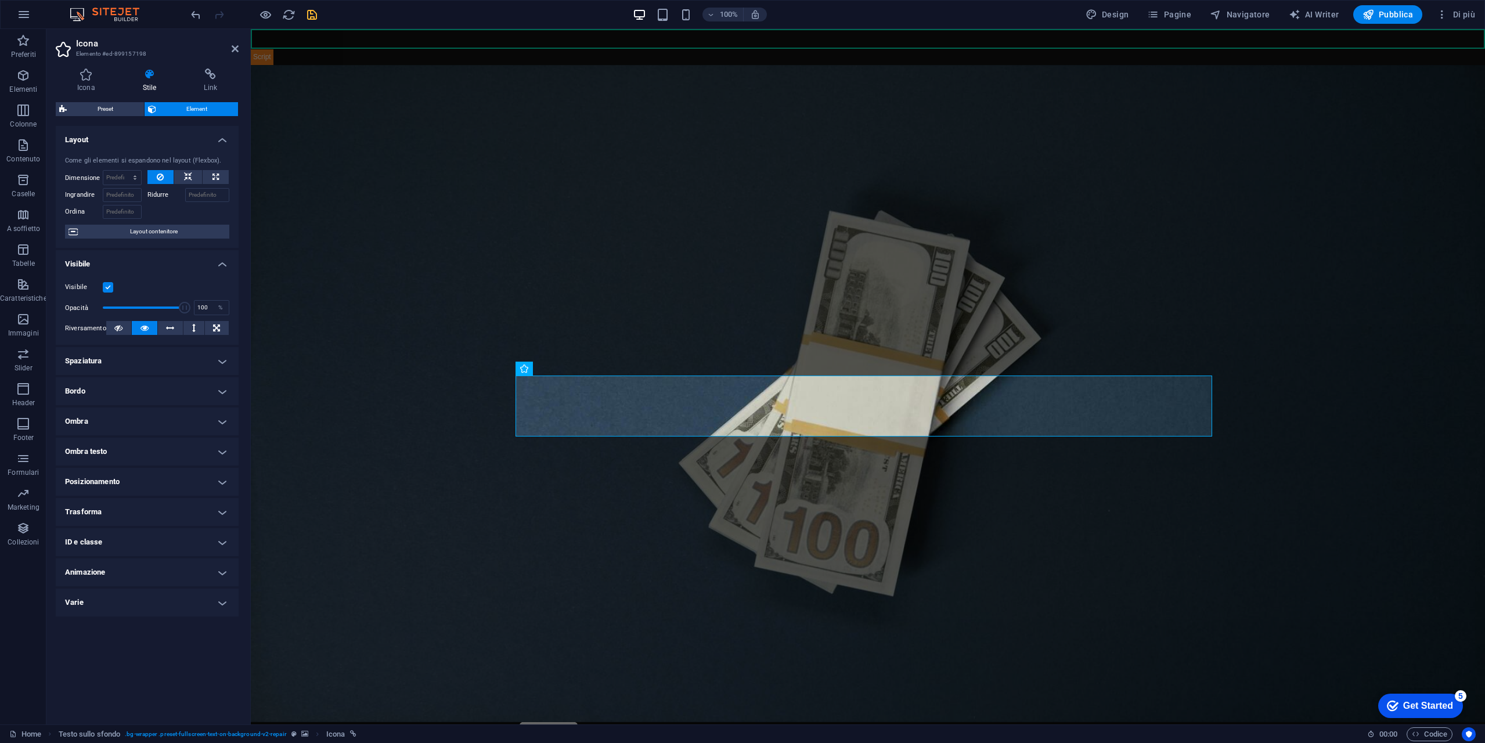
click at [161, 373] on h4 "Spaziatura" at bounding box center [147, 361] width 183 height 28
click at [169, 364] on h4 "Spaziatura" at bounding box center [147, 357] width 183 height 21
click at [189, 180] on icon at bounding box center [188, 177] width 8 height 14
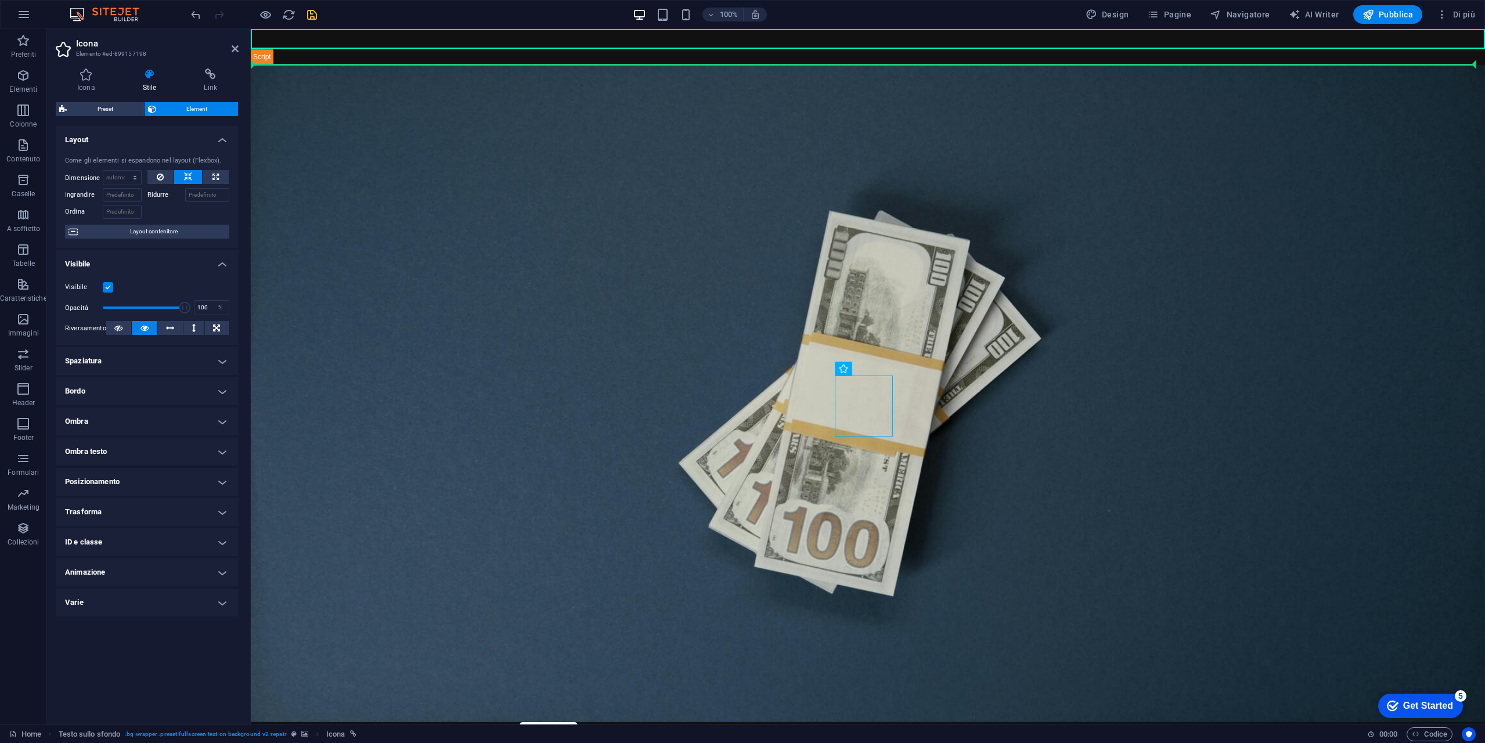
drag, startPoint x: 1106, startPoint y: 398, endPoint x: 704, endPoint y: 353, distance: 404.1
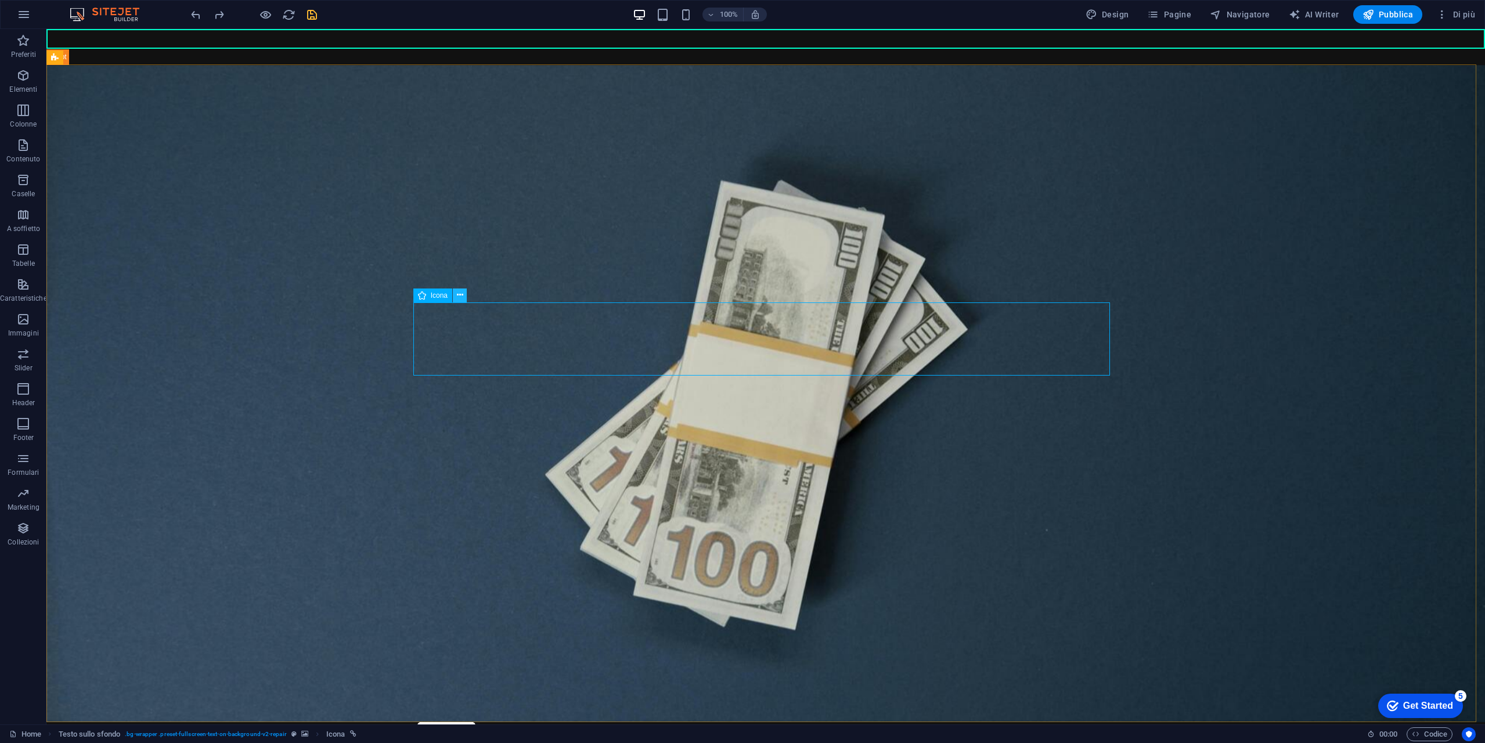
click at [460, 295] on icon at bounding box center [460, 295] width 6 height 12
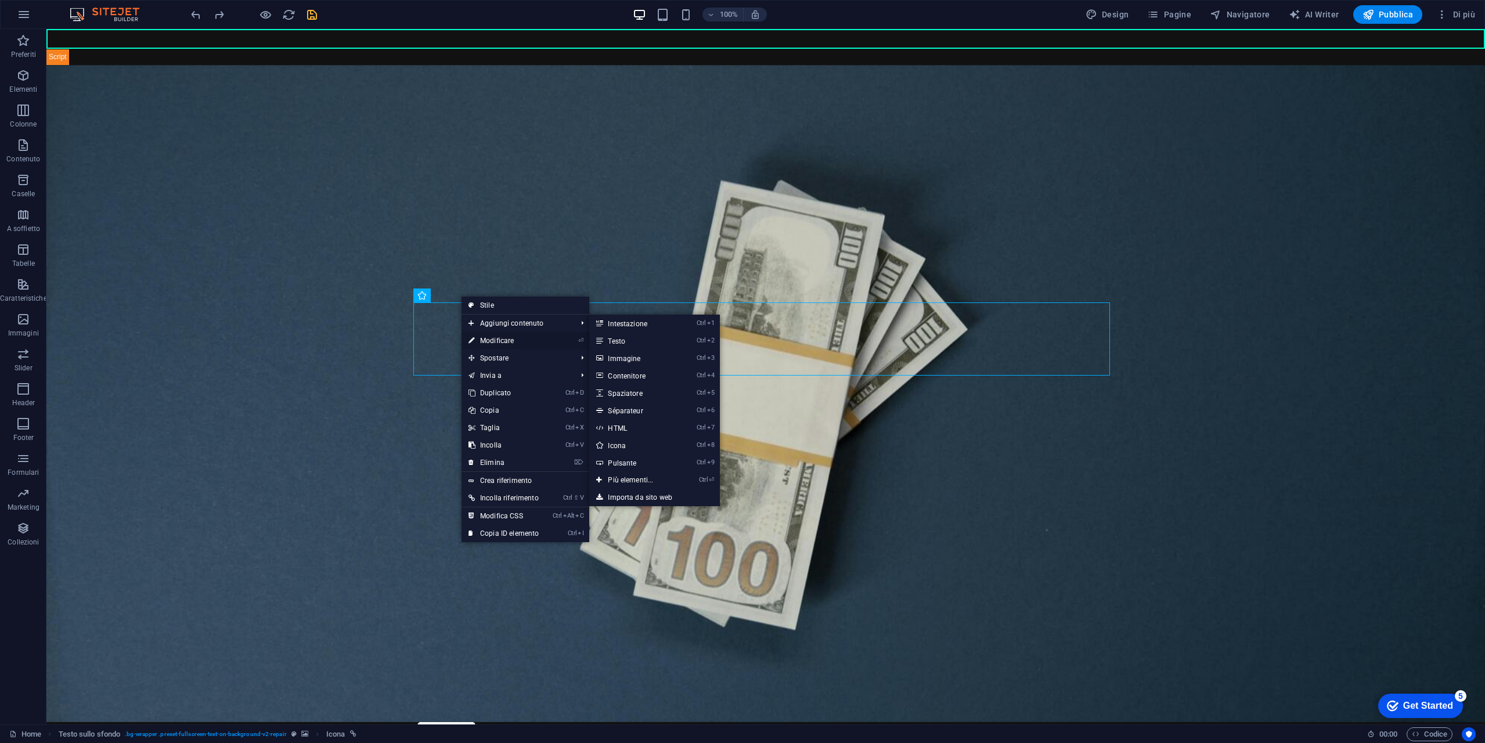
click at [504, 345] on link "⏎ Modificare" at bounding box center [503, 340] width 84 height 17
select select "xMidYMid"
select select "px"
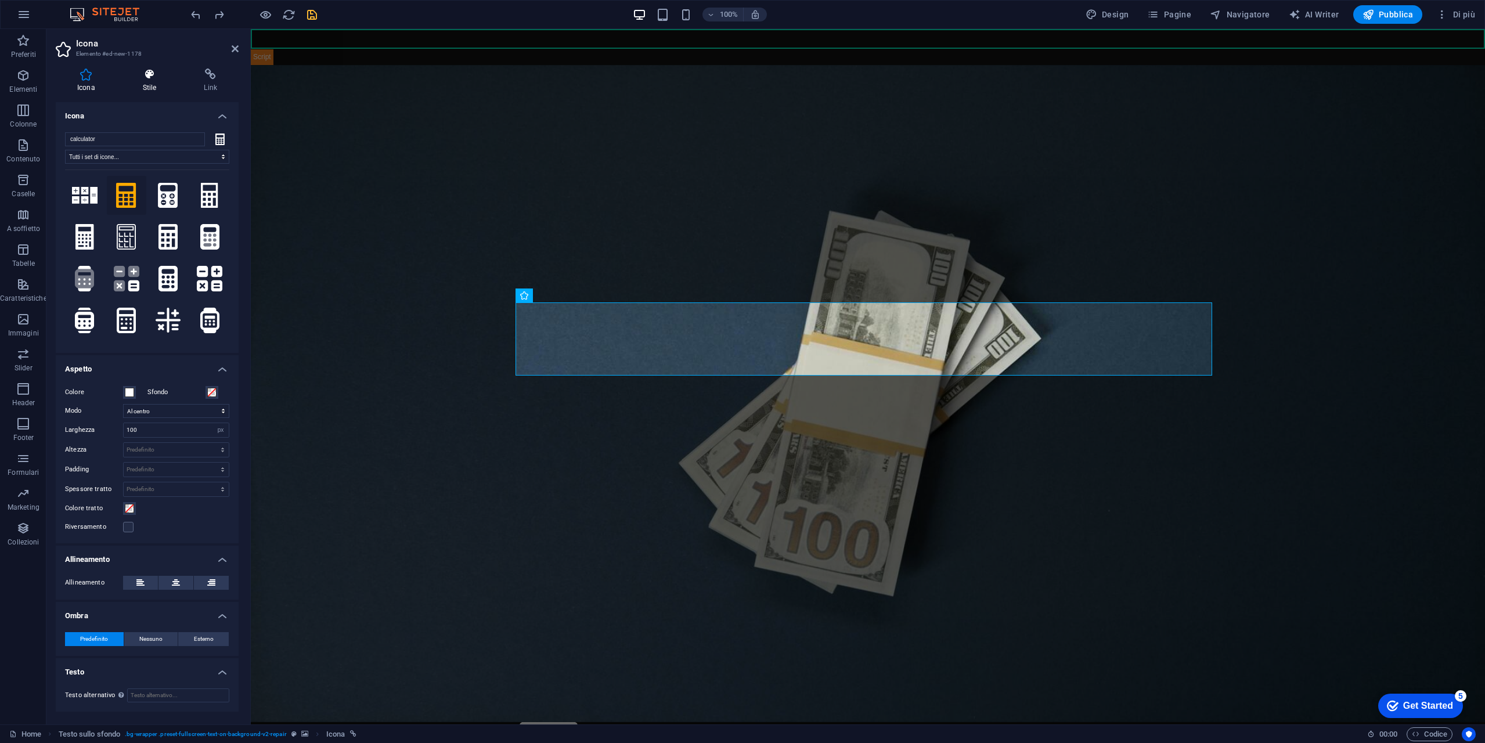
click at [147, 85] on h4 "Stile" at bounding box center [152, 80] width 62 height 24
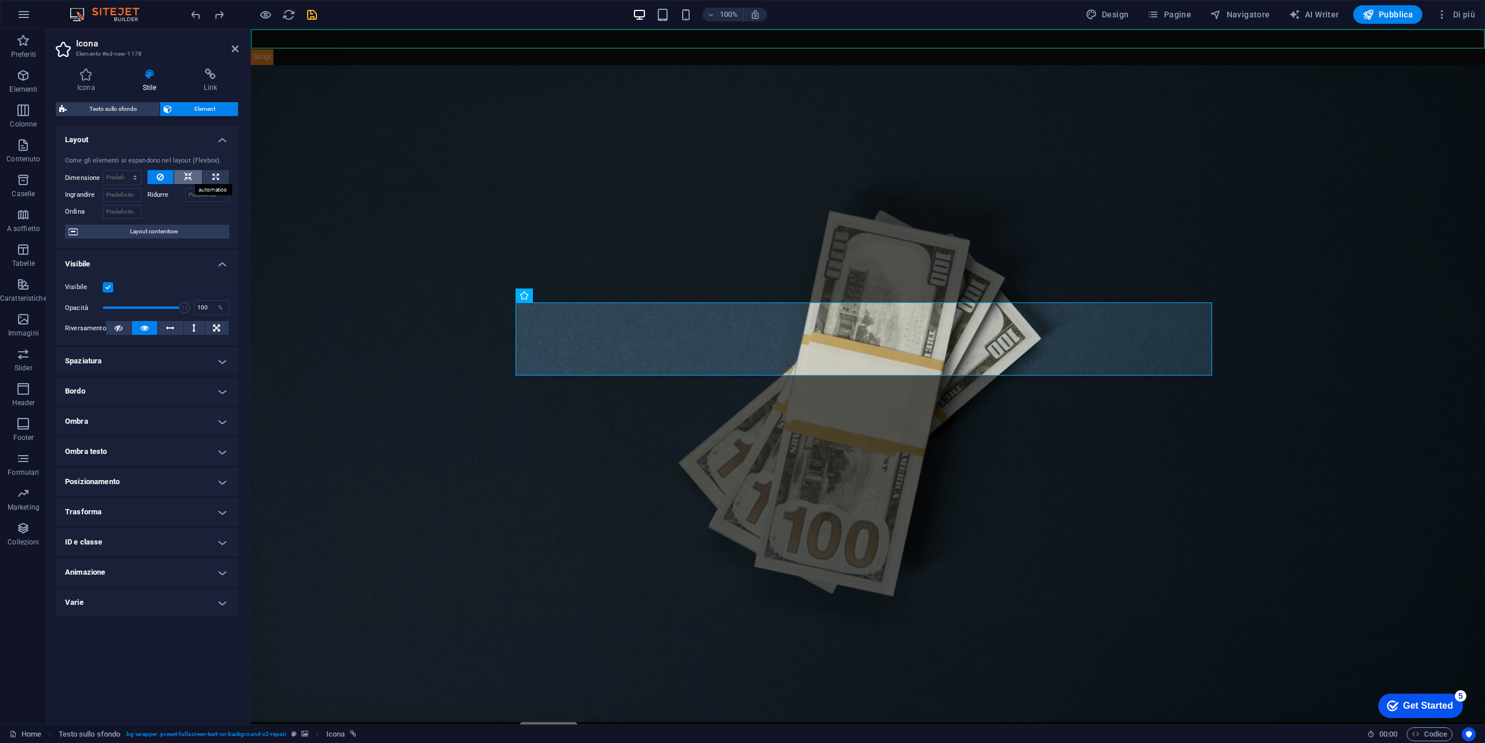
click at [186, 176] on icon at bounding box center [188, 177] width 8 height 14
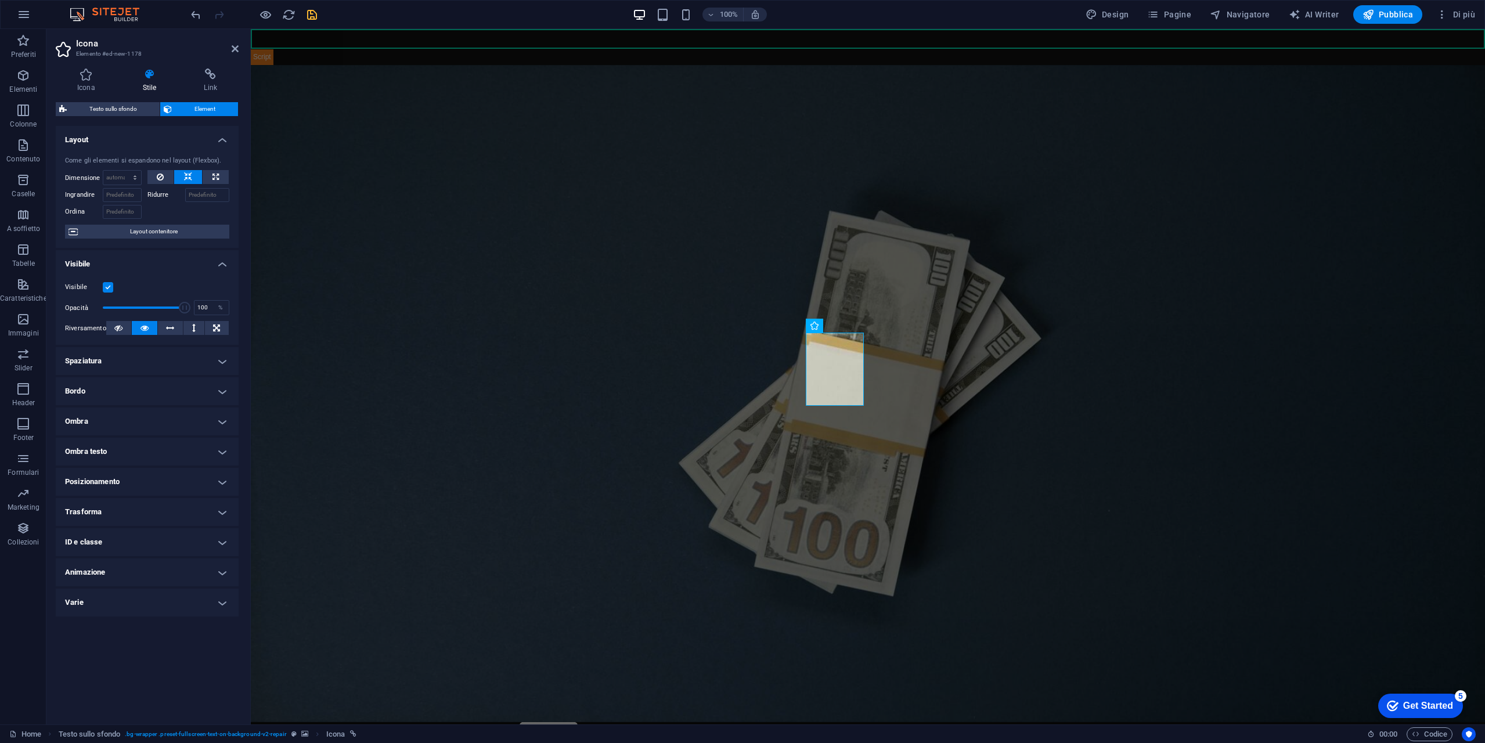
click at [162, 465] on h4 "Ombra testo" at bounding box center [147, 452] width 183 height 28
click at [140, 497] on h4 "Posizionamento" at bounding box center [147, 508] width 183 height 28
click at [110, 528] on span "Statico" at bounding box center [112, 531] width 17 height 14
click at [145, 528] on span "Relativo" at bounding box center [139, 531] width 20 height 14
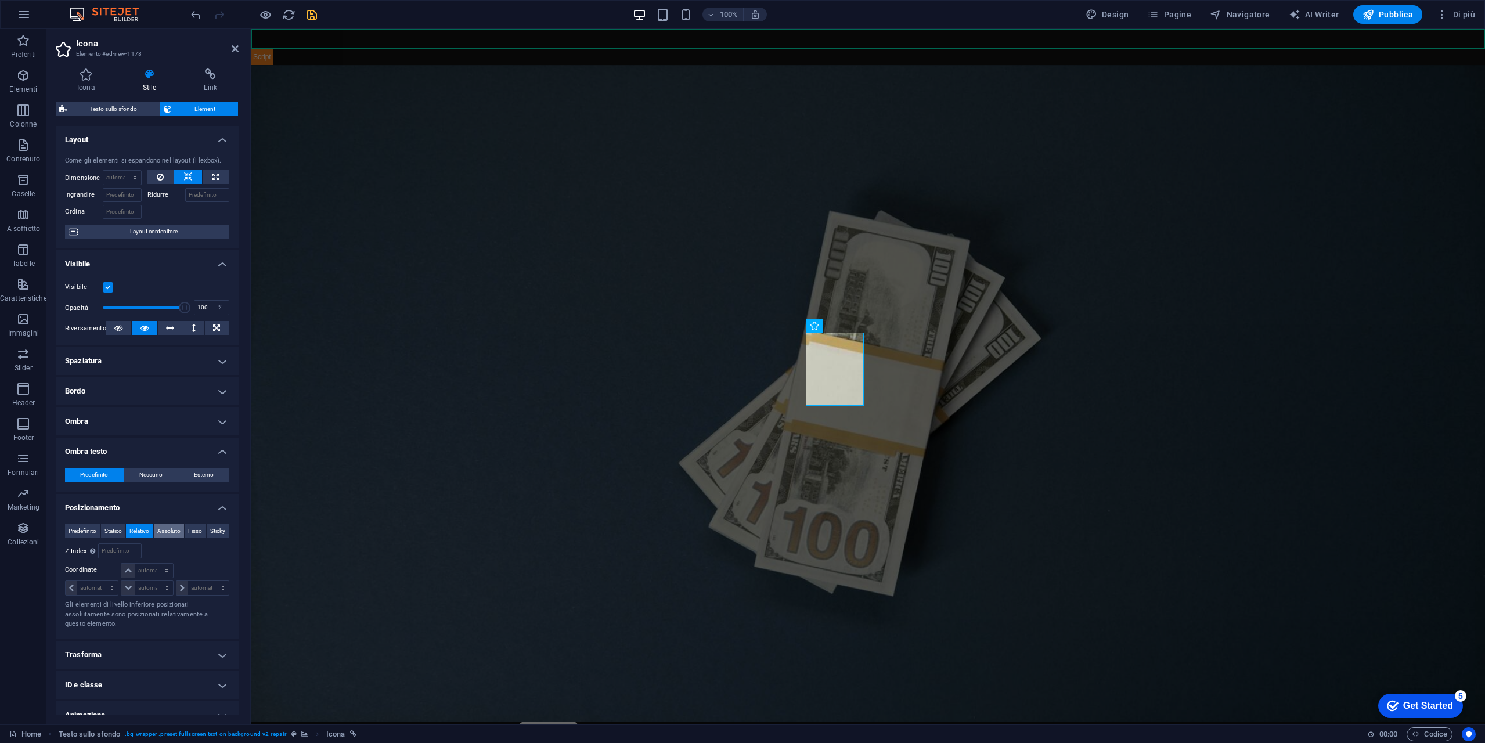
click at [180, 531] on span "Assoluto" at bounding box center [168, 531] width 23 height 14
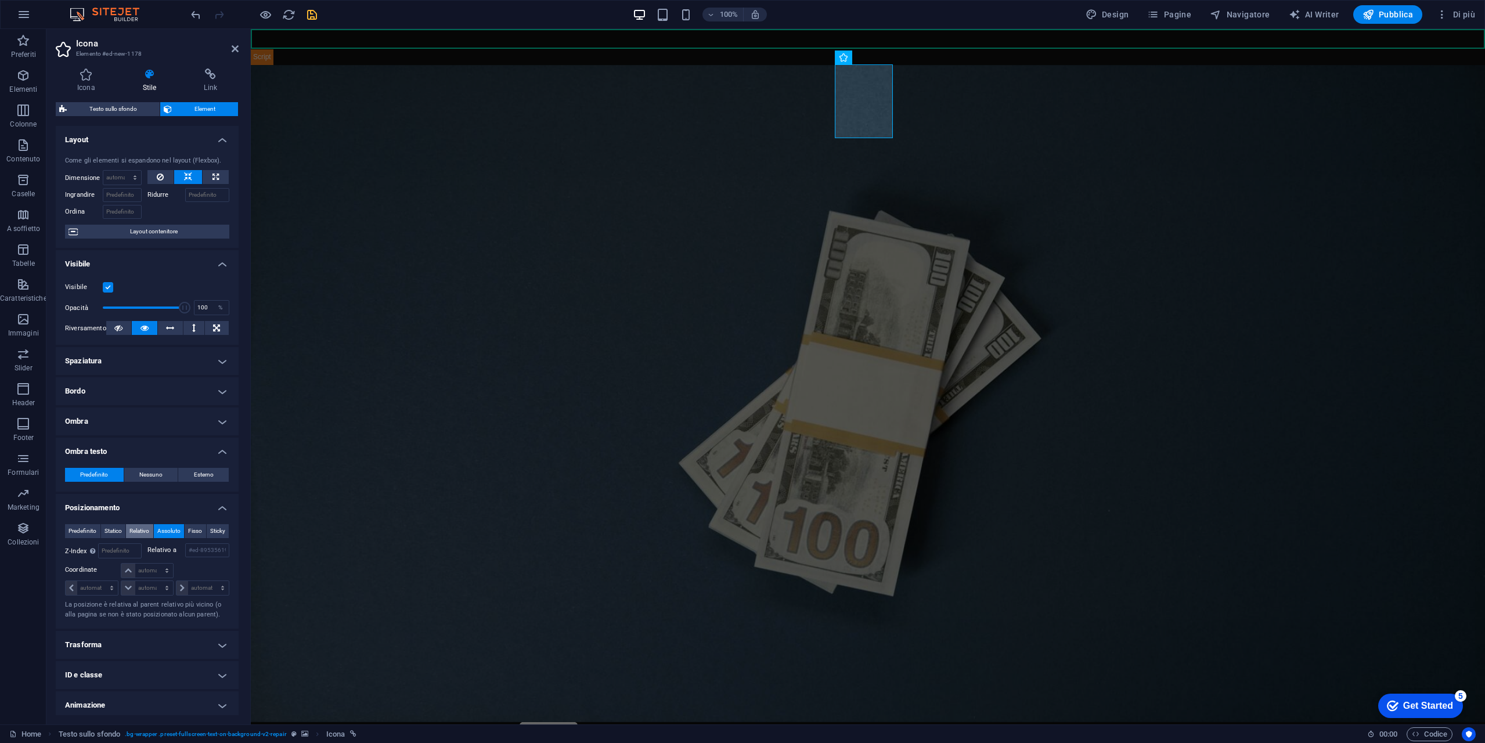
click at [149, 531] on span "Relativo" at bounding box center [139, 531] width 20 height 14
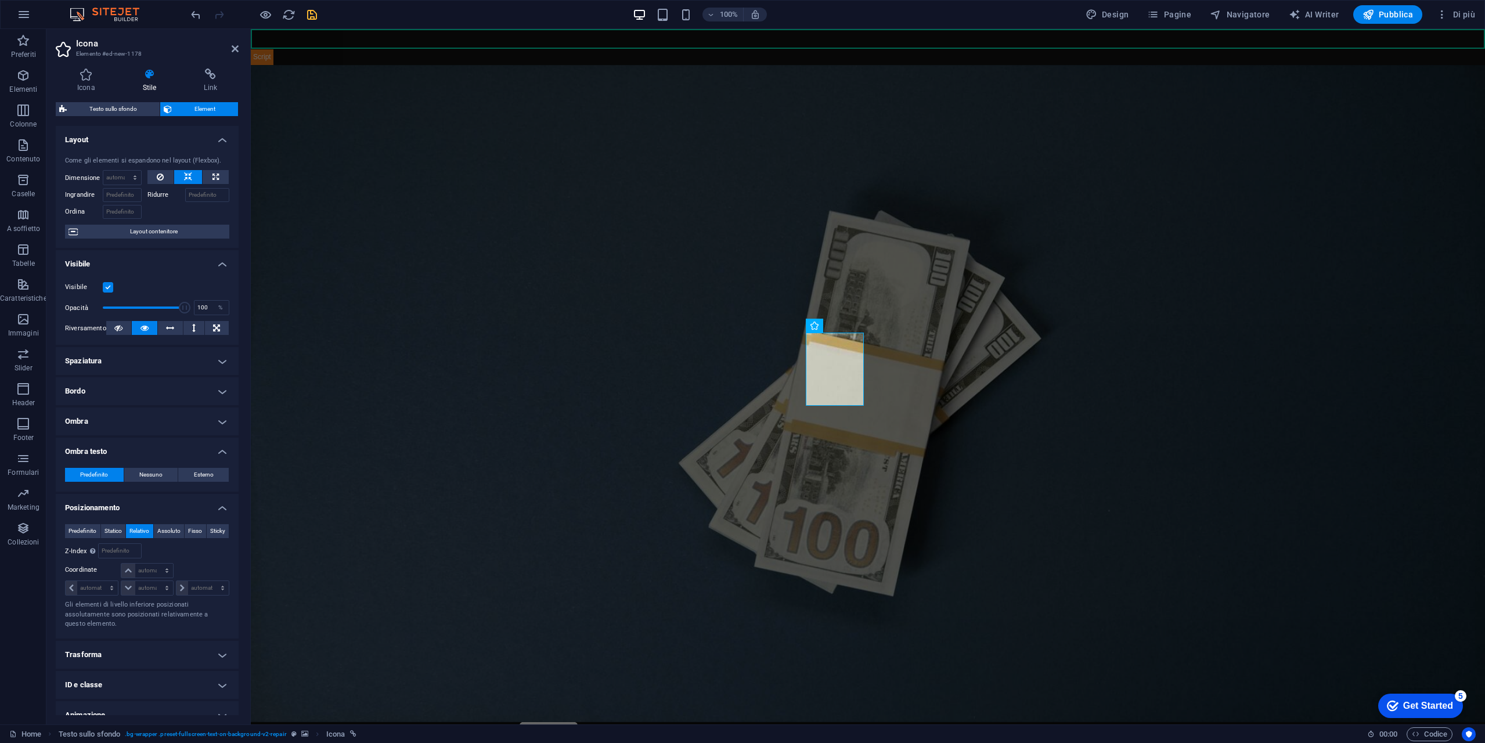
click at [227, 529] on div "Predefinito Statico Relativo Assoluto Fisso Sticky" at bounding box center [147, 531] width 164 height 15
click at [202, 532] on span "Fisso" at bounding box center [195, 531] width 14 height 14
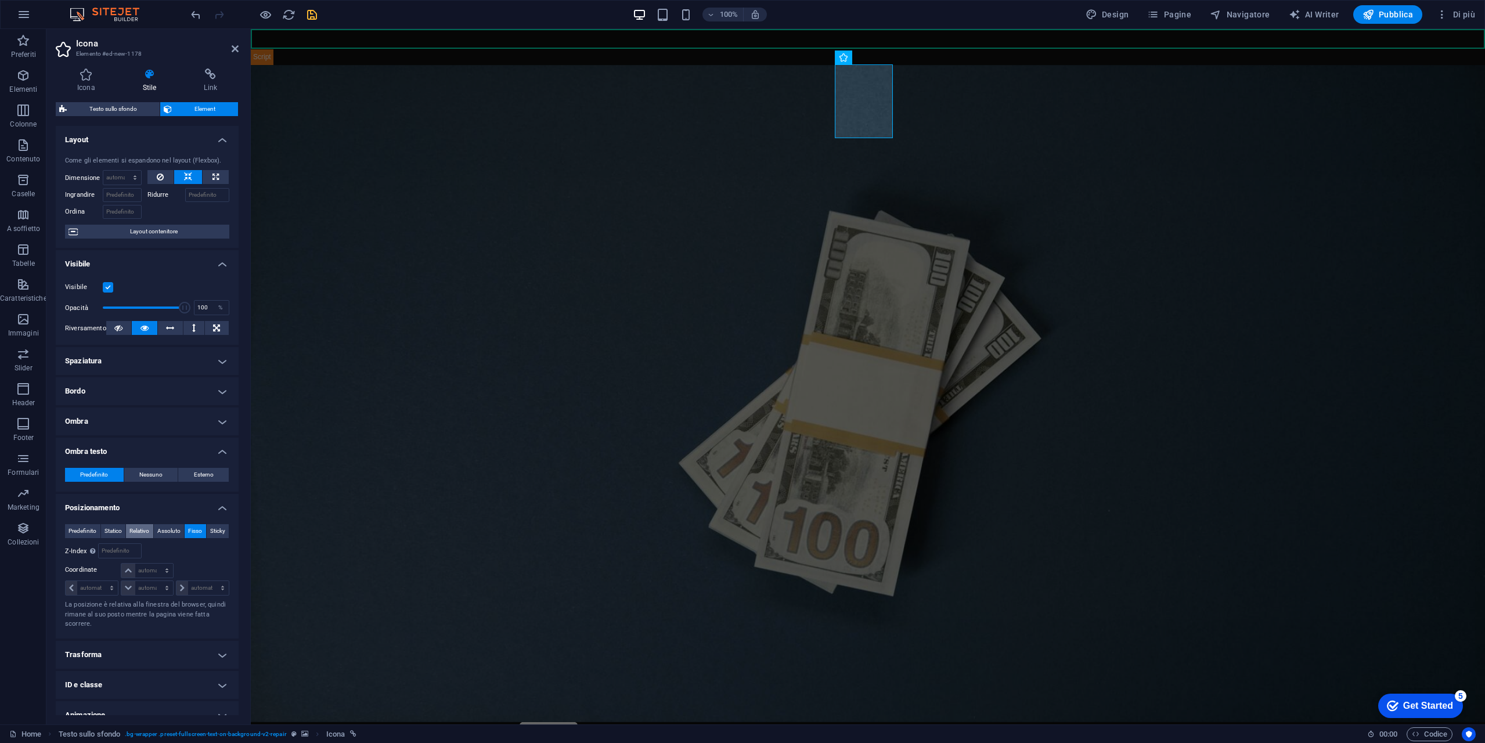
click at [149, 532] on span "Relativo" at bounding box center [139, 531] width 20 height 14
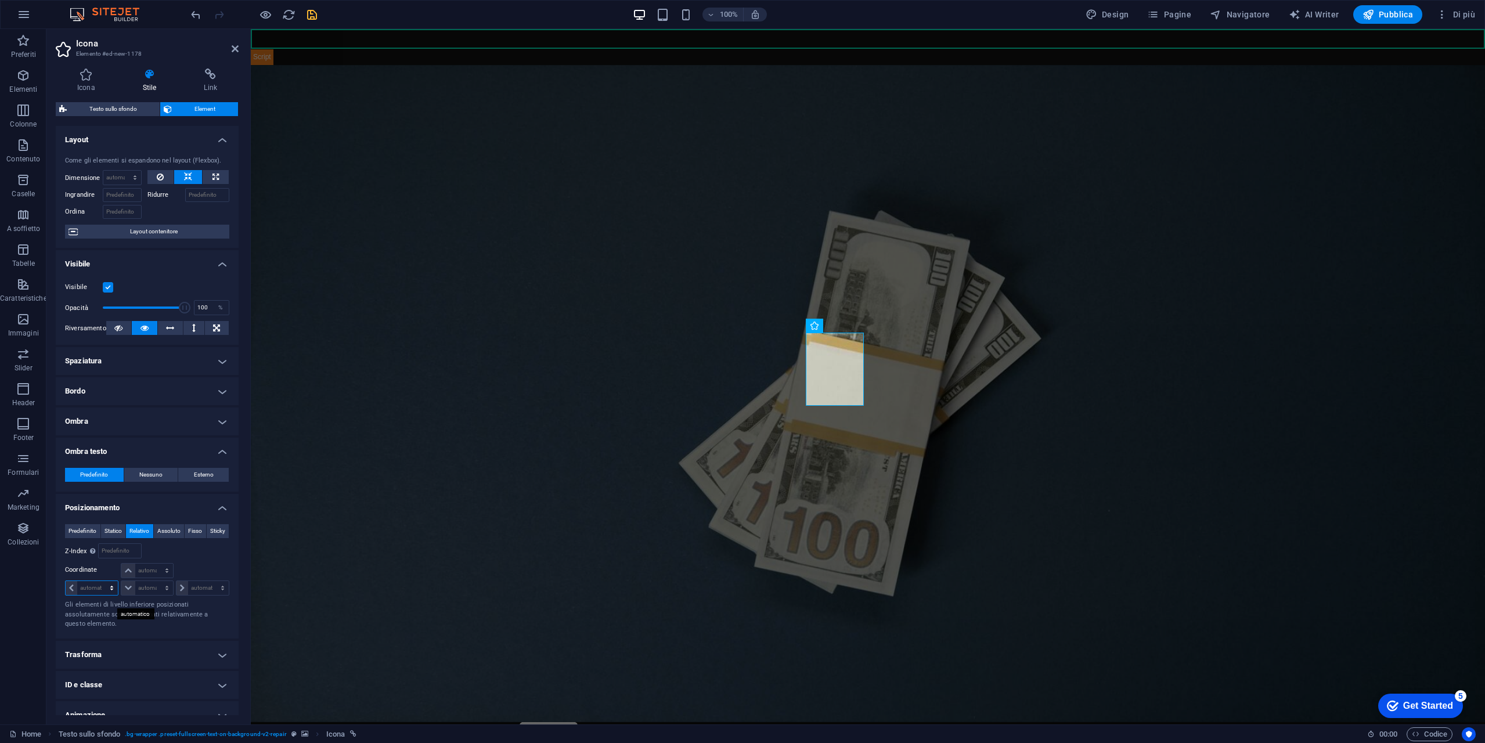
click at [97, 595] on select "automatico px rem % em" at bounding box center [92, 588] width 52 height 14
select select "px"
click at [101, 594] on select "automatico px rem % em" at bounding box center [92, 588] width 52 height 14
type input "200"
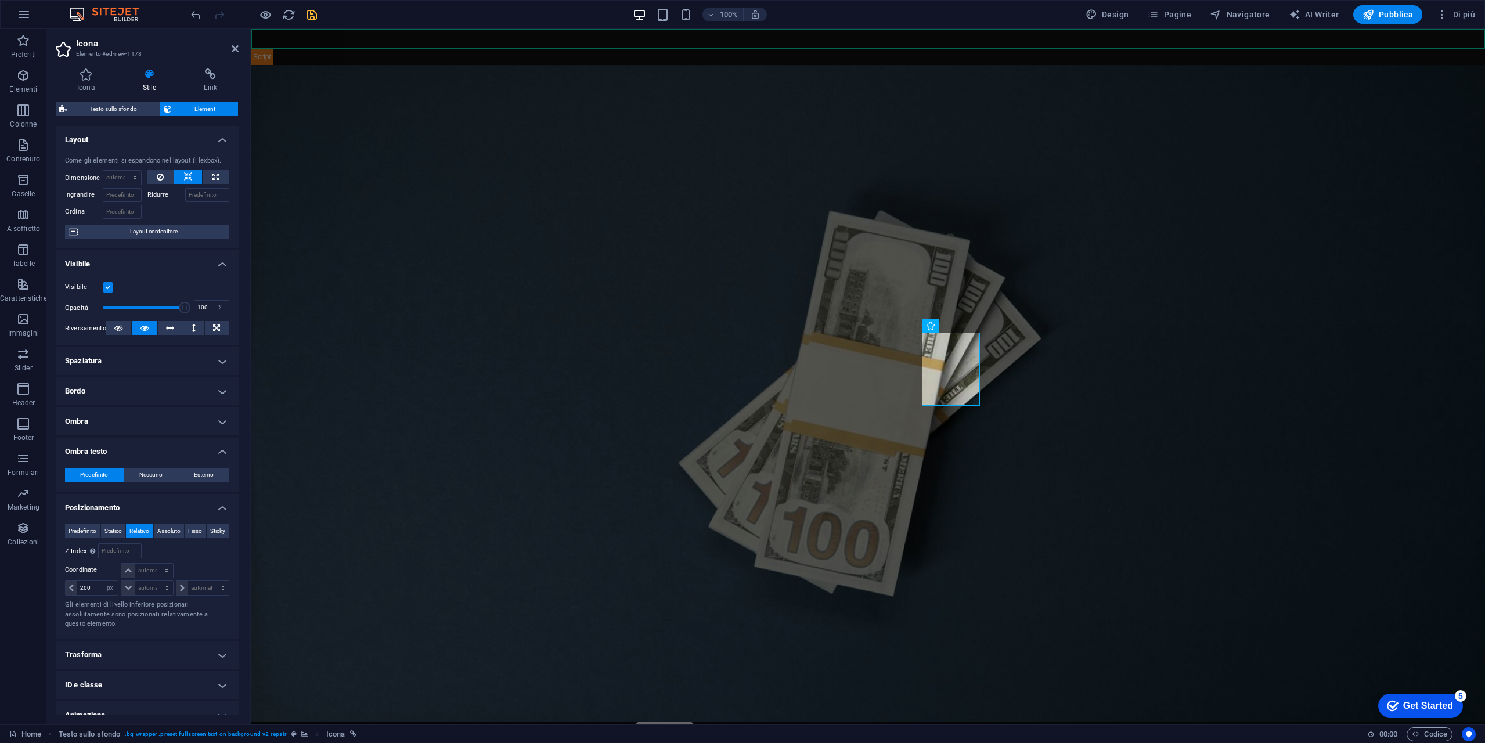
click at [95, 593] on div "200 automatico px rem % em" at bounding box center [92, 587] width 55 height 16
click at [96, 595] on input "200" at bounding box center [97, 588] width 41 height 14
type input "-400"
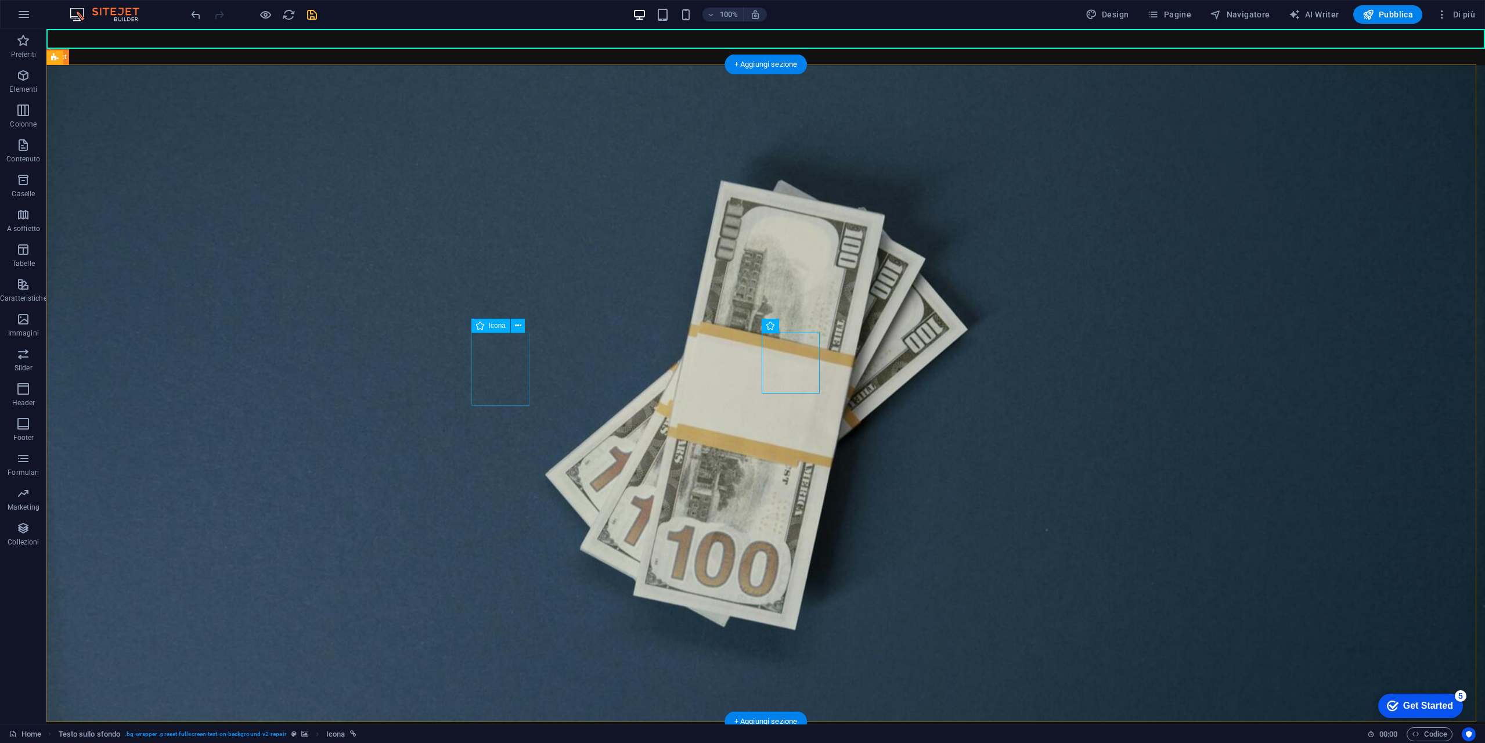
click at [515, 326] on icon at bounding box center [518, 326] width 6 height 12
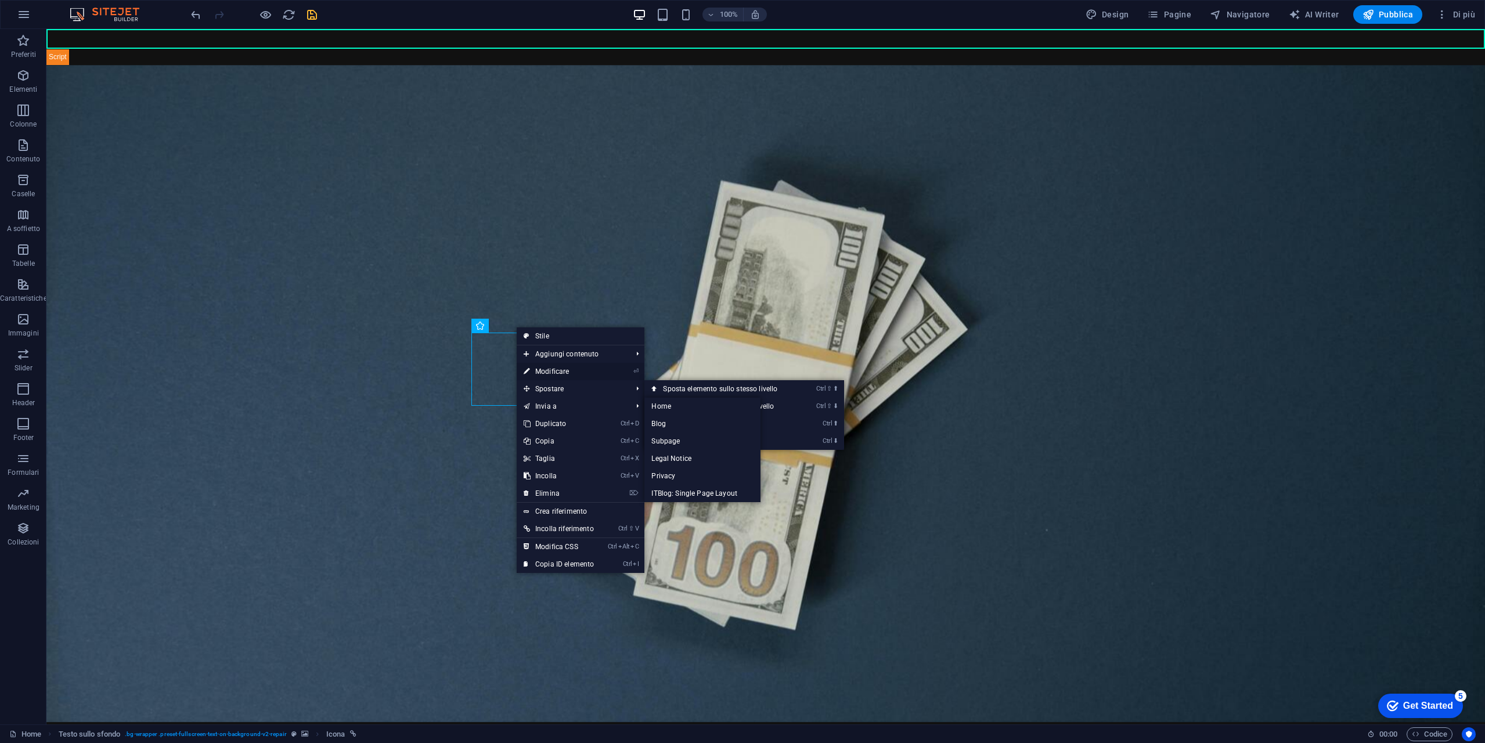
click at [568, 366] on link "⏎ Modificare" at bounding box center [559, 371] width 84 height 17
select select "px"
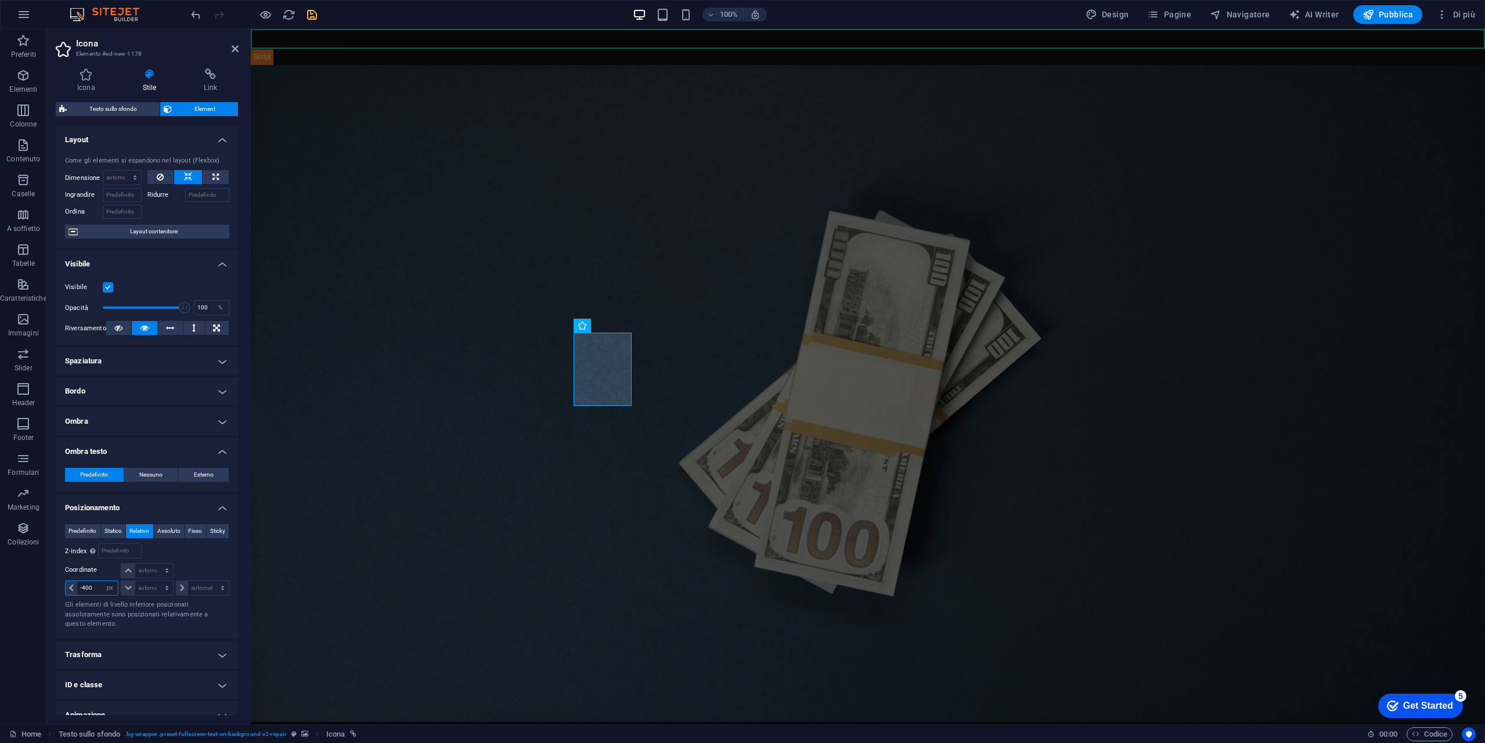
click at [97, 595] on input "-400" at bounding box center [97, 588] width 41 height 14
type input "-4"
type input "-800"
click at [107, 595] on select "automatico px rem % em" at bounding box center [110, 588] width 16 height 14
select select "%"
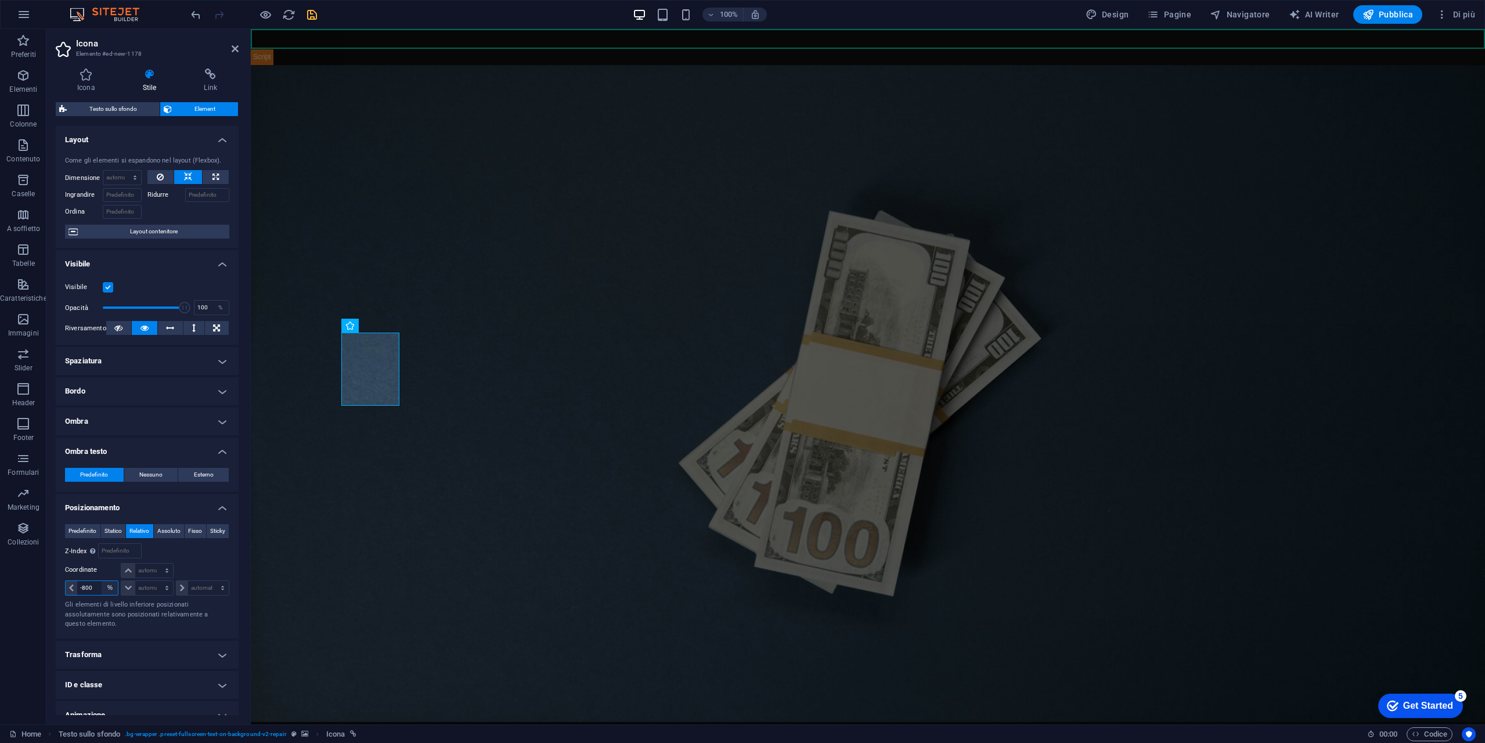
click at [102, 594] on select "automatico px rem % em" at bounding box center [110, 588] width 16 height 14
type input "100"
click at [102, 595] on select "automatico px rem % em" at bounding box center [110, 588] width 16 height 14
click at [89, 595] on input "-50" at bounding box center [97, 588] width 41 height 14
type input "-5"
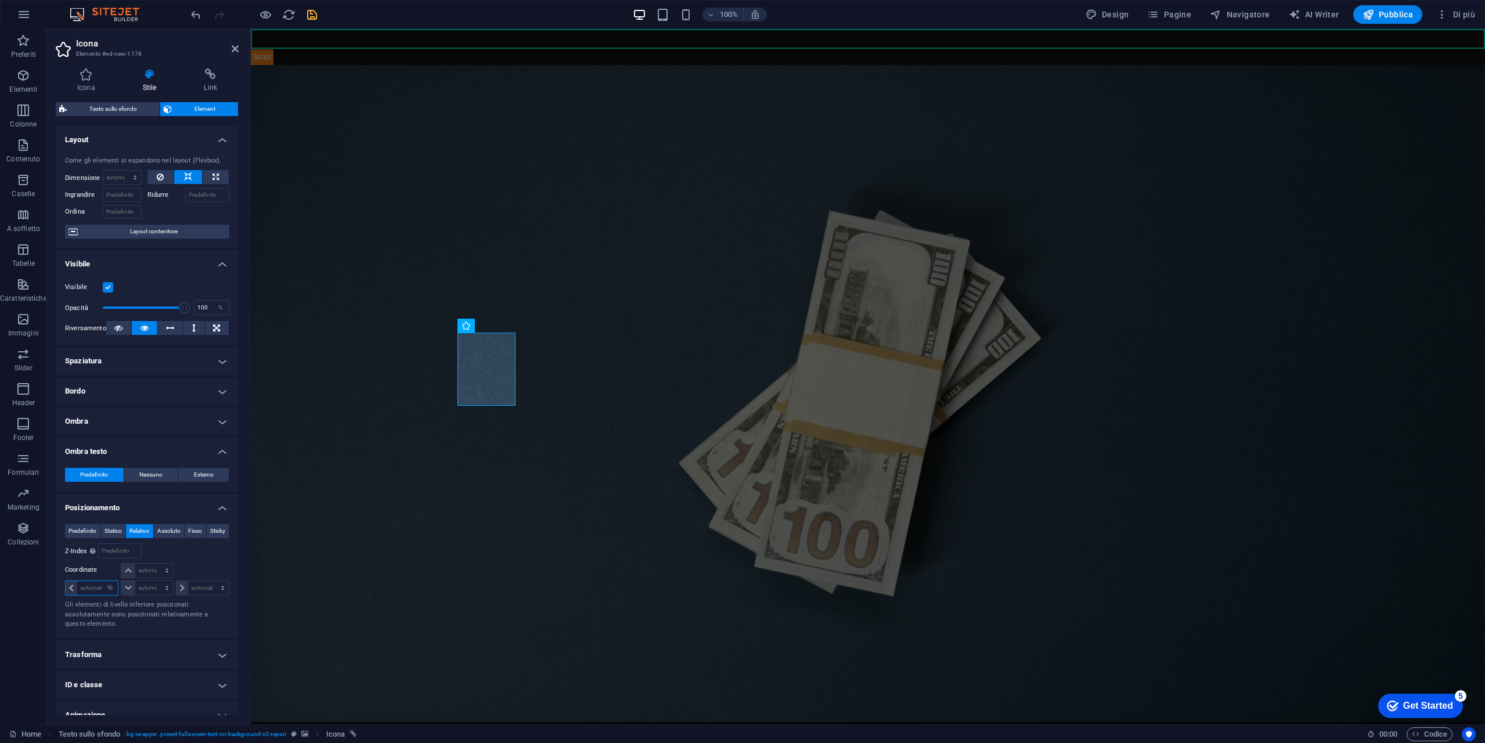
type input "-6"
click at [90, 595] on input "-20" at bounding box center [97, 588] width 41 height 14
type input "-2"
click at [90, 595] on input "-30" at bounding box center [97, 588] width 41 height 14
type input "-3"
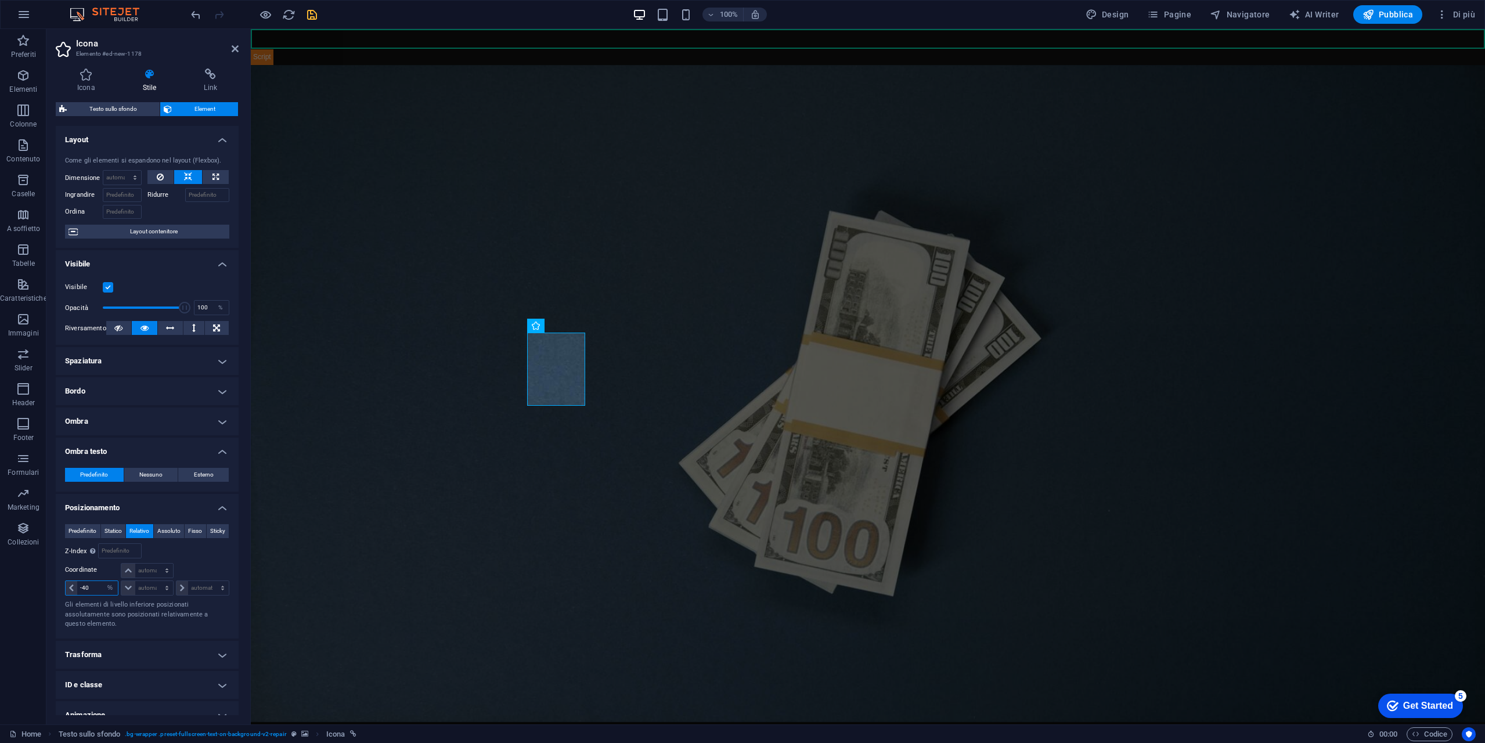
click at [90, 595] on input "-40" at bounding box center [97, 588] width 41 height 14
click at [103, 595] on select "automatico px rem % em" at bounding box center [110, 588] width 16 height 14
click at [88, 595] on input "-45" at bounding box center [97, 588] width 41 height 14
click at [103, 595] on select "automatico px rem % em" at bounding box center [110, 588] width 16 height 14
click at [96, 595] on input "-42" at bounding box center [97, 588] width 41 height 14
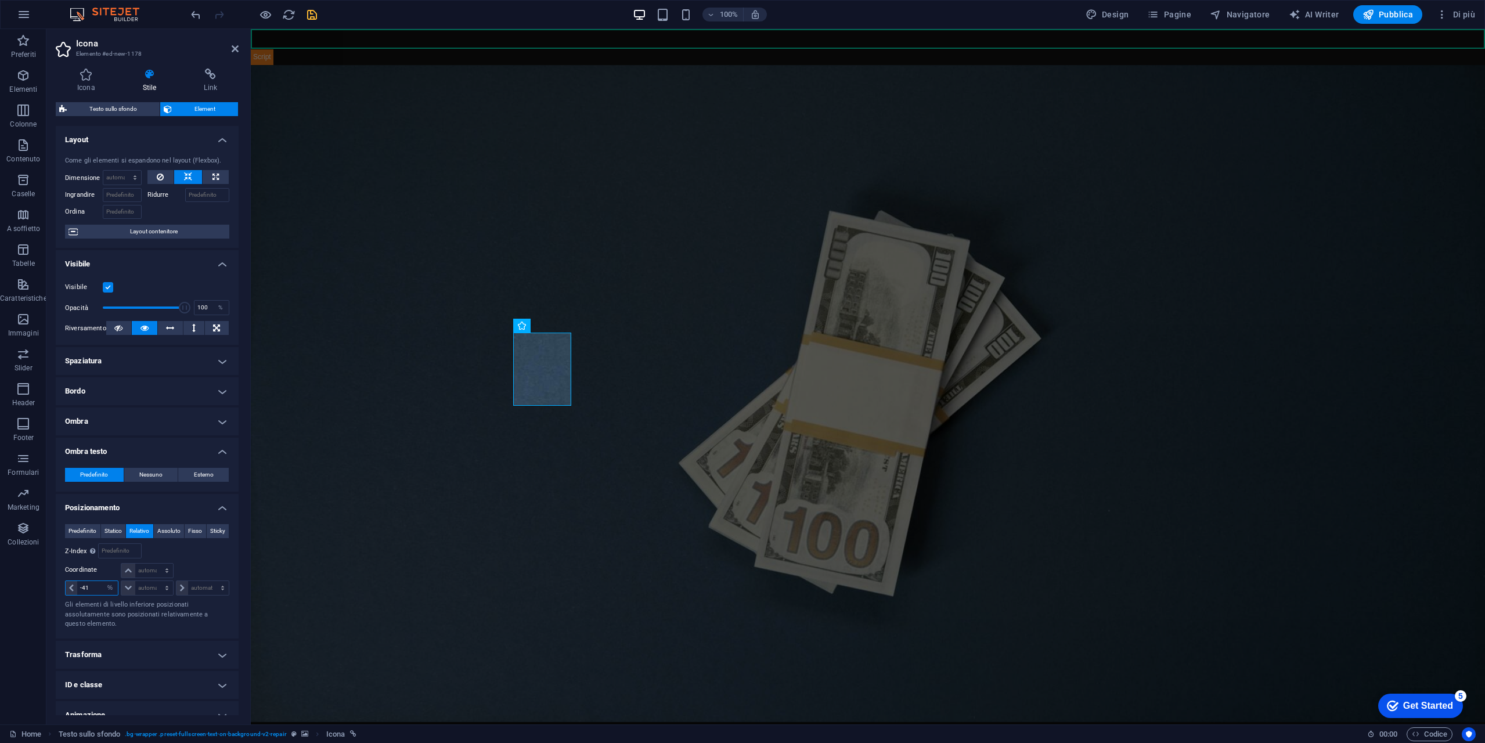
type input "-41"
click at [638, 553] on figure at bounding box center [868, 393] width 1234 height 657
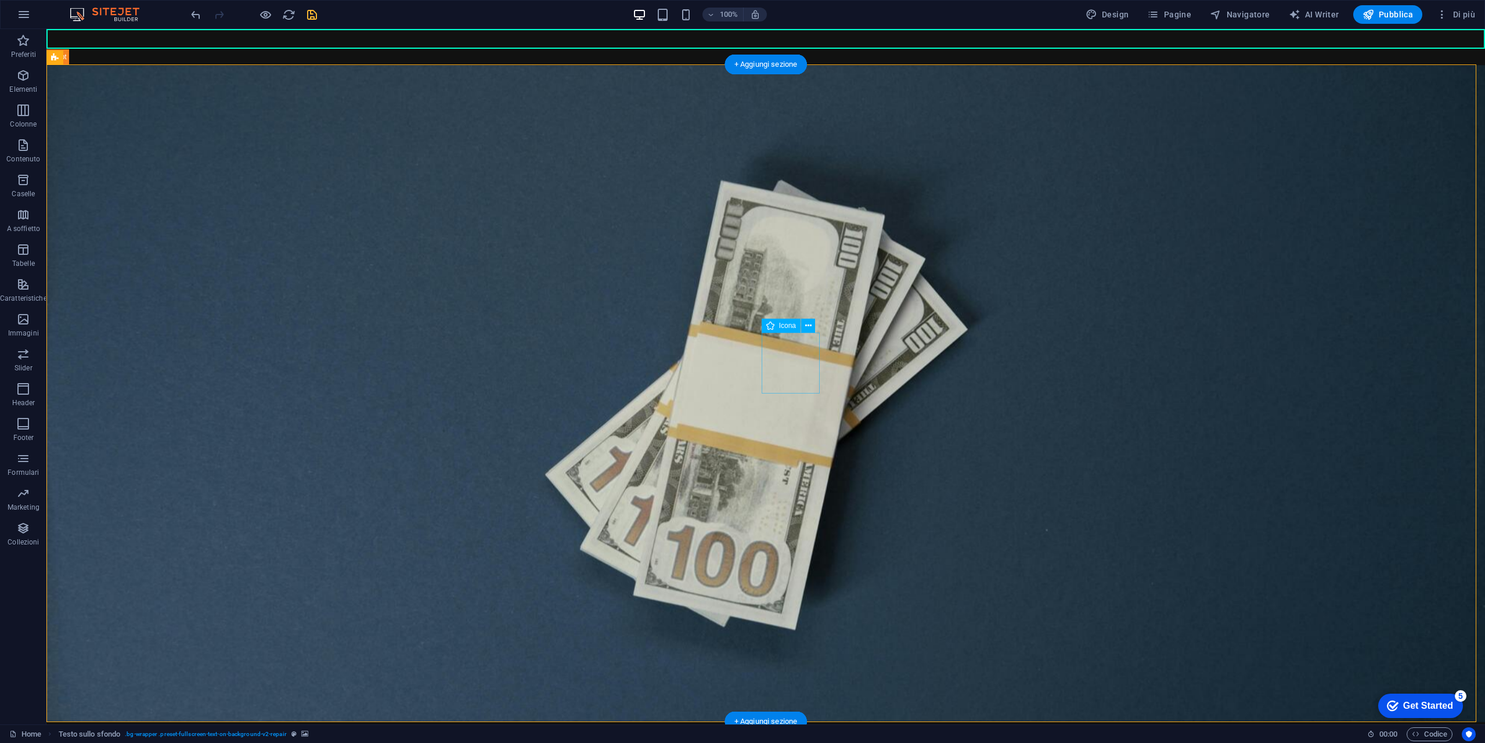
click at [809, 324] on icon at bounding box center [808, 326] width 6 height 12
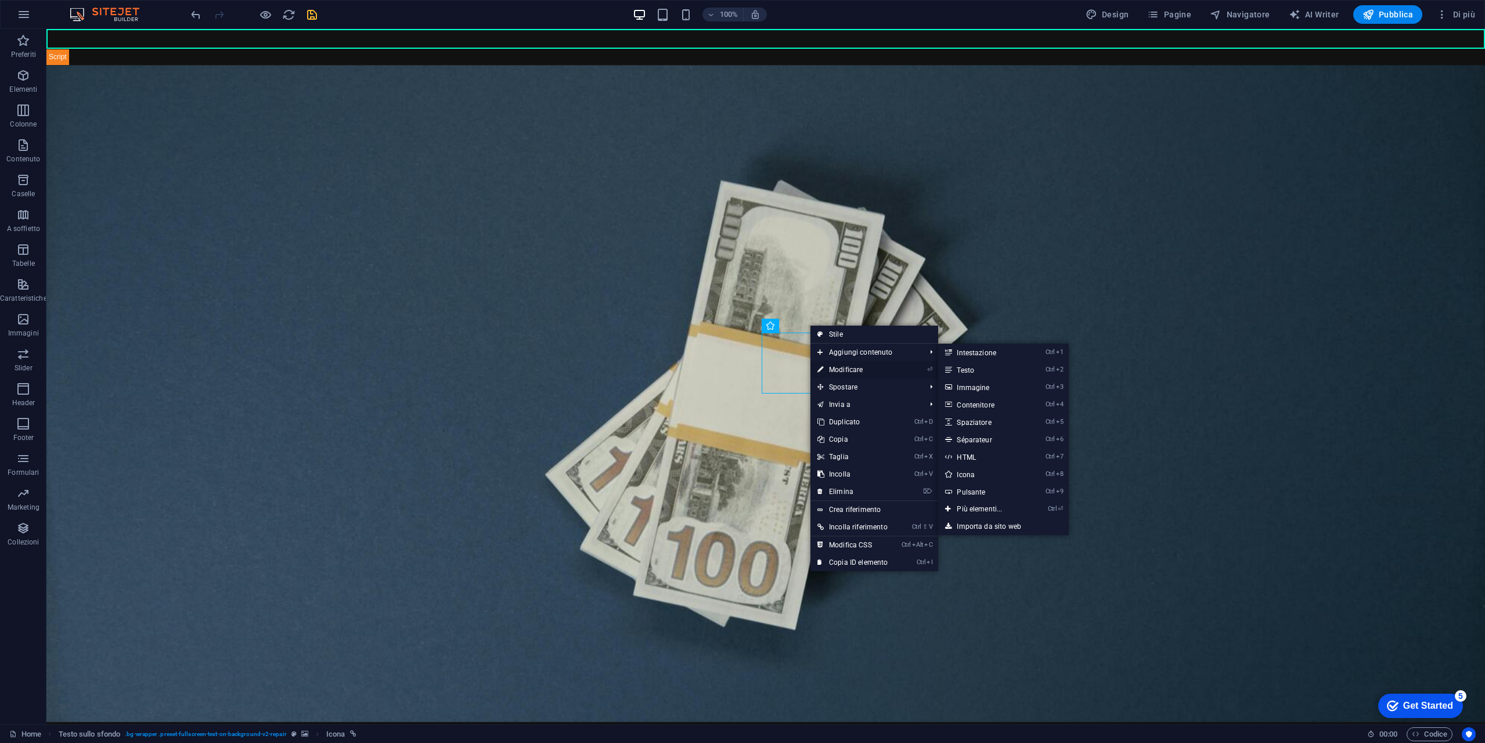
drag, startPoint x: 849, startPoint y: 366, endPoint x: 597, endPoint y: 338, distance: 254.0
click at [849, 366] on link "⏎ Modificare" at bounding box center [852, 369] width 84 height 17
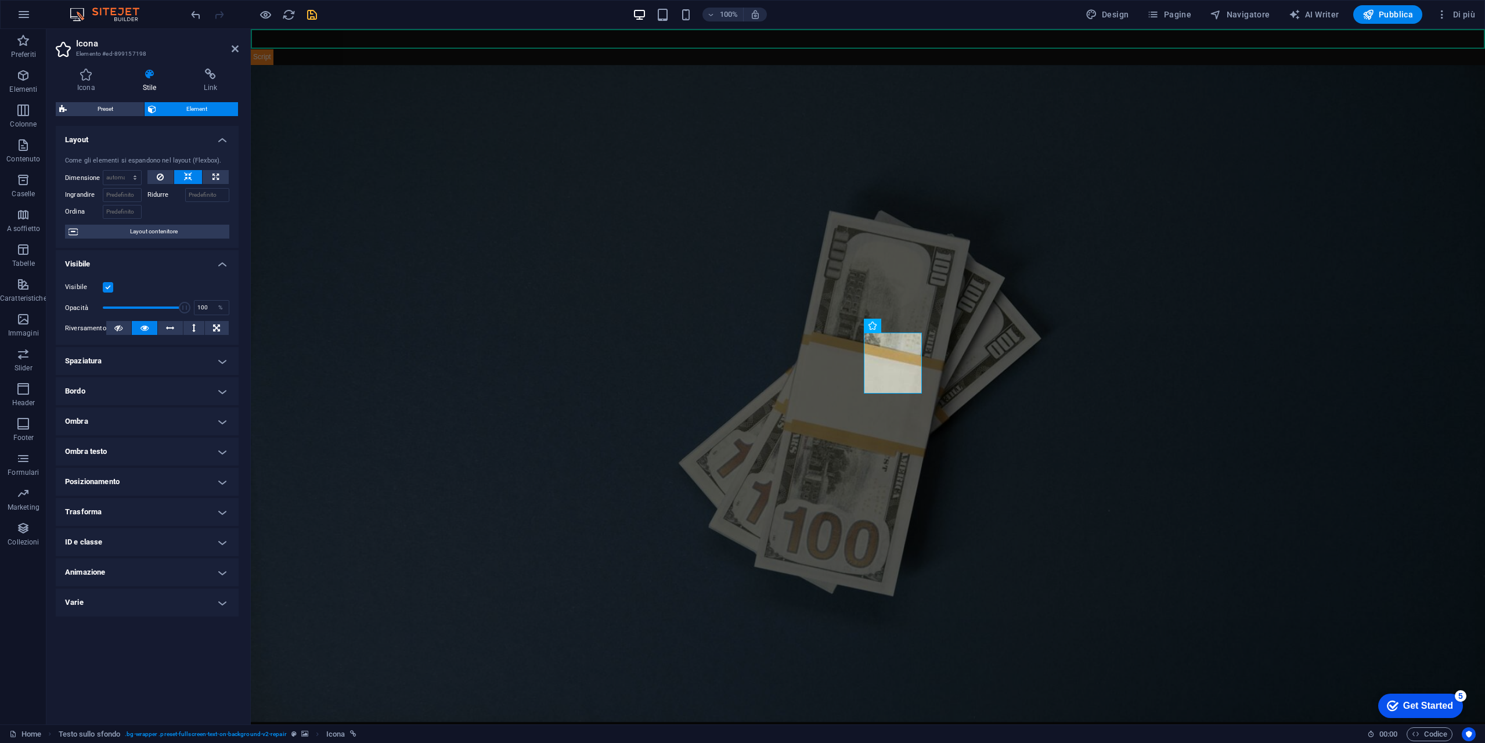
click at [131, 480] on h4 "Posizionamento" at bounding box center [147, 482] width 183 height 28
click at [113, 506] on span "Statico" at bounding box center [112, 505] width 17 height 14
click at [140, 506] on span "Relativo" at bounding box center [139, 505] width 20 height 14
click at [102, 569] on select "automatico px rem % em" at bounding box center [92, 562] width 52 height 14
select select "%"
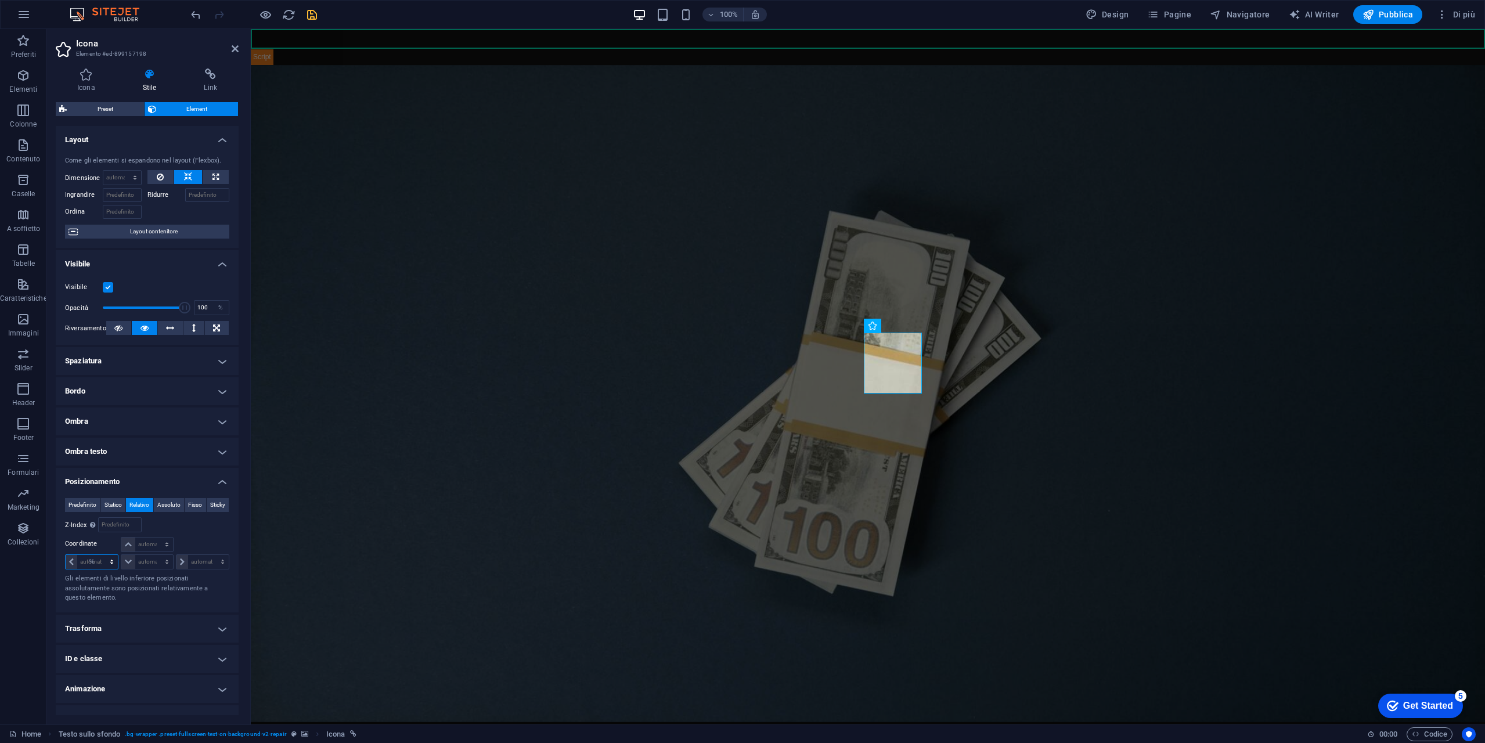
click at [101, 568] on select "automatico px rem % em" at bounding box center [92, 562] width 52 height 14
type input "100"
click at [96, 569] on input "-20" at bounding box center [97, 562] width 41 height 14
type input "-2"
click at [96, 569] on input "-30" at bounding box center [97, 562] width 41 height 14
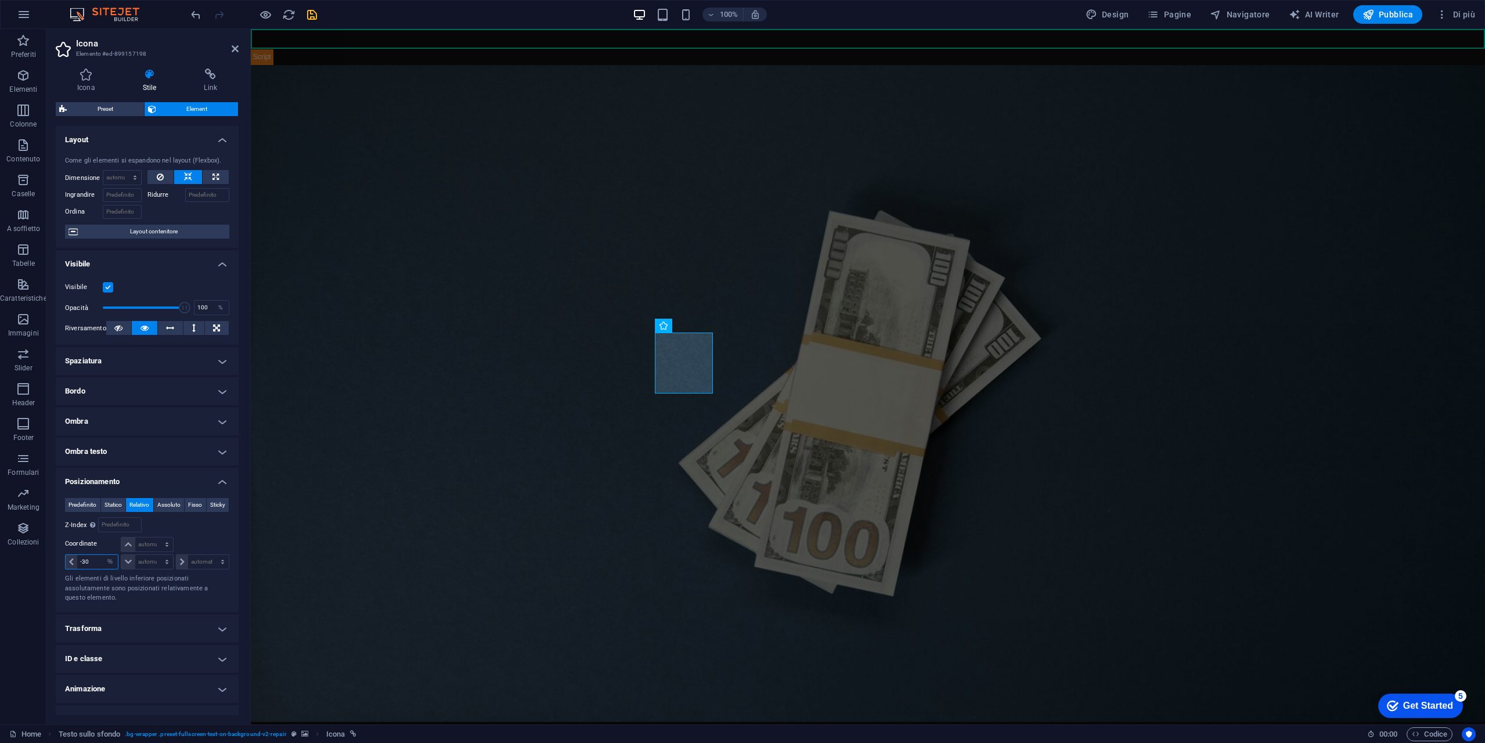
type input "-3"
click at [96, 569] on input "-35" at bounding box center [97, 562] width 41 height 14
type input "-3"
click at [96, 569] on input "-45" at bounding box center [97, 562] width 41 height 14
click at [100, 569] on input "-41" at bounding box center [97, 562] width 41 height 14
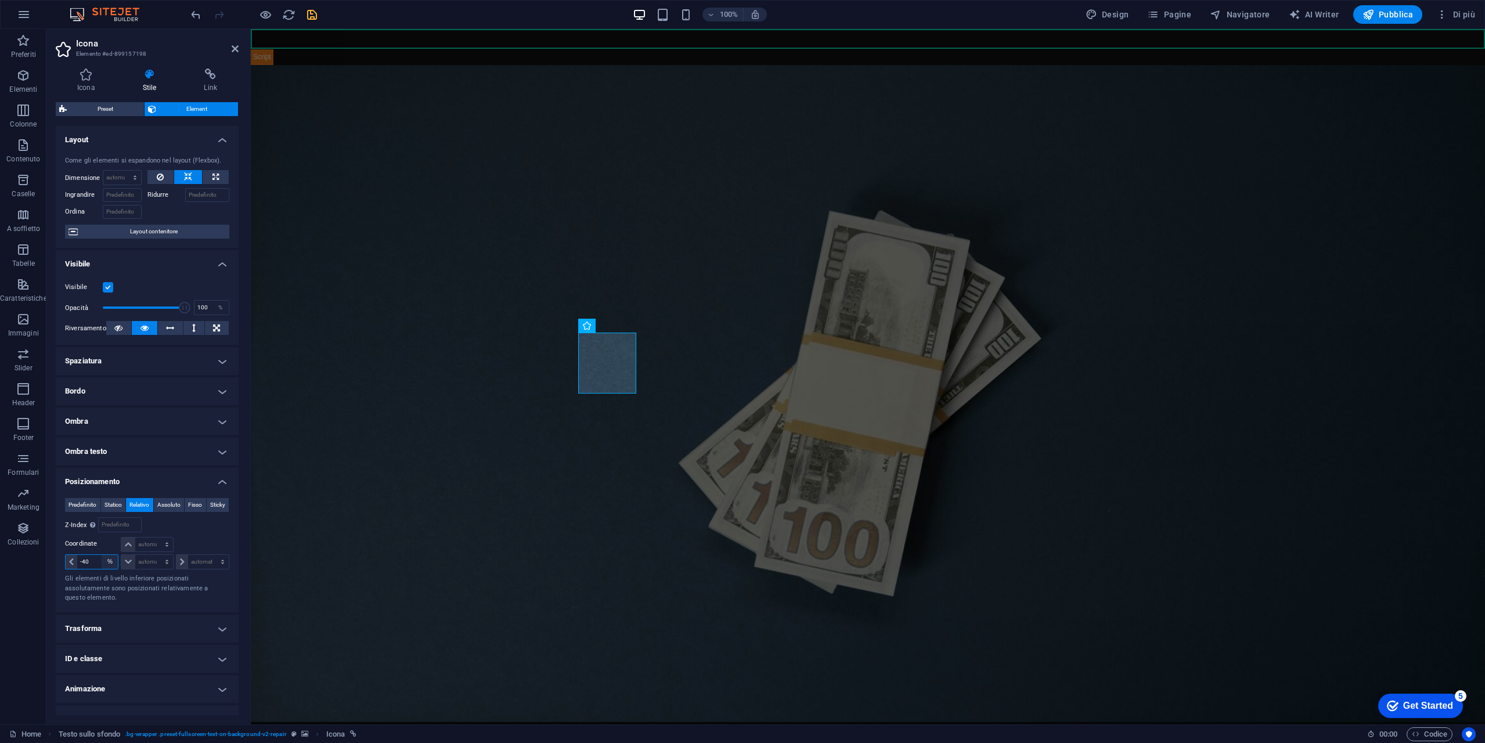
type input "-40"
click at [119, 327] on icon at bounding box center [118, 328] width 8 height 14
click at [162, 178] on icon at bounding box center [160, 177] width 7 height 14
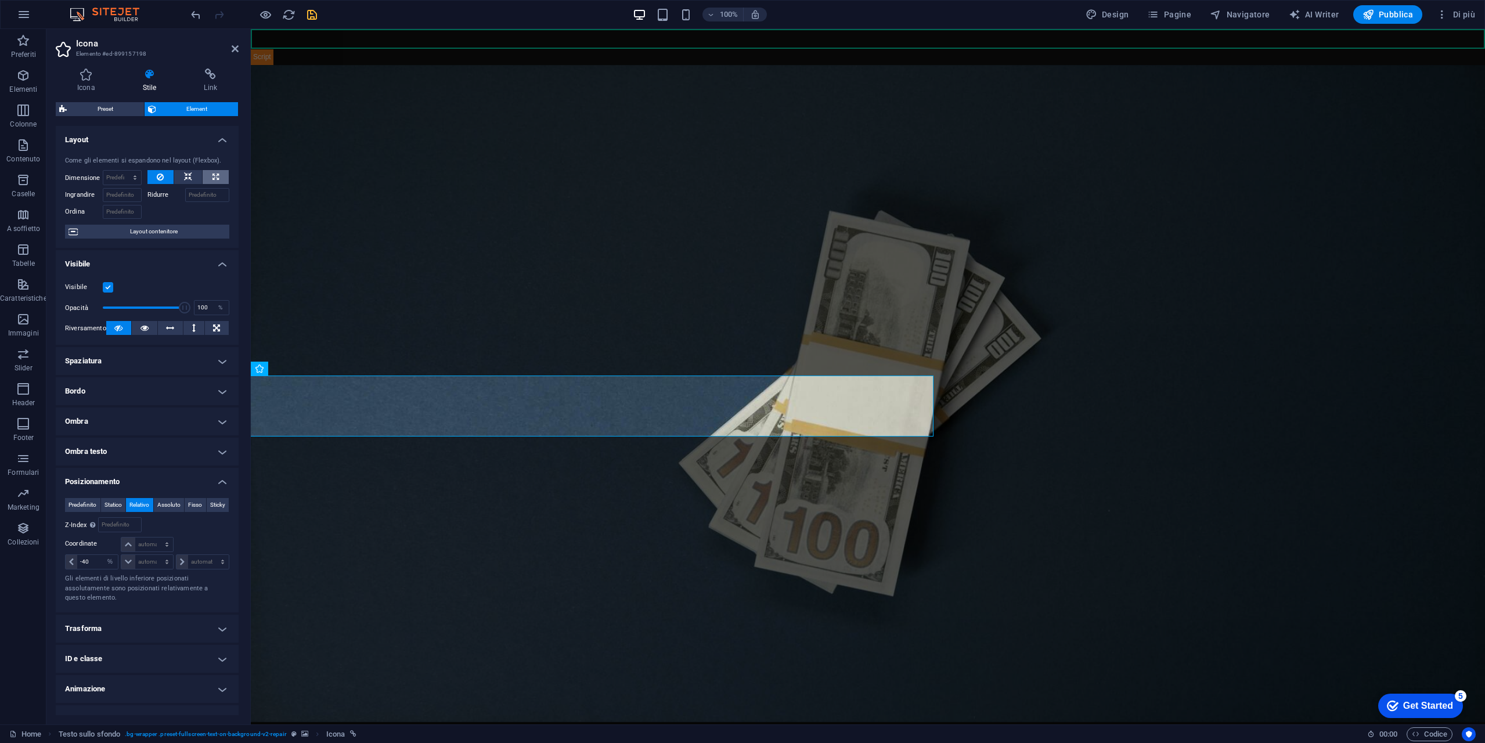
click at [218, 178] on button at bounding box center [216, 177] width 26 height 14
type input "100"
select select "%"
click at [191, 176] on button at bounding box center [188, 177] width 28 height 14
select select "DISABLED_OPTION_VALUE"
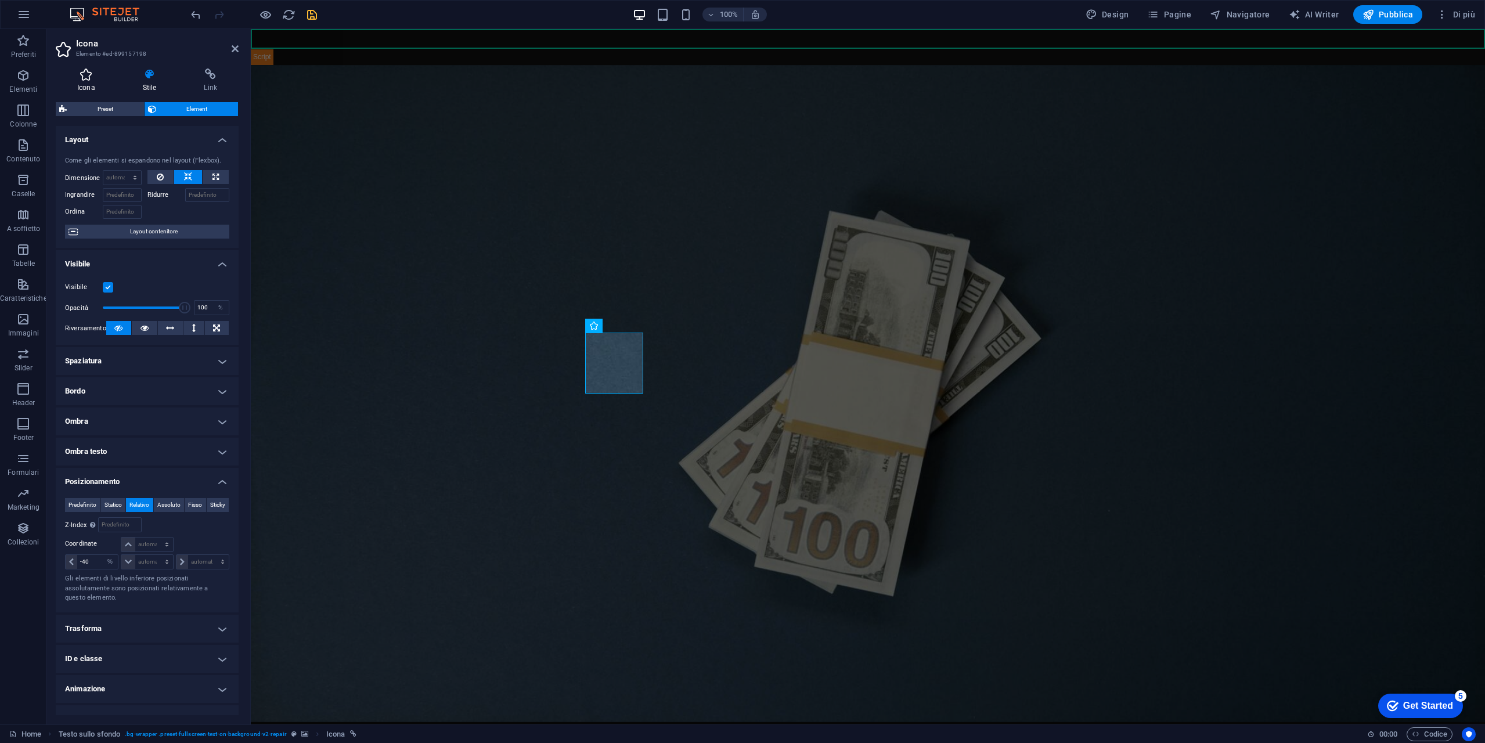
click at [91, 87] on h4 "Icona" at bounding box center [89, 80] width 66 height 24
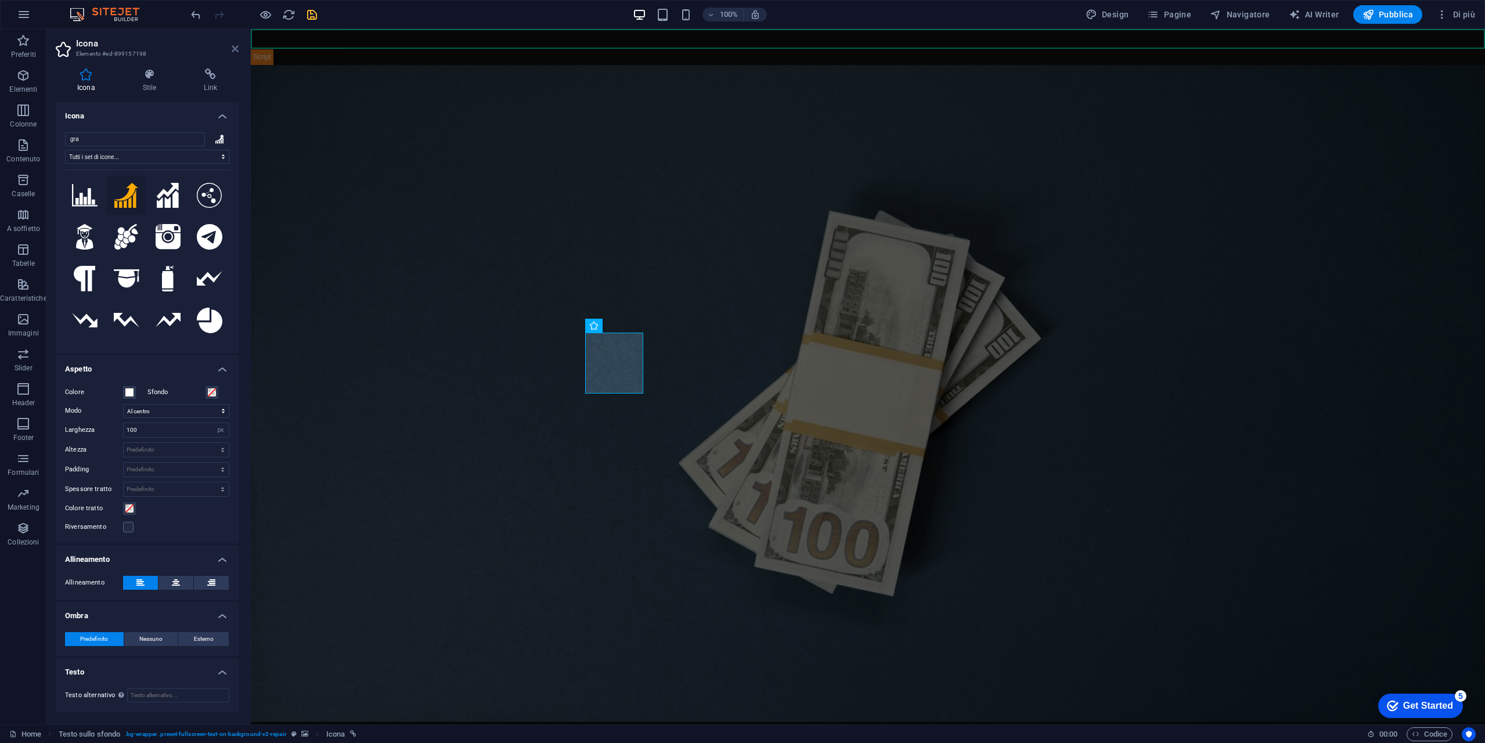
click at [232, 46] on icon at bounding box center [235, 48] width 7 height 9
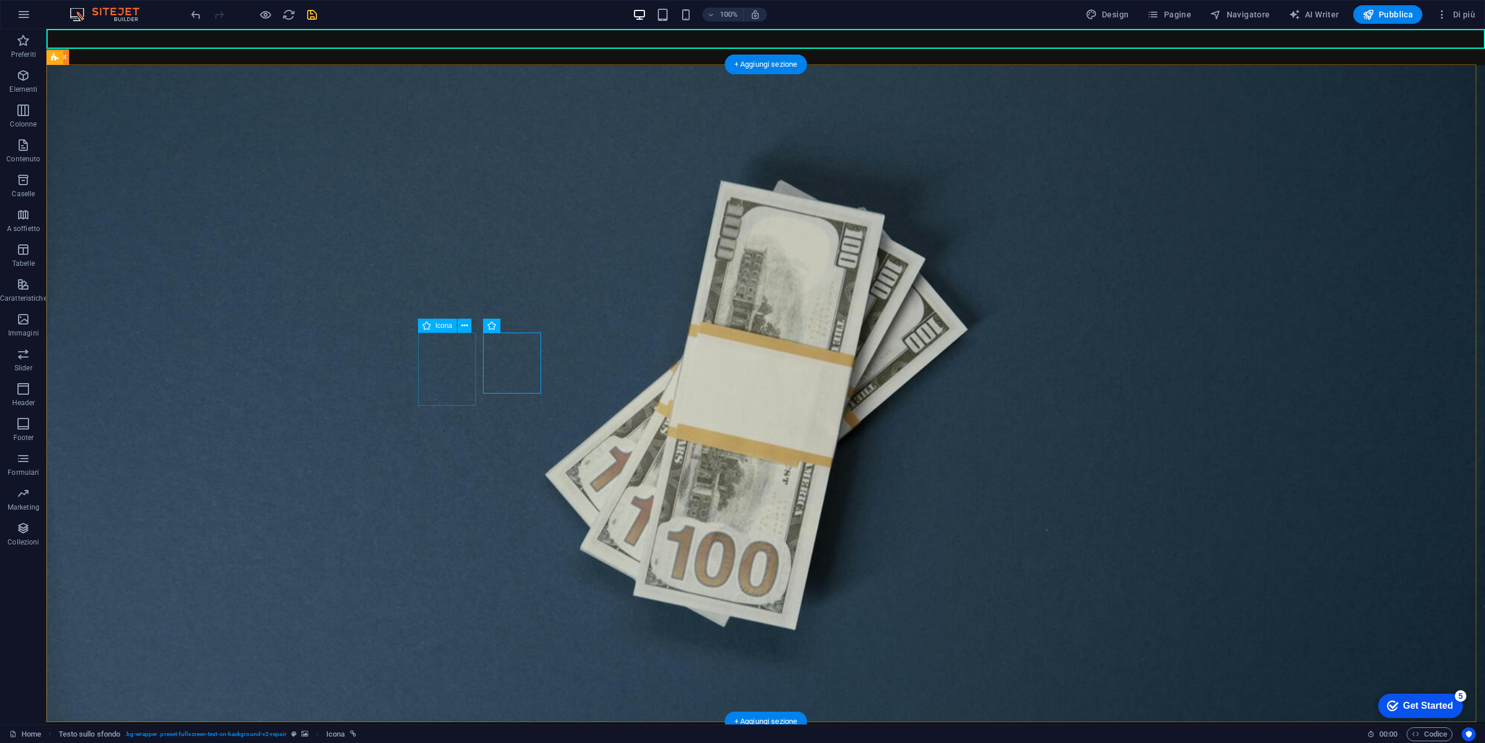
click at [468, 328] on button at bounding box center [464, 326] width 14 height 14
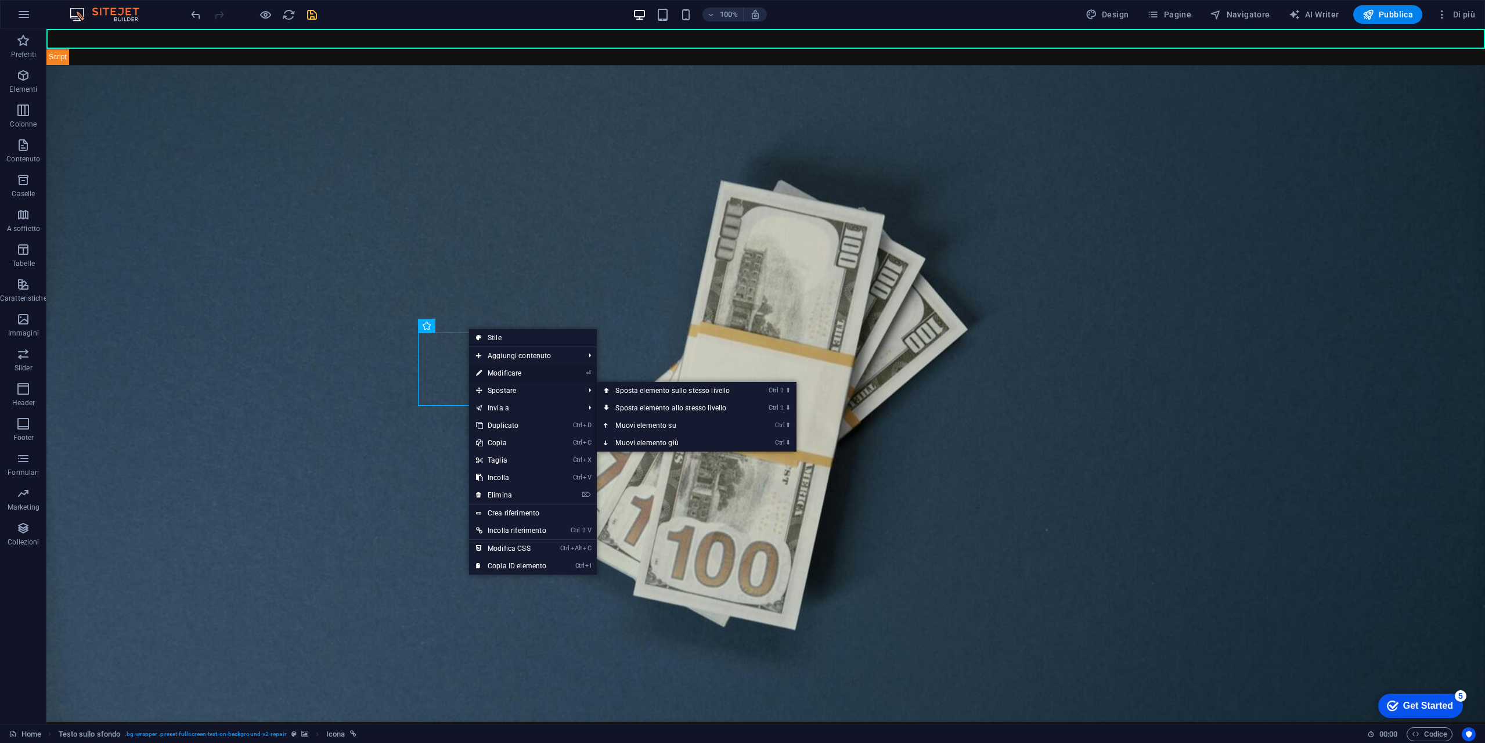
click at [524, 376] on link "⏎ Modificare" at bounding box center [511, 372] width 84 height 17
select select "%"
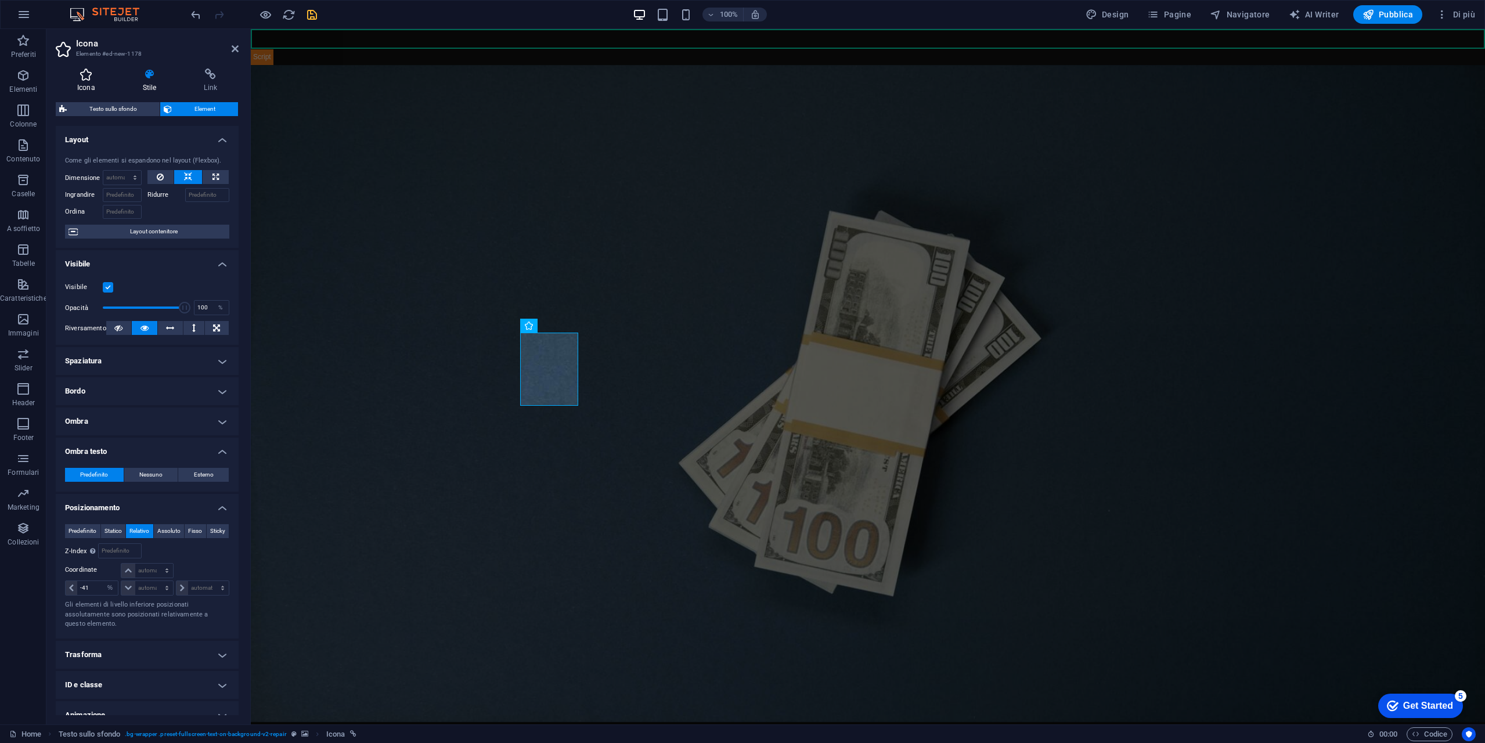
click at [99, 88] on h4 "Icona" at bounding box center [89, 80] width 66 height 24
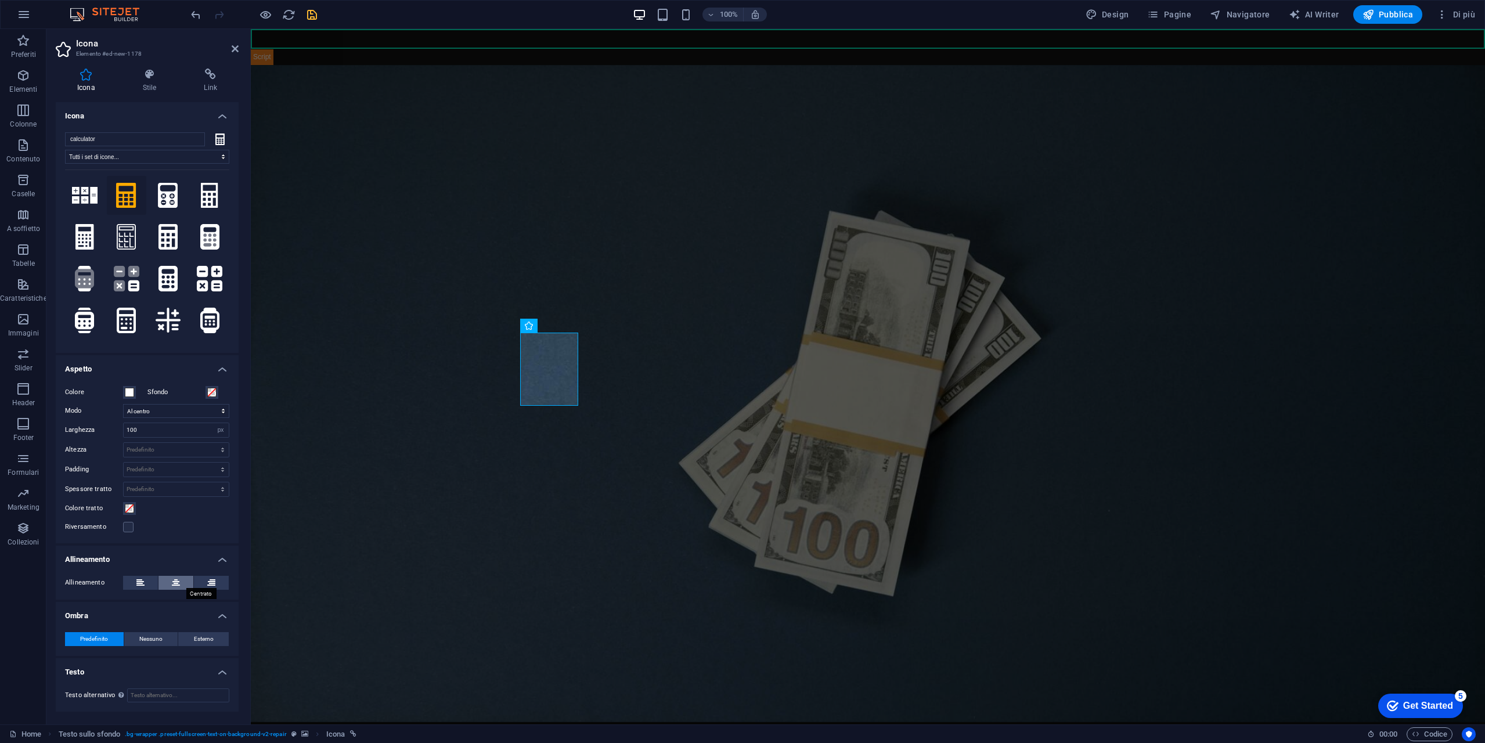
click at [173, 585] on icon at bounding box center [176, 583] width 8 height 14
click at [145, 581] on button at bounding box center [140, 583] width 35 height 14
click at [181, 579] on button at bounding box center [175, 583] width 35 height 14
click at [157, 88] on h4 "Stile" at bounding box center [152, 80] width 62 height 24
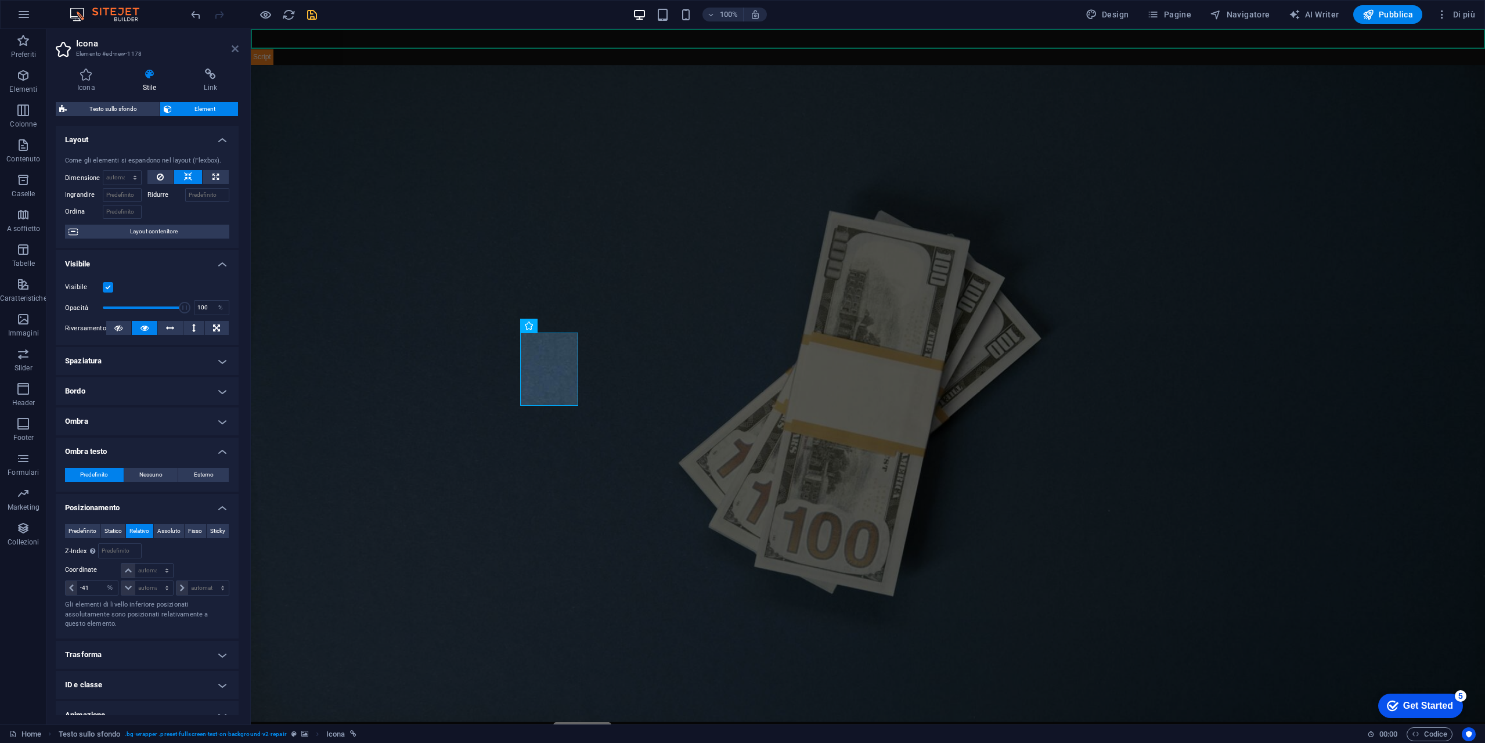
click at [236, 52] on icon at bounding box center [235, 48] width 7 height 9
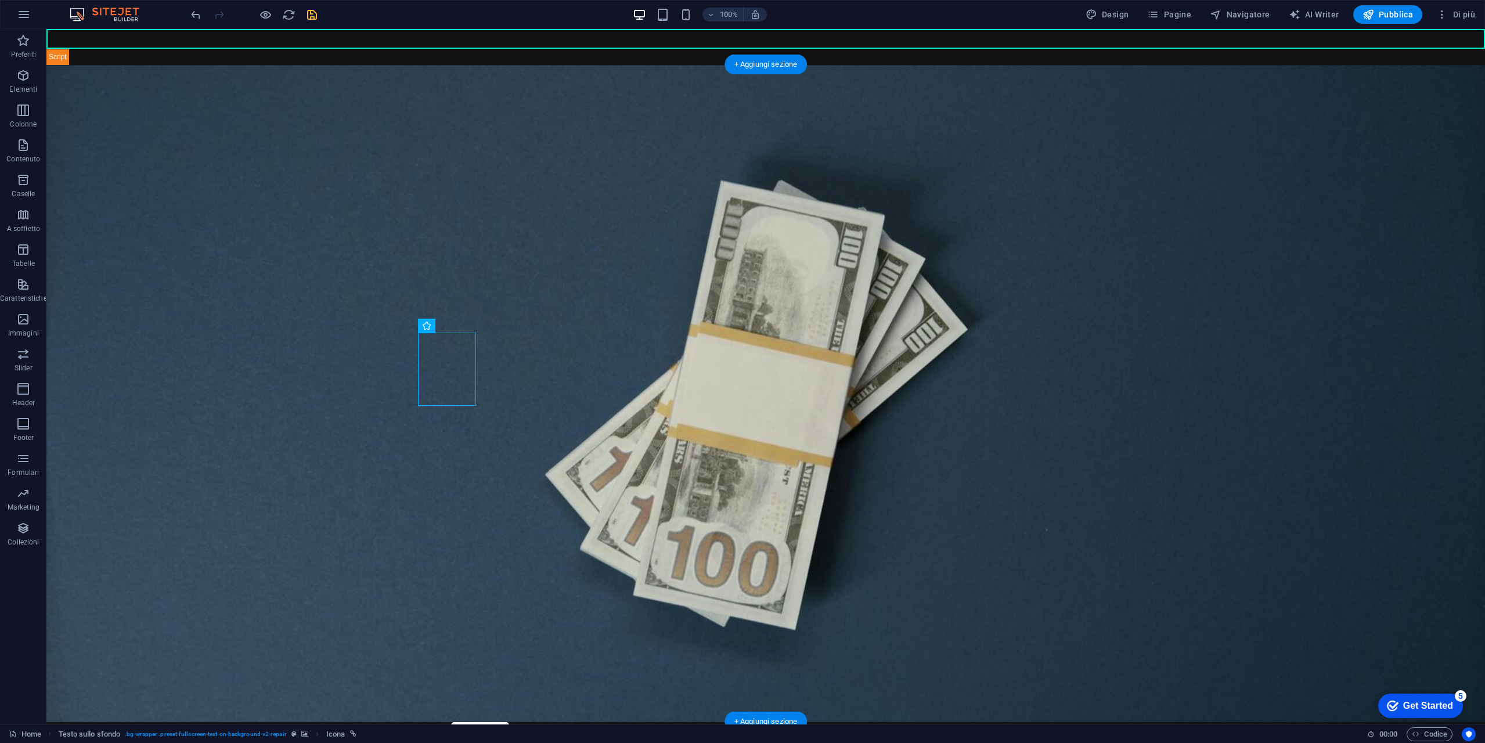
click at [601, 239] on figure at bounding box center [765, 393] width 1438 height 657
click at [532, 323] on icon at bounding box center [529, 326] width 6 height 12
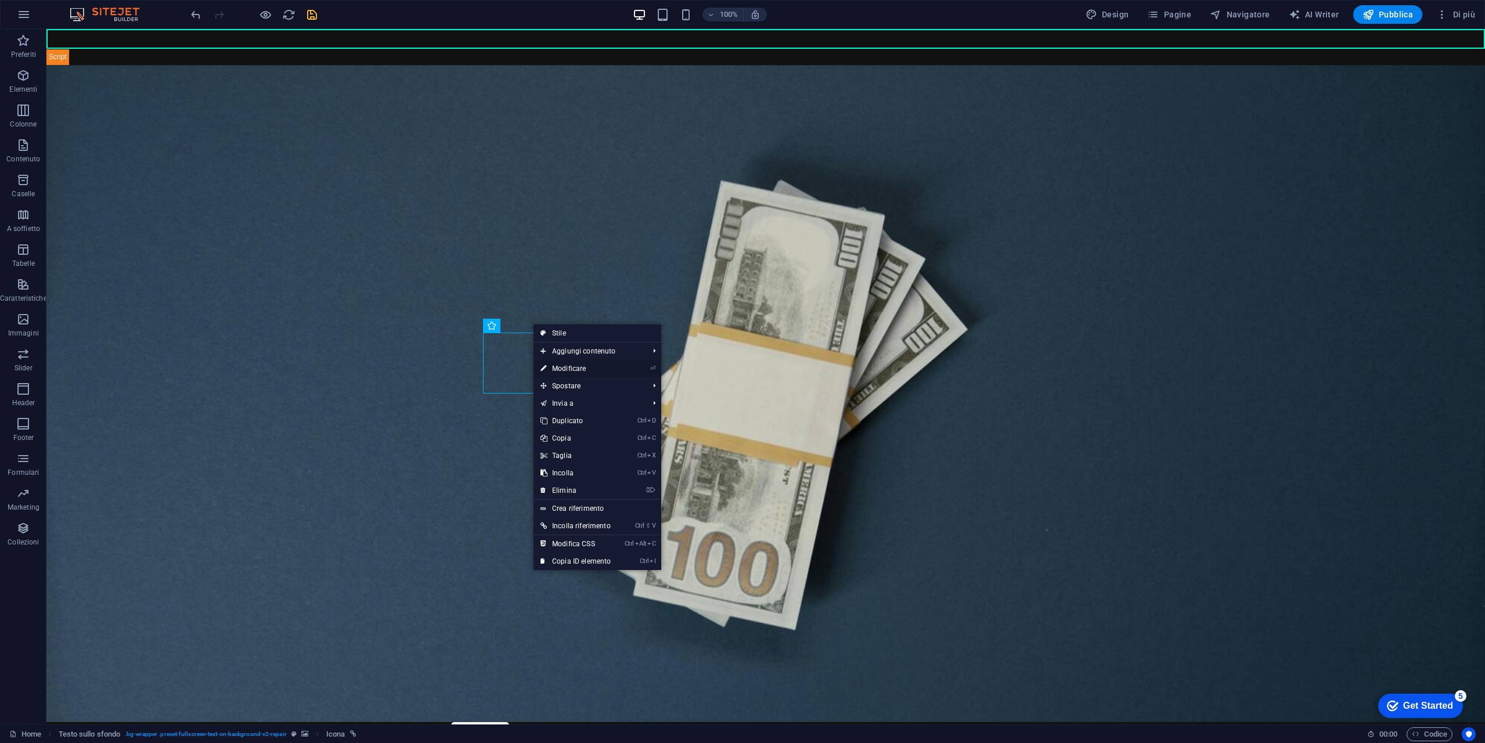
click at [590, 364] on link "⏎ Modificare" at bounding box center [575, 368] width 84 height 17
select select "xMidYMid"
select select "px"
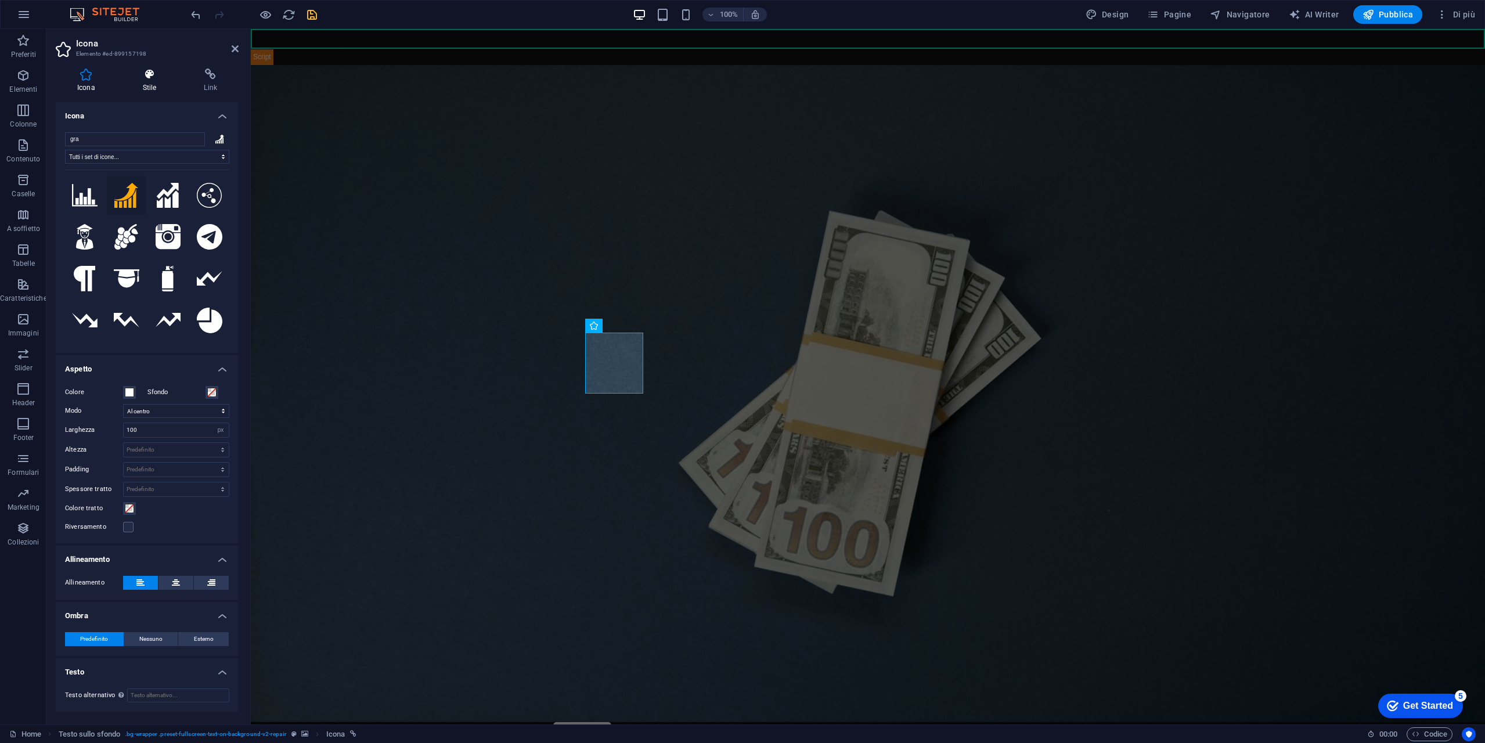
click at [148, 73] on icon at bounding box center [149, 74] width 57 height 12
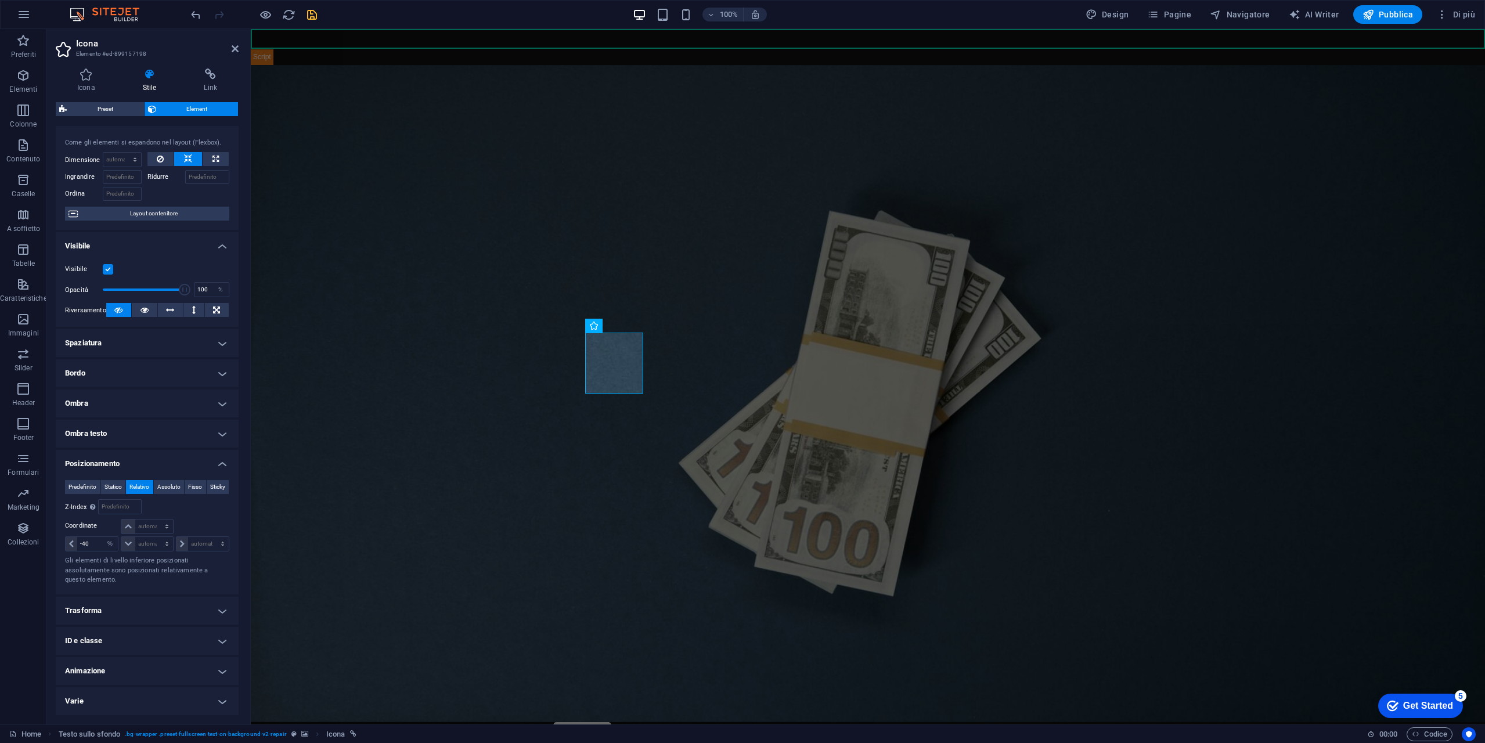
scroll to position [30, 0]
click at [122, 480] on span "Statico" at bounding box center [112, 487] width 17 height 14
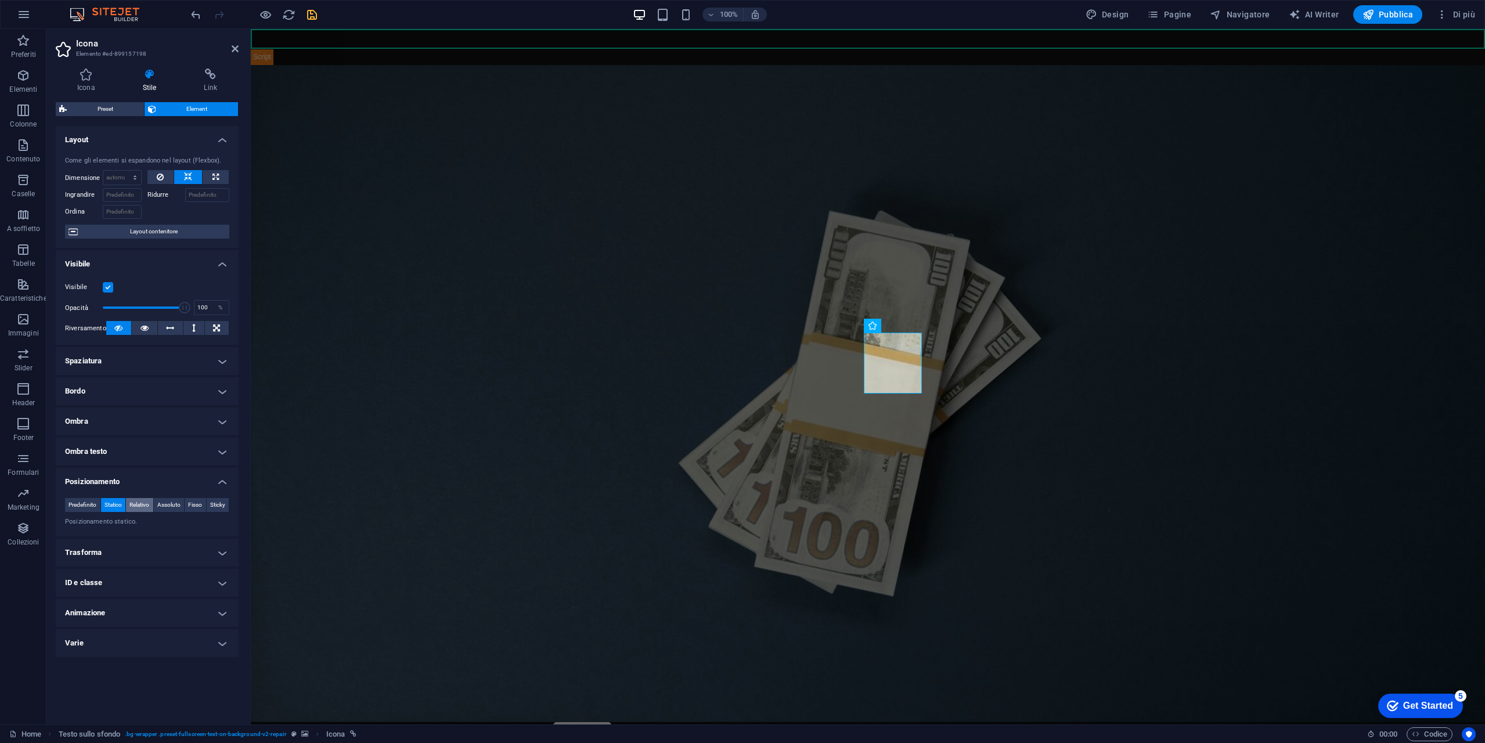
click at [142, 502] on span "Relativo" at bounding box center [139, 505] width 20 height 14
click at [99, 569] on select "automatico px rem % em" at bounding box center [92, 562] width 52 height 14
select select "%"
click at [101, 568] on select "automatico px rem % em" at bounding box center [92, 562] width 52 height 14
type input "100"
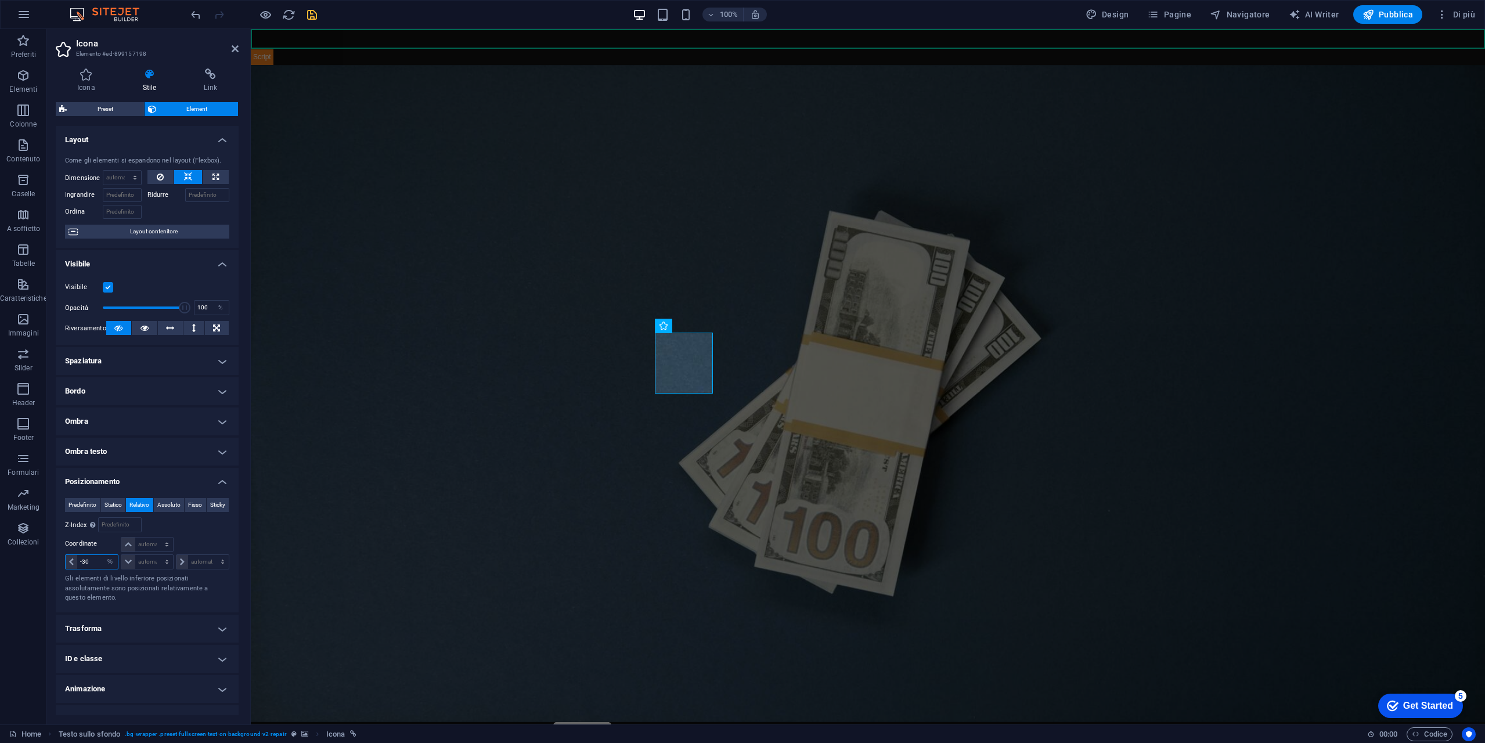
click at [91, 569] on input "-30" at bounding box center [97, 562] width 41 height 14
type input "-3"
type input "-40"
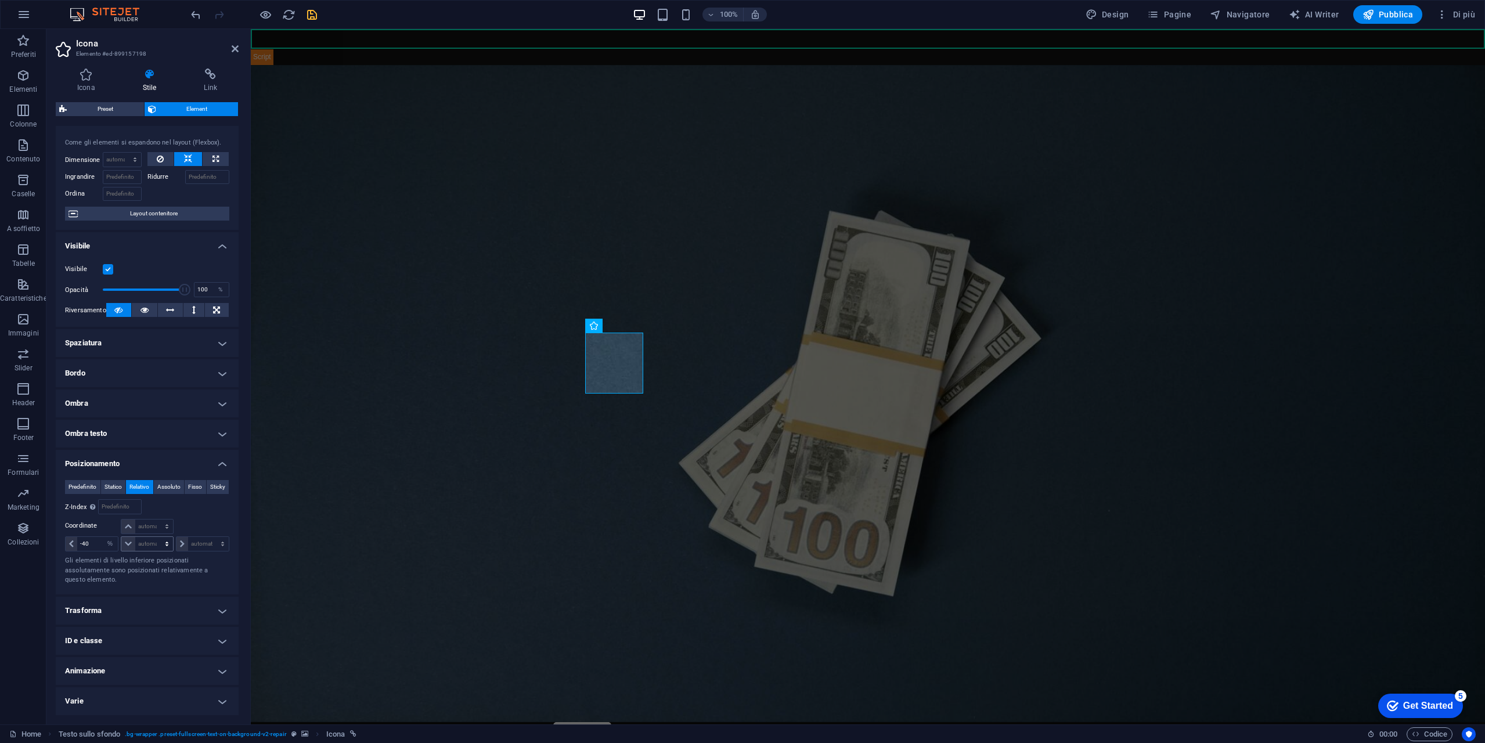
scroll to position [30, 0]
click at [147, 610] on h4 "Trasforma" at bounding box center [147, 611] width 183 height 28
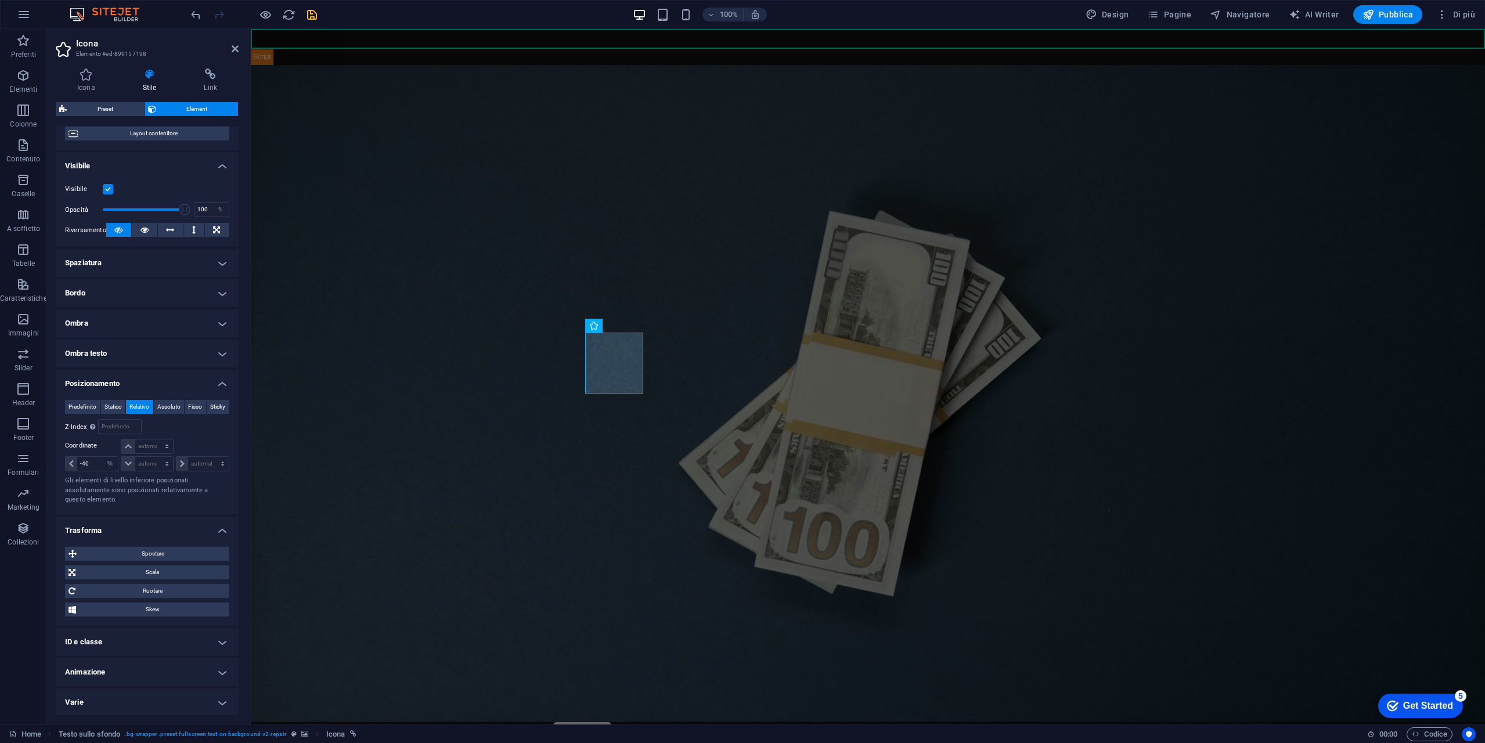
scroll to position [111, 0]
click at [156, 572] on span "Scala" at bounding box center [152, 571] width 147 height 14
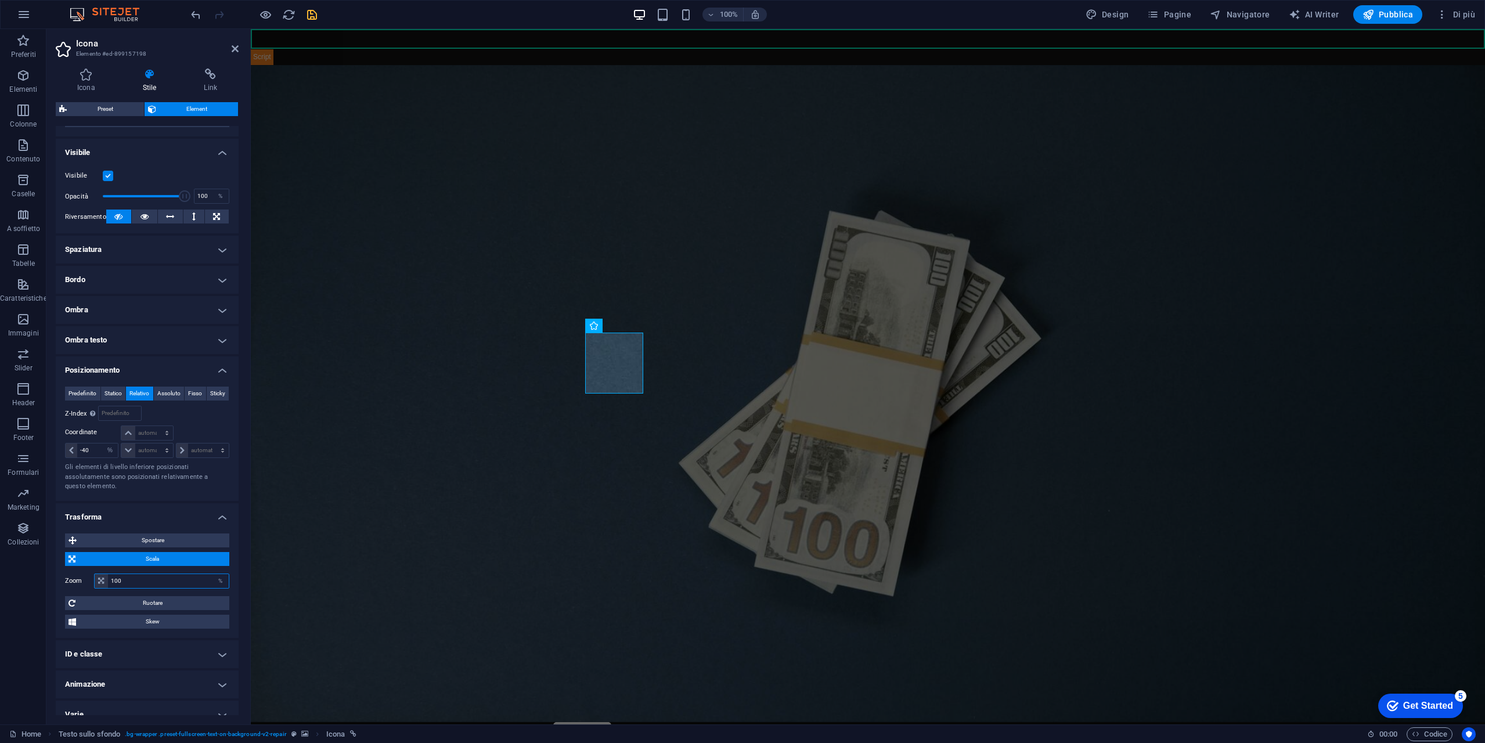
click at [149, 588] on input "100" at bounding box center [168, 581] width 121 height 14
click at [172, 588] on input "125" at bounding box center [168, 581] width 121 height 14
type input "100"
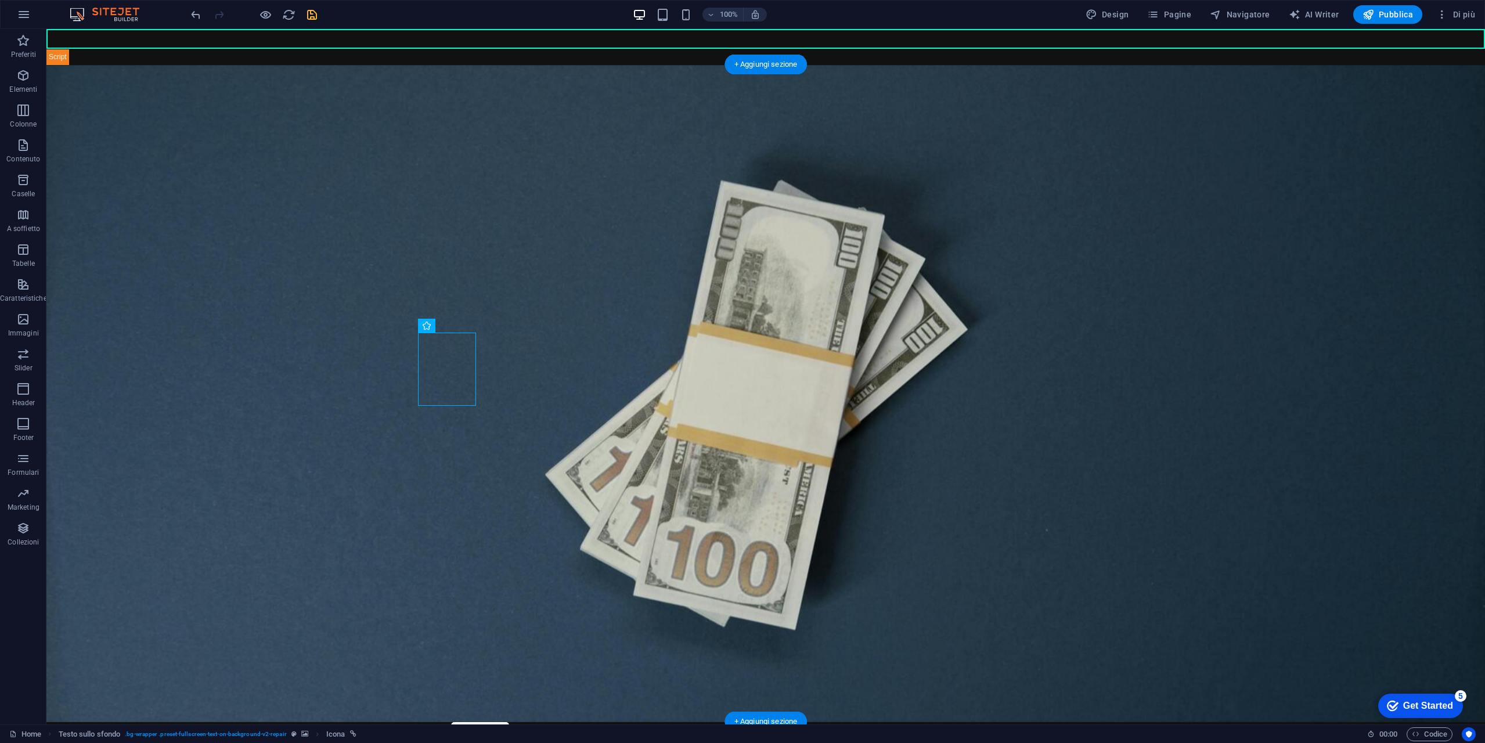
drag, startPoint x: 523, startPoint y: 372, endPoint x: 523, endPoint y: 385, distance: 13.3
click at [603, 362] on figure at bounding box center [765, 393] width 1438 height 657
click at [310, 12] on icon "save" at bounding box center [311, 14] width 13 height 13
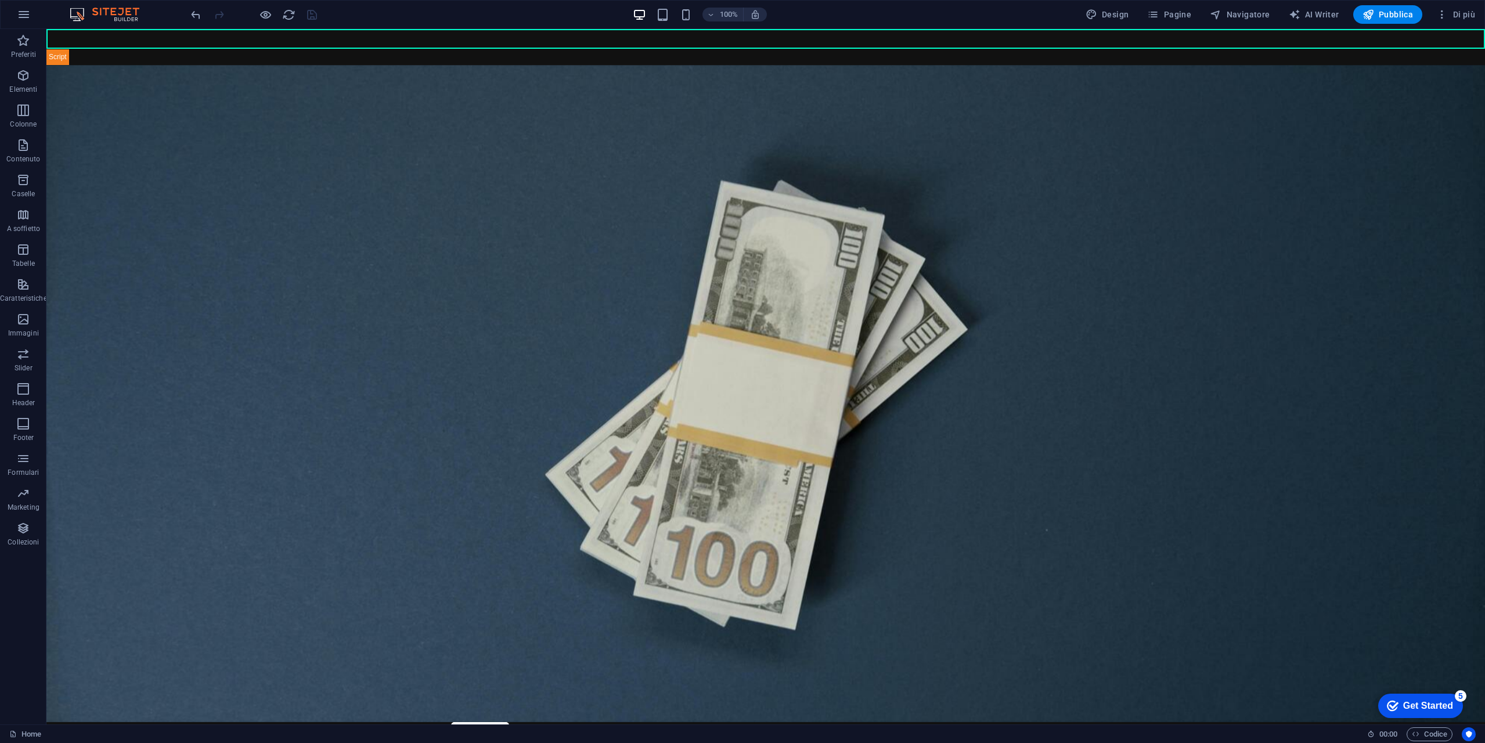
click at [266, 16] on icon "button" at bounding box center [265, 14] width 13 height 13
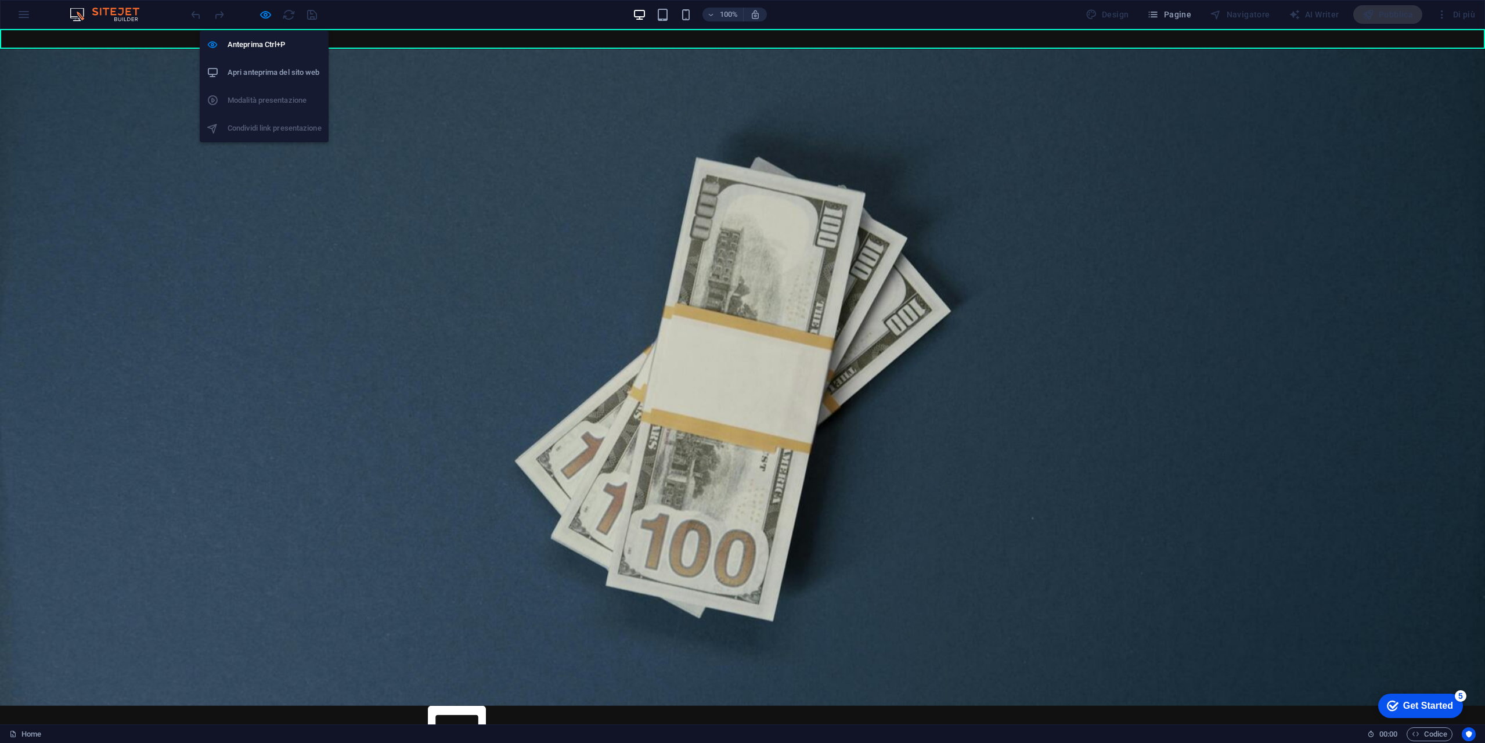
click at [271, 68] on h6 "Apri anteprima del sito web" at bounding box center [275, 73] width 94 height 14
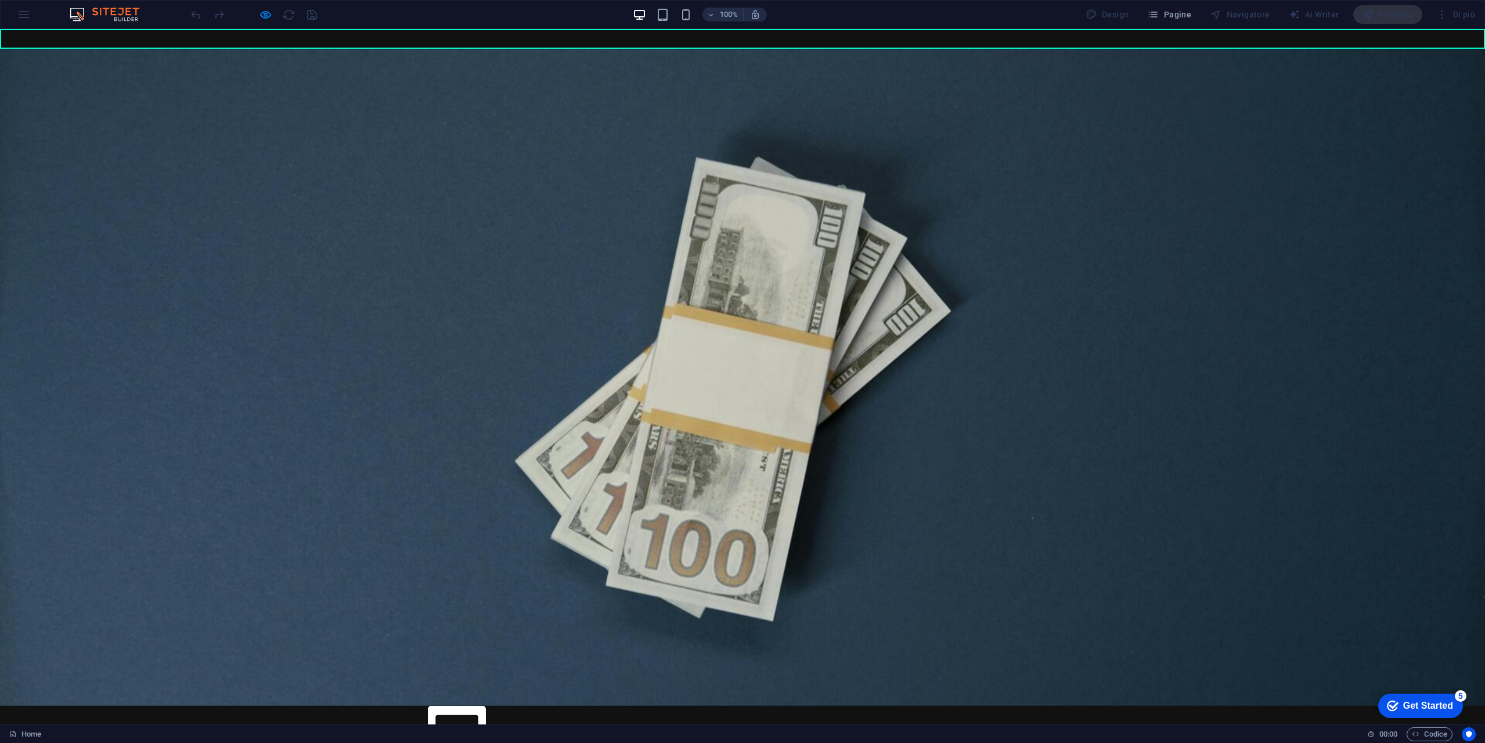
click at [269, 18] on icon "button" at bounding box center [265, 14] width 13 height 13
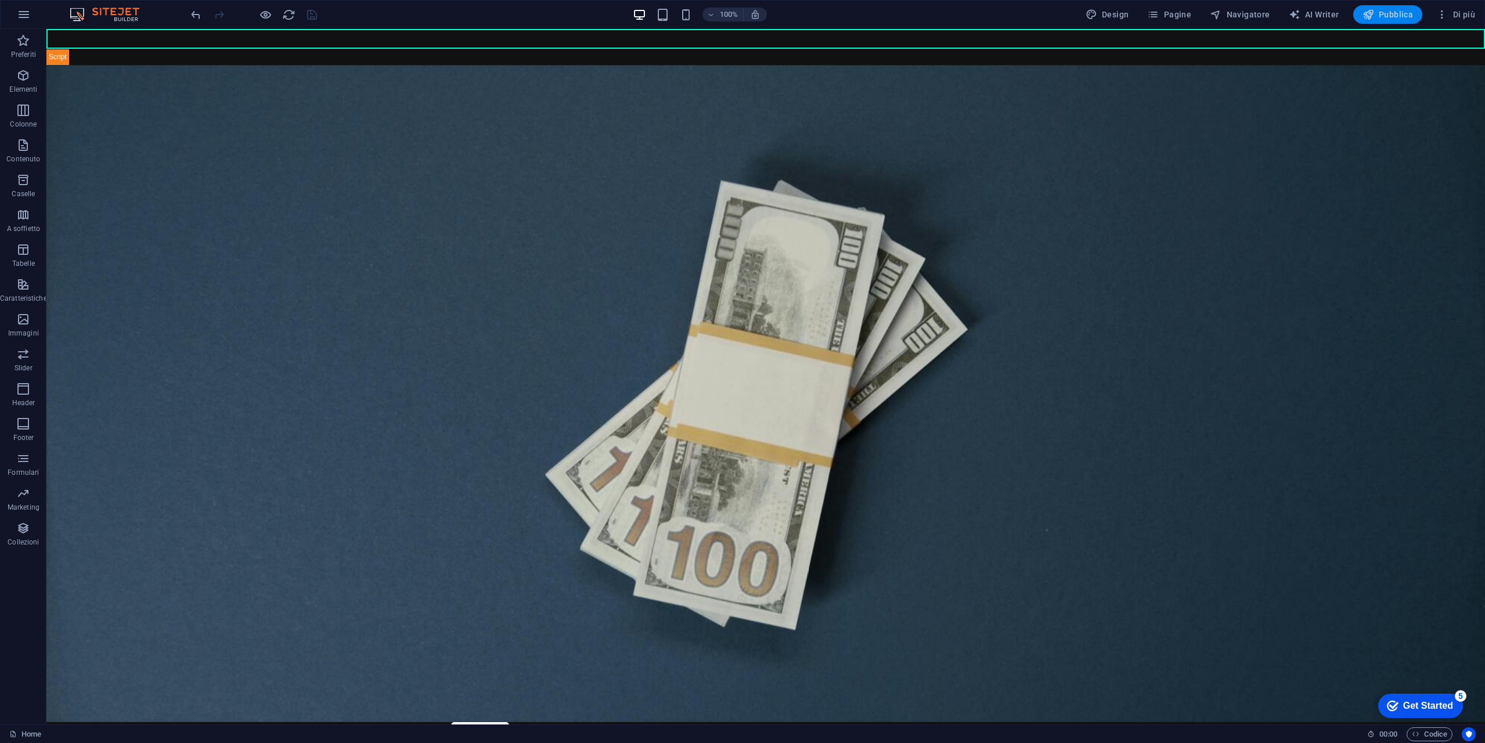
click at [1398, 13] on span "Pubblica" at bounding box center [1387, 15] width 51 height 12
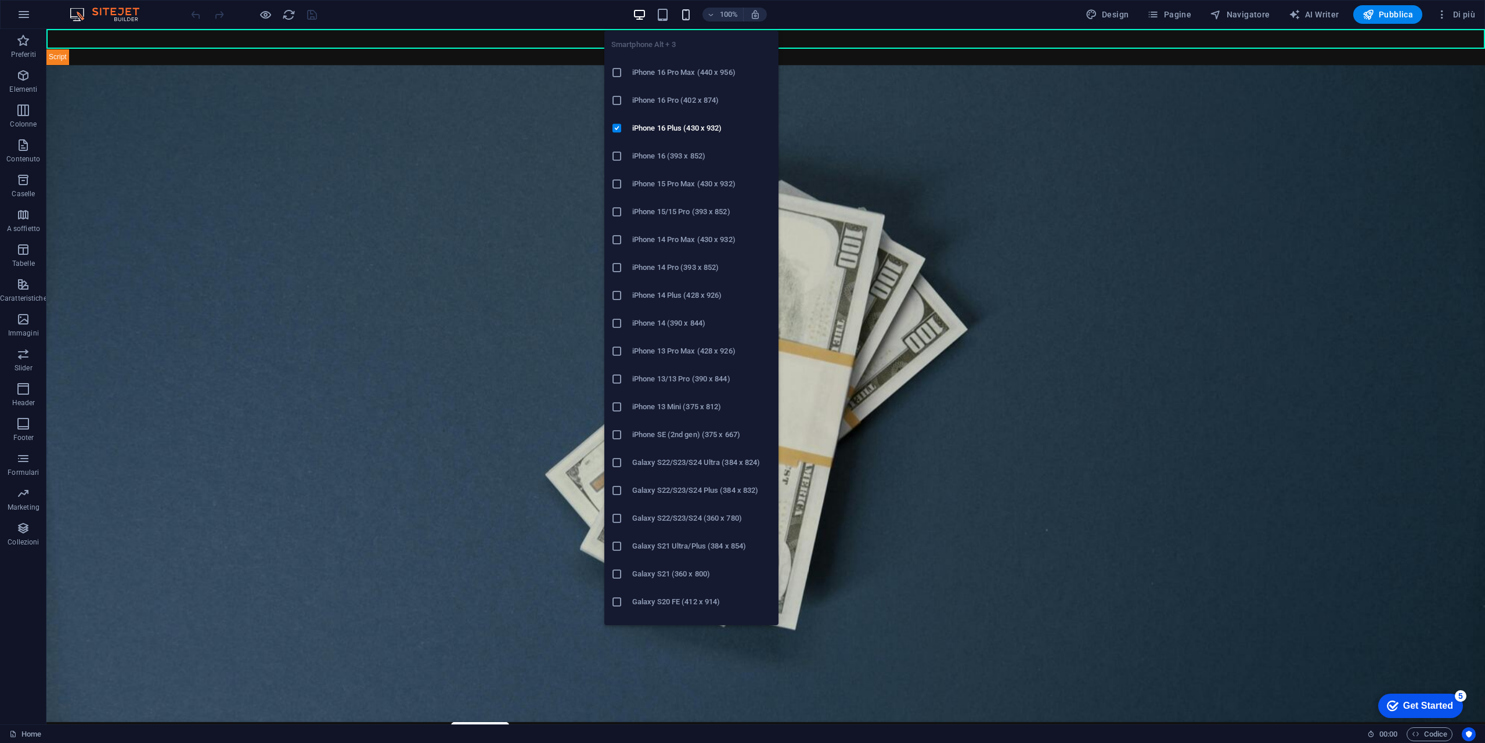
click at [689, 11] on icon "button" at bounding box center [685, 14] width 13 height 13
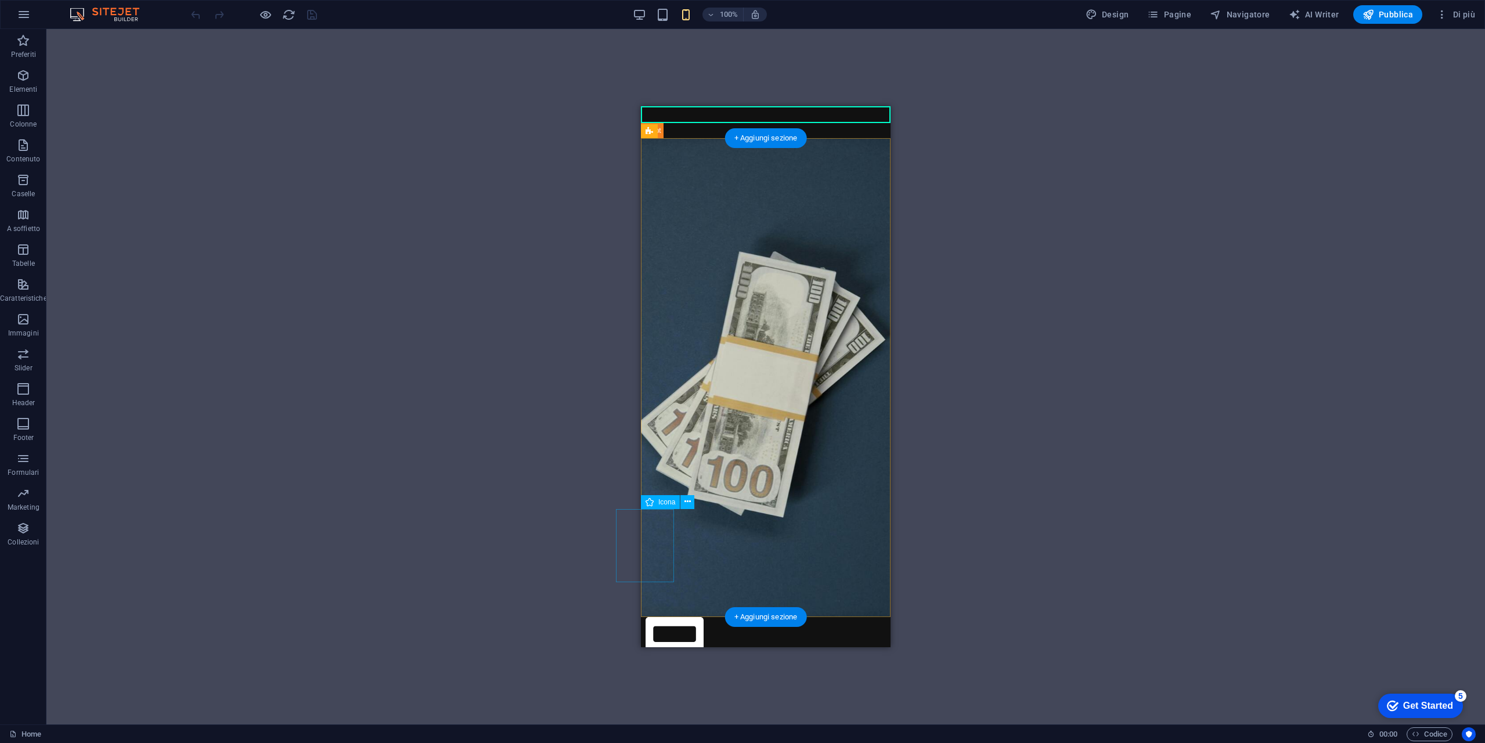
click at [658, 617] on figure at bounding box center [675, 655] width 222 height 77
click at [685, 501] on icon at bounding box center [687, 502] width 6 height 12
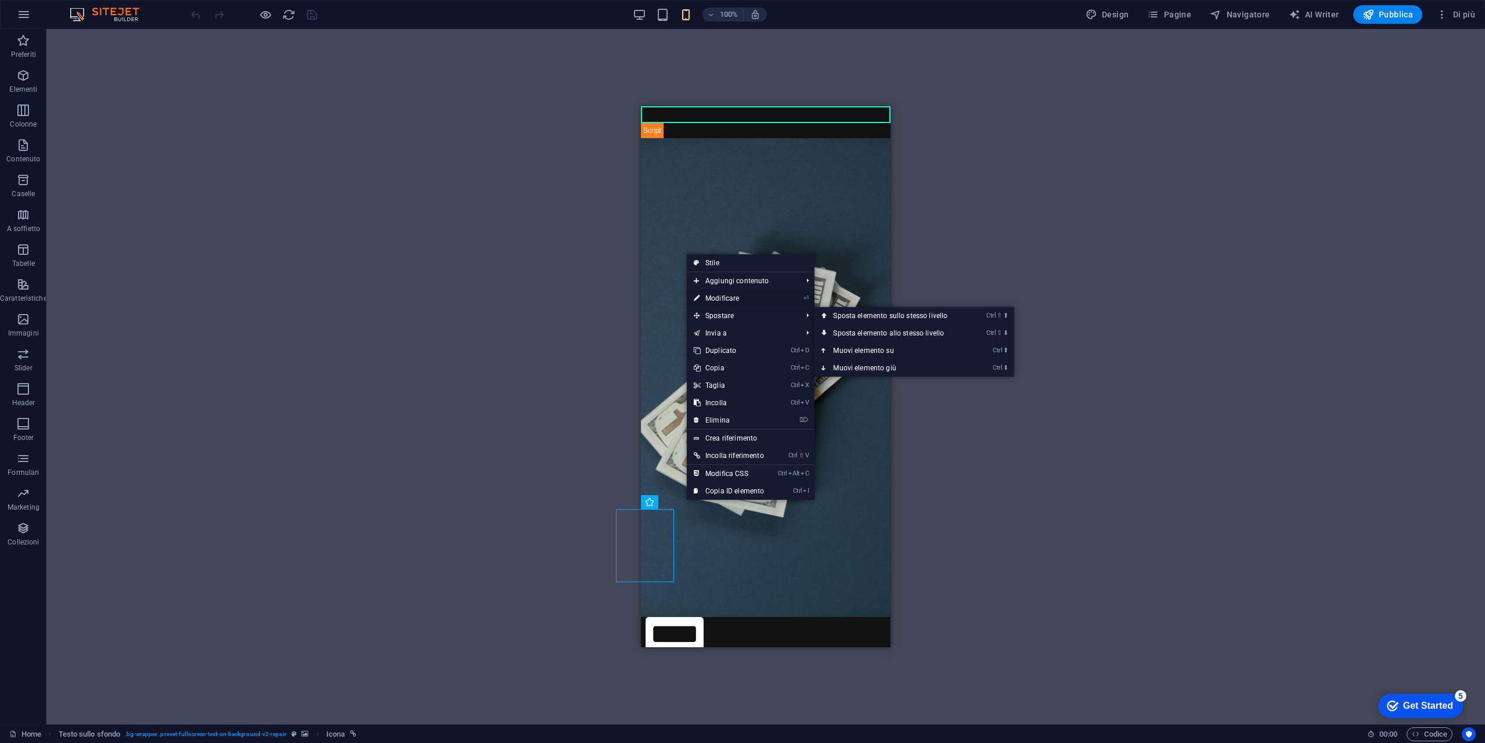
click at [750, 294] on link "⏎ Modificare" at bounding box center [729, 298] width 84 height 17
select select "xMidYMid"
select select "px"
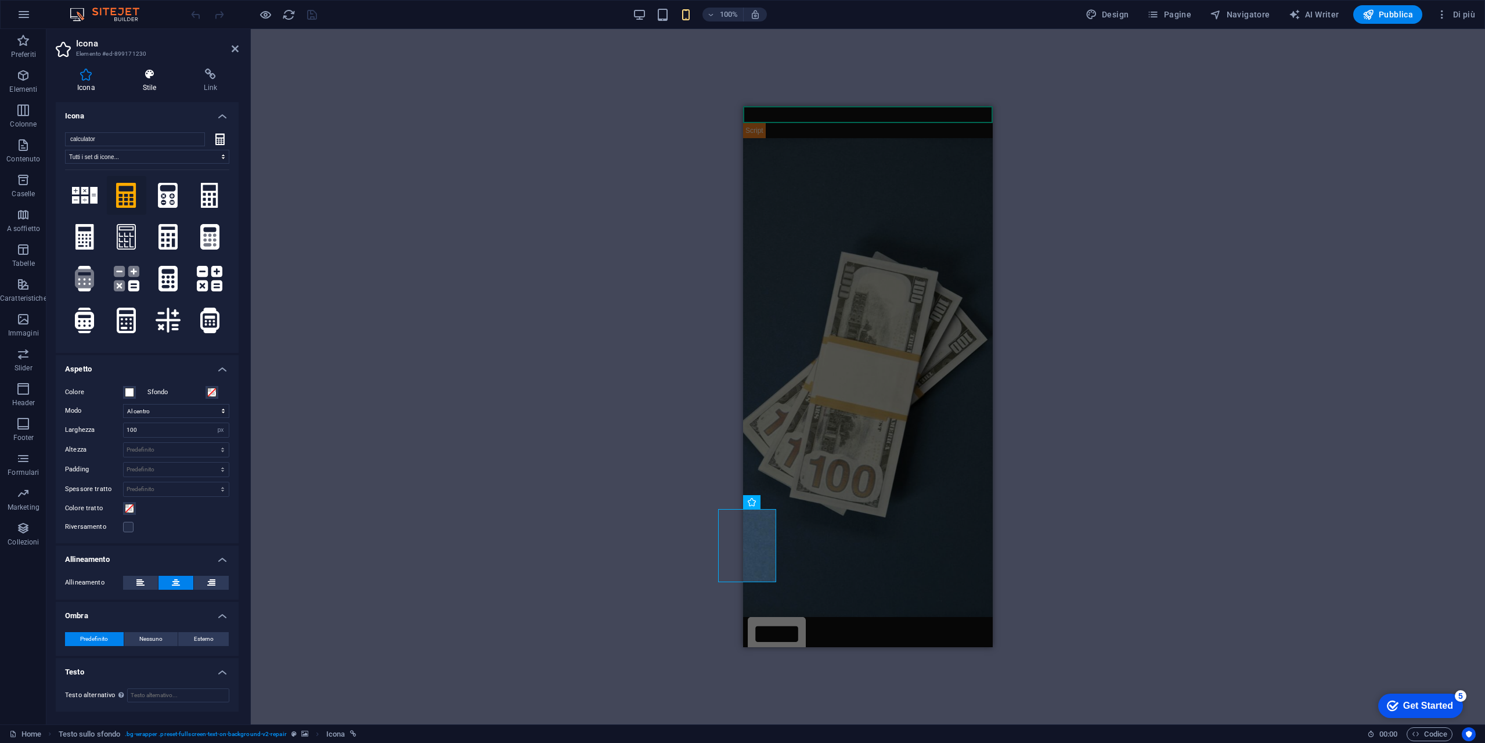
click at [143, 80] on h4 "Stile" at bounding box center [152, 80] width 62 height 24
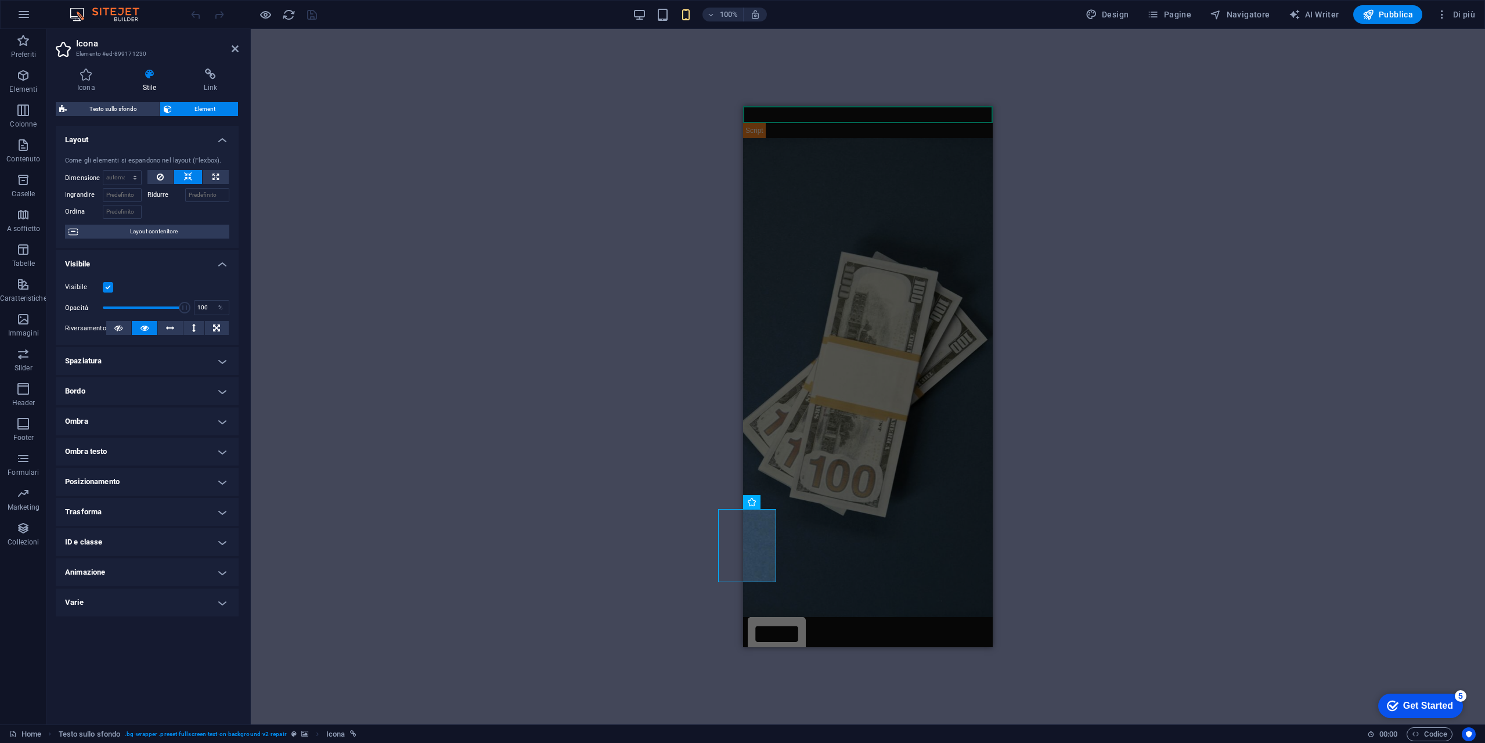
click at [146, 479] on h4 "Posizionamento" at bounding box center [147, 482] width 183 height 28
drag, startPoint x: 100, startPoint y: 572, endPoint x: 63, endPoint y: 577, distance: 37.5
click at [63, 577] on div "Predefinito Statico Relativo Assoluto Fisso Sticky Z-Index Imposta l'ordine deg…" at bounding box center [147, 551] width 183 height 124
type input "-10"
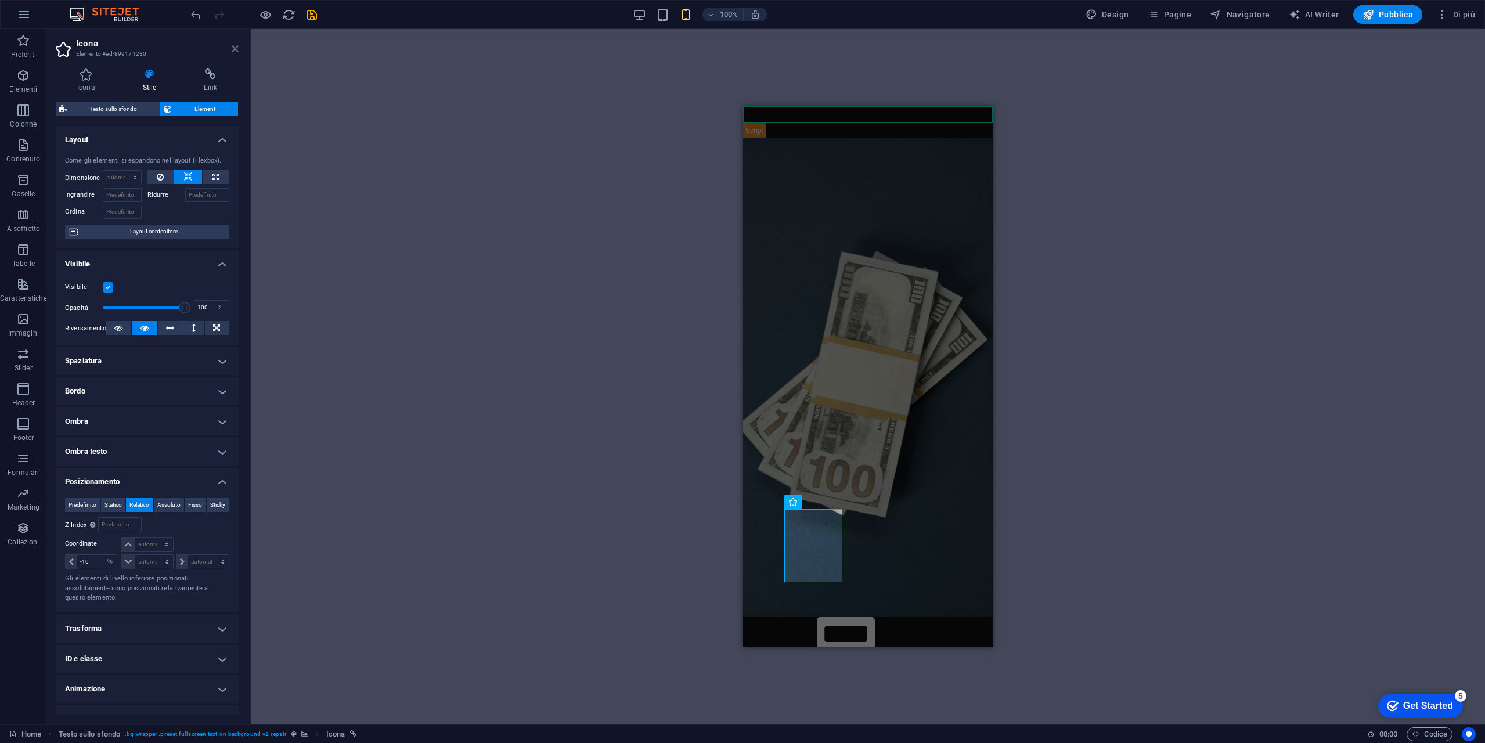
click at [236, 52] on icon at bounding box center [235, 48] width 7 height 9
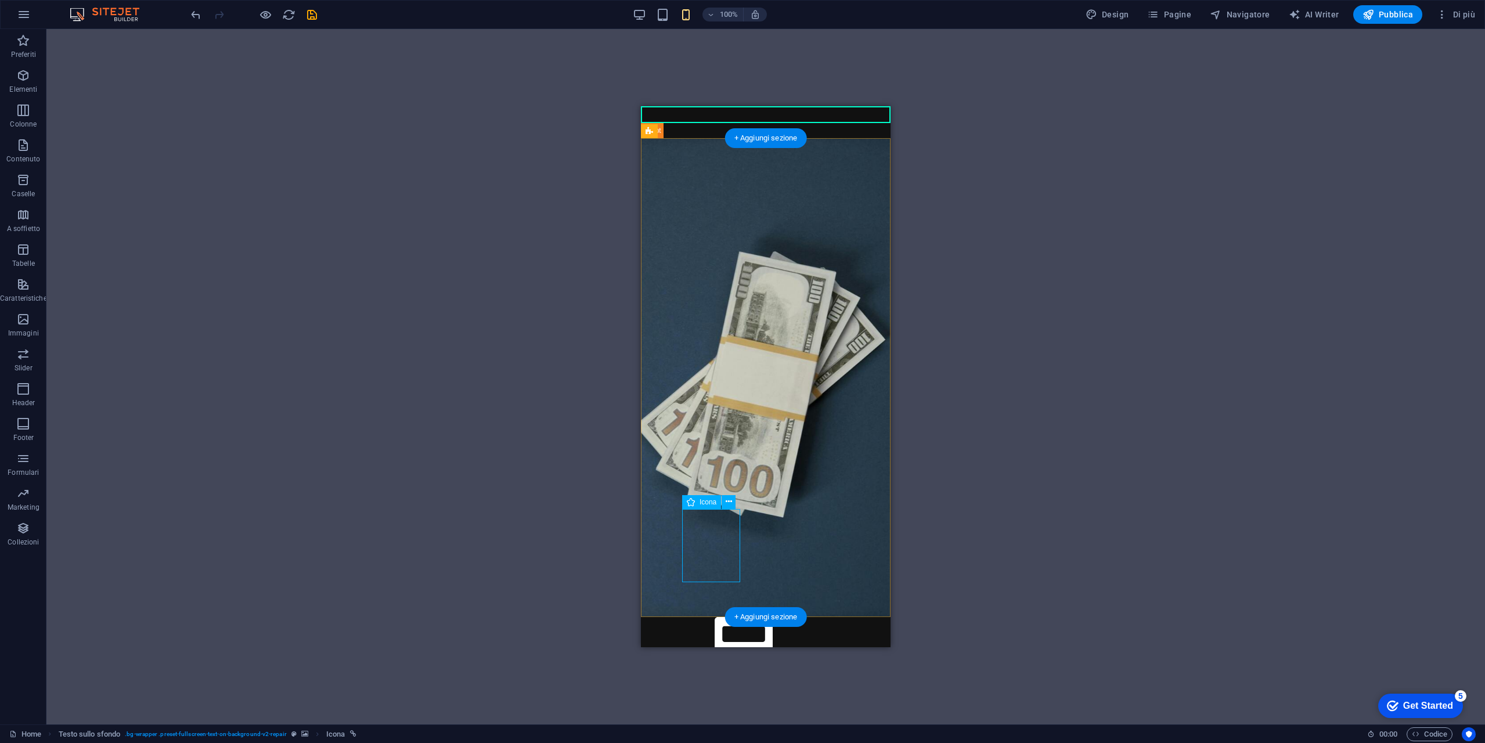
click at [730, 617] on figure at bounding box center [744, 655] width 222 height 77
click at [726, 504] on button at bounding box center [723, 502] width 14 height 14
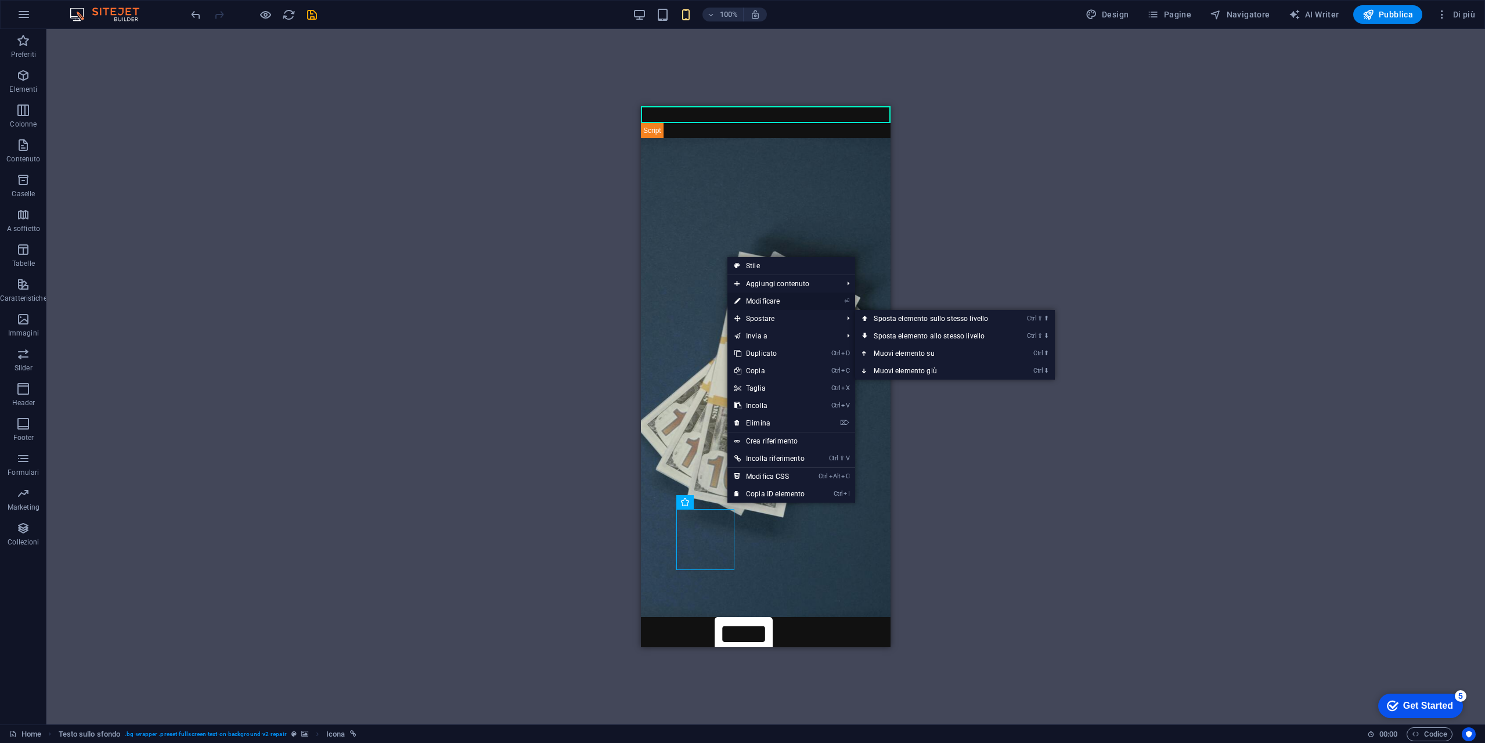
click at [782, 298] on link "⏎ Modificare" at bounding box center [769, 301] width 84 height 17
select select "xMidYMid"
select select "px"
select select "%"
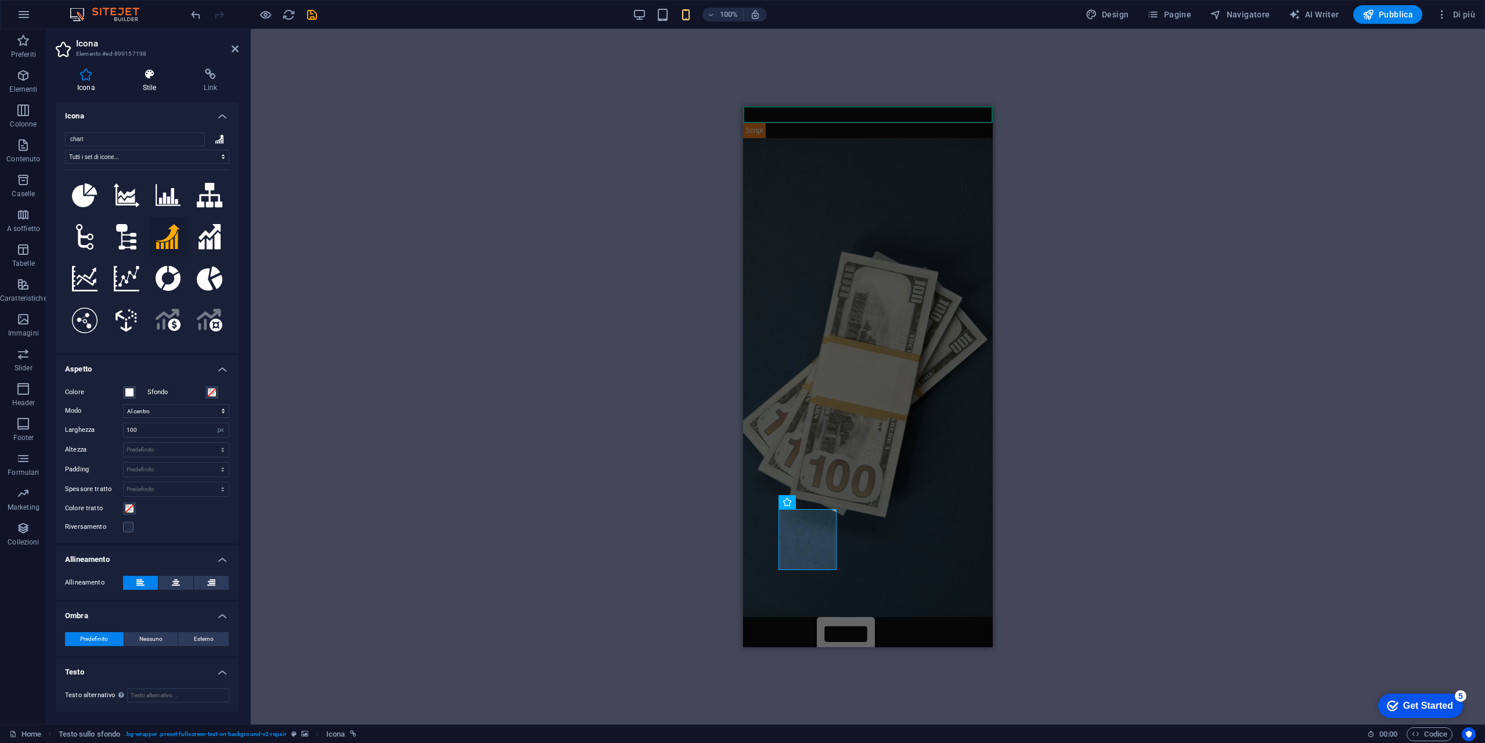
click at [160, 74] on icon at bounding box center [149, 74] width 57 height 12
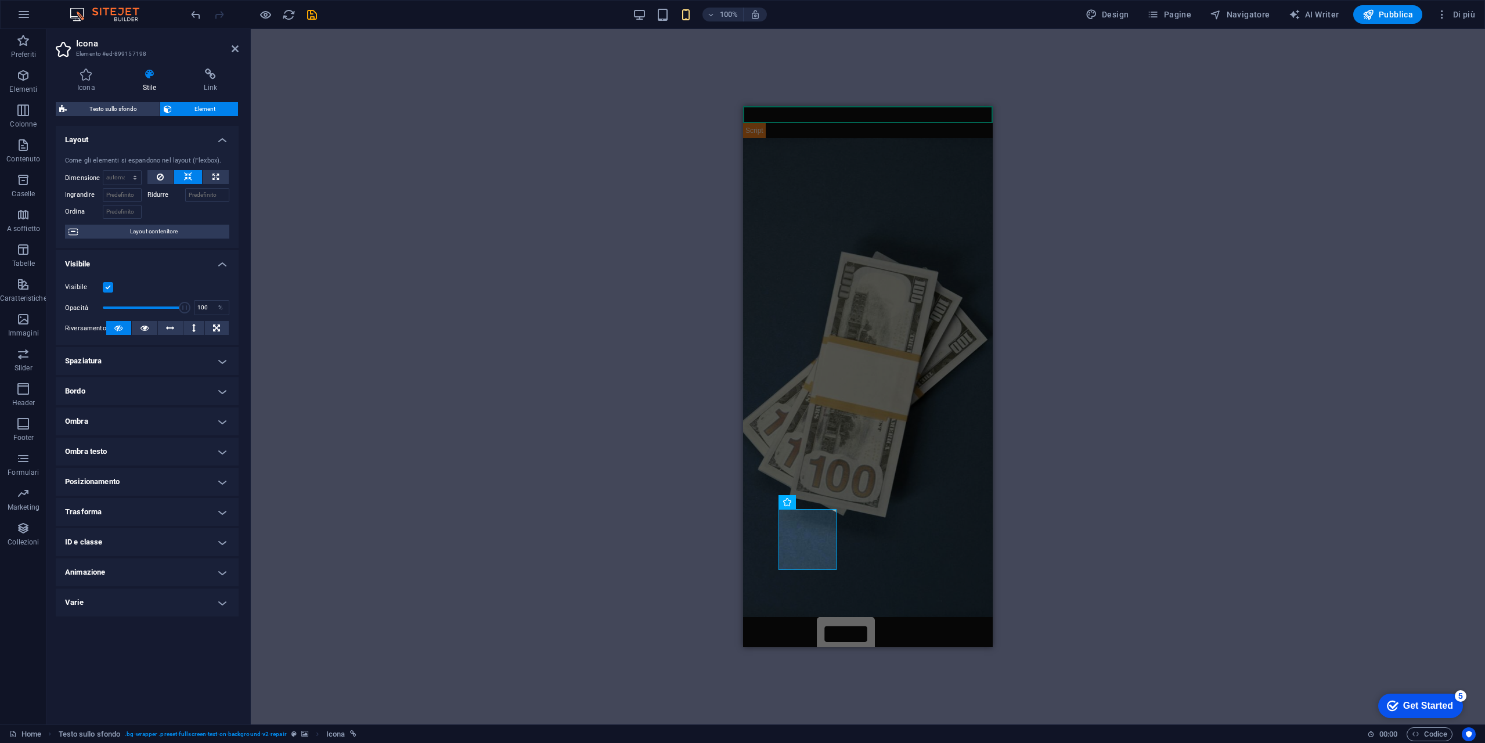
click at [141, 482] on h4 "Posizionamento" at bounding box center [147, 482] width 183 height 28
drag, startPoint x: 100, startPoint y: 572, endPoint x: 67, endPoint y: 575, distance: 32.7
click at [67, 569] on div "-40 automatico px rem % em" at bounding box center [91, 561] width 53 height 15
type input "10"
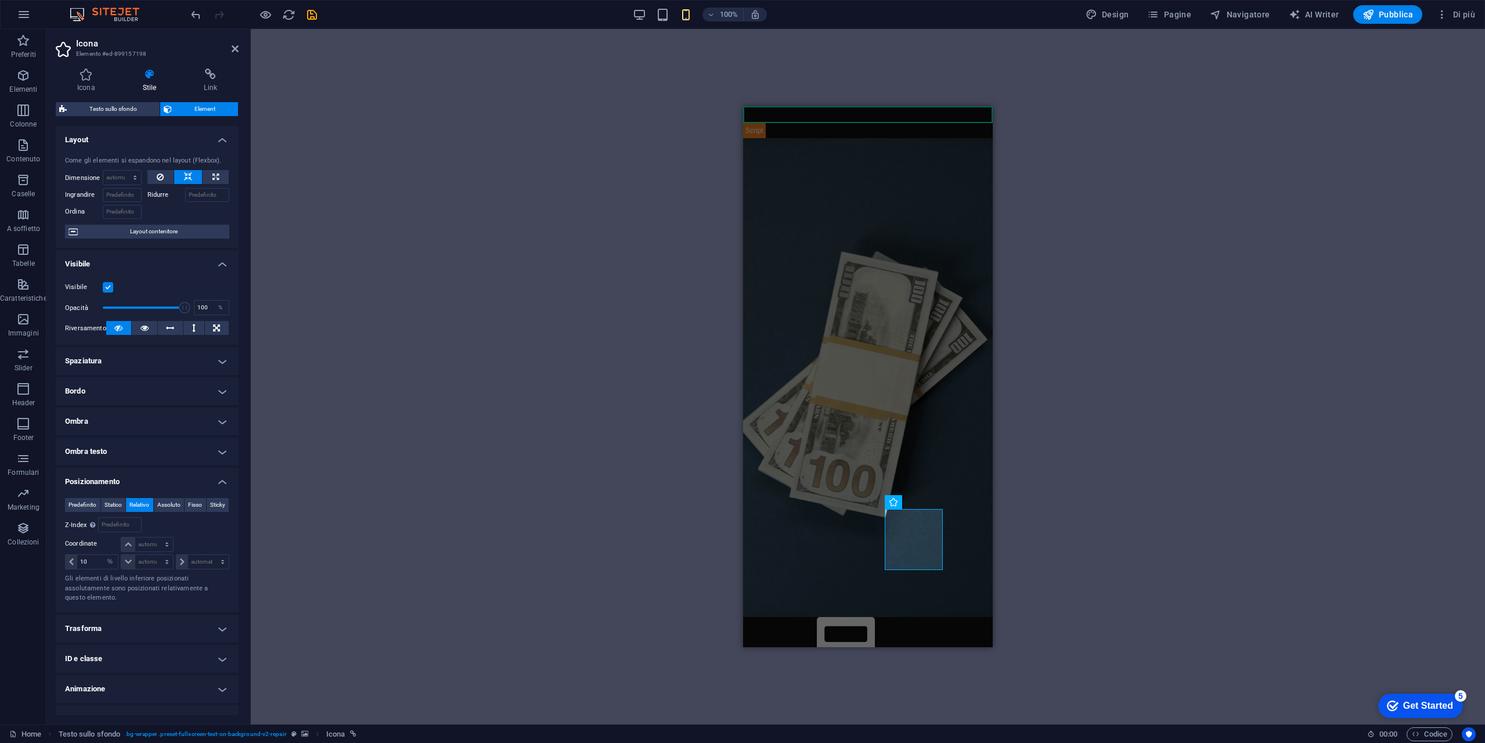
click at [242, 51] on aside "Icona Elemento #ed-899157198 Icona Stile Link Icona chart Tutti i set di icone.…" at bounding box center [148, 376] width 204 height 695
click at [235, 48] on icon at bounding box center [235, 48] width 7 height 9
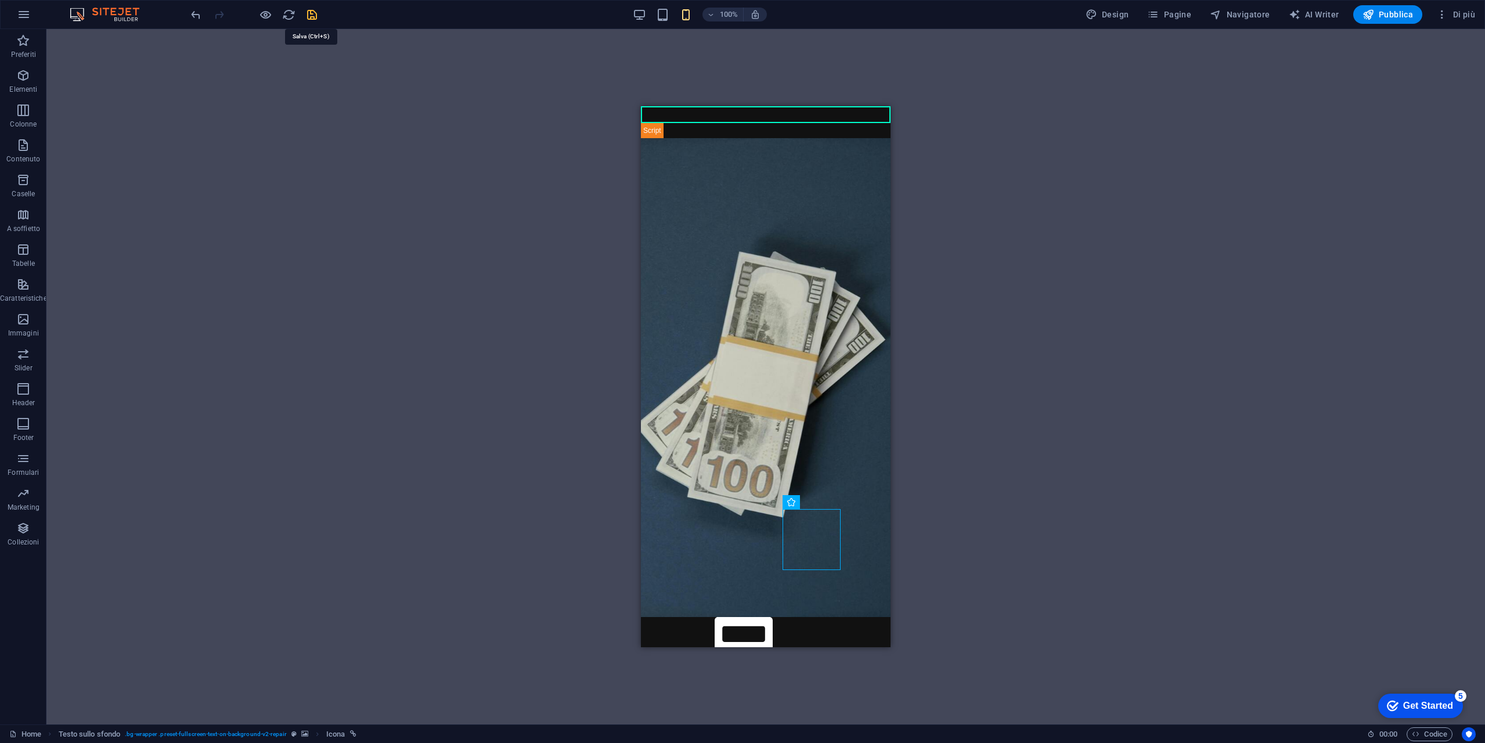
click at [308, 16] on icon "save" at bounding box center [311, 14] width 13 height 13
click at [729, 500] on icon at bounding box center [728, 502] width 6 height 12
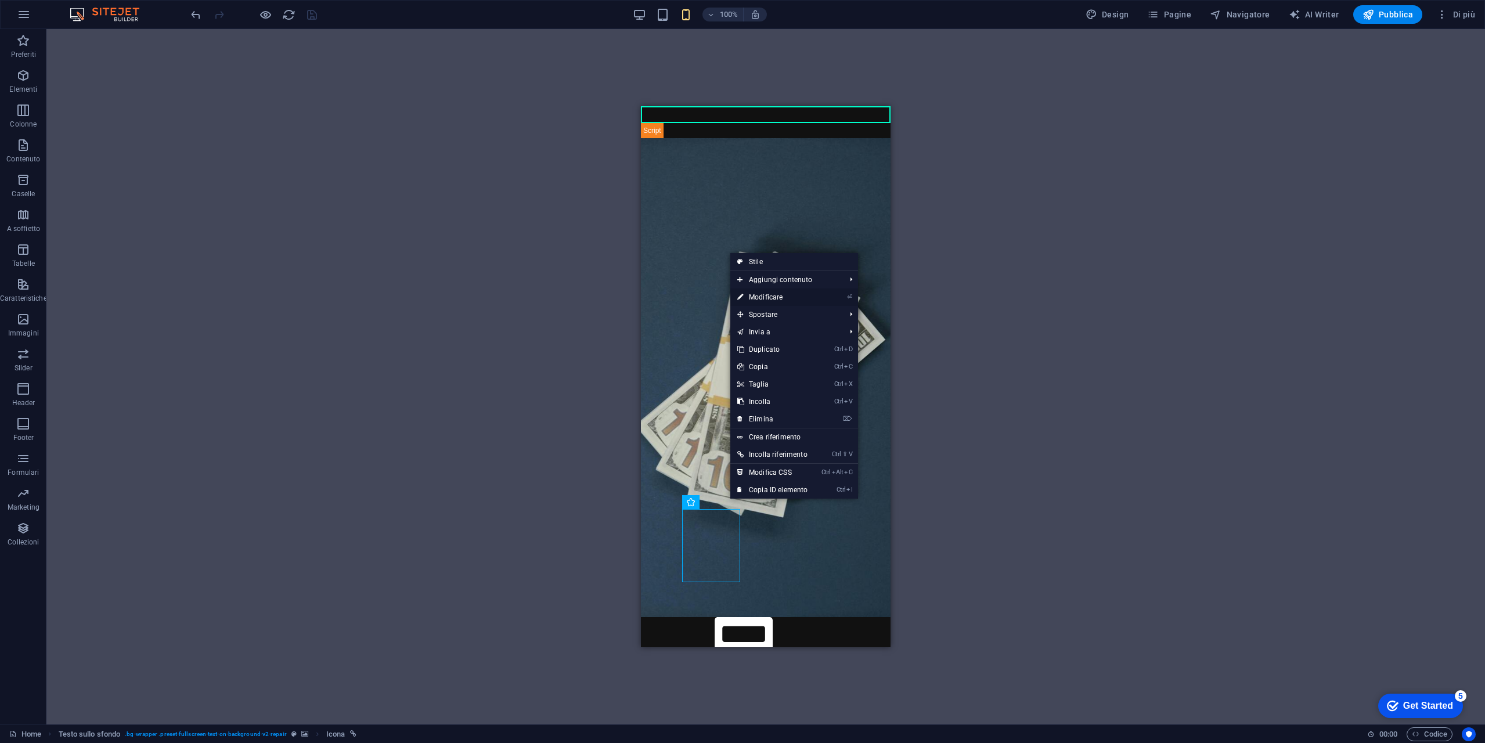
click at [801, 298] on link "⏎ Modificare" at bounding box center [772, 296] width 84 height 17
select select "%"
select select "overlay"
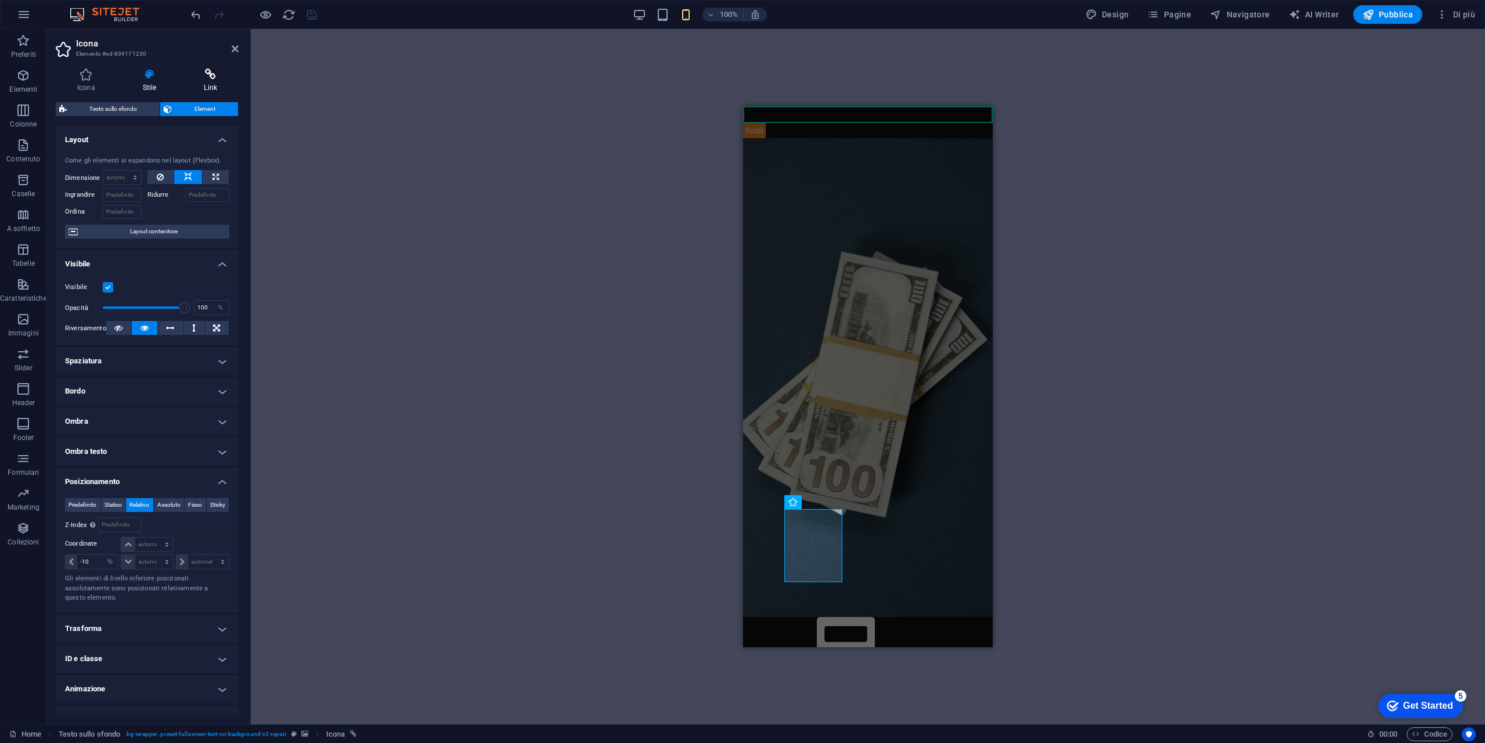
click at [213, 80] on icon at bounding box center [210, 74] width 56 height 12
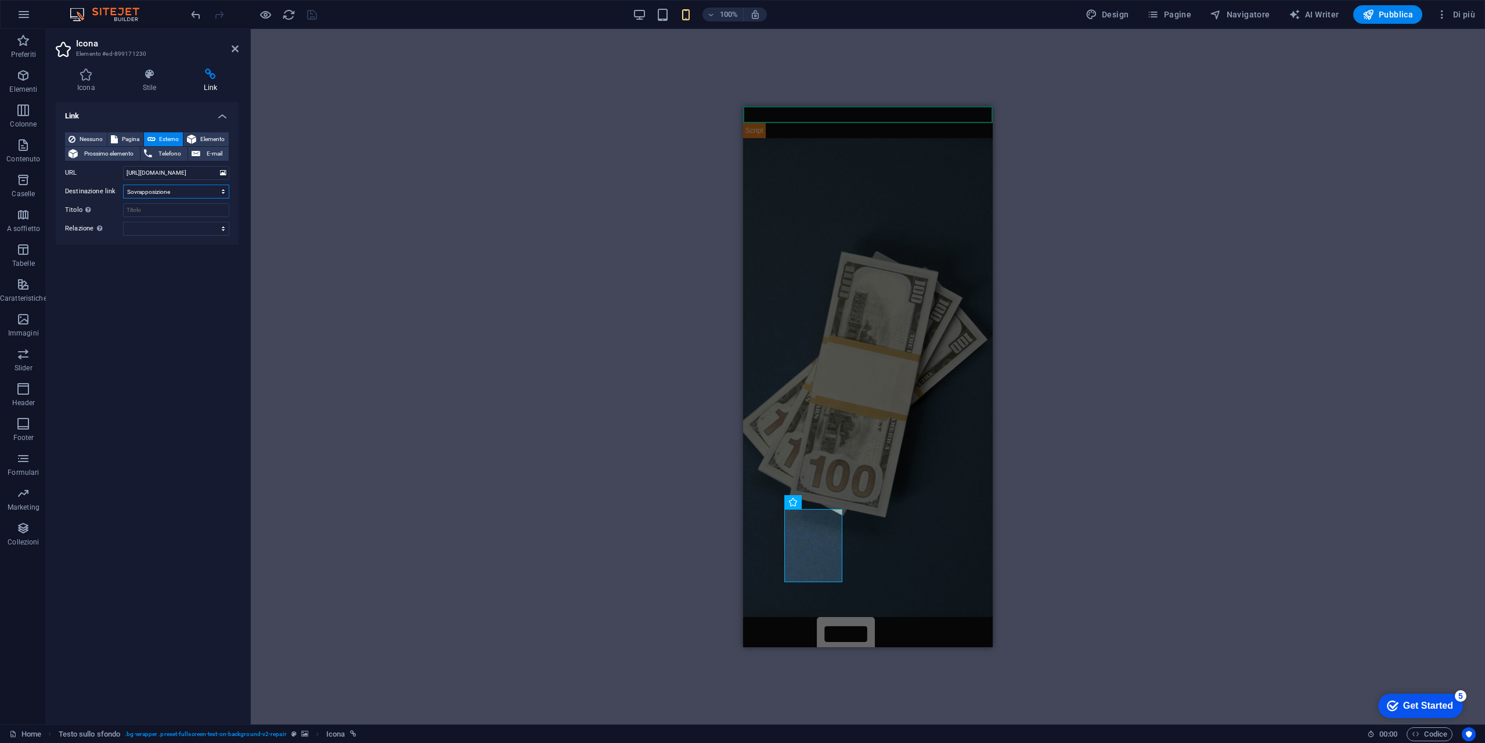
click at [203, 192] on select "Nuova scheda Stessa scheda Sovrapposizione" at bounding box center [176, 192] width 106 height 14
select select
click at [123, 185] on select "Nuova scheda Stessa scheda Sovrapposizione" at bounding box center [176, 192] width 106 height 14
click at [312, 5] on div at bounding box center [254, 14] width 130 height 19
click at [312, 8] on icon "save" at bounding box center [311, 14] width 13 height 13
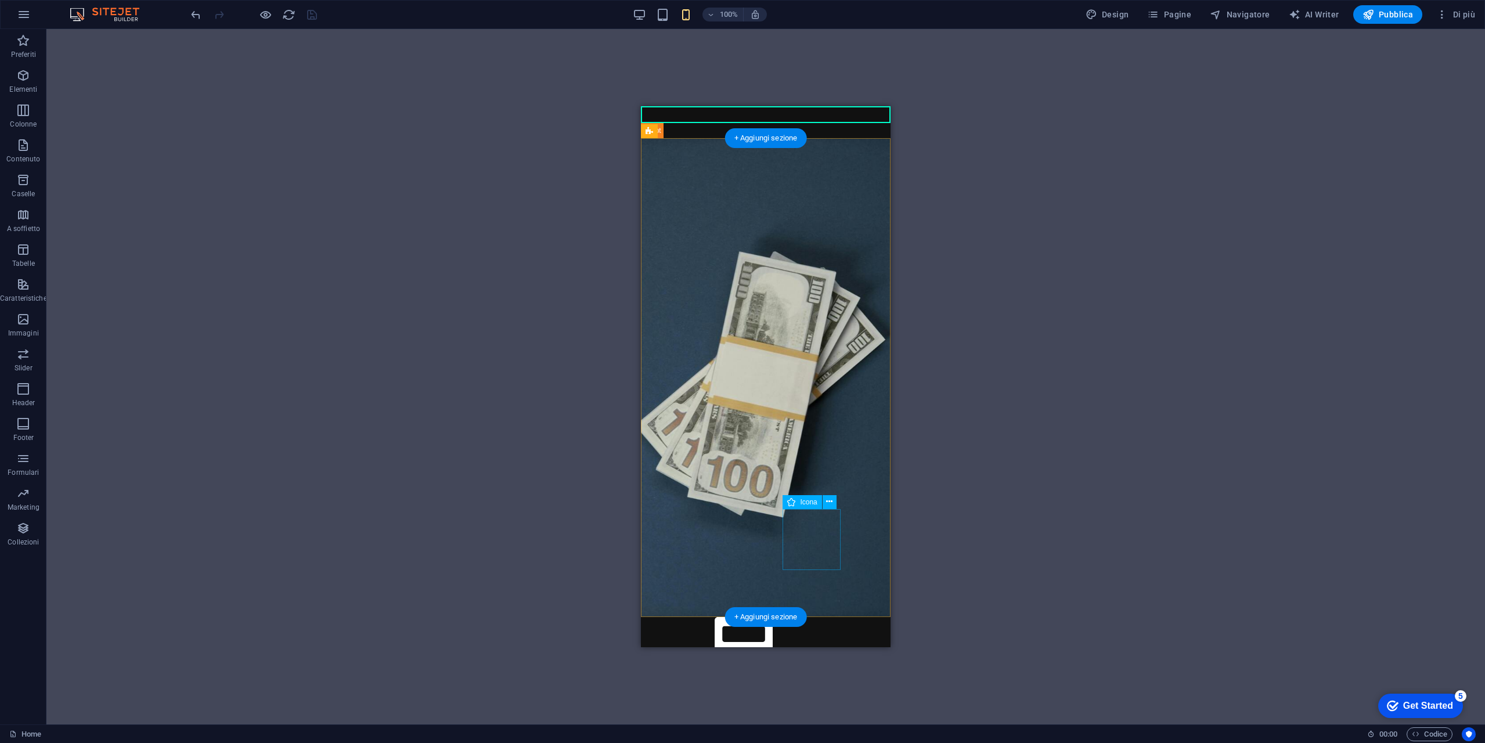
click at [815, 694] on figure at bounding box center [788, 726] width 222 height 64
click at [831, 499] on icon at bounding box center [829, 502] width 6 height 12
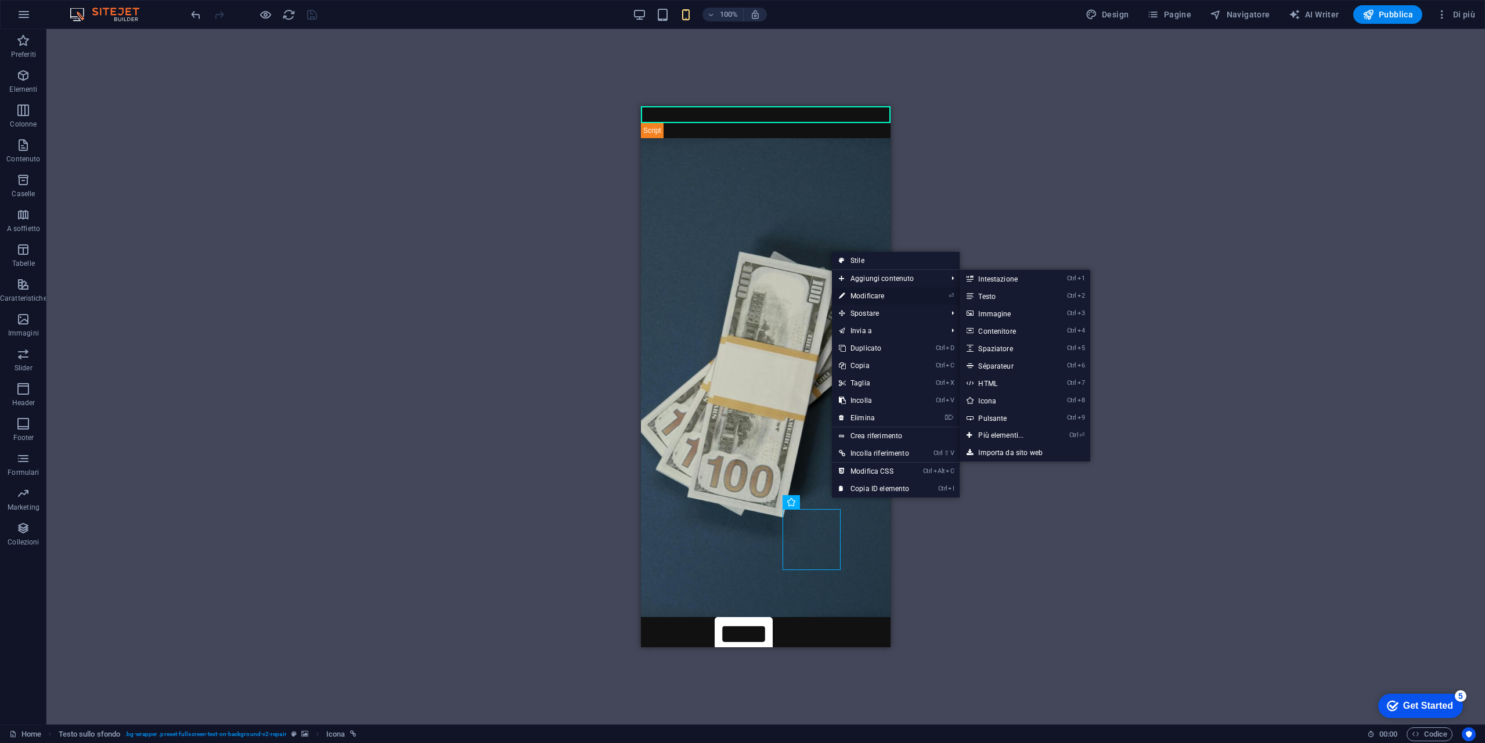
click at [882, 292] on link "⏎ Modificare" at bounding box center [874, 295] width 84 height 17
select select "%"
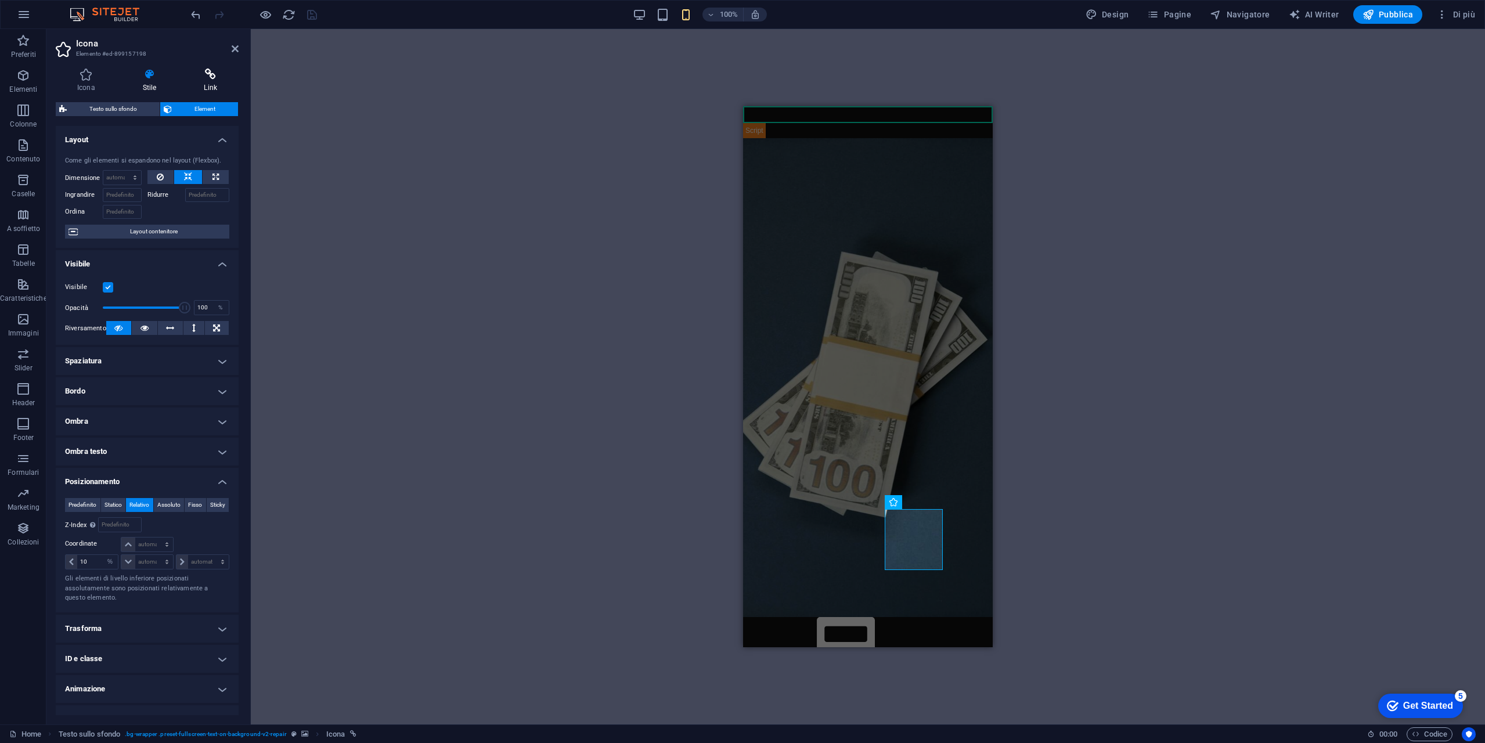
click at [218, 81] on h4 "Link" at bounding box center [210, 80] width 56 height 24
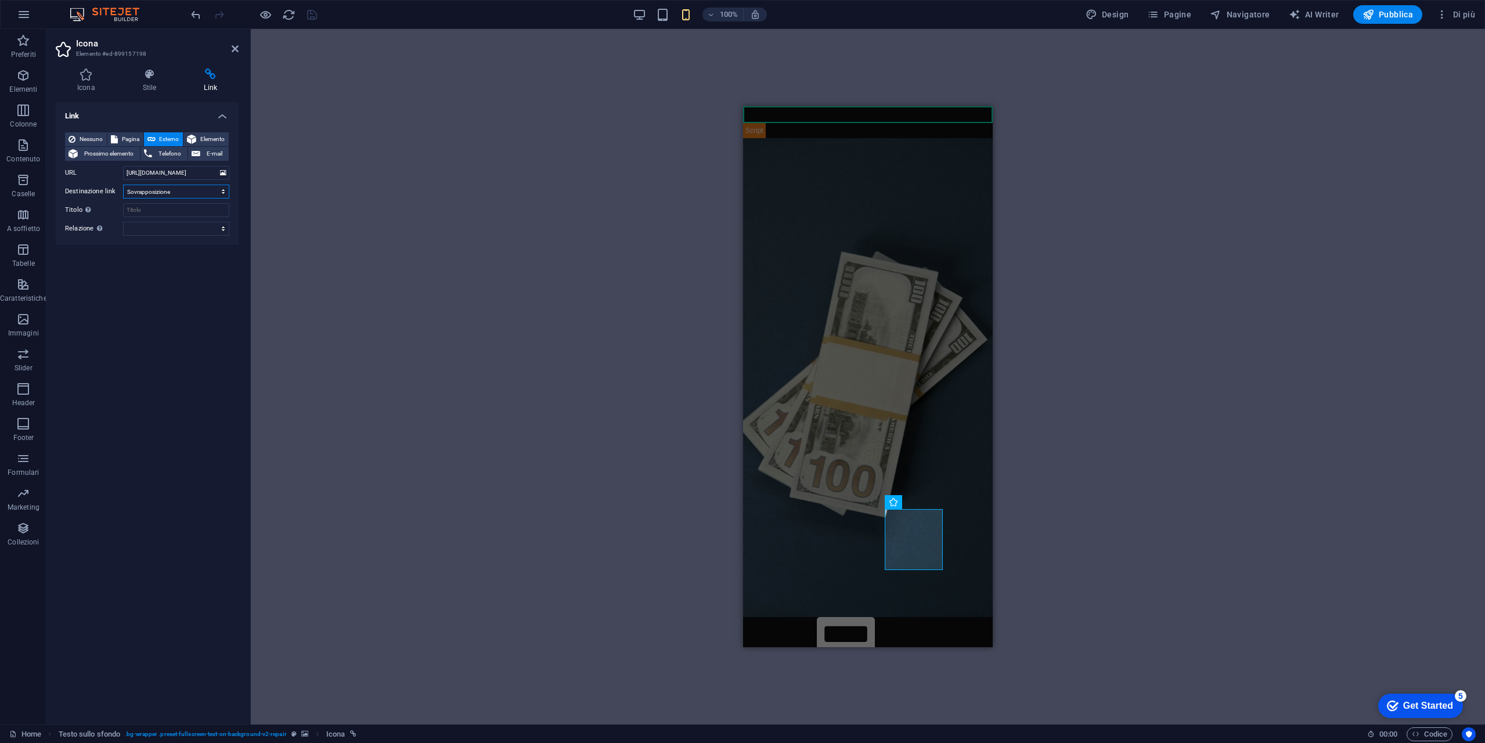
click at [170, 185] on select "Nuova scheda Stessa scheda Sovrapposizione" at bounding box center [176, 192] width 106 height 14
select select
click at [123, 185] on select "Nuova scheda Stessa scheda Sovrapposizione" at bounding box center [176, 192] width 106 height 14
click at [313, 13] on icon "save" at bounding box center [311, 14] width 13 height 13
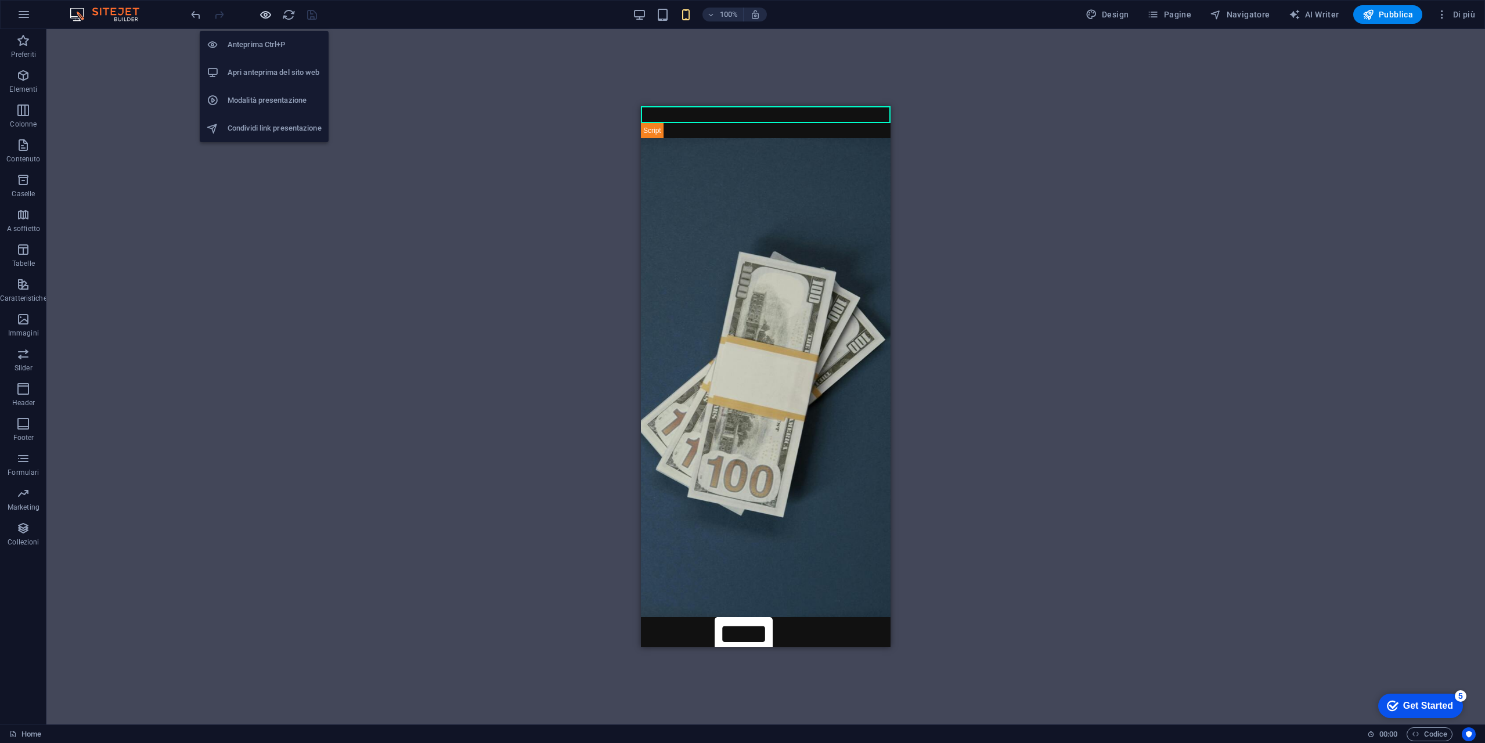
click at [264, 16] on icon "button" at bounding box center [265, 14] width 13 height 13
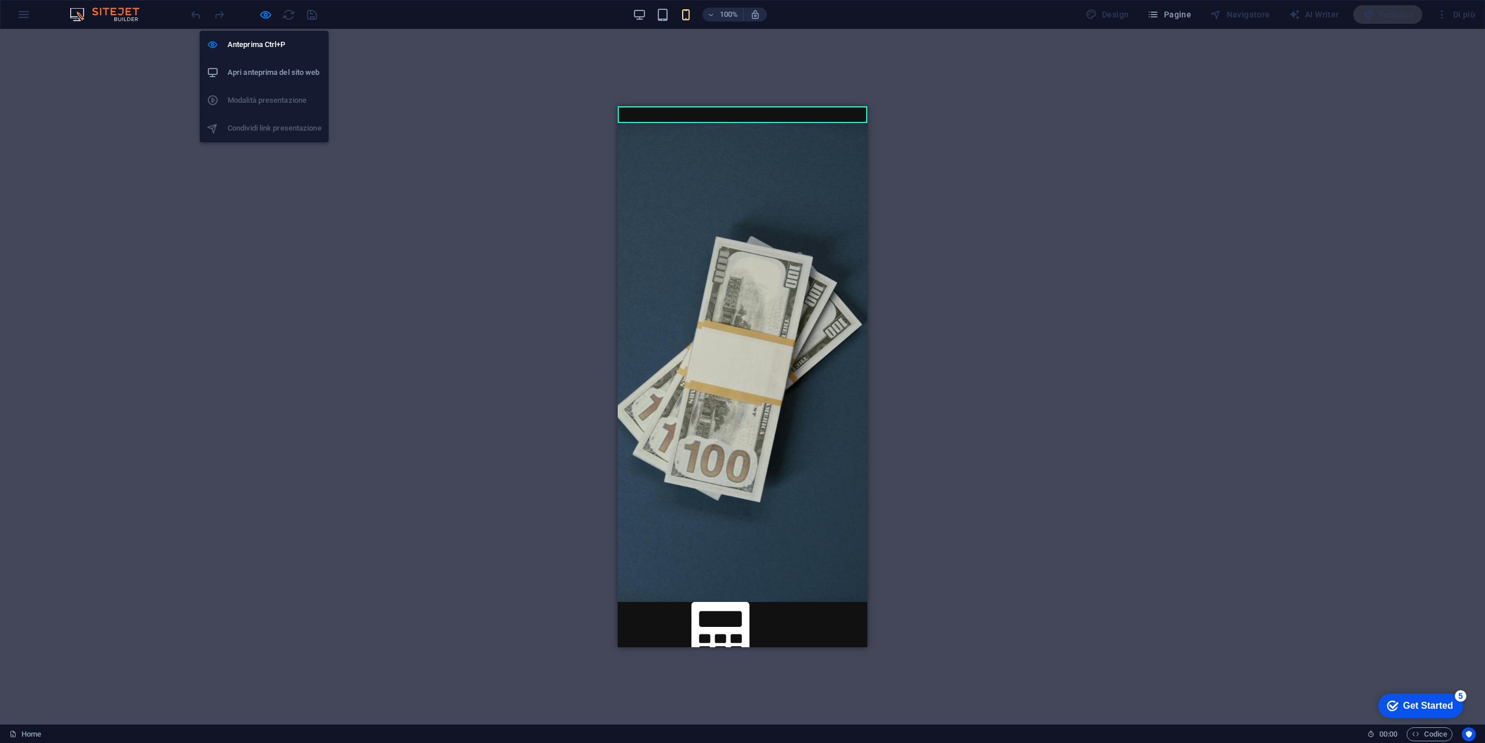
click at [266, 69] on h6 "Apri anteprima del sito web" at bounding box center [275, 73] width 94 height 14
